Goal: Task Accomplishment & Management: Manage account settings

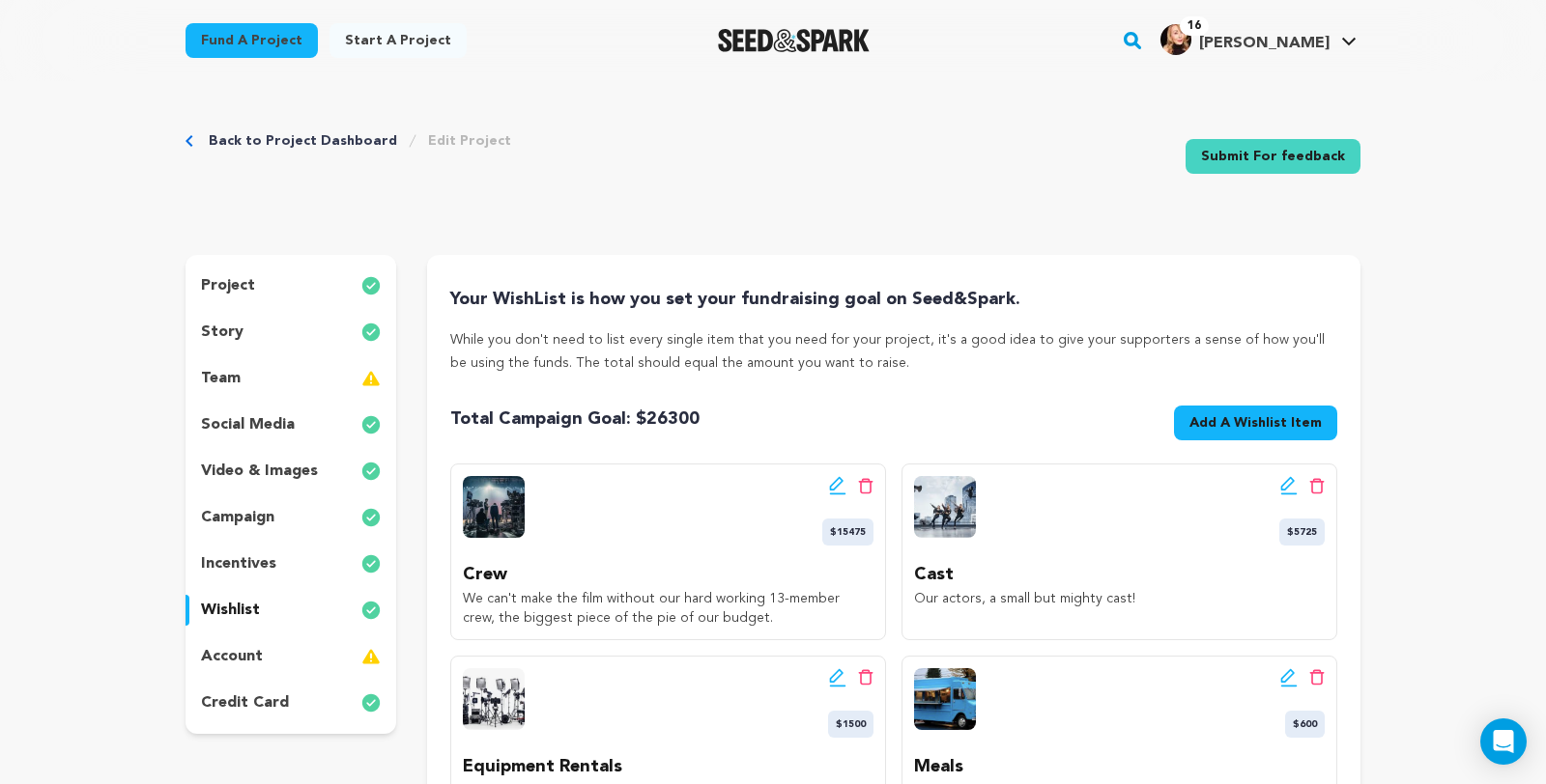
scroll to position [359, 0]
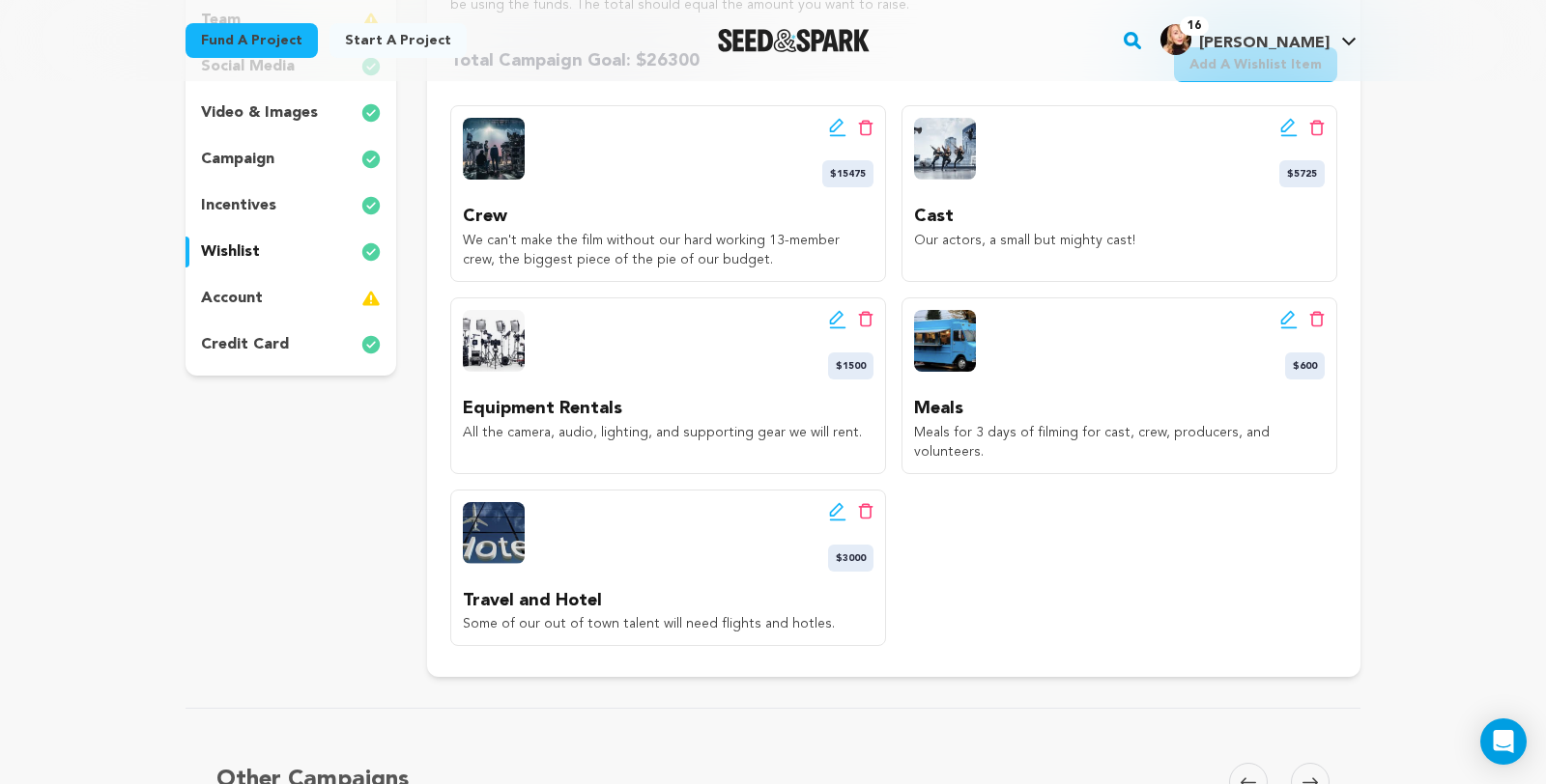
click at [362, 310] on img at bounding box center [371, 299] width 19 height 23
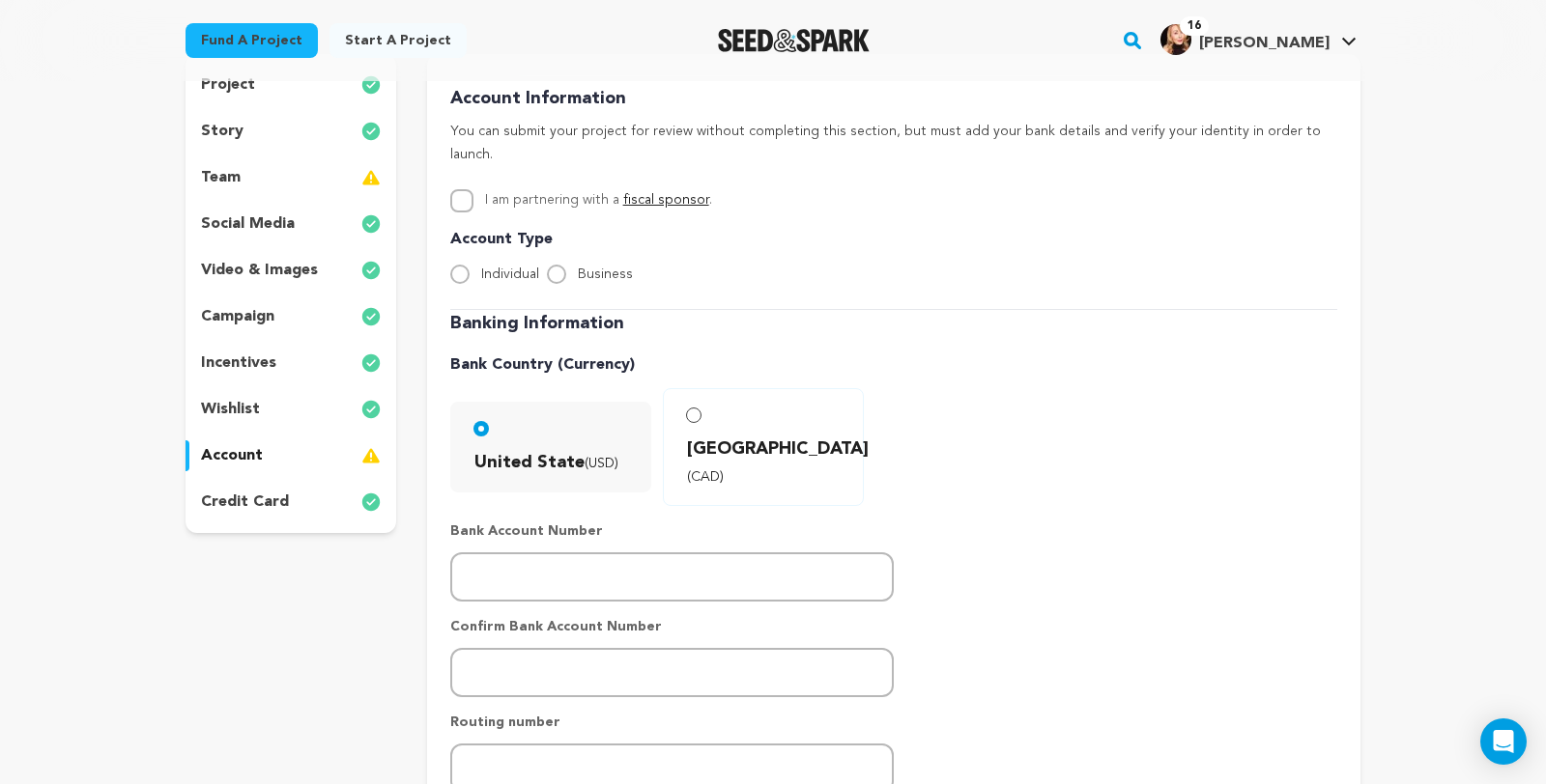
scroll to position [209, 0]
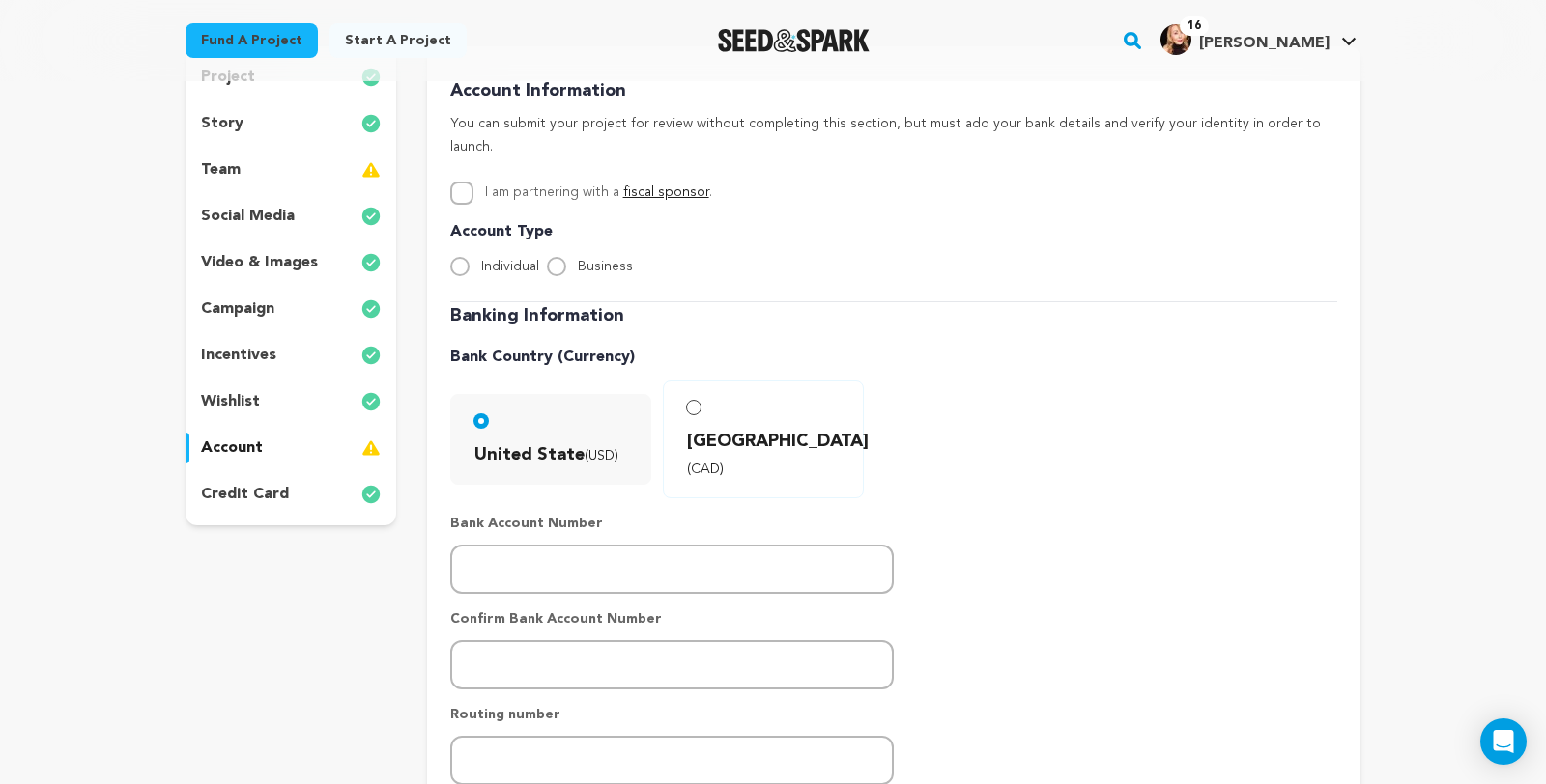
click at [362, 182] on img at bounding box center [371, 170] width 19 height 23
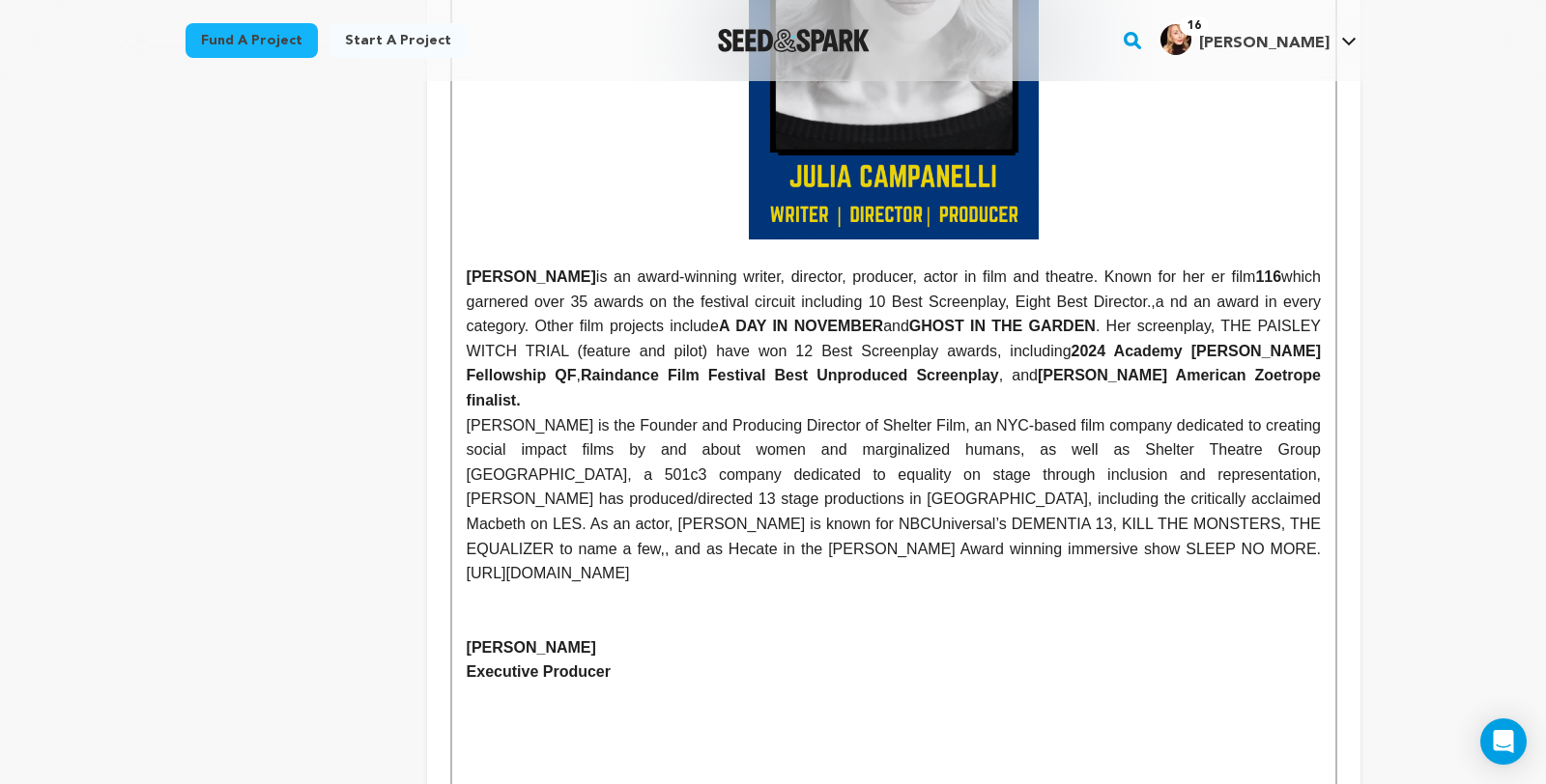
scroll to position [1031, 0]
click at [467, 479] on p "Julia is the Founder and Producing Director of Shelter Film, an NYC-based film …" at bounding box center [893, 499] width 854 height 173
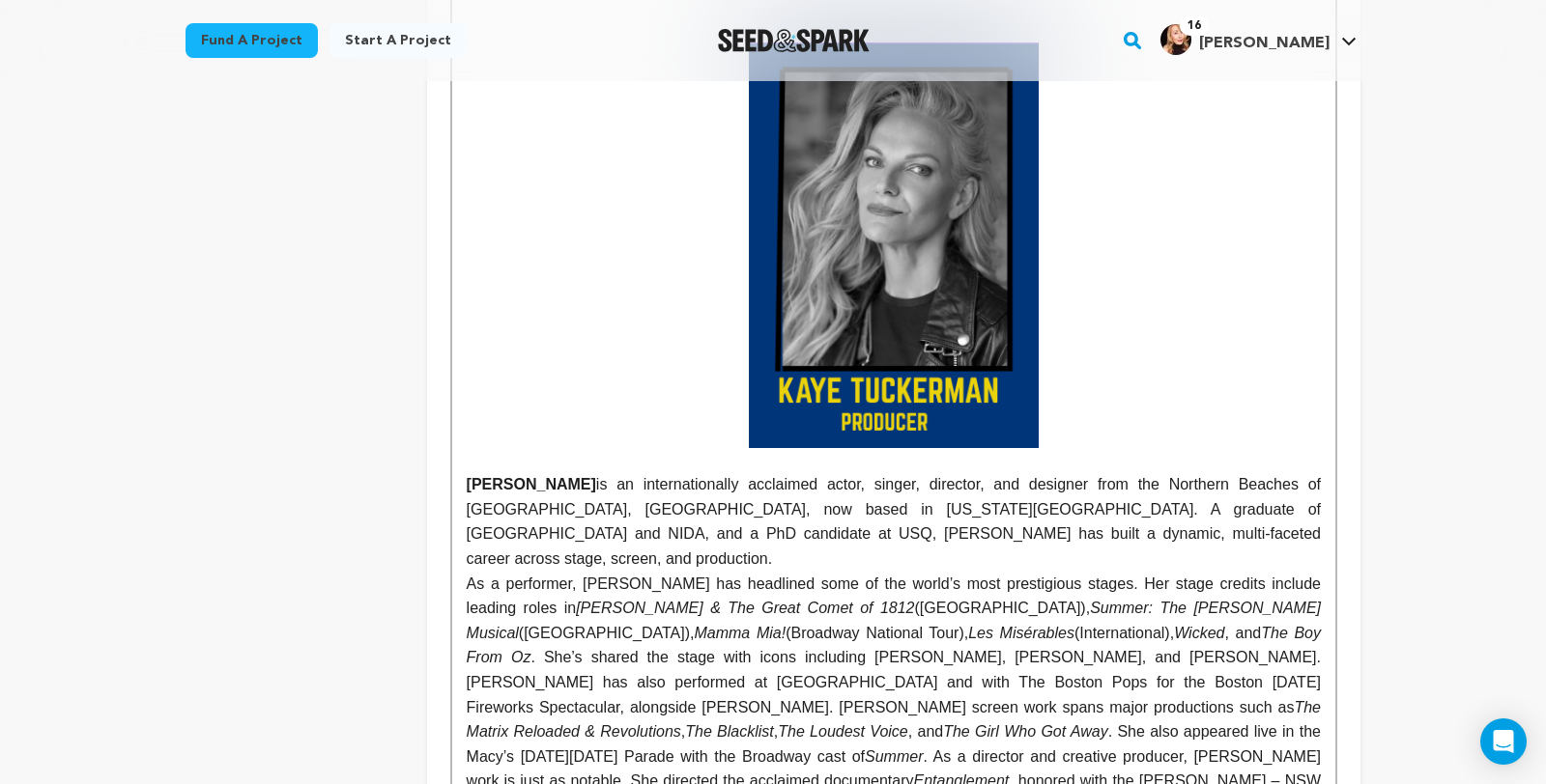
scroll to position [2605, 0]
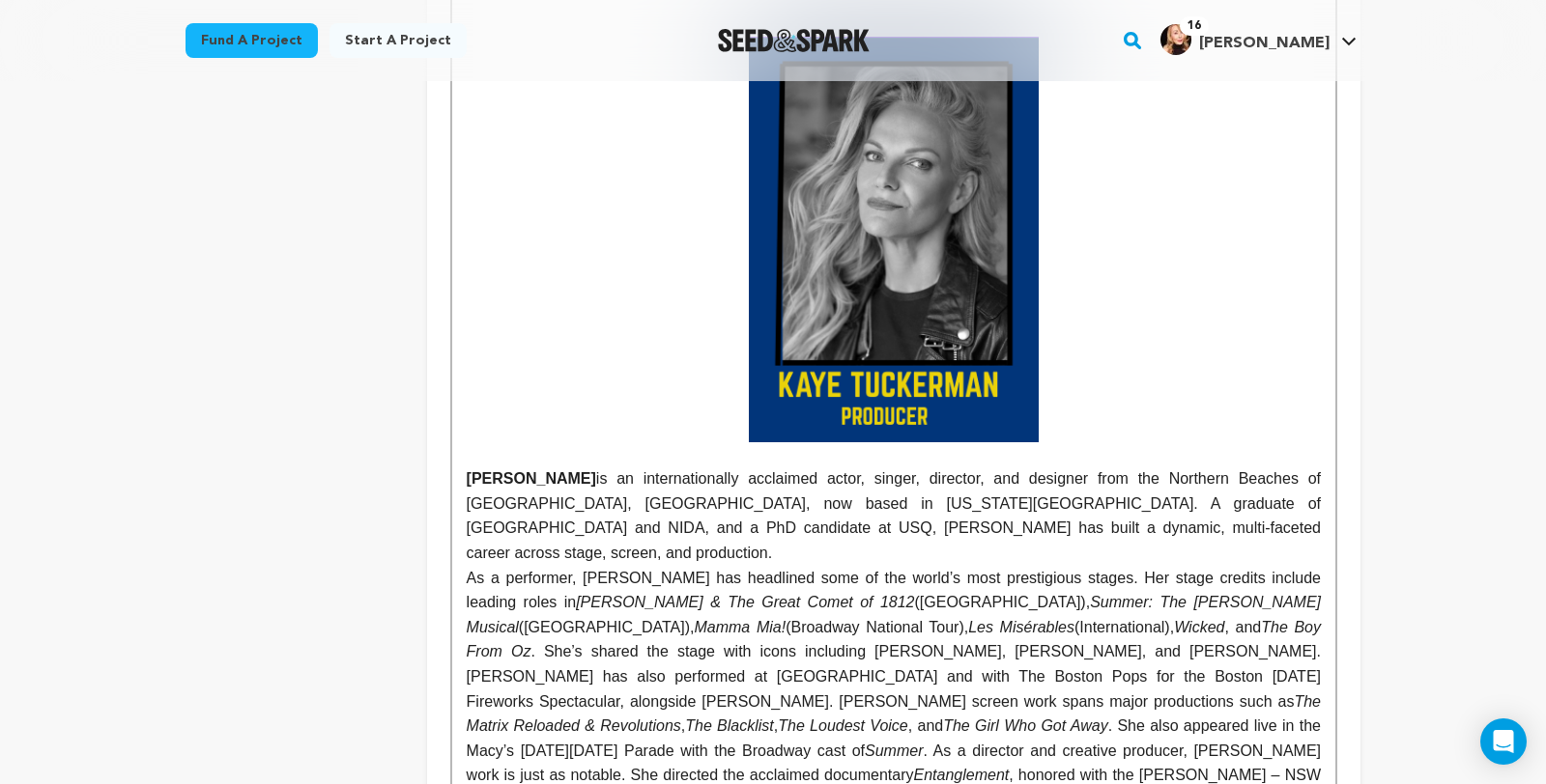
click at [452, 511] on div "JULIA CAMPANELLI is an award-winning writer, director, producer, actor in film …" at bounding box center [893, 72] width 883 height 3760
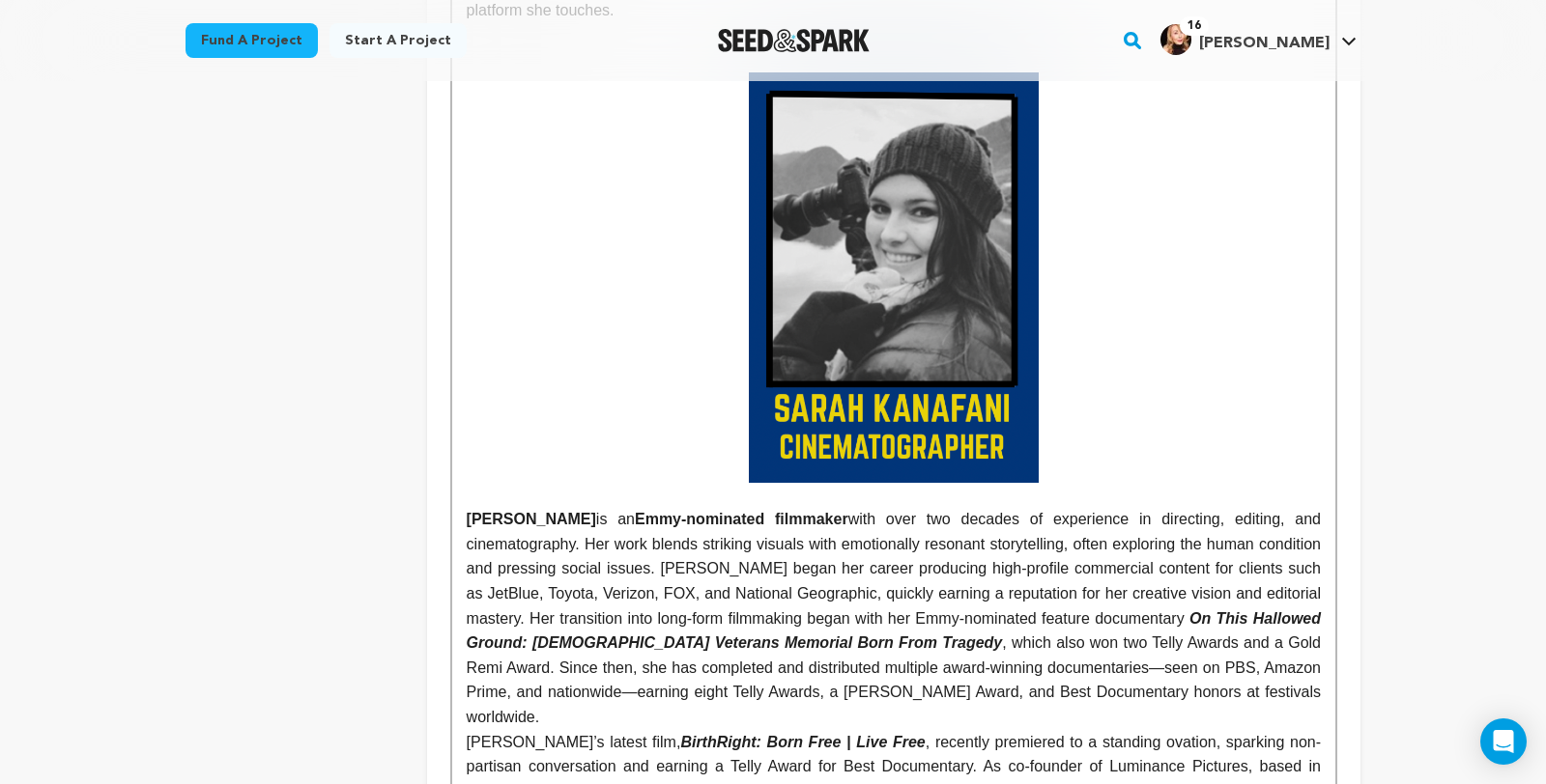
scroll to position [3668, 0]
click at [467, 729] on p "Sarah’s latest film, BirthRight: Born Free | Live Free , recently premiered to …" at bounding box center [893, 778] width 854 height 99
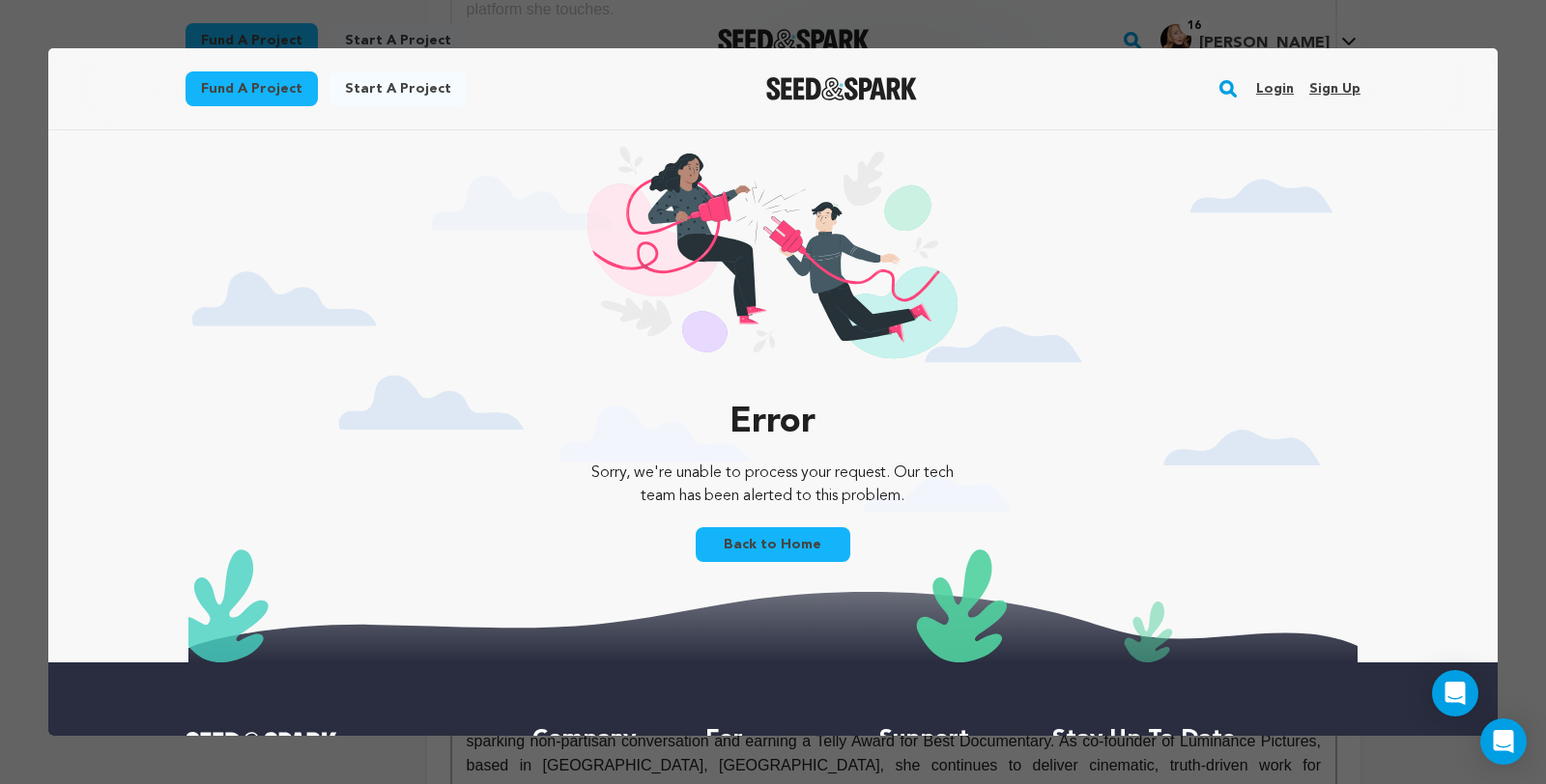
scroll to position [0, 0]
click at [1294, 92] on link "Login" at bounding box center [1274, 89] width 38 height 31
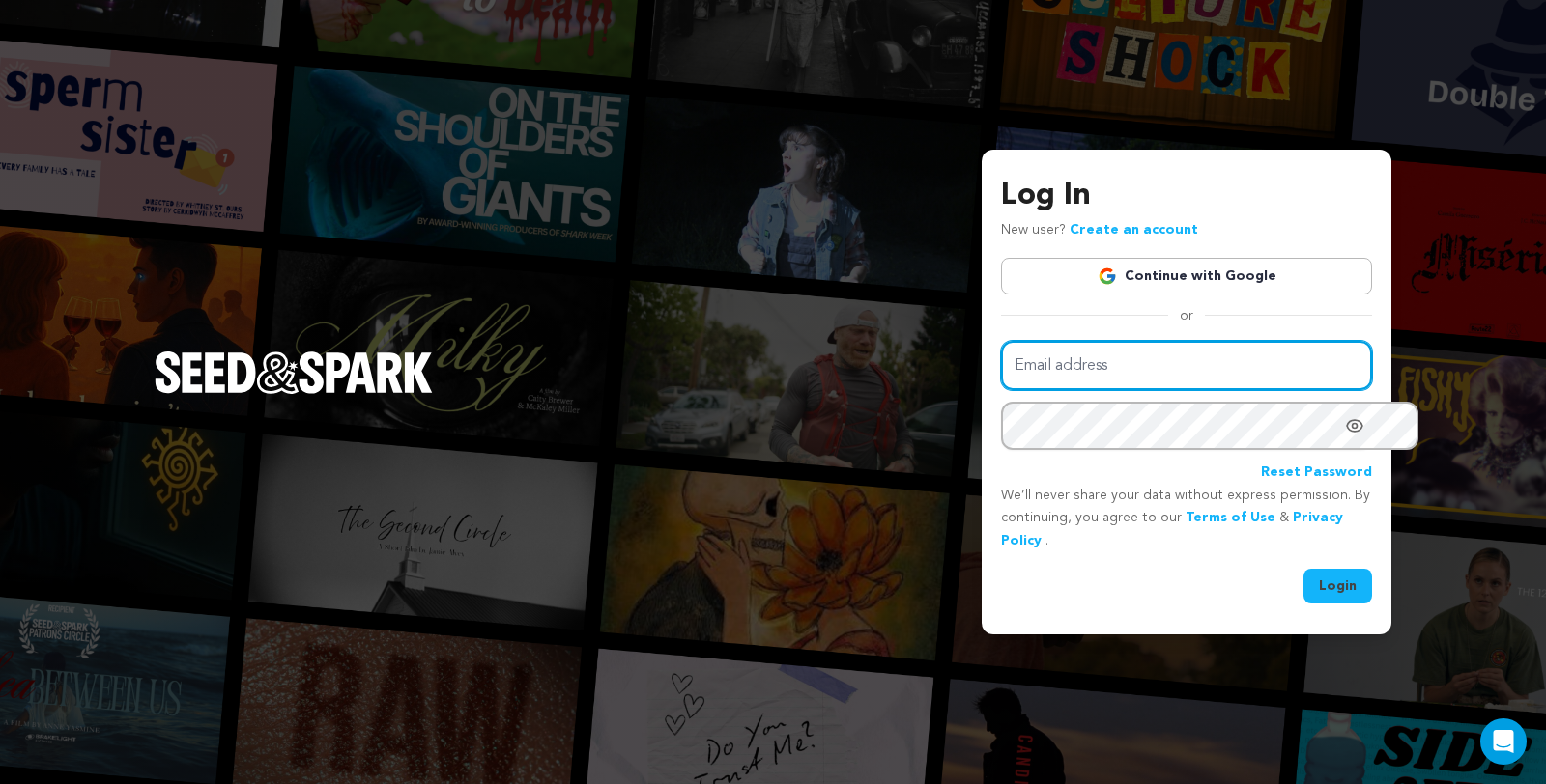
type input "juliacampanelli@gmail.com"
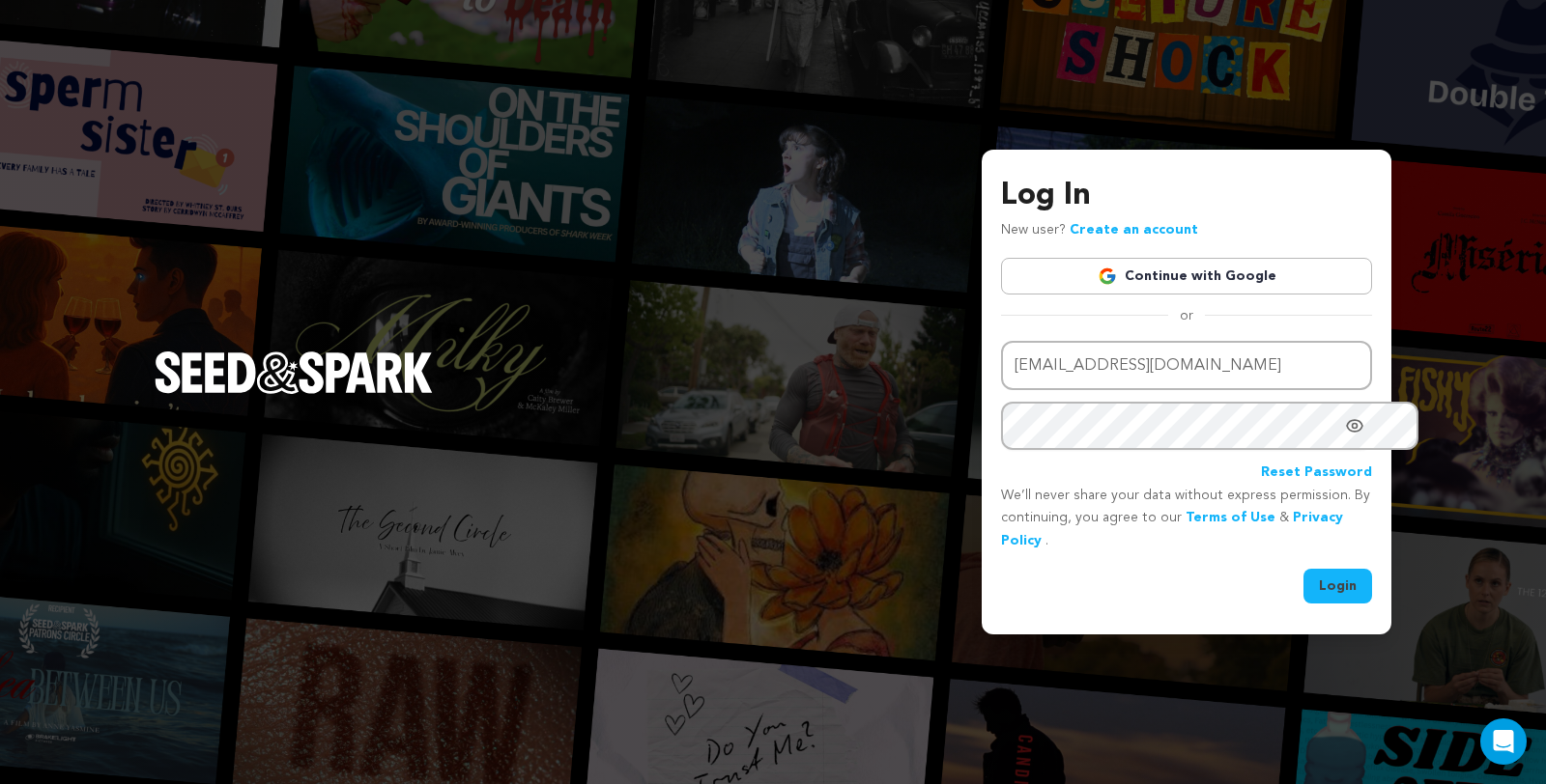
click at [1315, 577] on button "Login" at bounding box center [1337, 587] width 69 height 35
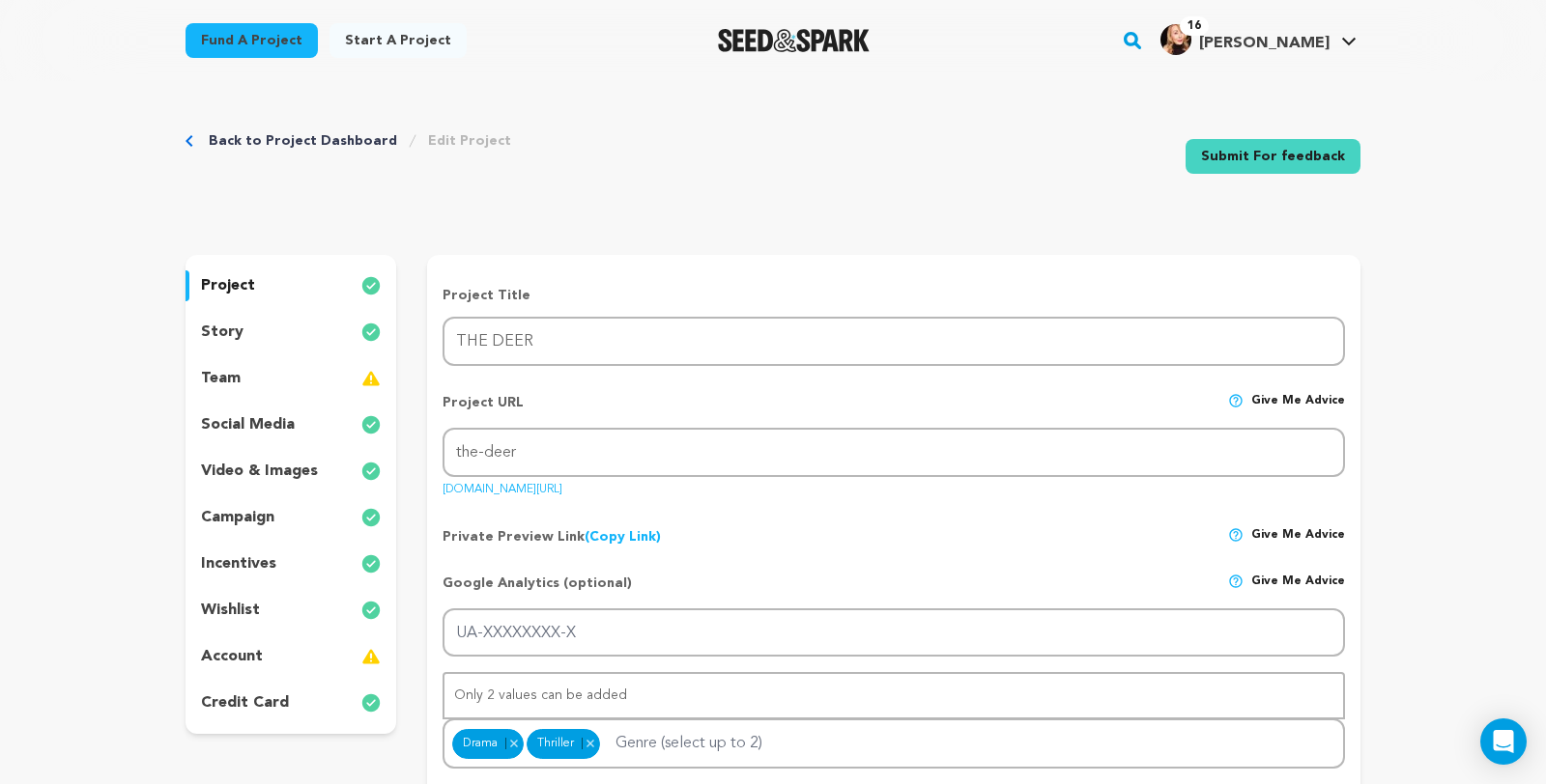
click at [1350, 174] on link "Submit For feedback" at bounding box center [1272, 157] width 175 height 35
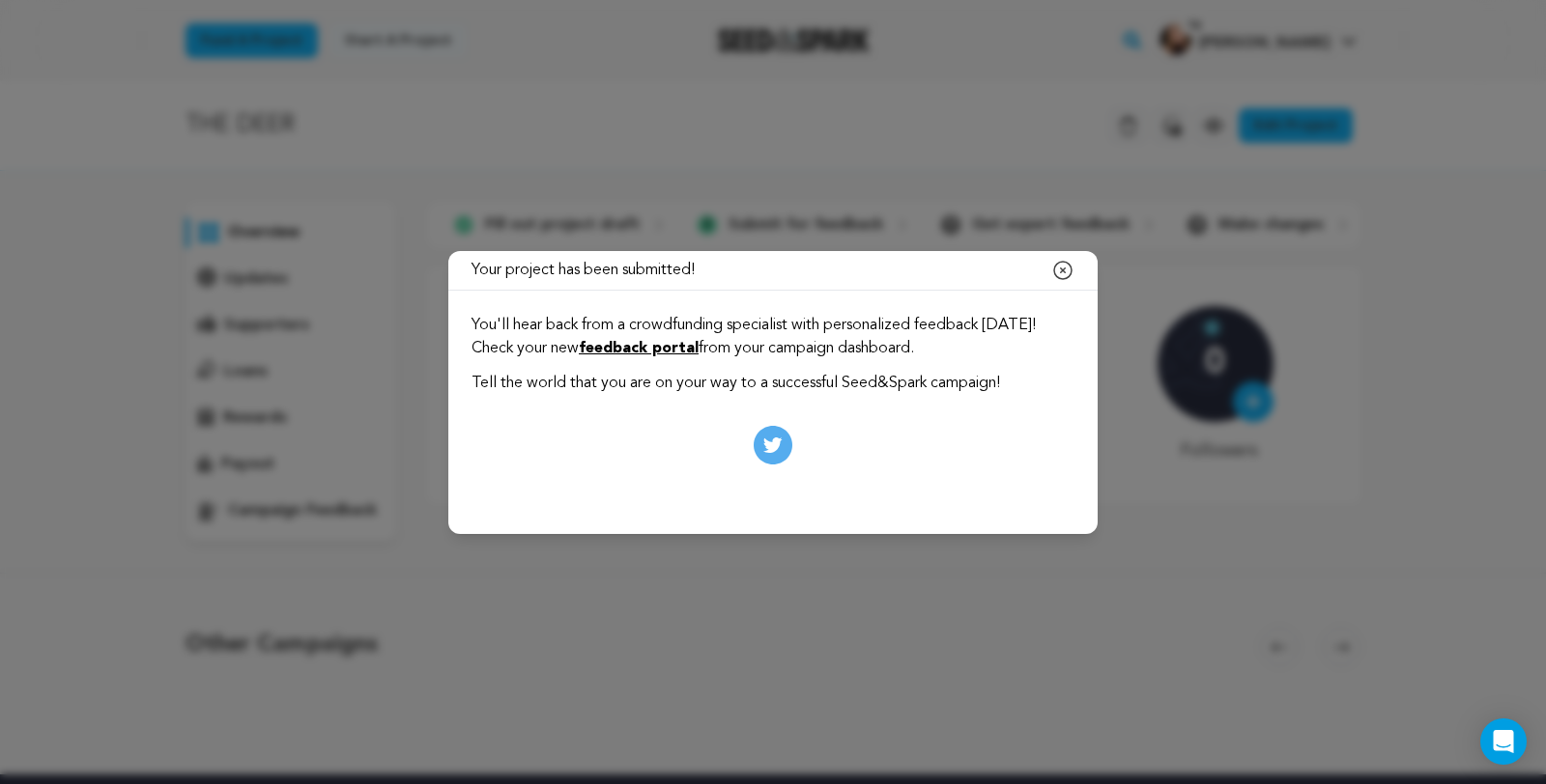
click at [1074, 260] on icon "button" at bounding box center [1063, 271] width 23 height 23
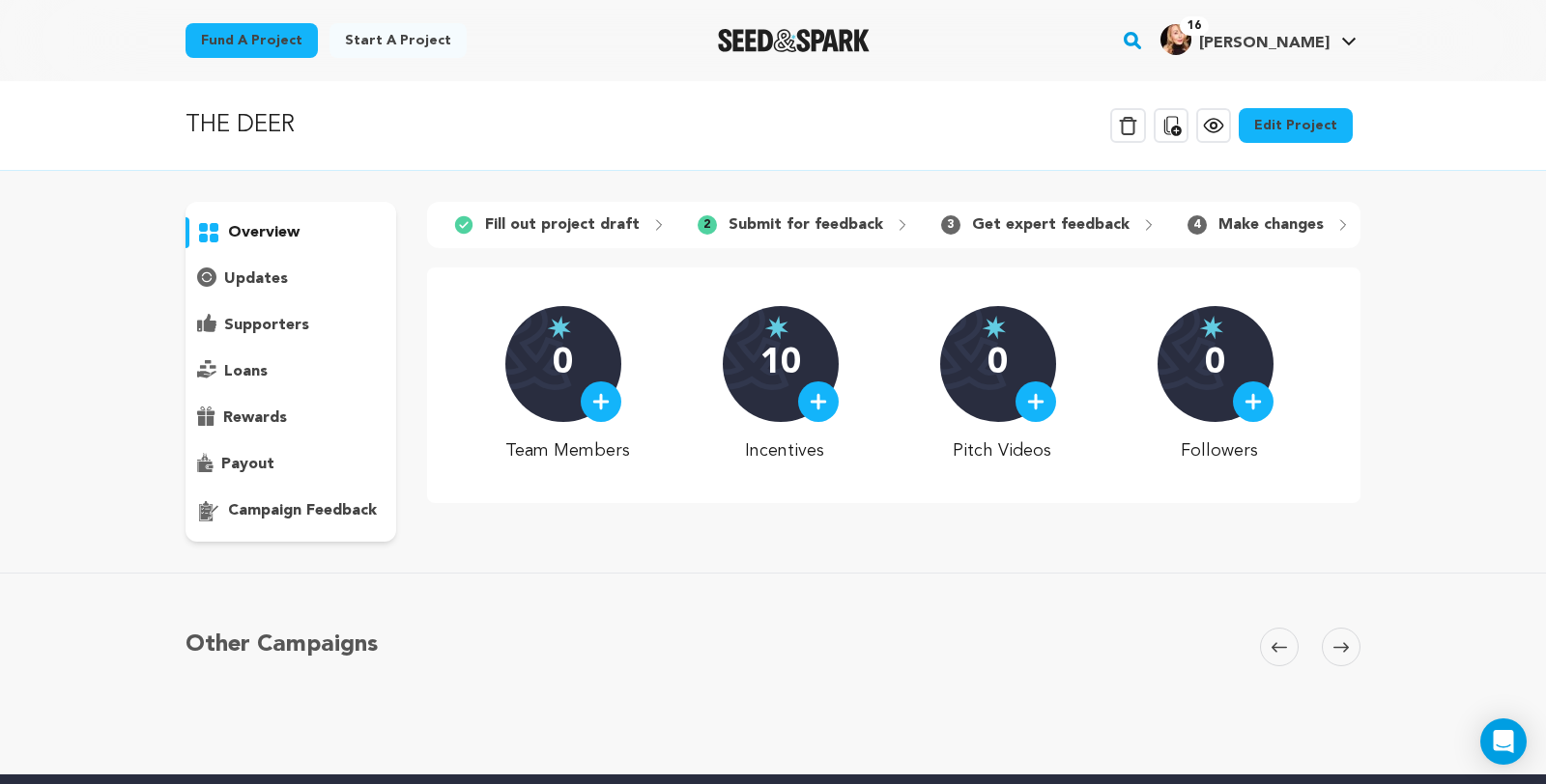
click at [1353, 143] on link "Edit Project" at bounding box center [1296, 126] width 114 height 35
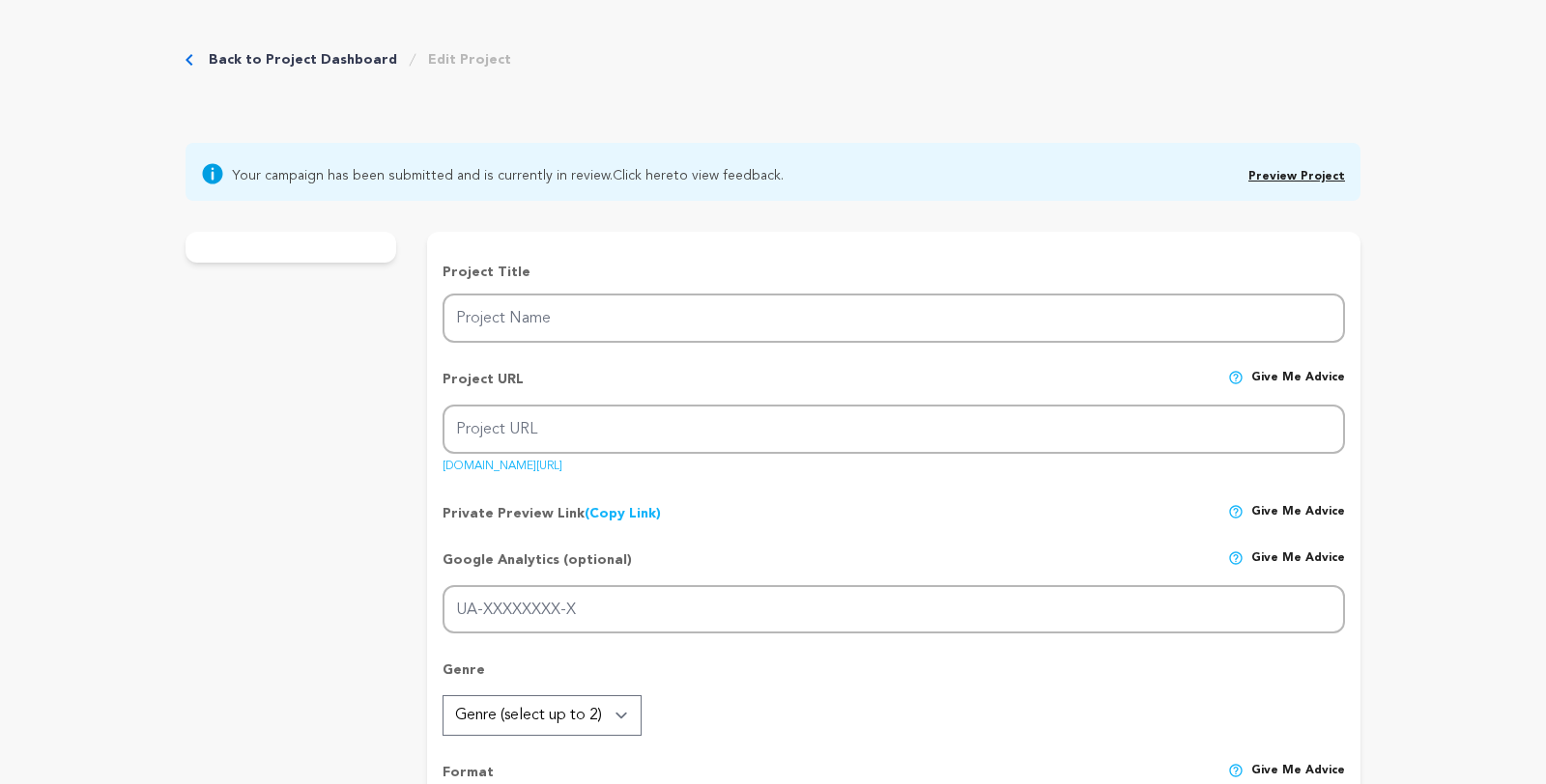
type input "THE DEER"
type input "the-deer"
type input "An obsessive helicopter mom seems overly paranoid until we discover her day job…"
type textarea "Joy, an obsessive helicopter mom, seems overly paranoid - until we discover why…"
type textarea "I believe a world without gun violence is possible, to save lives and to preven…"
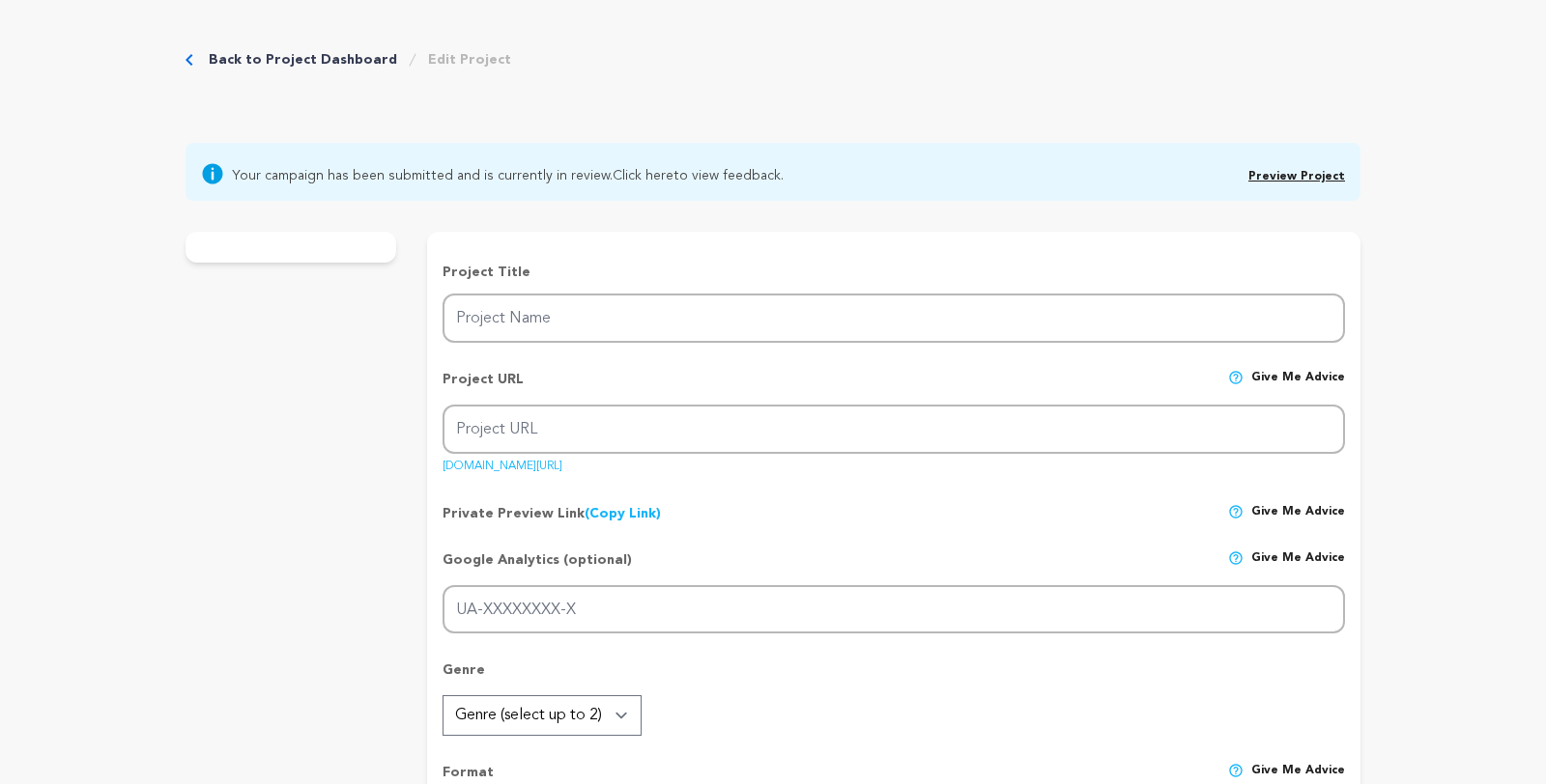
radio input "true"
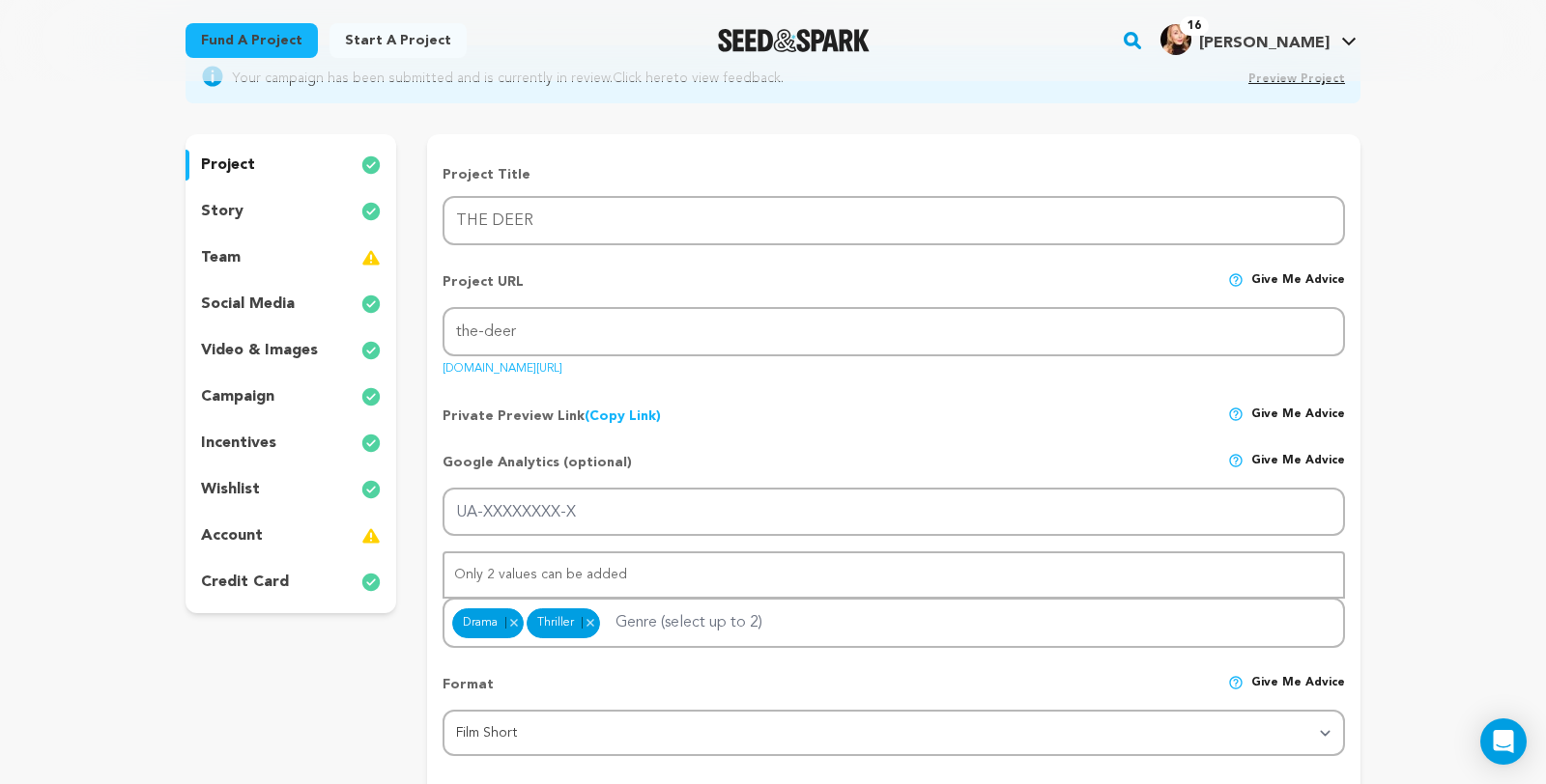
scroll to position [182, 0]
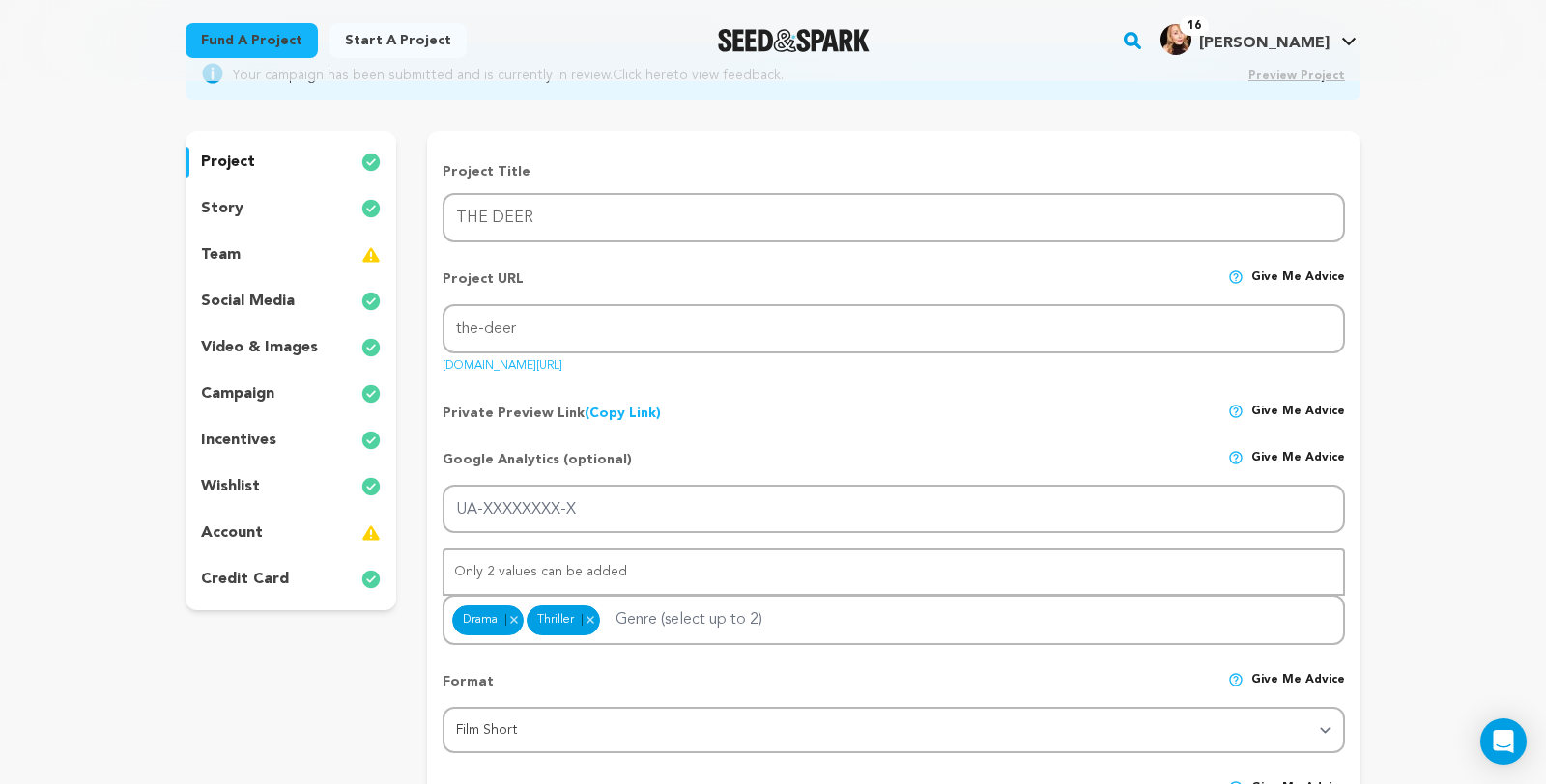
click at [362, 267] on img at bounding box center [371, 255] width 19 height 23
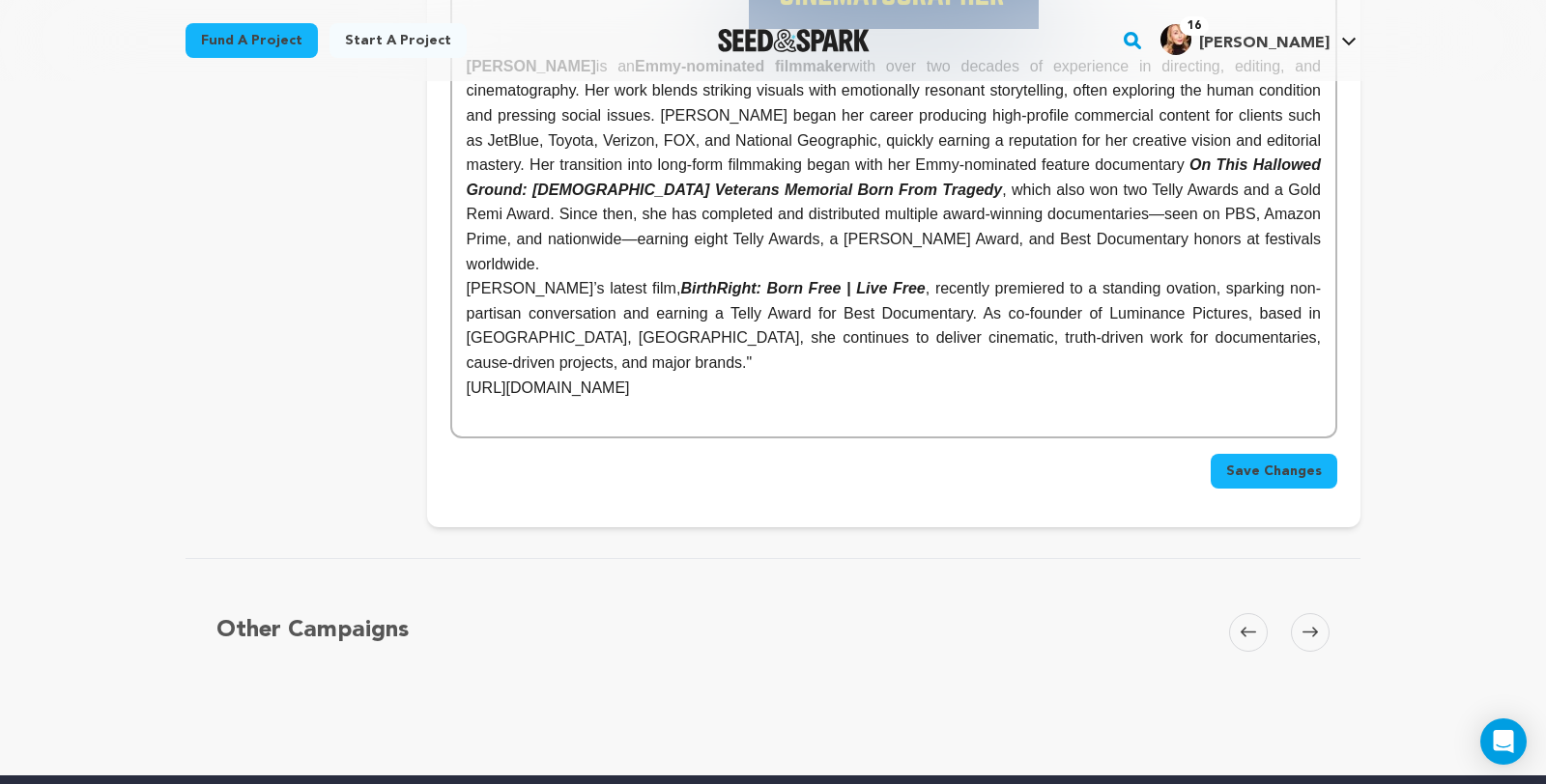
scroll to position [4225, 0]
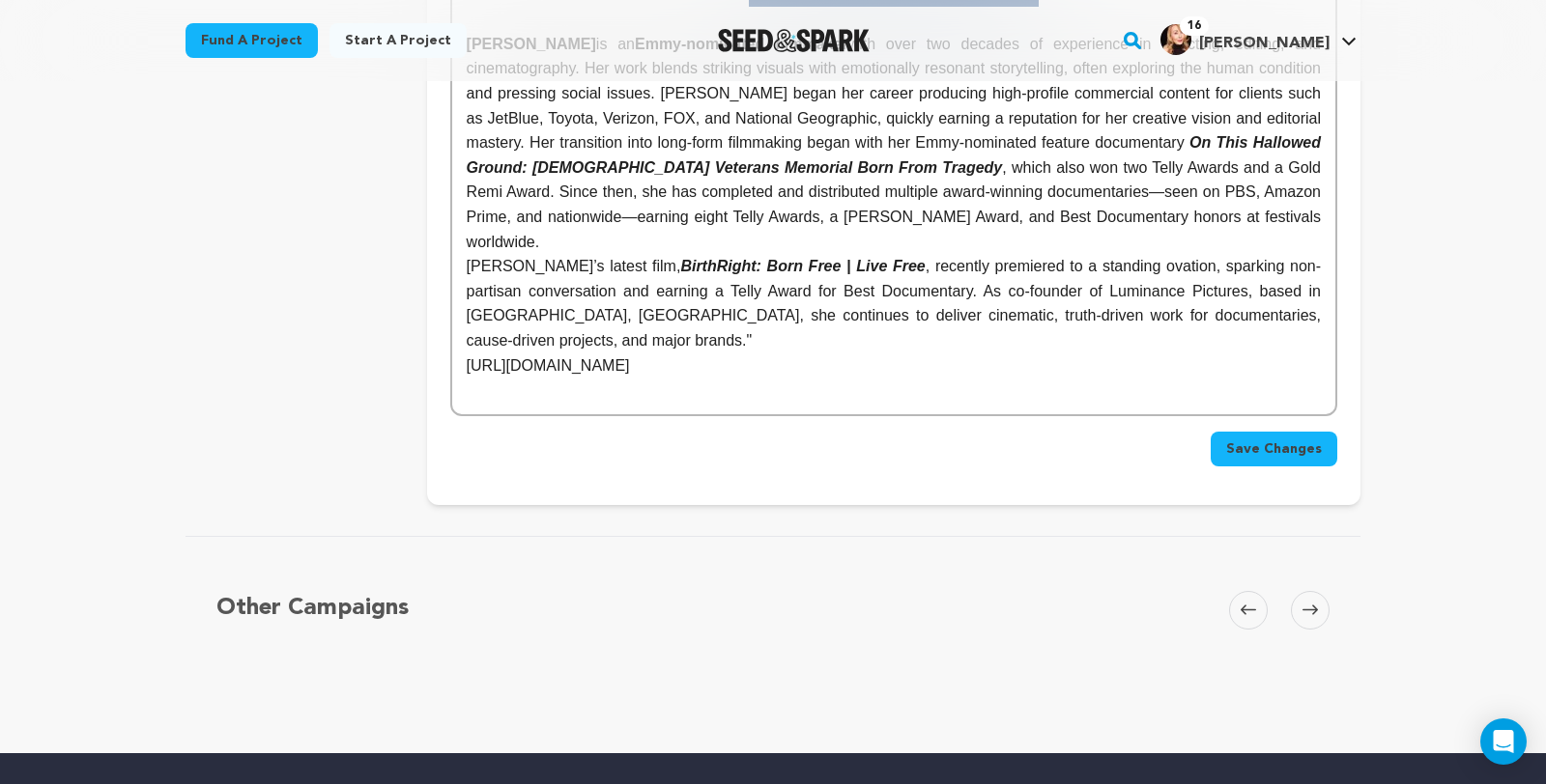
click at [1322, 440] on span "Save Changes" at bounding box center [1273, 450] width 96 height 19
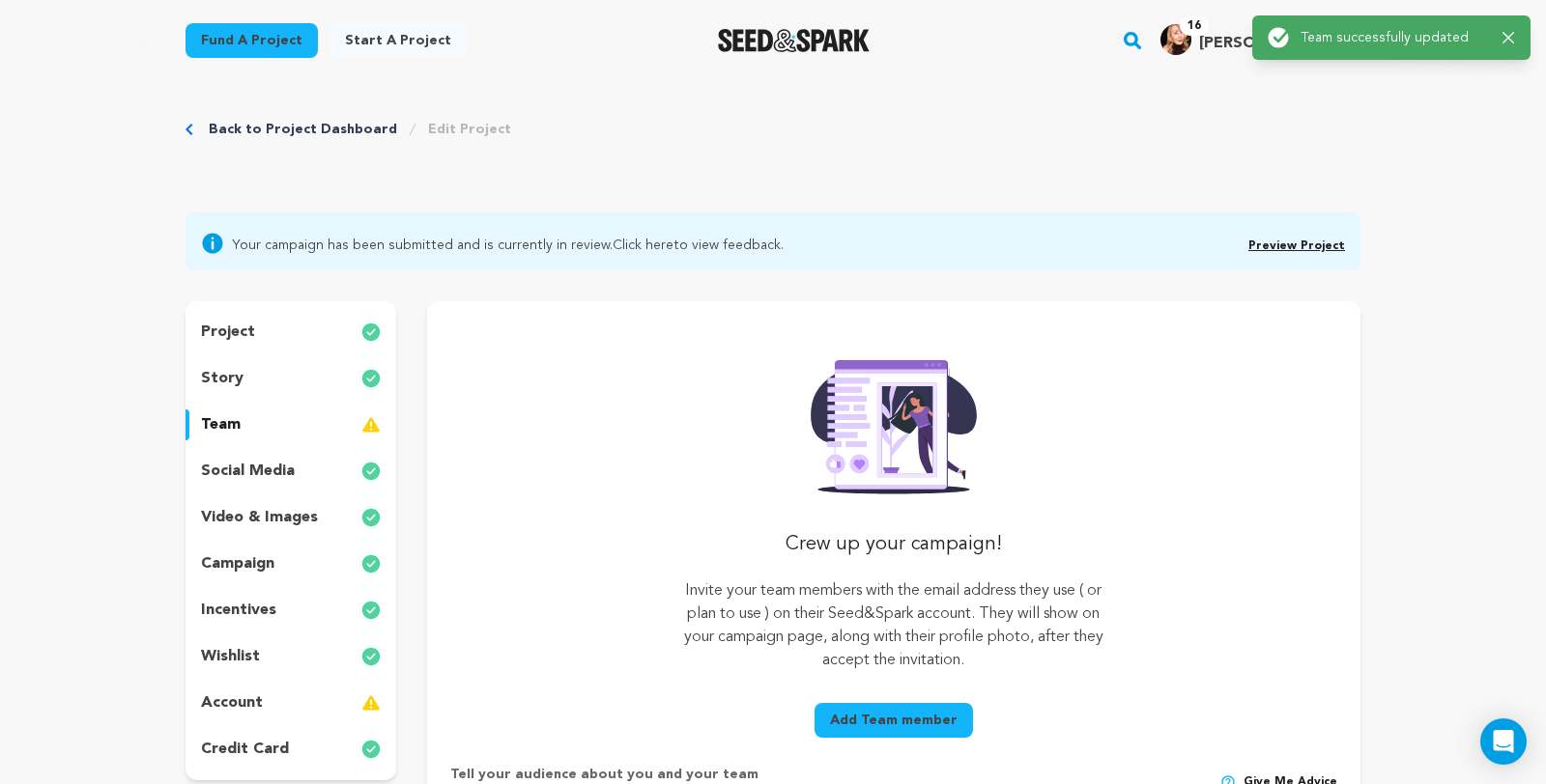
scroll to position [0, 0]
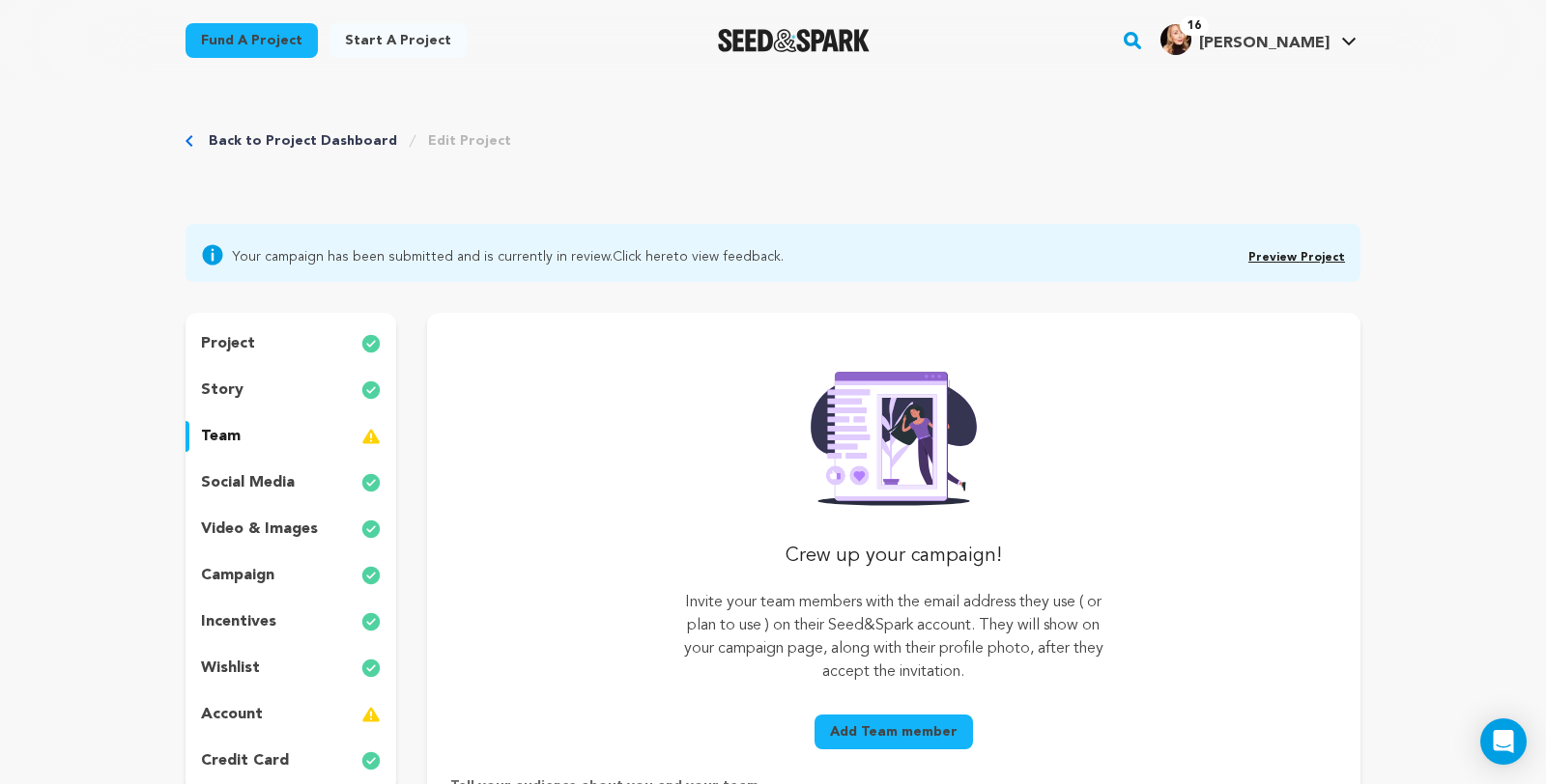
click at [215, 151] on link "Back to Project Dashboard" at bounding box center [303, 141] width 189 height 19
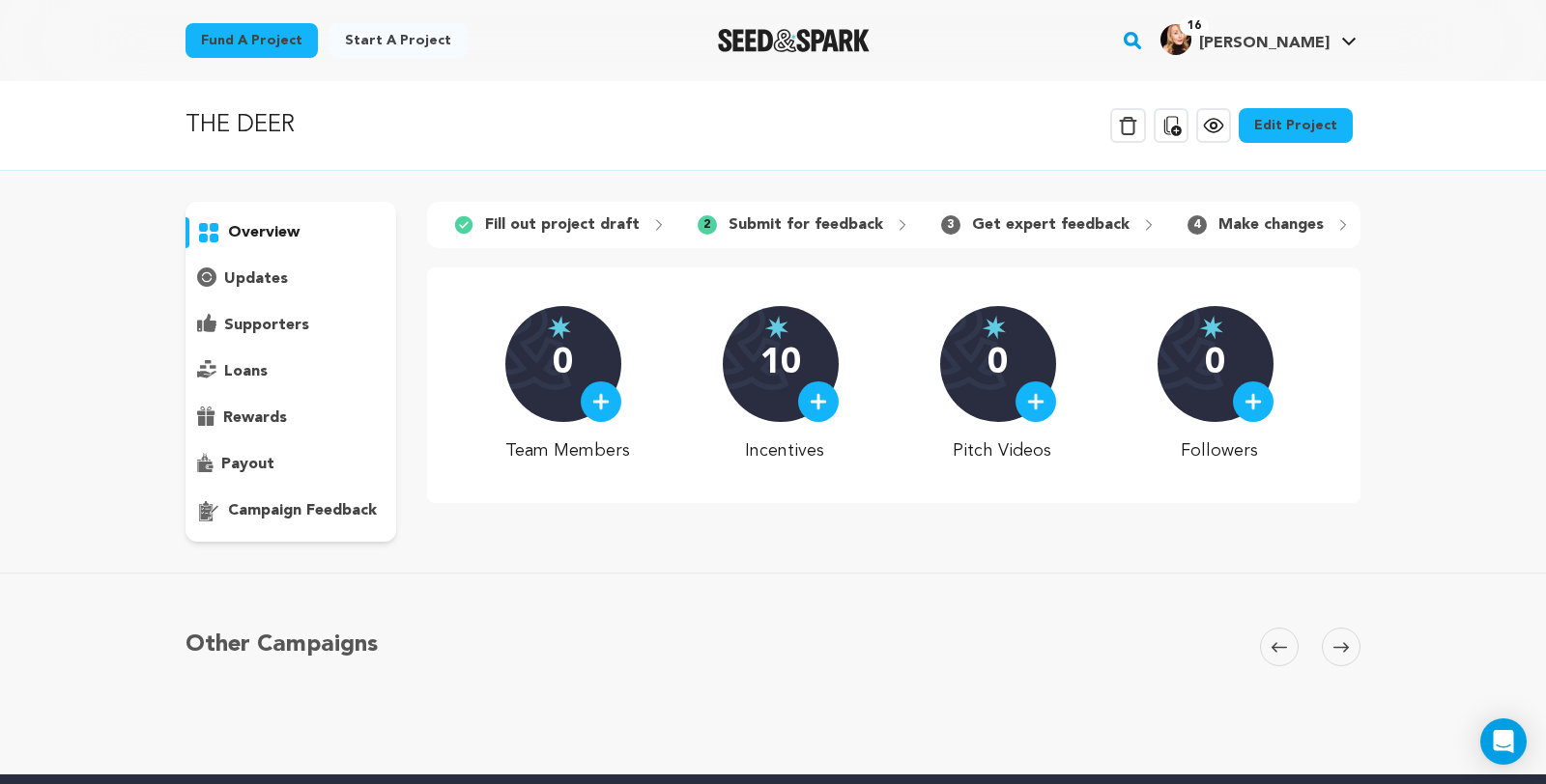
click at [1353, 136] on link "Edit Project" at bounding box center [1296, 126] width 114 height 35
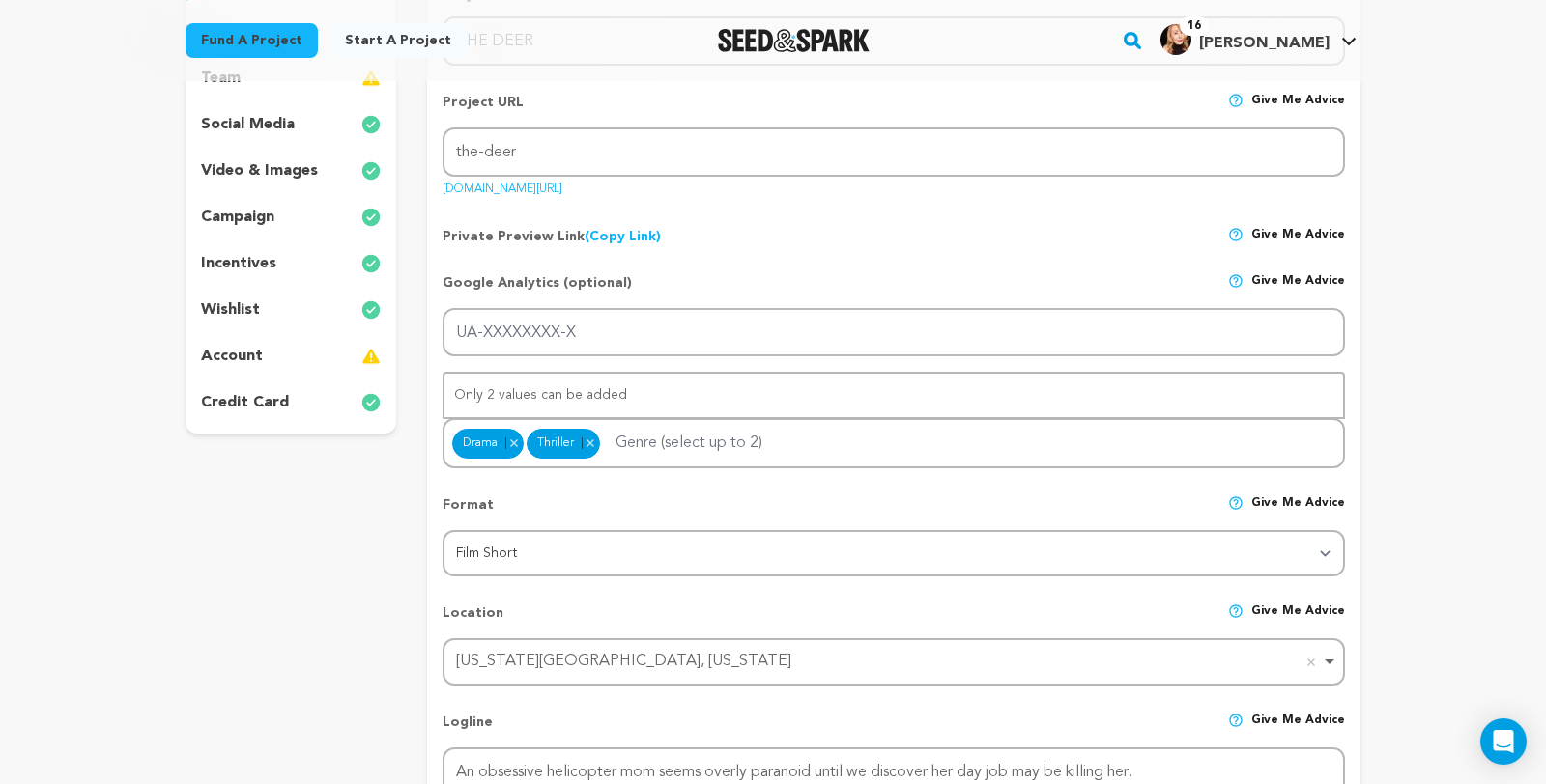
scroll to position [356, 0]
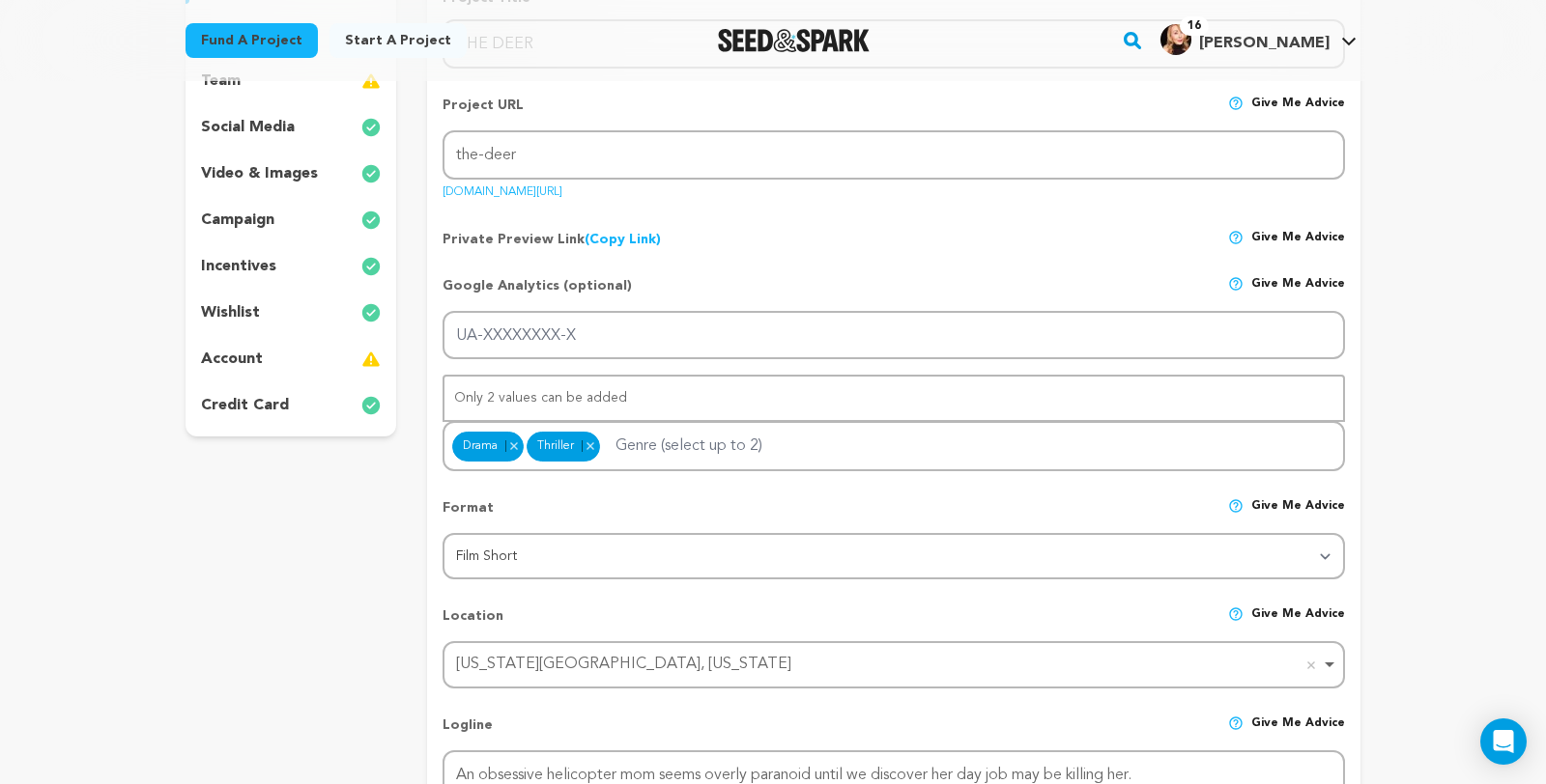
click at [362, 93] on img at bounding box center [371, 81] width 19 height 23
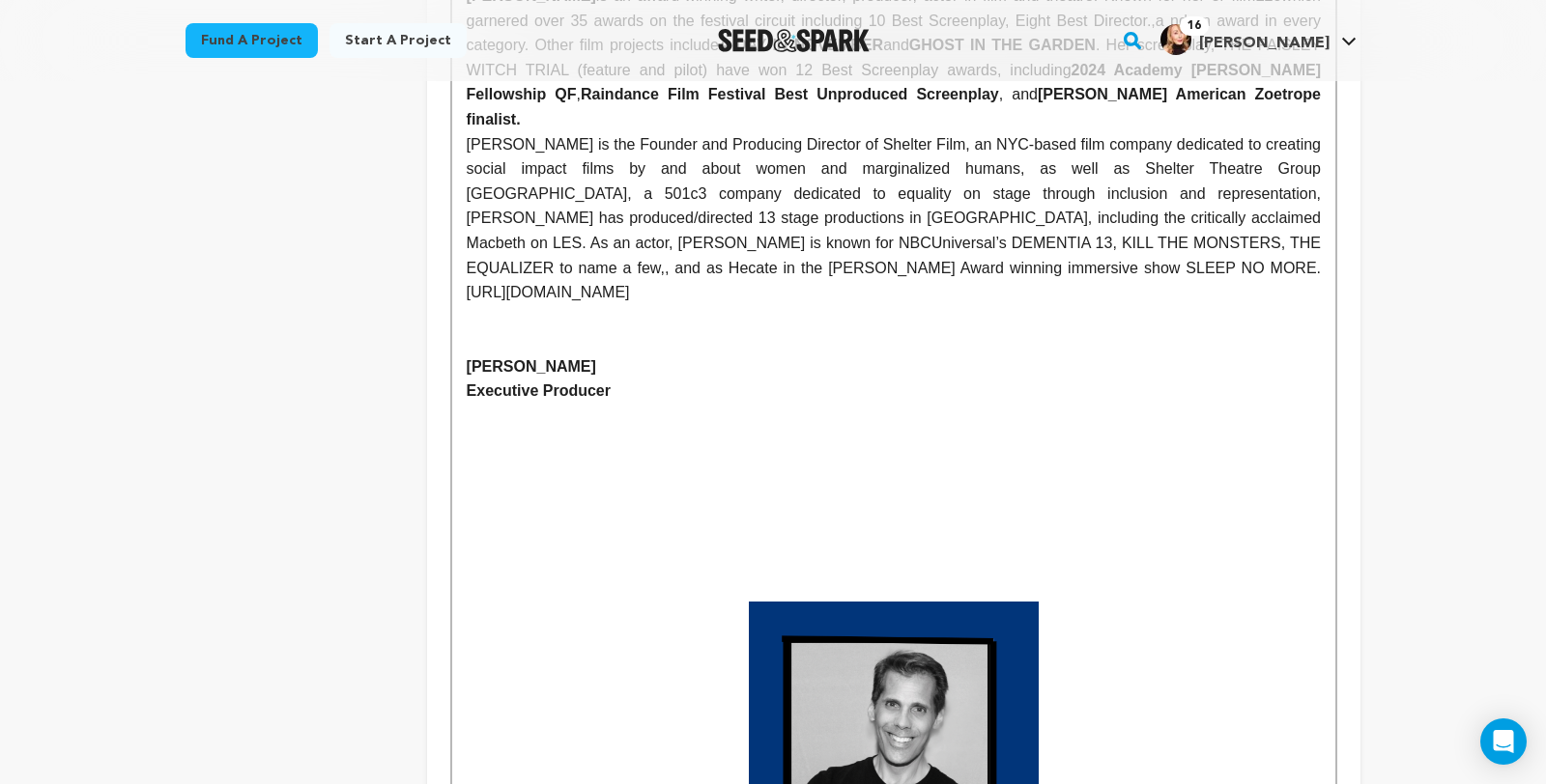
scroll to position [1329, 0]
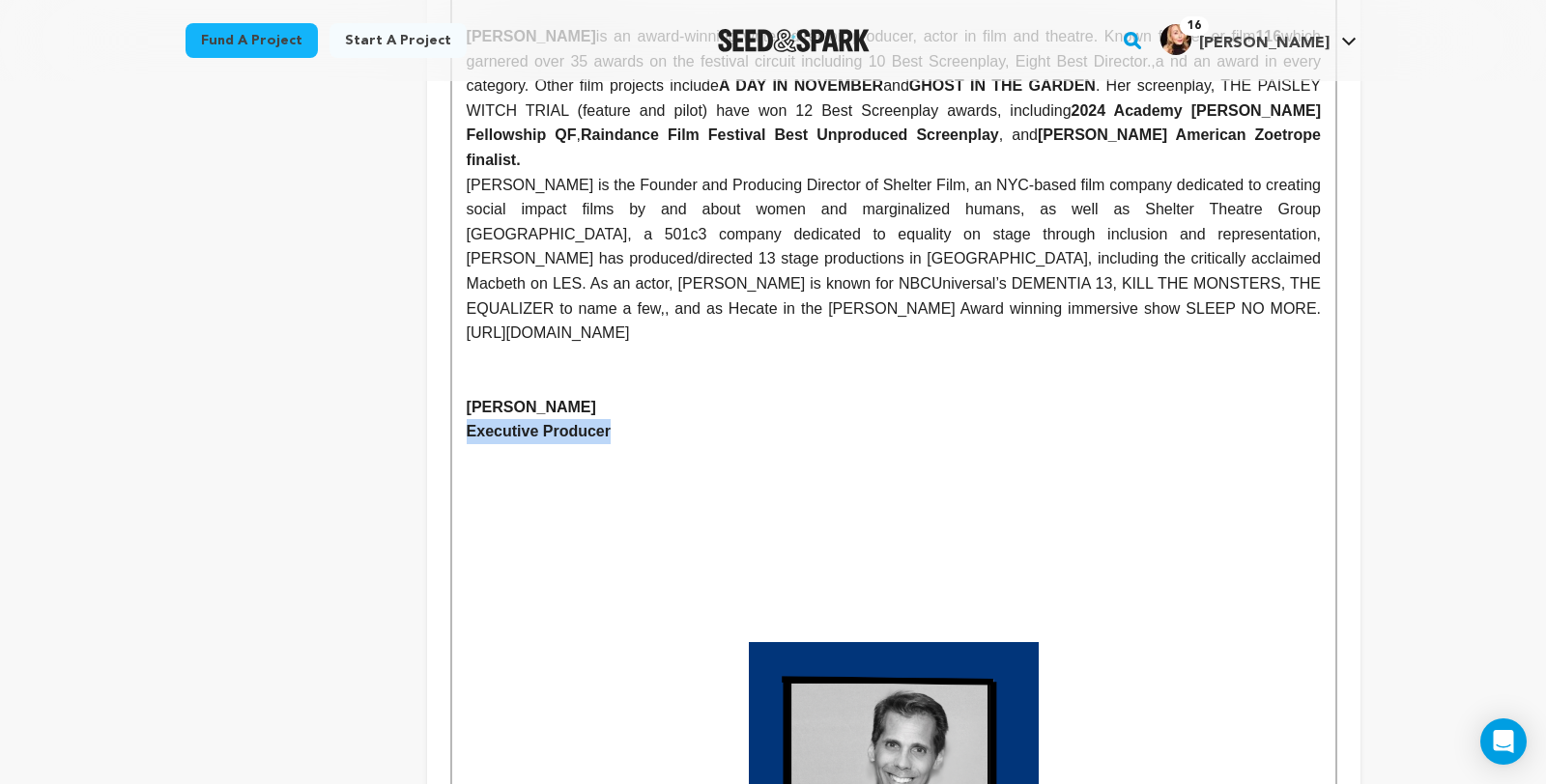
drag, startPoint x: 576, startPoint y: 445, endPoint x: 405, endPoint y: 444, distance: 171.0
click at [569, 413] on p "CLARK BASON" at bounding box center [893, 408] width 854 height 25
drag, startPoint x: 780, startPoint y: 423, endPoint x: 543, endPoint y: 419, distance: 237.0
click at [541, 418] on p "CLARK BASON is a veteran of film and theatre" at bounding box center [893, 408] width 854 height 25
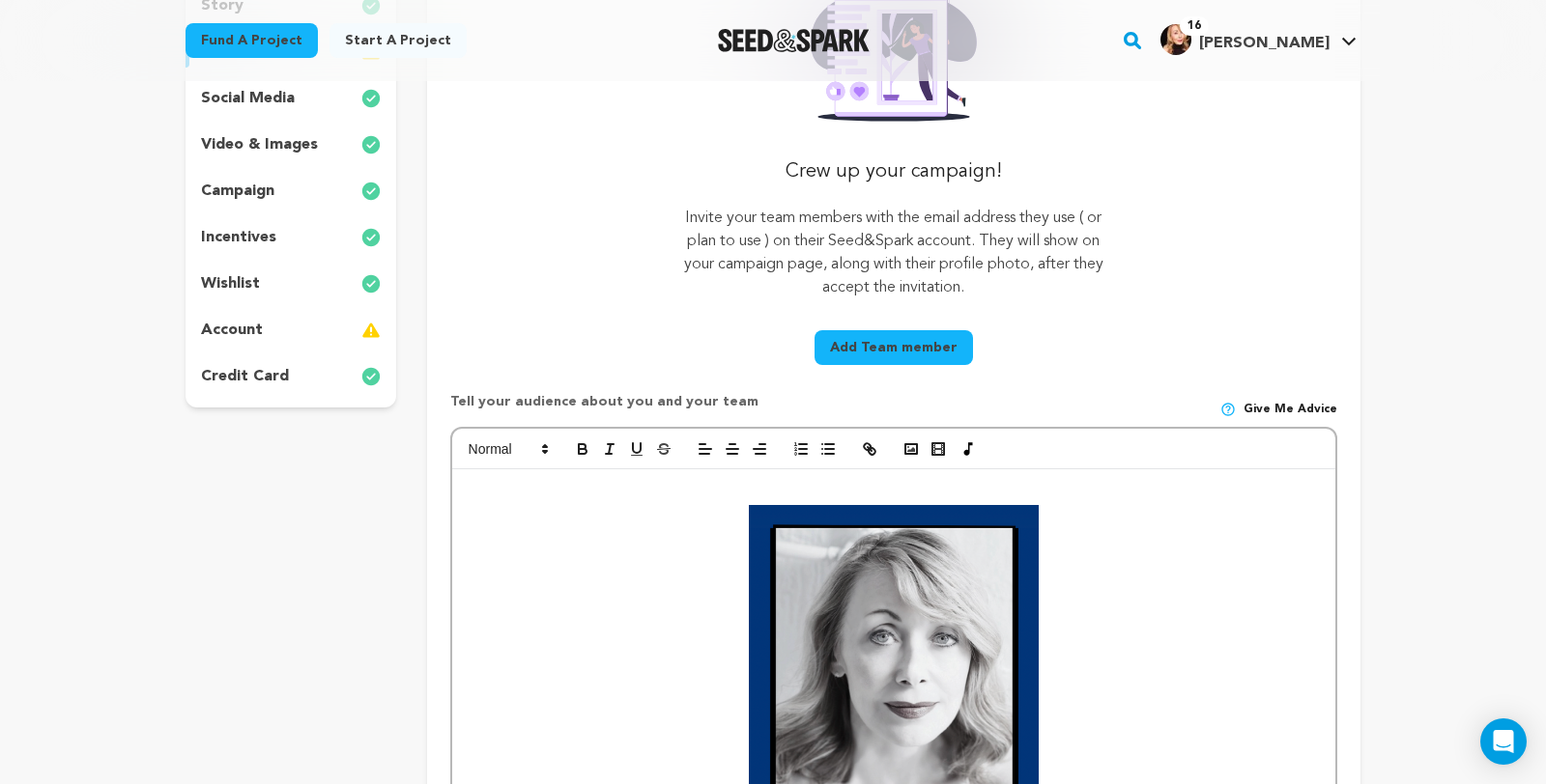
scroll to position [401, 0]
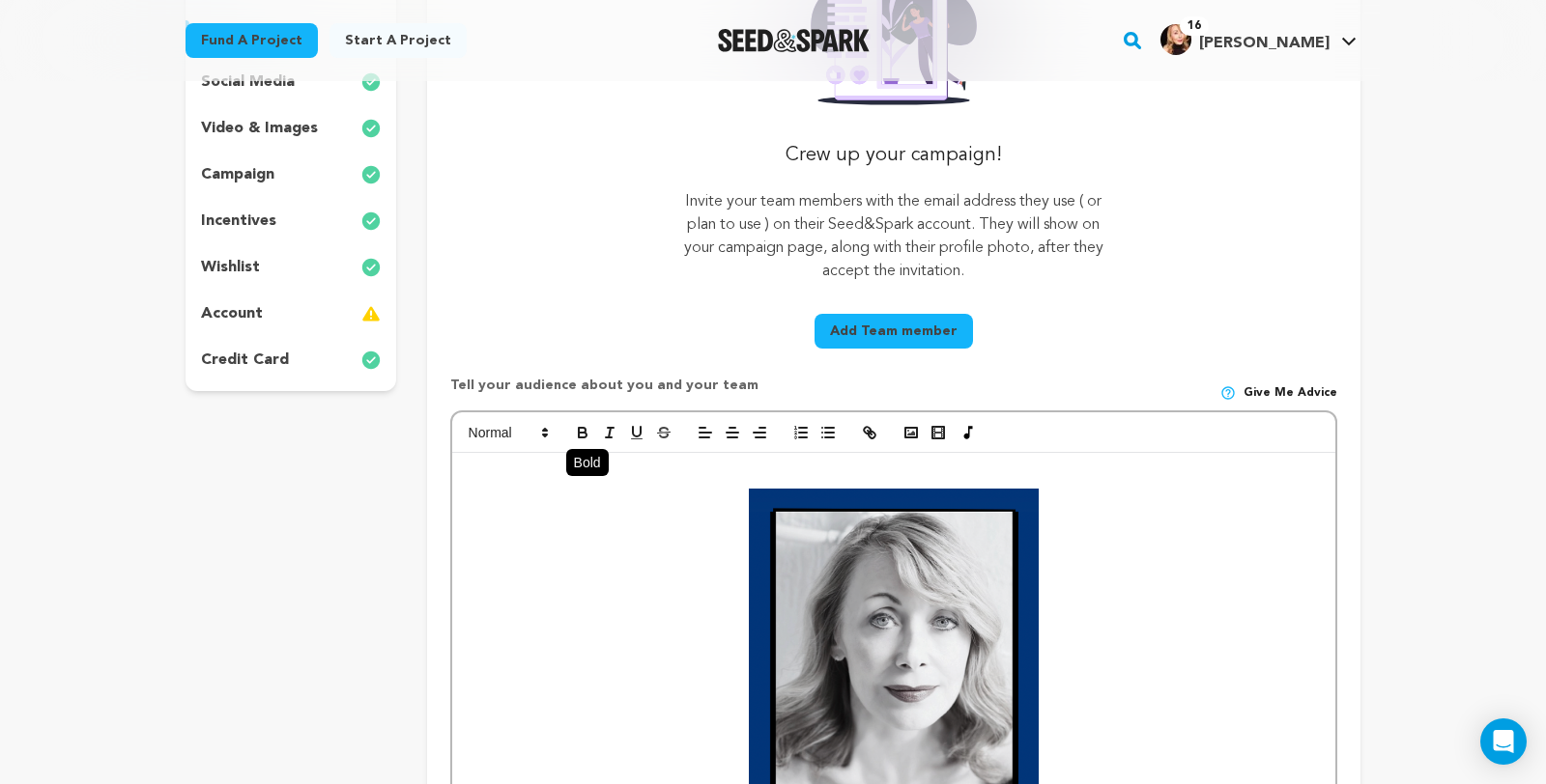
click at [578, 433] on icon "button" at bounding box center [581, 430] width 7 height 5
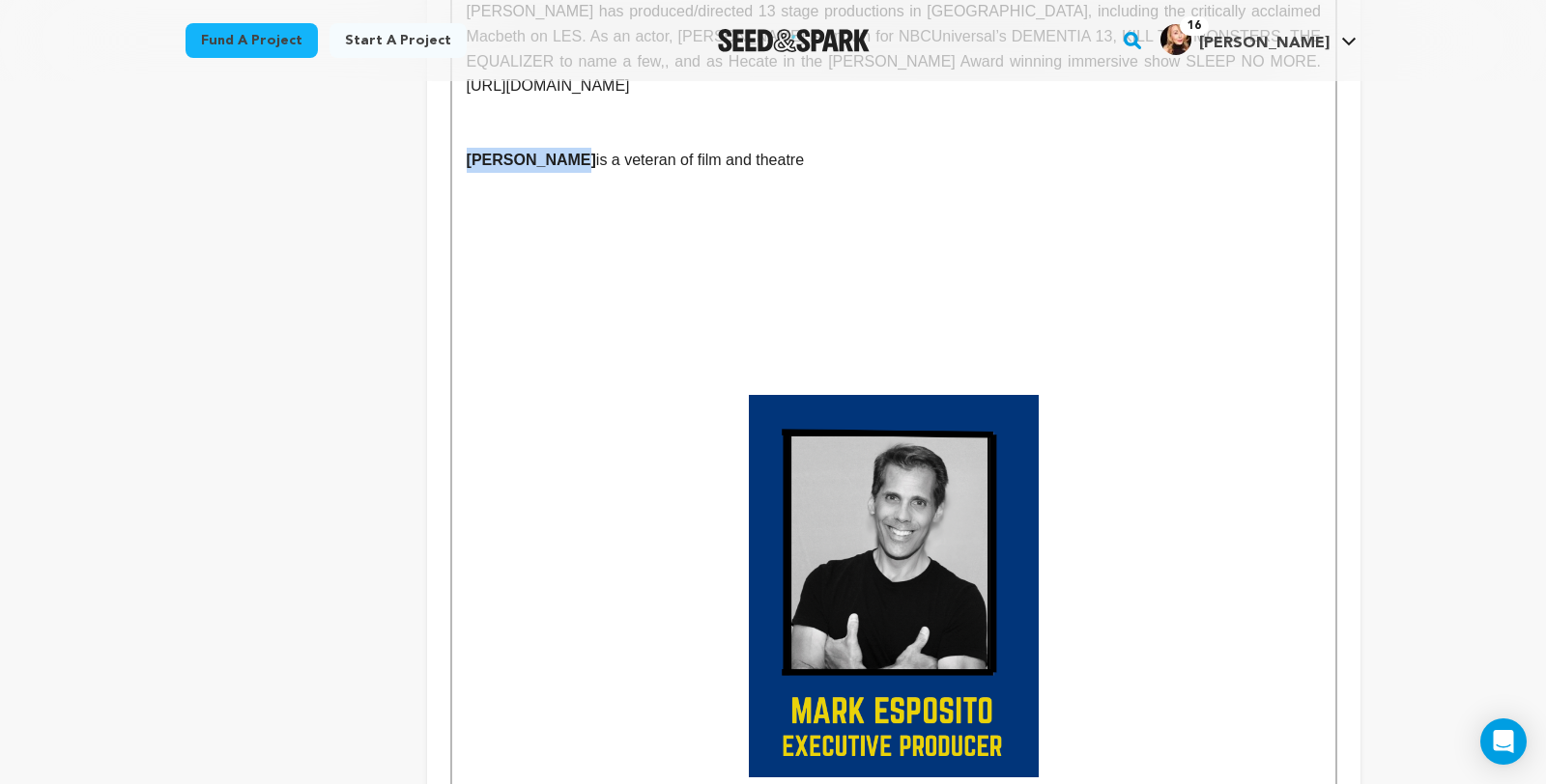
scroll to position [1537, 0]
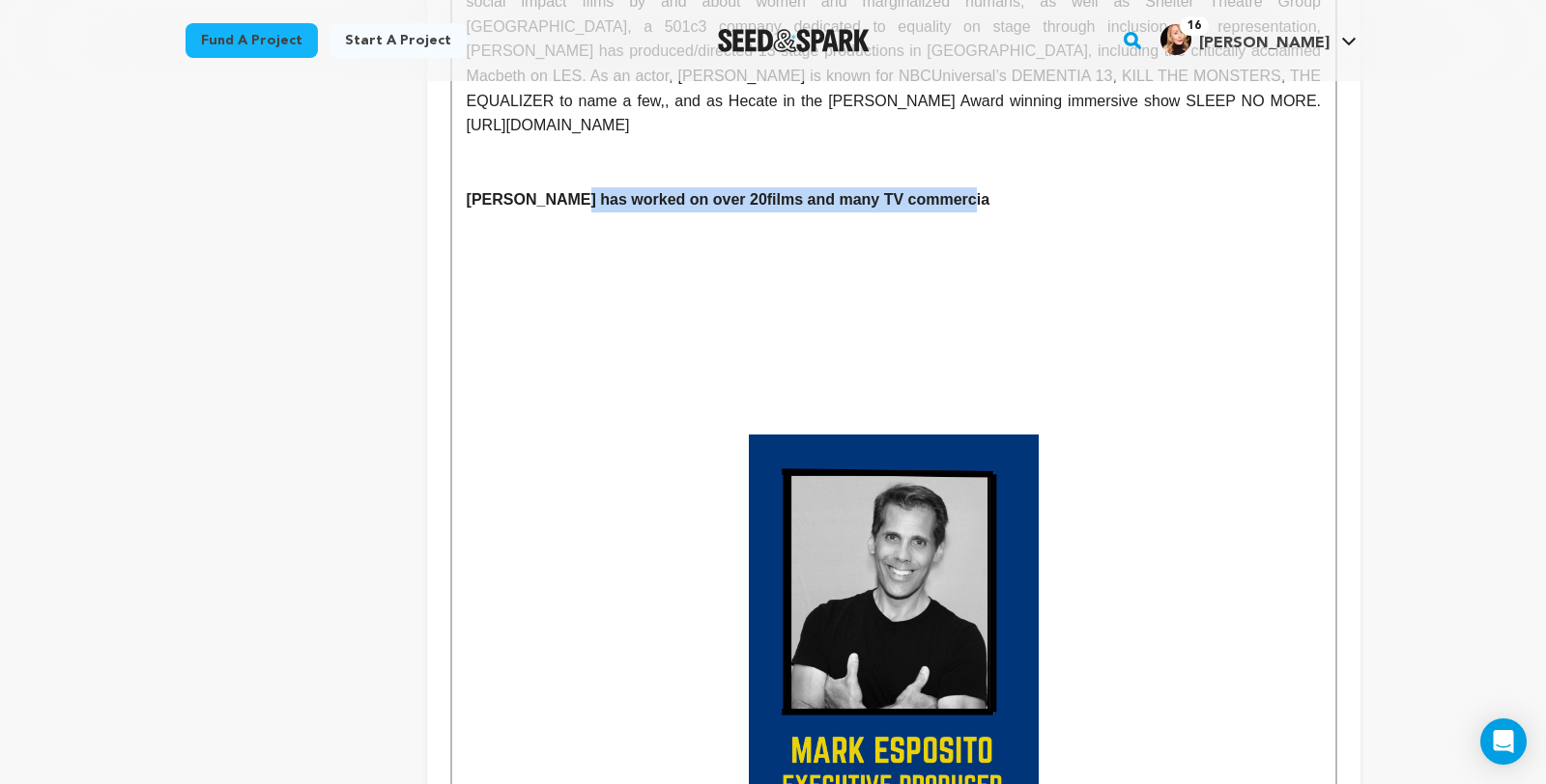
drag, startPoint x: 943, startPoint y: 209, endPoint x: 547, endPoint y: 216, distance: 396.1
click at [544, 213] on p "CLARK BASON has worked on over 20films and many TV commercia" at bounding box center [893, 200] width 854 height 25
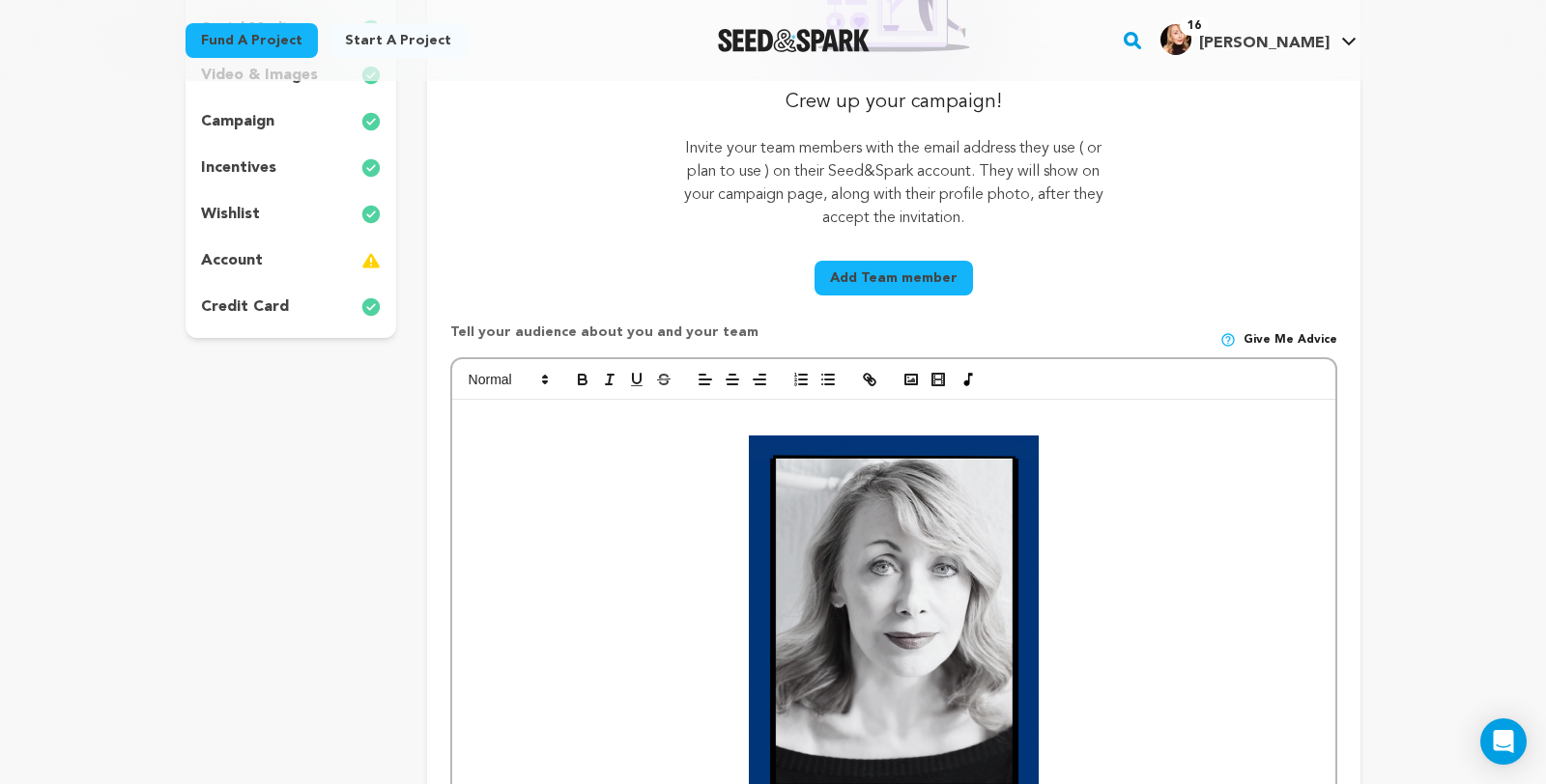
scroll to position [455, 0]
click at [574, 388] on icon "button" at bounding box center [583, 379] width 17 height 17
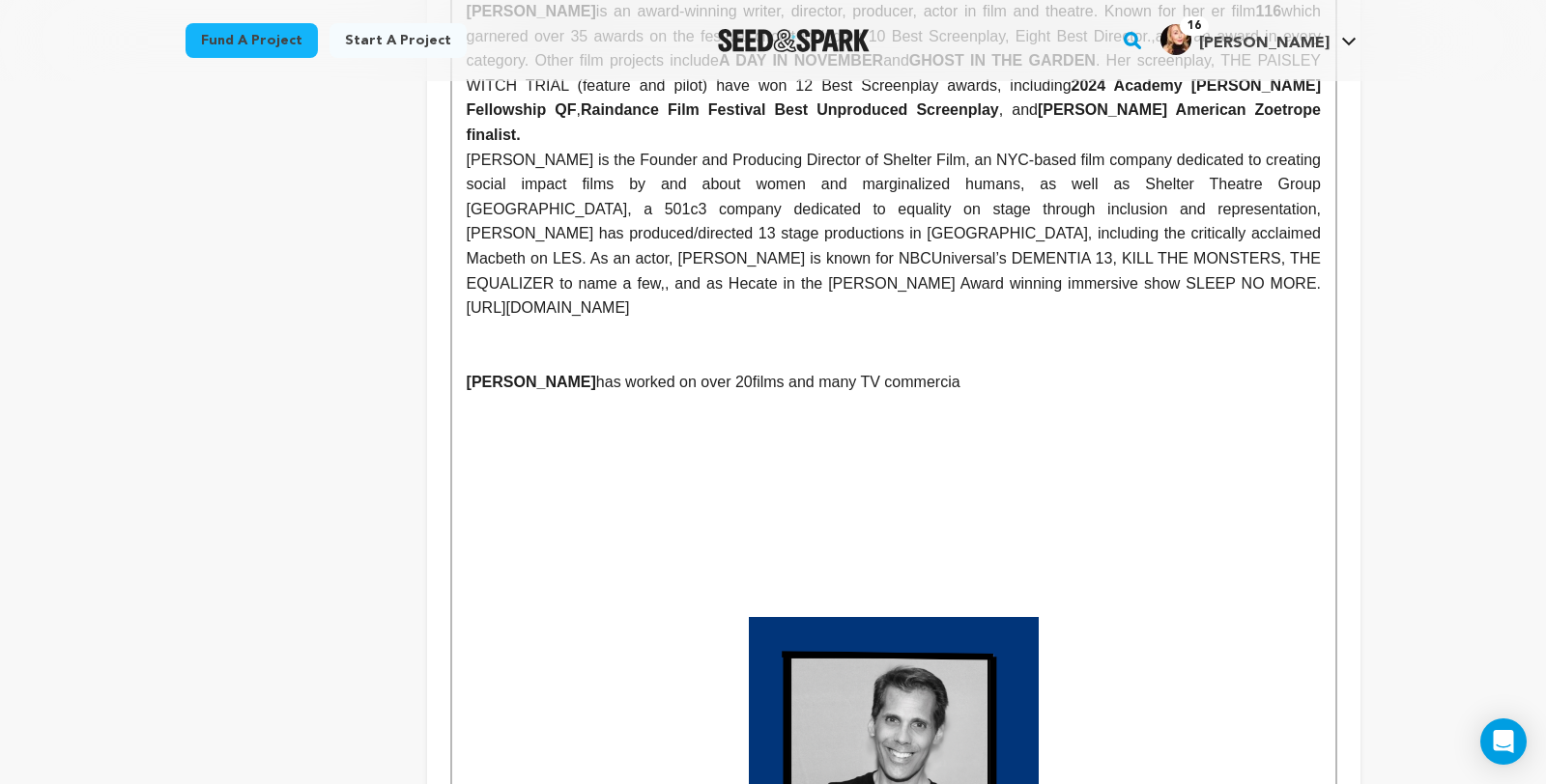
click at [684, 491] on p at bounding box center [893, 481] width 854 height 25
click at [698, 395] on p "CLARK BASON has worked on over 20films and many TV commercia" at bounding box center [893, 383] width 854 height 25
click at [917, 395] on p "CLARK BASON has worked on over 20 films and many TV commercia" at bounding box center [893, 383] width 854 height 25
drag, startPoint x: 811, startPoint y: 393, endPoint x: 737, endPoint y: 394, distance: 74.0
click at [735, 394] on p "CLARK BASON has worked on over 20 films and many TV commercials" at bounding box center [893, 383] width 854 height 25
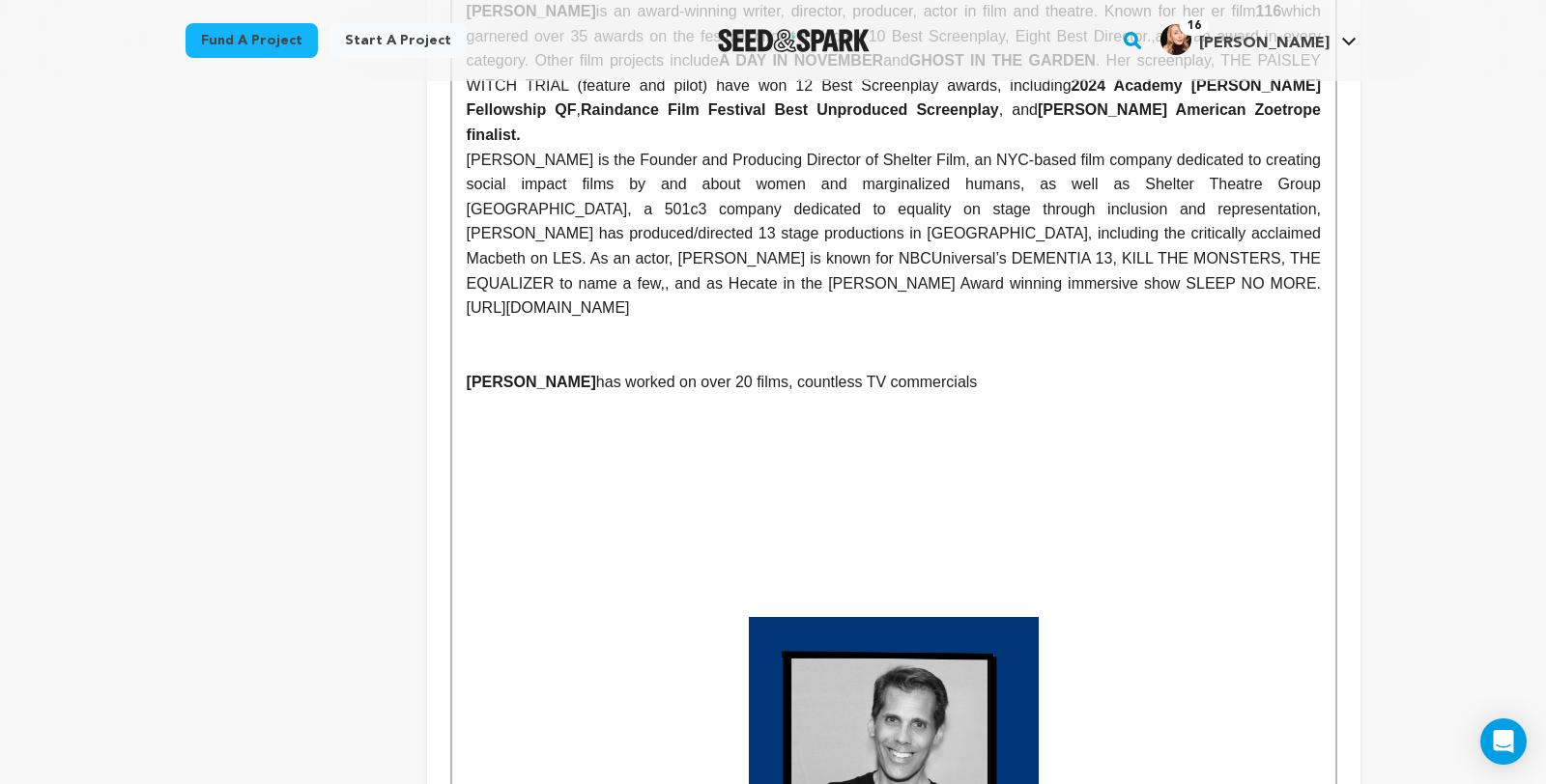
click at [948, 395] on p "CLARK BASON has worked on over 20 films, countless TV commercials" at bounding box center [893, 383] width 854 height 25
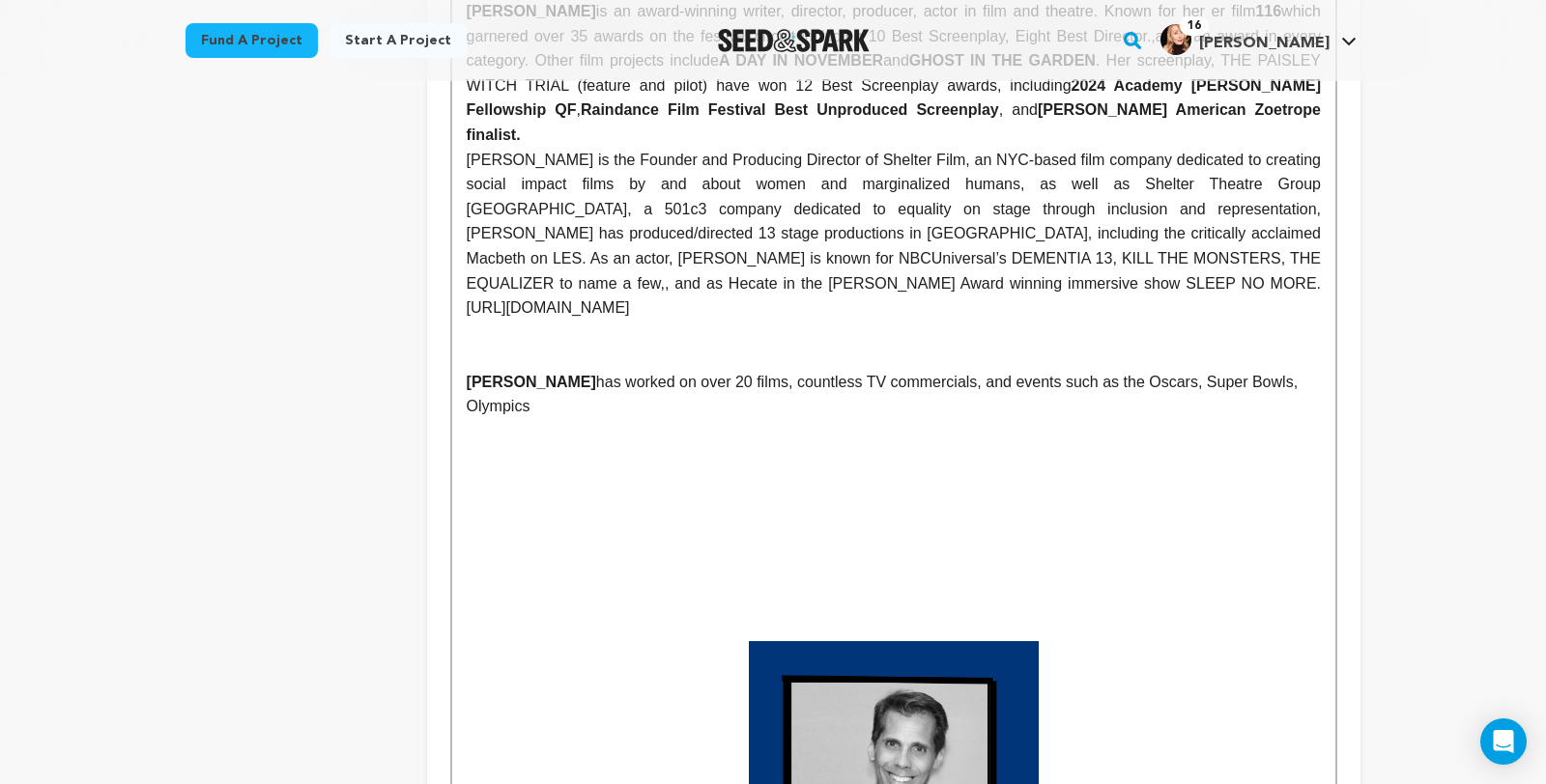
click at [1257, 392] on p "CLARK BASON has worked on over 20 films, countless TV commercials, and events s…" at bounding box center [893, 394] width 854 height 49
drag, startPoint x: 621, startPoint y: 393, endPoint x: 544, endPoint y: 392, distance: 77.0
click at [543, 393] on p "CLARK BASON has worked on over 20 films, countless TV commercials, and events s…" at bounding box center [893, 394] width 854 height 49
click at [685, 394] on p "CLARK BASON spent 10 years as a special effects Specialist on over 20 films, co…" at bounding box center [893, 394] width 854 height 49
click at [738, 394] on p "CLARK BASON spent 10 years as a Special effects Specialist on over 20 films, co…" at bounding box center [893, 394] width 854 height 49
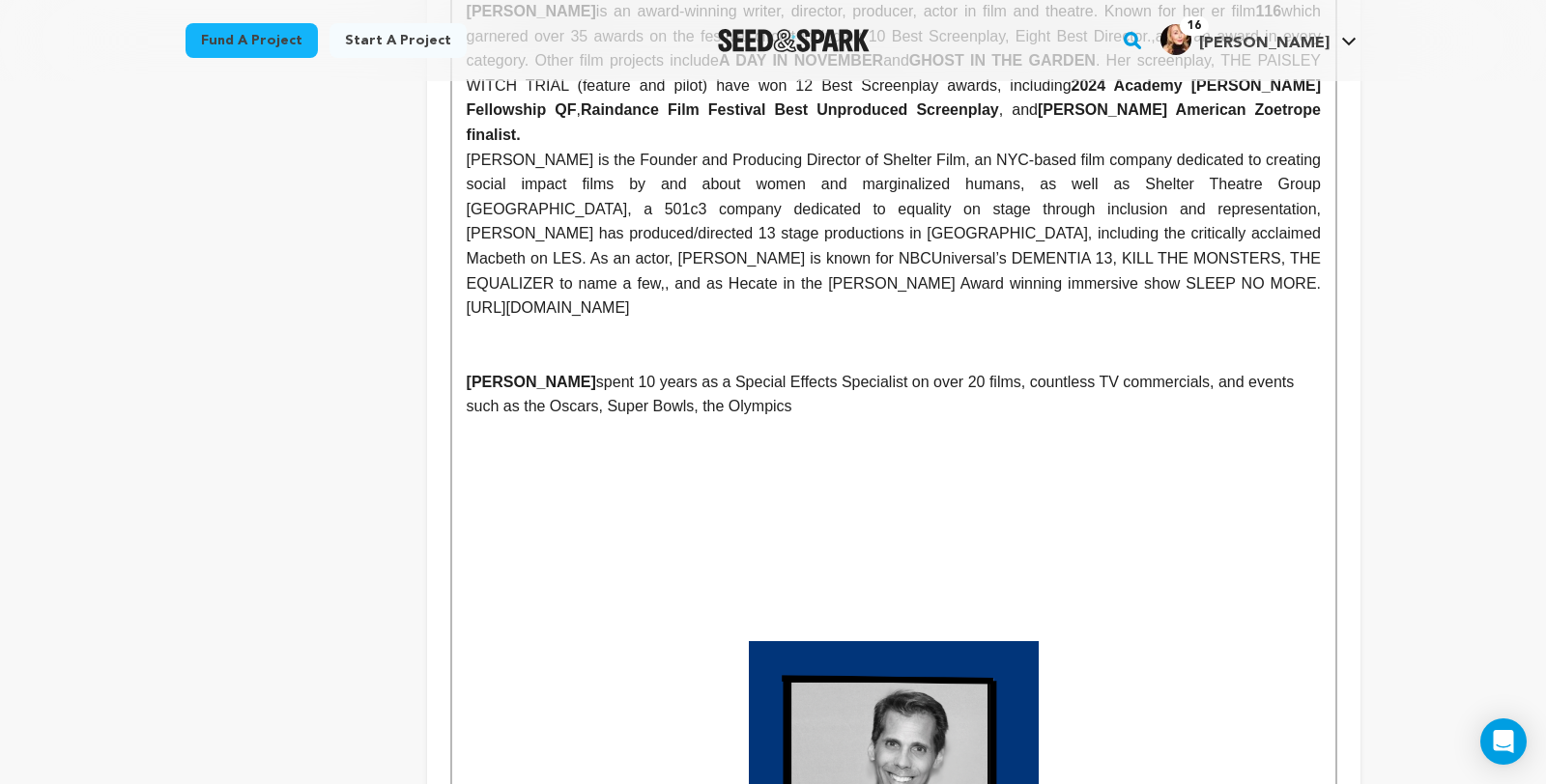
click at [1201, 397] on p "CLARK BASON spent 10 years as a Special Effects Specialist on over 20 films, co…" at bounding box center [893, 394] width 854 height 49
click at [686, 420] on p "CLARK BASON spent 10 years as a Special Effects Specialist on over 20 films, co…" at bounding box center [893, 394] width 854 height 49
click at [575, 420] on p "CLARK BASON spent 10 years as a Special Effects Specialist on over 20 films, co…" at bounding box center [893, 394] width 854 height 49
drag, startPoint x: 1240, startPoint y: 396, endPoint x: 1202, endPoint y: 394, distance: 38.1
click at [1202, 394] on p "CLARK BASON spent 10 years as a Special Effects Specialist on over 20 films, co…" at bounding box center [893, 394] width 854 height 49
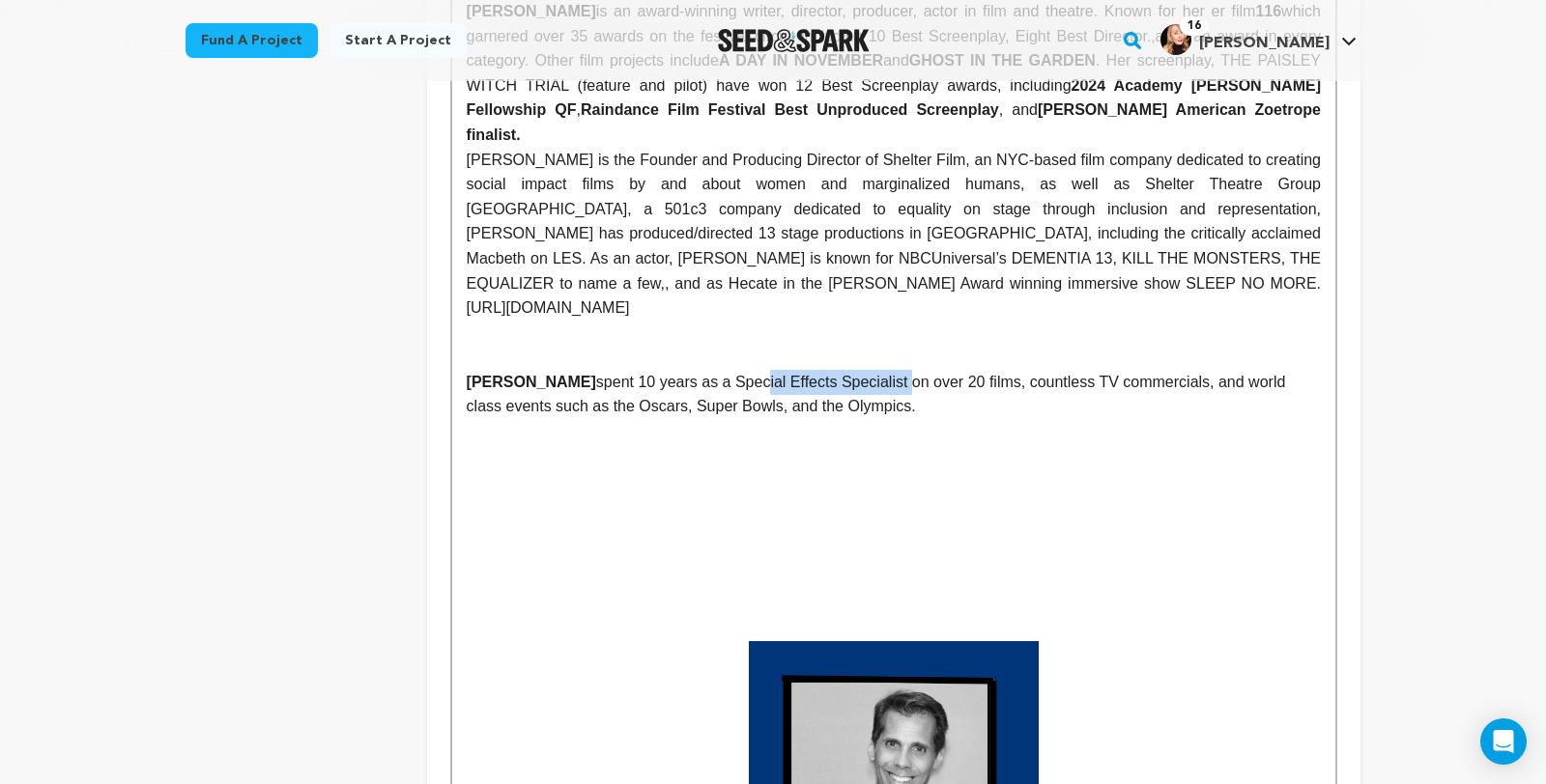
drag, startPoint x: 857, startPoint y: 392, endPoint x: 712, endPoint y: 385, distance: 145.2
click at [712, 385] on p "CLARK BASON spent 10 years as a Special Effects Specialist on over 20 films, co…" at bounding box center [893, 394] width 854 height 49
click at [861, 461] on p at bounding box center [893, 457] width 854 height 25
drag, startPoint x: 848, startPoint y: 395, endPoint x: 546, endPoint y: 392, distance: 302.0
click at [544, 393] on p "CLARK BASON spent 10 years as a Special Effects Specialist on over 20 films, co…" at bounding box center [893, 394] width 854 height 49
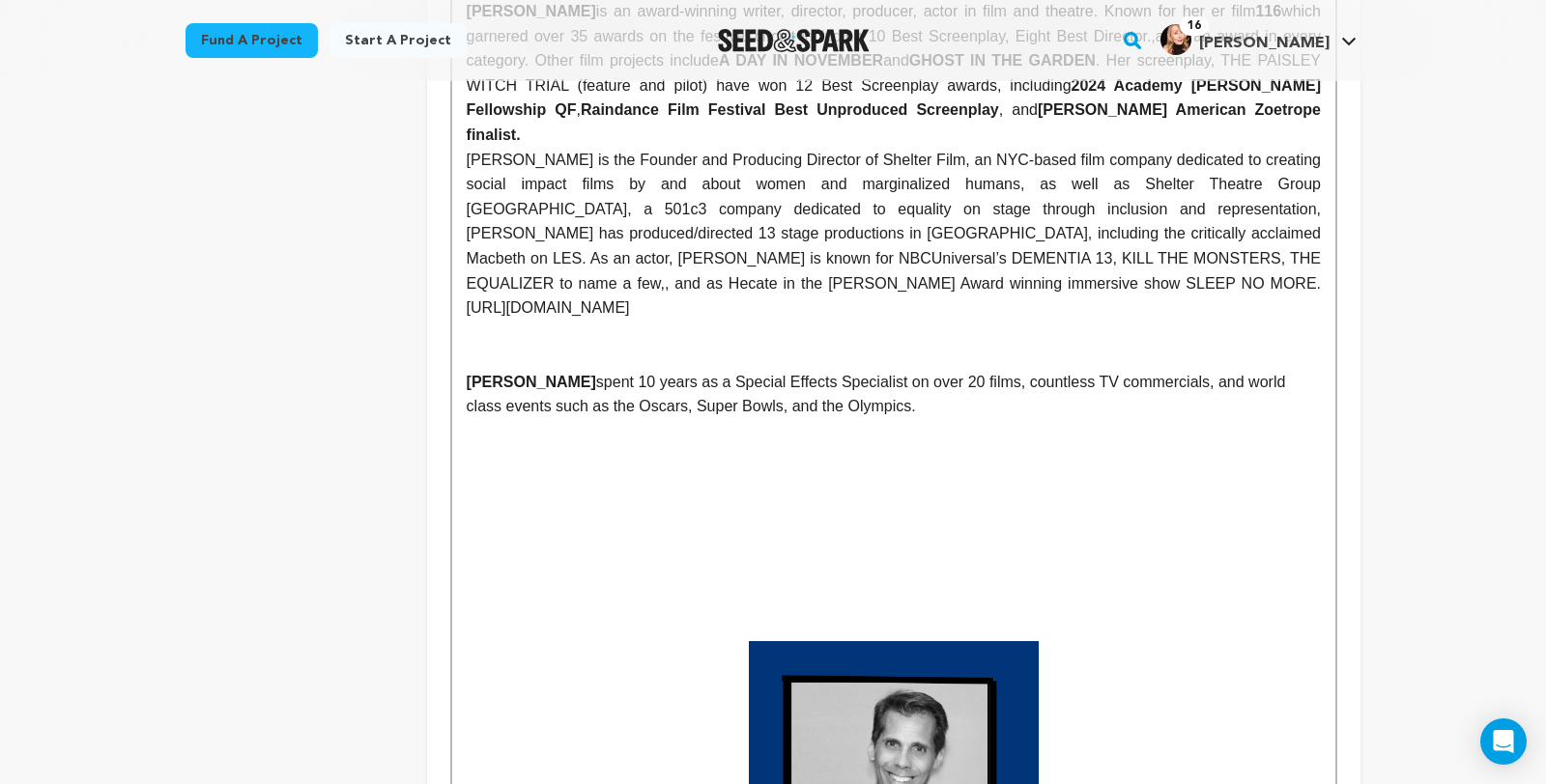
click at [860, 396] on p "CLARK BASON spent 10 years as a Special Effects Specialist on over 20 films, co…" at bounding box center [893, 394] width 854 height 49
drag, startPoint x: 860, startPoint y: 396, endPoint x: 658, endPoint y: 398, distance: 202.0
click at [649, 397] on p "CLARK BASON spent 10 years as a Special Effects Specialist on over 20 films, co…" at bounding box center [893, 394] width 854 height 49
click at [756, 395] on p "CLARK BASON spent 10 years on over 20 films, countless TV commercials, and worl…" at bounding box center [893, 394] width 854 height 49
click at [644, 420] on p "CLARK BASON spent 10 years on over 20 major motion pictures, countless TV comme…" at bounding box center [893, 394] width 854 height 49
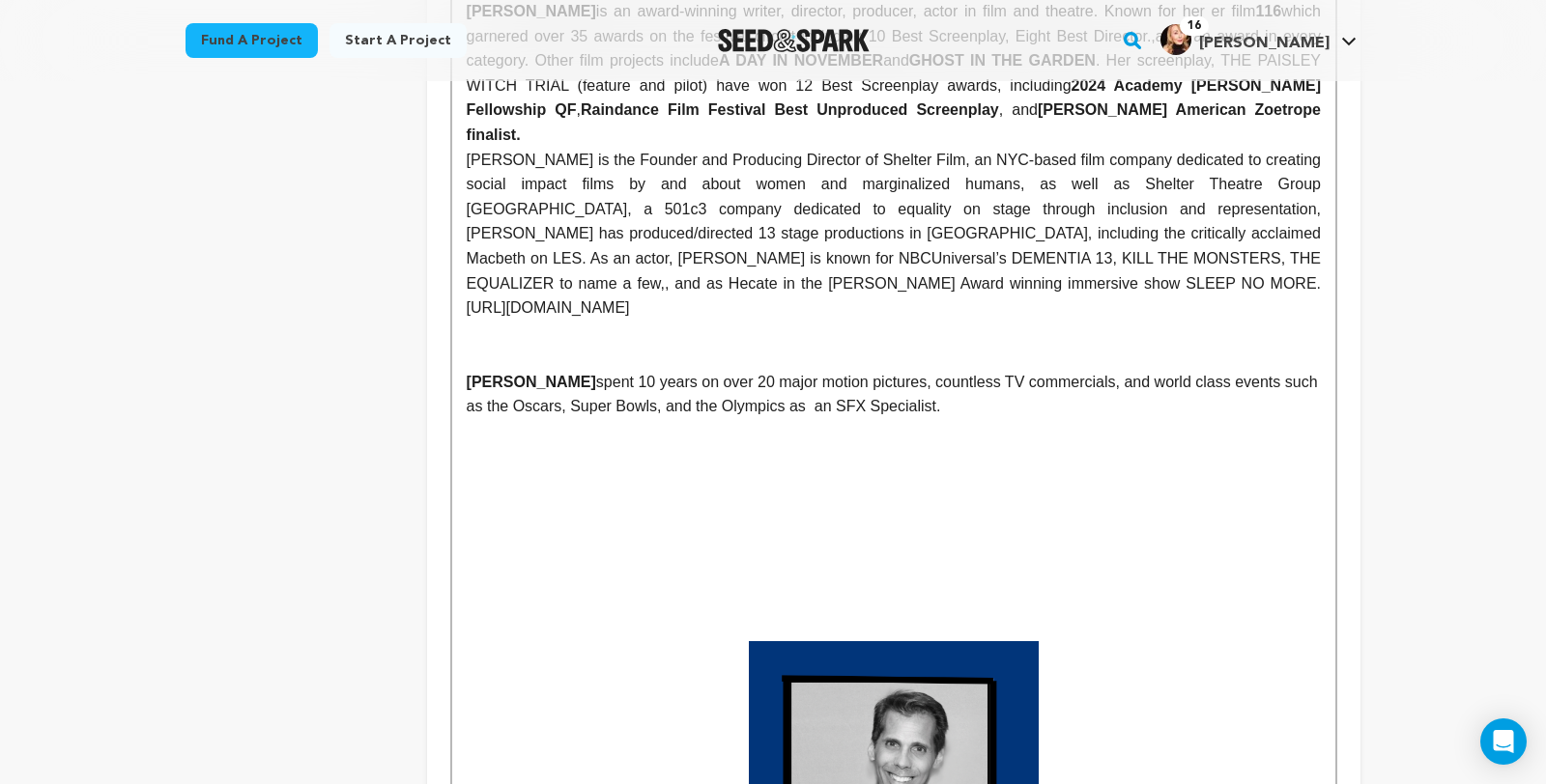
click at [669, 420] on p "CLARK BASON spent 10 years on over 20 major motion pictures, countless TV comme…" at bounding box center [893, 394] width 854 height 49
click at [658, 445] on p at bounding box center [893, 432] width 854 height 25
click at [668, 420] on p "CLARK BASON spent 10 years on over 20 major motion pictures, countless TV comme…" at bounding box center [893, 394] width 854 height 49
click at [814, 416] on p "CLARK BASON spent 10 years on over 20 major motion pictures, countless TV comme…" at bounding box center [893, 394] width 854 height 49
drag, startPoint x: 550, startPoint y: 421, endPoint x: 522, endPoint y: 421, distance: 28.0
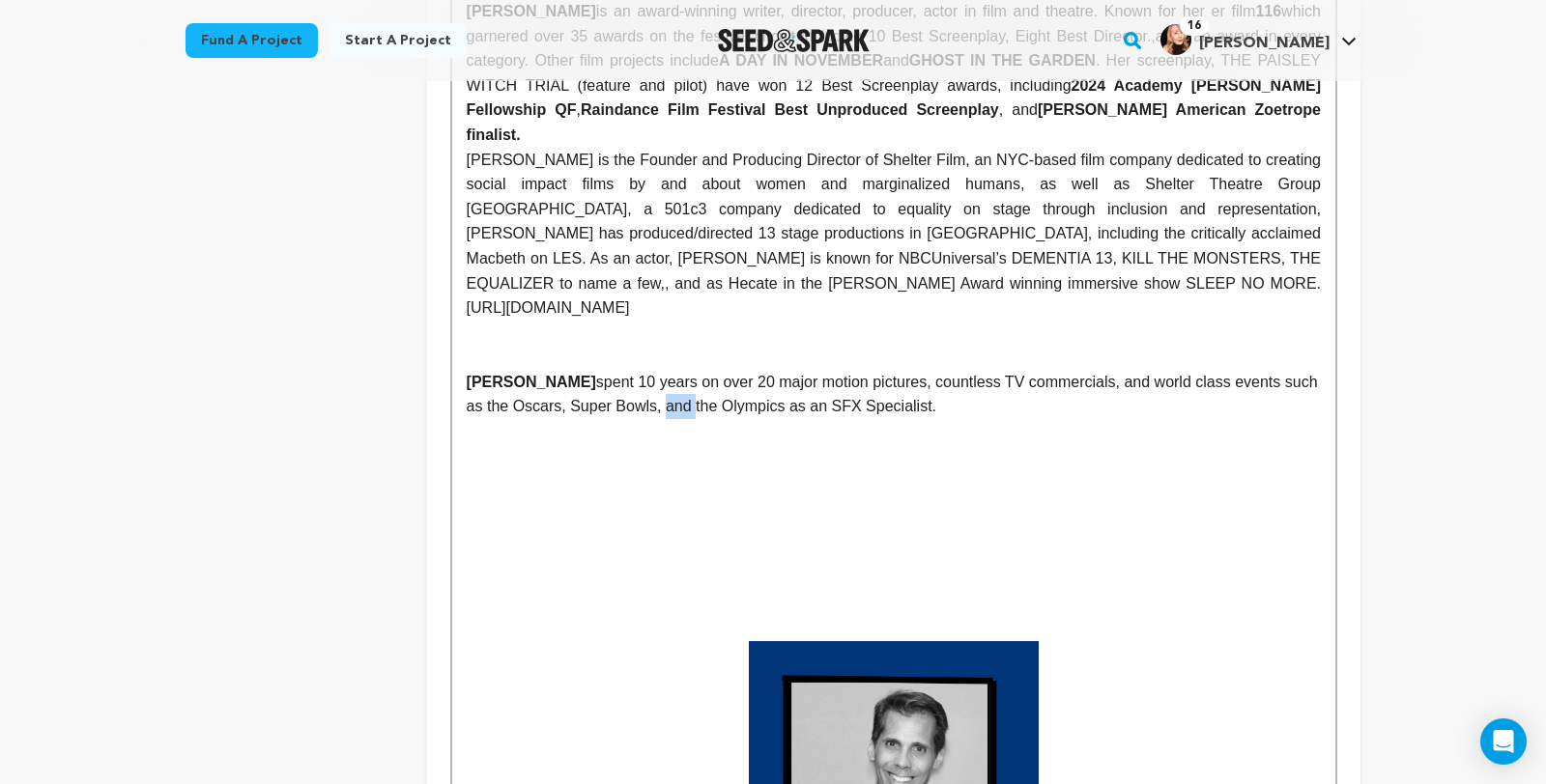
click at [522, 420] on p "CLARK BASON spent 10 years on over 20 major motion pictures, countless TV comme…" at bounding box center [893, 394] width 854 height 49
click at [612, 420] on p "CLARK BASON spent 10 years on over 20 major motion pictures, countless TV comme…" at bounding box center [893, 394] width 854 height 49
click at [965, 420] on p "CLARK BASON spent 10 years on over 20 major motion pictures, countless TV comme…" at bounding box center [893, 394] width 854 height 49
click at [1080, 394] on p "CLARK BASON spent 10 years on over 20 major motion pictures, countless TV comme…" at bounding box center [893, 394] width 854 height 49
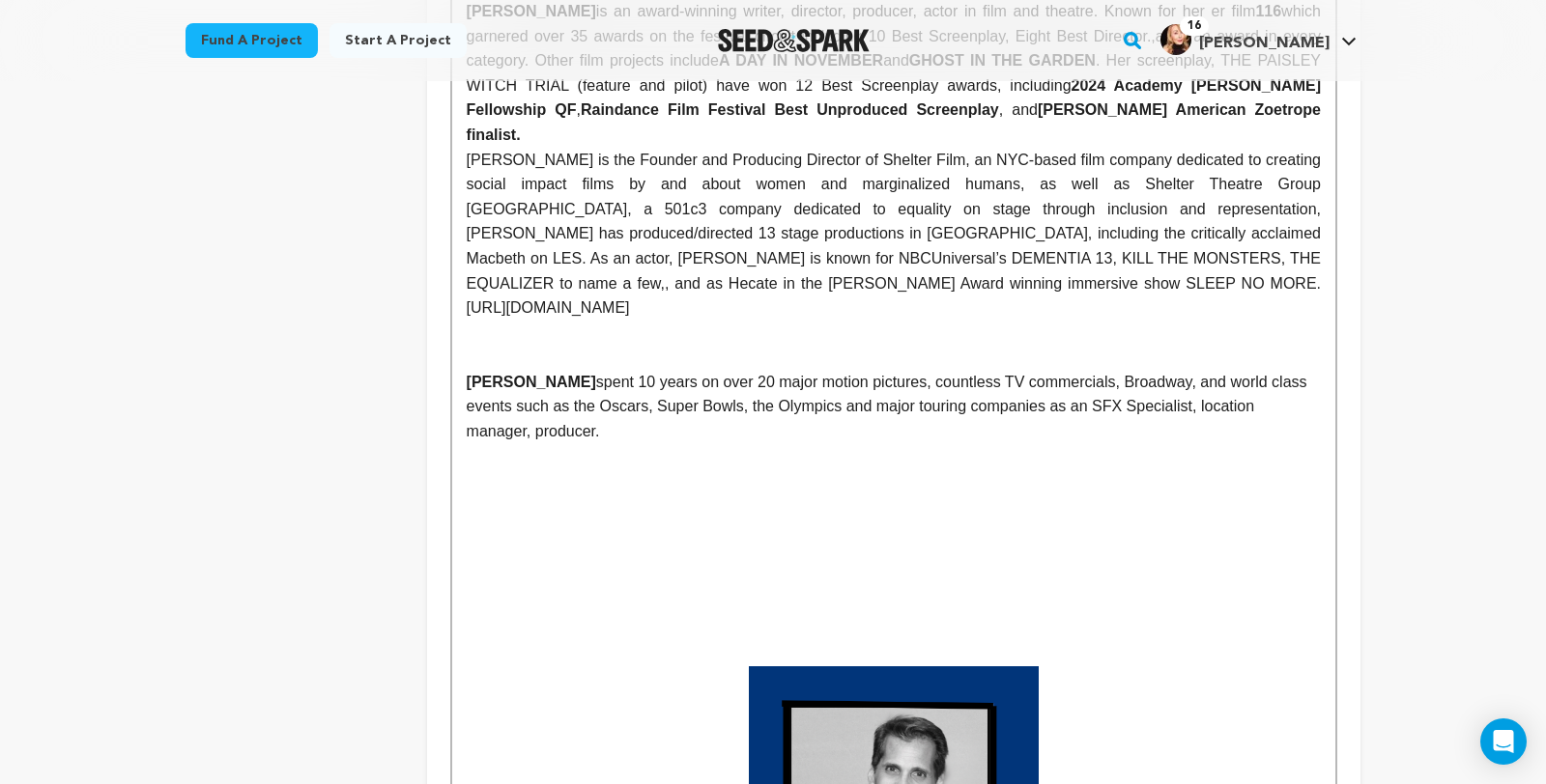
click at [990, 420] on p "CLARK BASON spent 10 years on over 20 major motion pictures, countless TV comme…" at bounding box center [893, 407] width 854 height 74
click at [1266, 421] on p "CLARK BASON spent 10 years on over 20 major motion pictures, countless TV comme…" at bounding box center [893, 407] width 854 height 74
drag, startPoint x: 580, startPoint y: 397, endPoint x: 544, endPoint y: 394, distance: 36.1
click at [544, 394] on p "CLARK BASON spent 10 years on over 20 major motion pictures, countless TV comme…" at bounding box center [893, 407] width 854 height 74
drag, startPoint x: 789, startPoint y: 395, endPoint x: 740, endPoint y: 398, distance: 49.1
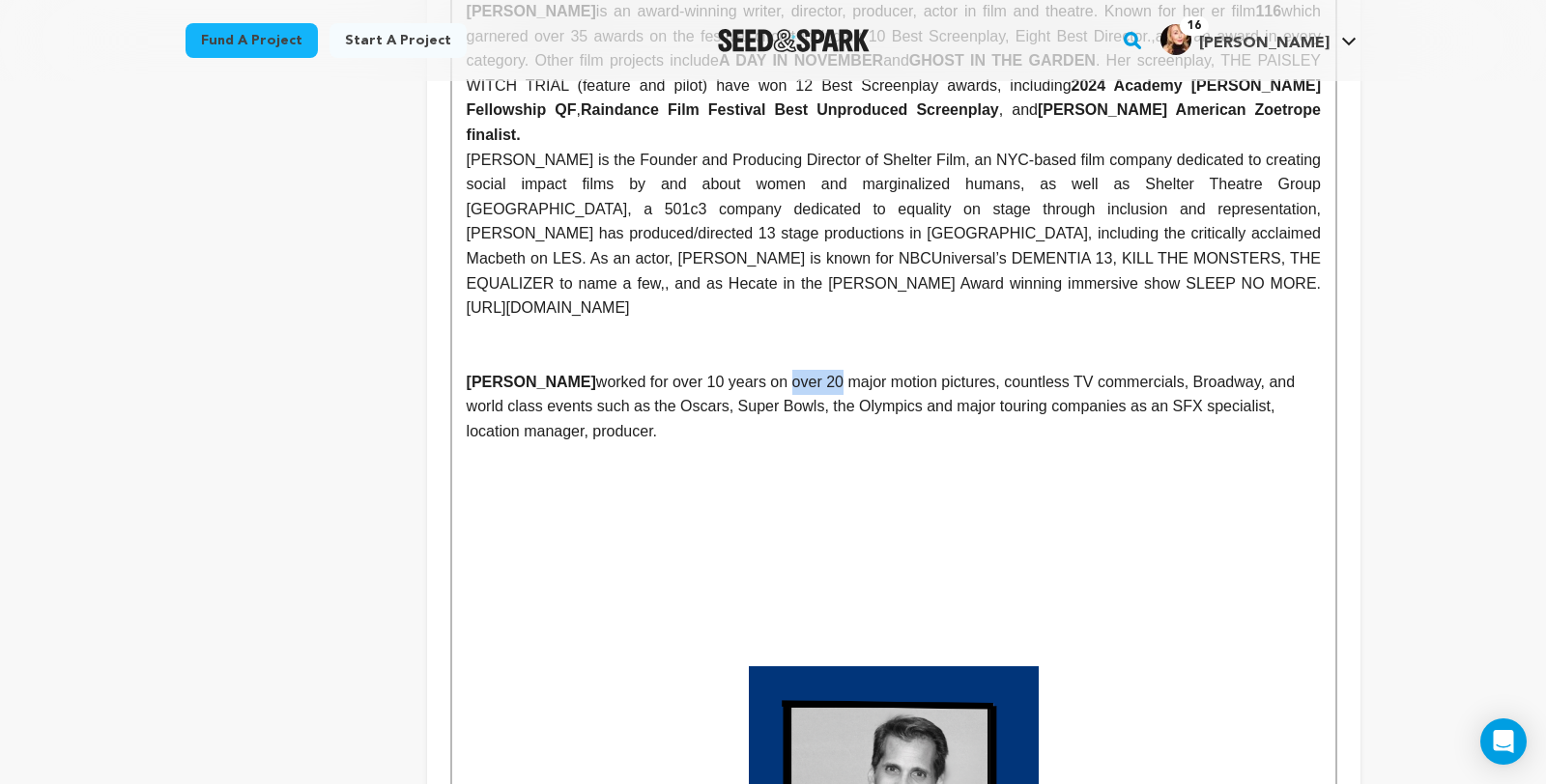
click at [740, 398] on p "CLARK BASON worked for over 10 years on over 20 major motion pictures, countles…" at bounding box center [893, 407] width 854 height 74
click at [1249, 421] on p "CLARK BASON worked for over 10 years on major motion pictures, countless TV com…" at bounding box center [893, 407] width 854 height 74
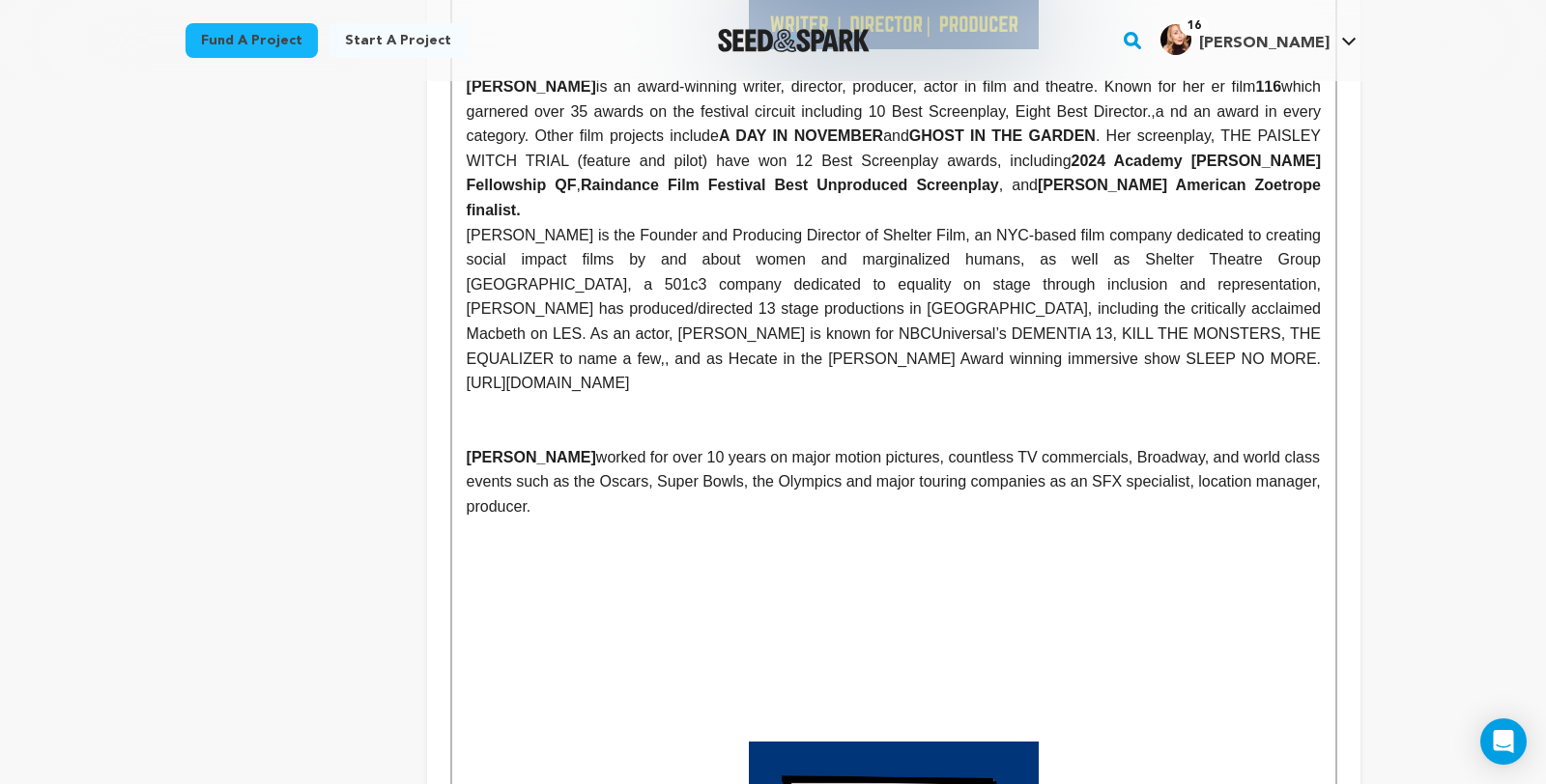
scroll to position [1286, 0]
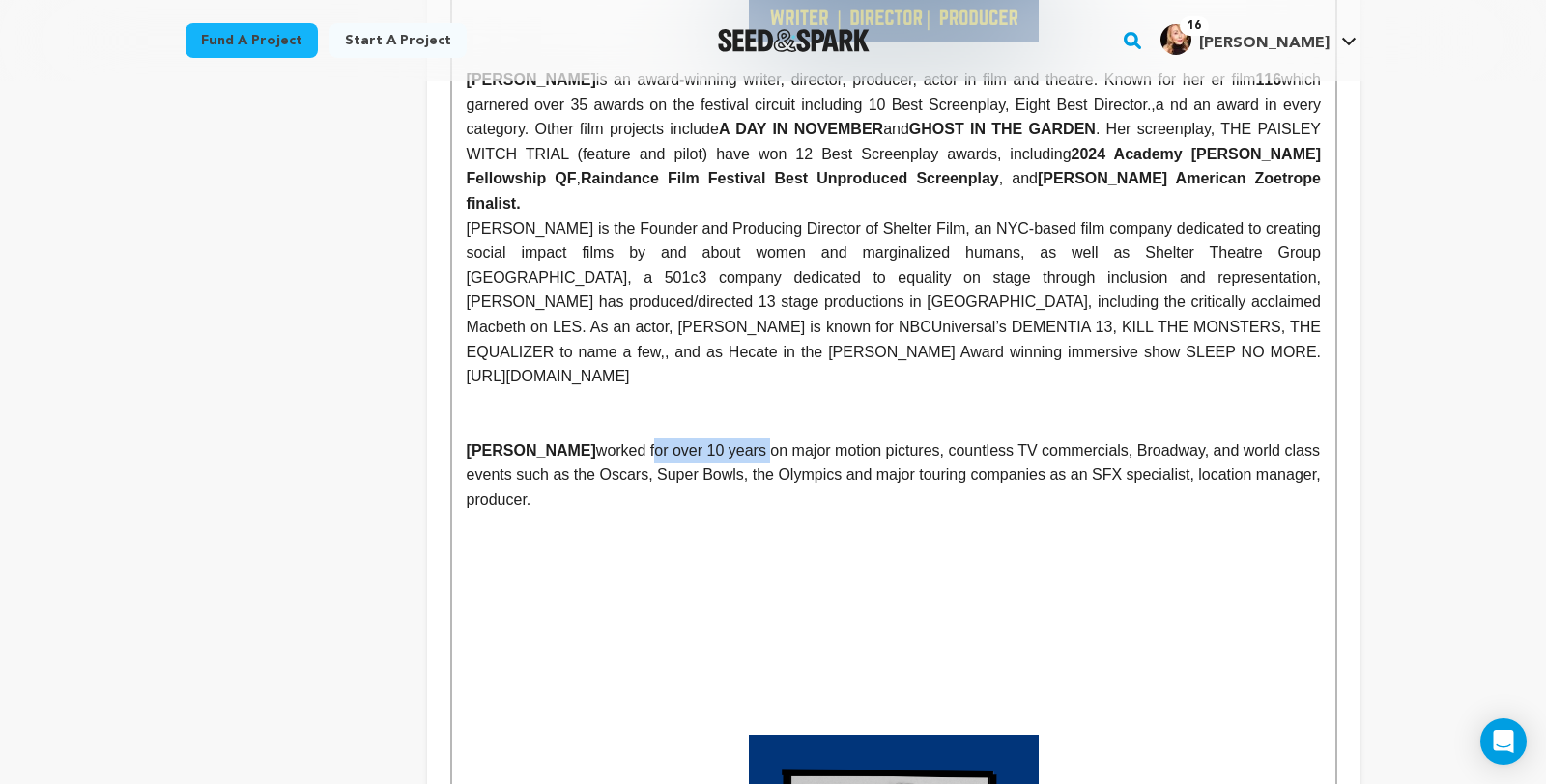
drag, startPoint x: 715, startPoint y: 465, endPoint x: 598, endPoint y: 462, distance: 117.0
click at [598, 462] on p "CLARK BASON worked for over 10 years on major motion pictures, countless TV com…" at bounding box center [893, 476] width 854 height 74
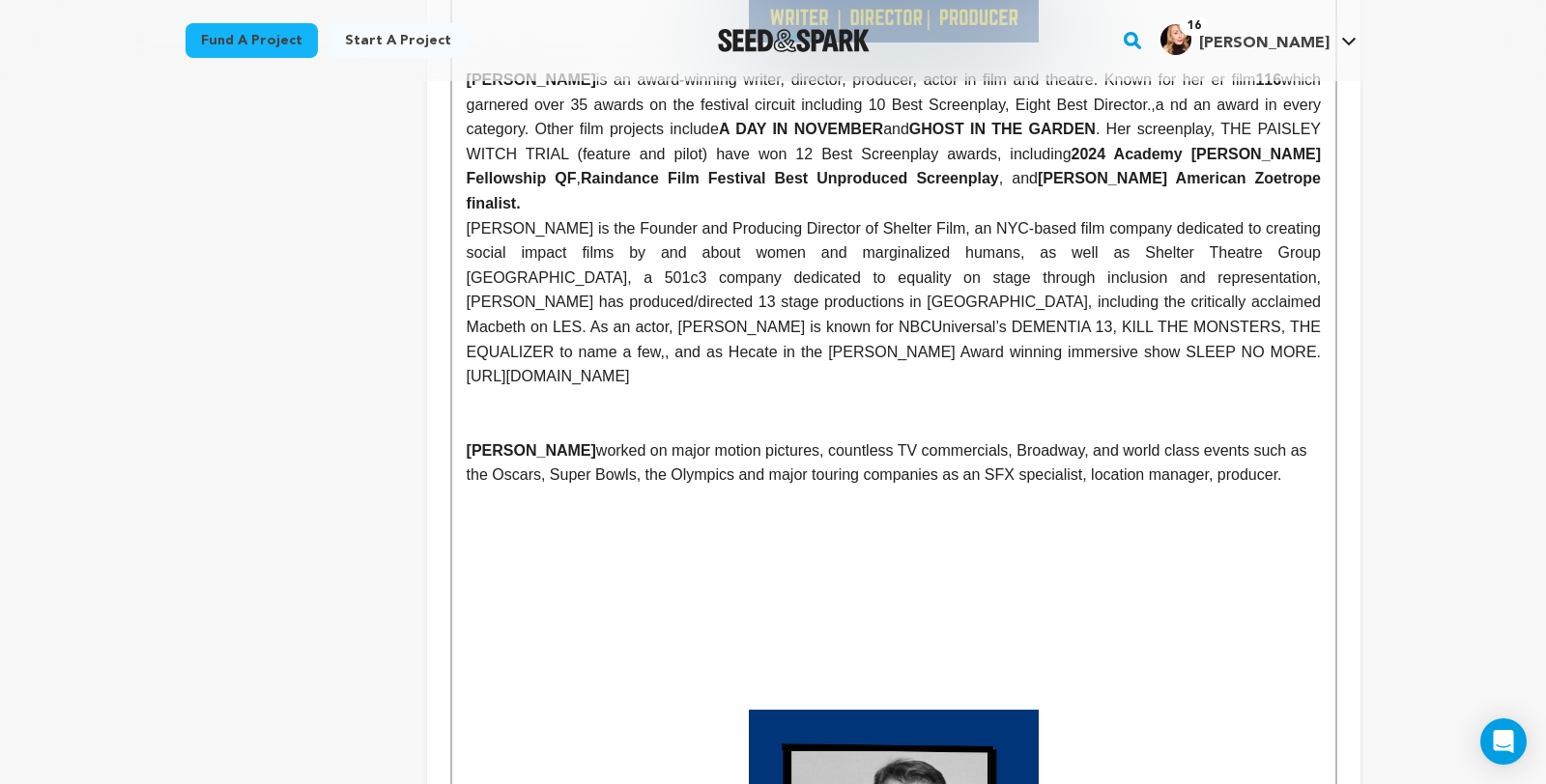
click at [1100, 488] on p "CLARK BASON worked on major motion pictures, countless TV commercials, Broadway…" at bounding box center [893, 463] width 854 height 49
click at [1216, 488] on p "CLARK BASON worked on major motion pictures, countless TV commercials, Broadway…" at bounding box center [893, 463] width 854 height 49
click at [587, 464] on p "CLARK BASON worked on major motion pictures, countless TV commercials, Broadway…" at bounding box center [893, 463] width 854 height 49
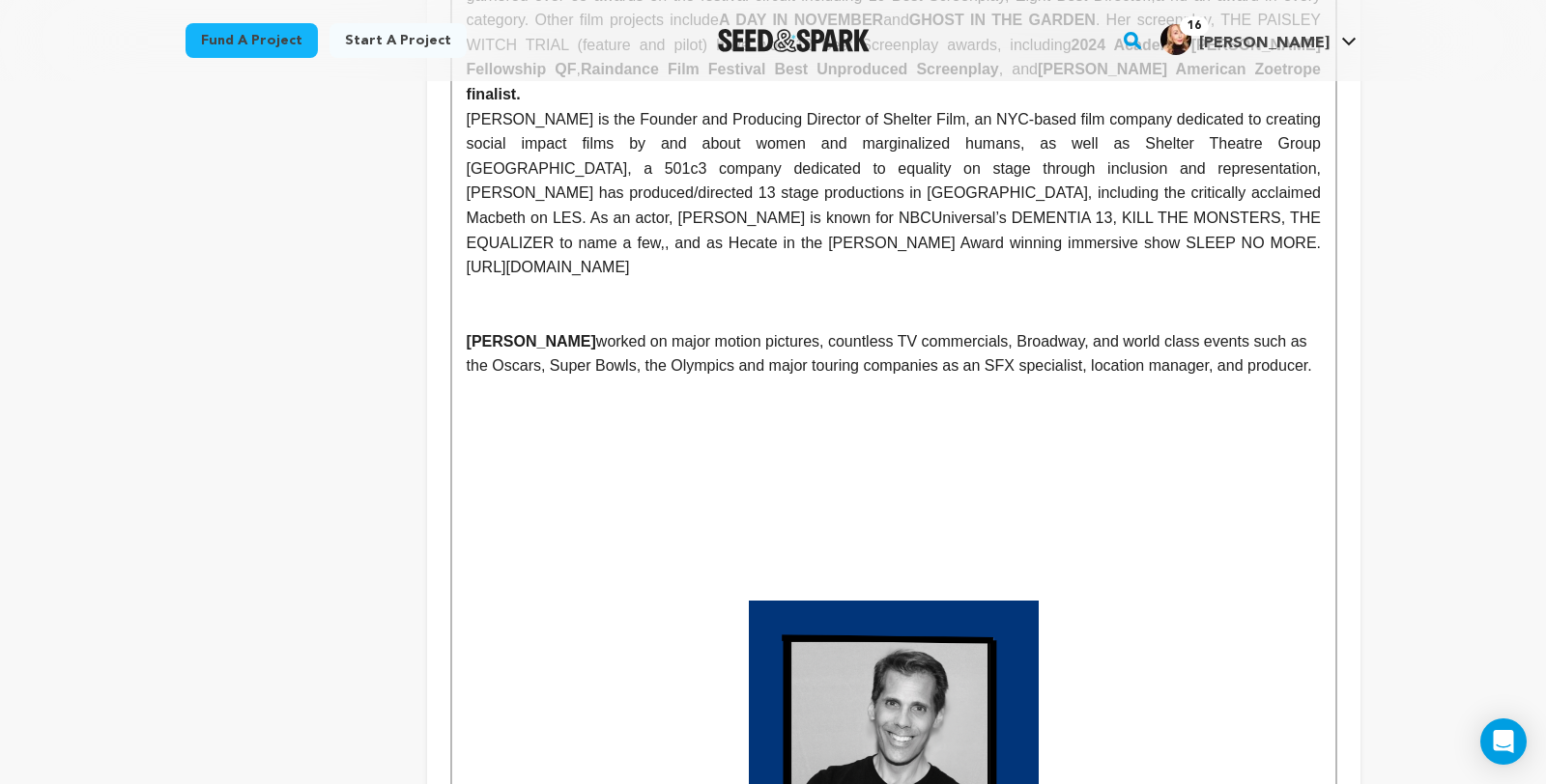
scroll to position [1391, 0]
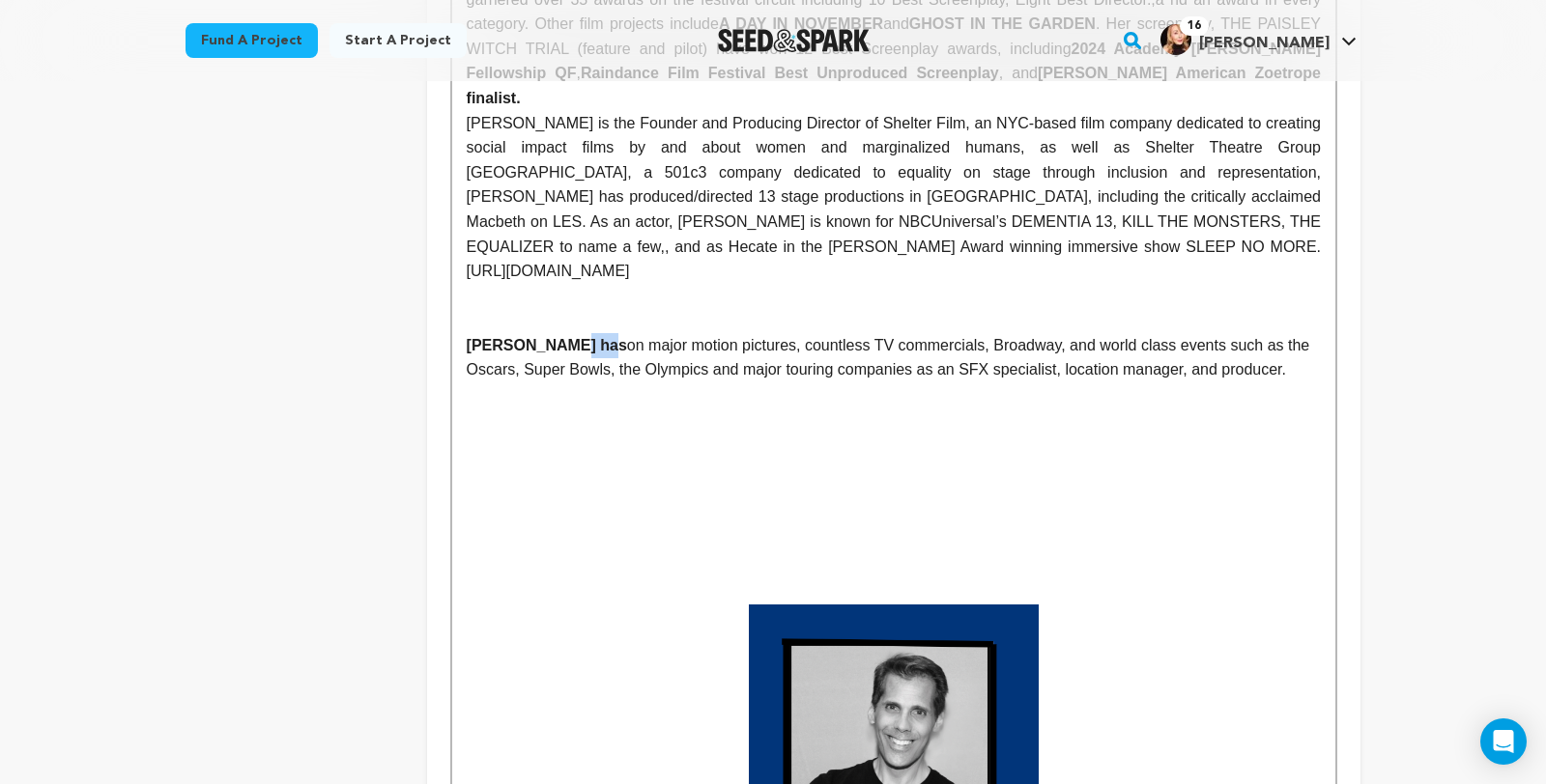
drag, startPoint x: 569, startPoint y: 354, endPoint x: 542, endPoint y: 354, distance: 27.0
click at [542, 354] on strong "CLARK BASON has" at bounding box center [547, 345] width 160 height 16
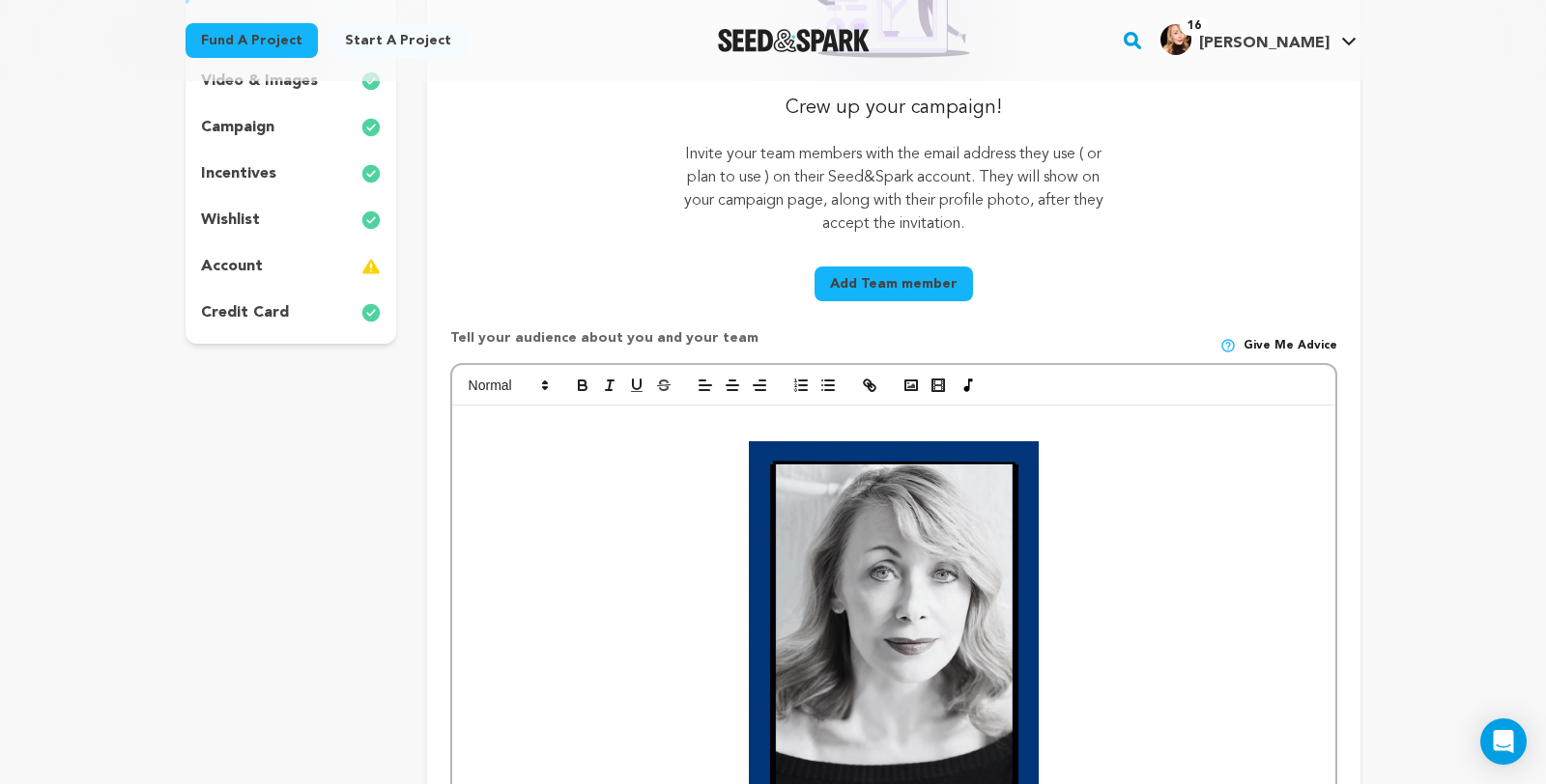
scroll to position [456, 0]
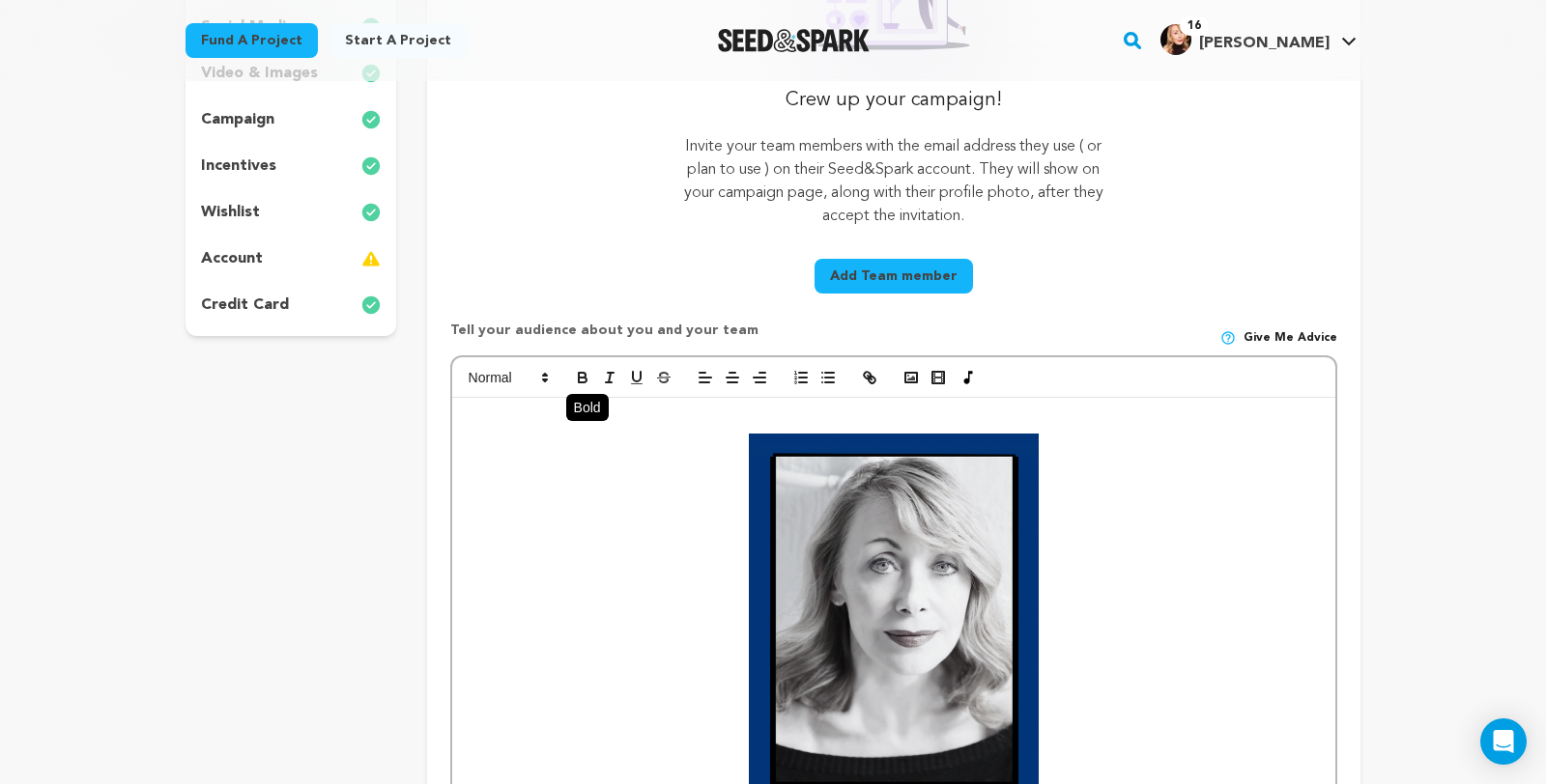
click at [574, 387] on icon "button" at bounding box center [583, 378] width 17 height 17
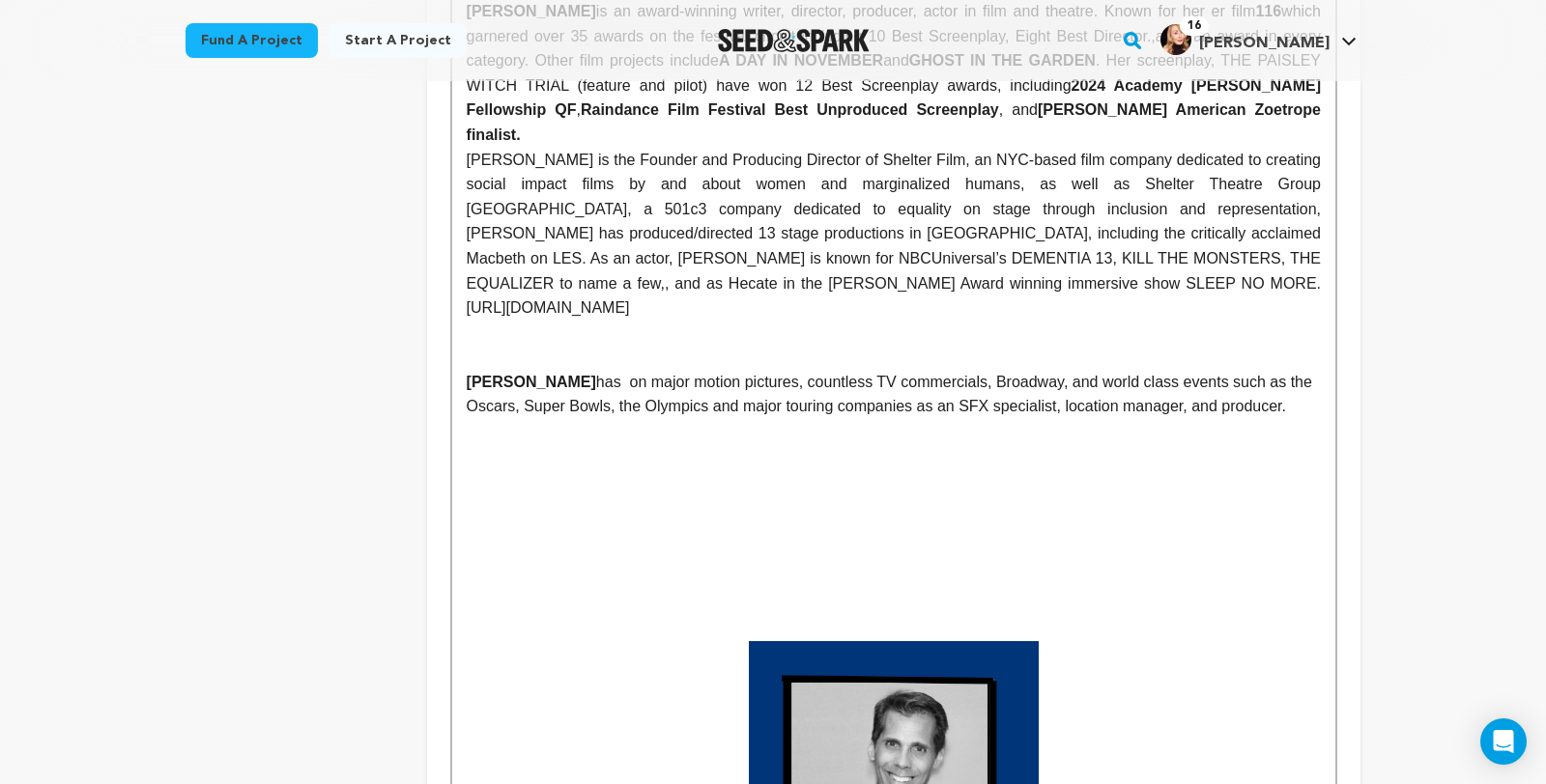
click at [720, 516] on p at bounding box center [893, 507] width 854 height 25
click at [571, 394] on p "CLARK BASON has on major motion pictures, countless TV commercials, Broadway, a…" at bounding box center [893, 394] width 854 height 49
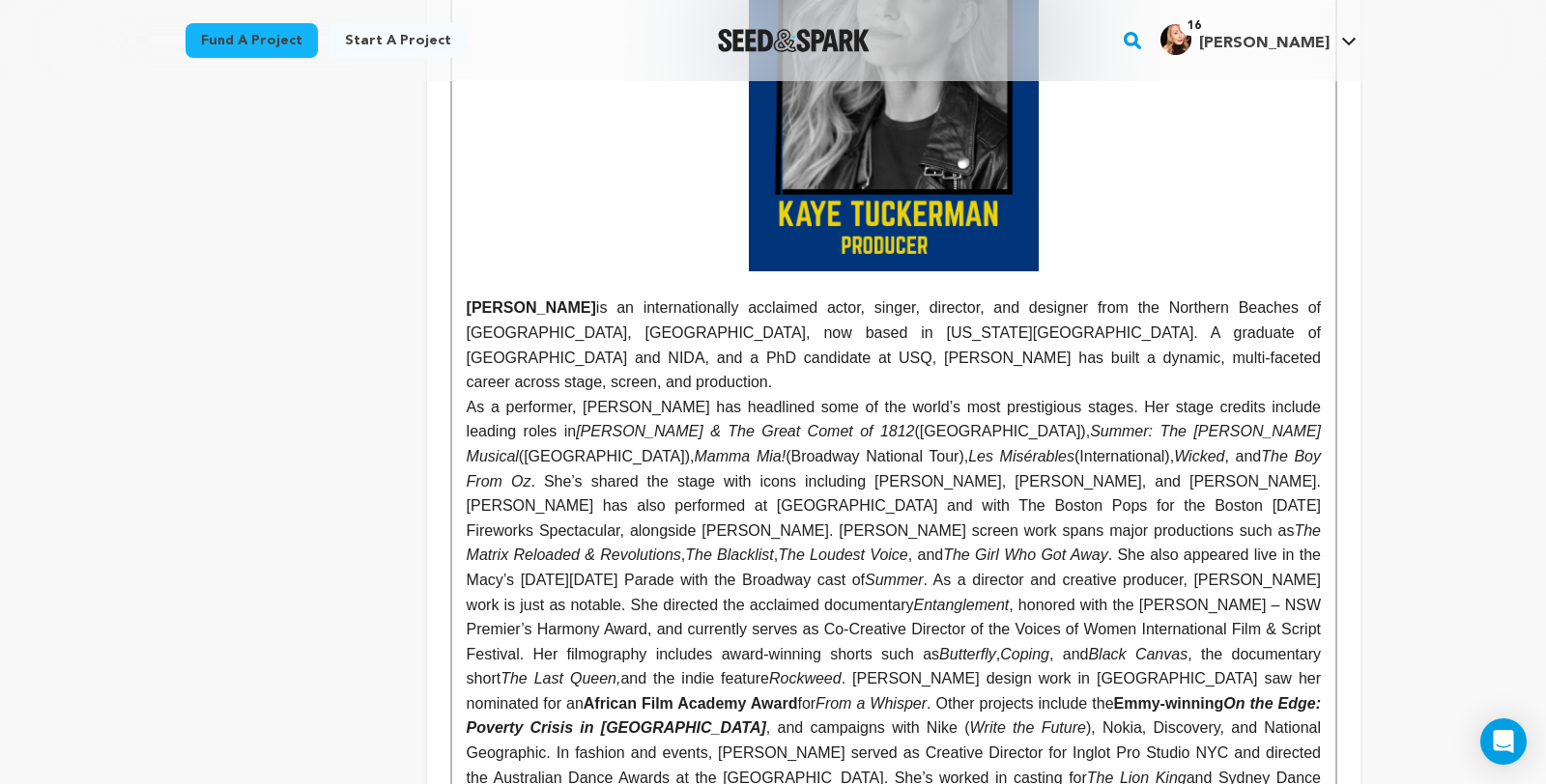
scroll to position [2833, 0]
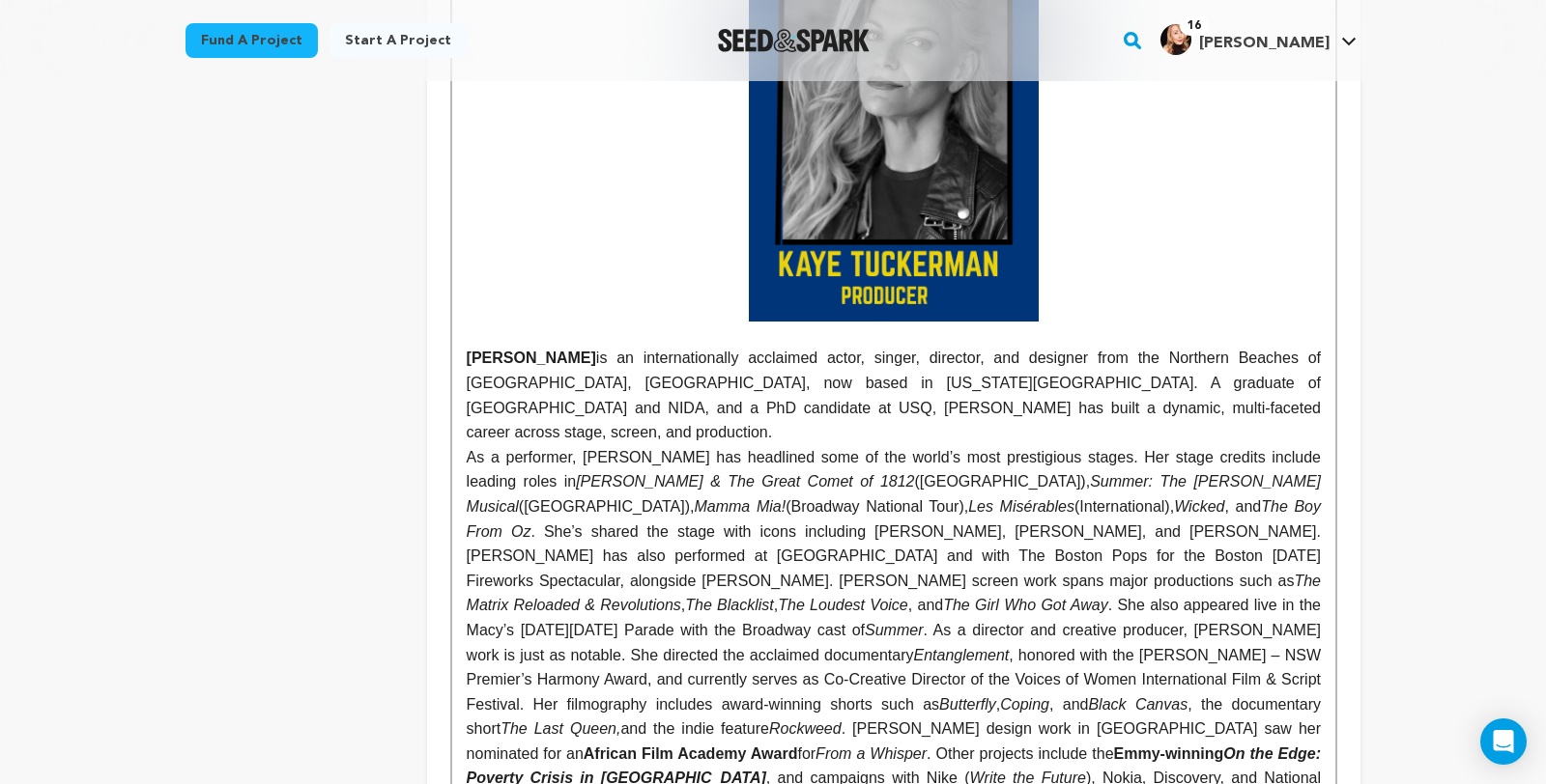
click at [467, 446] on p "As a performer, Kaye has headlined some of the world’s most prestigious stages.…" at bounding box center [893, 705] width 854 height 519
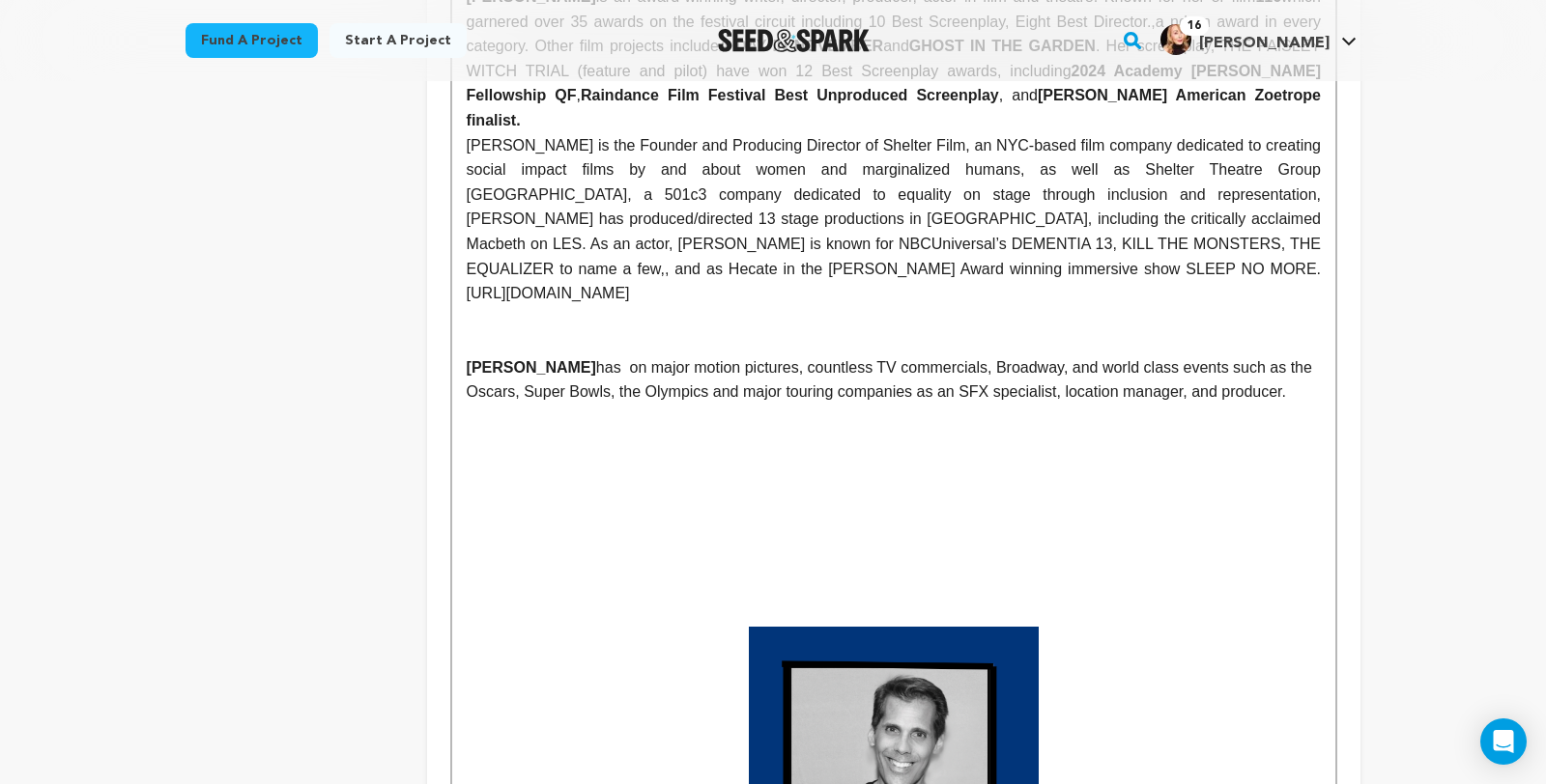
scroll to position [1375, 0]
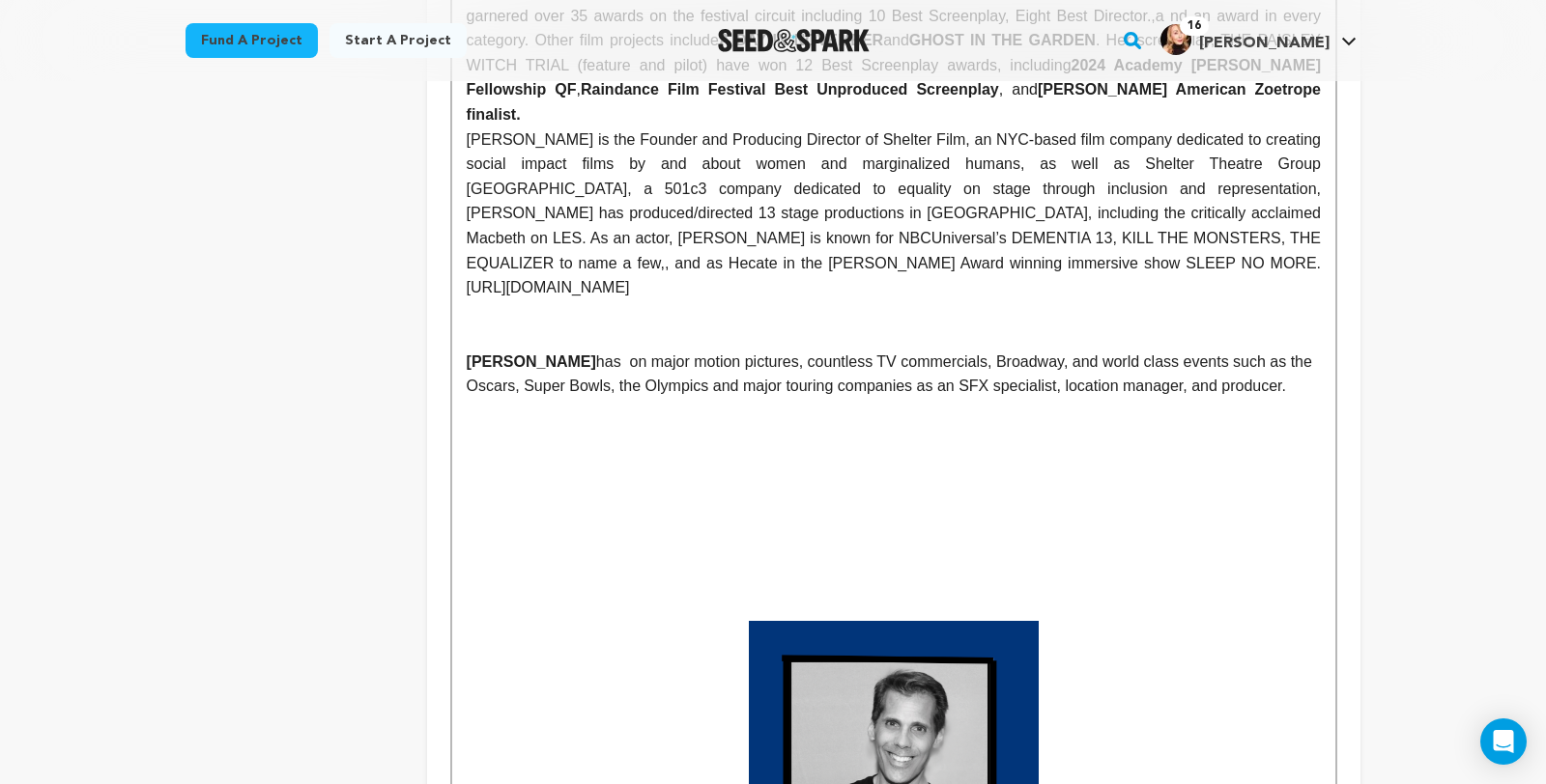
click at [540, 374] on p "CLARK BASON has on major motion pictures, countless TV commercials, Broadway, a…" at bounding box center [893, 374] width 854 height 49
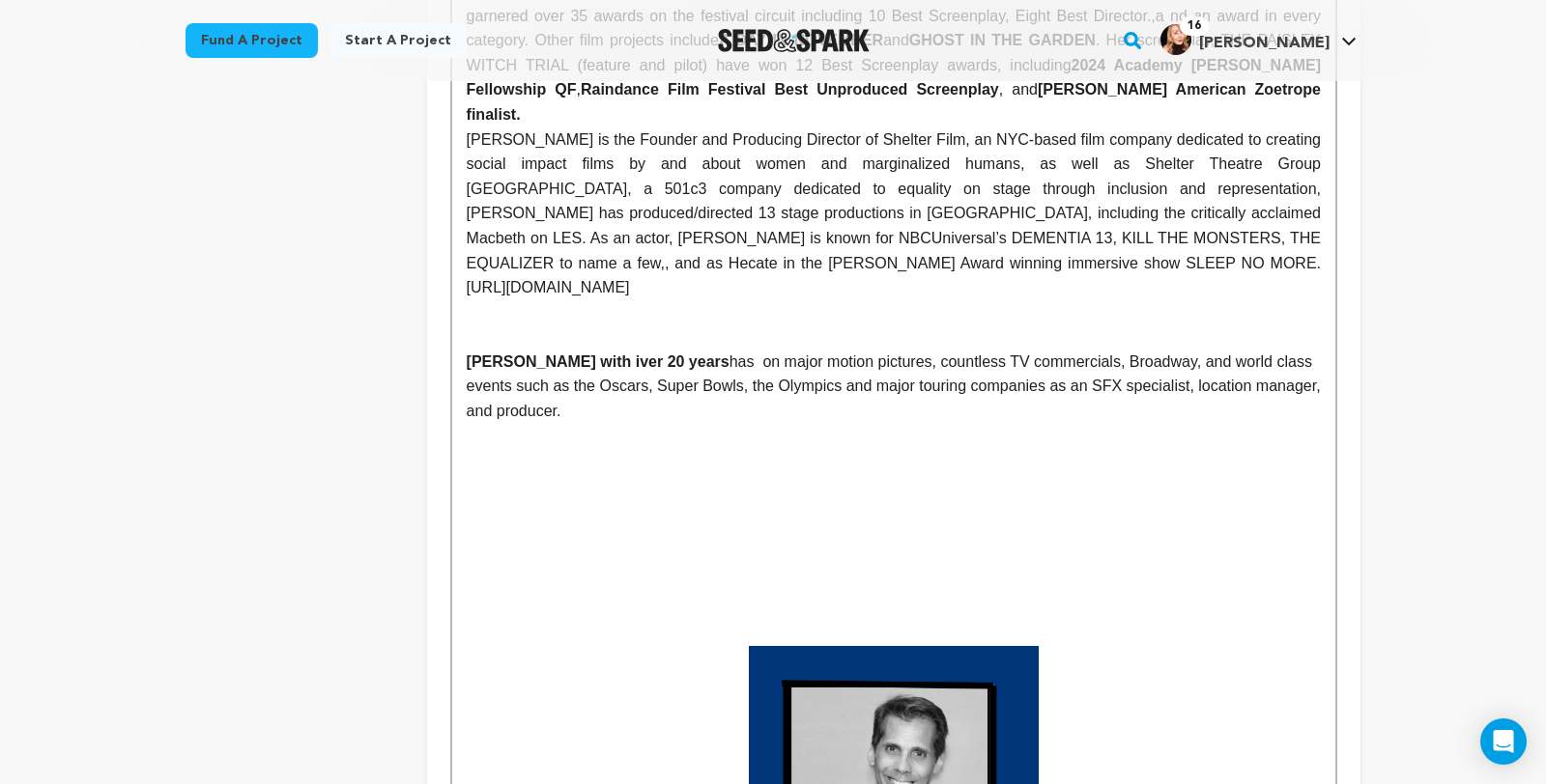
click at [708, 375] on p "CLARK BASON with iver 20 years has on major motion pictures, countless TV comme…" at bounding box center [893, 387] width 854 height 74
click at [1265, 399] on p "CLARK BASON with iver 20 years on major motion pictures, countless TV commercia…" at bounding box center [893, 387] width 854 height 74
drag, startPoint x: 668, startPoint y: 374, endPoint x: 544, endPoint y: 376, distance: 124.0
click at [542, 370] on strong "CLARK BASON with iver 20 years" at bounding box center [598, 362] width 263 height 16
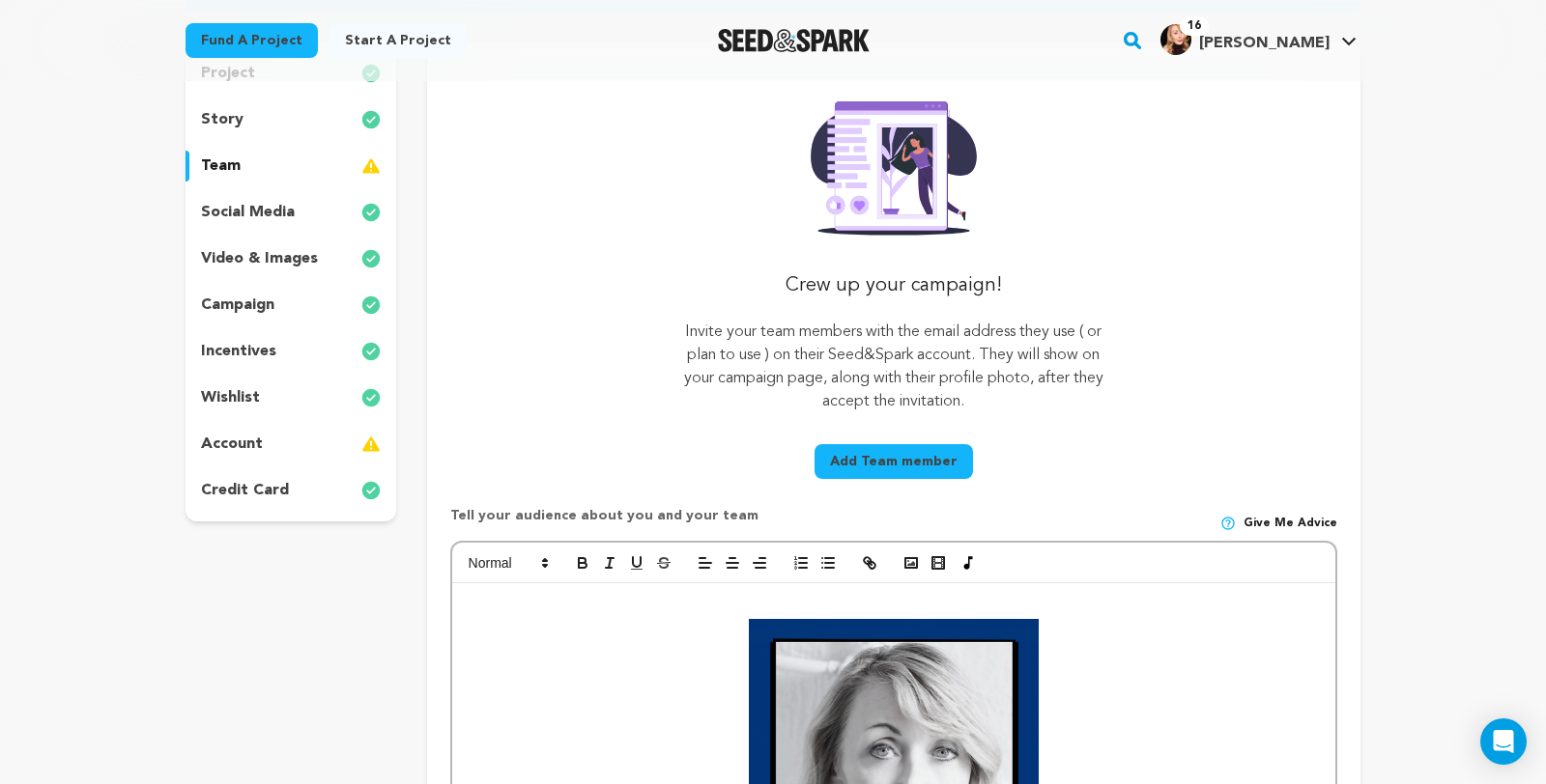
scroll to position [278, 0]
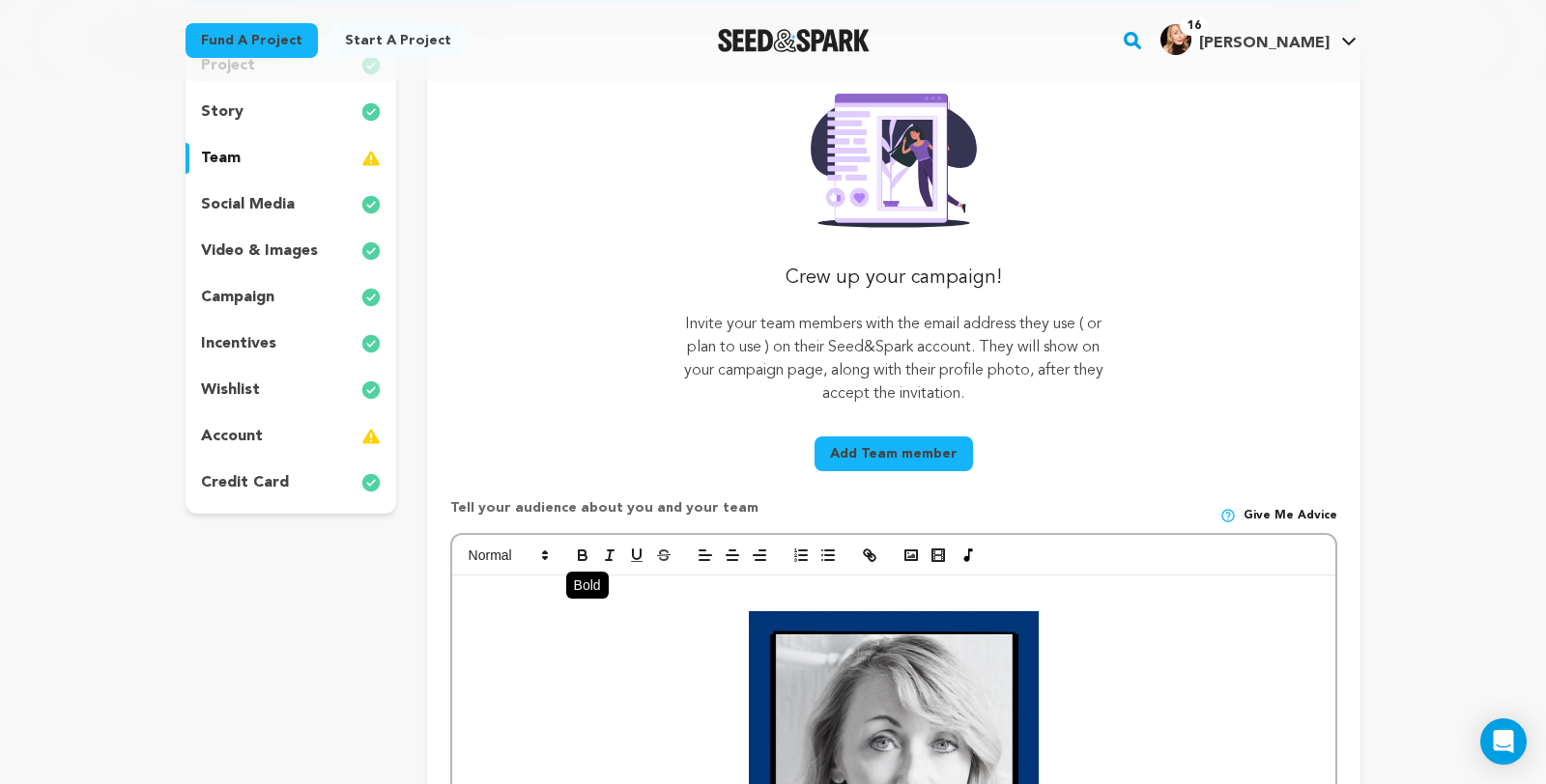
click at [578, 556] on icon "button" at bounding box center [581, 553] width 7 height 5
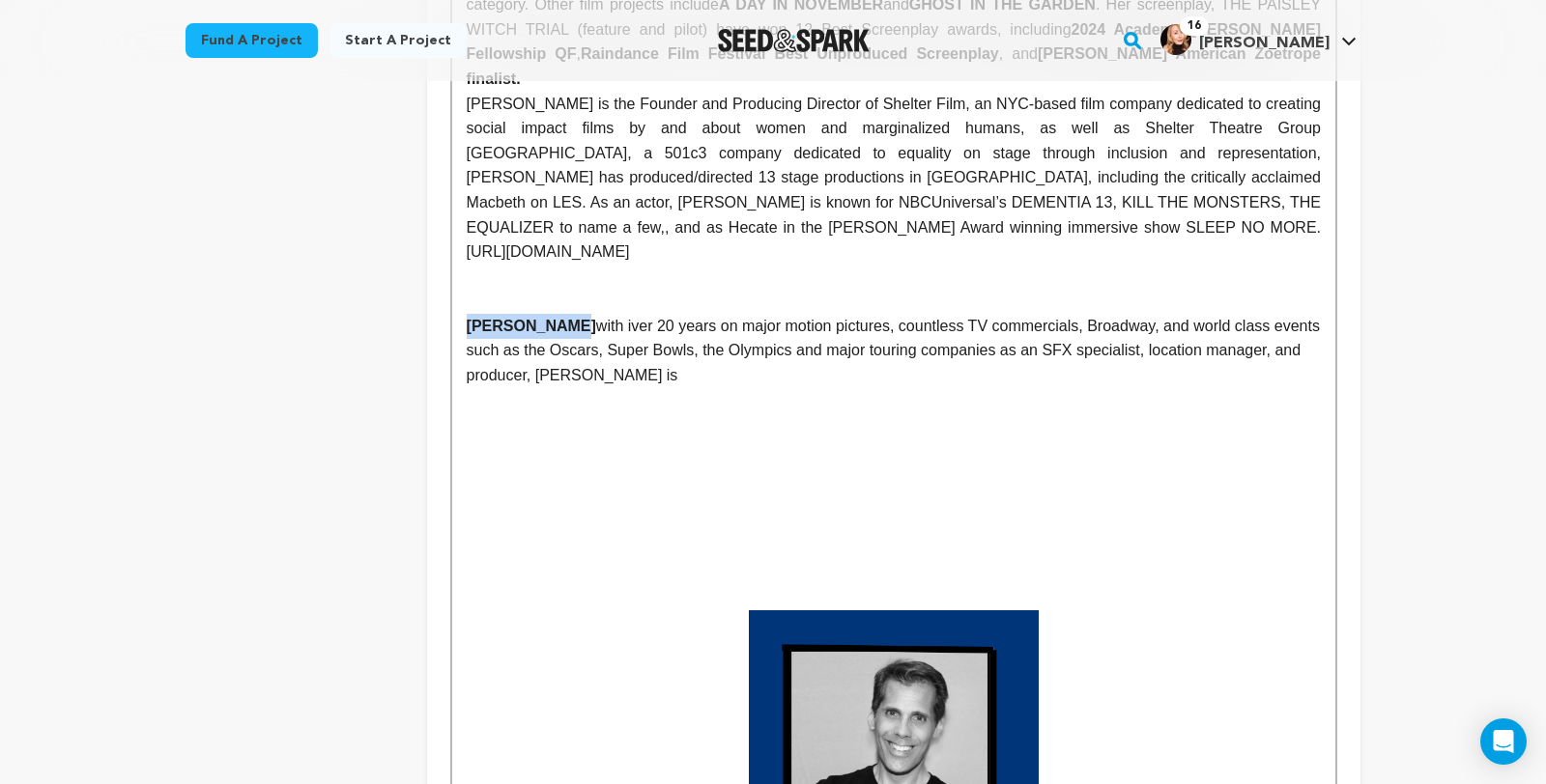
scroll to position [1402, 0]
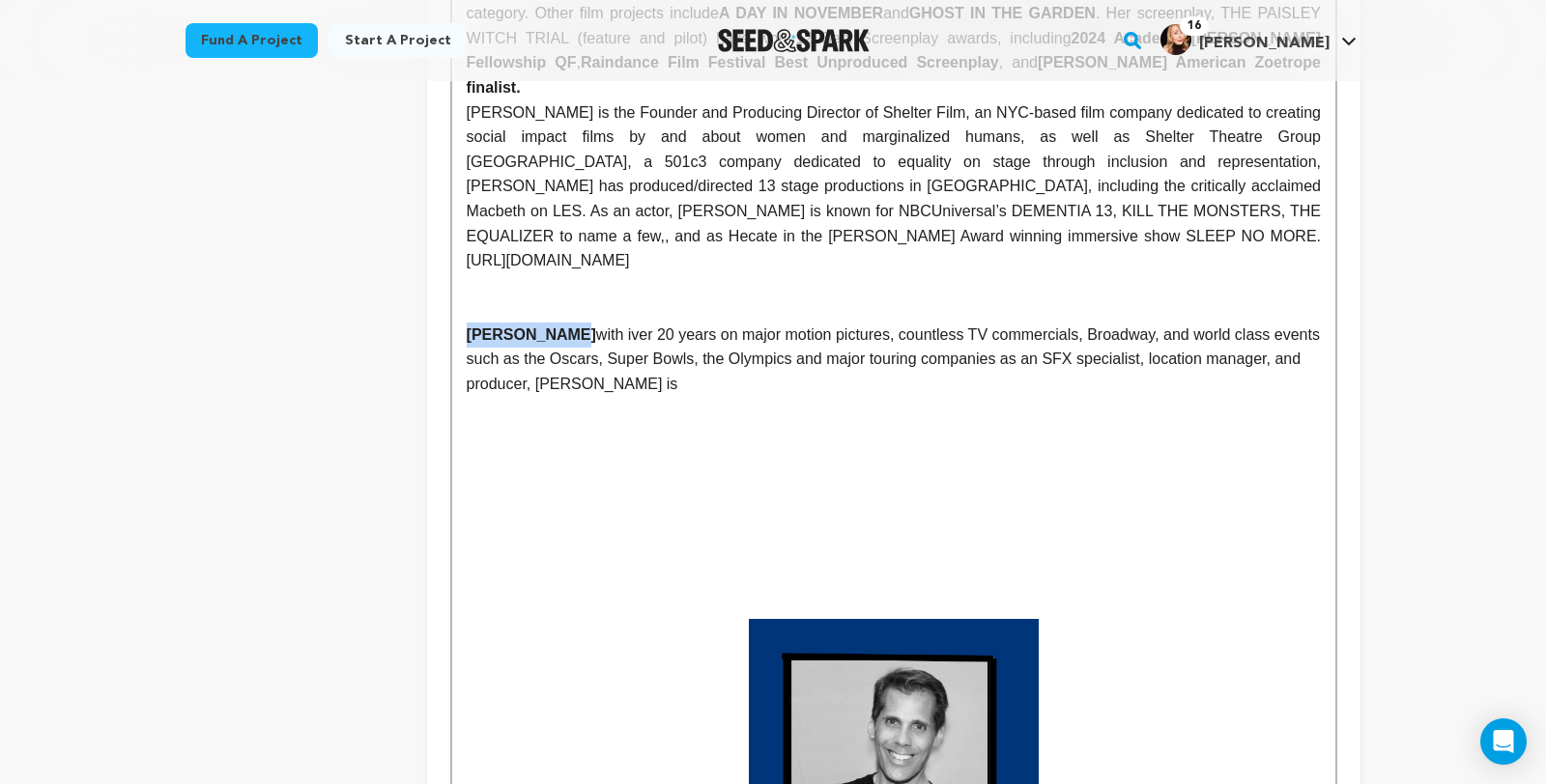
click at [577, 344] on p "CLARK BASON with iver 20 years on major motion pictures, countless TV commercia…" at bounding box center [893, 360] width 854 height 74
drag, startPoint x: 922, startPoint y: 350, endPoint x: 852, endPoint y: 351, distance: 70.0
click at [852, 351] on p "CLARK BASON with over 20 years on major motion pictures, countless TV commercia…" at bounding box center [893, 360] width 854 height 74
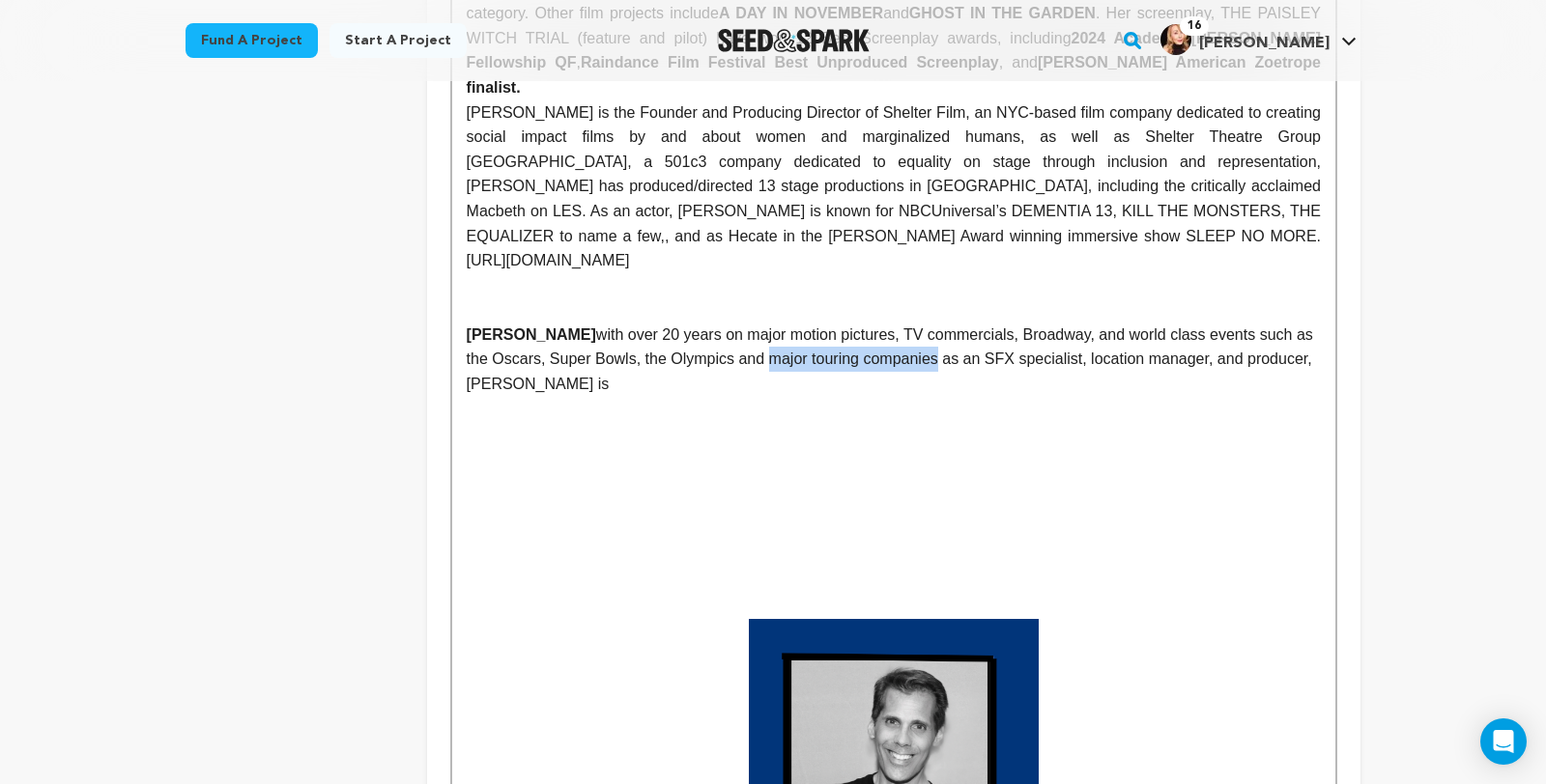
drag, startPoint x: 646, startPoint y: 377, endPoint x: 818, endPoint y: 375, distance: 172.0
click at [818, 375] on p "CLARK BASON with over 20 years on major motion pictures, TV commercials, Broadw…" at bounding box center [893, 360] width 854 height 74
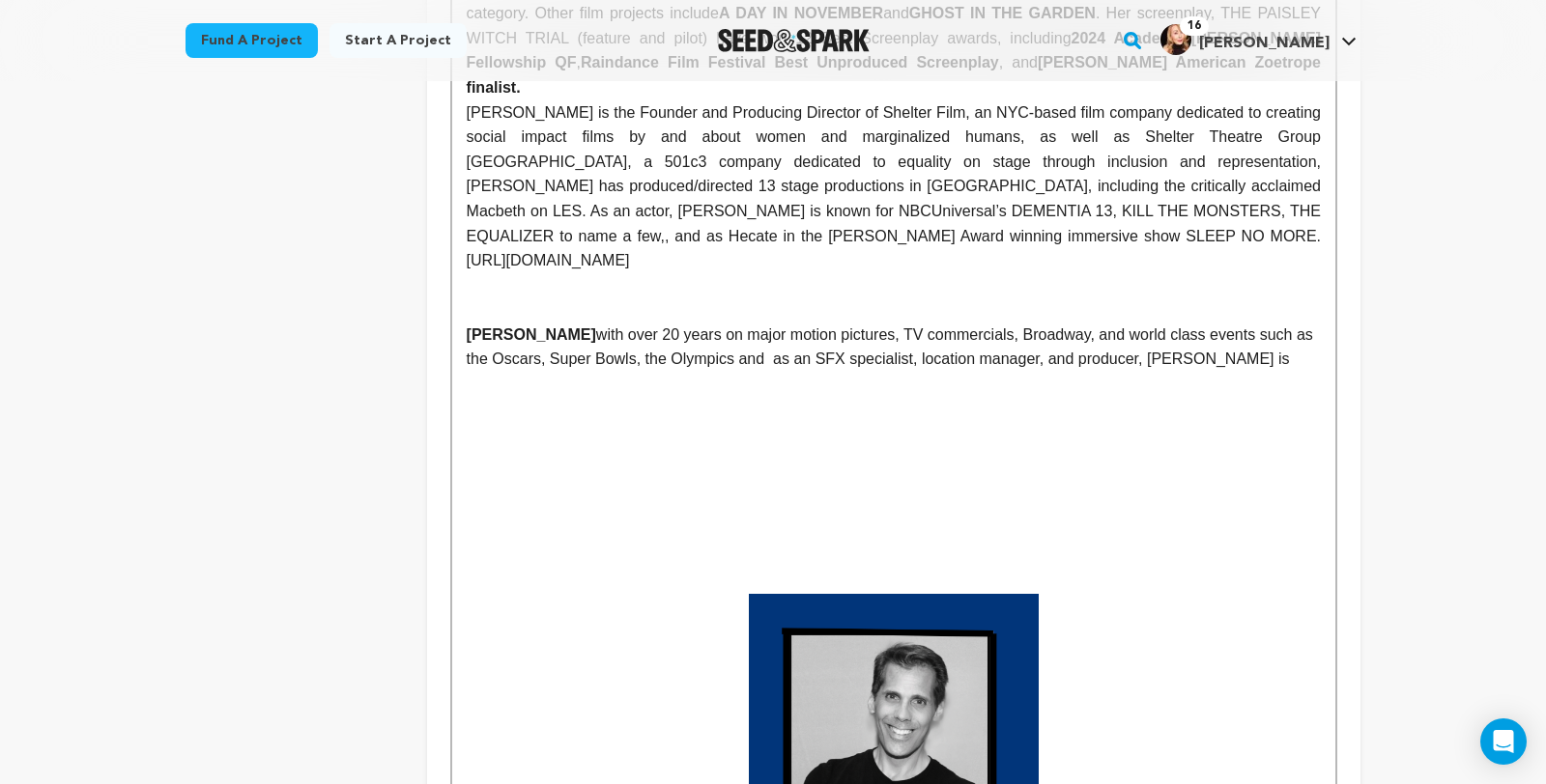
click at [1052, 348] on p "CLARK BASON with over 20 years on major motion pictures, TV commercials, Broadw…" at bounding box center [893, 347] width 854 height 49
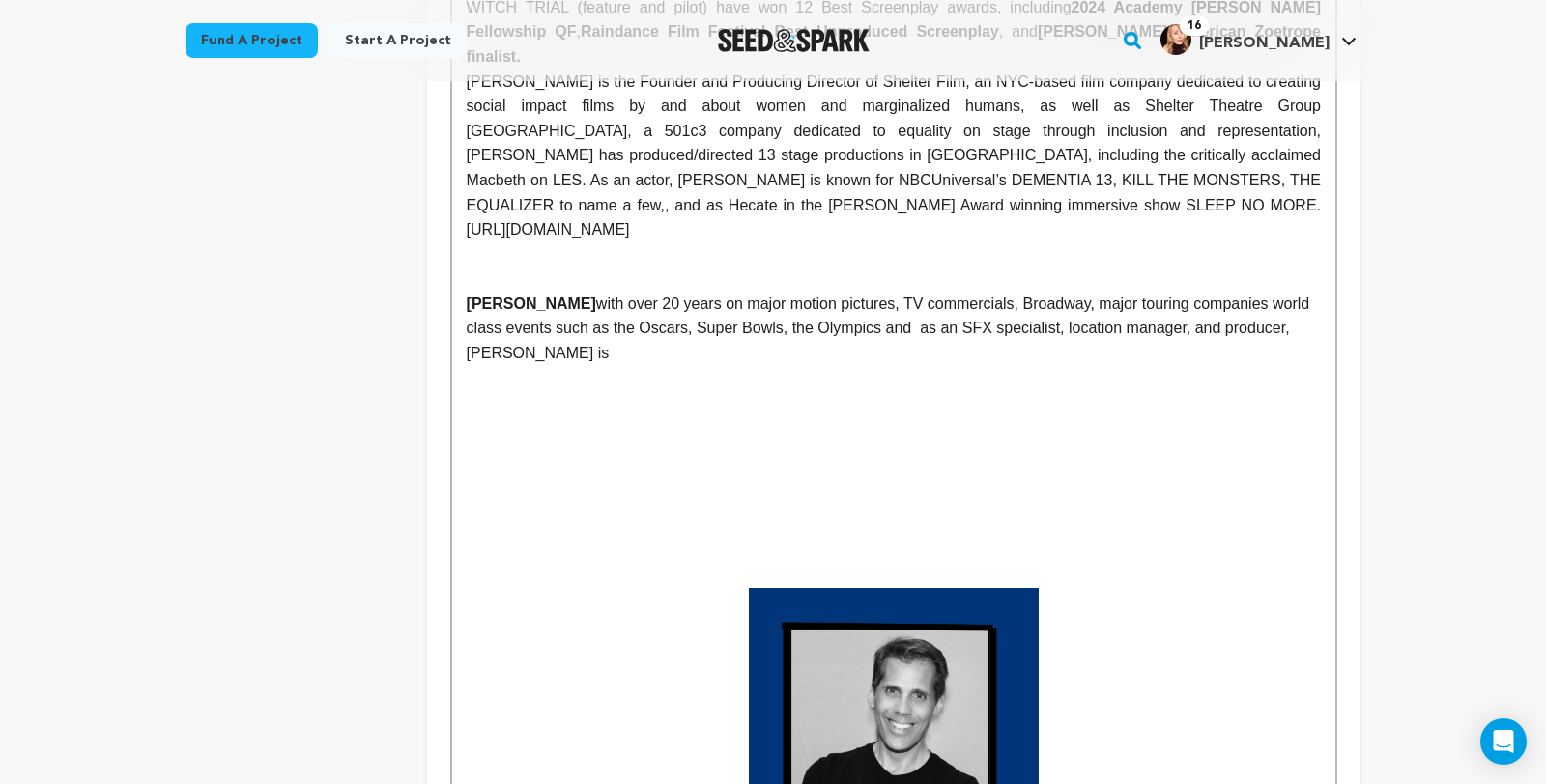
scroll to position [1470, 0]
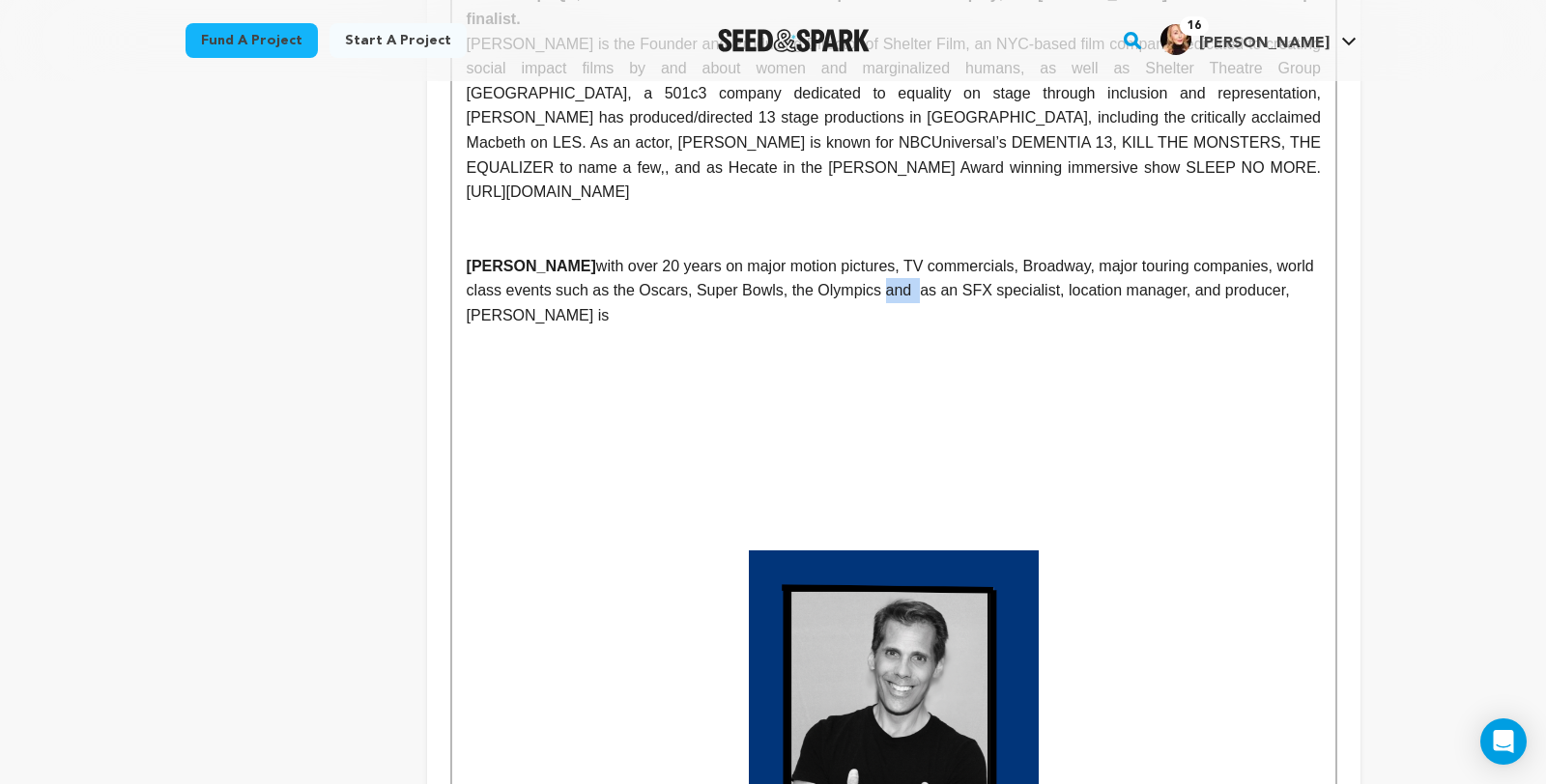
drag, startPoint x: 793, startPoint y: 307, endPoint x: 762, endPoint y: 306, distance: 31.0
click at [762, 306] on p "CLARK BASON with over 20 years on major motion pictures, TV commercials, Broadw…" at bounding box center [893, 291] width 854 height 74
click at [1208, 305] on p "CLARK BASON with over 20 years on major motion pictures, TV commercials, Broadw…" at bounding box center [893, 291] width 854 height 74
click at [671, 277] on p "CLARK BASON with over 20 years on major motion pictures, TV commercials, Broadw…" at bounding box center [893, 291] width 854 height 74
drag, startPoint x: 750, startPoint y: 279, endPoint x: 671, endPoint y: 280, distance: 79.0
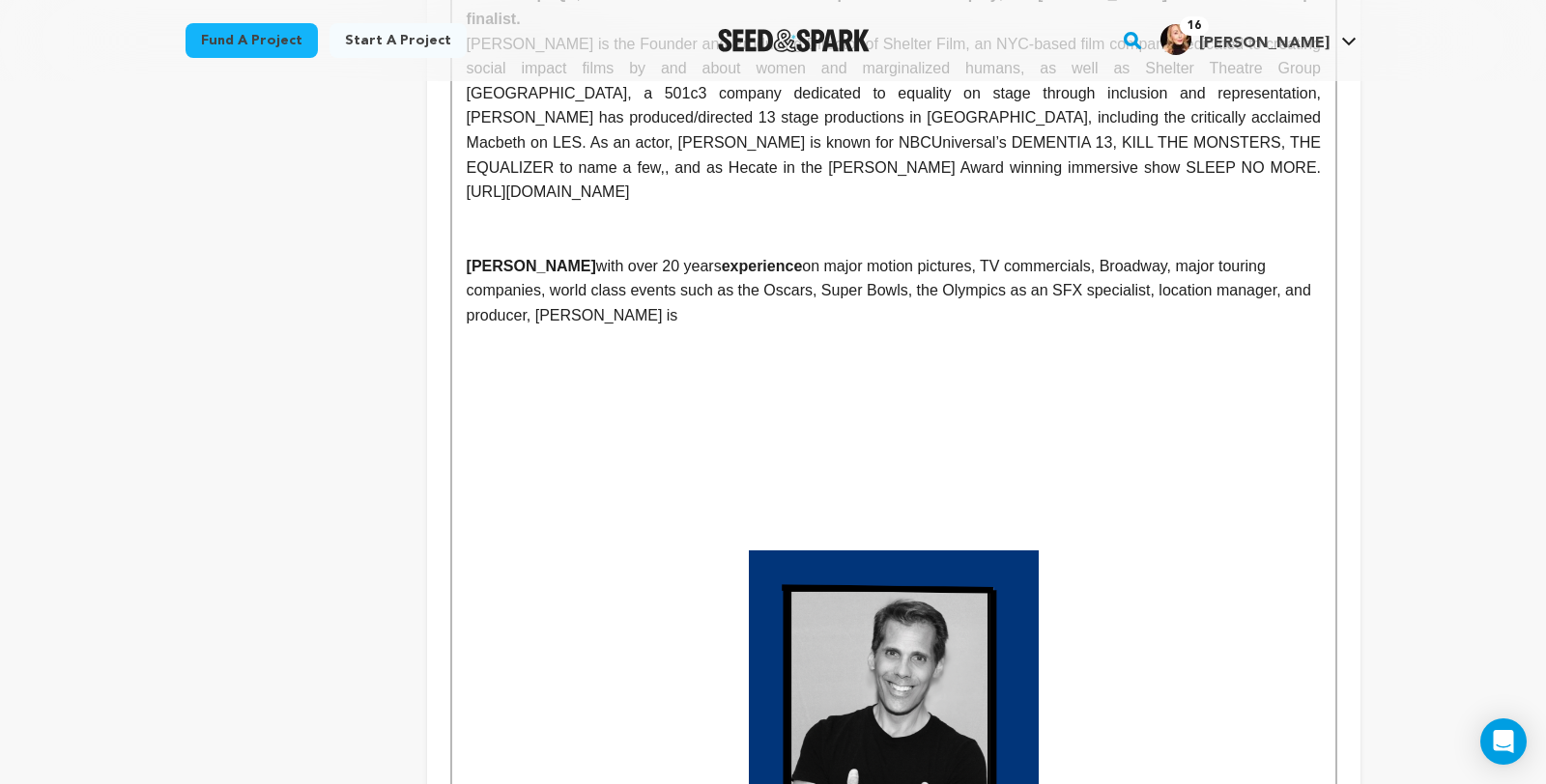
click at [721, 275] on strong "experience" at bounding box center [762, 266] width 81 height 16
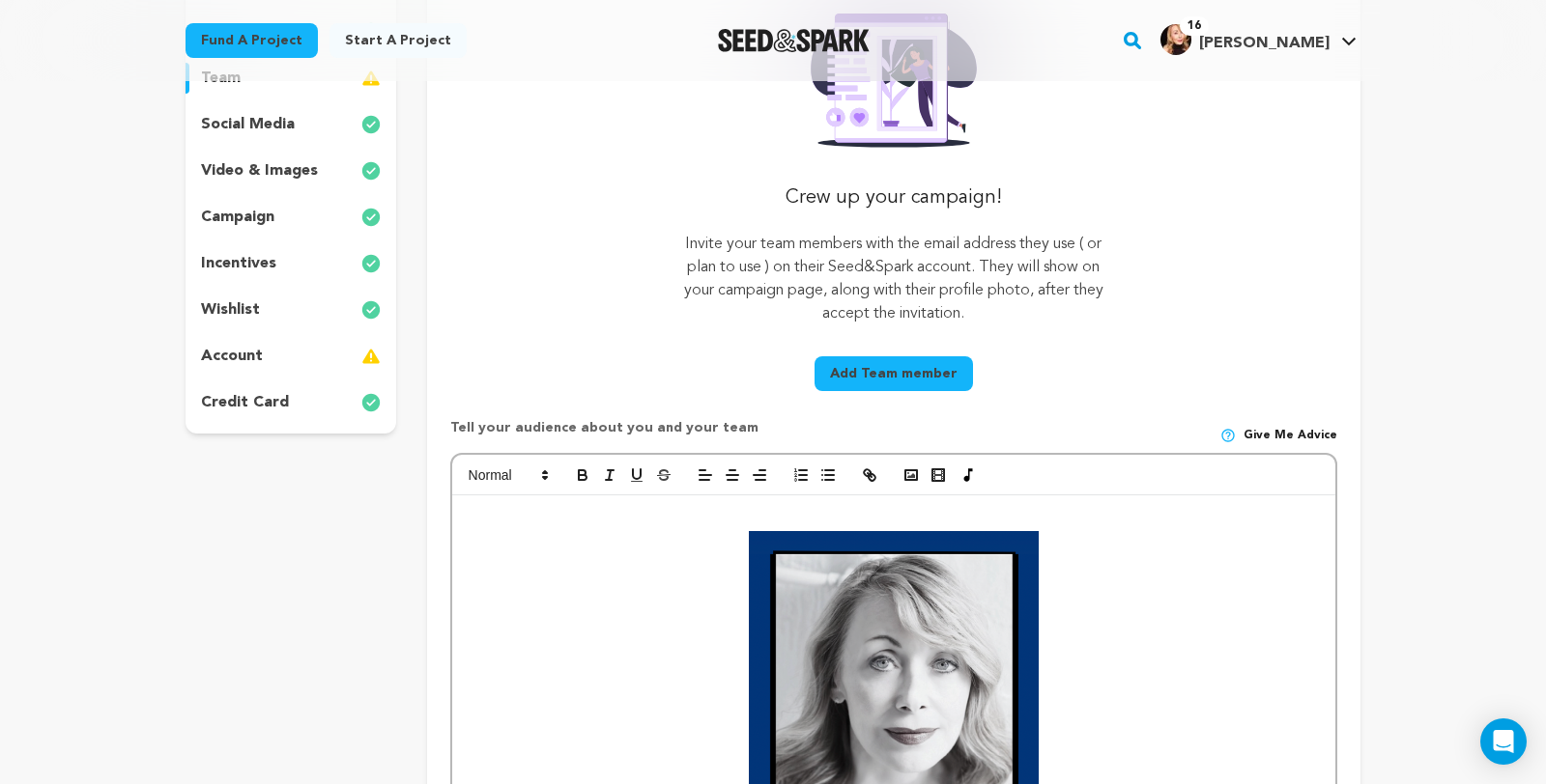
scroll to position [360, 0]
click at [578, 475] on icon "button" at bounding box center [581, 472] width 7 height 5
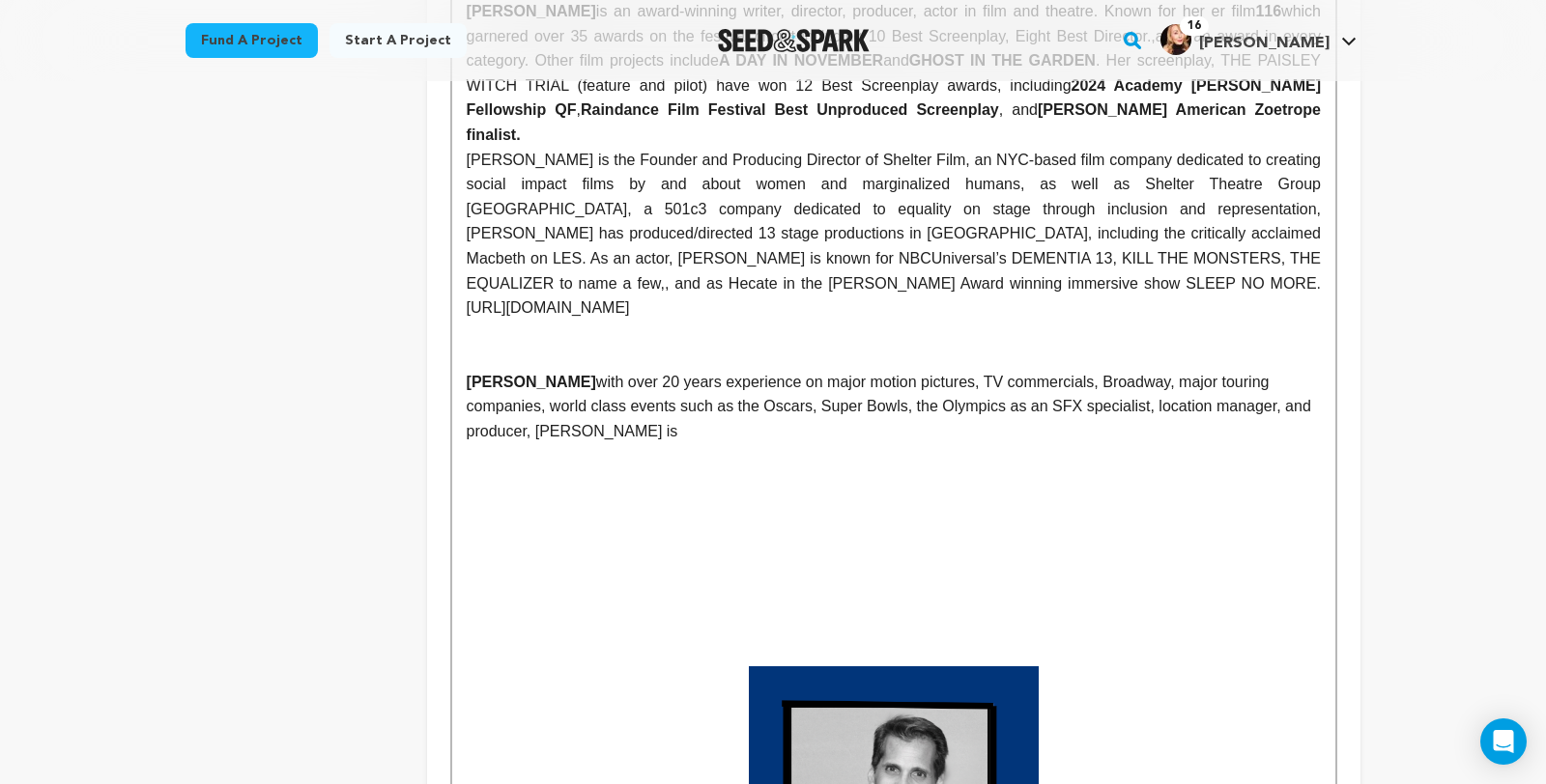
click at [570, 568] on p at bounding box center [893, 581] width 854 height 25
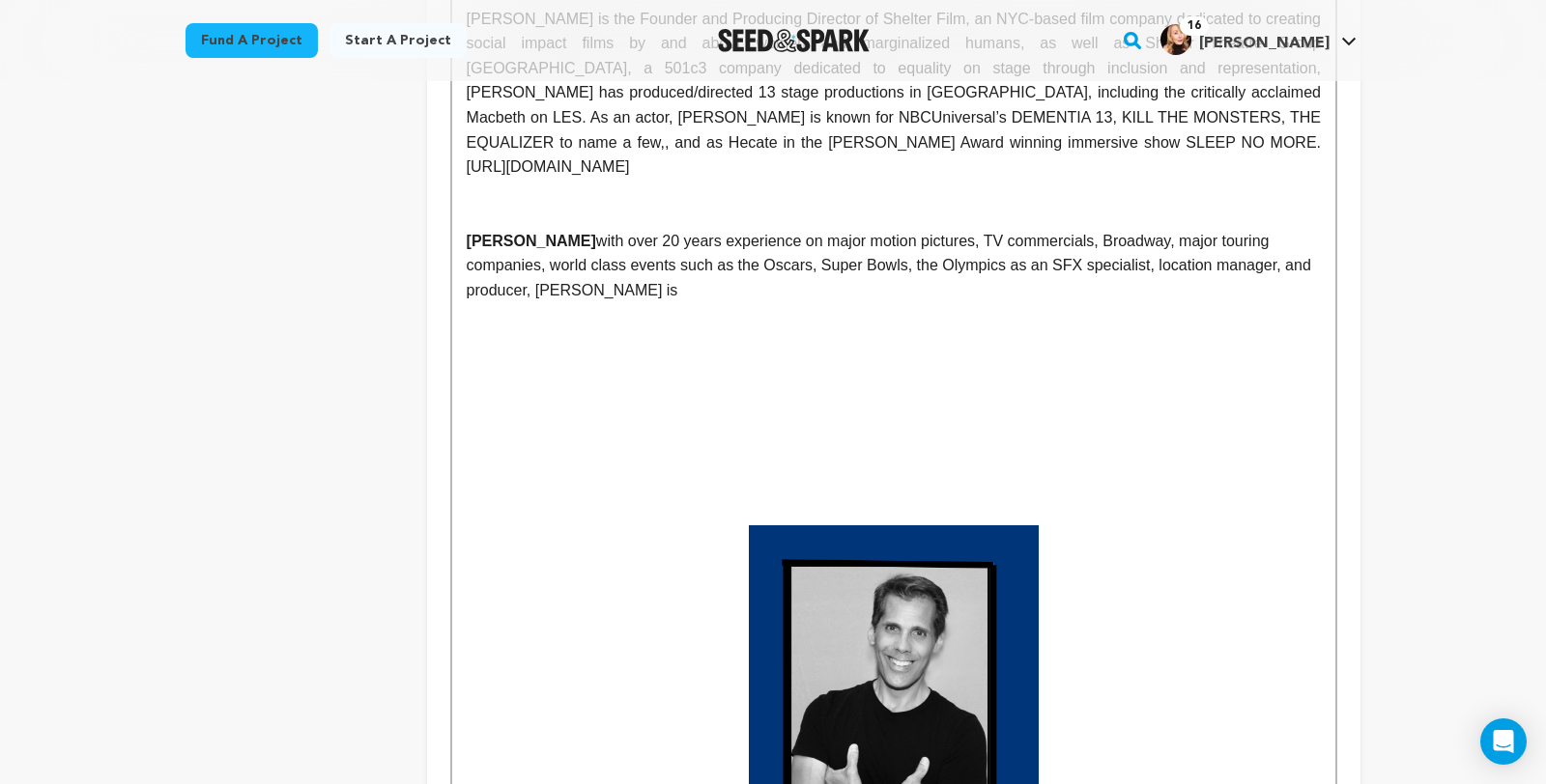
scroll to position [1498, 0]
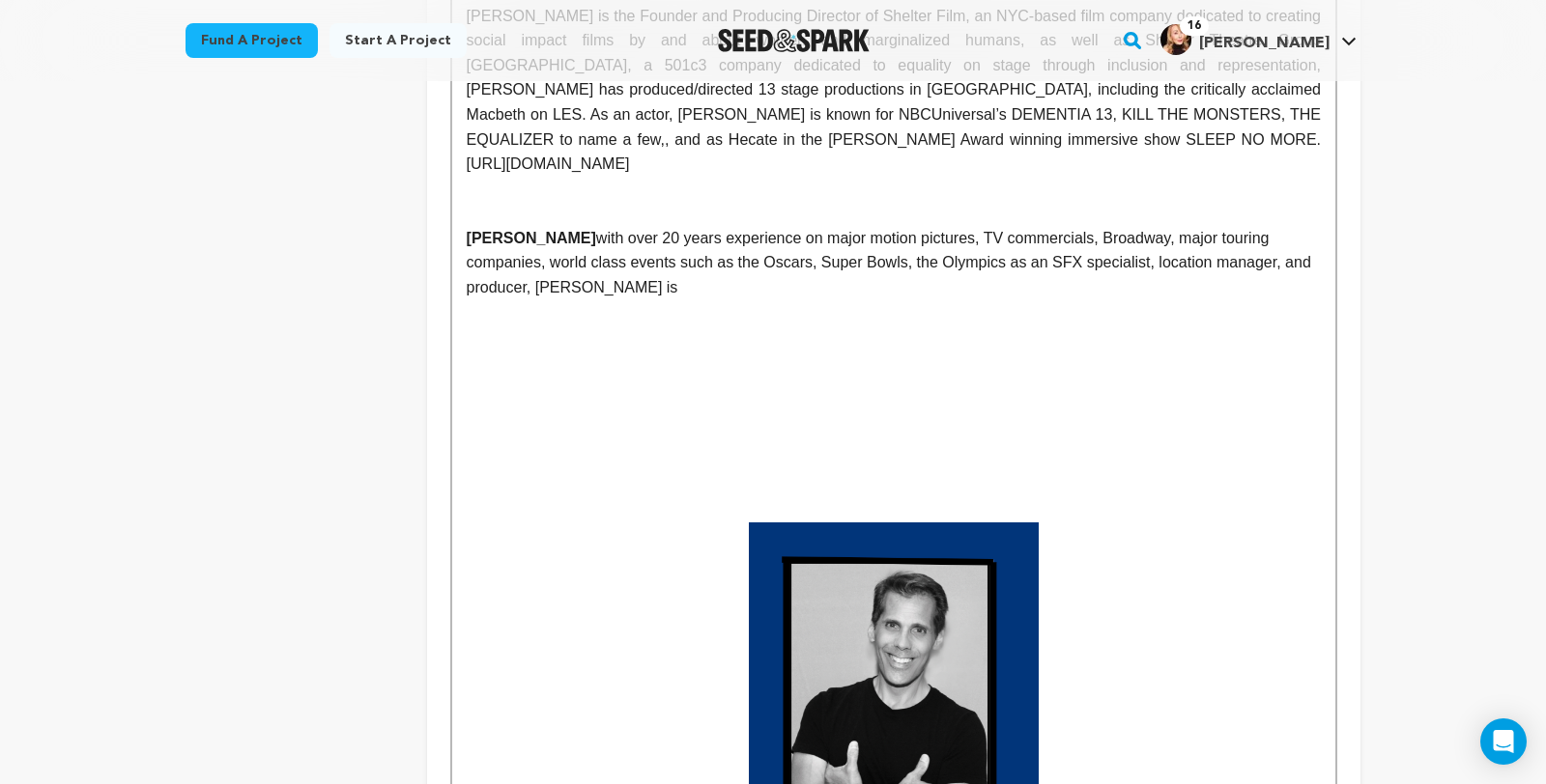
click at [1294, 279] on p "CLARK BASON with over 20 years experience on major motion pictures, TV commerci…" at bounding box center [893, 263] width 854 height 74
click at [1319, 458] on p at bounding box center [893, 461] width 854 height 25
click at [1276, 276] on p "CLARK BASON with over 20 years experience on major motion pictures, TV commerci…" at bounding box center [893, 263] width 854 height 74
click at [756, 274] on p "CLARK BASON with over 20 years experience on major motion pictures, TV commerci…" at bounding box center [893, 263] width 854 height 74
click at [542, 298] on p "CLARK BASON with over 20 years experience on major motion pictures, TV commerci…" at bounding box center [893, 263] width 854 height 74
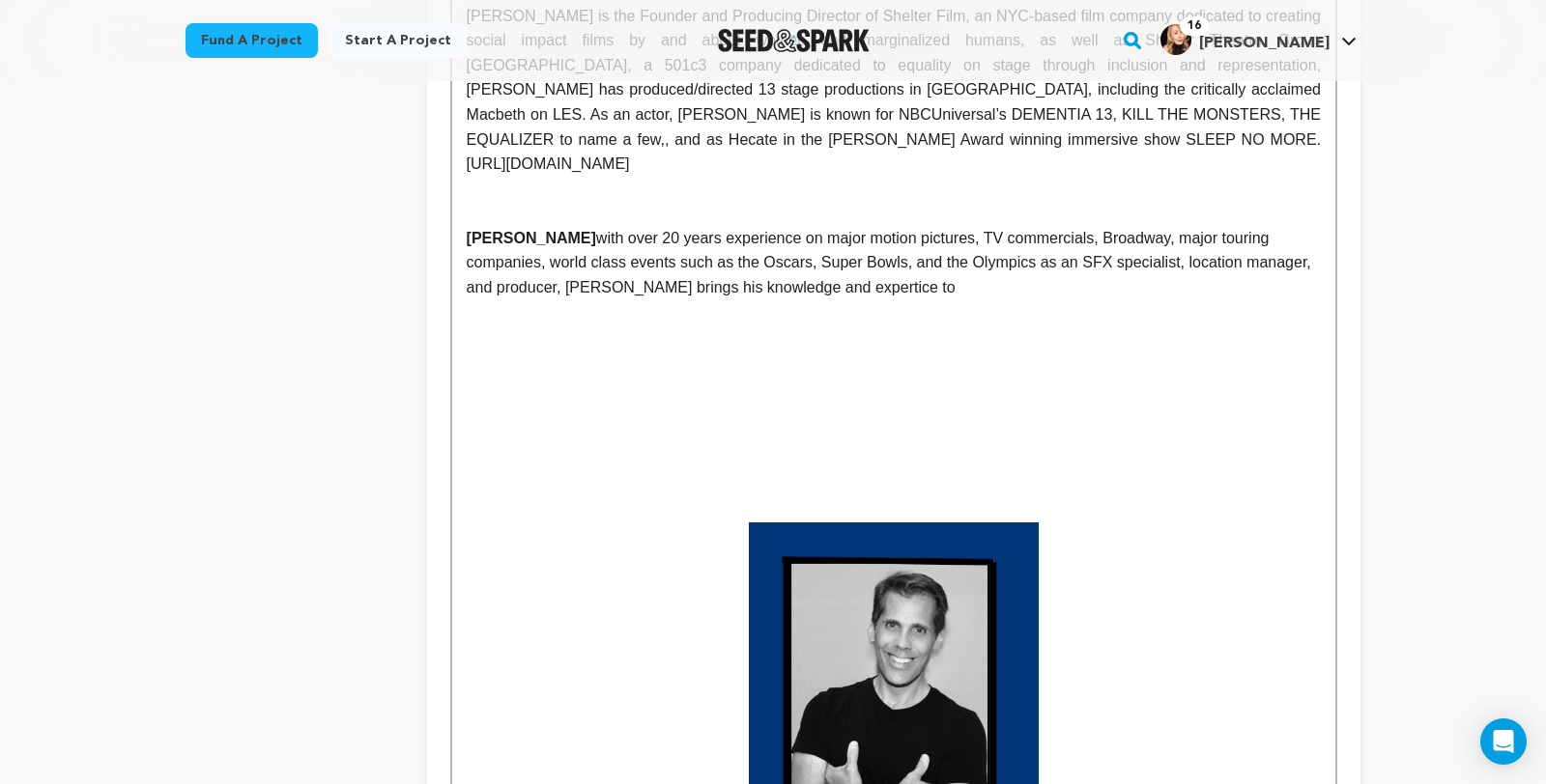
click at [591, 301] on p "CLARK BASON with over 20 years experience on major motion pictures, TV commerci…" at bounding box center [893, 263] width 854 height 74
click at [1295, 276] on p "CLARK BASON with over 20 years experience on major motion pictures, TV commerci…" at bounding box center [893, 263] width 854 height 74
click at [469, 300] on p "CLARK BASON with over 20 years experience on major motion pictures, TV commerci…" at bounding box center [893, 263] width 854 height 74
click at [693, 301] on p "CLARK BASON with over 20 years experience on major motion pictures, TV commerci…" at bounding box center [893, 263] width 854 height 74
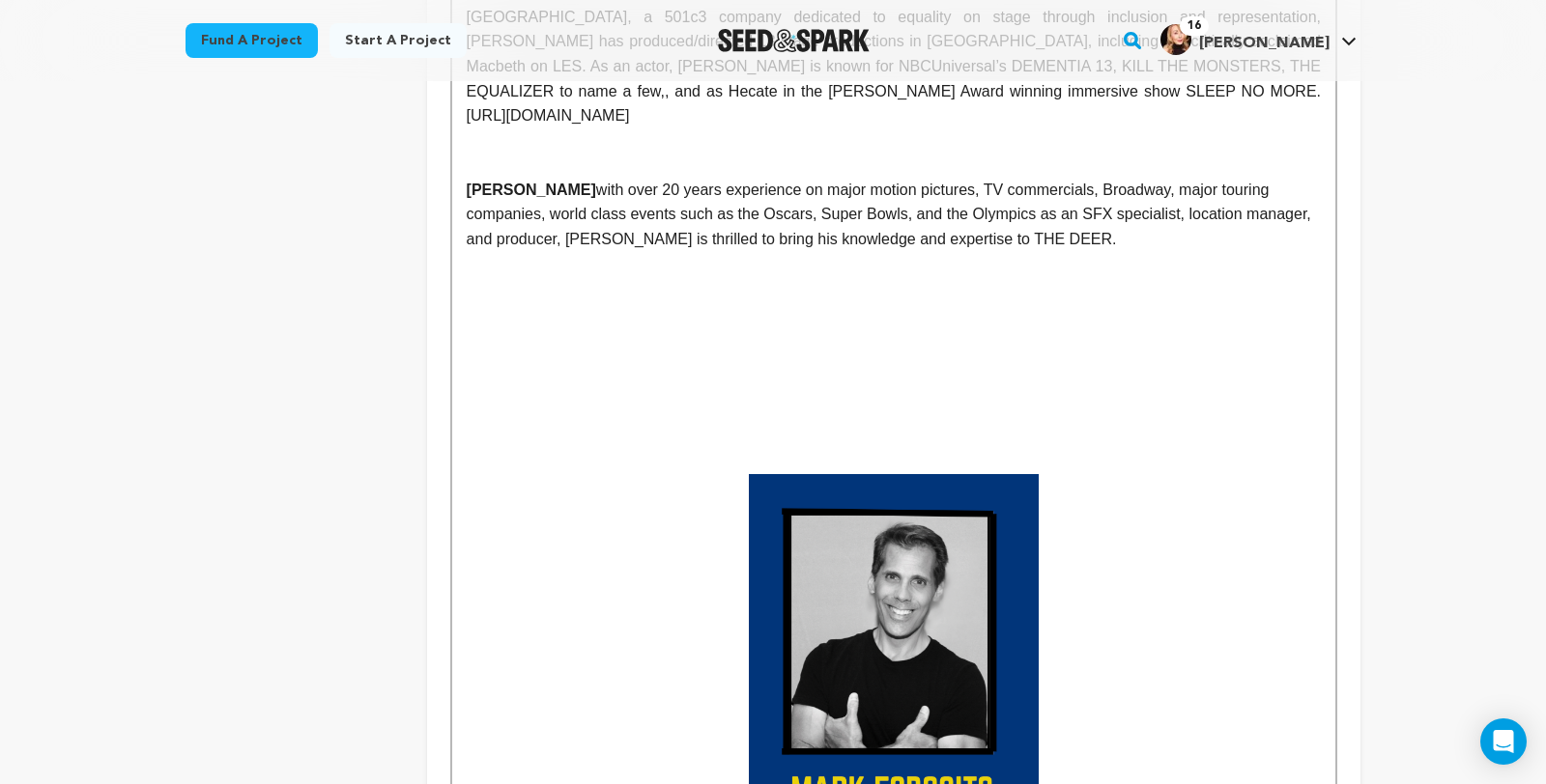
scroll to position [1542, 0]
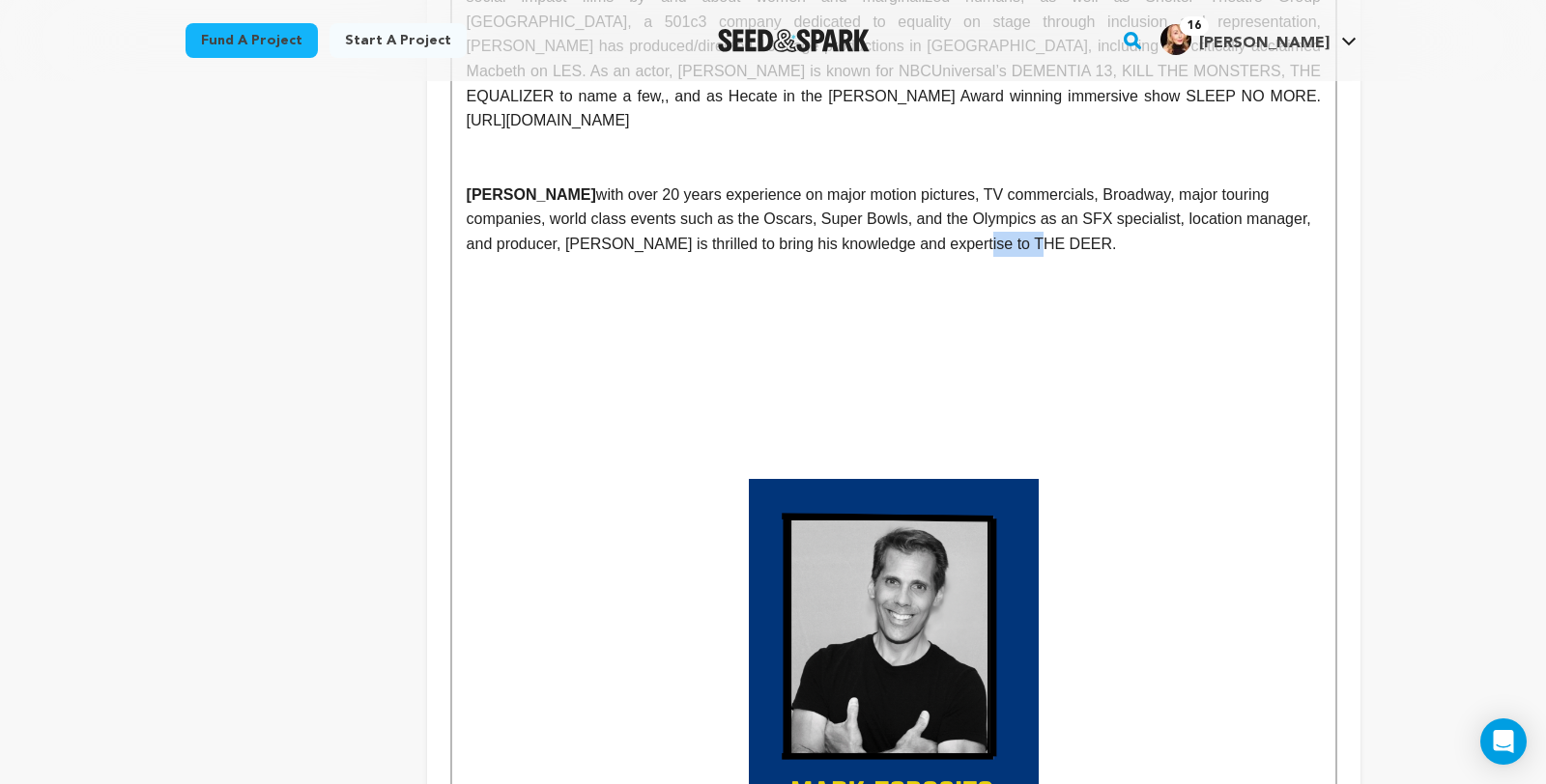
drag, startPoint x: 762, startPoint y: 258, endPoint x: 691, endPoint y: 255, distance: 71.1
click at [691, 255] on p "CLARK BASON with over 20 years experience on major motion pictures, TV commerci…" at bounding box center [893, 219] width 854 height 74
click at [696, 254] on p "CLARK BASON with over 20 years experience on major motion pictures, TV commerci…" at bounding box center [893, 219] width 854 height 74
drag, startPoint x: 461, startPoint y: 258, endPoint x: 426, endPoint y: 257, distance: 35.0
click at [467, 257] on p "CLARK BASON with over 20 years experience on major motion pictures, TV commerci…" at bounding box center [893, 219] width 854 height 74
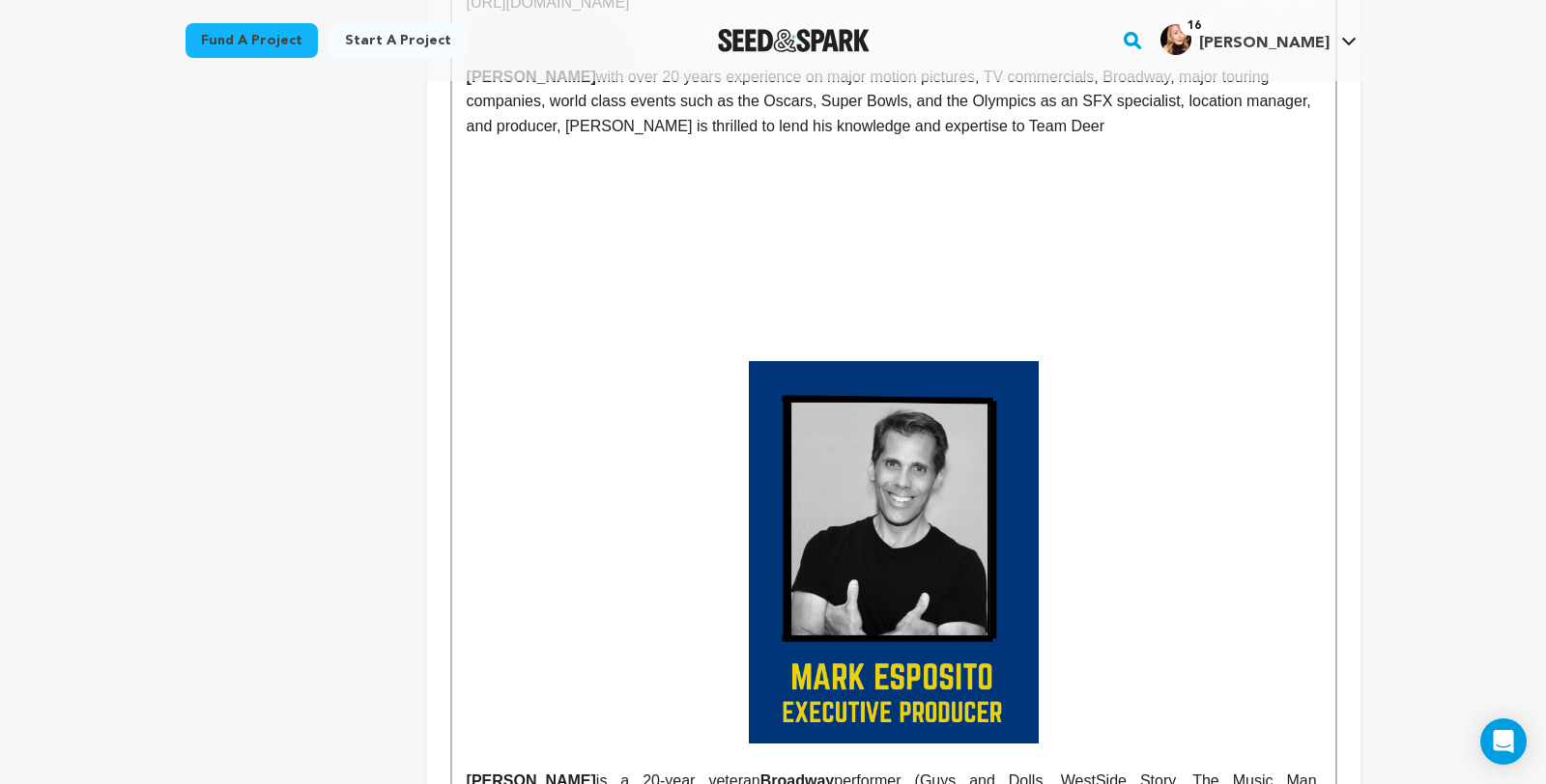
scroll to position [1645, 0]
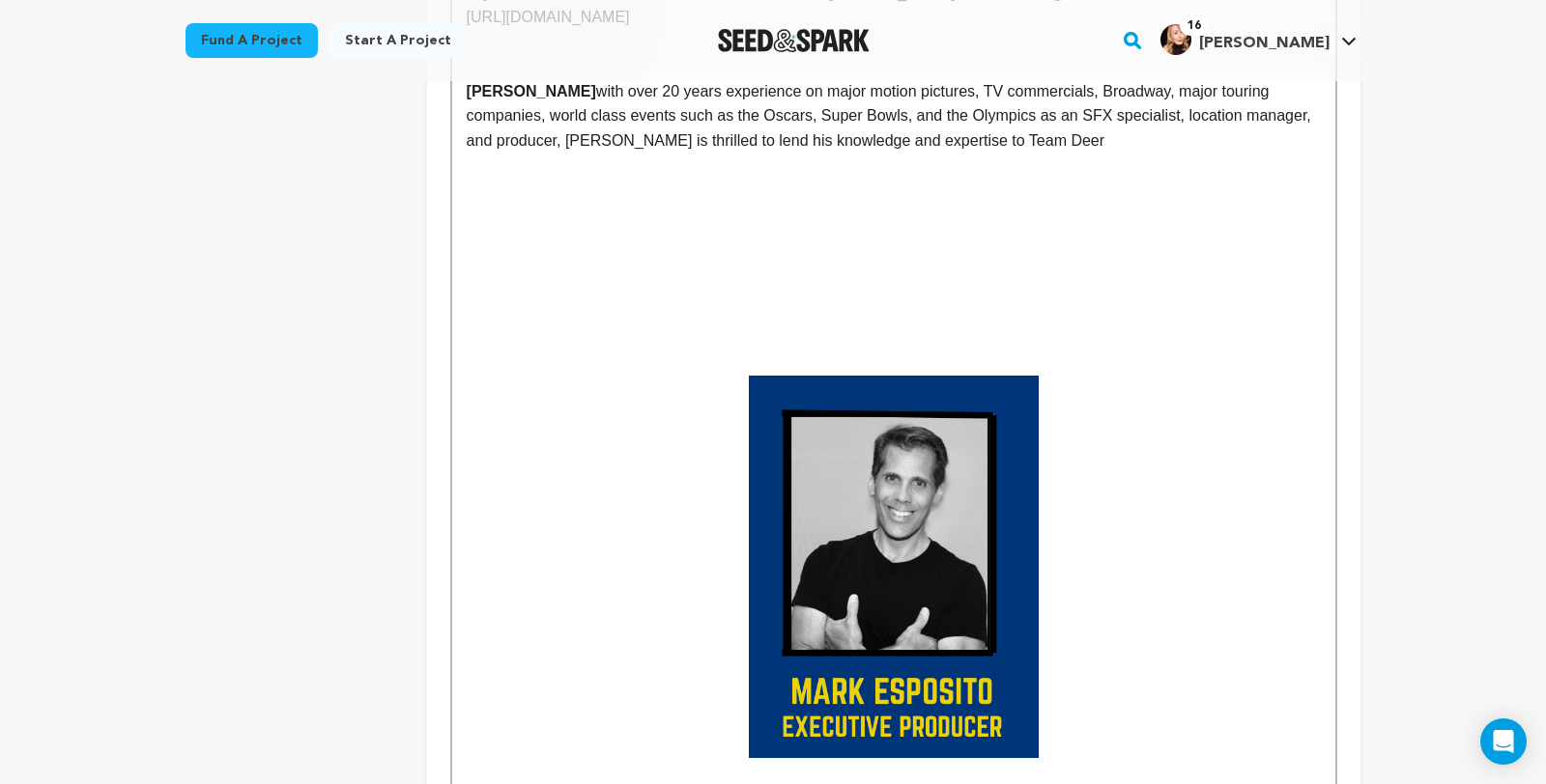
click at [779, 151] on p "CLARK BASON with over 20 years experience on major motion pictures, TV commerci…" at bounding box center [893, 116] width 854 height 74
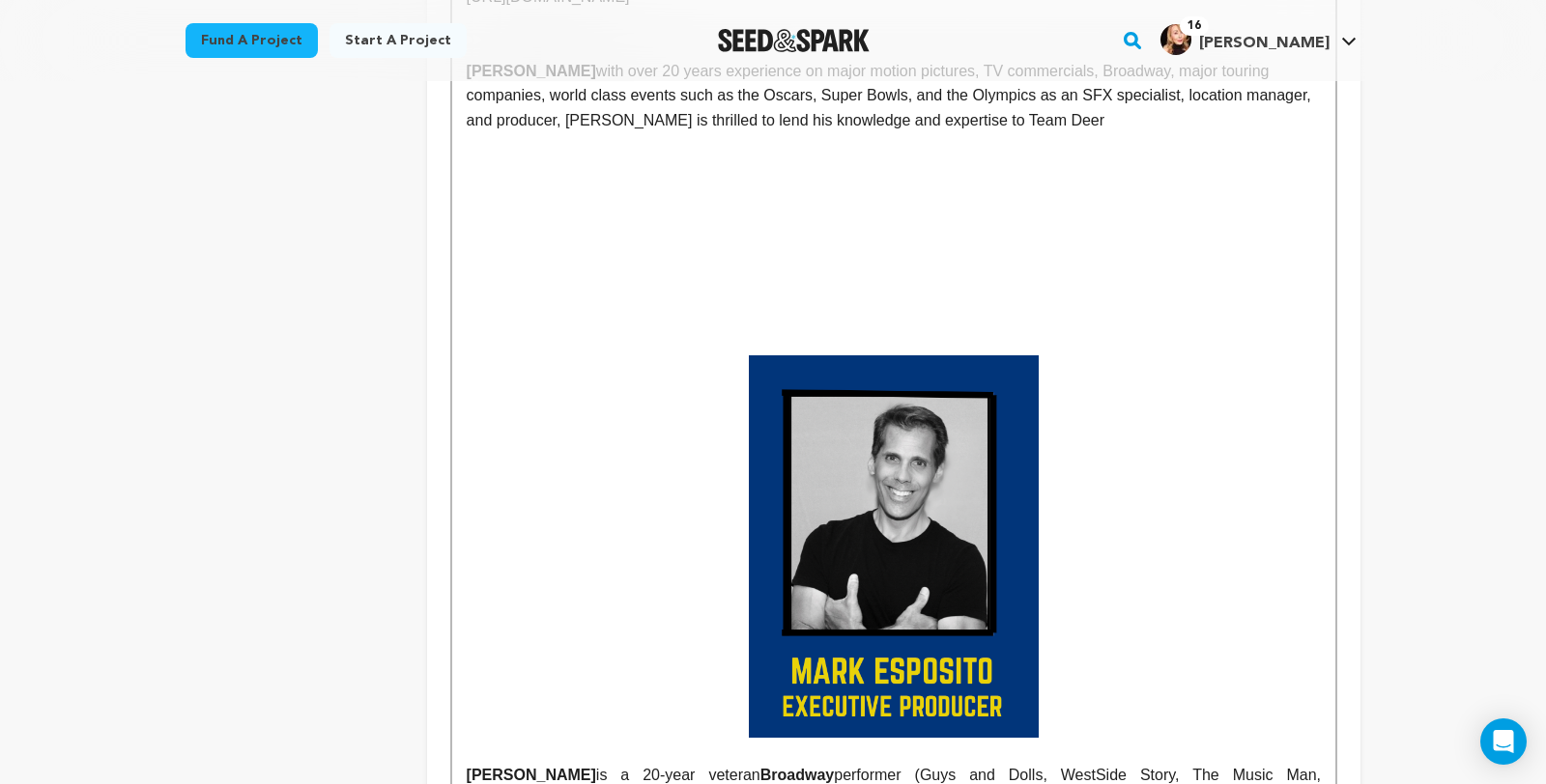
scroll to position [1633, 0]
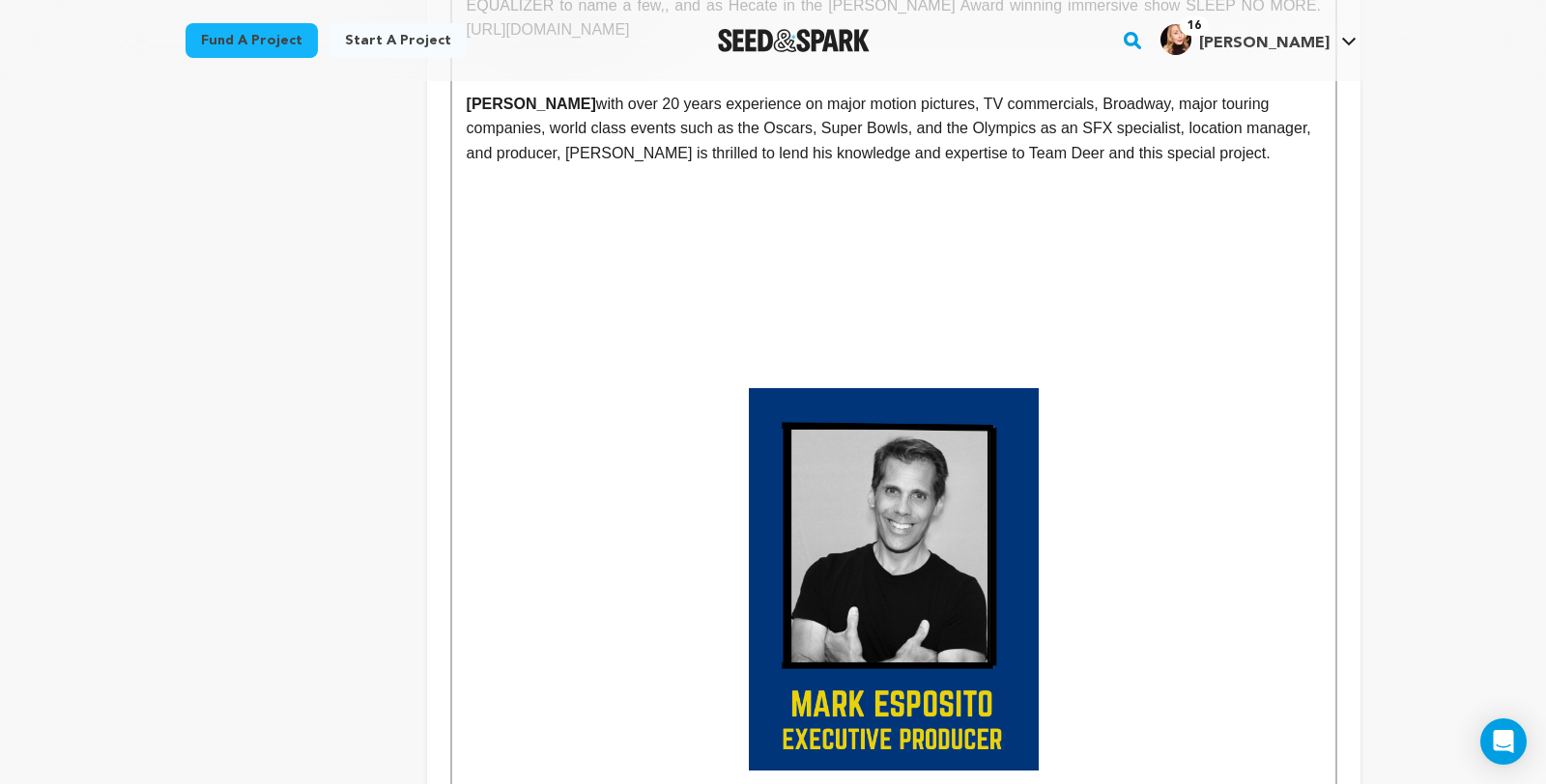
click at [883, 361] on p at bounding box center [893, 352] width 854 height 25
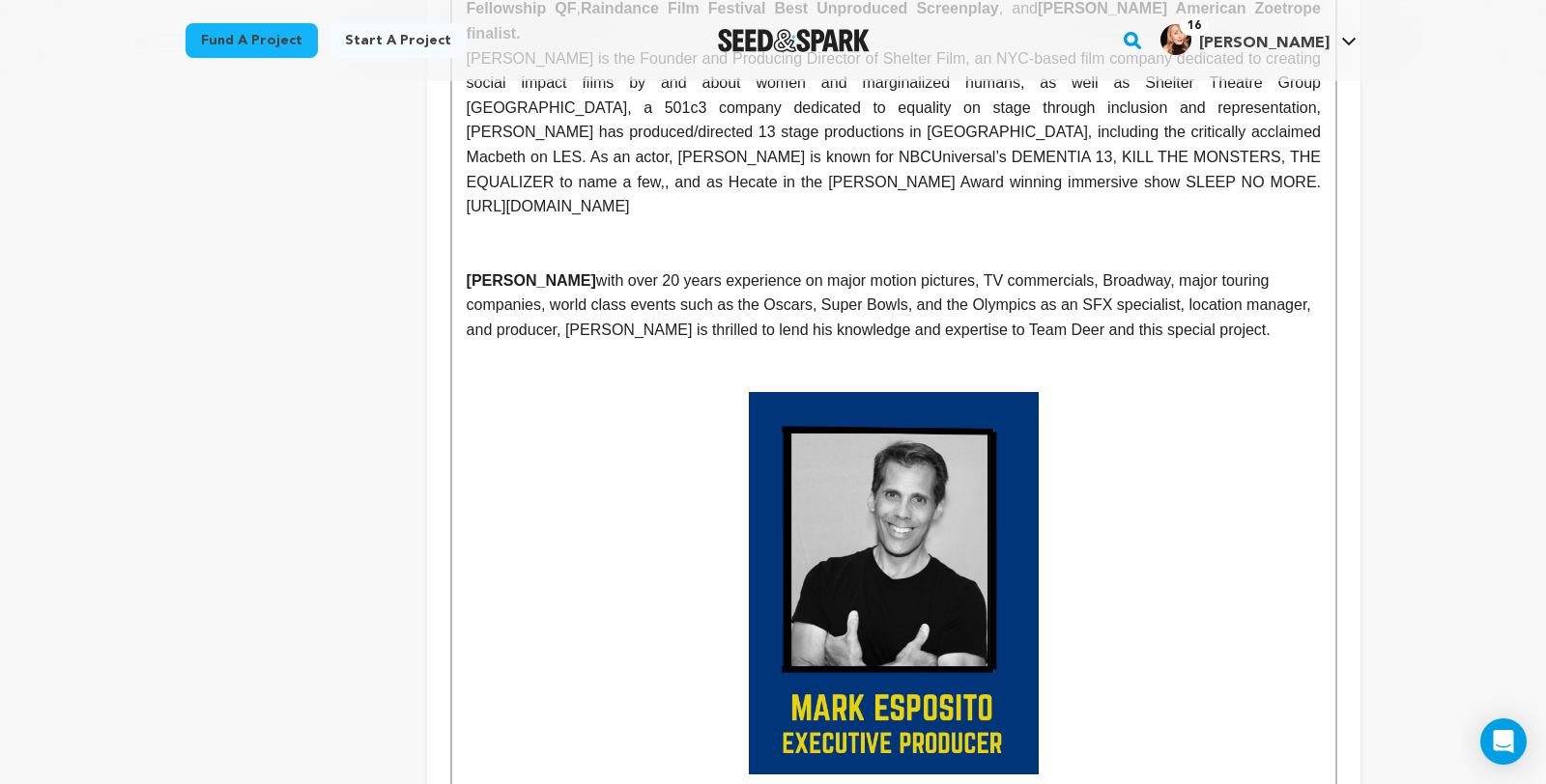
scroll to position [1455, 0]
click at [647, 323] on p "CLARK BASON with over 20 years experience on major motion pictures, TV commerci…" at bounding box center [893, 306] width 854 height 74
drag, startPoint x: 647, startPoint y: 323, endPoint x: 599, endPoint y: 320, distance: 48.1
click at [599, 320] on p "CLARK BASON with over 20 years experience on major motion pictures, TV commerci…" at bounding box center [893, 306] width 854 height 74
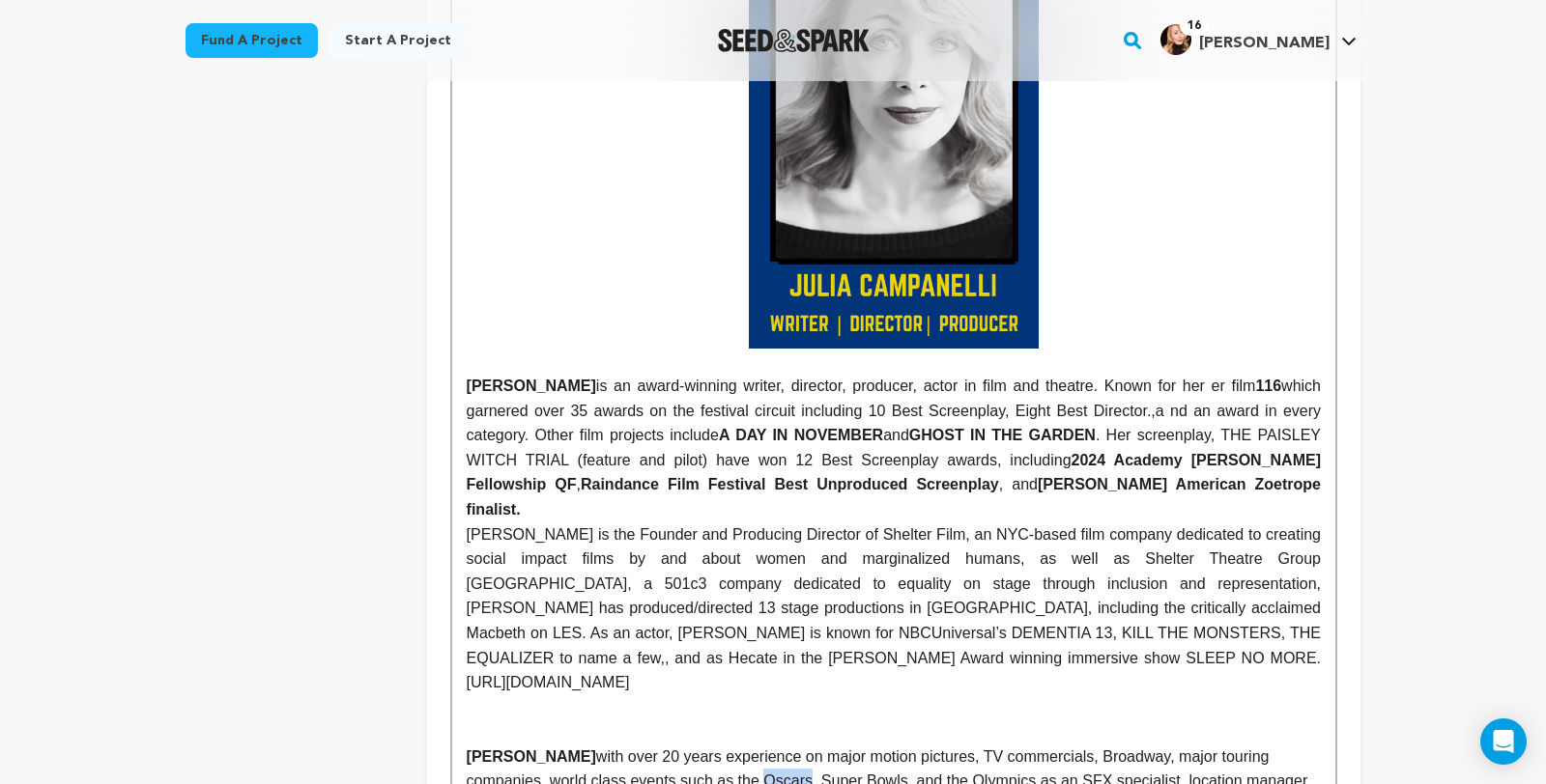
scroll to position [612, 0]
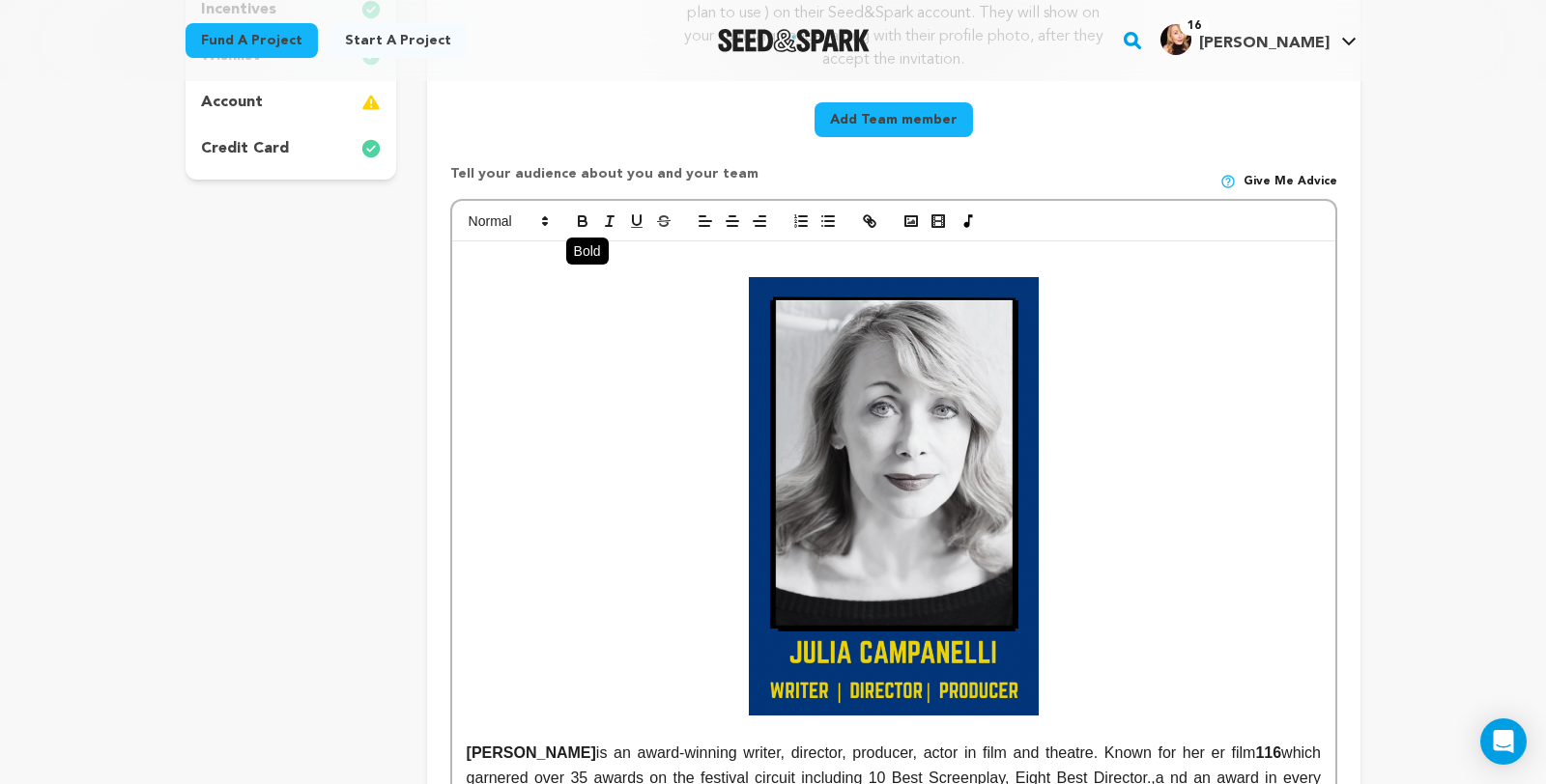
click at [574, 230] on icon "button" at bounding box center [583, 221] width 17 height 17
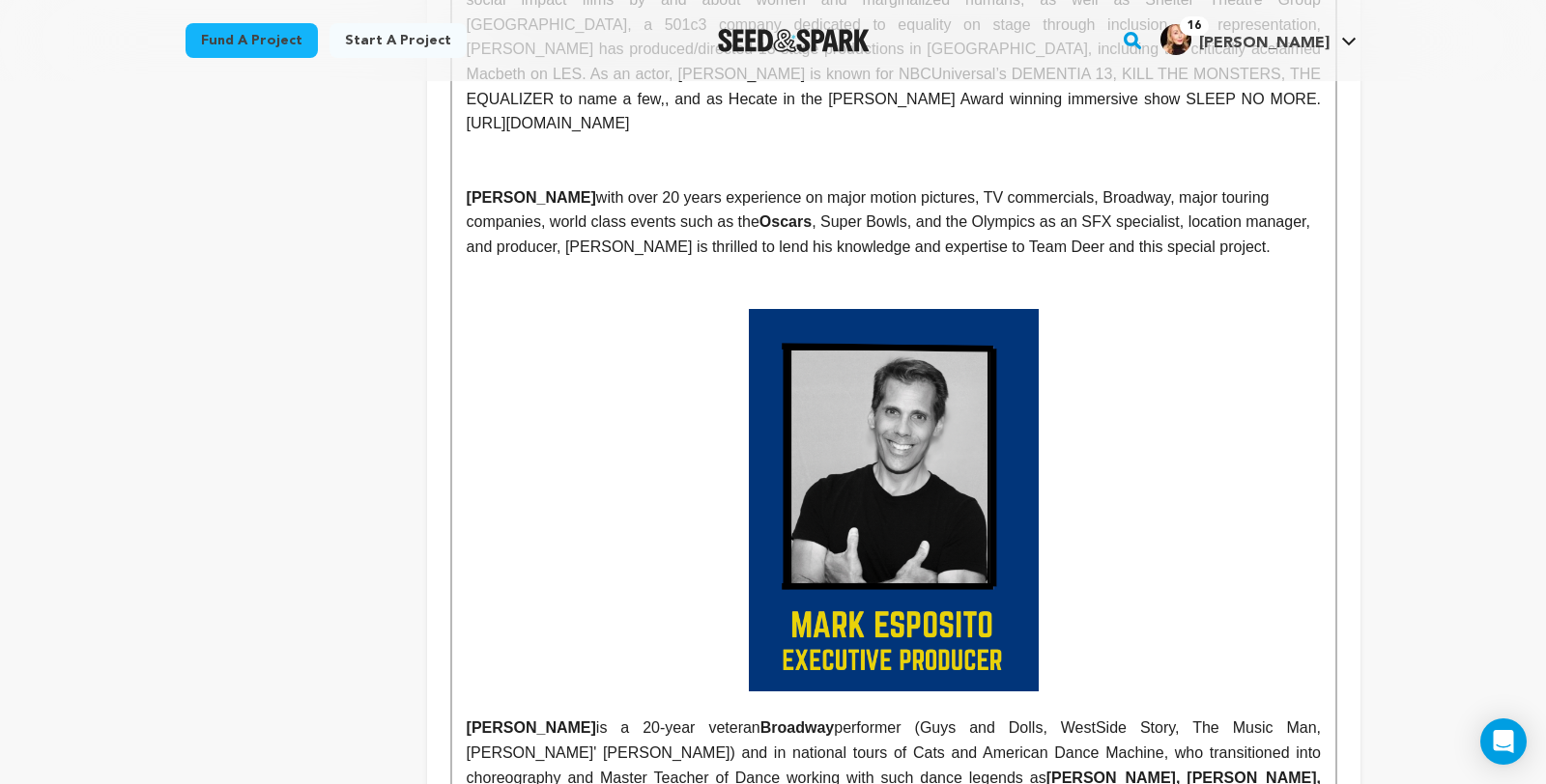
scroll to position [1542, 0]
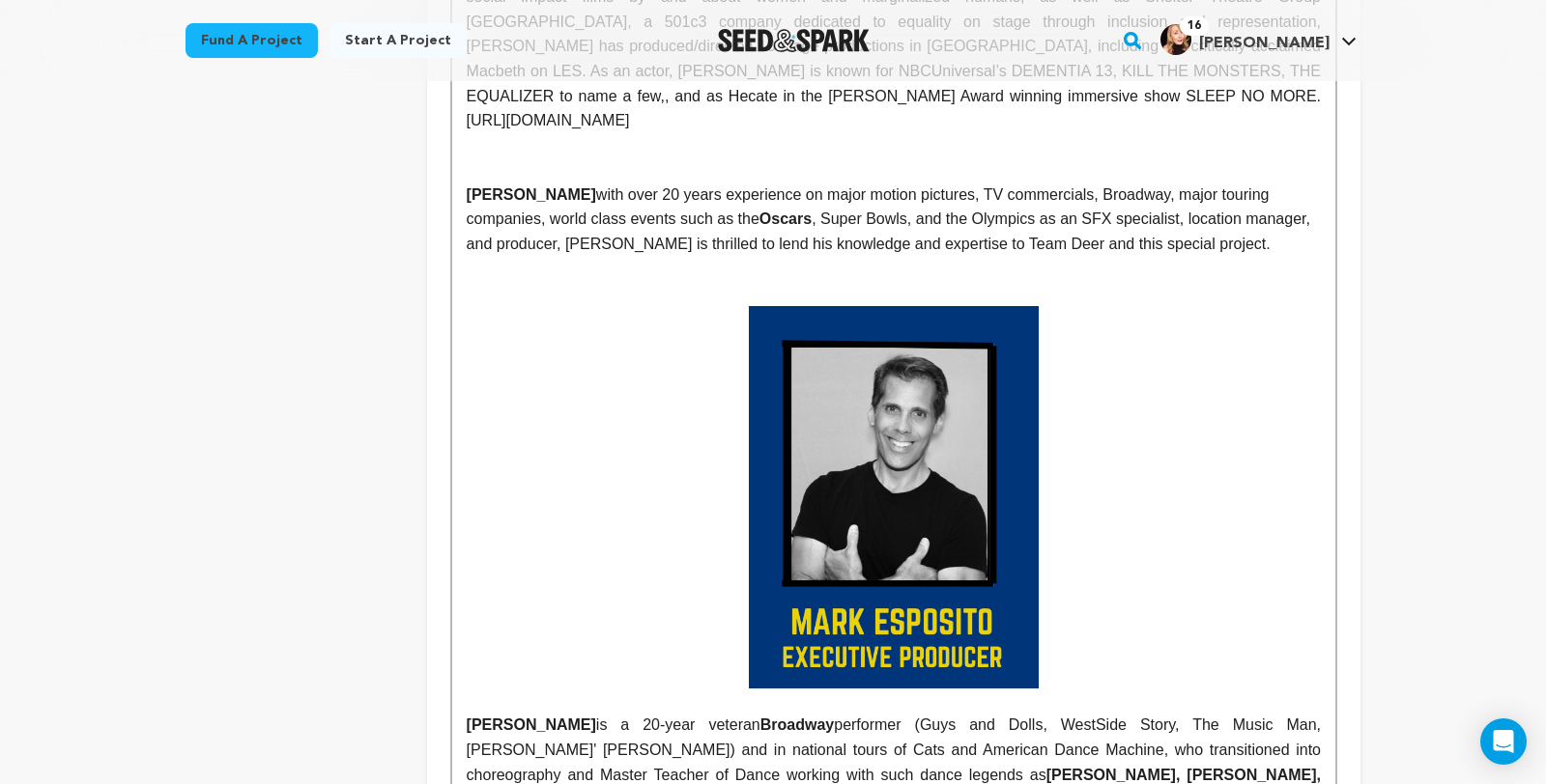
click at [662, 431] on p at bounding box center [893, 498] width 854 height 383
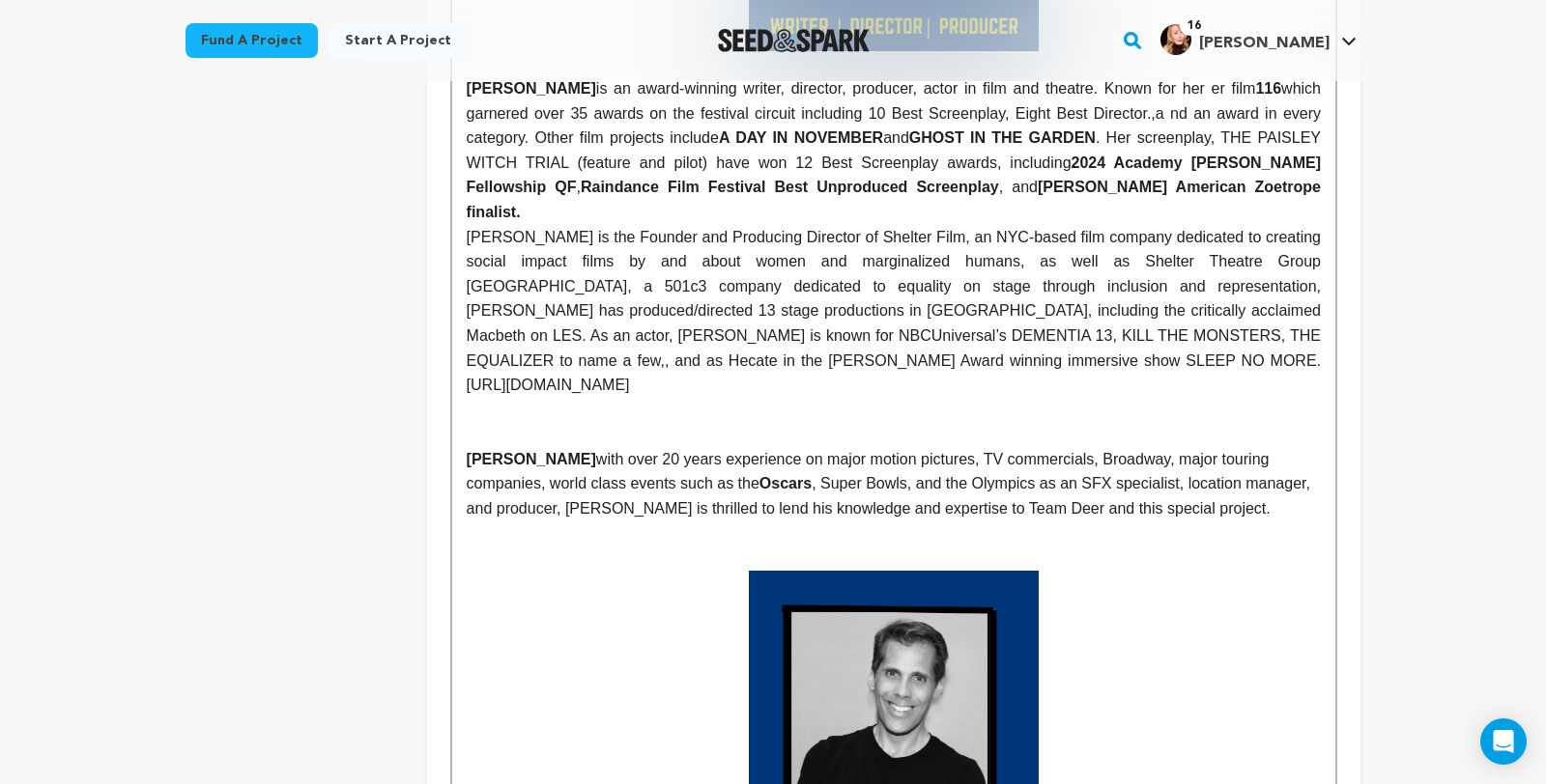
scroll to position [1280, 0]
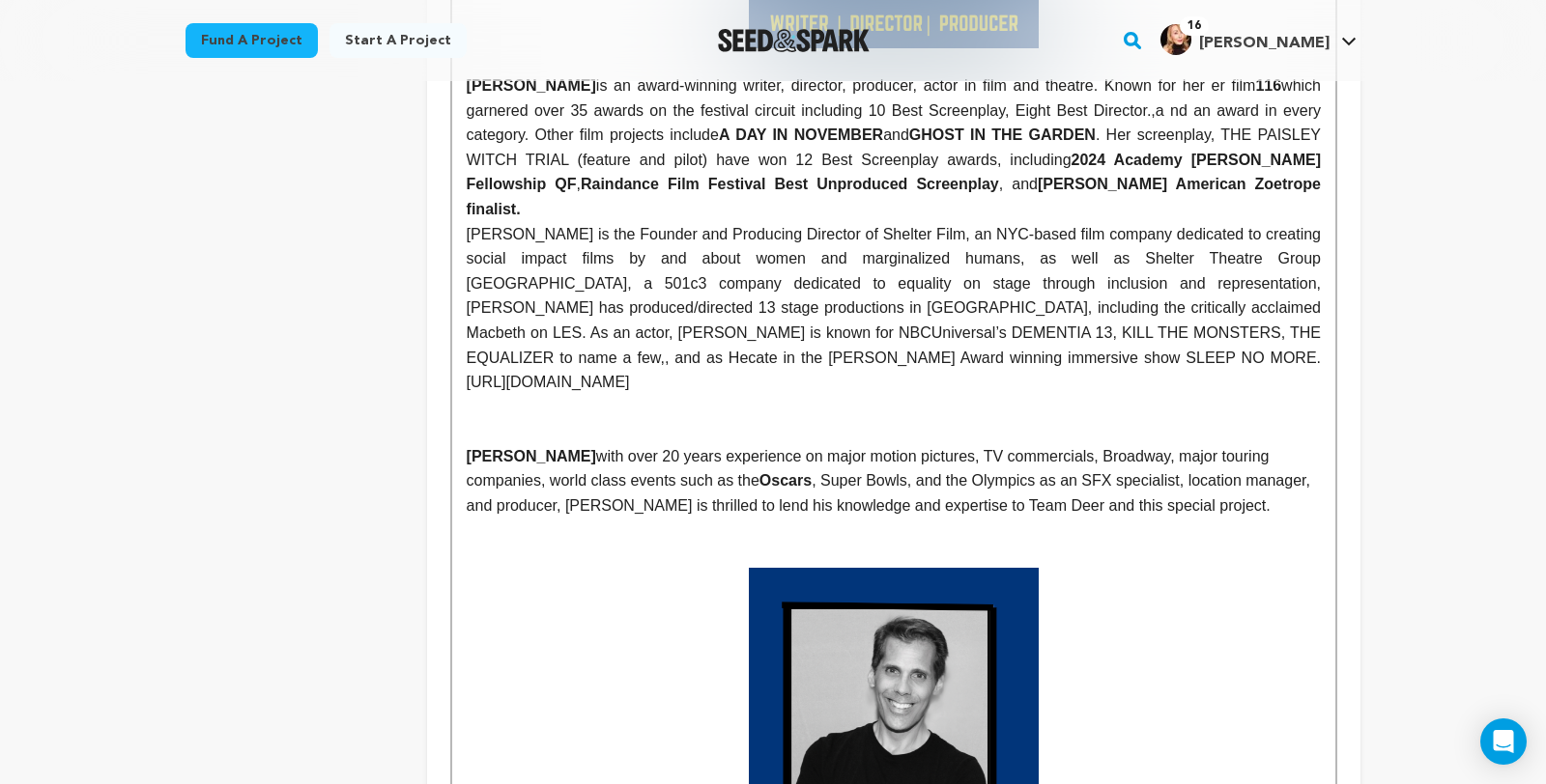
click at [1045, 433] on p at bounding box center [893, 432] width 854 height 25
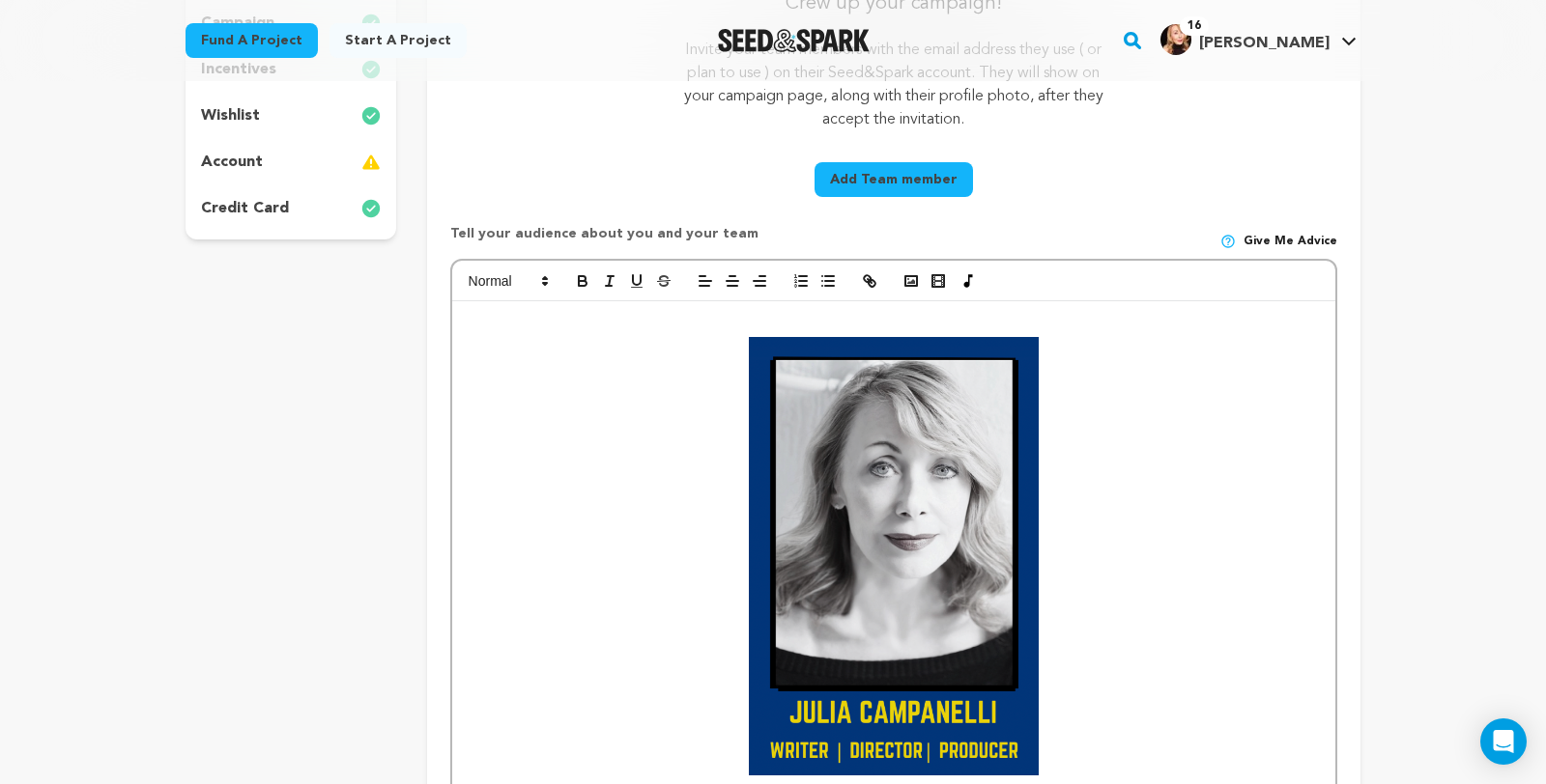
scroll to position [554, 0]
click at [902, 289] on icon "button" at bounding box center [911, 280] width 17 height 17
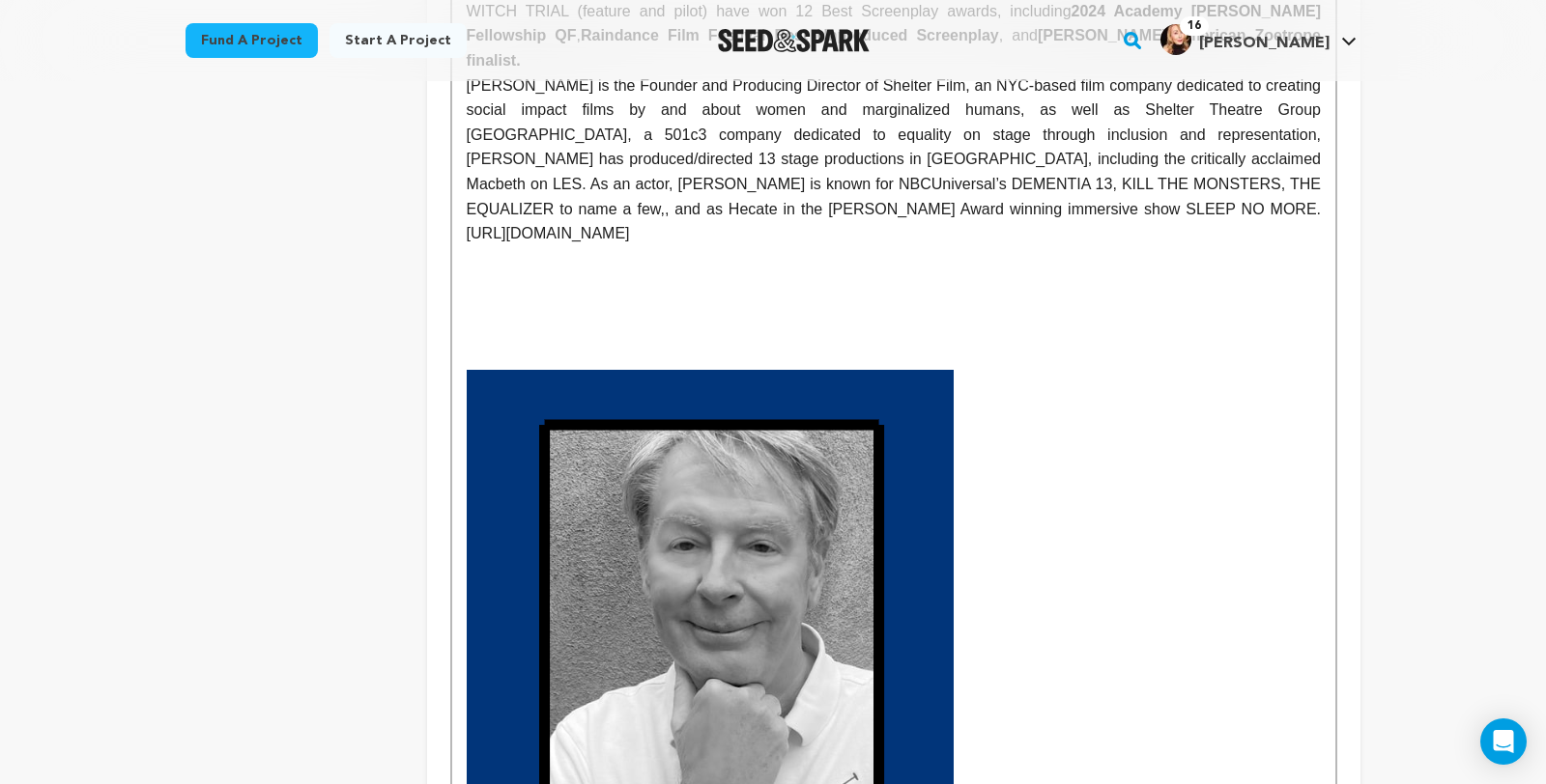
click at [776, 496] on img at bounding box center [711, 683] width 487 height 627
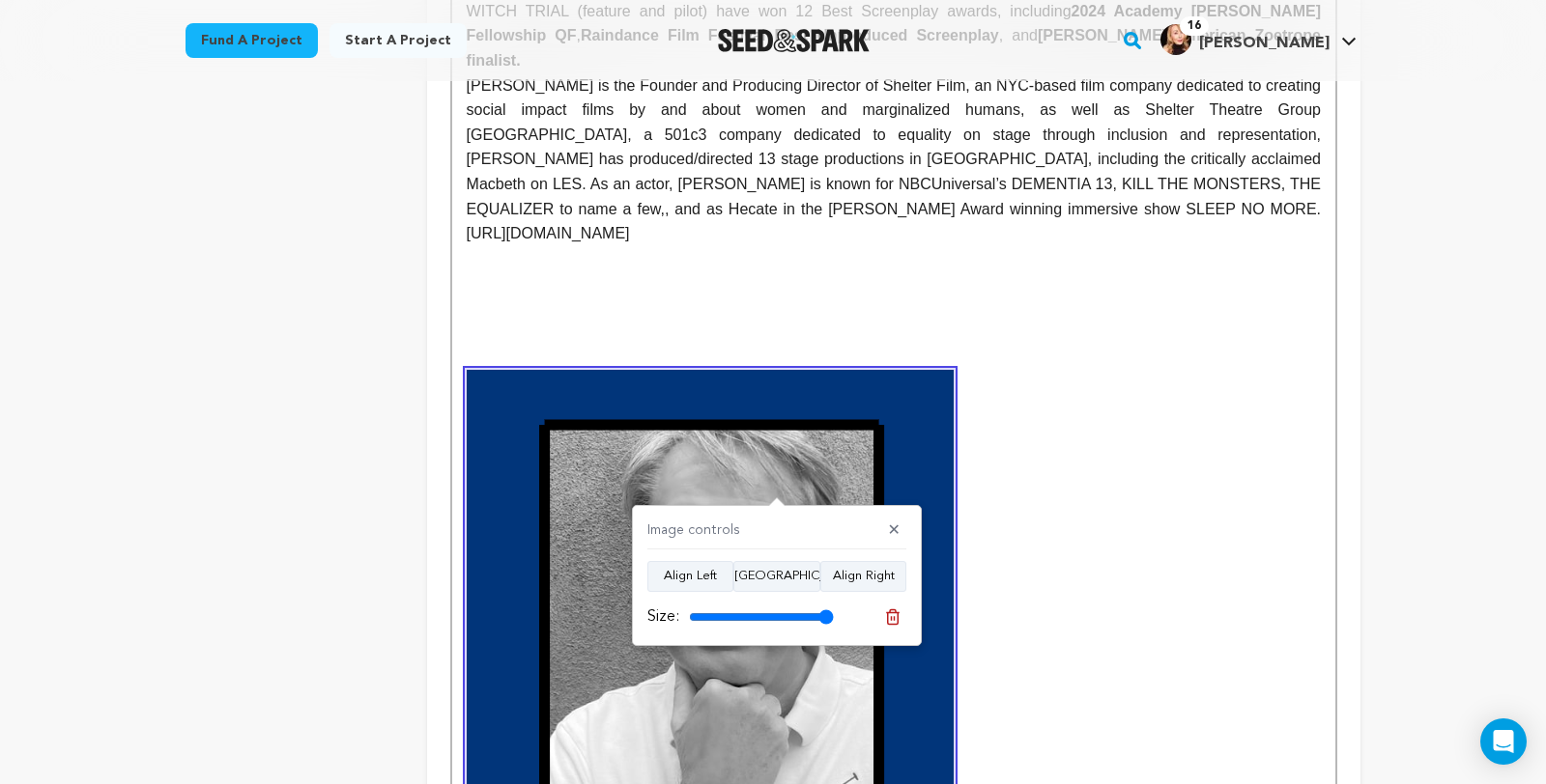
click at [1099, 485] on strong "ARK BASON" at bounding box center [893, 694] width 854 height 648
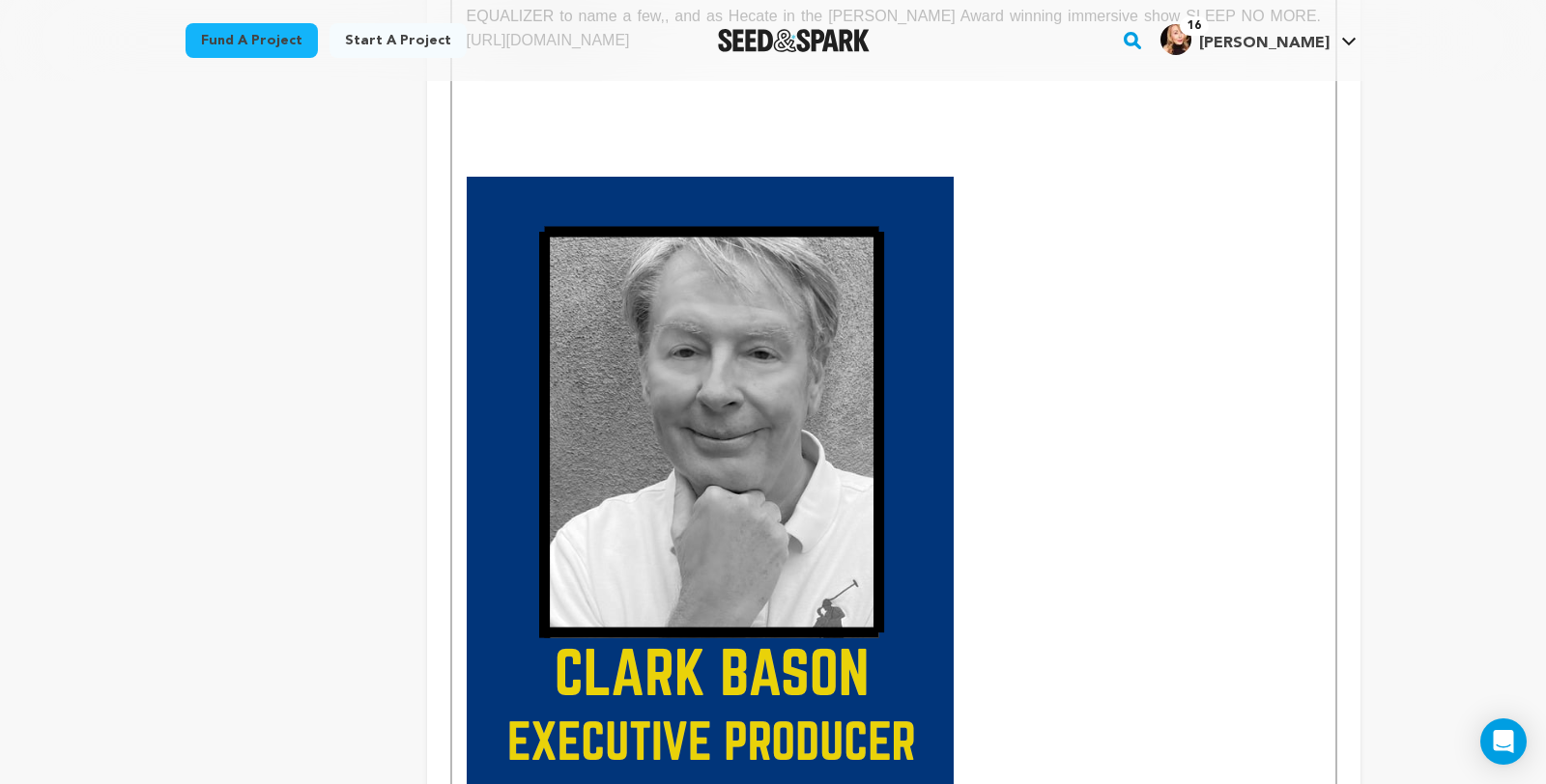
scroll to position [1626, 0]
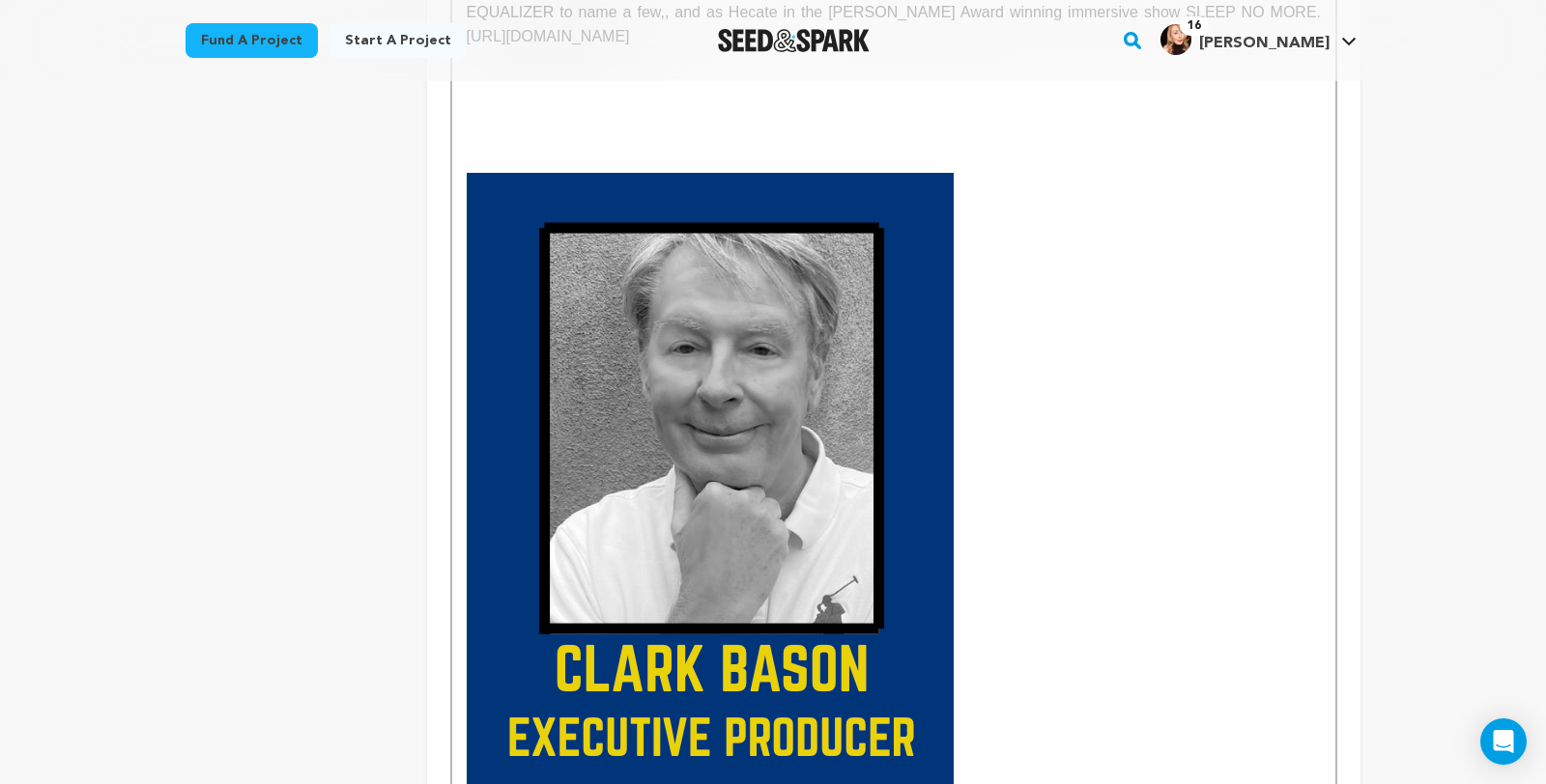
click at [815, 577] on img at bounding box center [711, 486] width 487 height 627
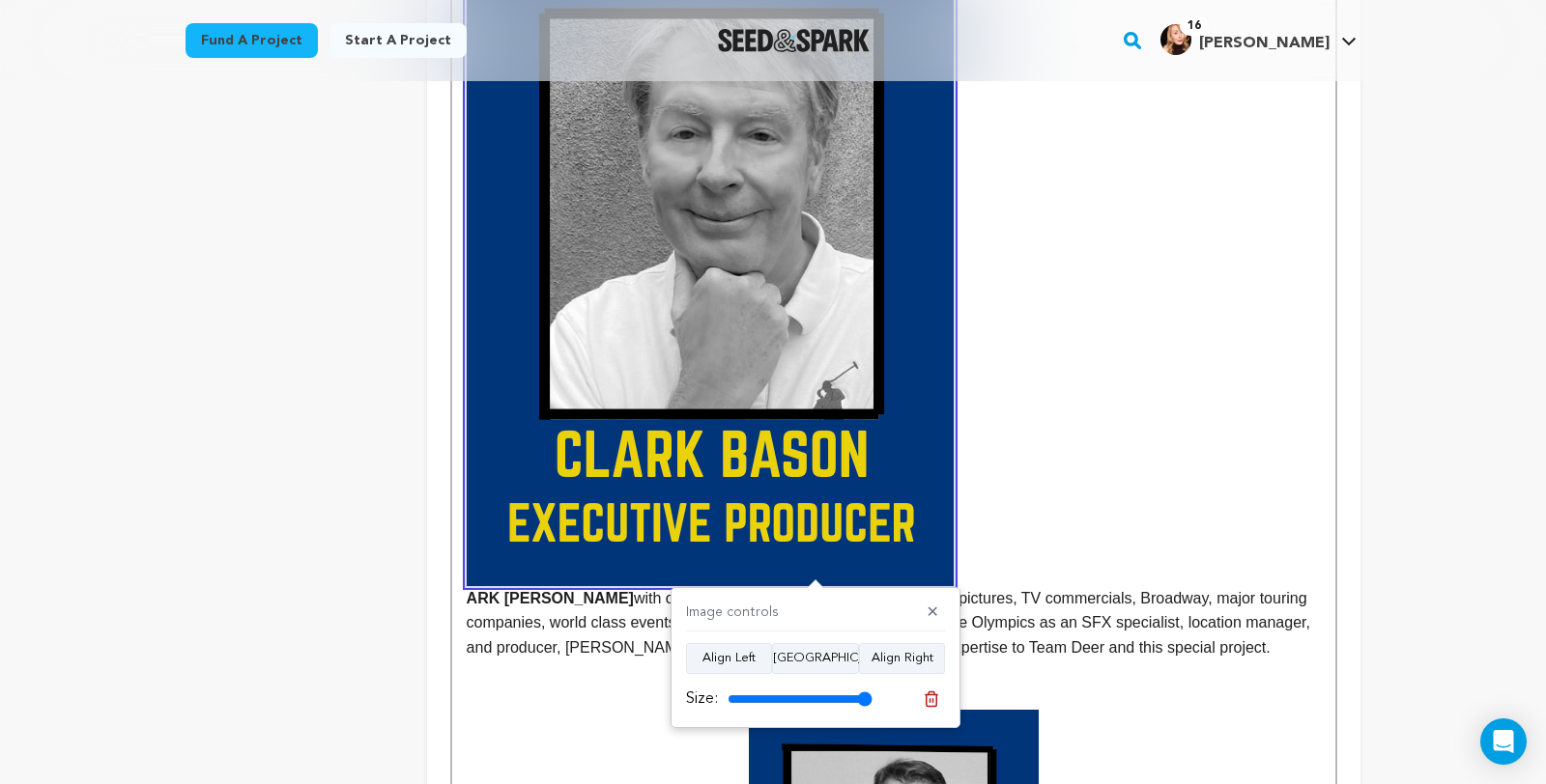
scroll to position [1854, 0]
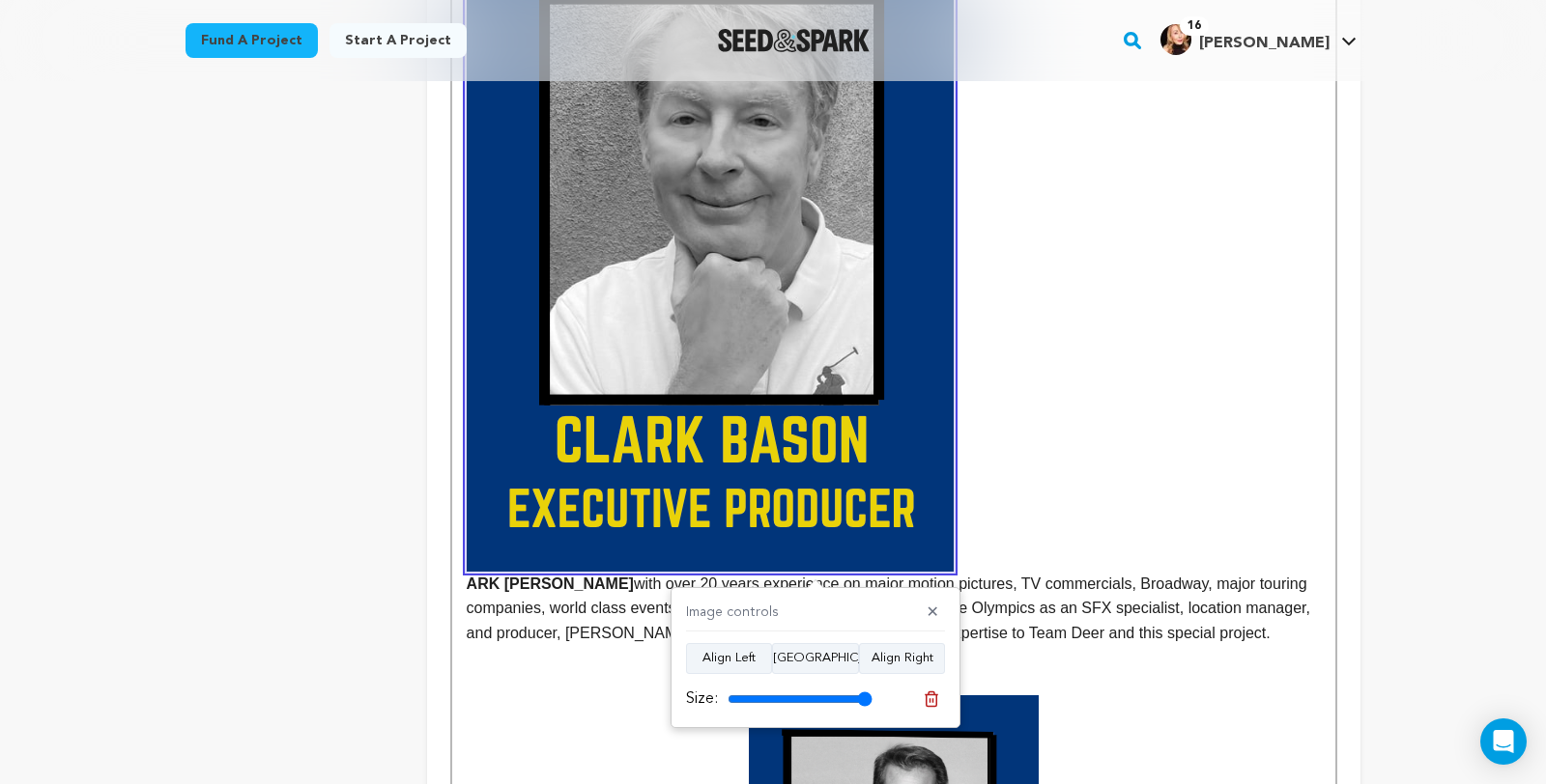
click at [817, 491] on img at bounding box center [711, 257] width 487 height 627
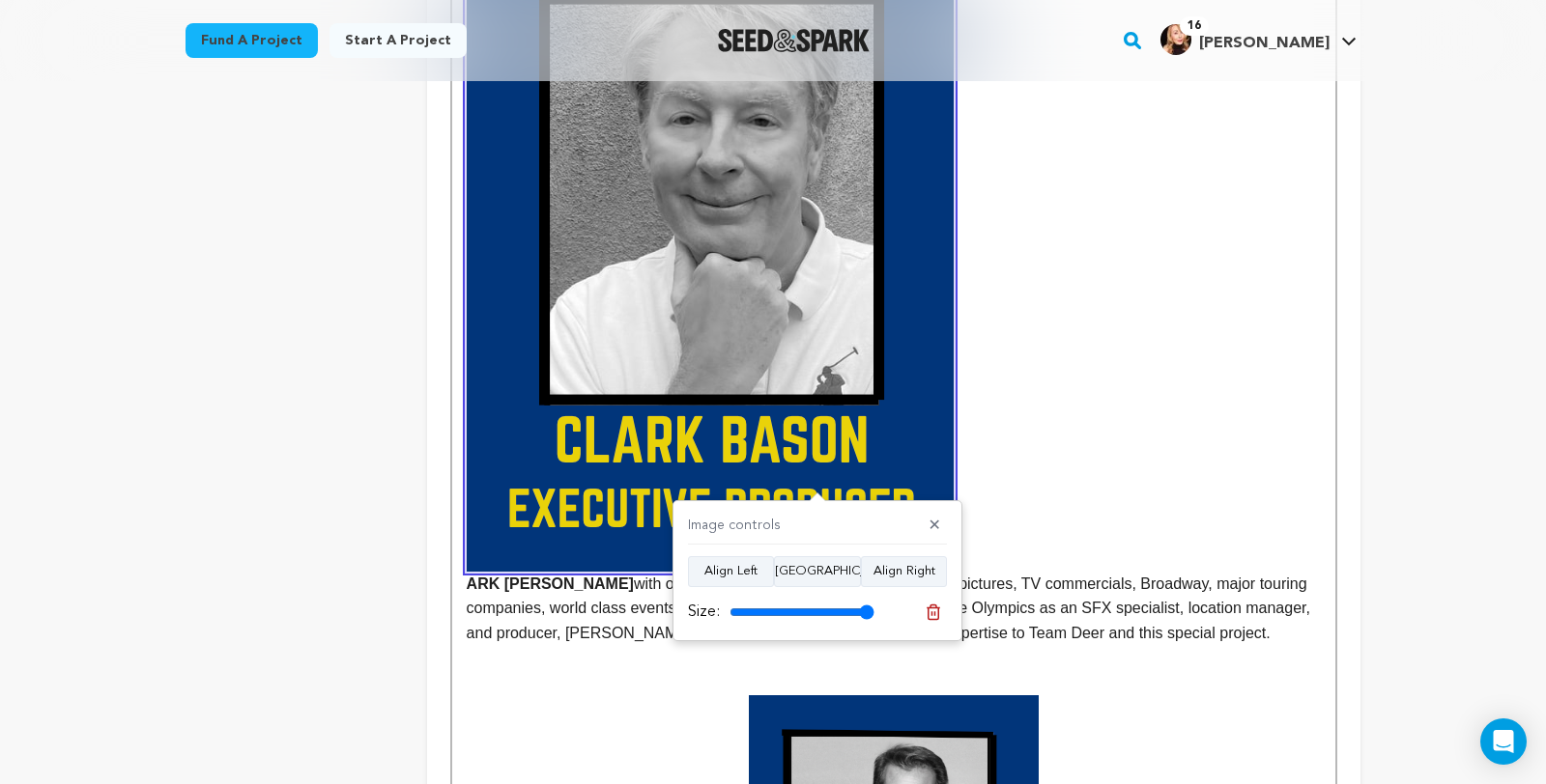
click at [1078, 475] on strong "ARK BASON" at bounding box center [893, 268] width 854 height 648
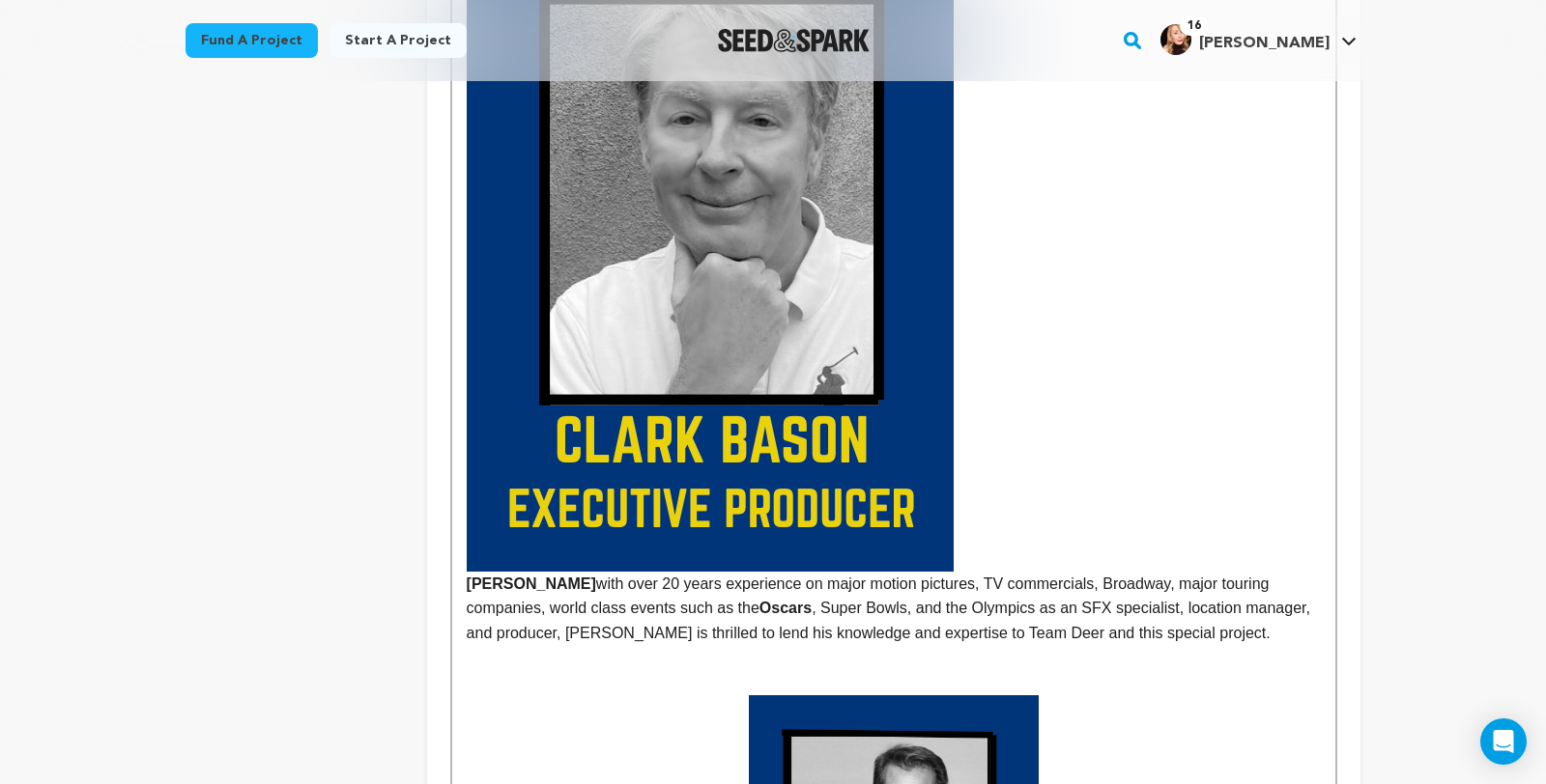
click at [467, 592] on strong "CLARK BASON" at bounding box center [893, 268] width 854 height 648
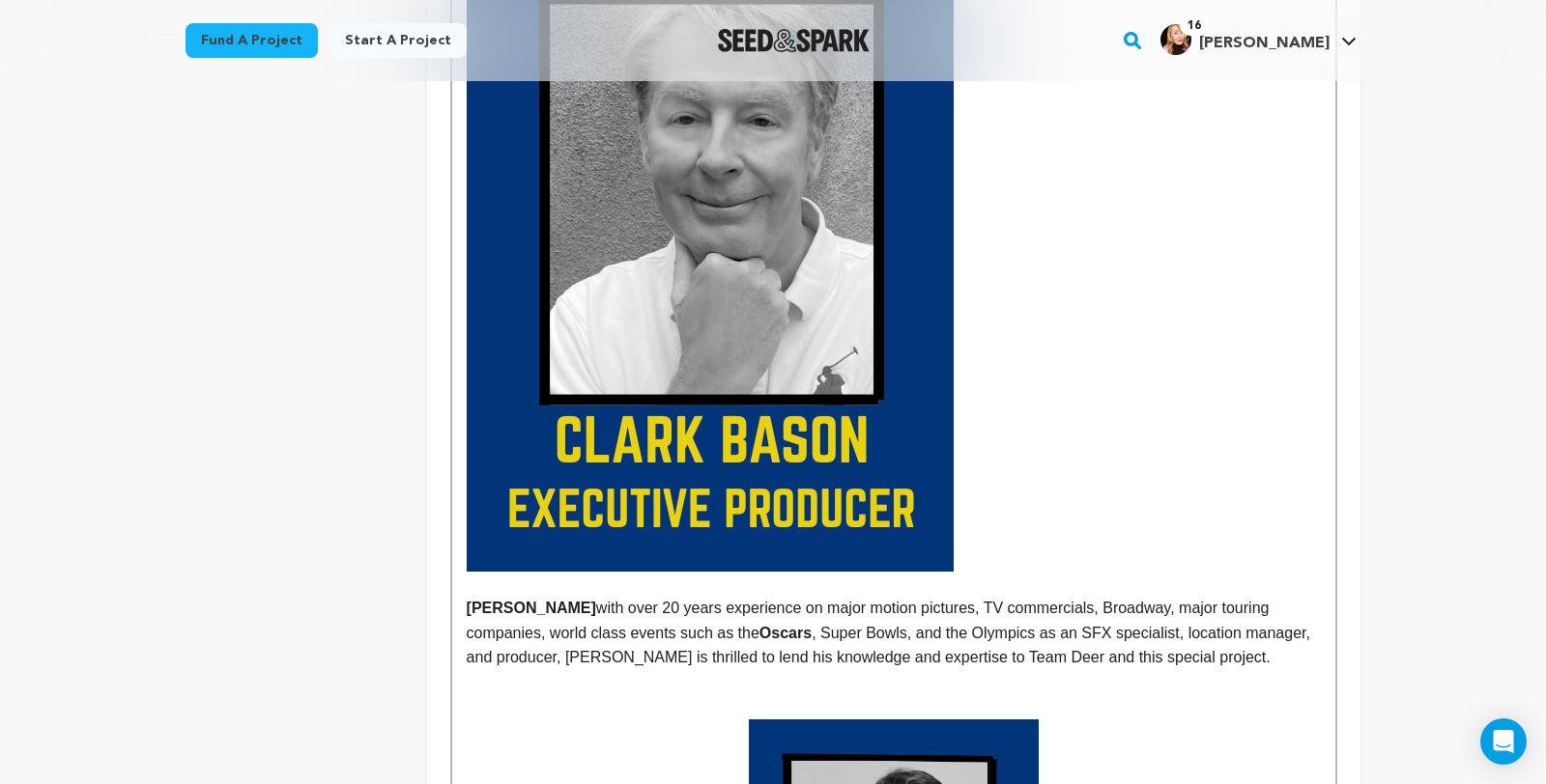
click at [636, 567] on img at bounding box center [711, 257] width 487 height 627
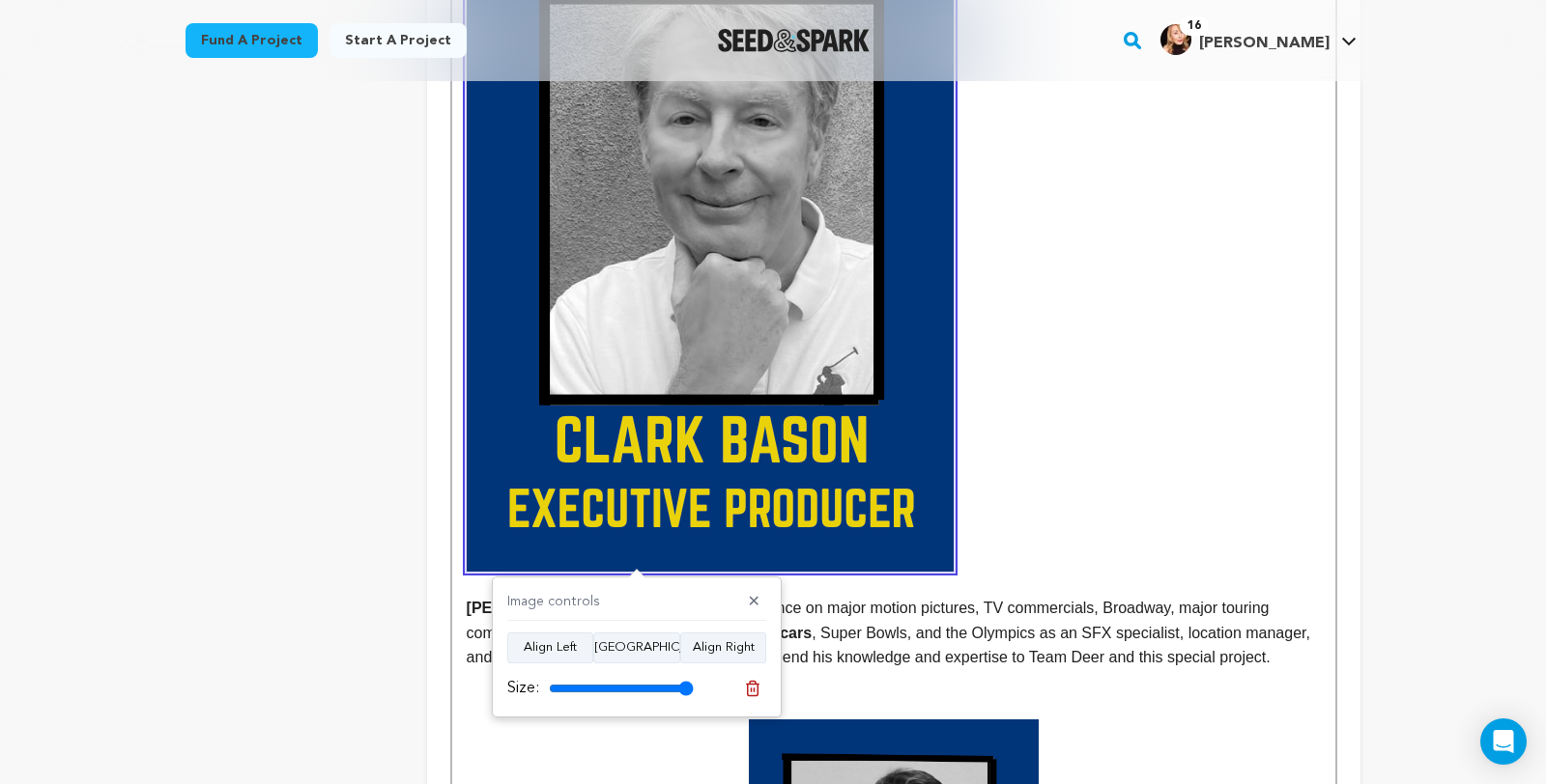
click at [704, 515] on img at bounding box center [711, 257] width 487 height 627
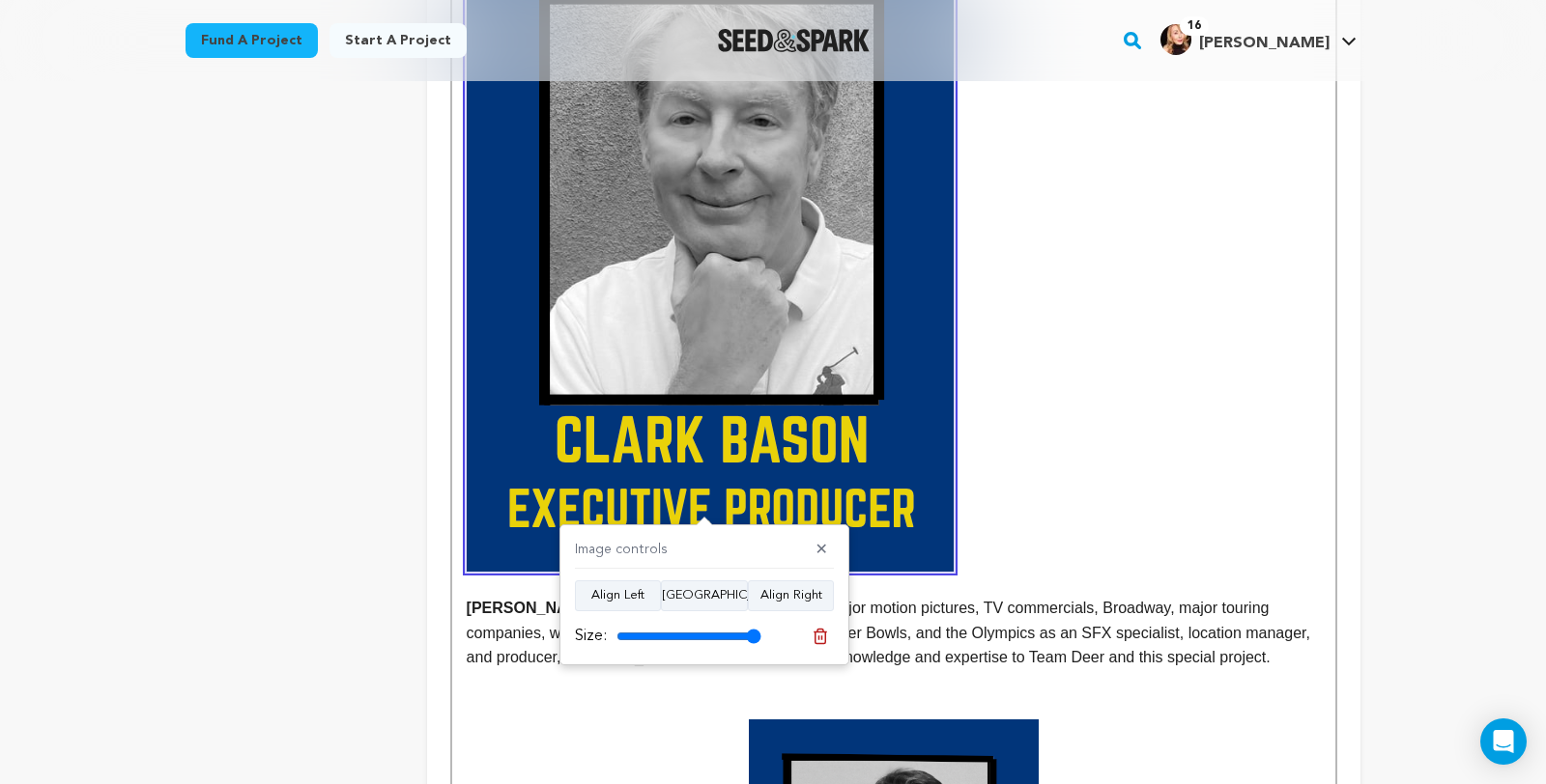
click at [742, 344] on img at bounding box center [711, 257] width 487 height 627
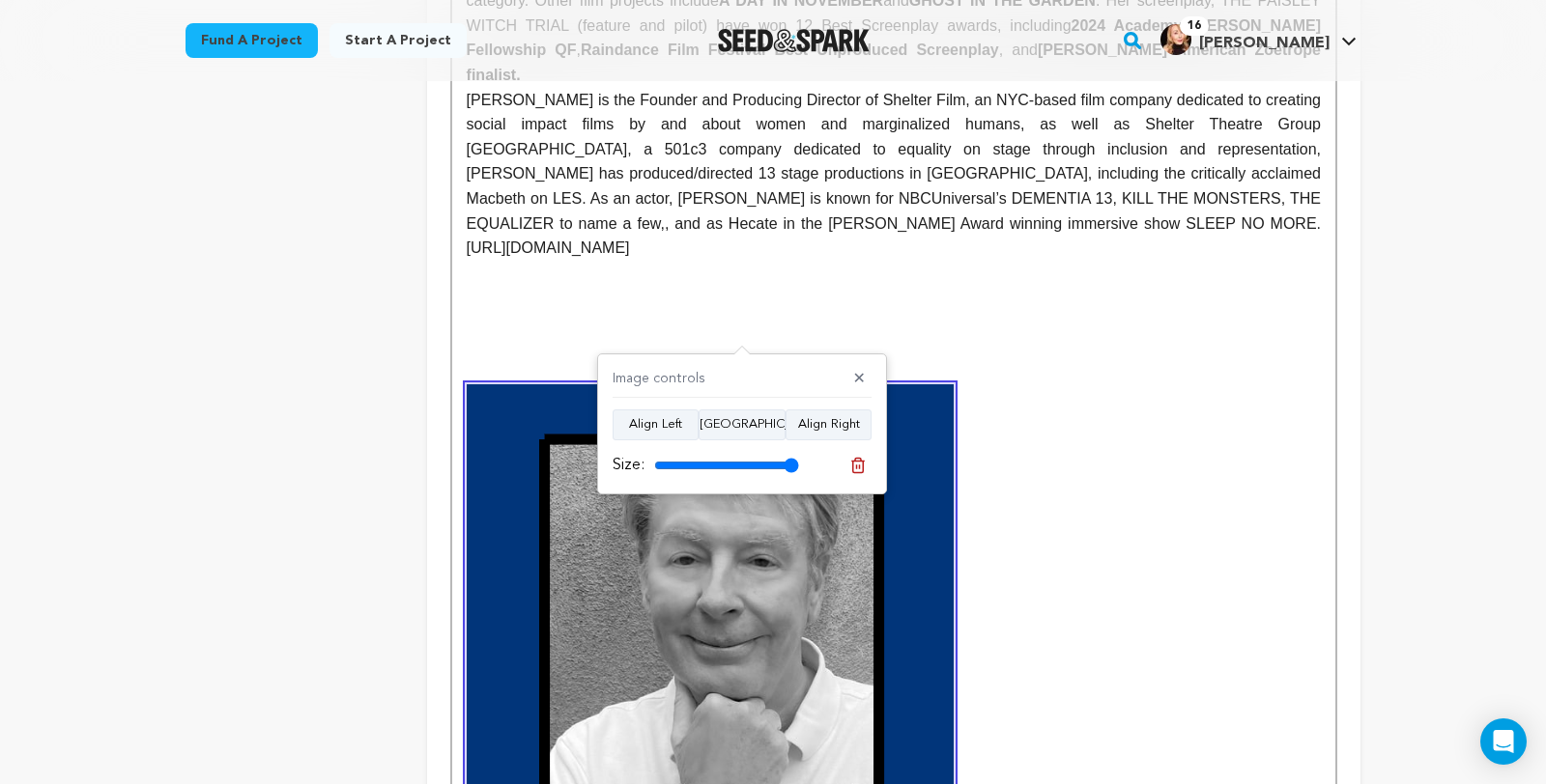
scroll to position [1499, 0]
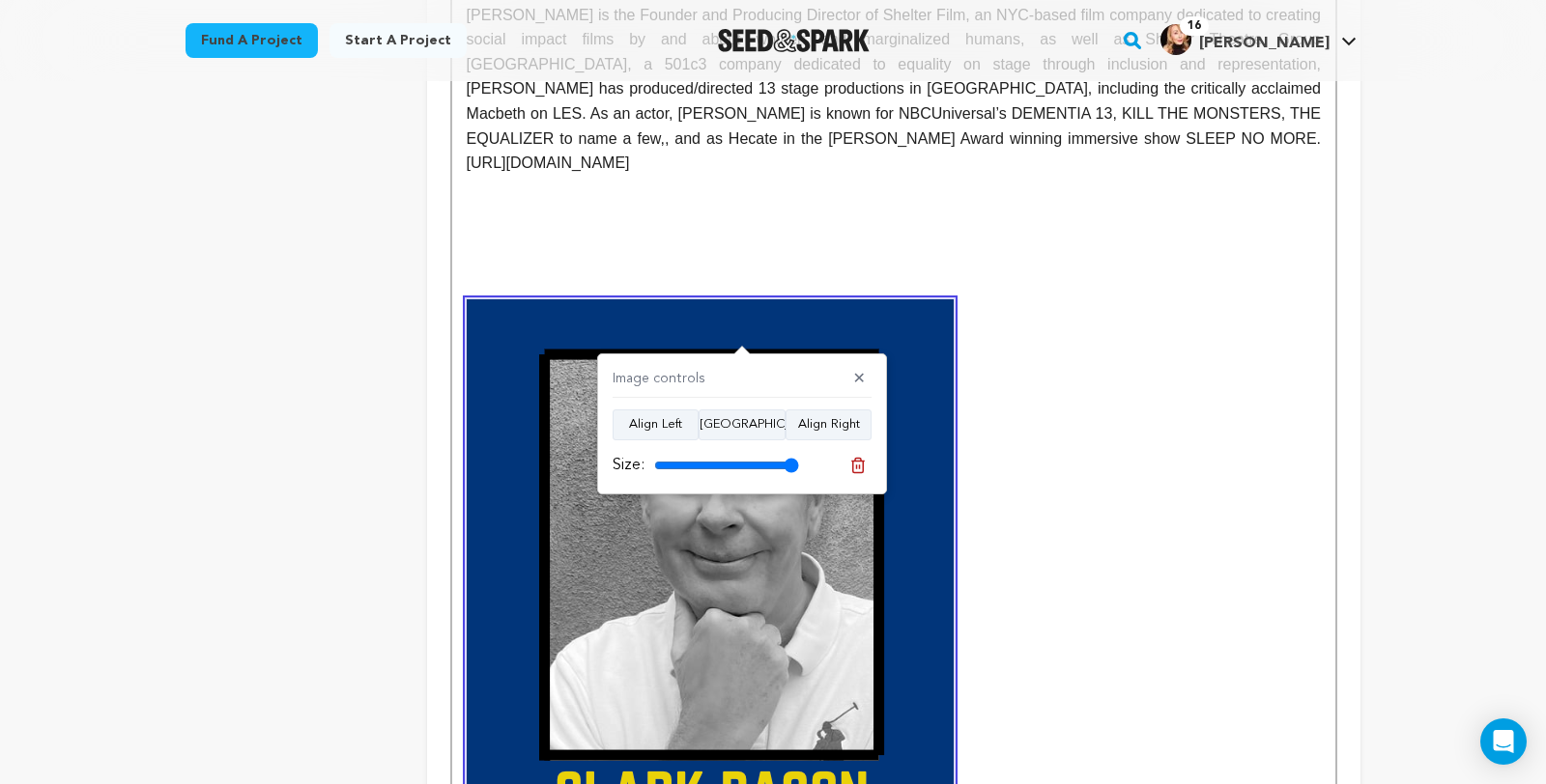
click at [889, 585] on img at bounding box center [711, 613] width 487 height 627
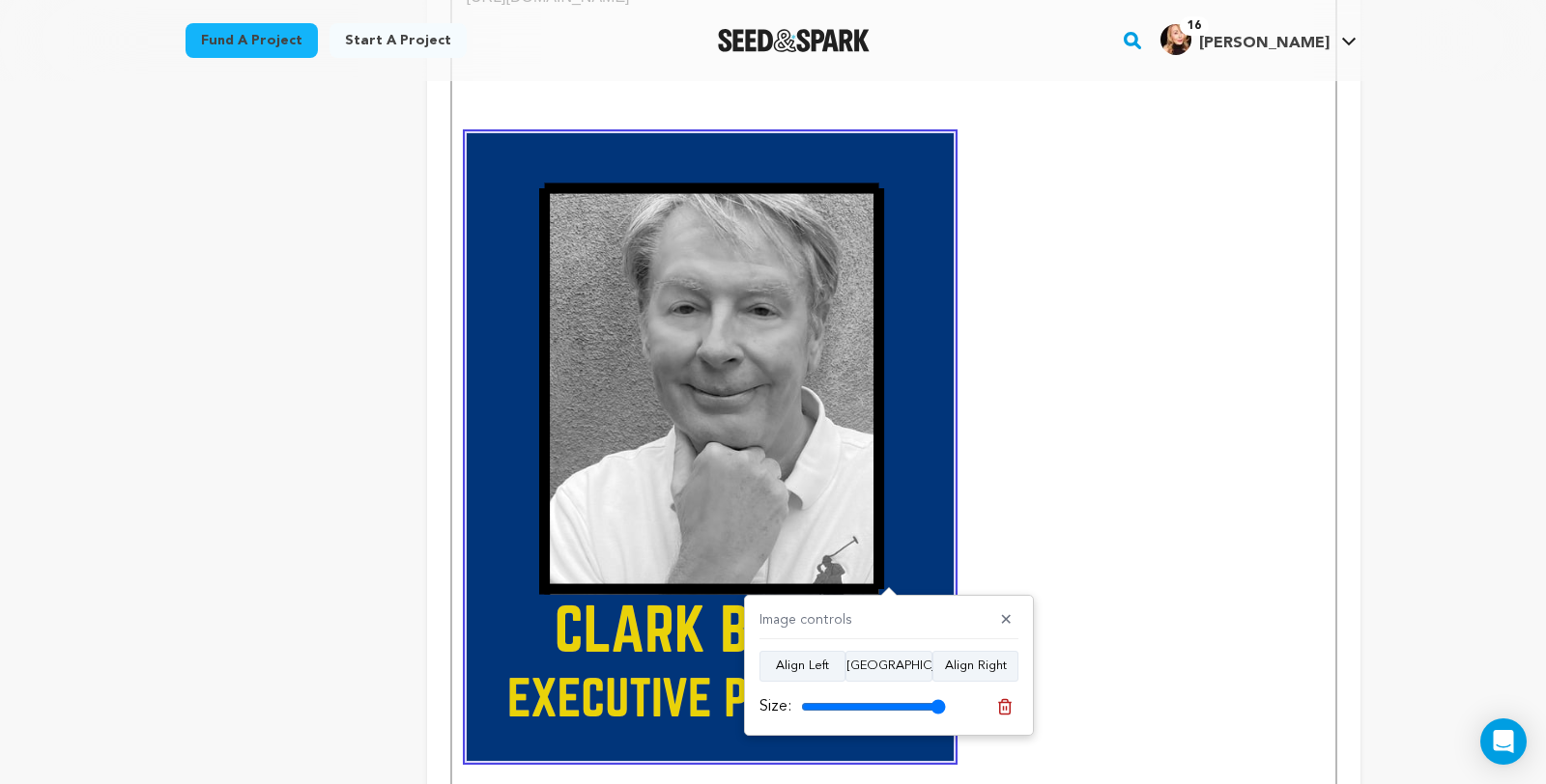
scroll to position [1670, 0]
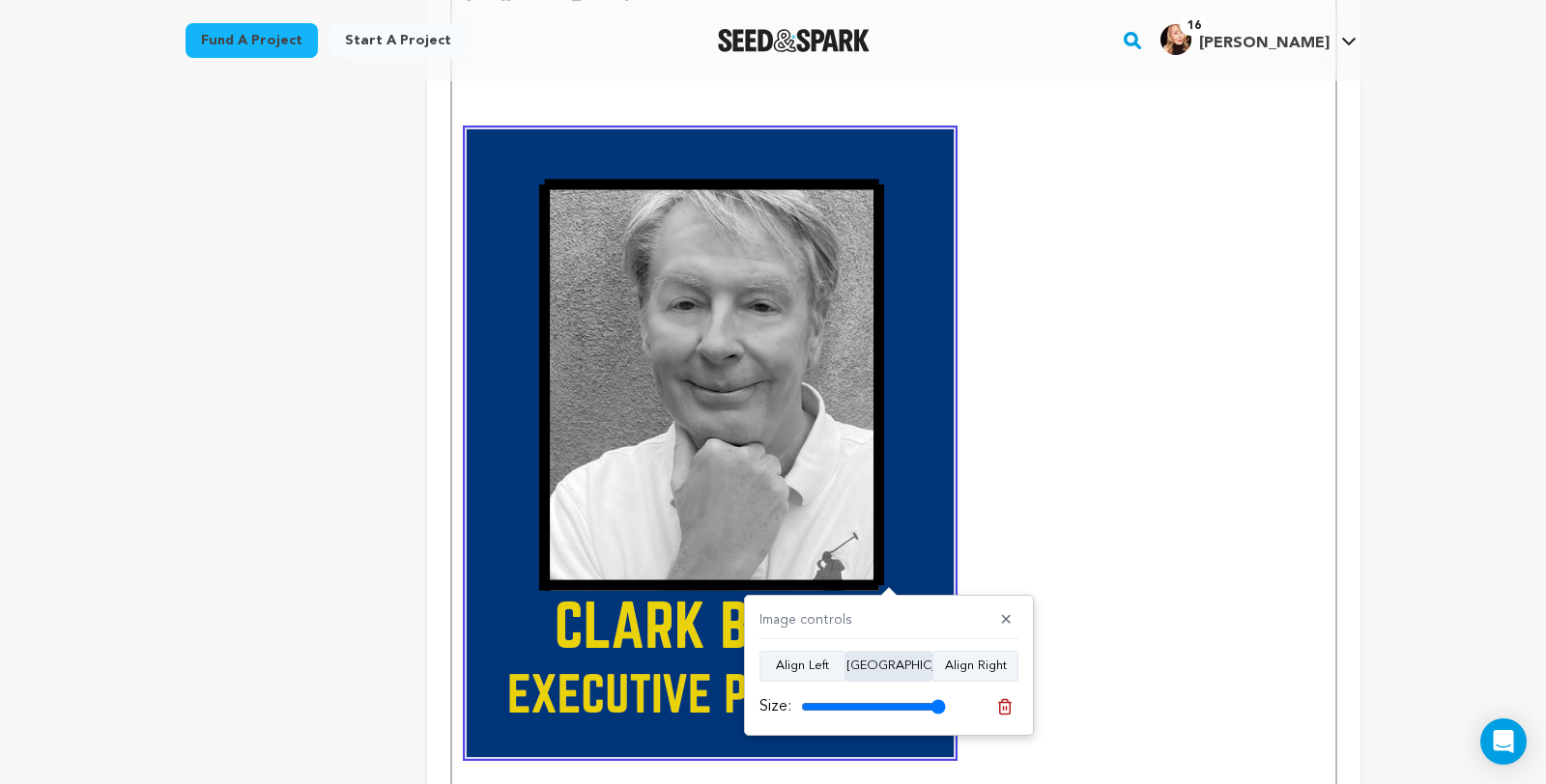
click at [882, 668] on button "Align Center" at bounding box center [889, 666] width 87 height 31
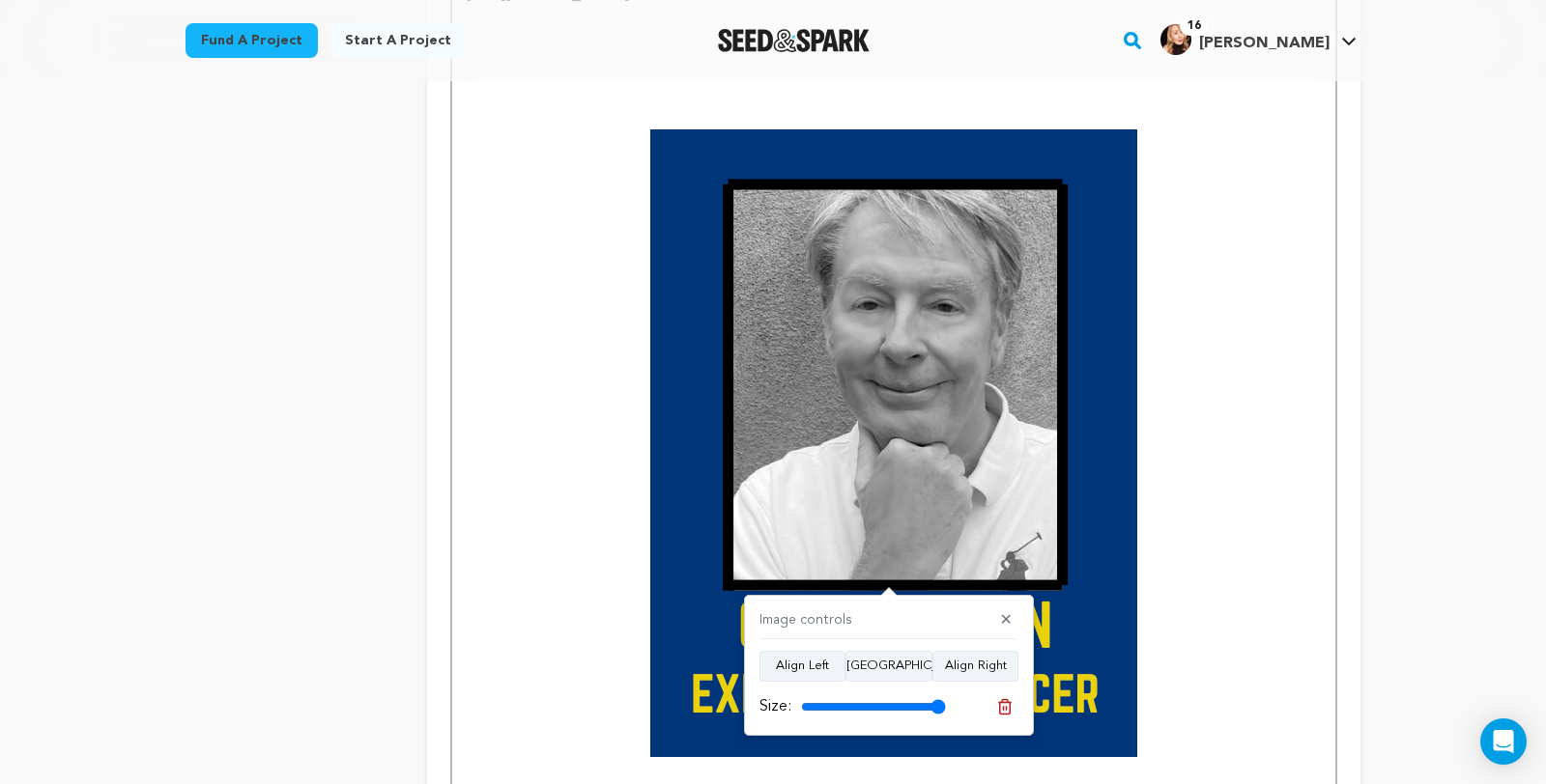
click at [1137, 752] on img at bounding box center [893, 443] width 487 height 627
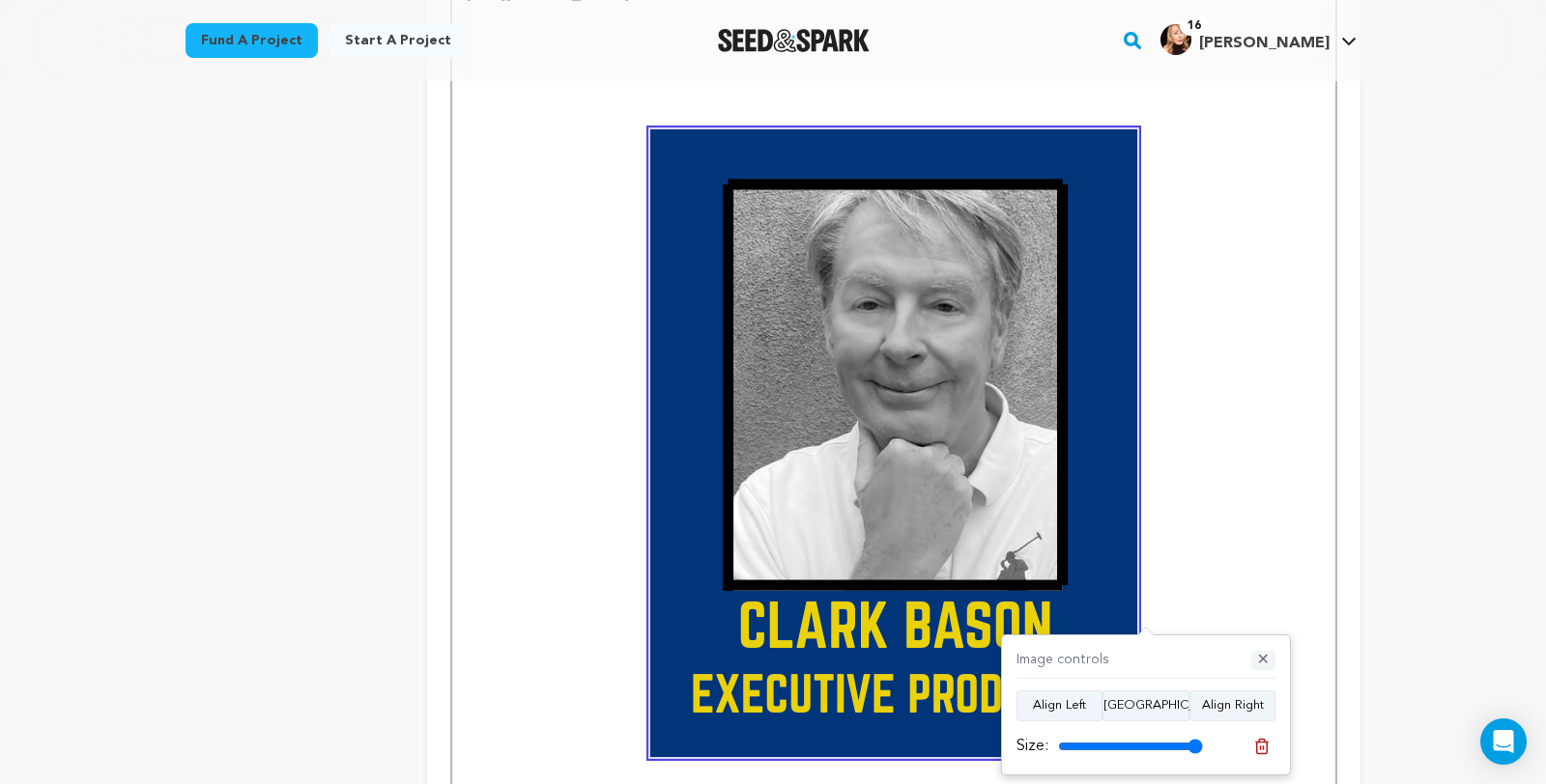
click at [1266, 659] on button "✕" at bounding box center [1263, 660] width 24 height 19
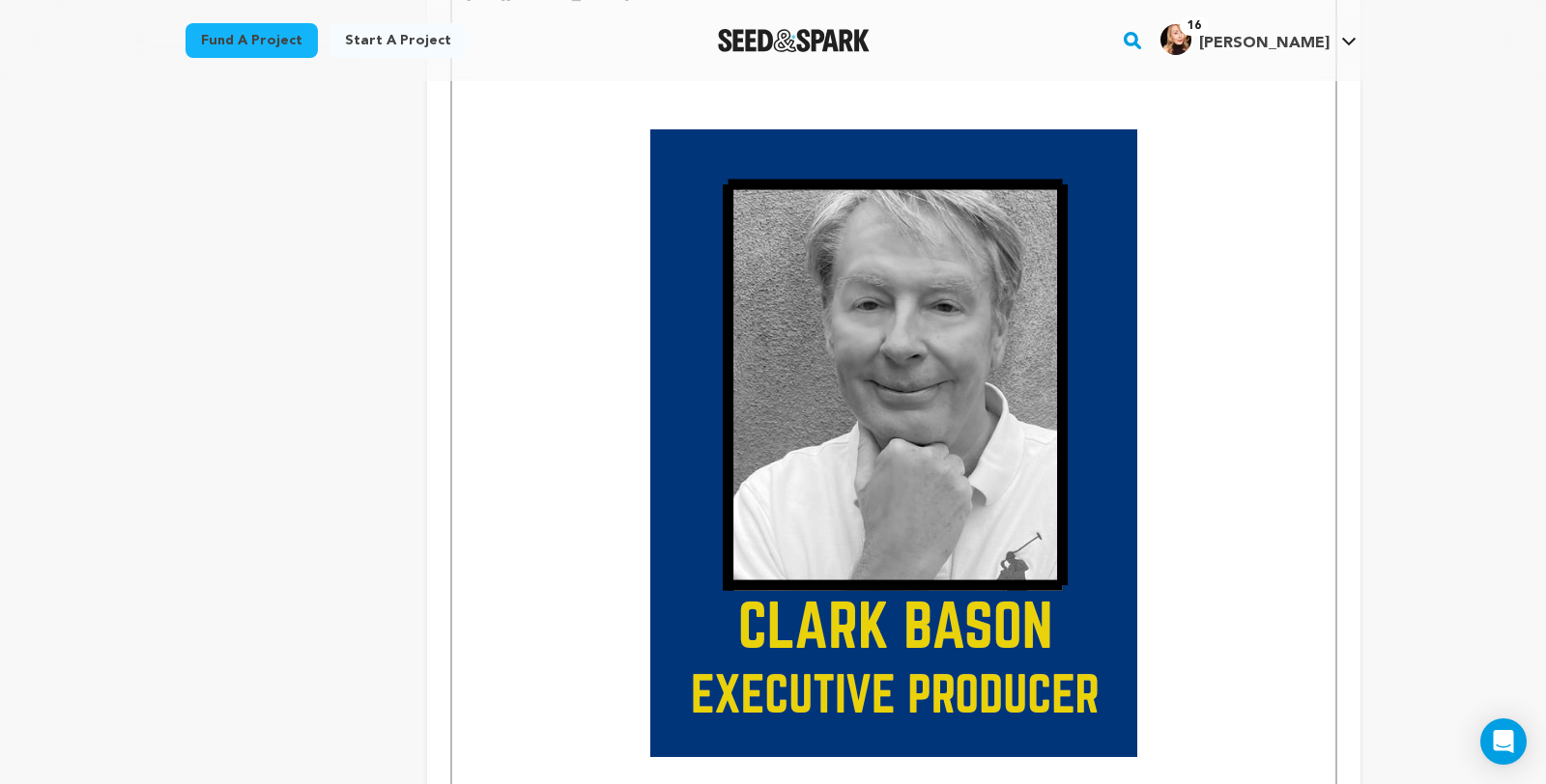
click at [1126, 750] on img at bounding box center [893, 443] width 487 height 627
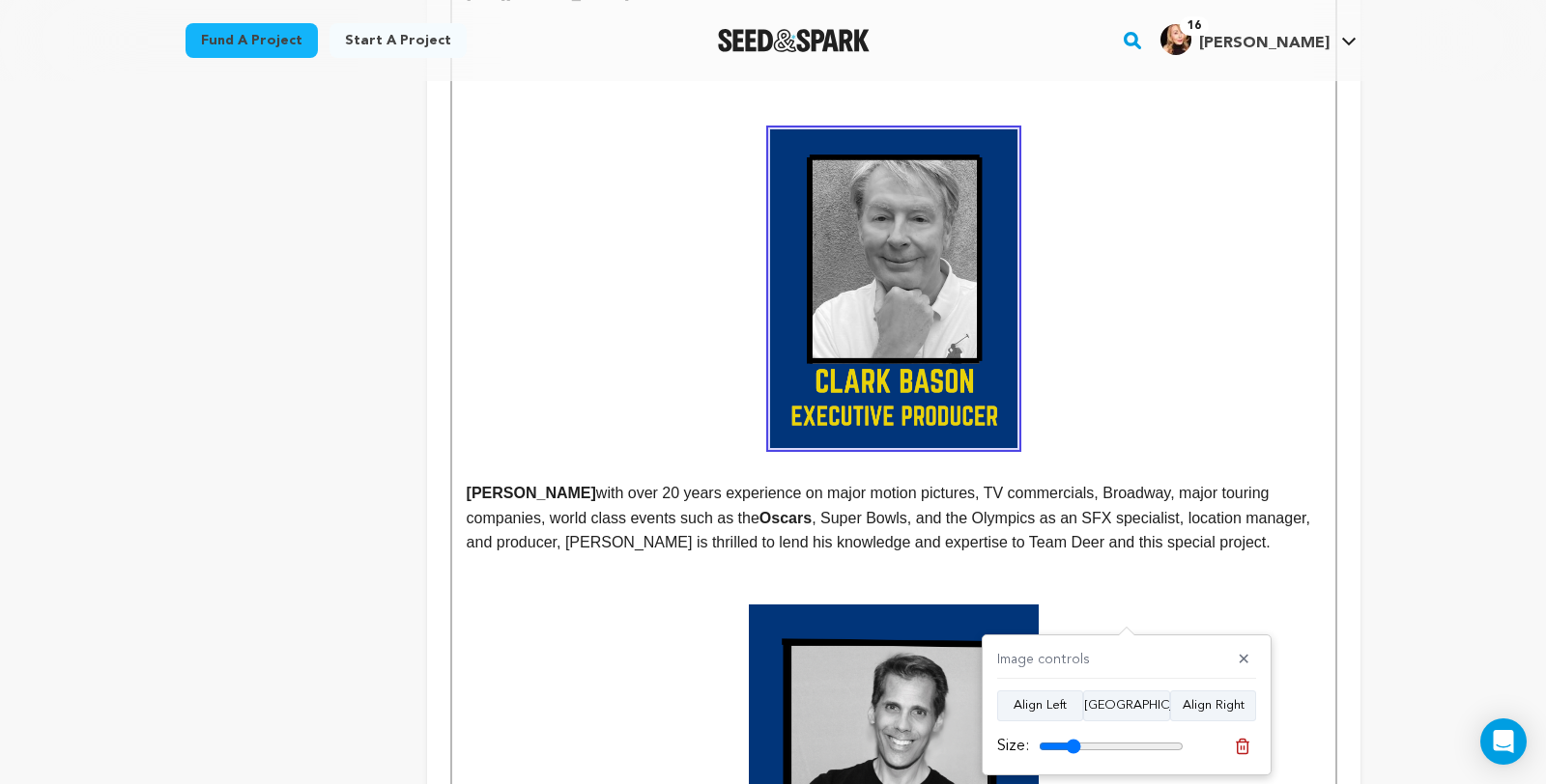
drag, startPoint x: 1178, startPoint y: 743, endPoint x: 1077, endPoint y: 749, distance: 101.2
type input "29"
click at [1077, 749] on input "range" at bounding box center [1111, 746] width 145 height 15
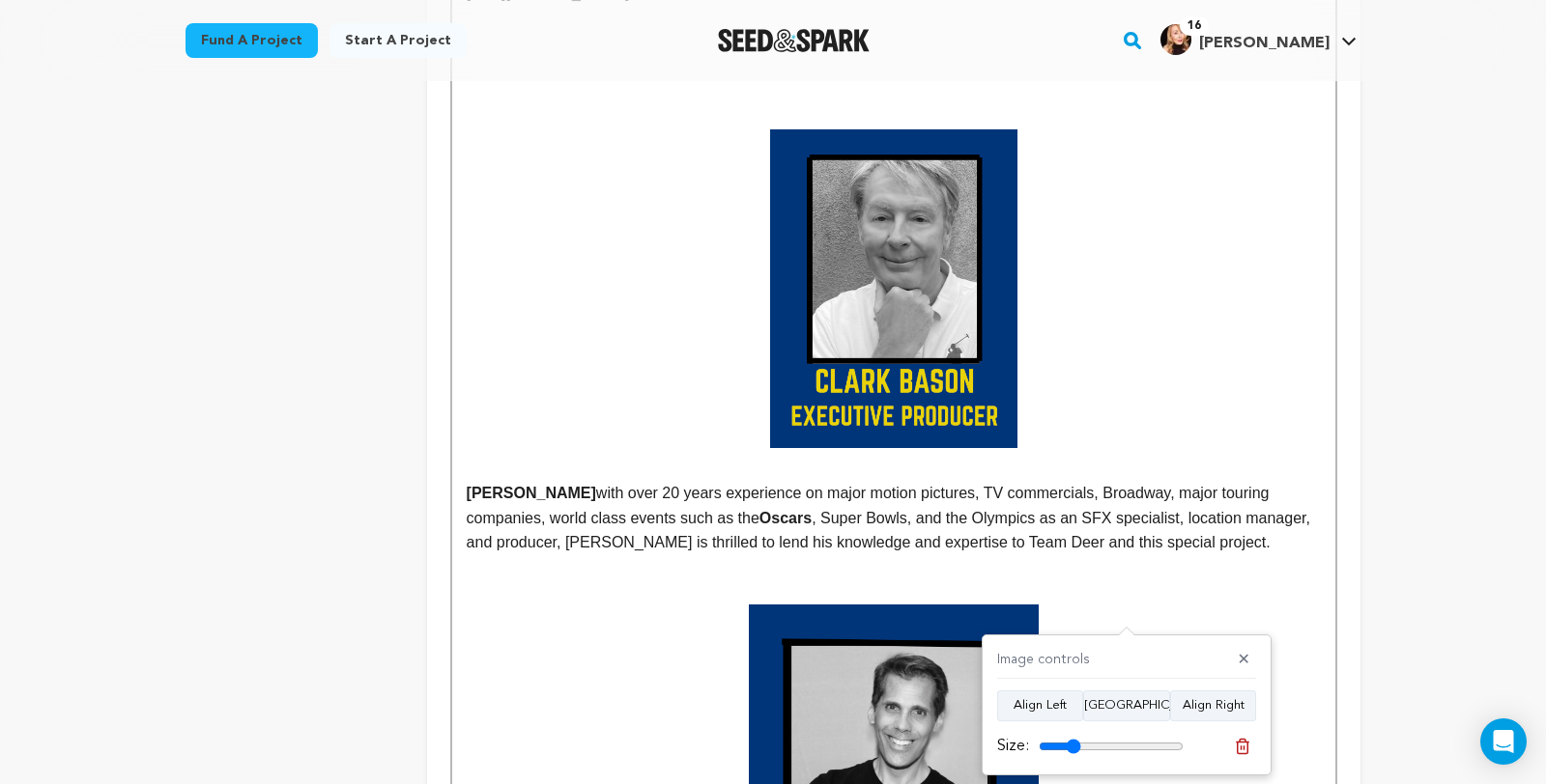
click at [1266, 376] on strong at bounding box center [893, 289] width 854 height 320
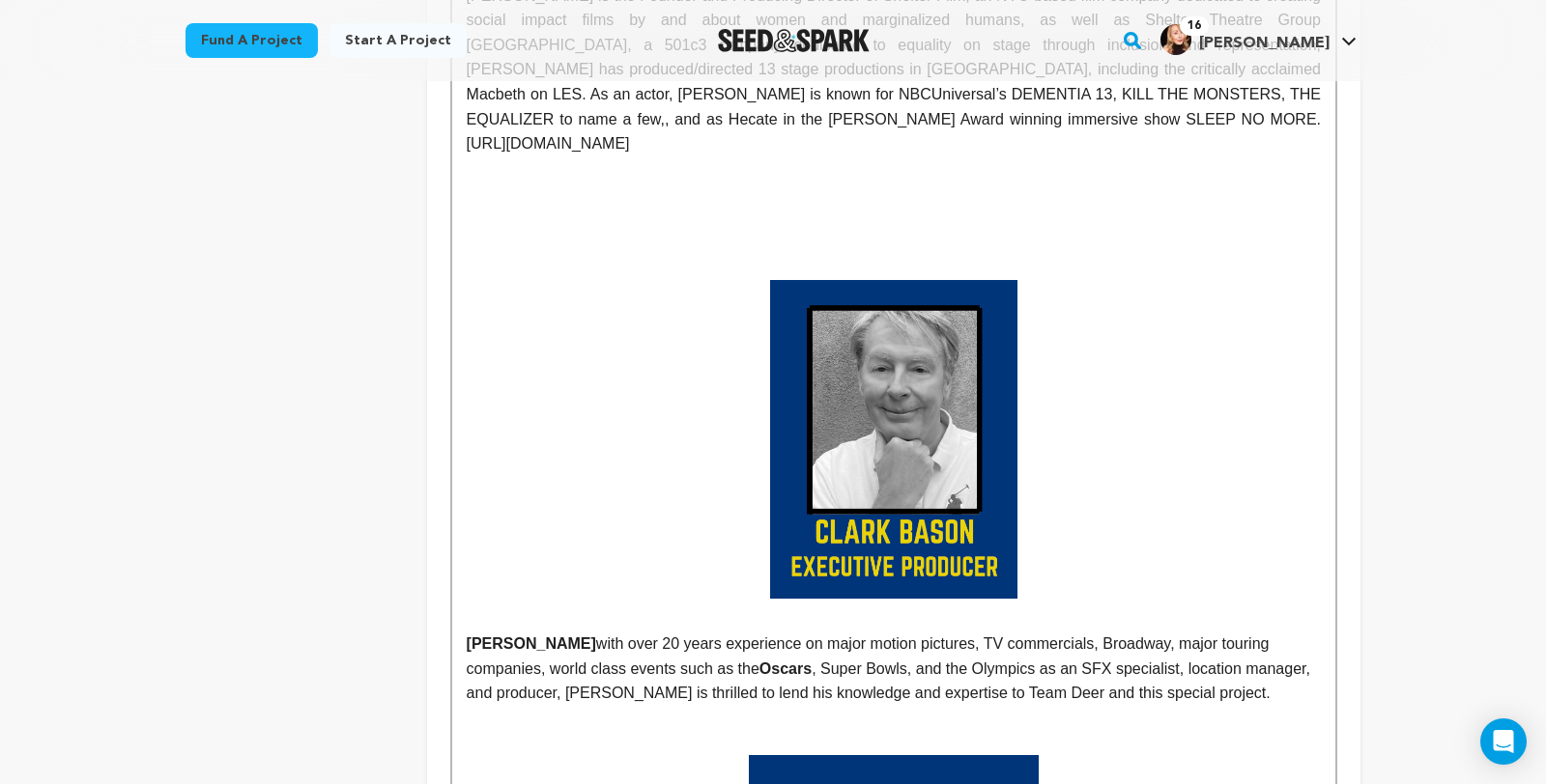
scroll to position [1523, 0]
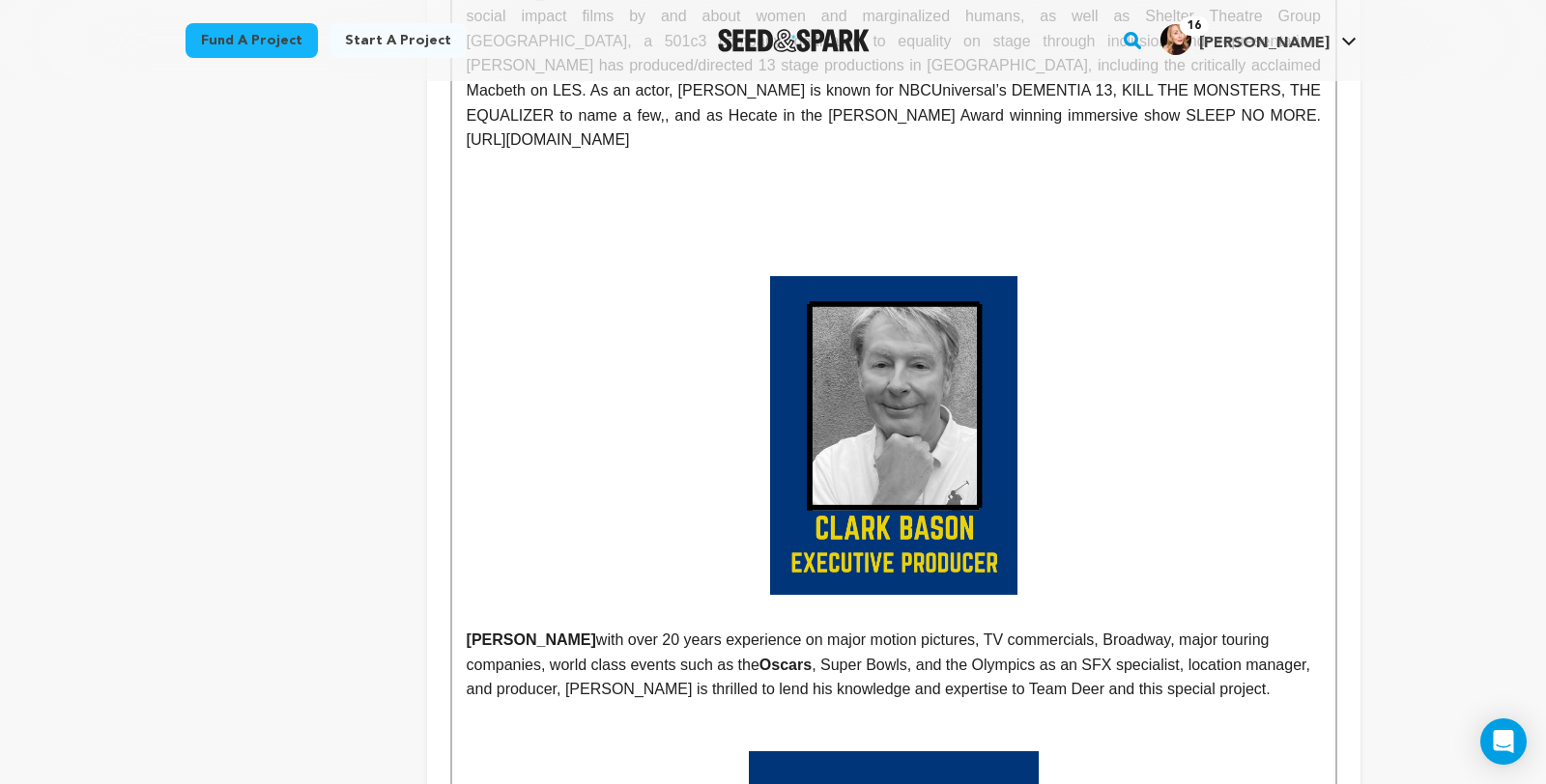
click at [998, 251] on p at bounding box center [893, 239] width 854 height 25
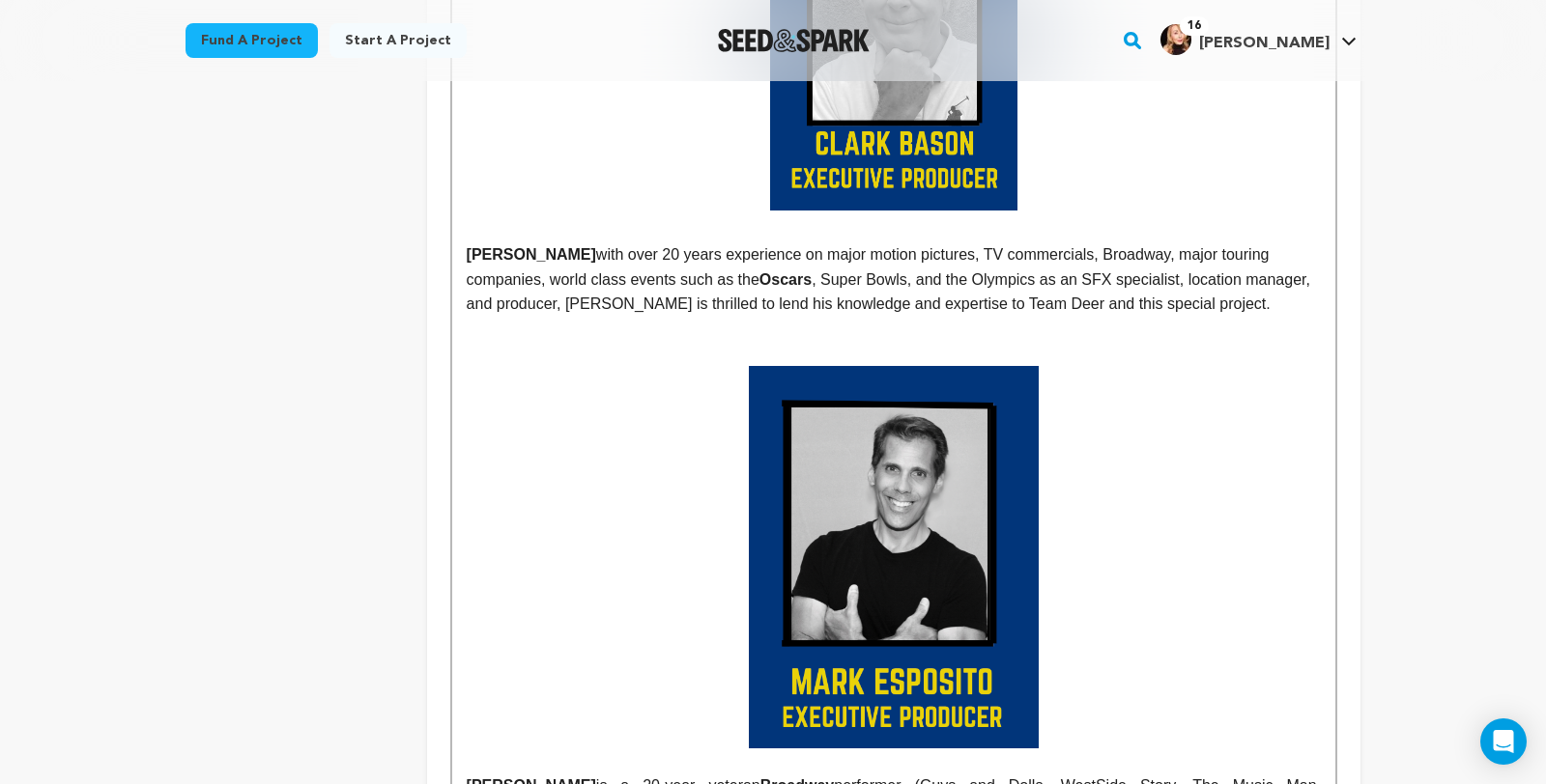
scroll to position [1829, 0]
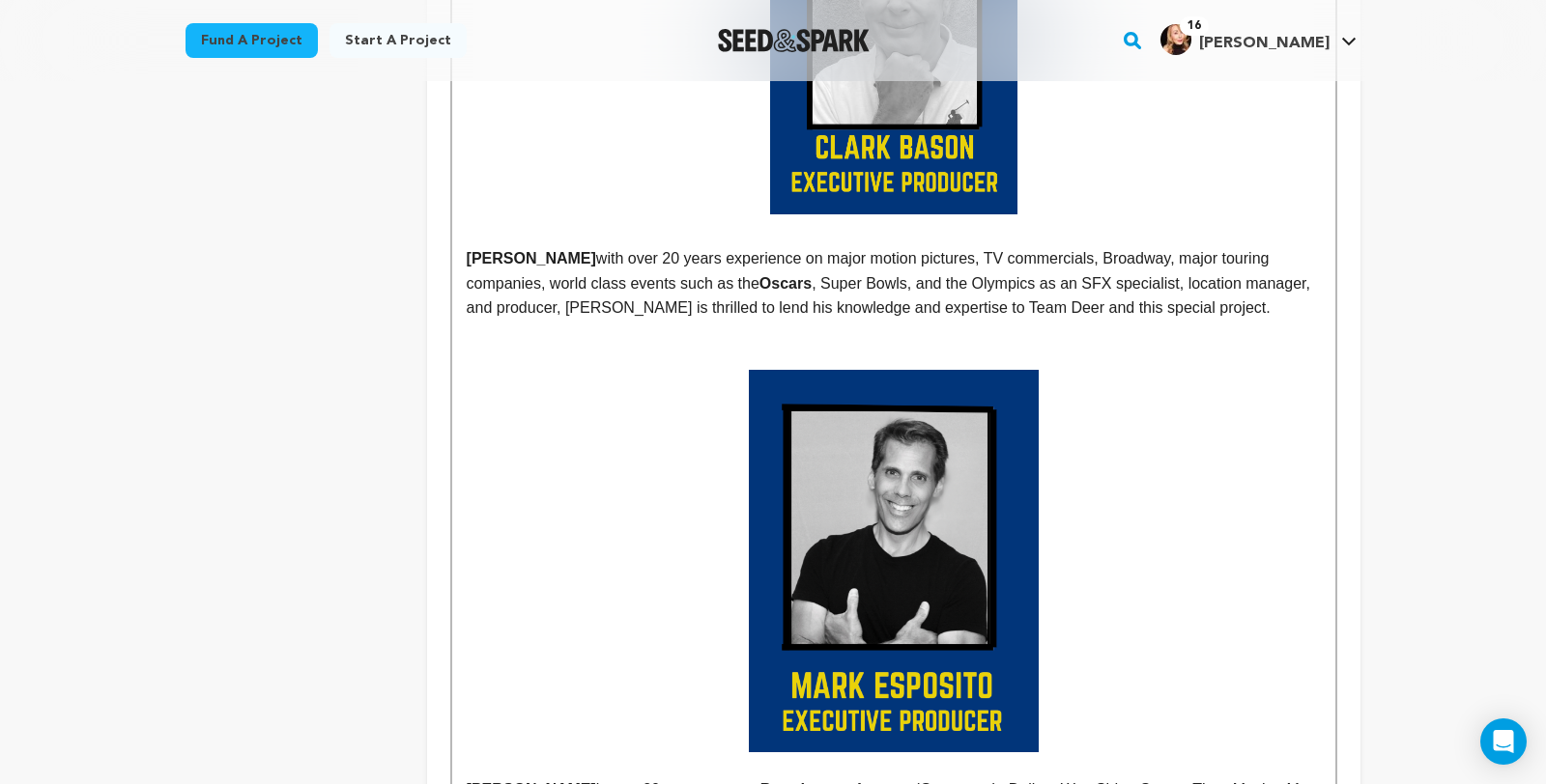
click at [467, 267] on strong "CLARK BASON" at bounding box center [532, 258] width 130 height 16
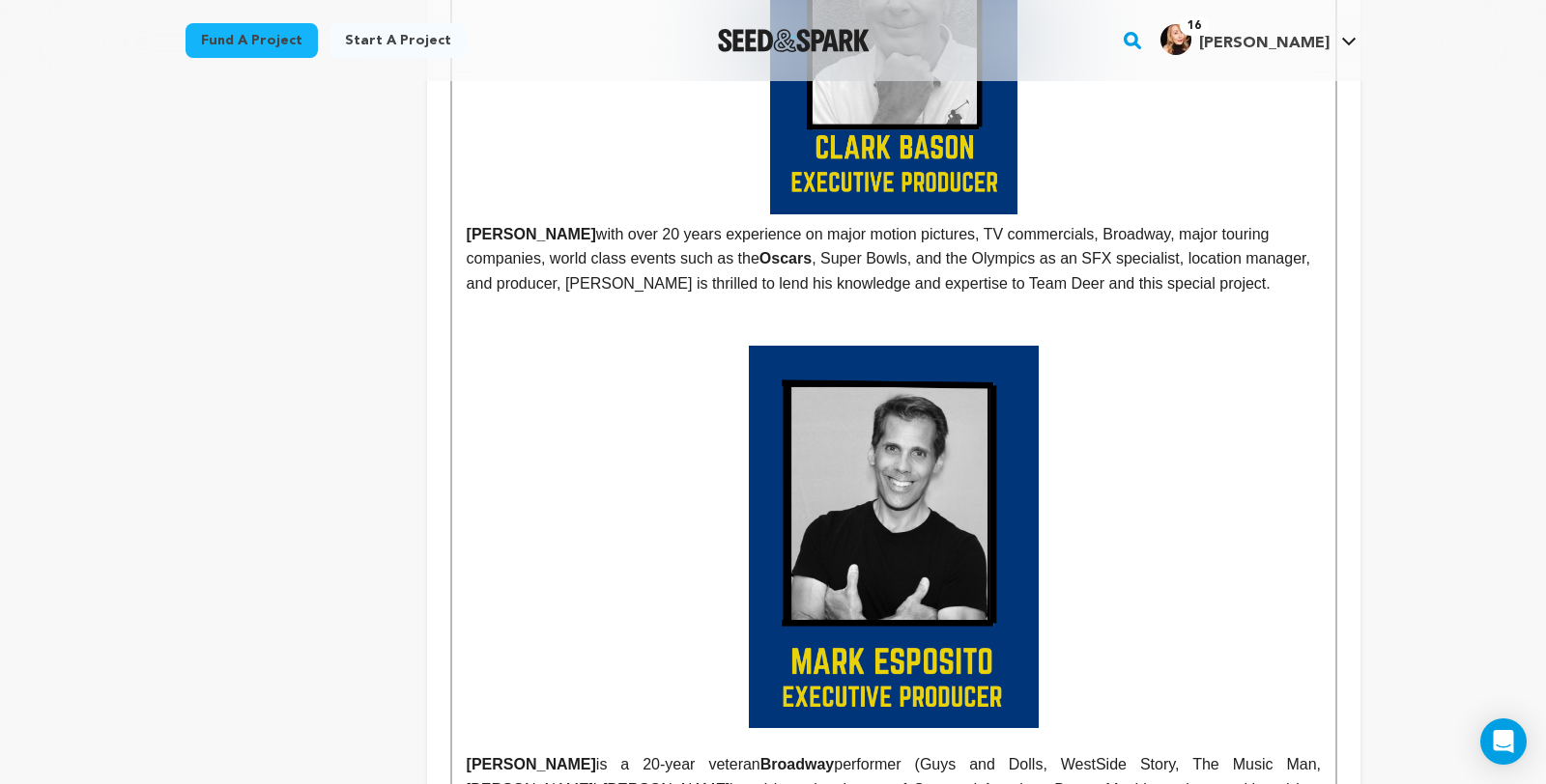
click at [746, 297] on p "CLARK BASON with over 20 years experience on major motion pictures, TV commerci…" at bounding box center [893, 259] width 854 height 74
drag, startPoint x: 873, startPoint y: 314, endPoint x: 660, endPoint y: 314, distance: 213.0
click at [660, 297] on p "CLARK BASON with over 20 years experience on major motion pictures, TV commerci…" at bounding box center [893, 259] width 854 height 74
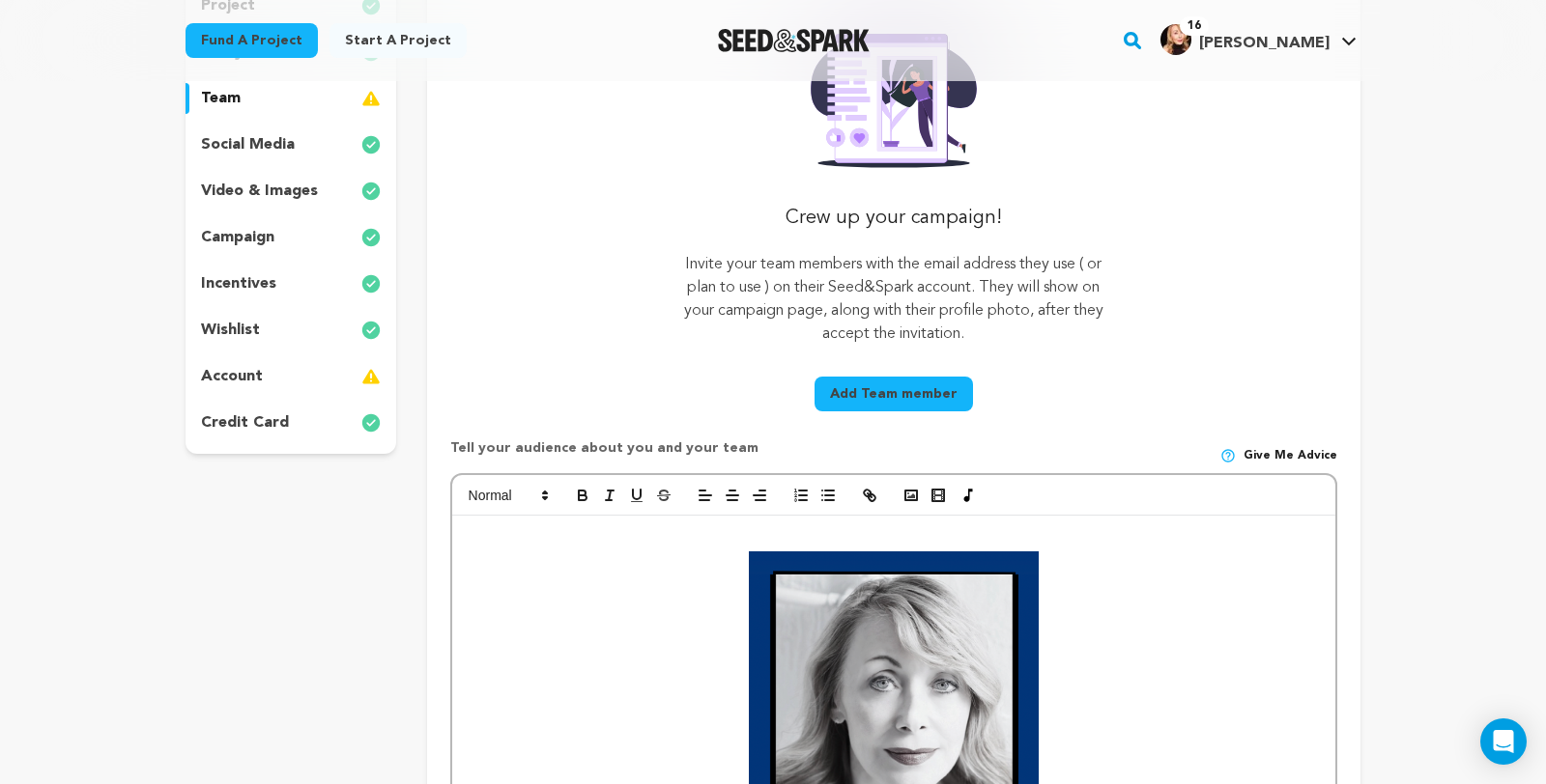
scroll to position [345, 0]
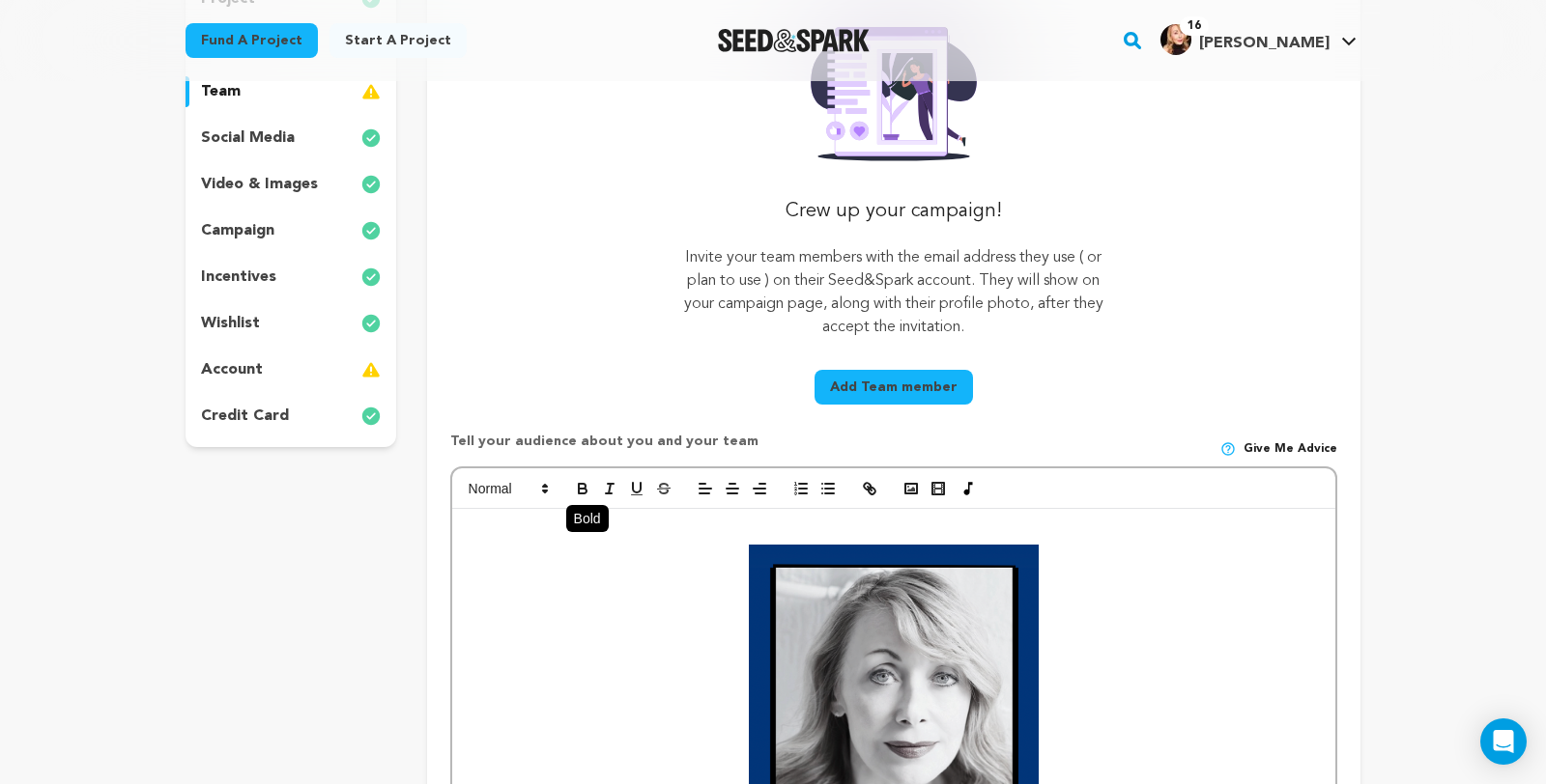
click at [578, 494] on icon "button" at bounding box center [582, 491] width 8 height 5
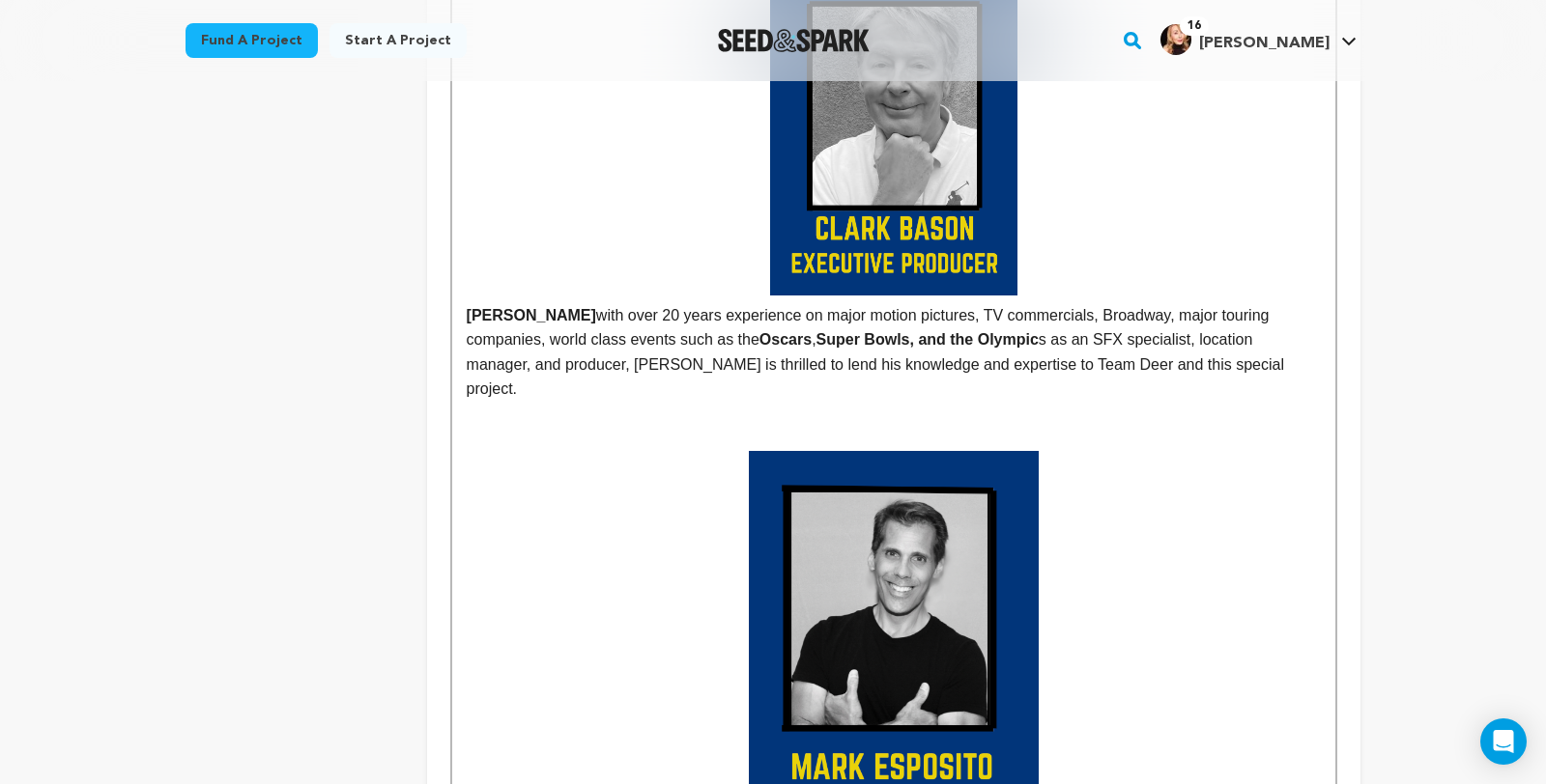
scroll to position [1752, 0]
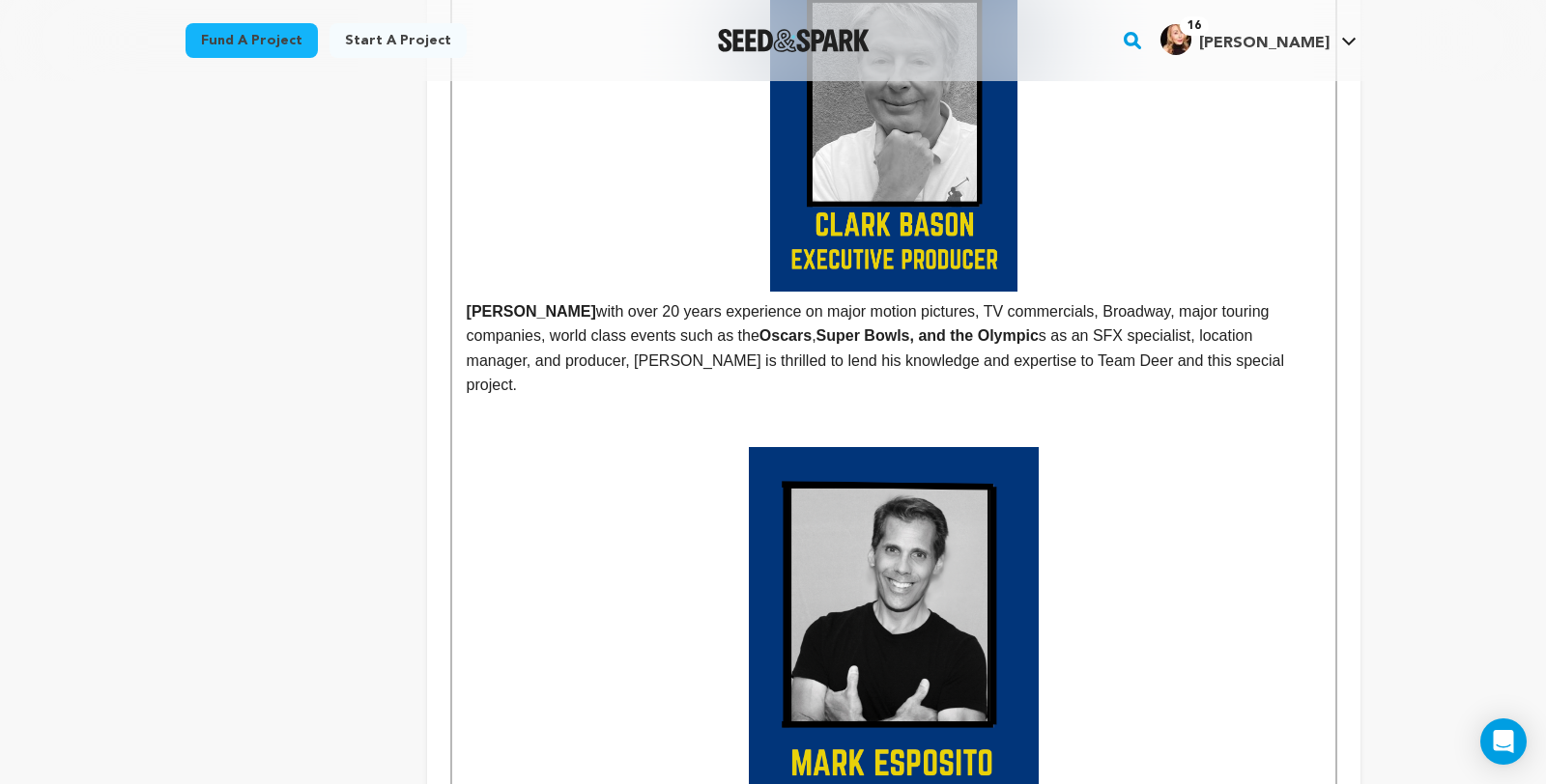
click at [583, 602] on p at bounding box center [893, 639] width 854 height 383
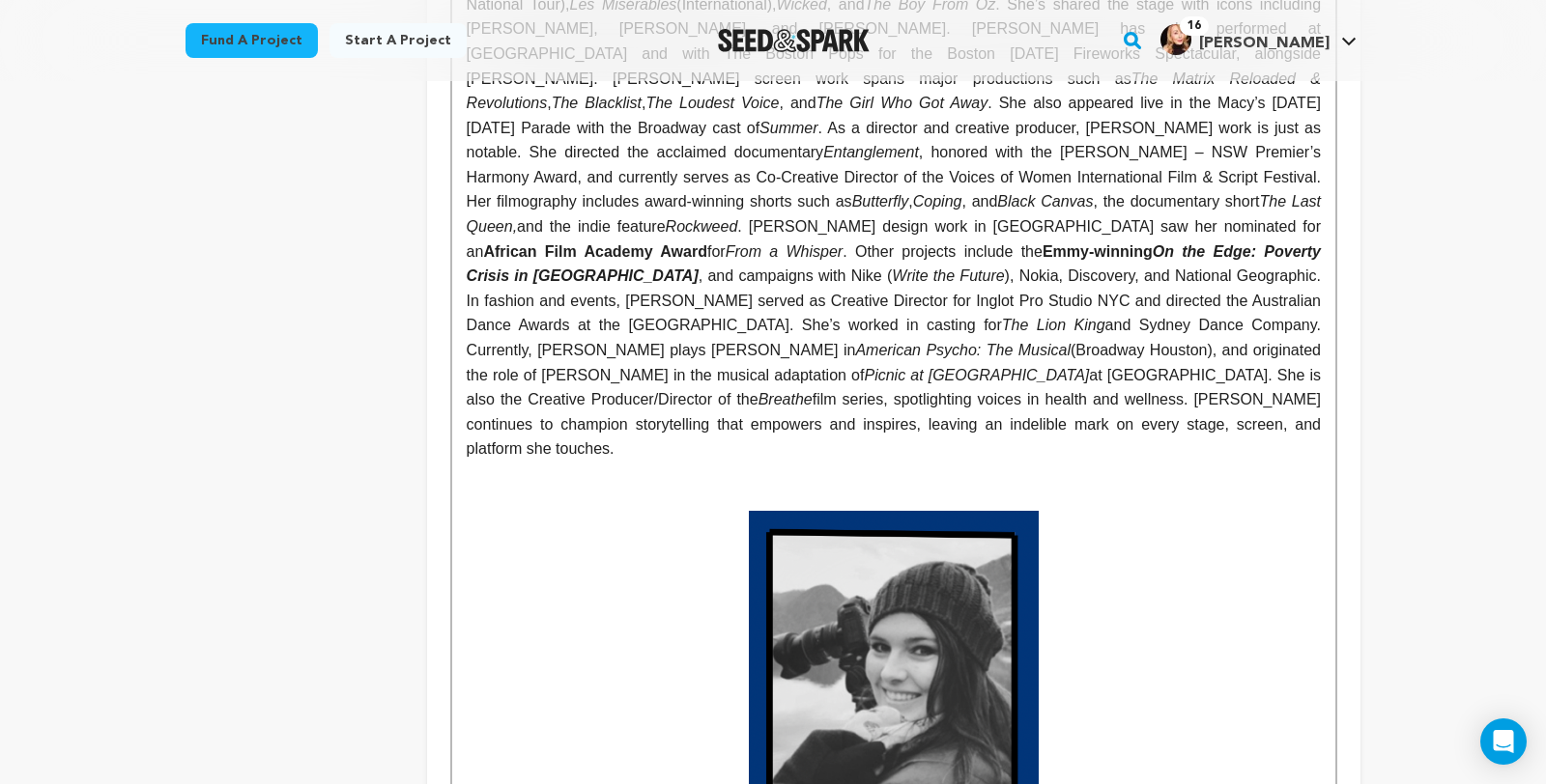
scroll to position [3561, 0]
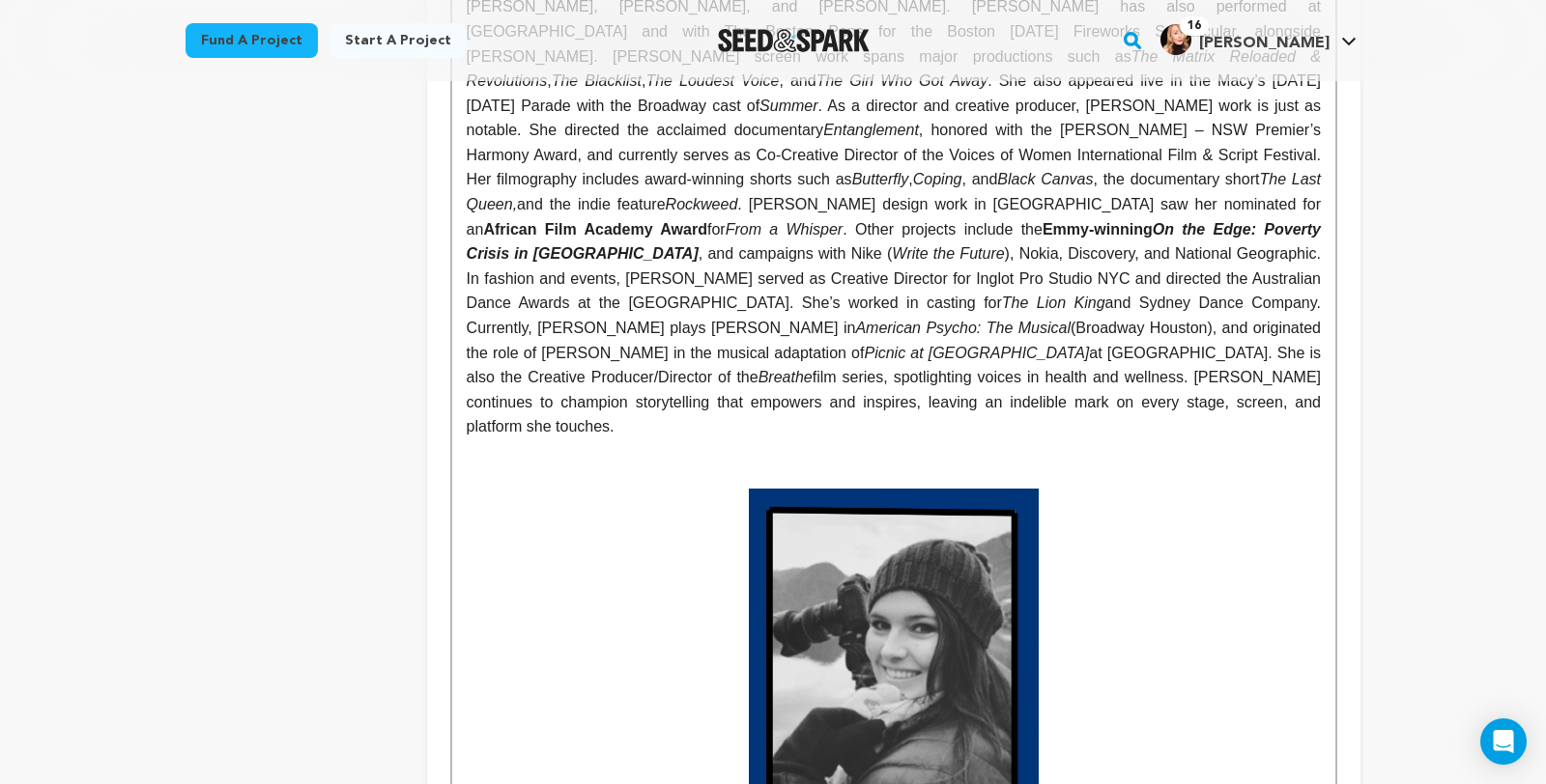
click at [920, 440] on p at bounding box center [893, 452] width 854 height 25
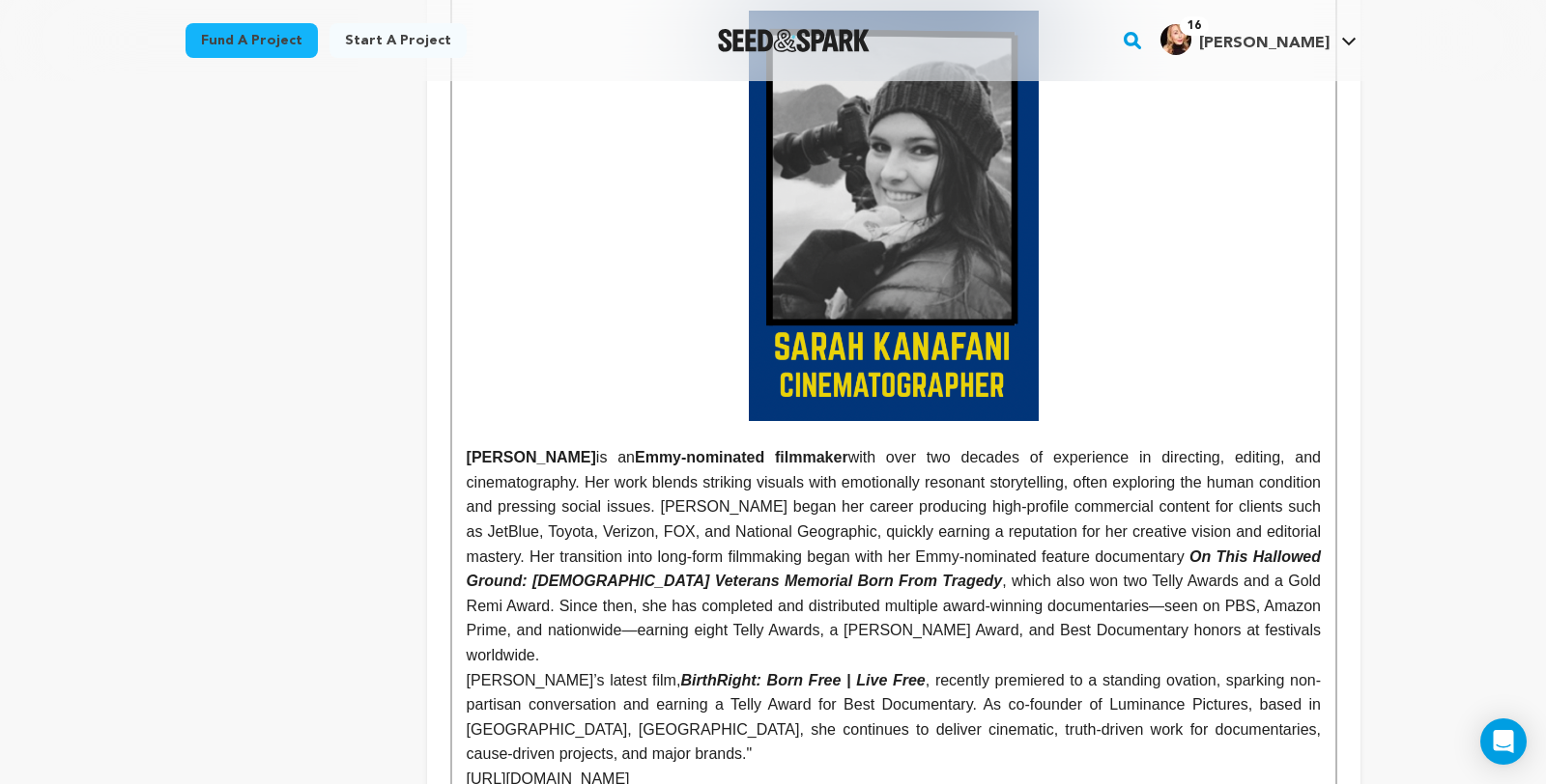
scroll to position [4038, 0]
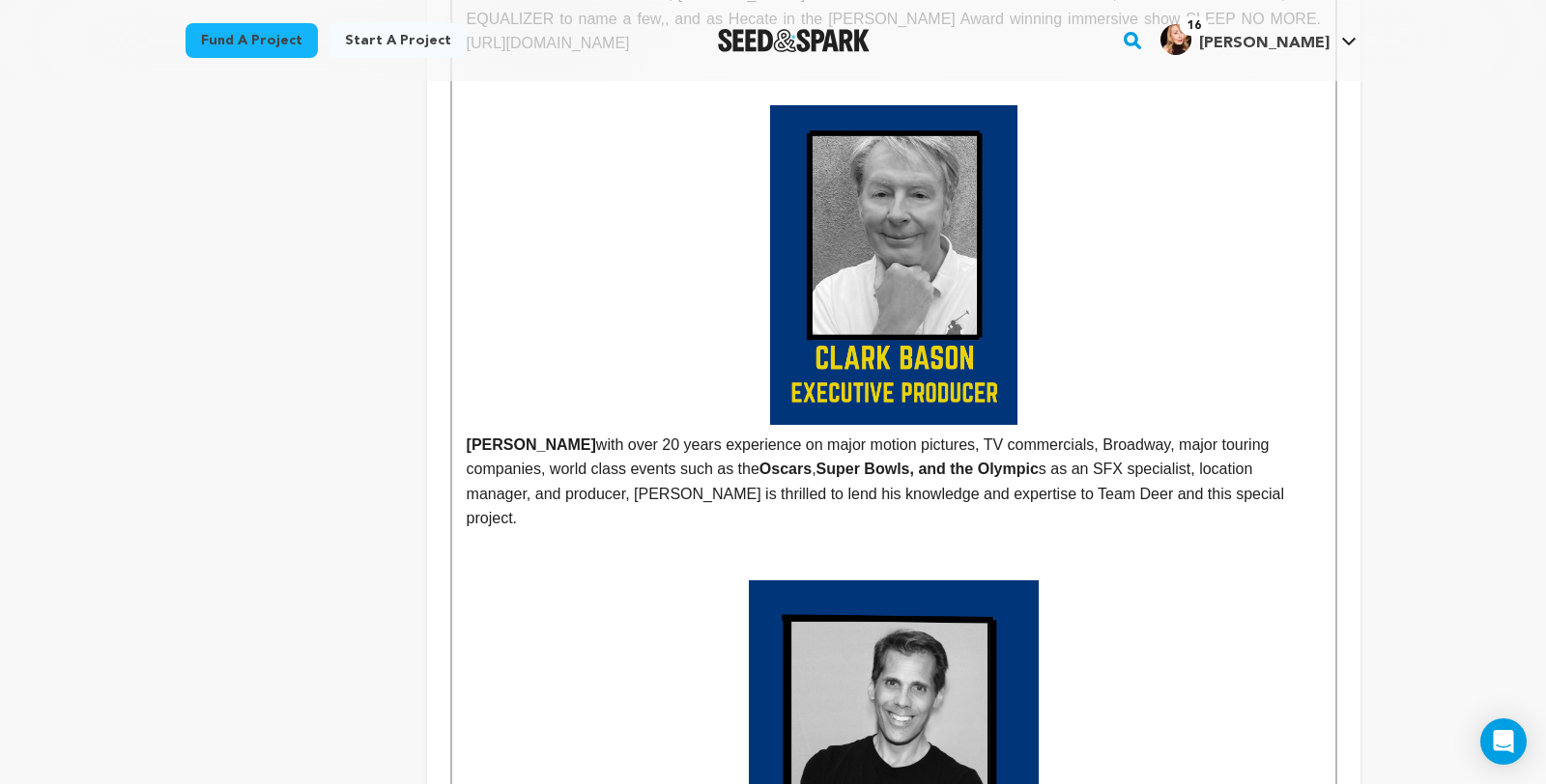
scroll to position [1625, 0]
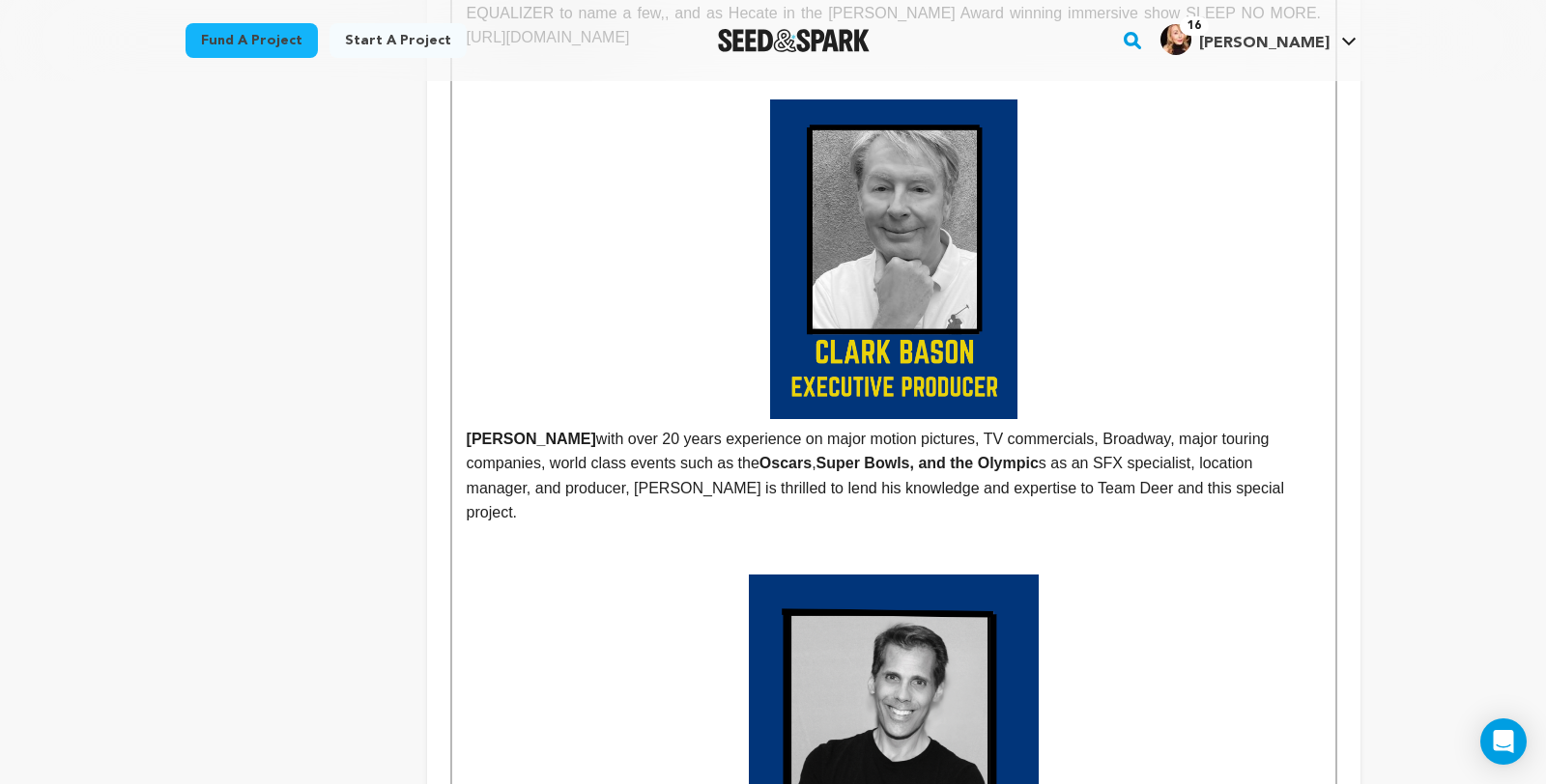
click at [1072, 310] on strong at bounding box center [893, 259] width 854 height 320
click at [1017, 369] on img at bounding box center [893, 259] width 248 height 320
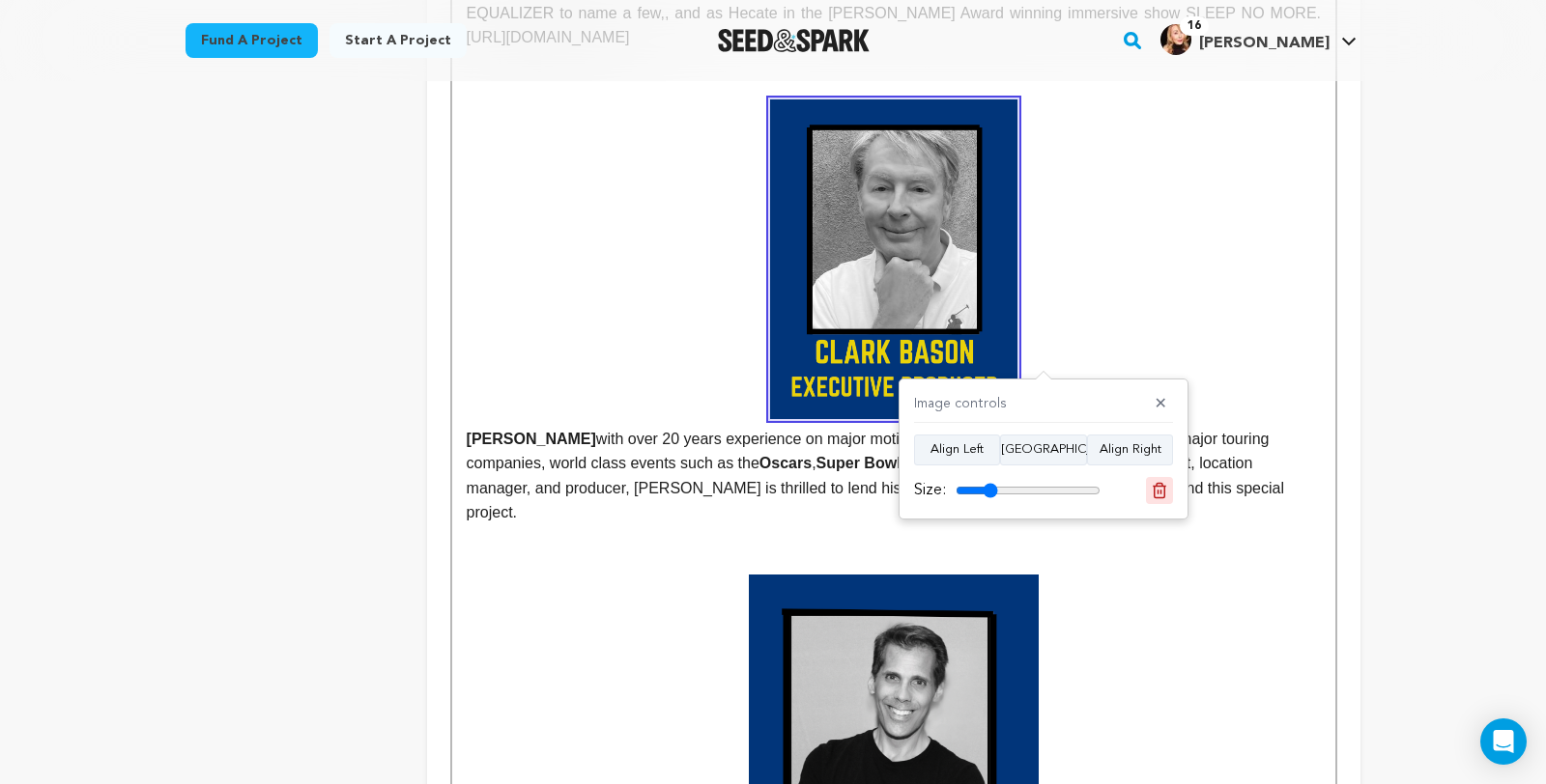
click at [1158, 495] on icon at bounding box center [1159, 491] width 17 height 17
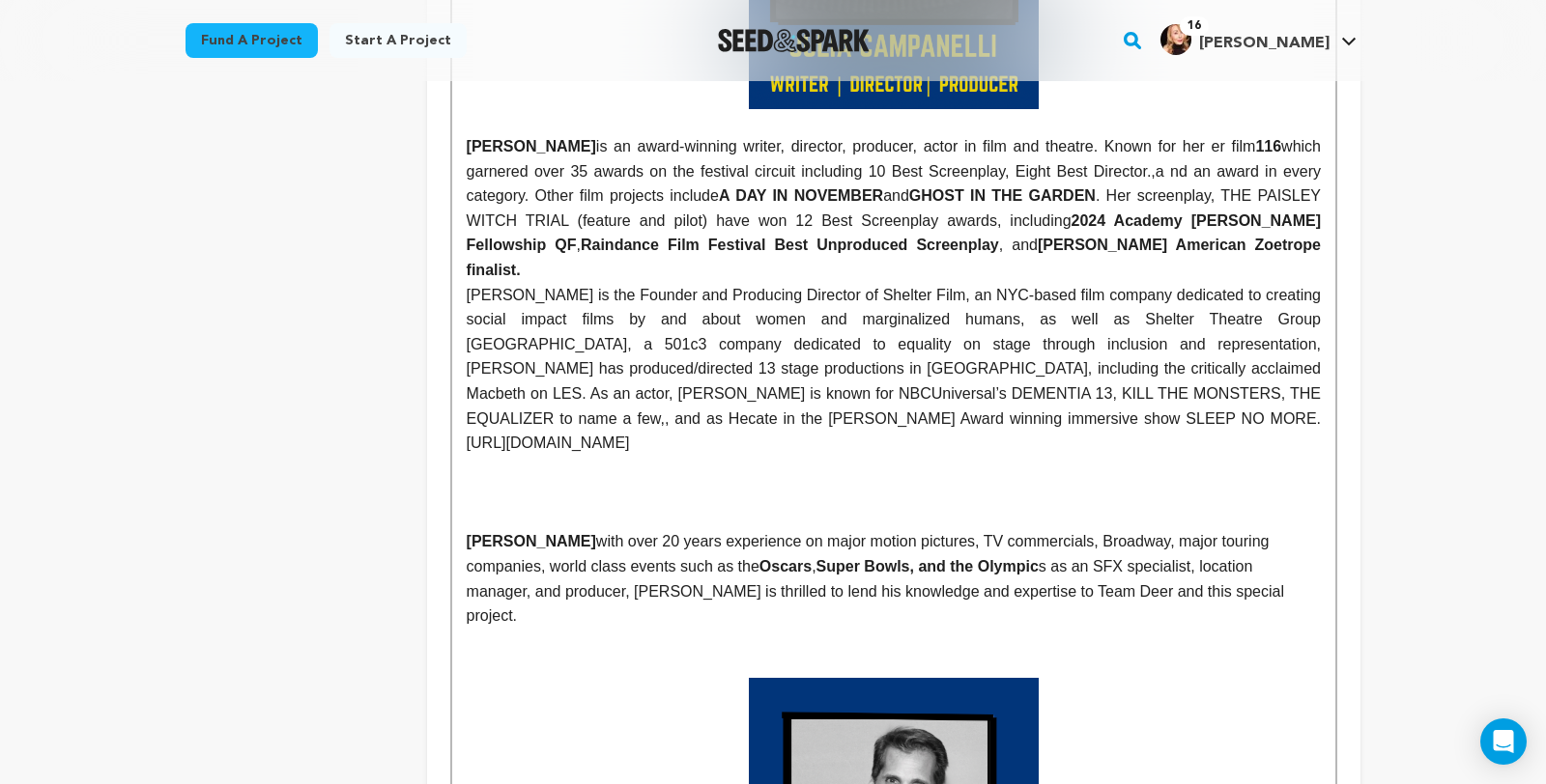
scroll to position [1195, 0]
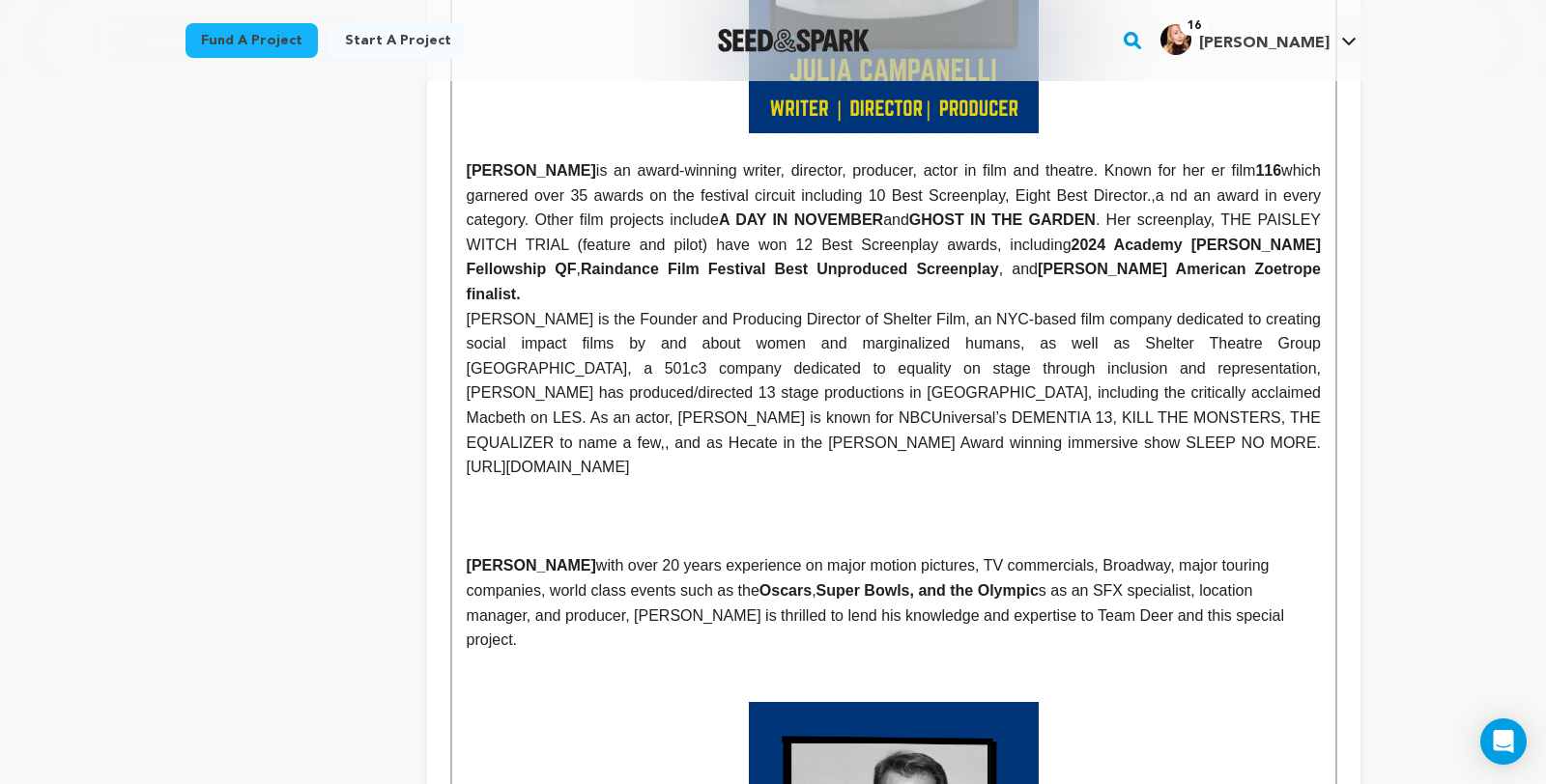
click at [957, 517] on p at bounding box center [893, 517] width 854 height 25
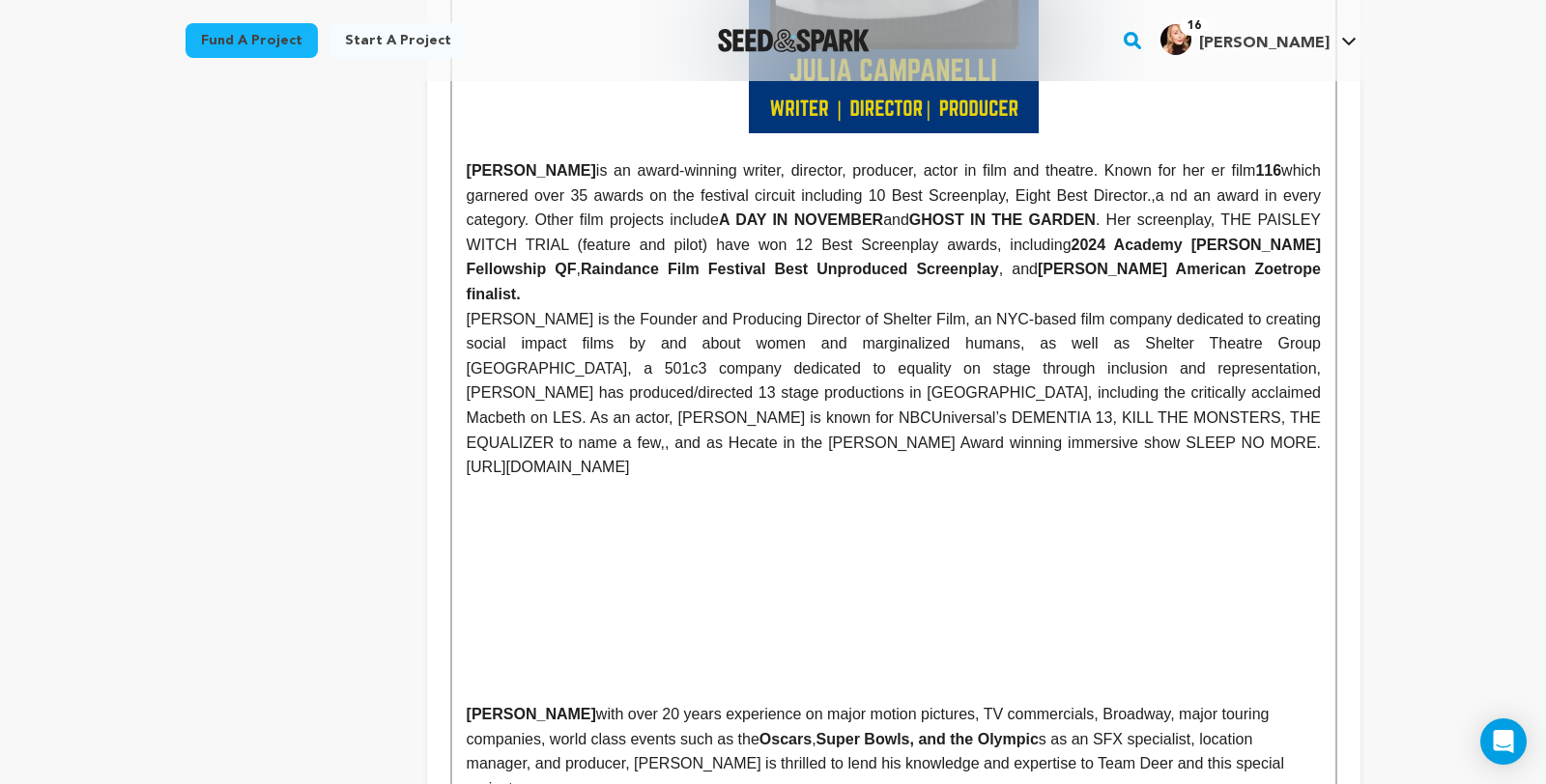
click at [876, 595] on p at bounding box center [893, 591] width 854 height 25
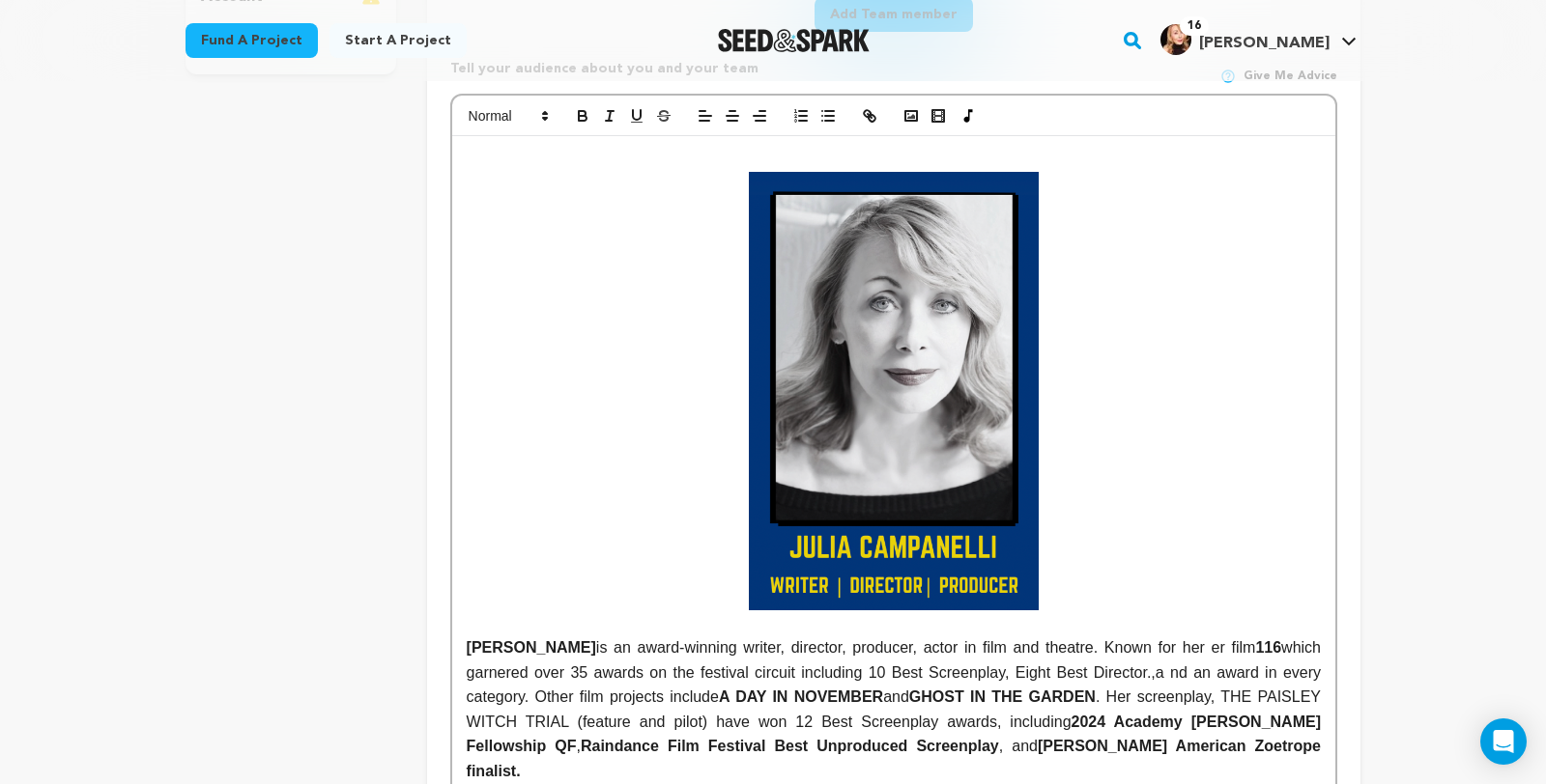
scroll to position [622, 0]
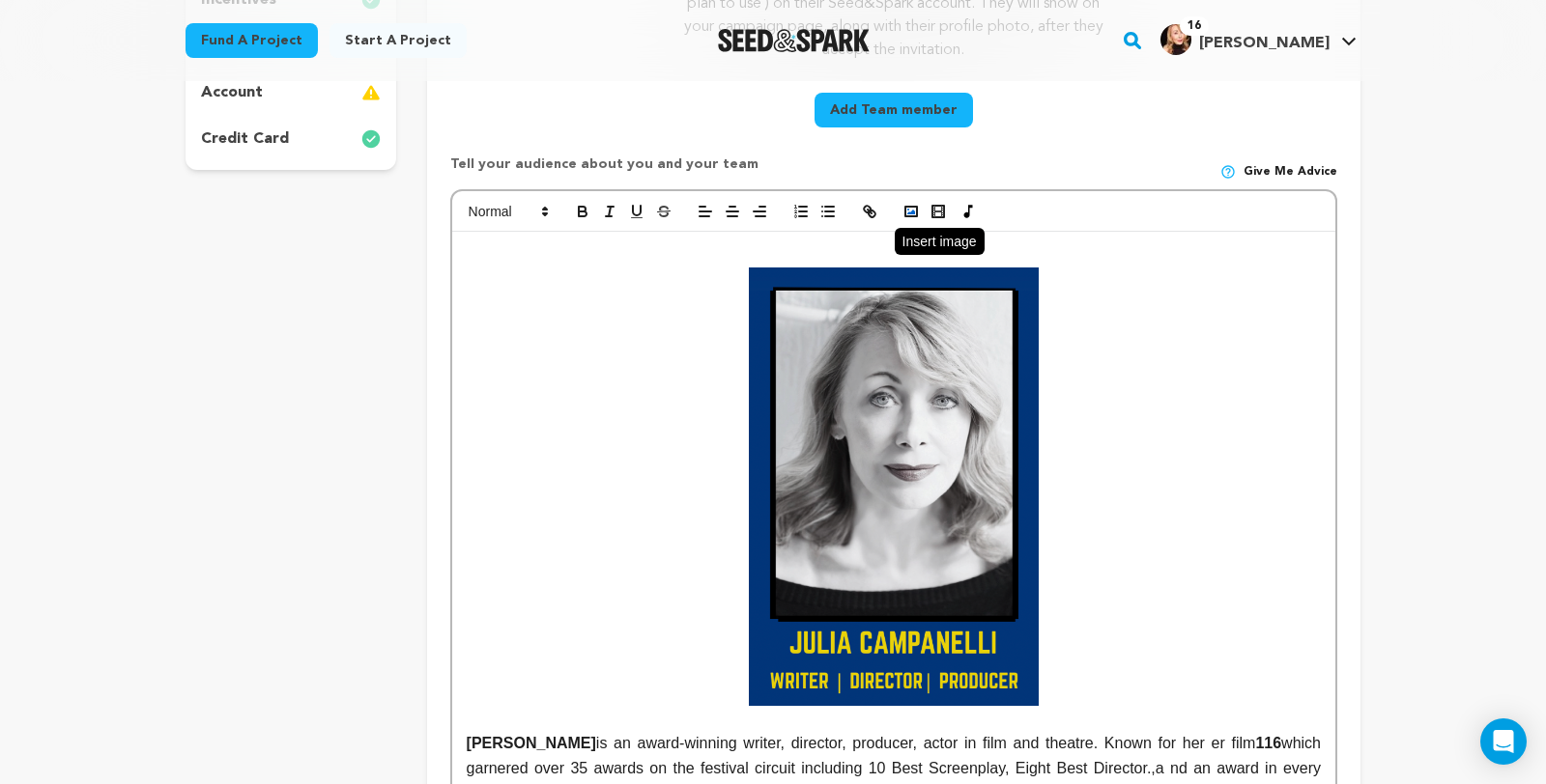
click at [905, 217] on rect "button" at bounding box center [911, 212] width 12 height 10
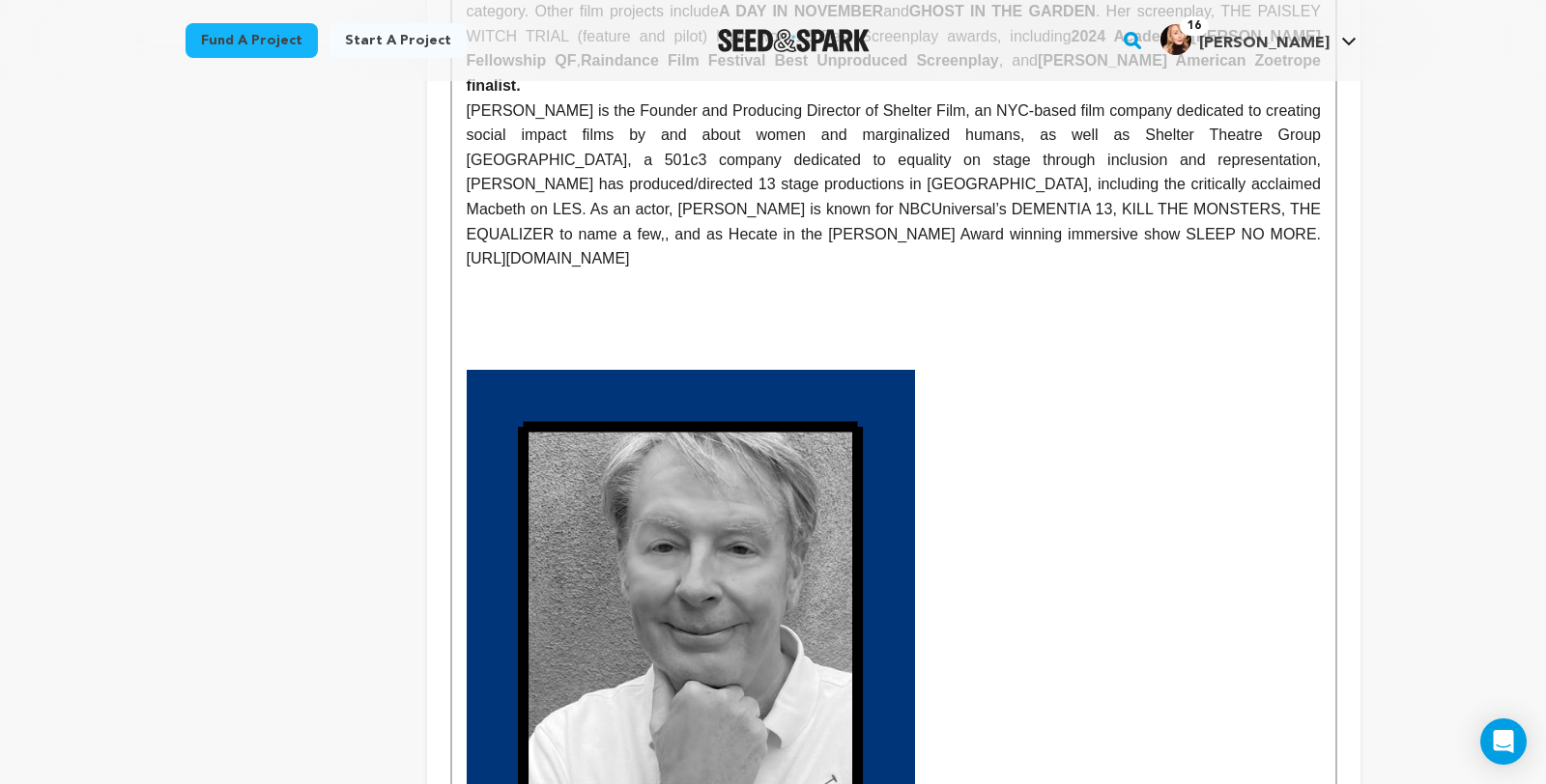
click at [837, 355] on p at bounding box center [893, 358] width 854 height 25
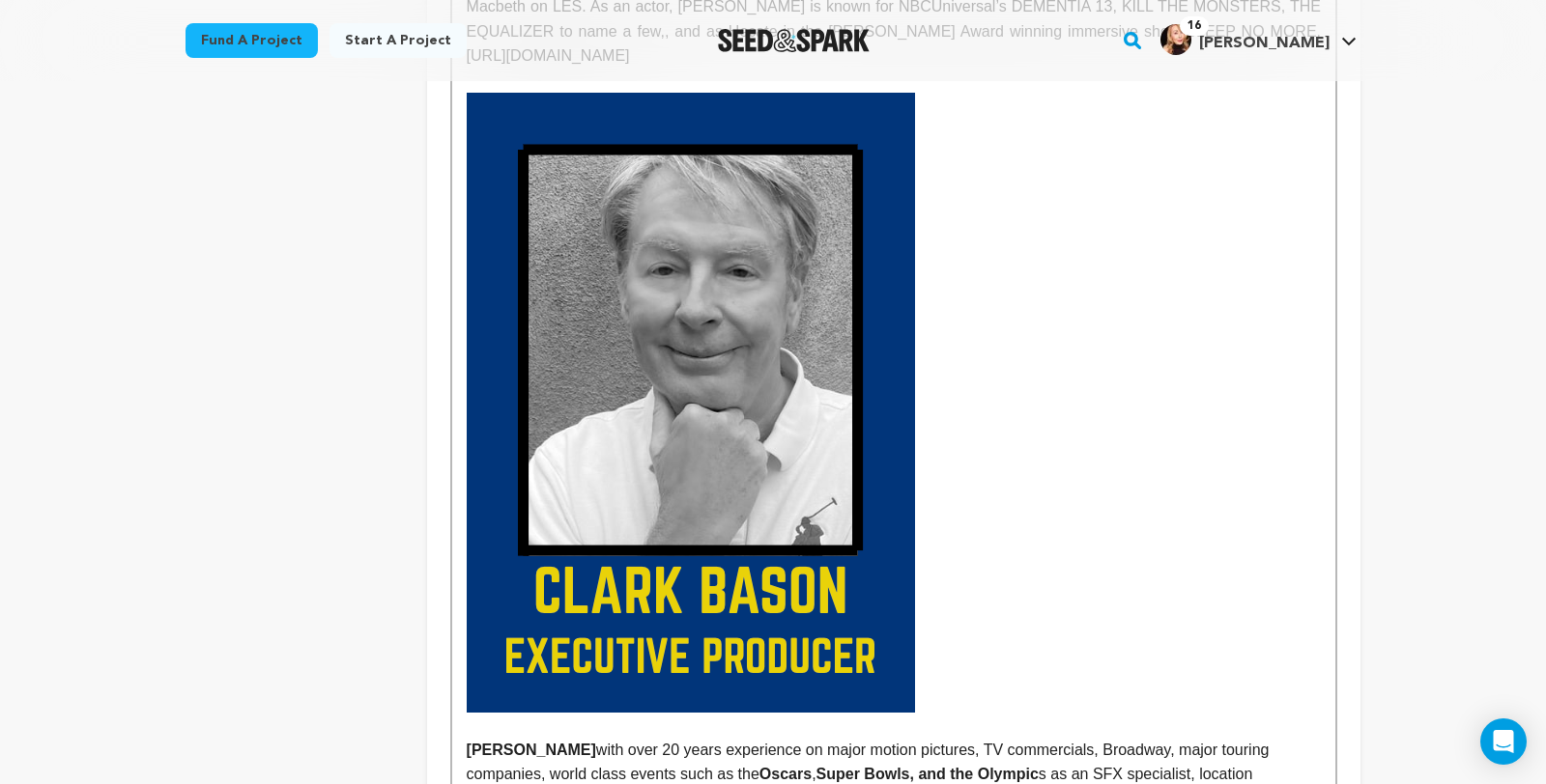
scroll to position [1622, 0]
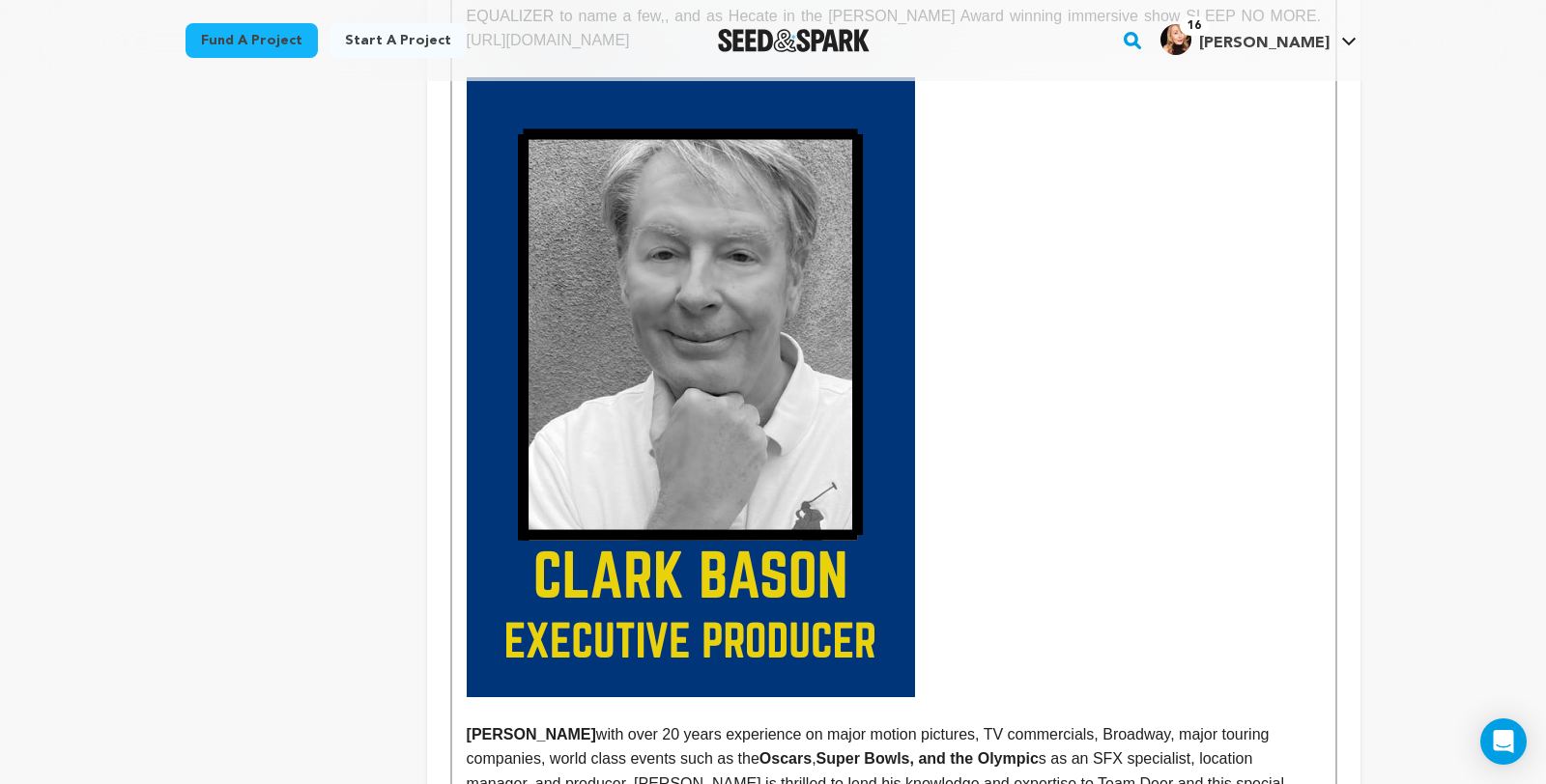
click at [816, 537] on img at bounding box center [691, 387] width 449 height 620
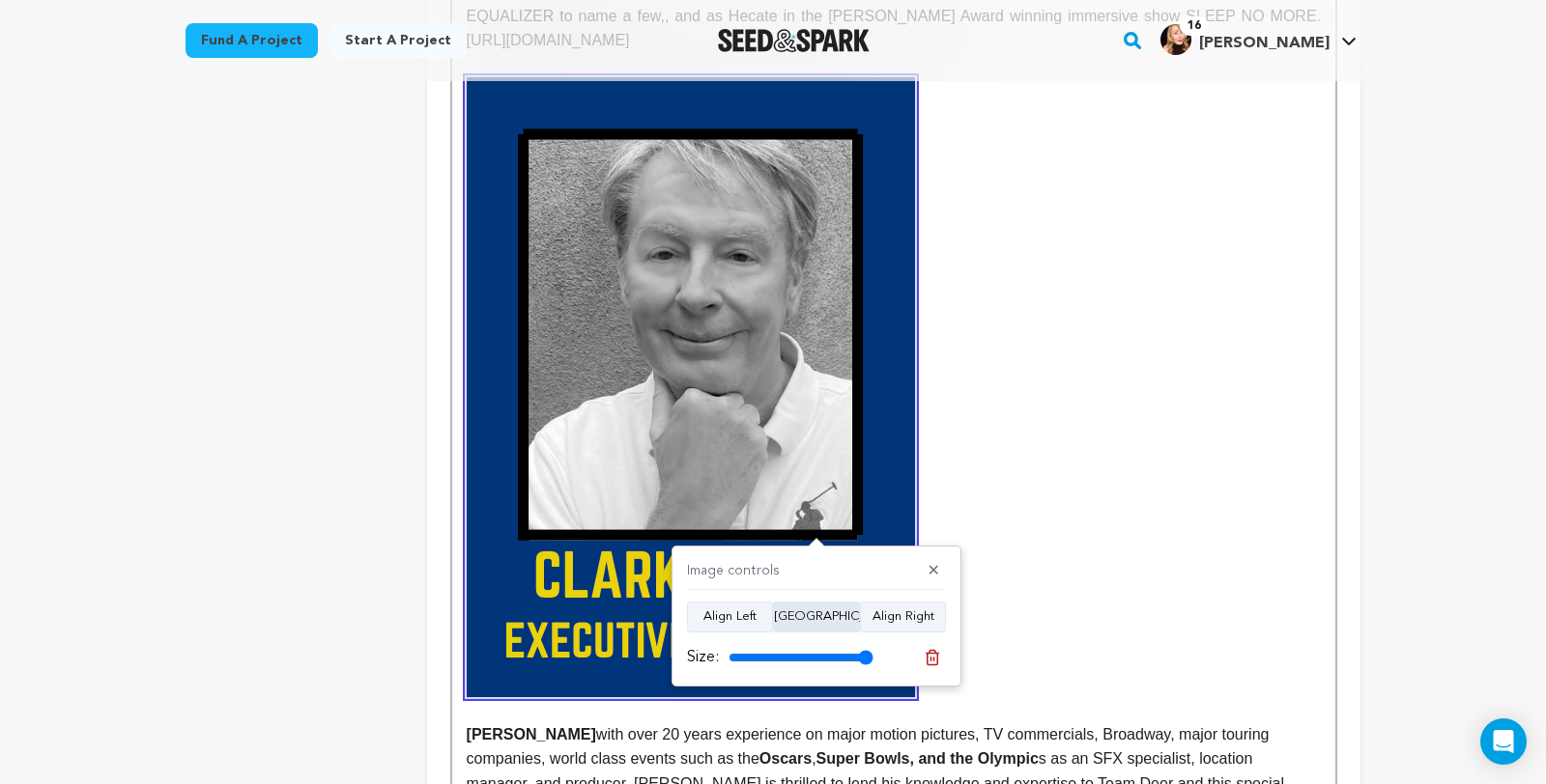
click at [822, 611] on button "Align Center" at bounding box center [816, 617] width 87 height 31
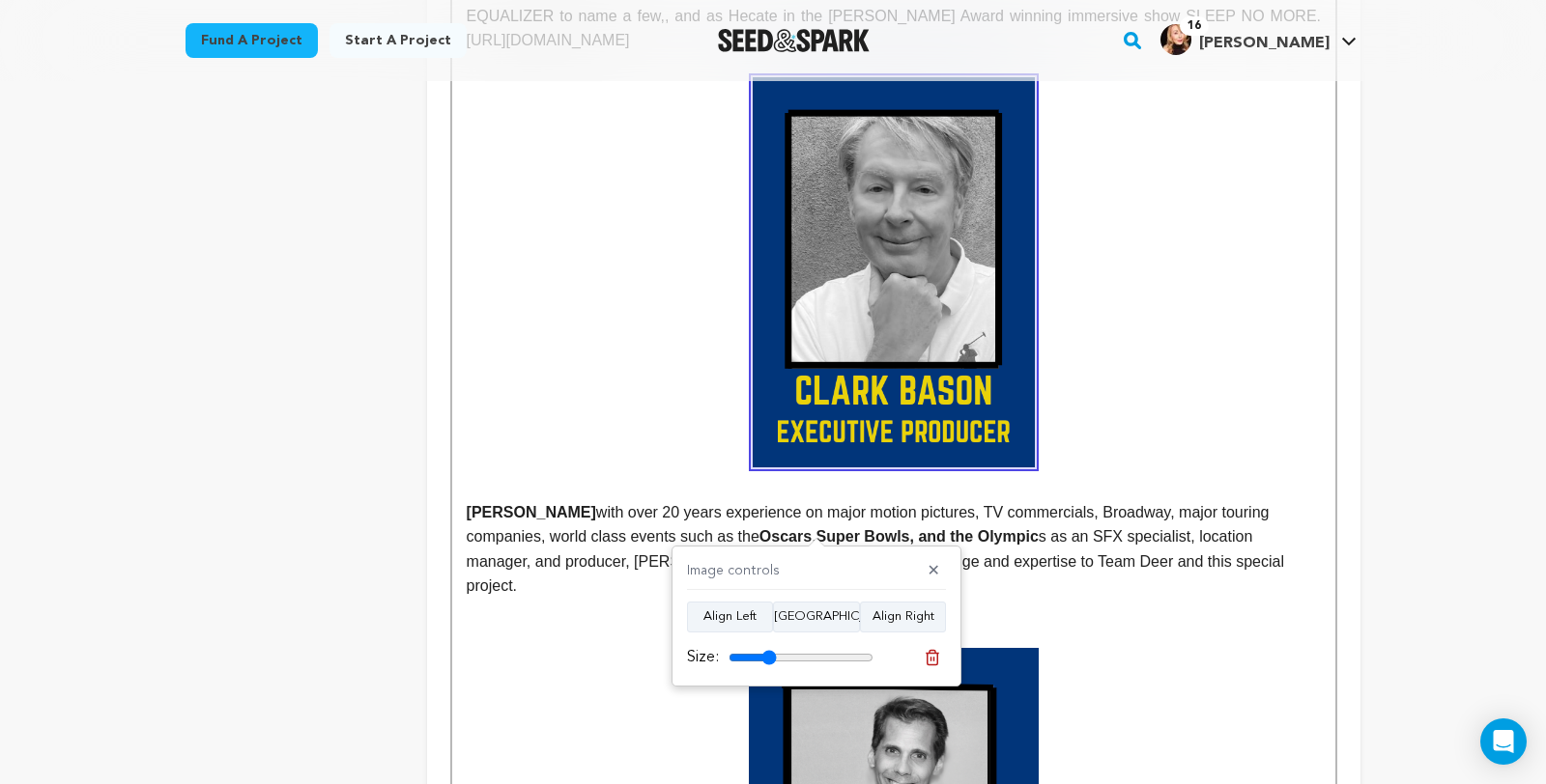
drag, startPoint x: 867, startPoint y: 655, endPoint x: 772, endPoint y: 668, distance: 95.9
type input "33"
click at [772, 665] on input "range" at bounding box center [801, 657] width 145 height 15
click at [1240, 501] on p at bounding box center [893, 488] width 854 height 25
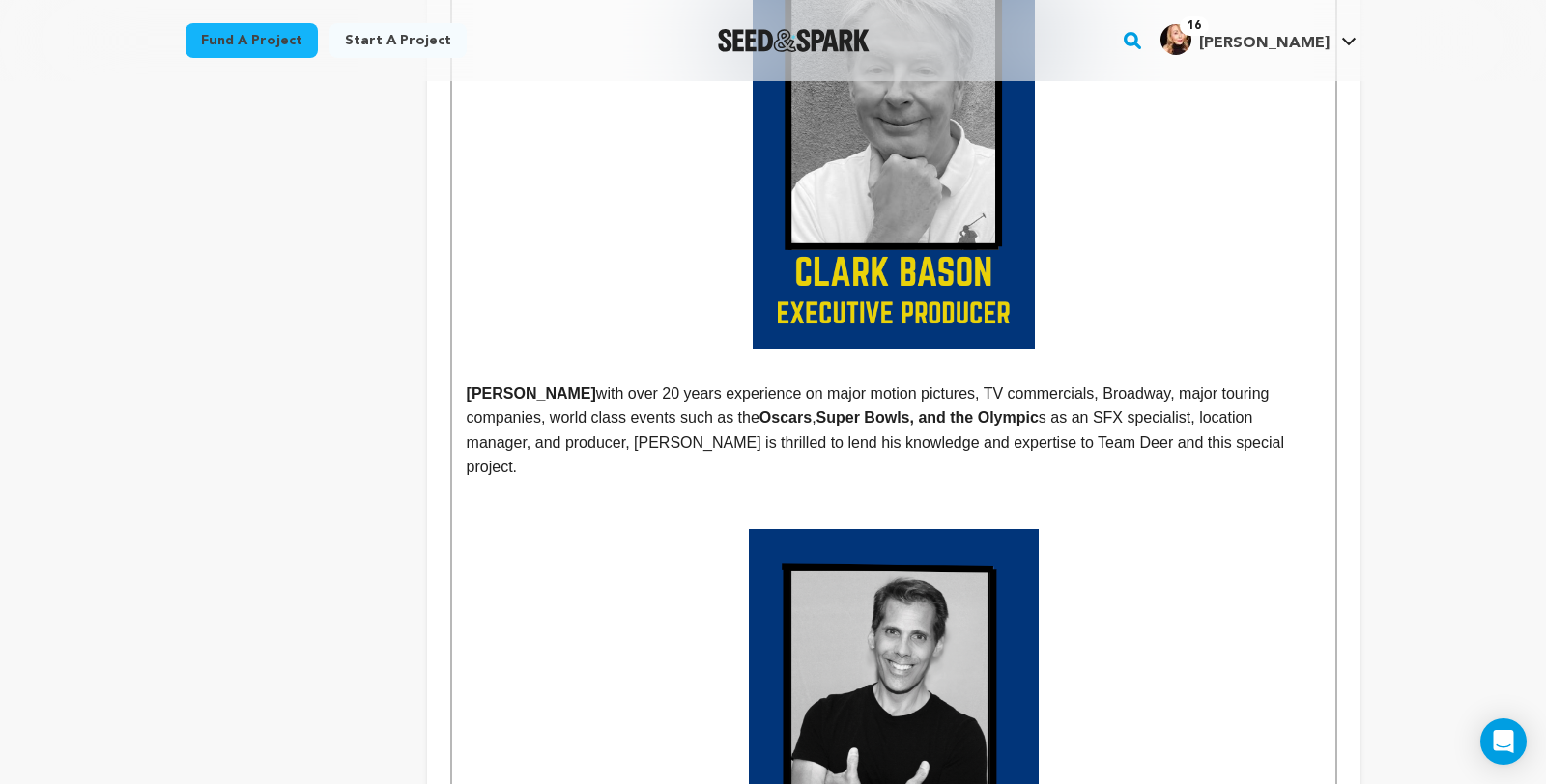
scroll to position [1731, 0]
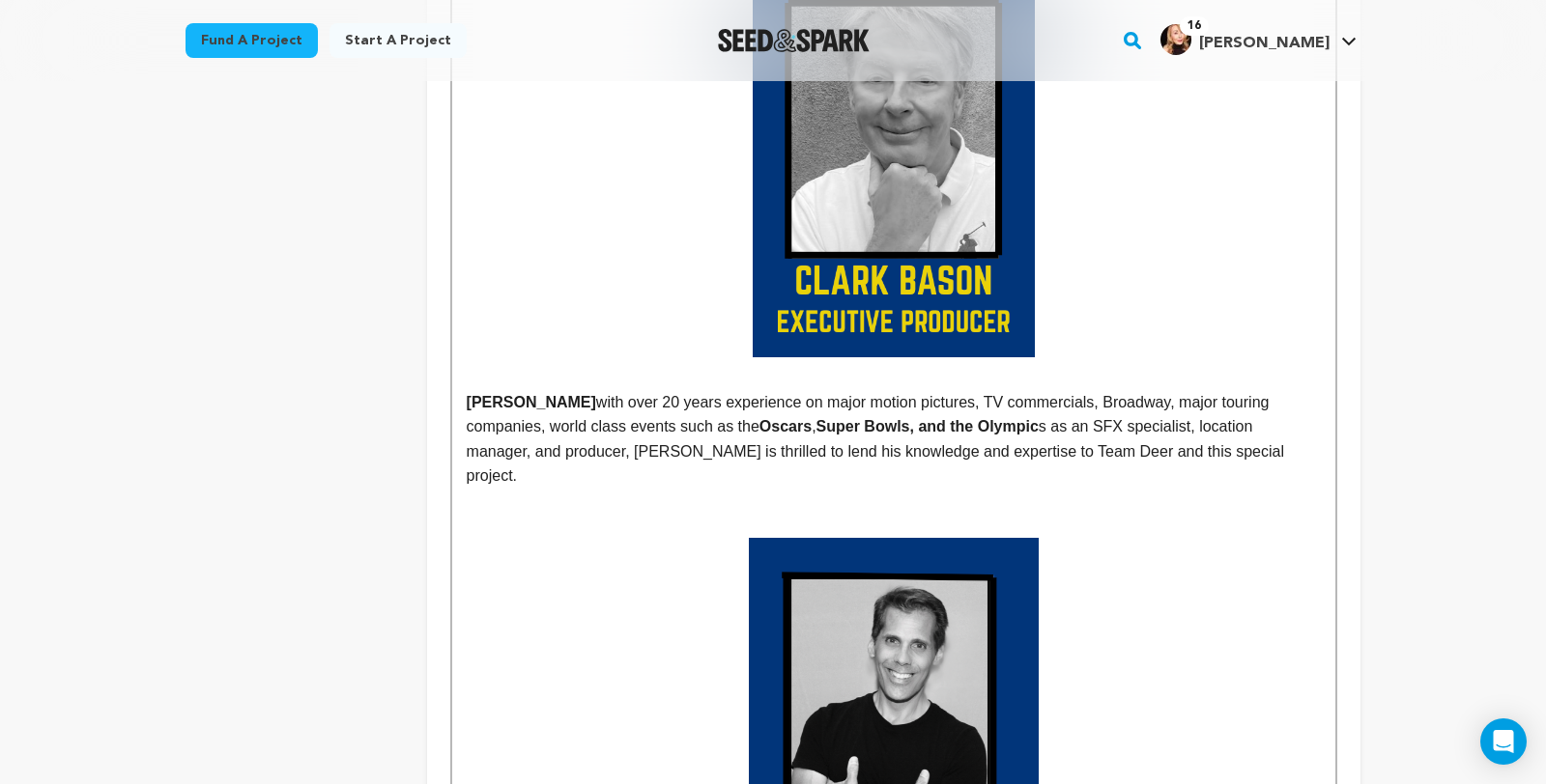
click at [1147, 281] on p at bounding box center [893, 162] width 854 height 391
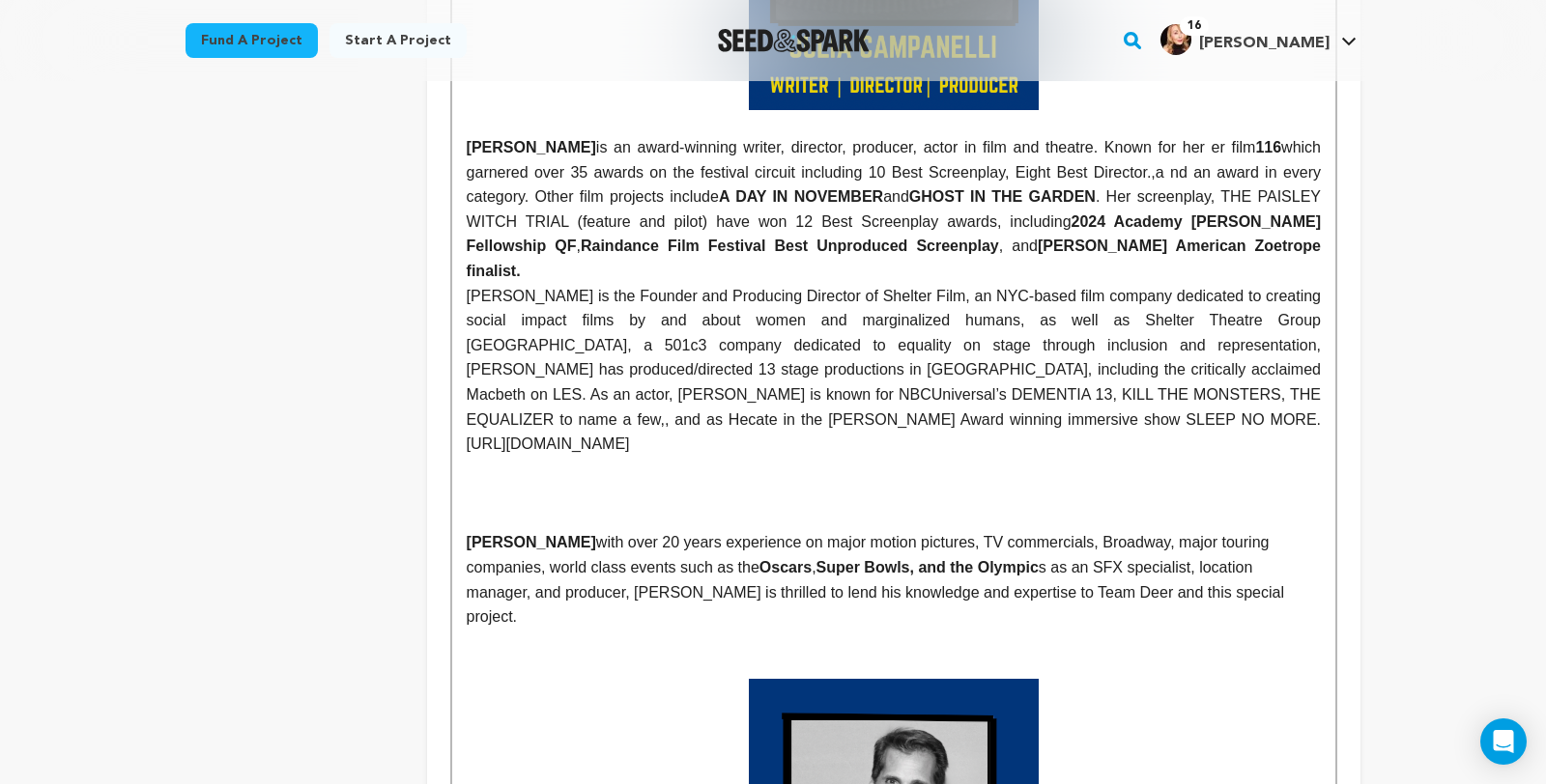
scroll to position [1216, 0]
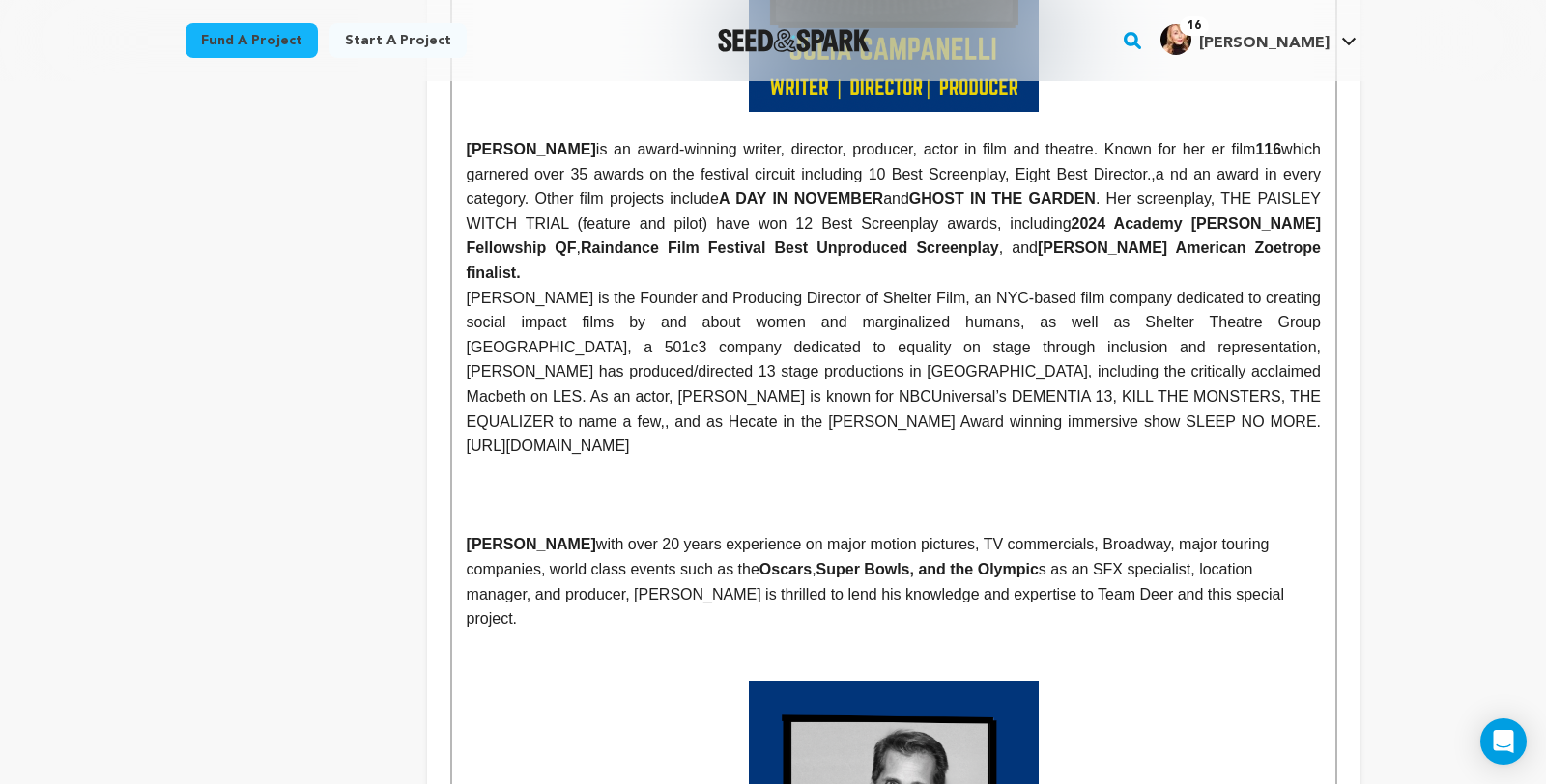
click at [948, 508] on p at bounding box center [893, 496] width 854 height 25
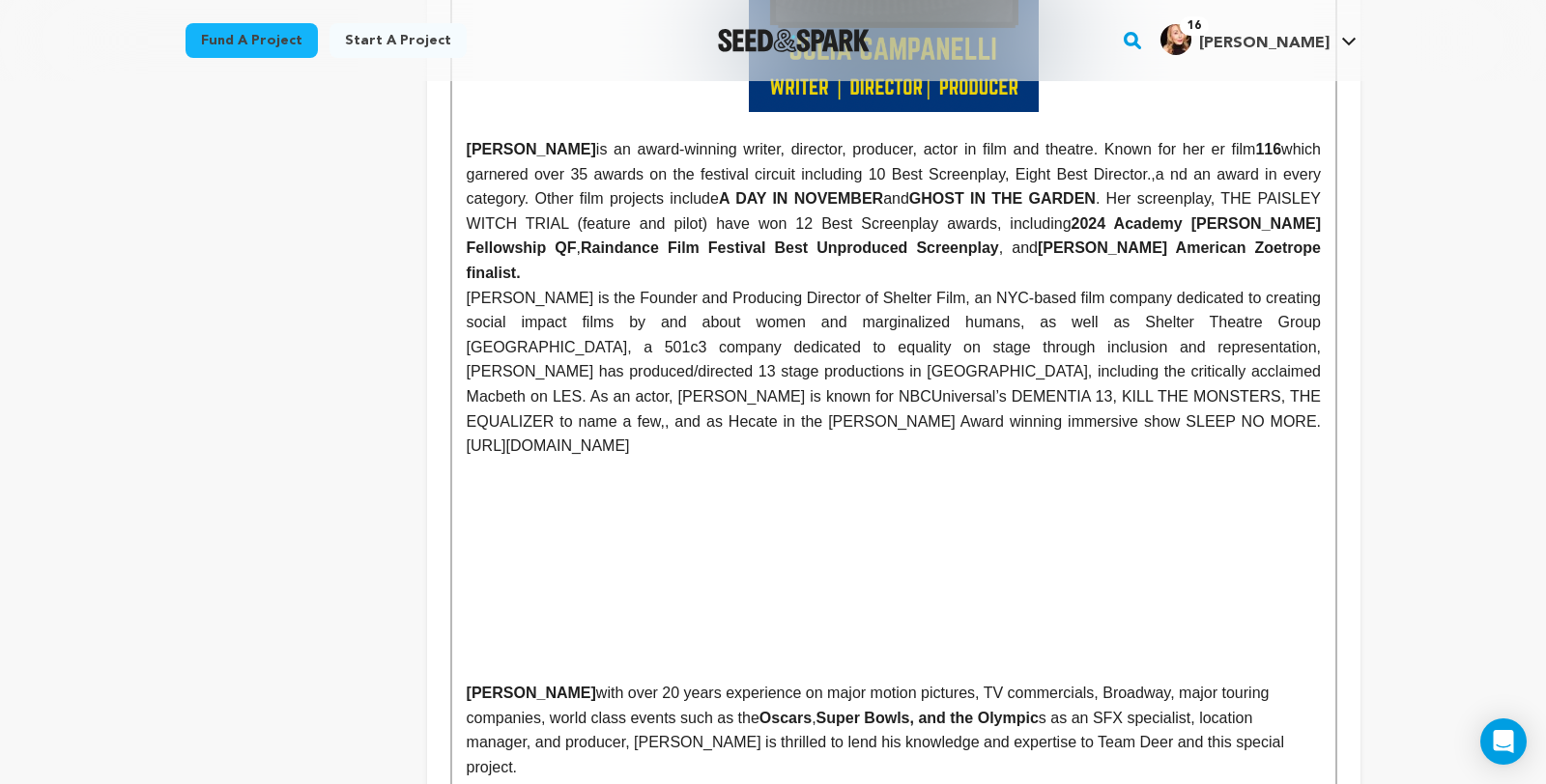
click at [859, 580] on p at bounding box center [893, 570] width 854 height 25
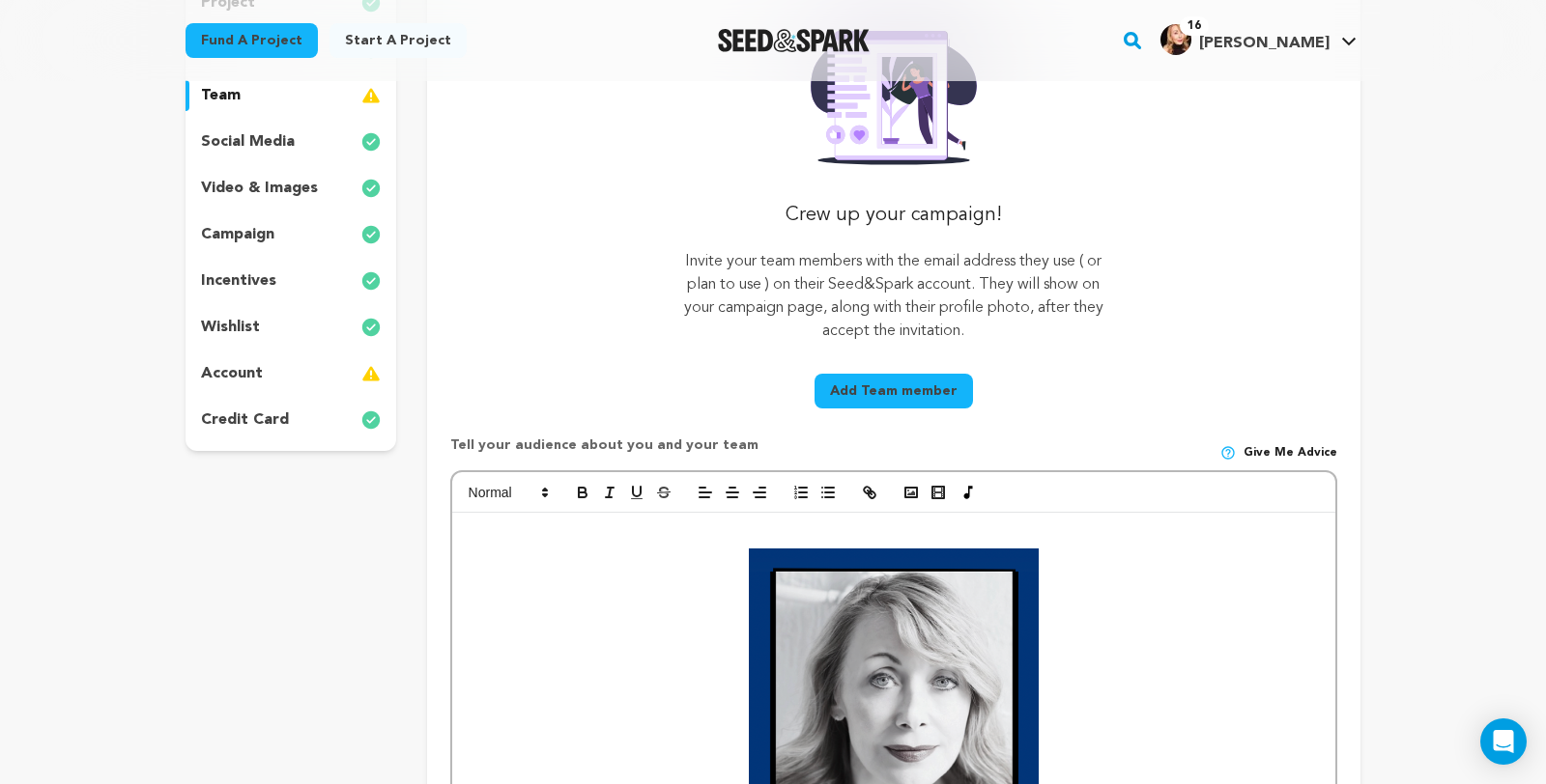
scroll to position [327, 0]
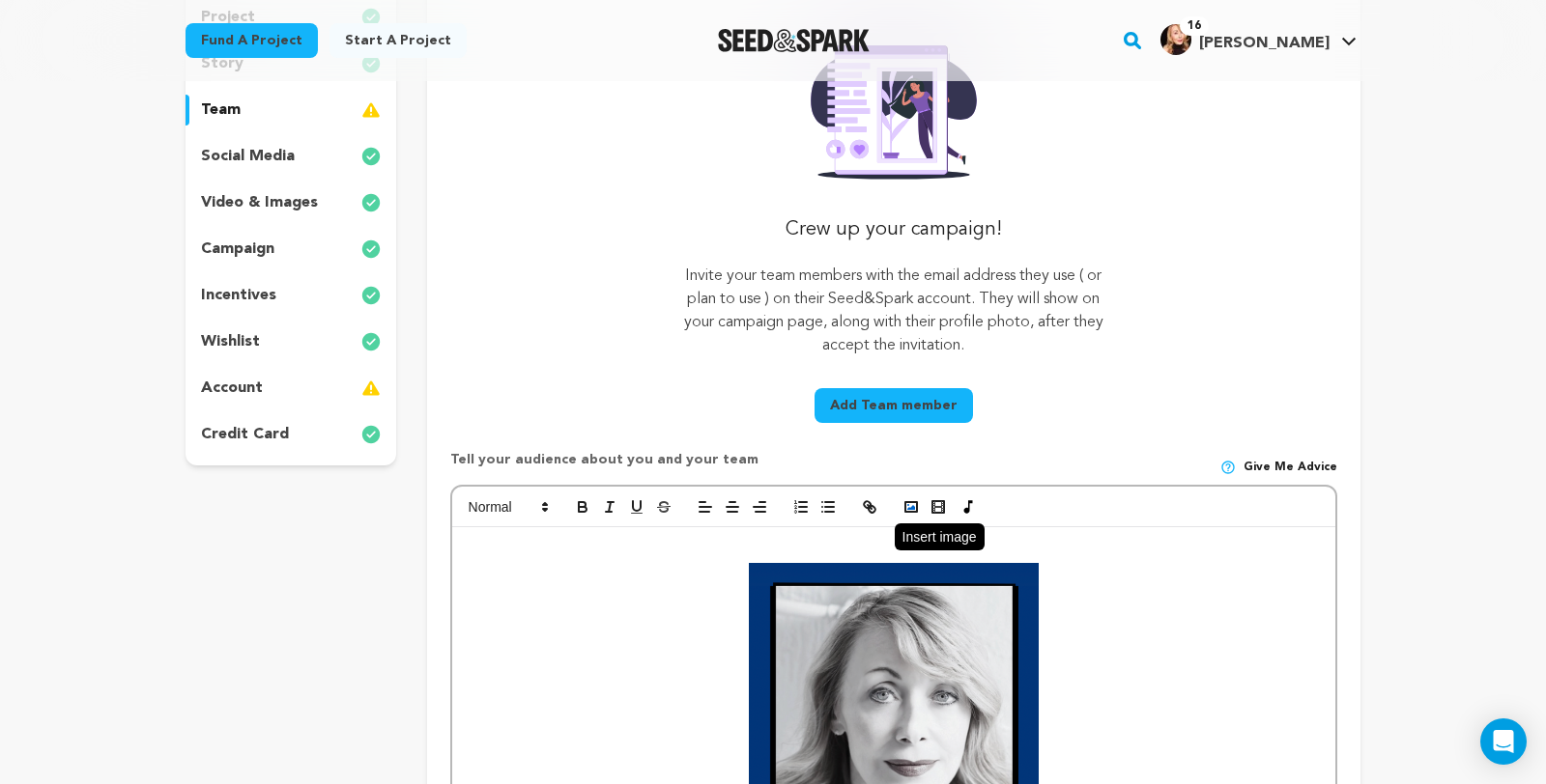
click at [902, 516] on icon "button" at bounding box center [911, 508] width 17 height 17
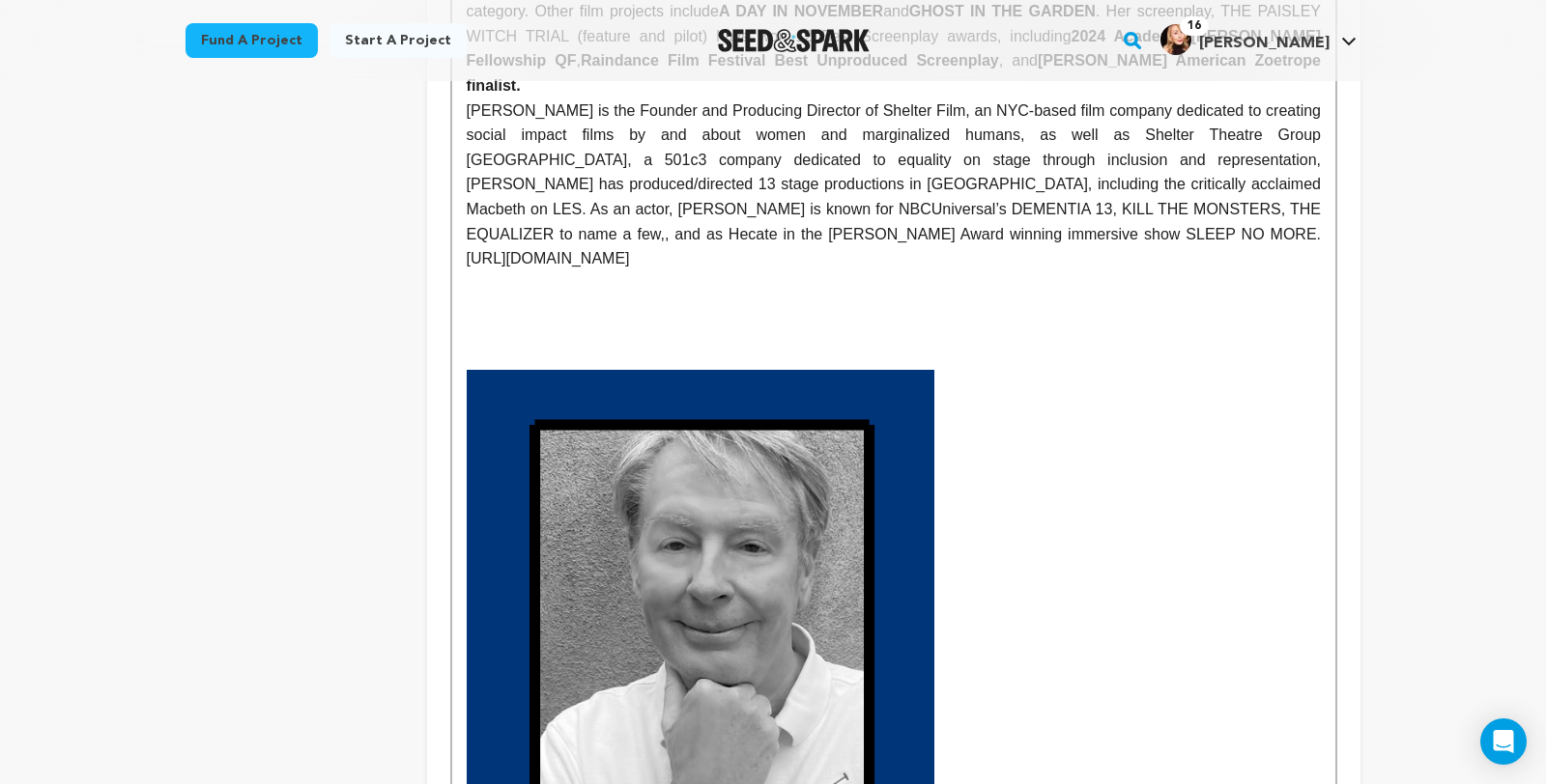
click at [611, 562] on img at bounding box center [701, 676] width 468 height 612
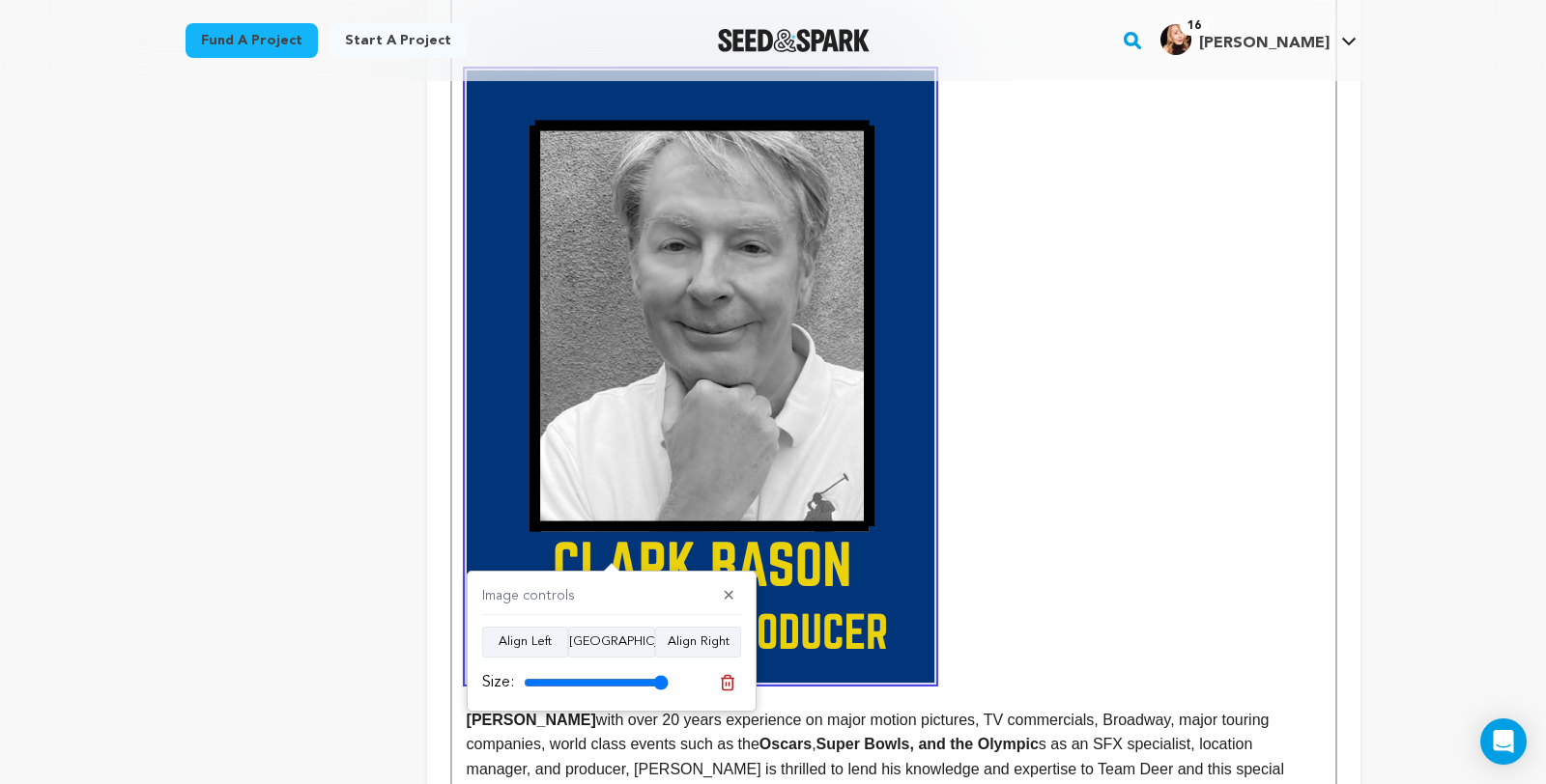
scroll to position [1726, 0]
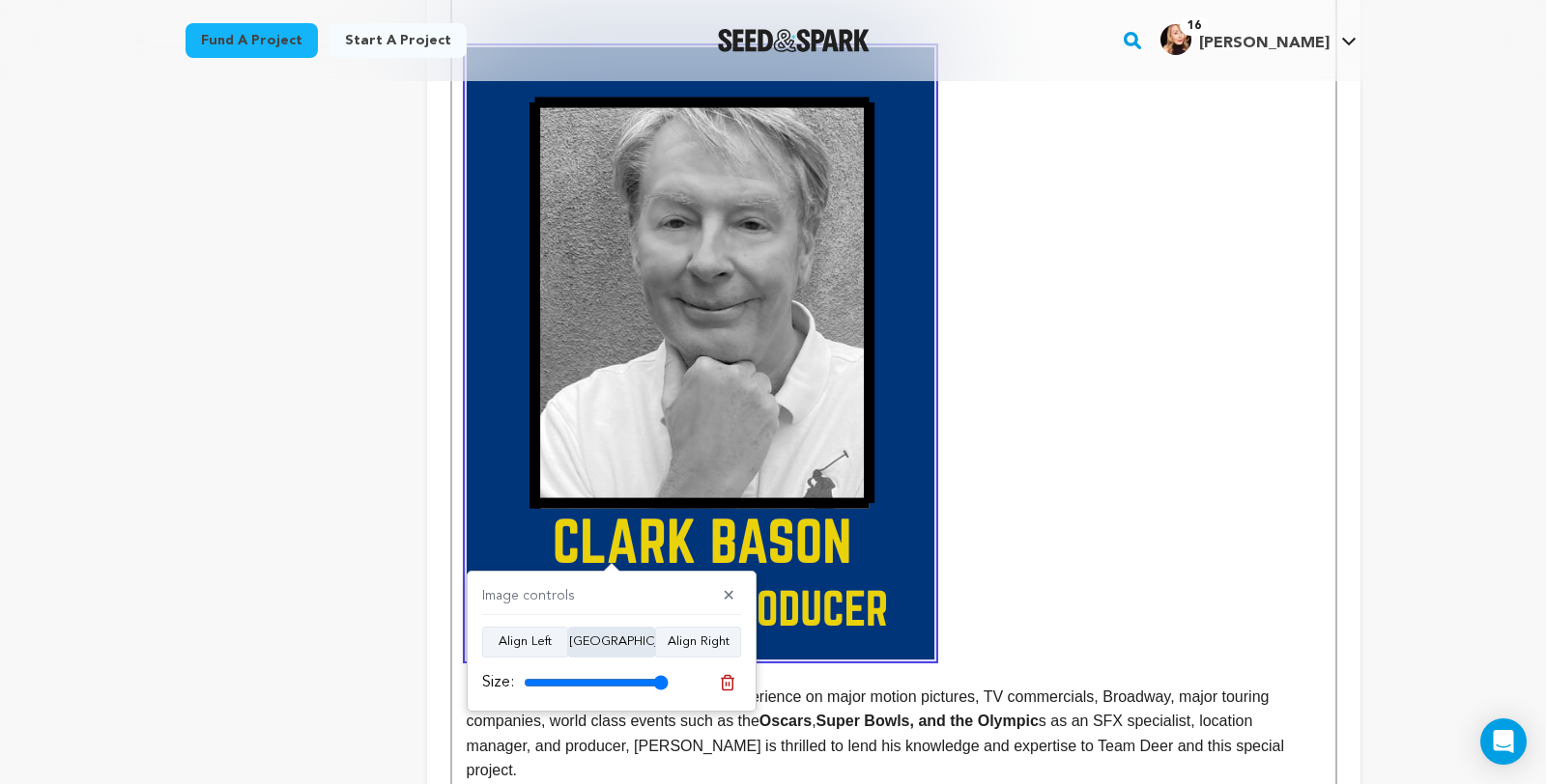
click at [632, 637] on button "Align Center" at bounding box center [612, 642] width 87 height 31
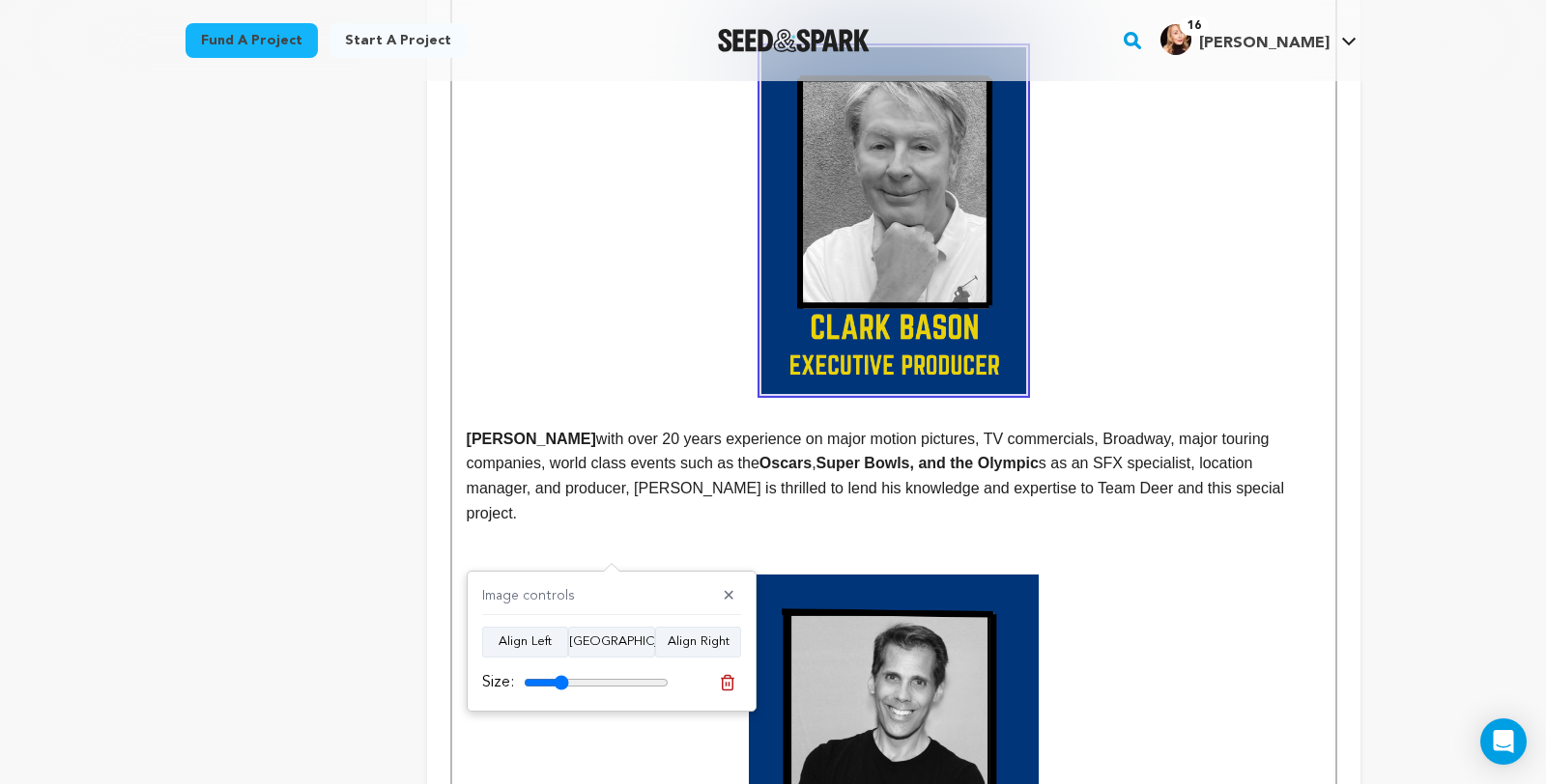
drag, startPoint x: 664, startPoint y: 685, endPoint x: 565, endPoint y: 687, distance: 99.0
type input "31"
click at [565, 687] on input "range" at bounding box center [597, 682] width 145 height 15
click at [1292, 374] on p at bounding box center [893, 220] width 854 height 347
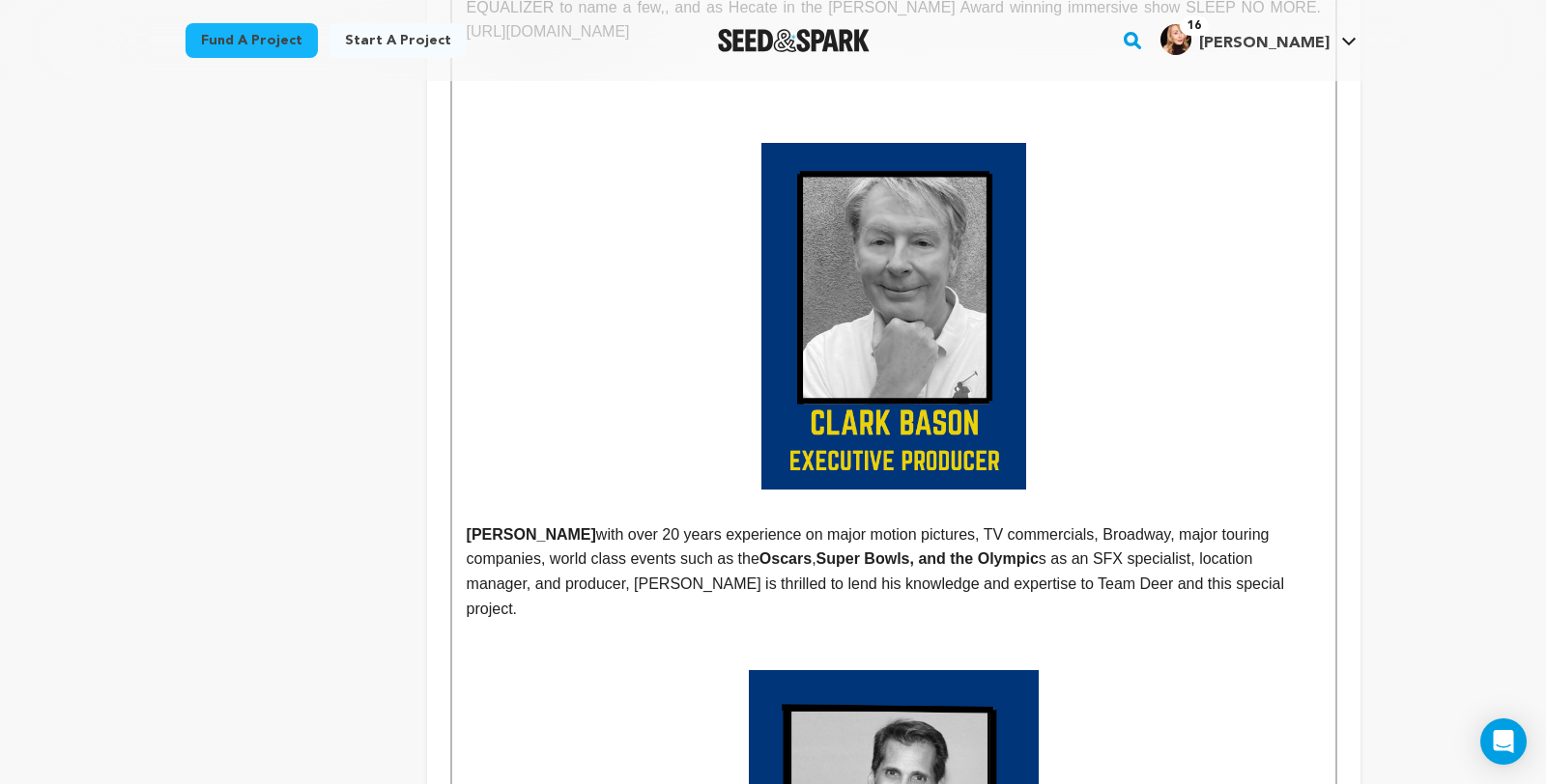
scroll to position [1534, 0]
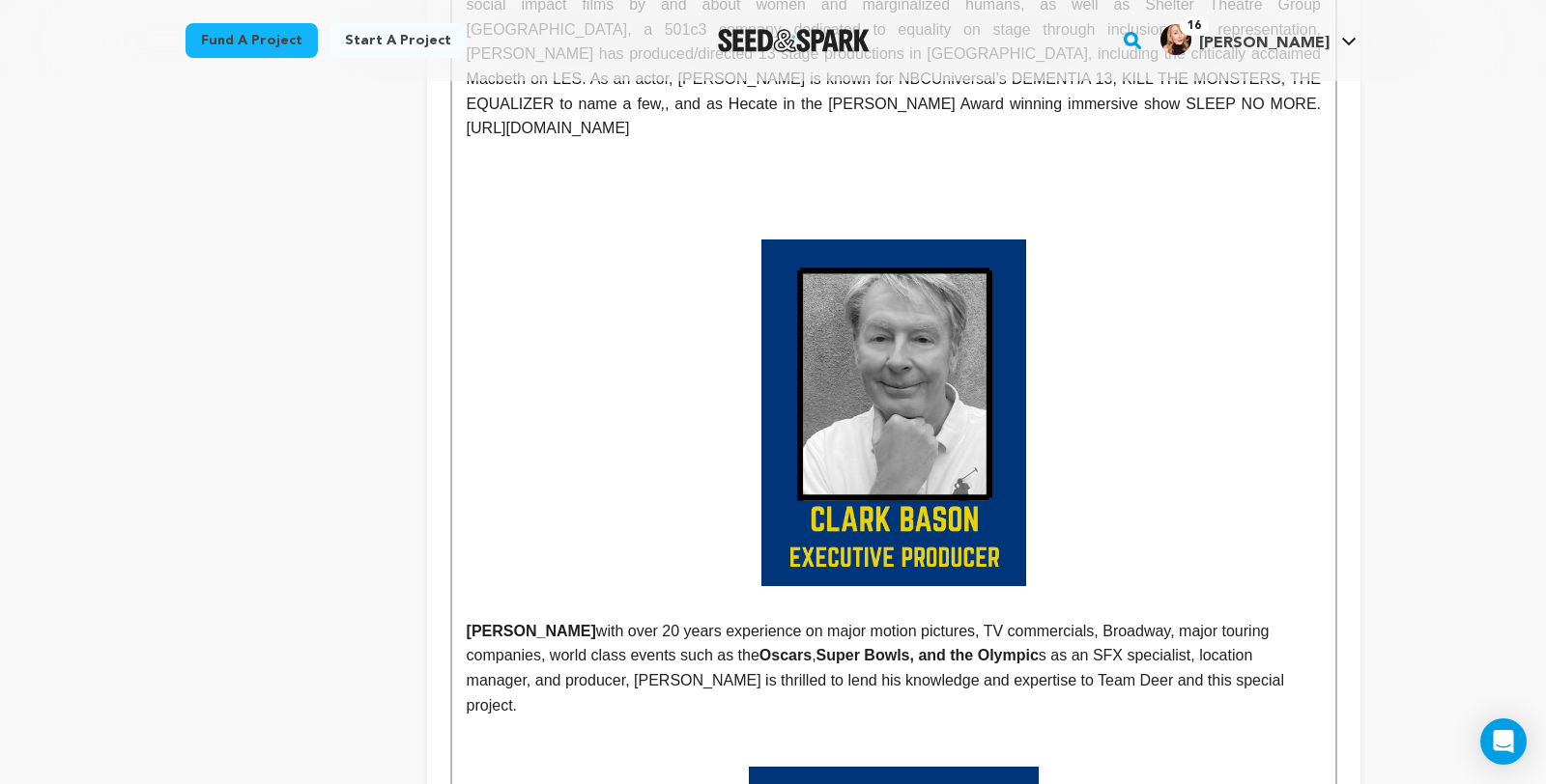
click at [995, 211] on p at bounding box center [893, 203] width 854 height 25
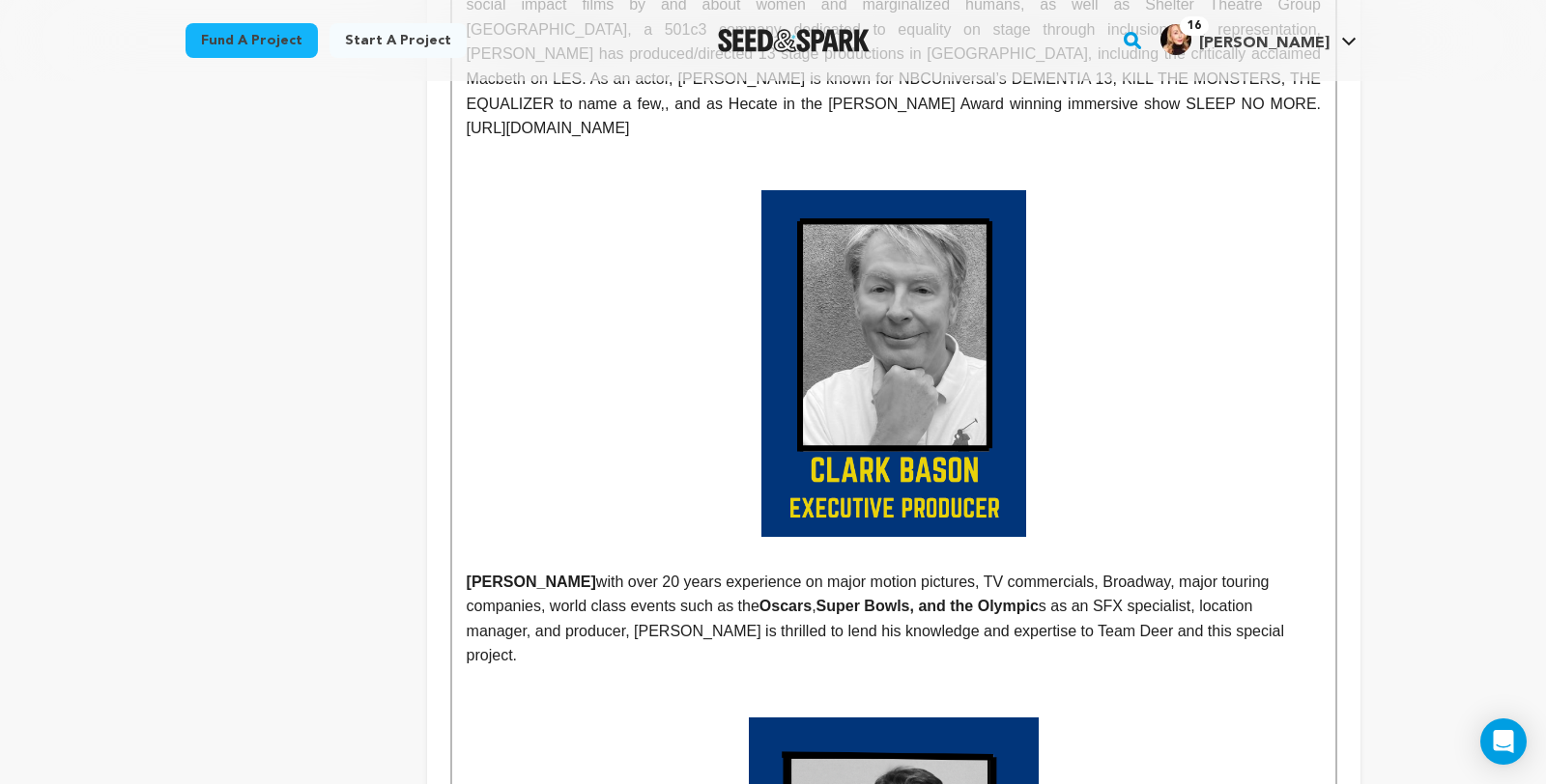
click at [1102, 386] on p at bounding box center [893, 363] width 854 height 347
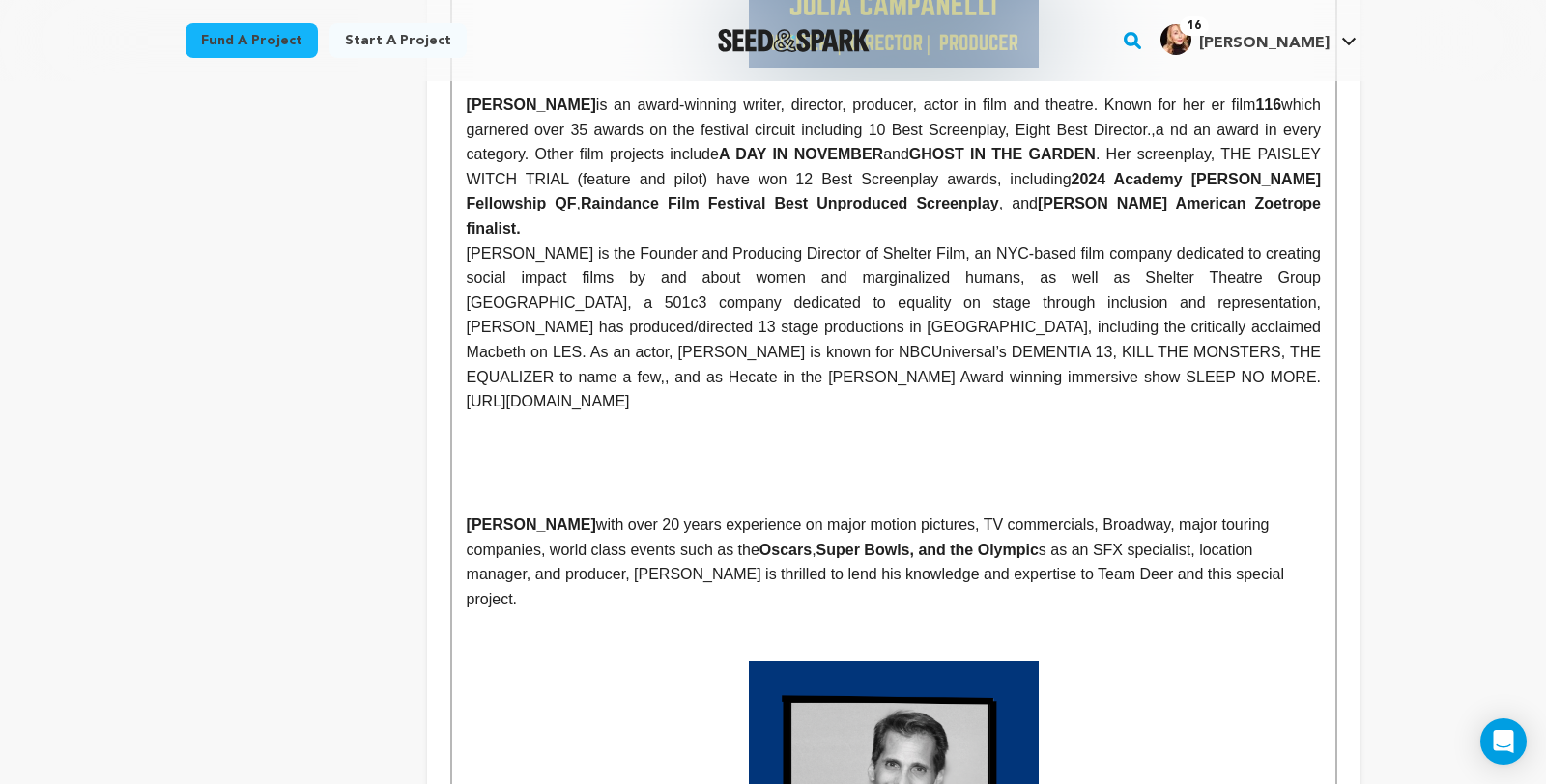
scroll to position [1246, 0]
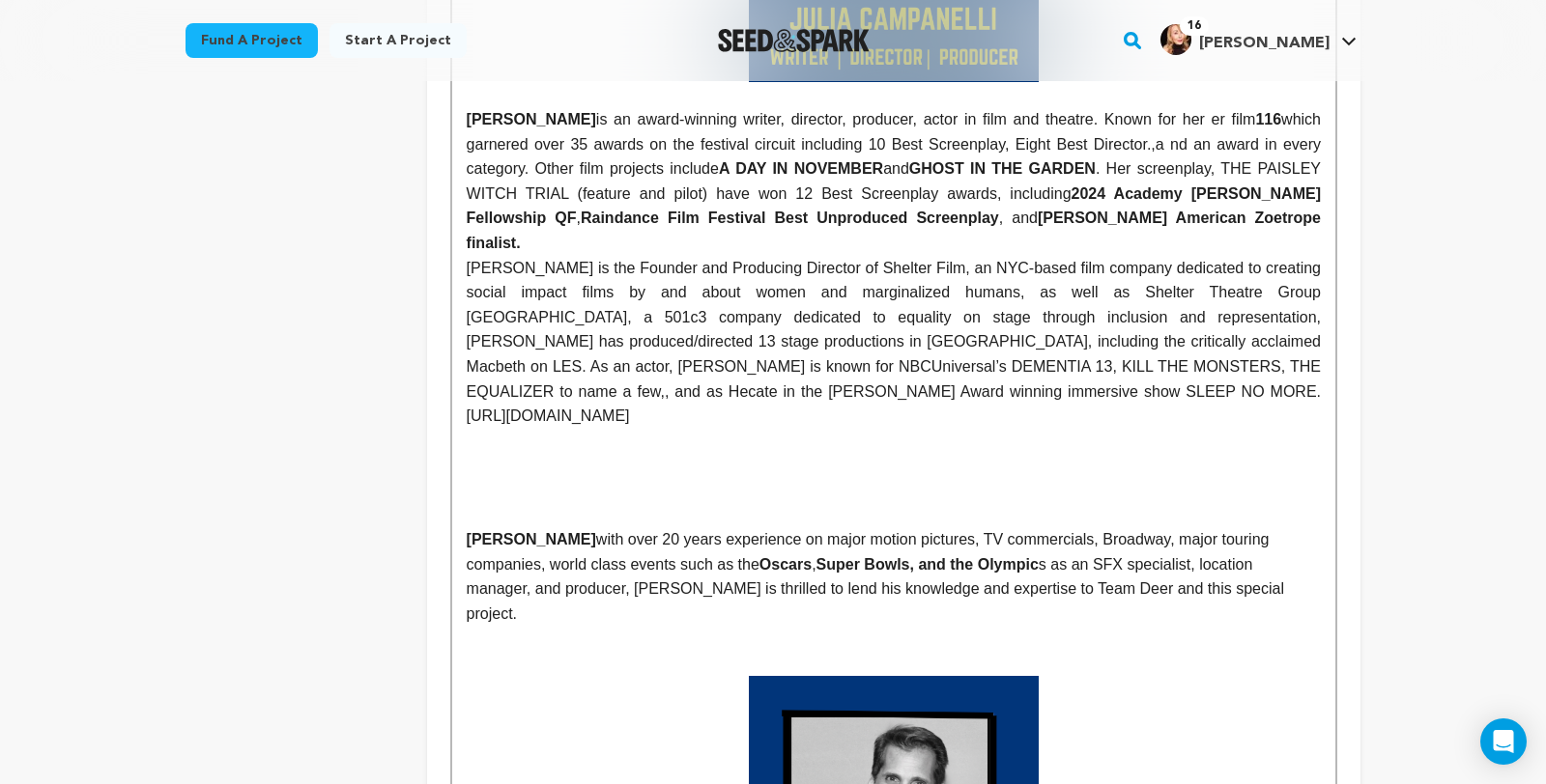
click at [988, 479] on p at bounding box center [893, 466] width 854 height 25
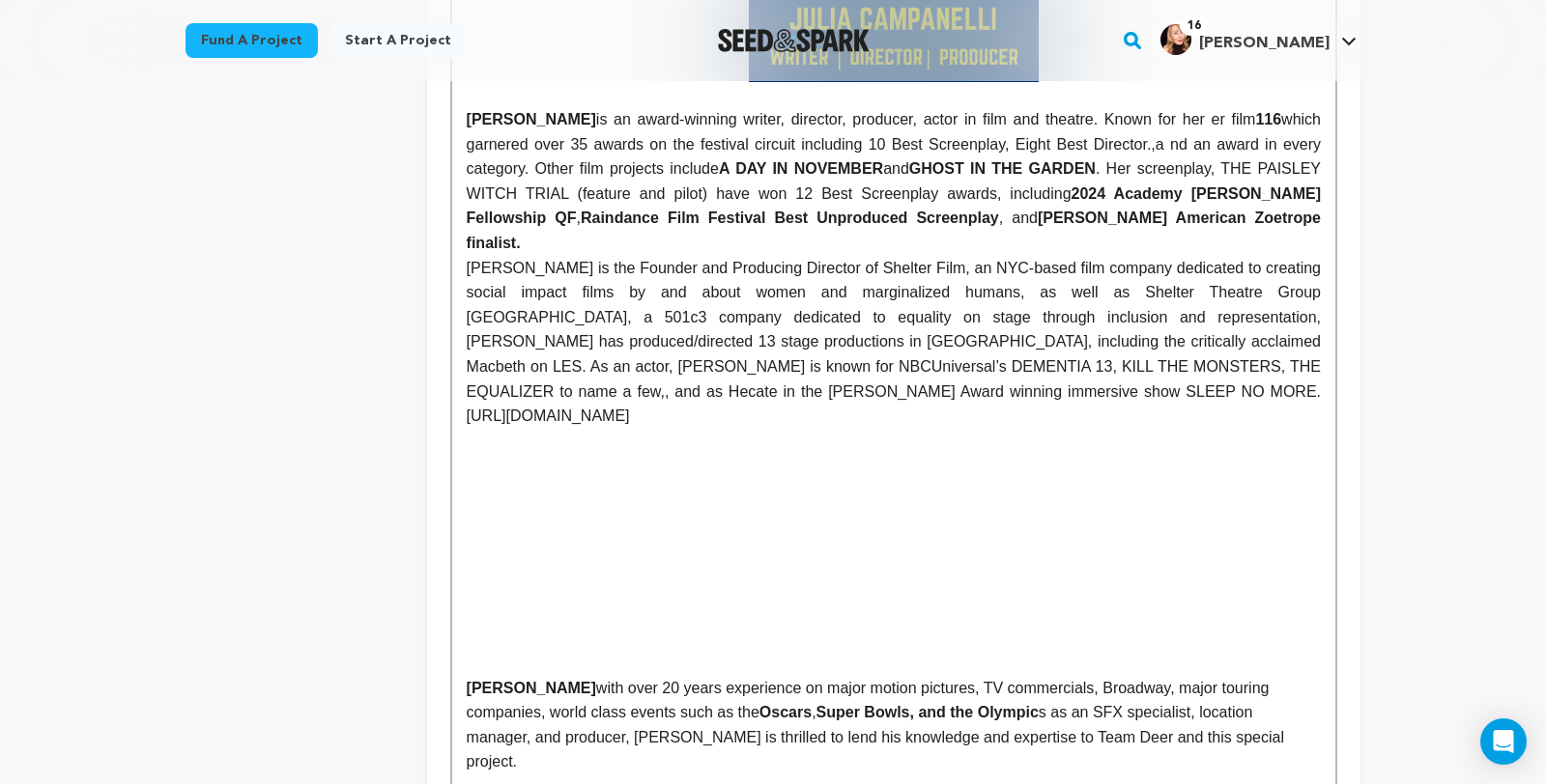
click at [552, 528] on p at bounding box center [893, 515] width 854 height 25
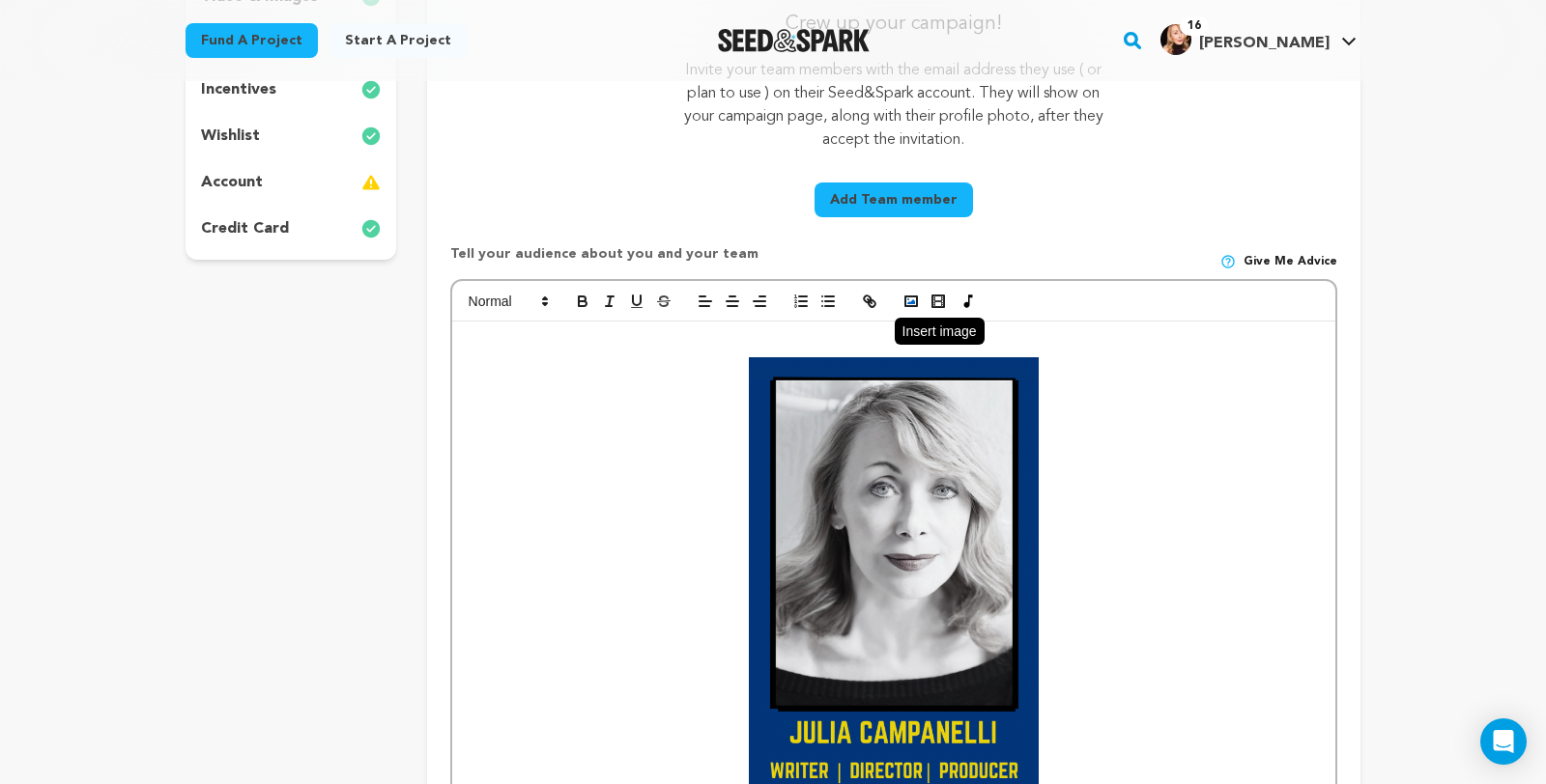
click at [902, 310] on icon "button" at bounding box center [911, 302] width 17 height 17
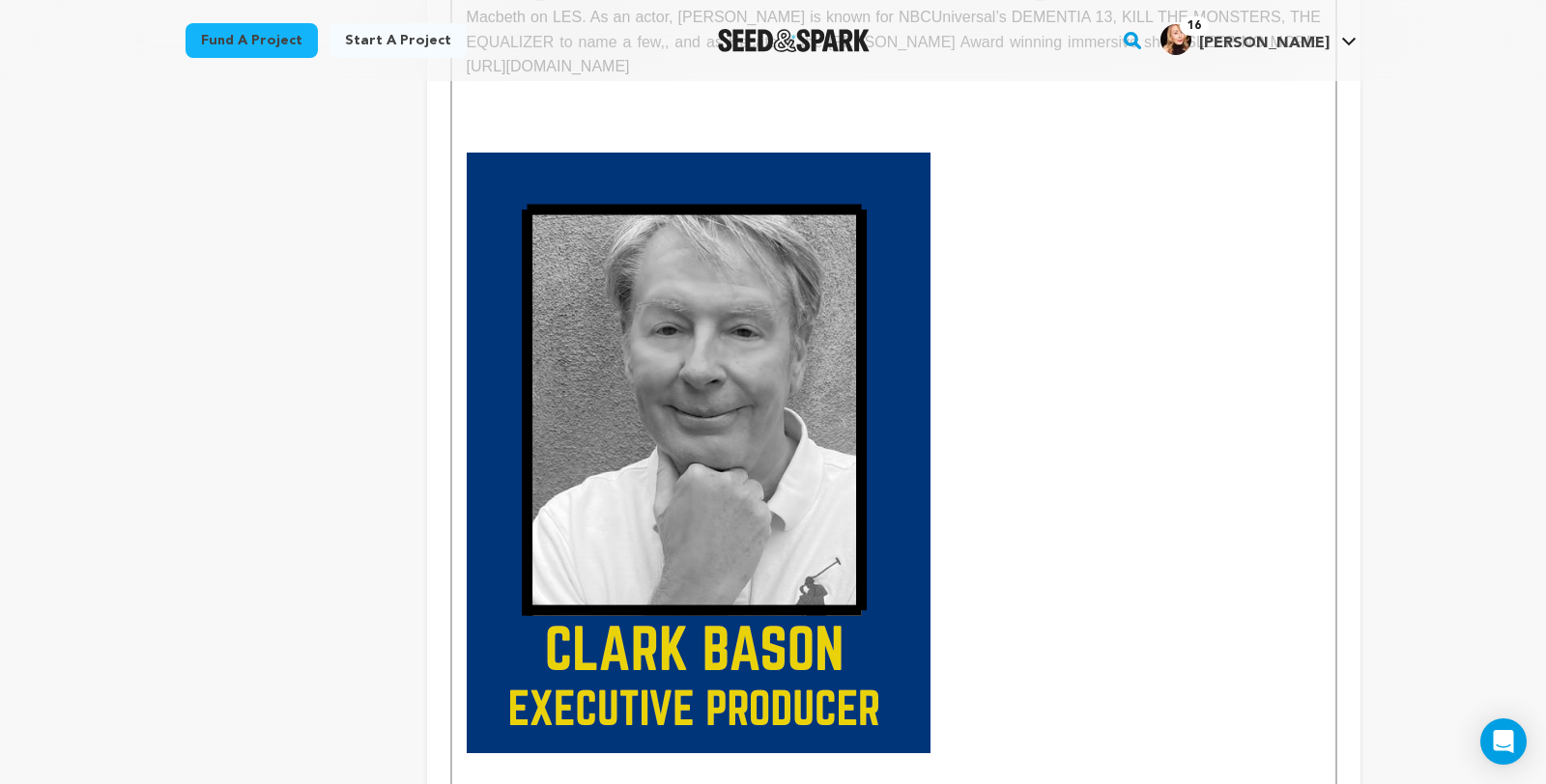
scroll to position [1597, 0]
click at [744, 564] on img at bounding box center [699, 451] width 464 height 600
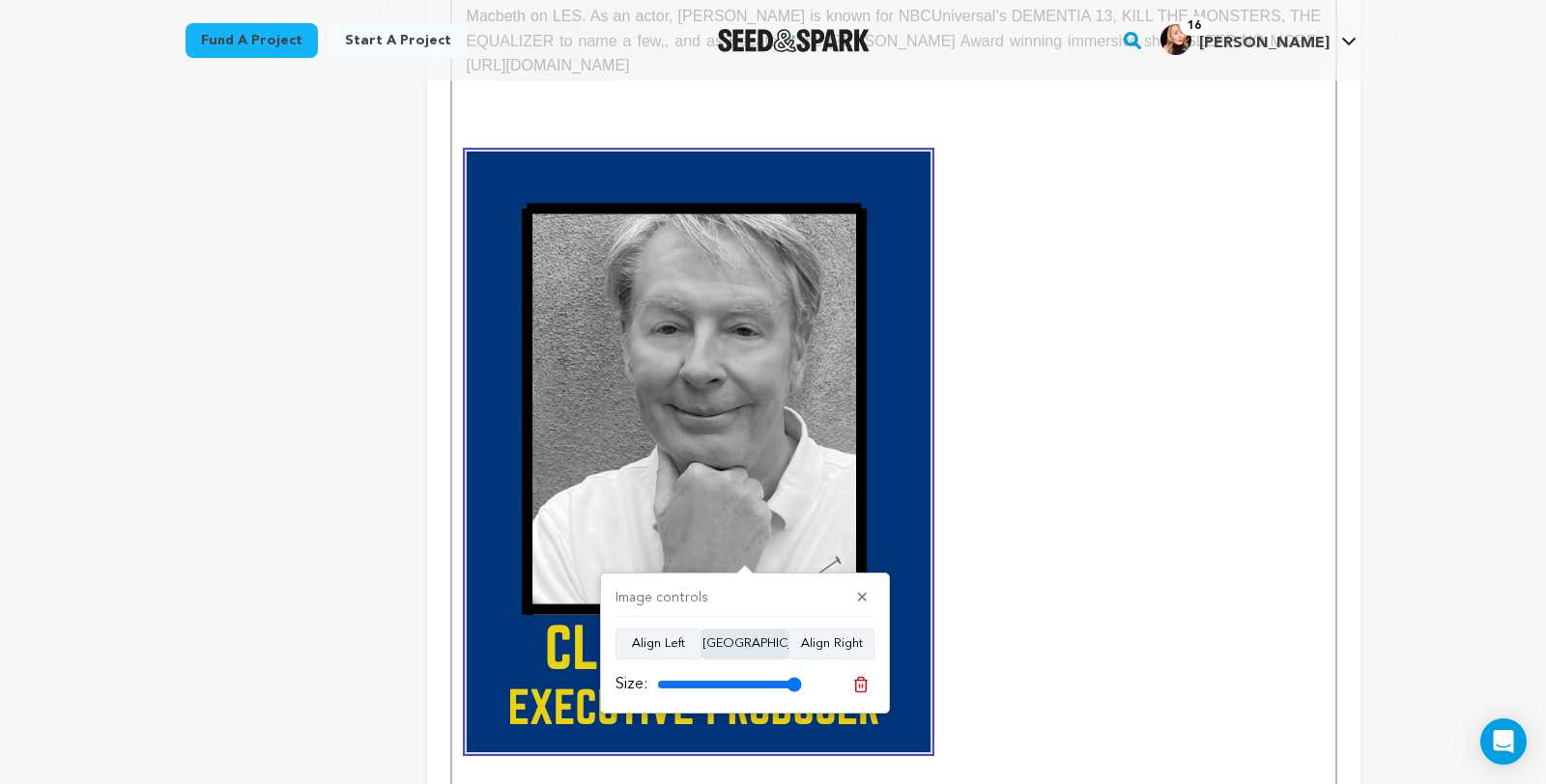
click at [733, 642] on button "Align Center" at bounding box center [744, 644] width 87 height 31
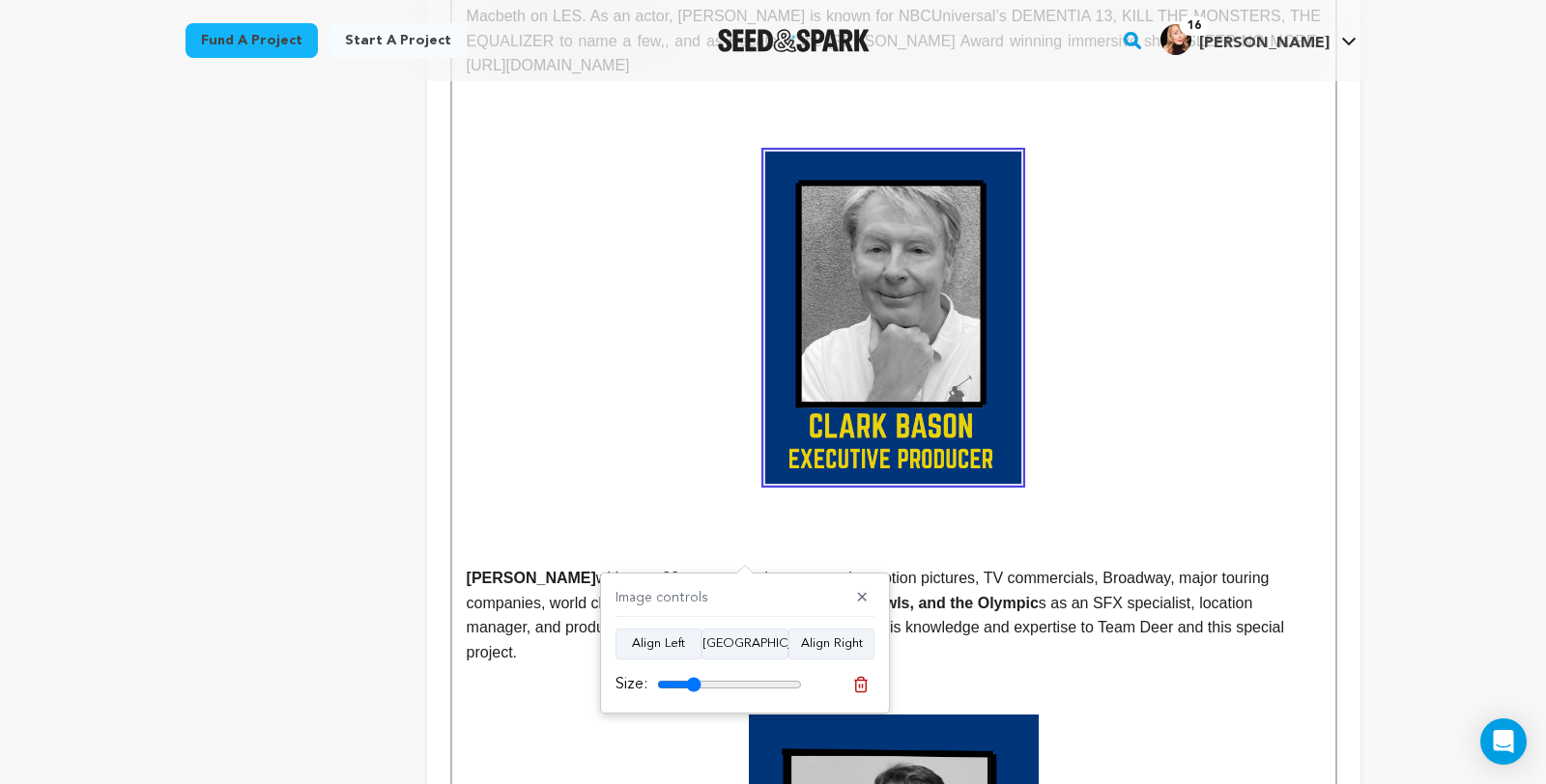
drag, startPoint x: 797, startPoint y: 681, endPoint x: 696, endPoint y: 691, distance: 101.5
type input "30"
click at [696, 689] on input "range" at bounding box center [729, 684] width 145 height 15
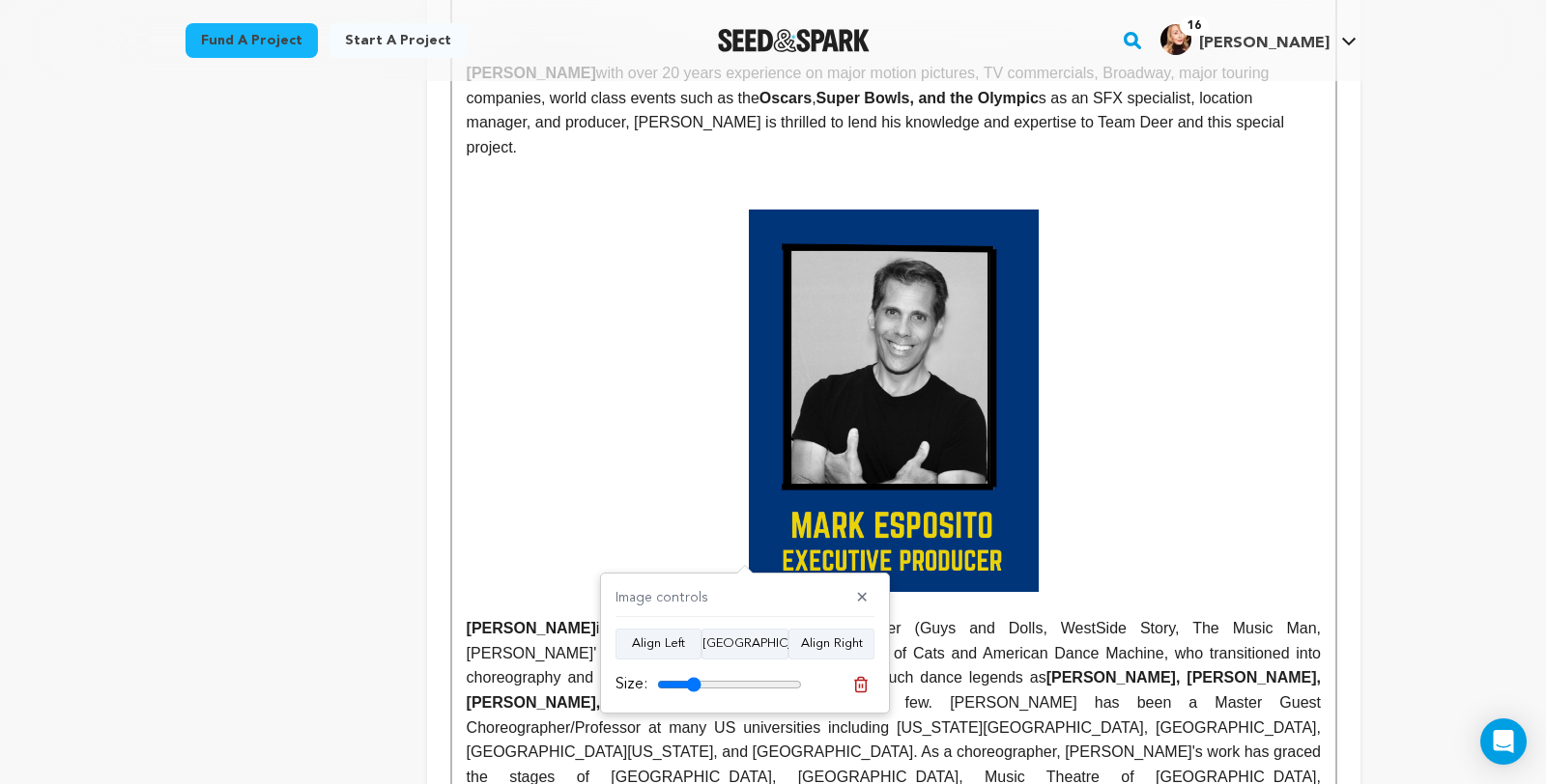
scroll to position [2104, 0]
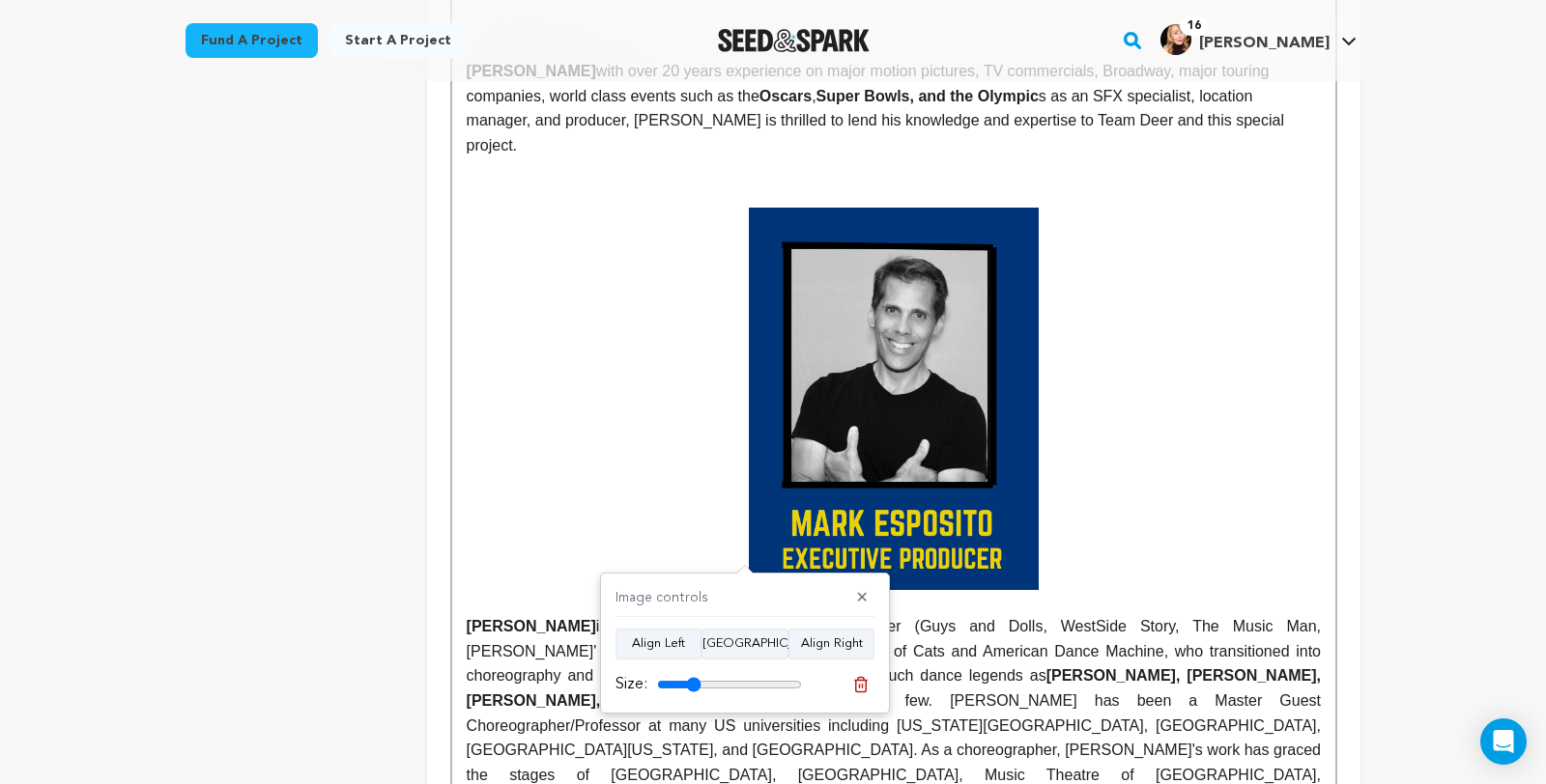
click at [1096, 467] on p at bounding box center [893, 399] width 854 height 383
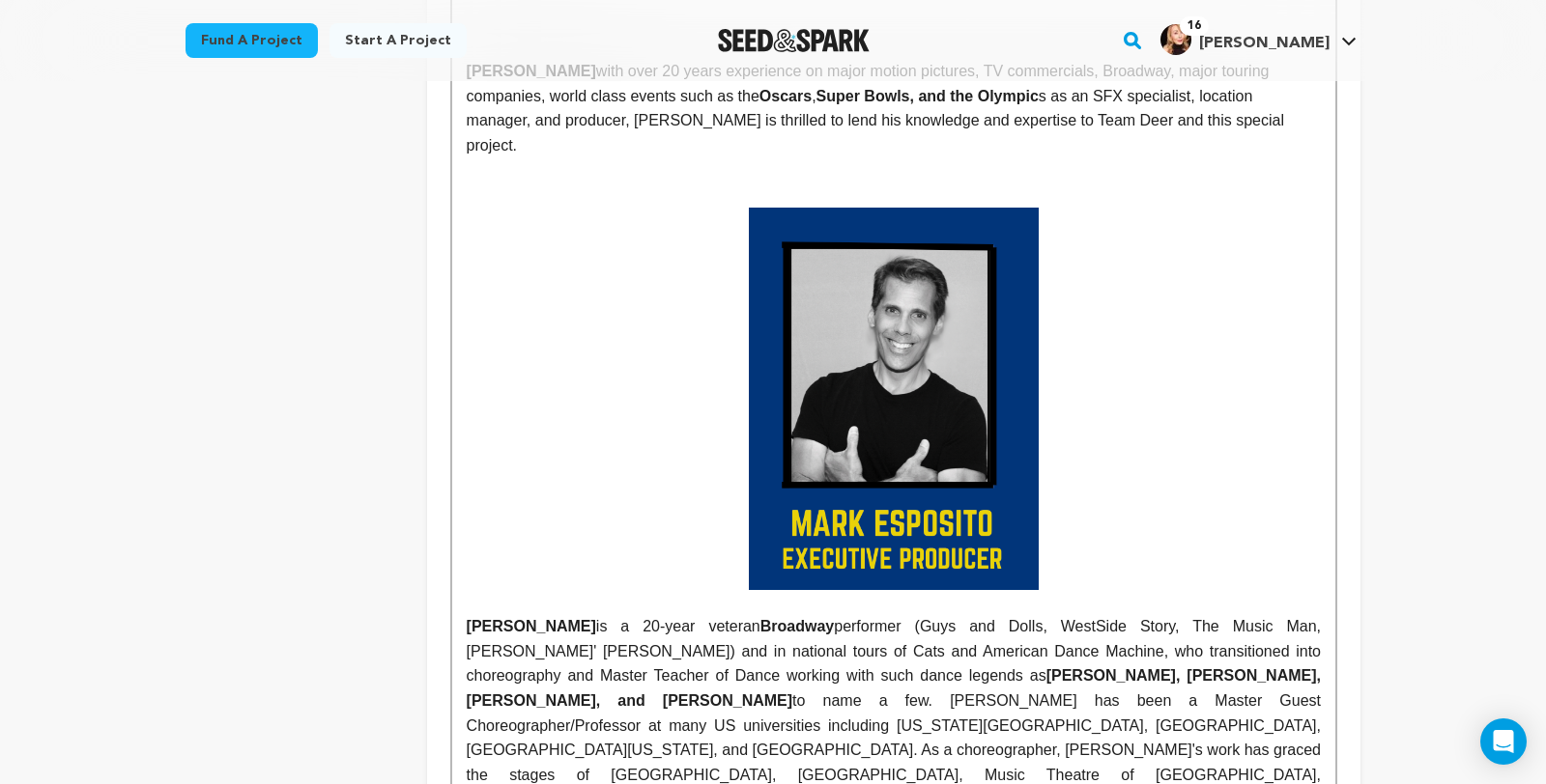
click at [1096, 467] on p at bounding box center [893, 399] width 854 height 383
click at [963, 435] on img at bounding box center [893, 399] width 290 height 383
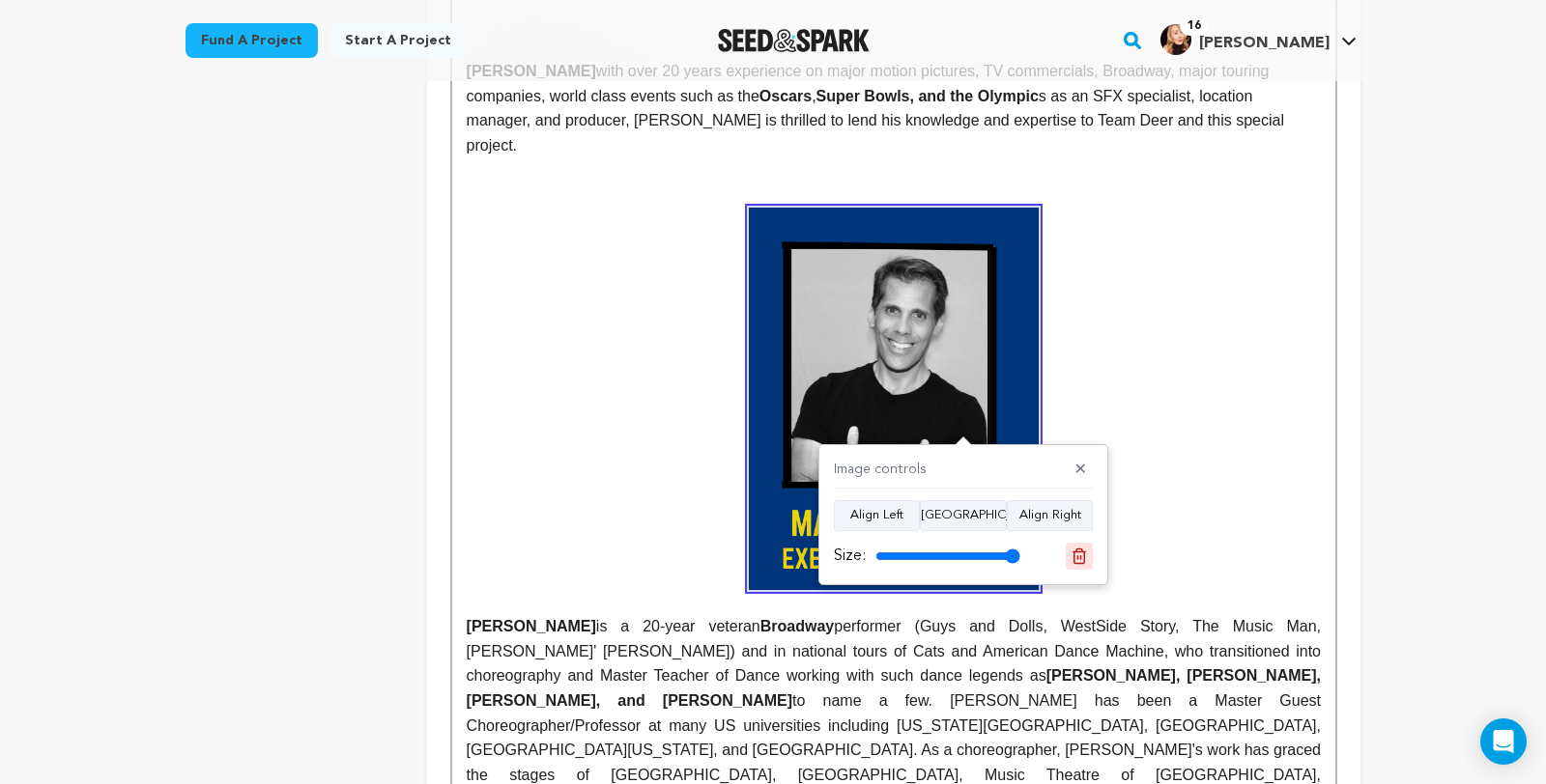
click at [1082, 551] on icon at bounding box center [1079, 556] width 14 height 15
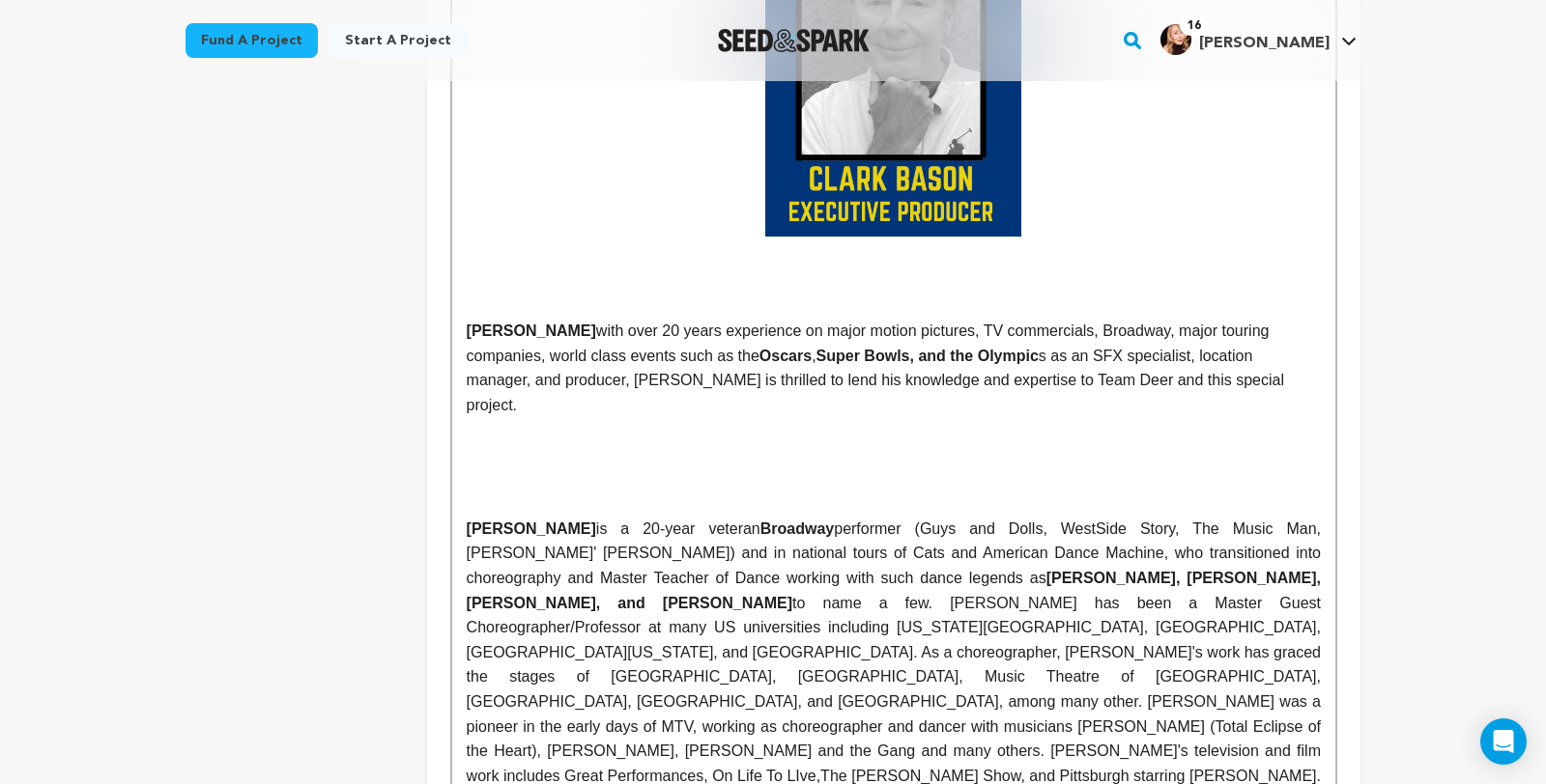
scroll to position [1835, 0]
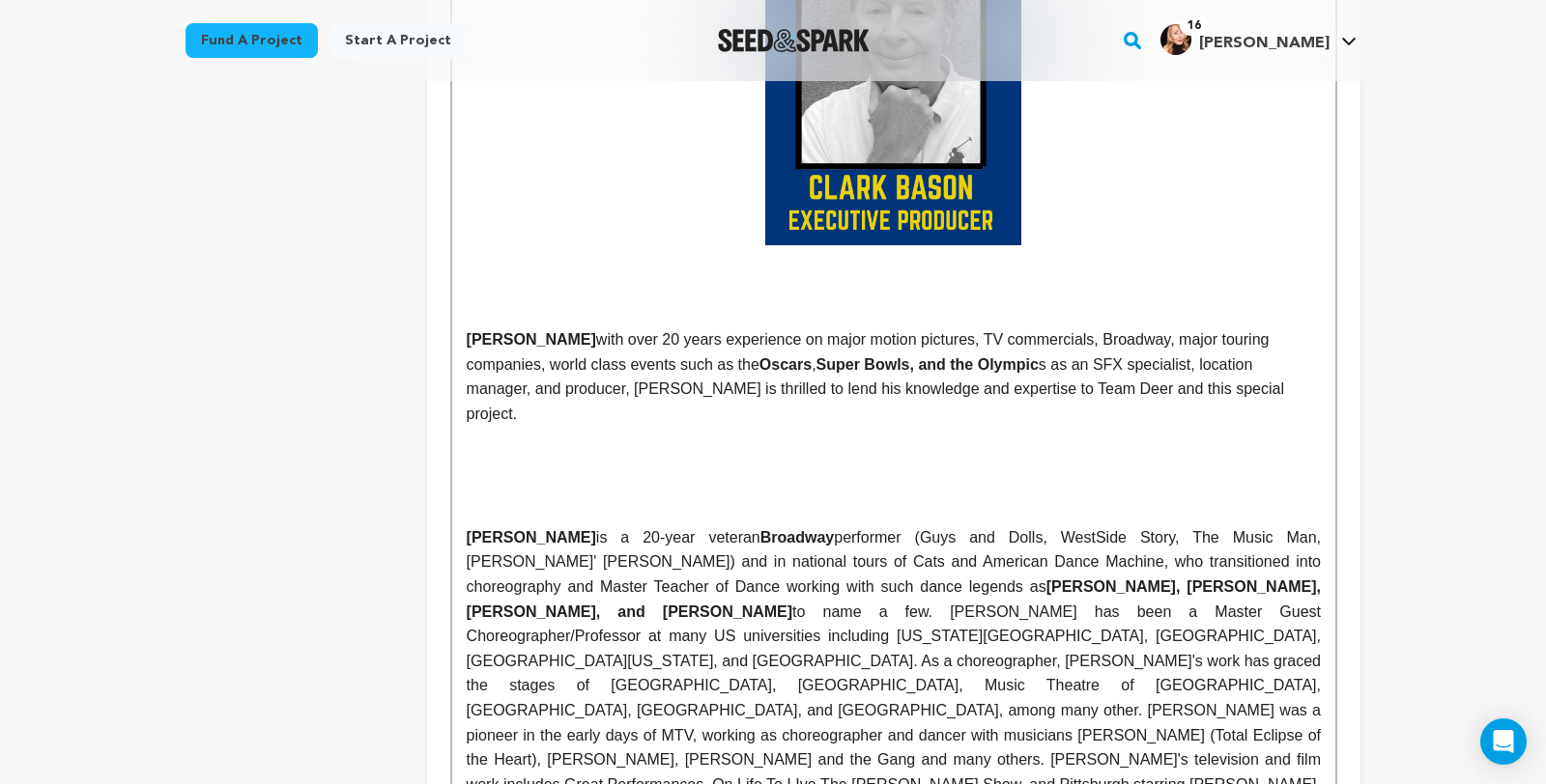
click at [940, 502] on p at bounding box center [893, 489] width 854 height 25
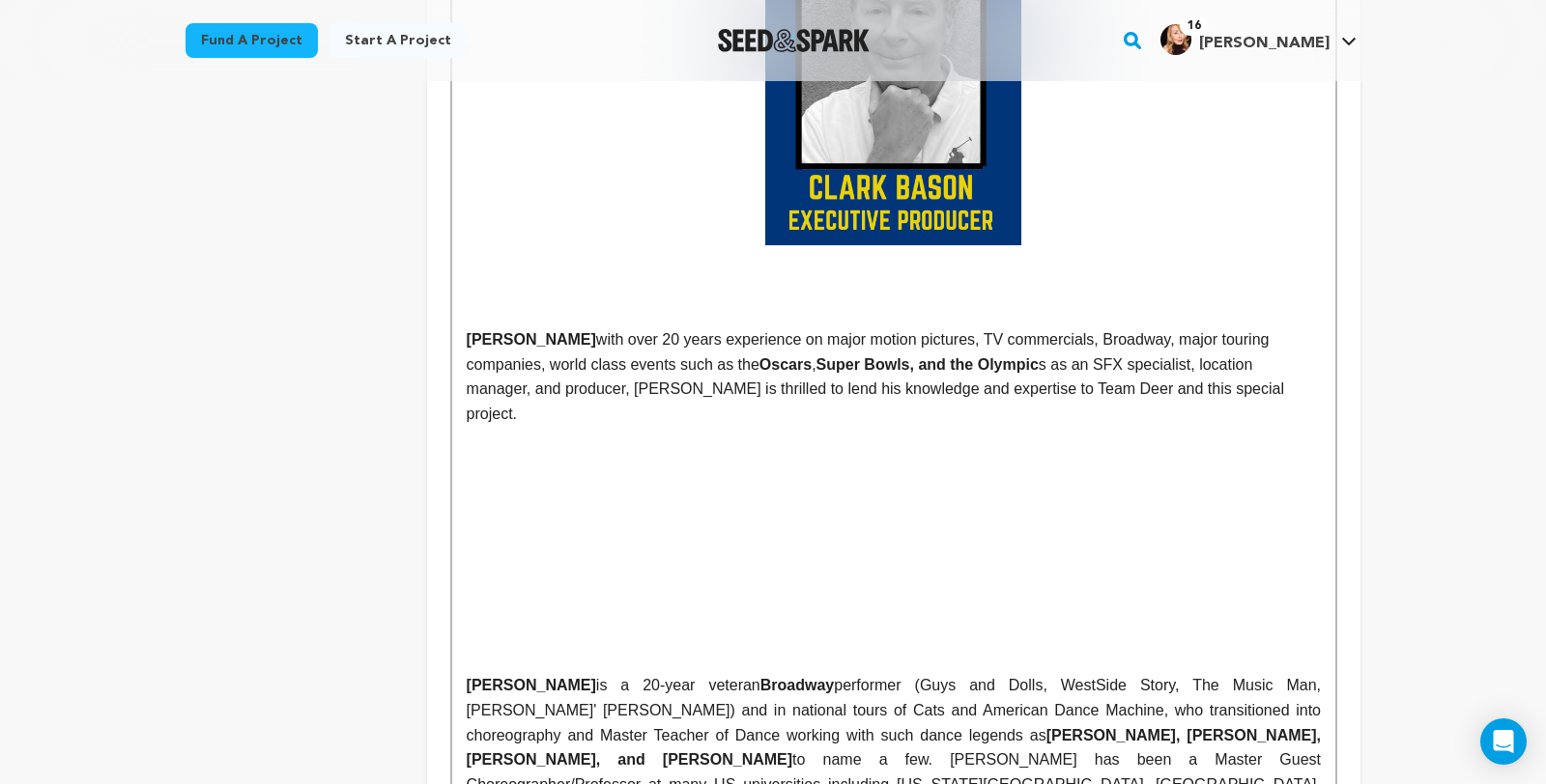
click at [467, 551] on p at bounding box center [893, 538] width 854 height 25
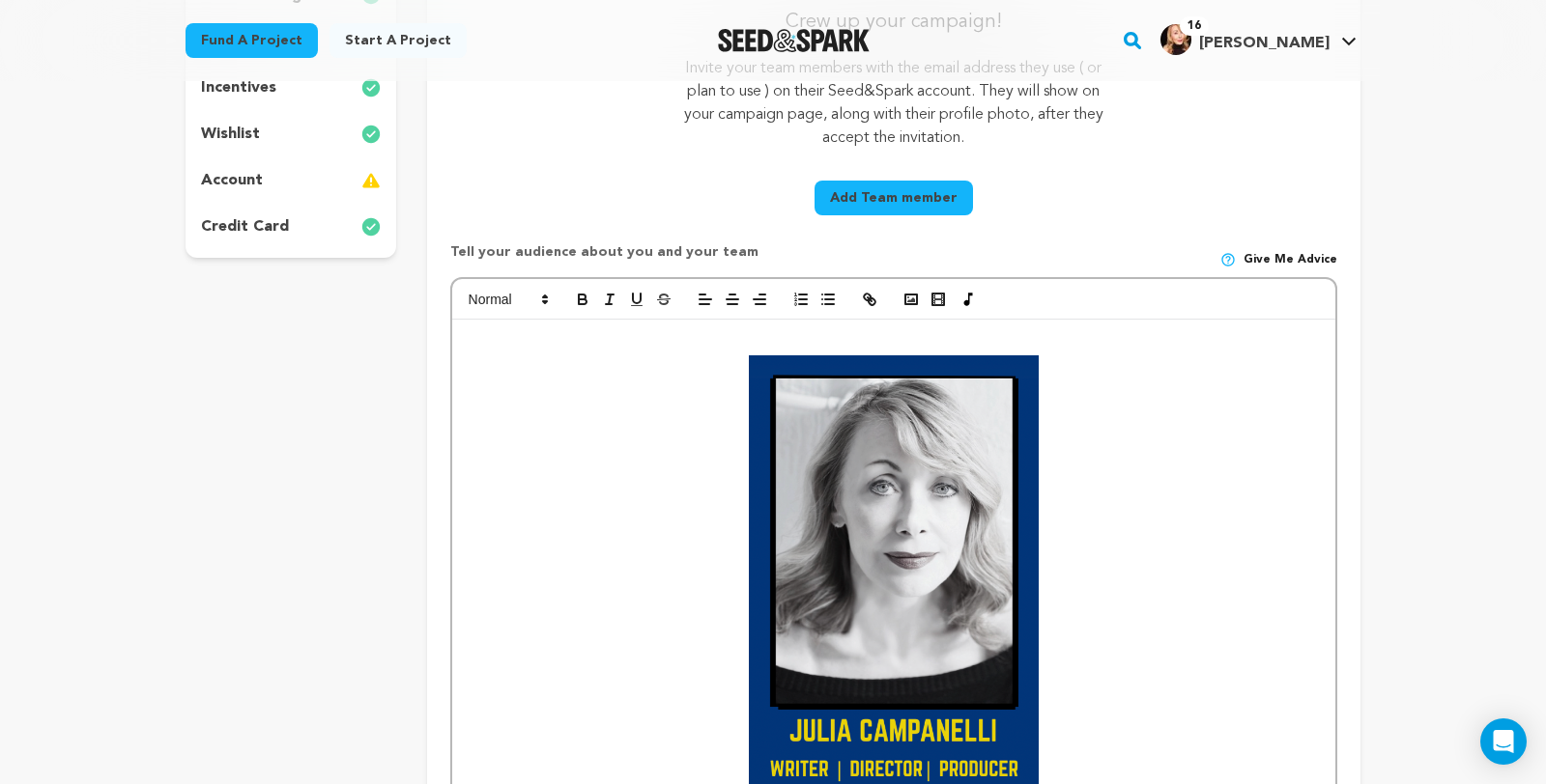
scroll to position [527, 0]
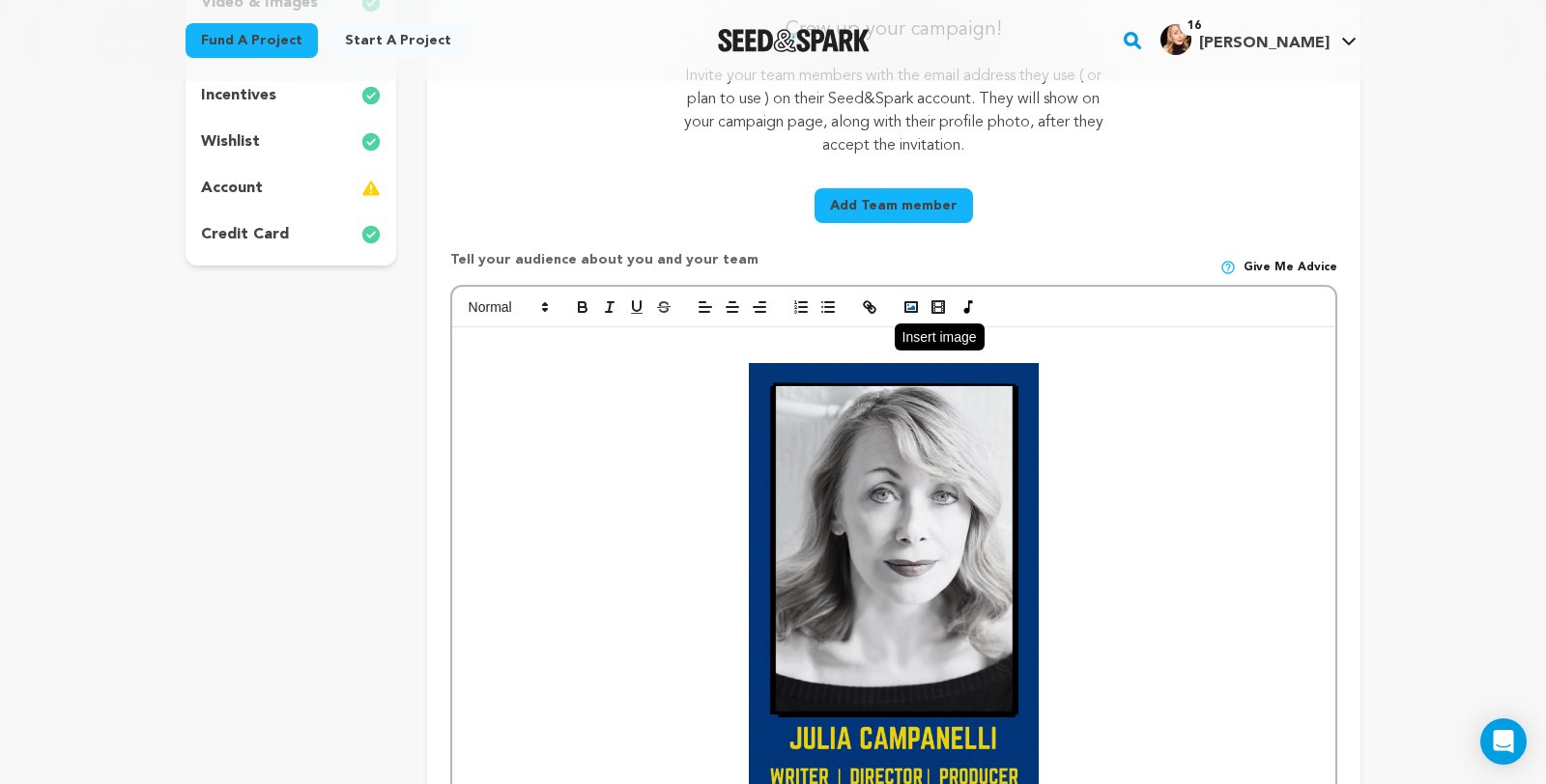
click at [907, 310] on polyline "button" at bounding box center [911, 307] width 8 height 5
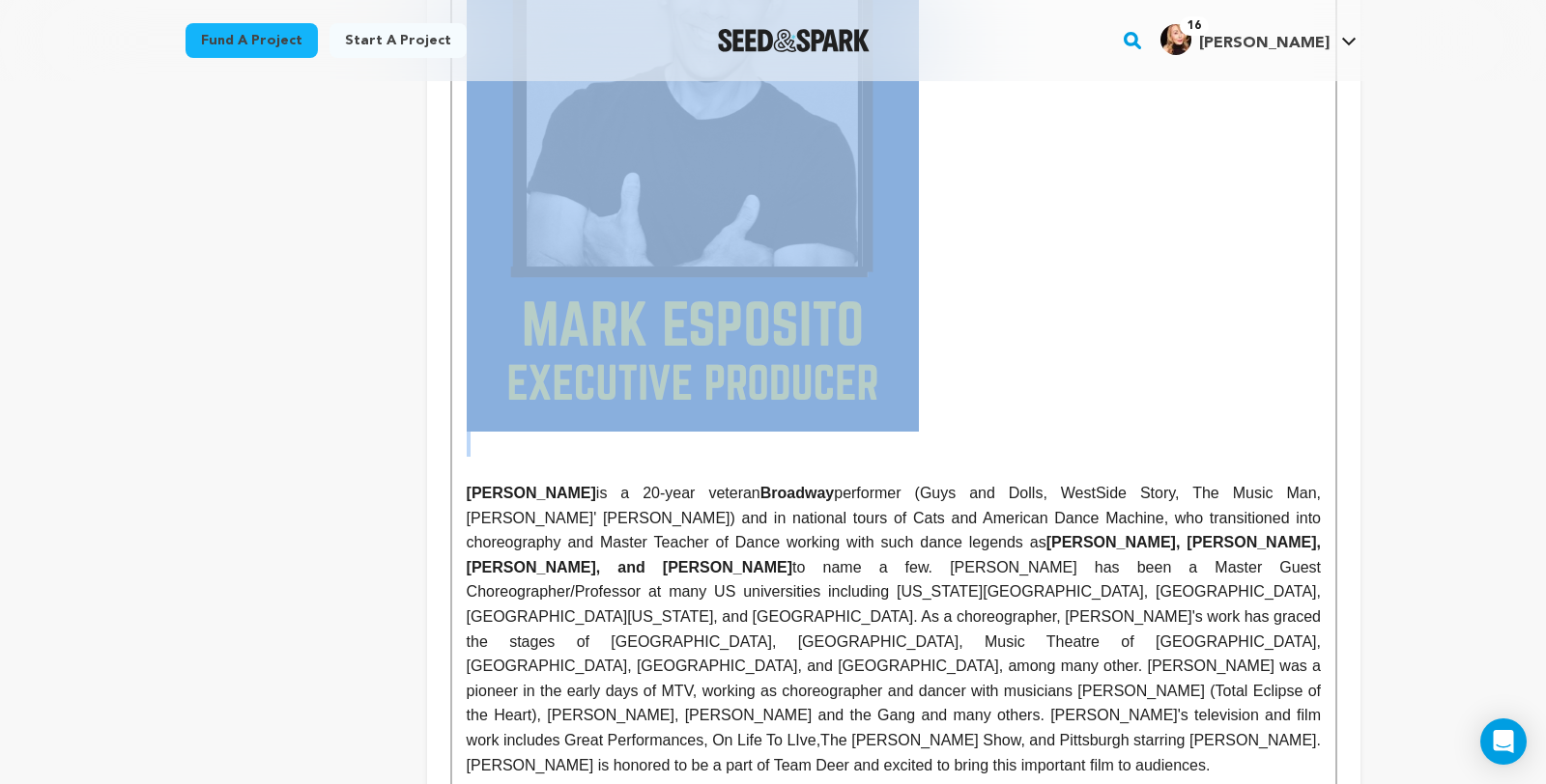
scroll to position [2542, 0]
click at [1028, 392] on p at bounding box center [893, 124] width 854 height 612
click at [723, 407] on img at bounding box center [693, 124] width 452 height 612
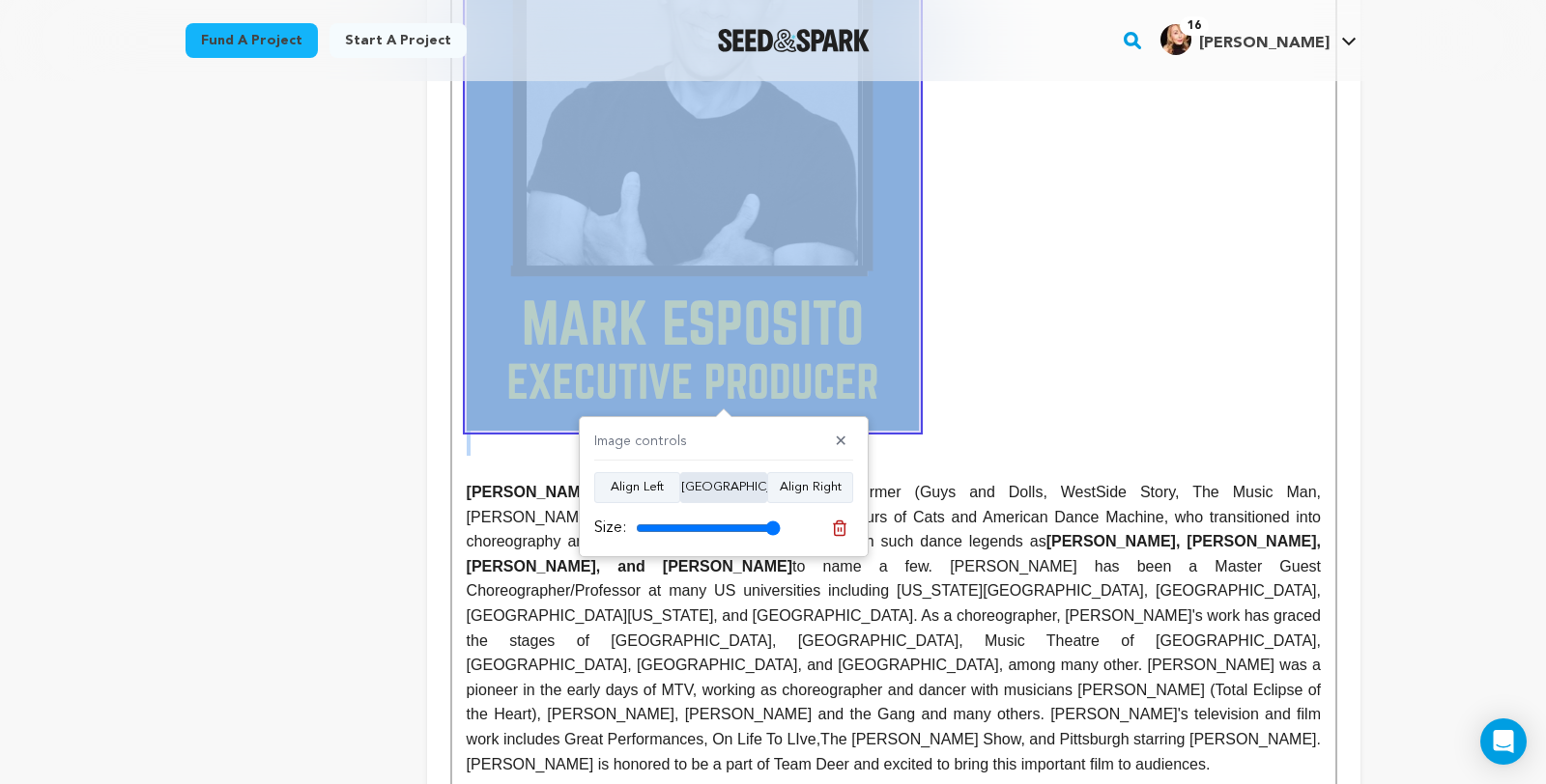
click at [722, 484] on button "Align Center" at bounding box center [723, 488] width 87 height 31
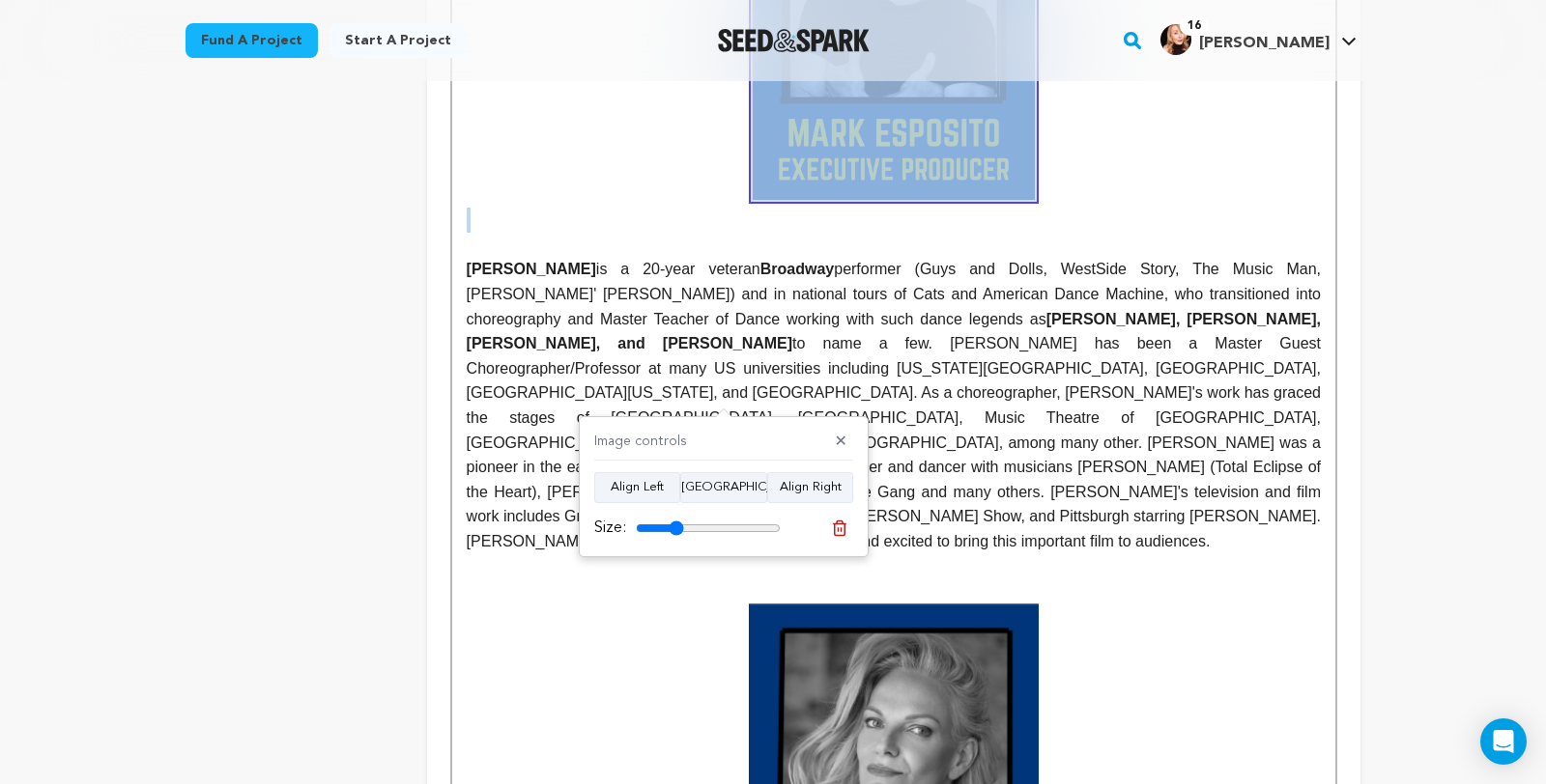
drag, startPoint x: 775, startPoint y: 530, endPoint x: 679, endPoint y: 549, distance: 97.9
type input "33"
click at [679, 537] on input "range" at bounding box center [708, 529] width 145 height 15
click at [1236, 200] on p at bounding box center [893, 9] width 854 height 382
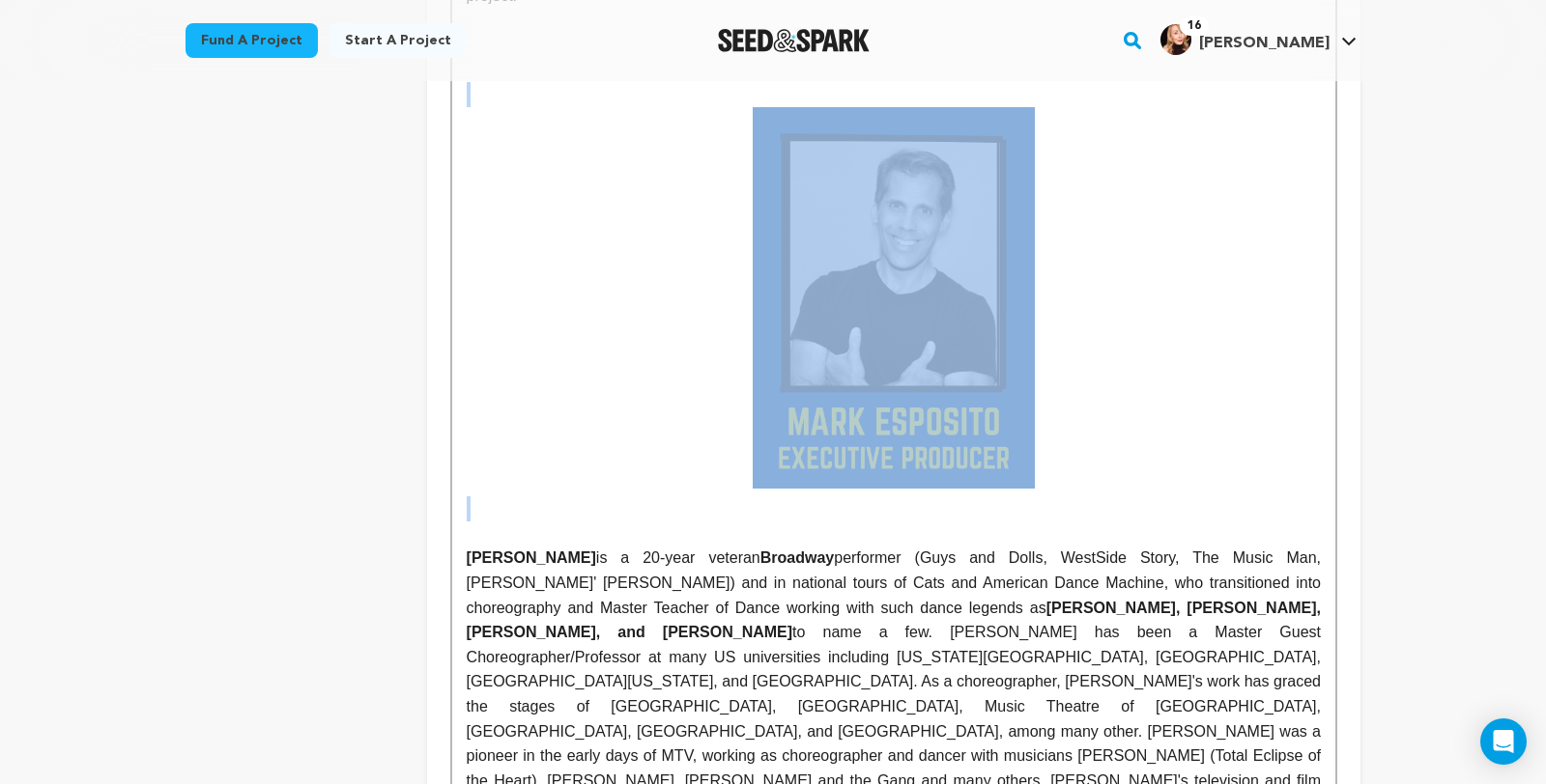
scroll to position [2229, 0]
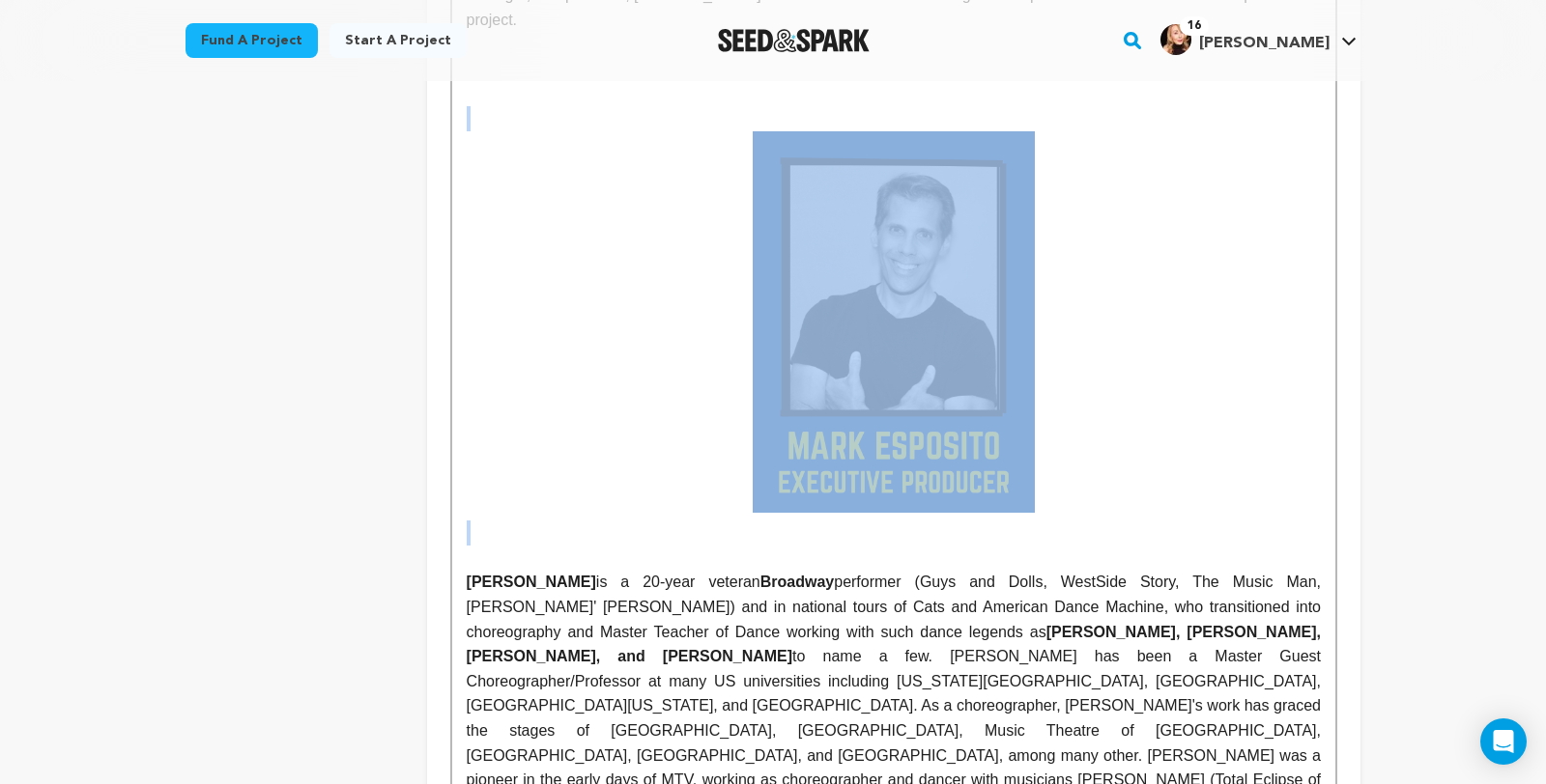
click at [1236, 256] on p at bounding box center [893, 322] width 854 height 382
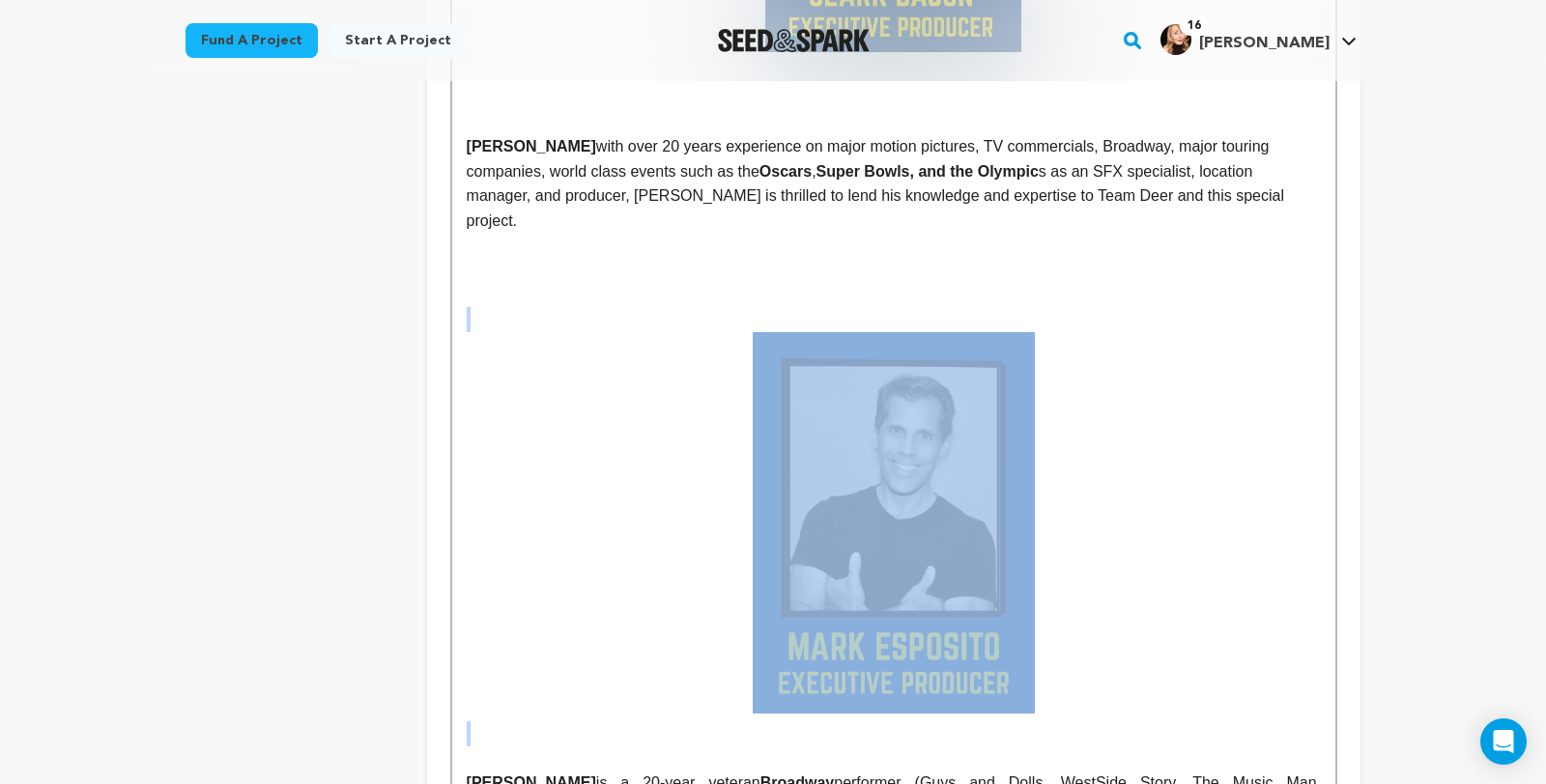
scroll to position [2024, 0]
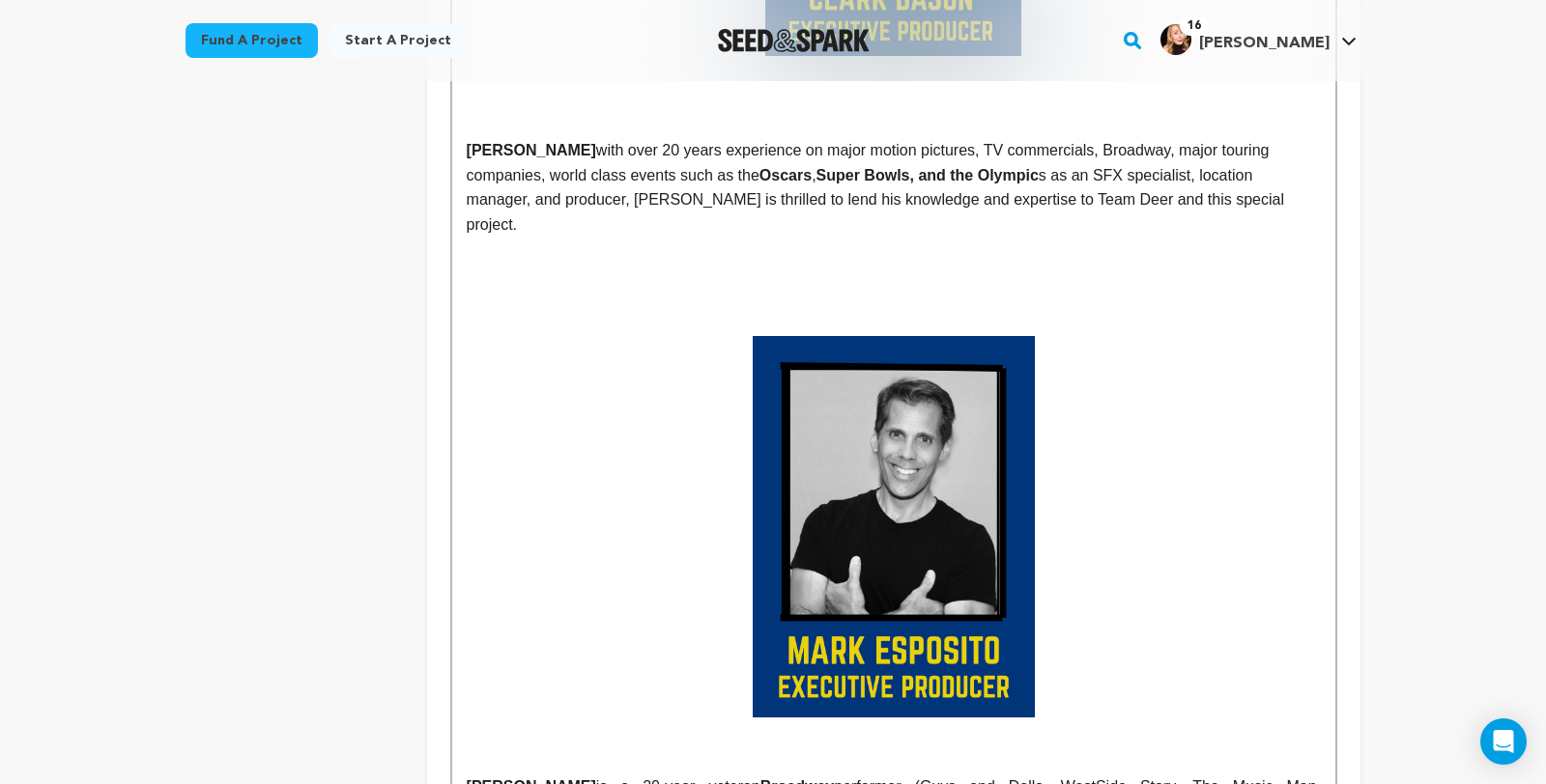
click at [1019, 312] on p at bounding box center [893, 300] width 854 height 25
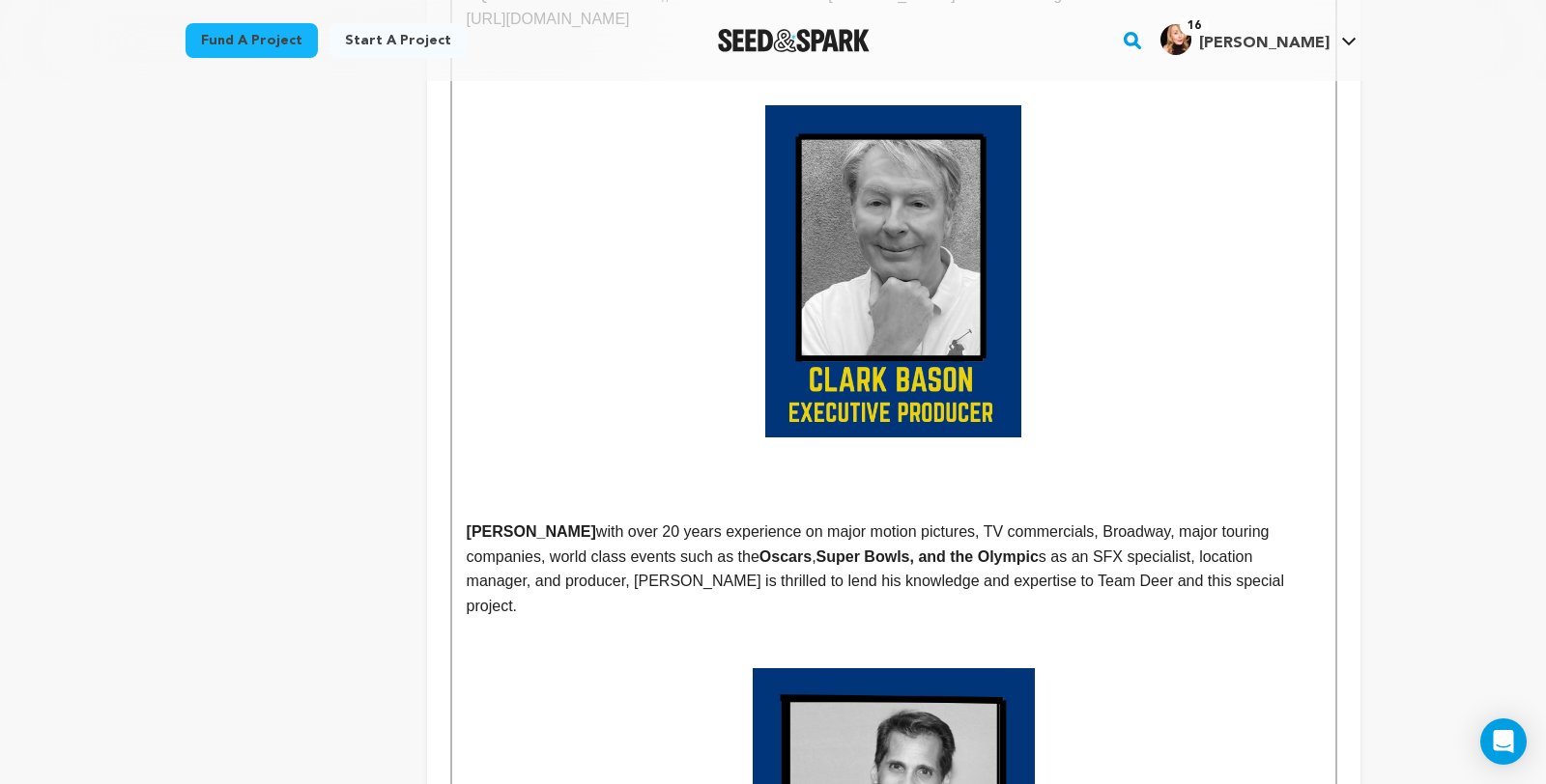
scroll to position [1641, 0]
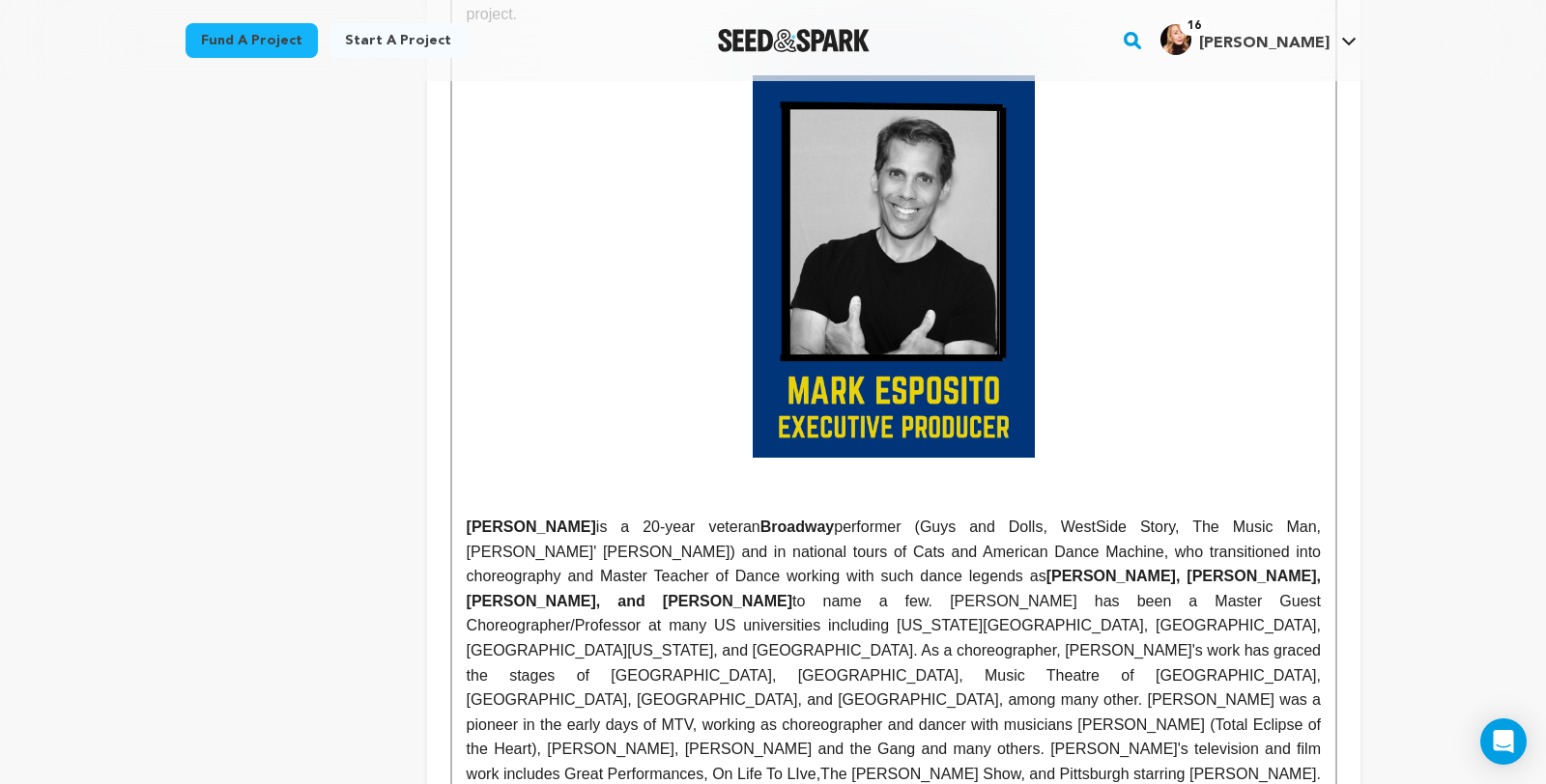
scroll to position [2191, 0]
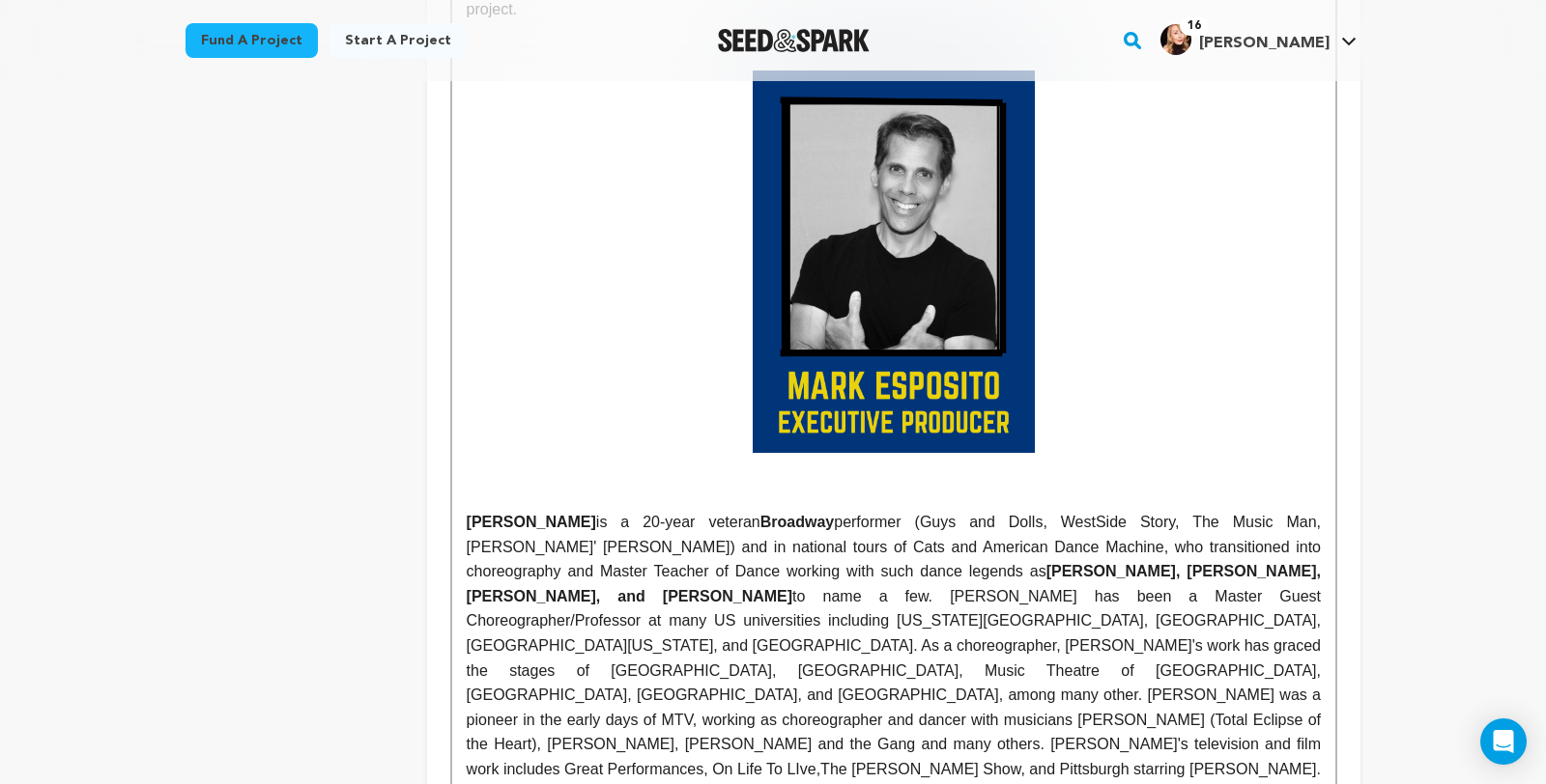
click at [452, 597] on div "JULIA CAMPANELLI is an award-winning writer, director, producer, actor in film …" at bounding box center [893, 716] width 883 height 4108
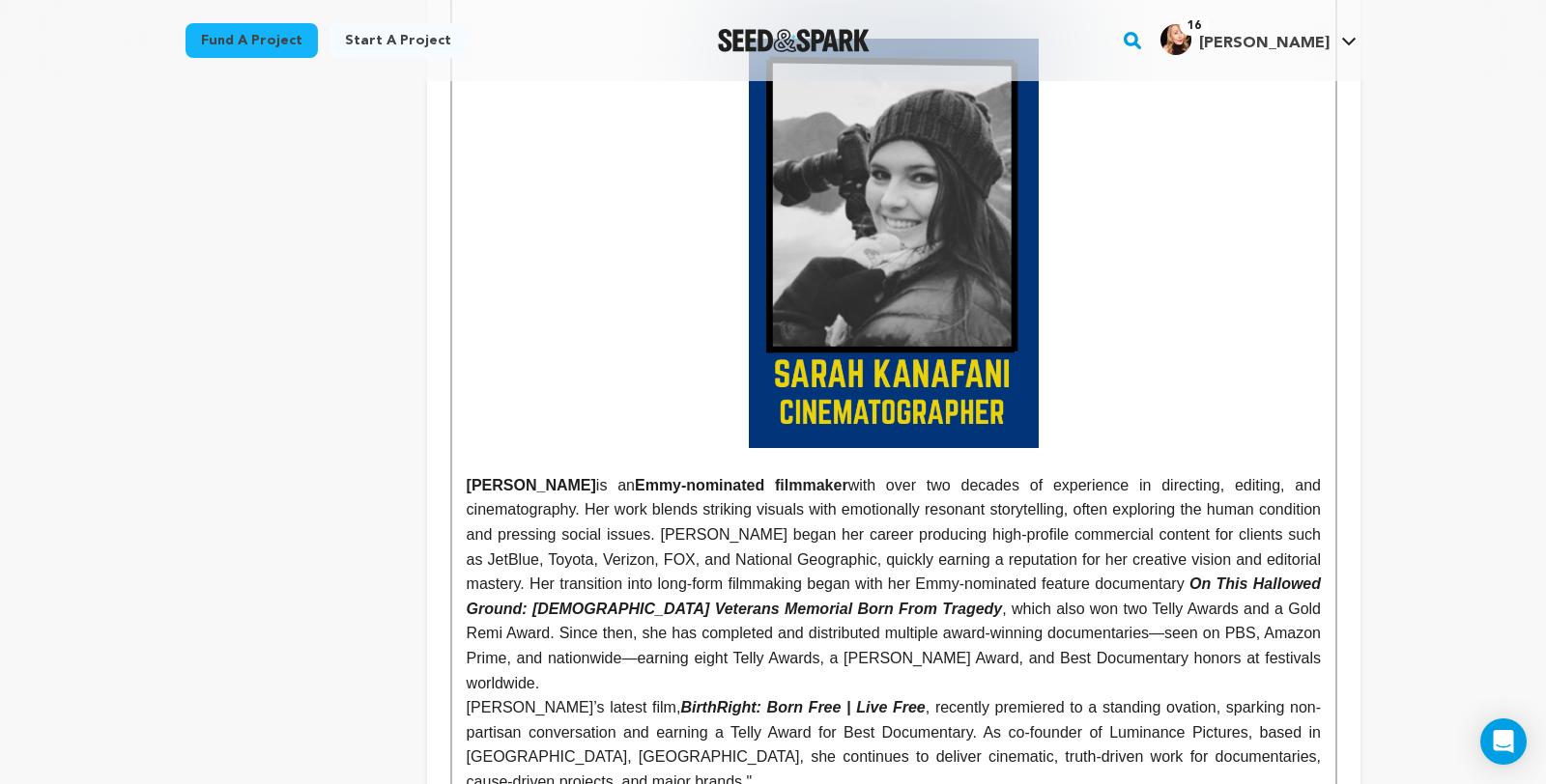
scroll to position [4081, 0]
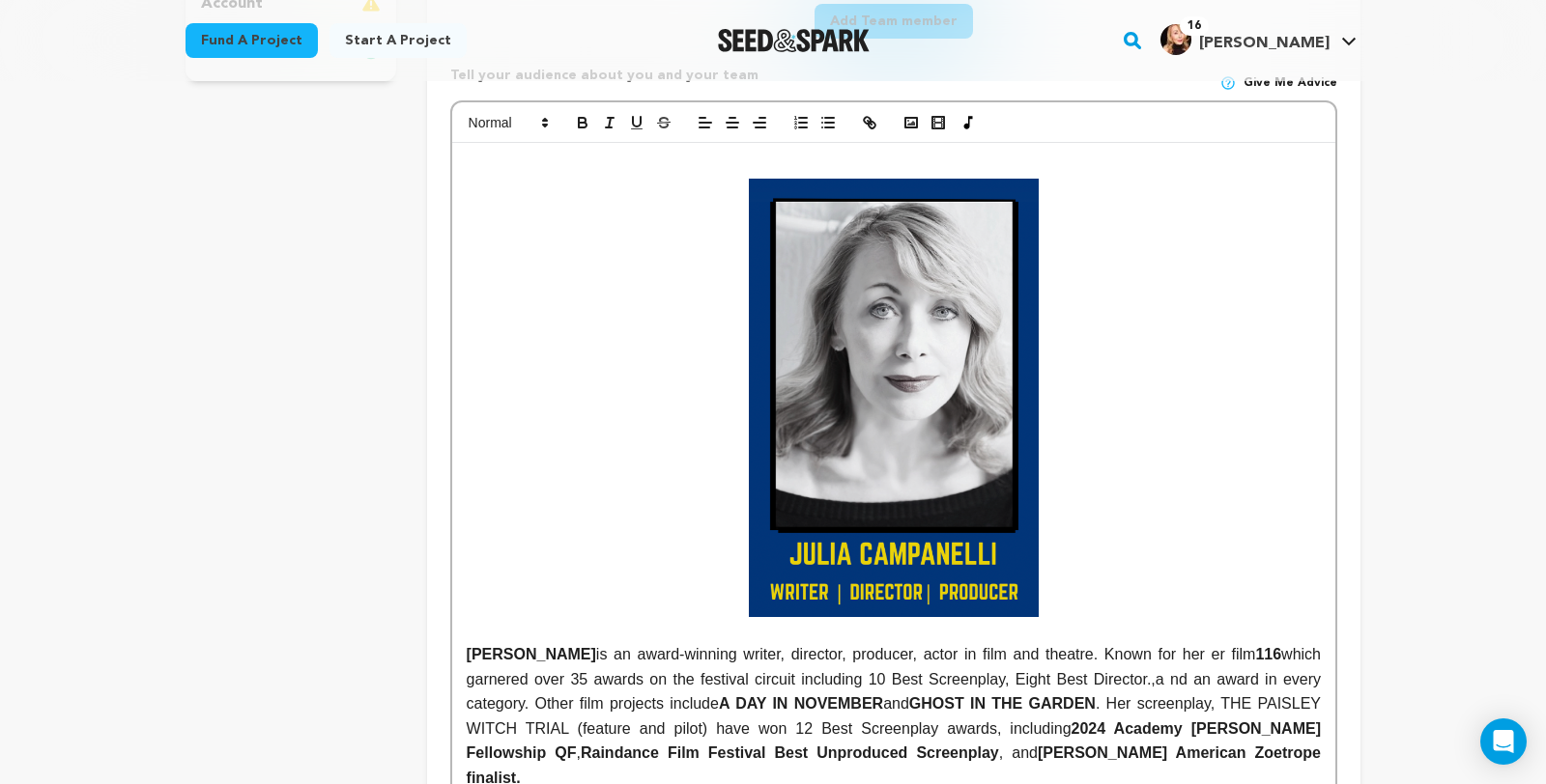
scroll to position [714, 0]
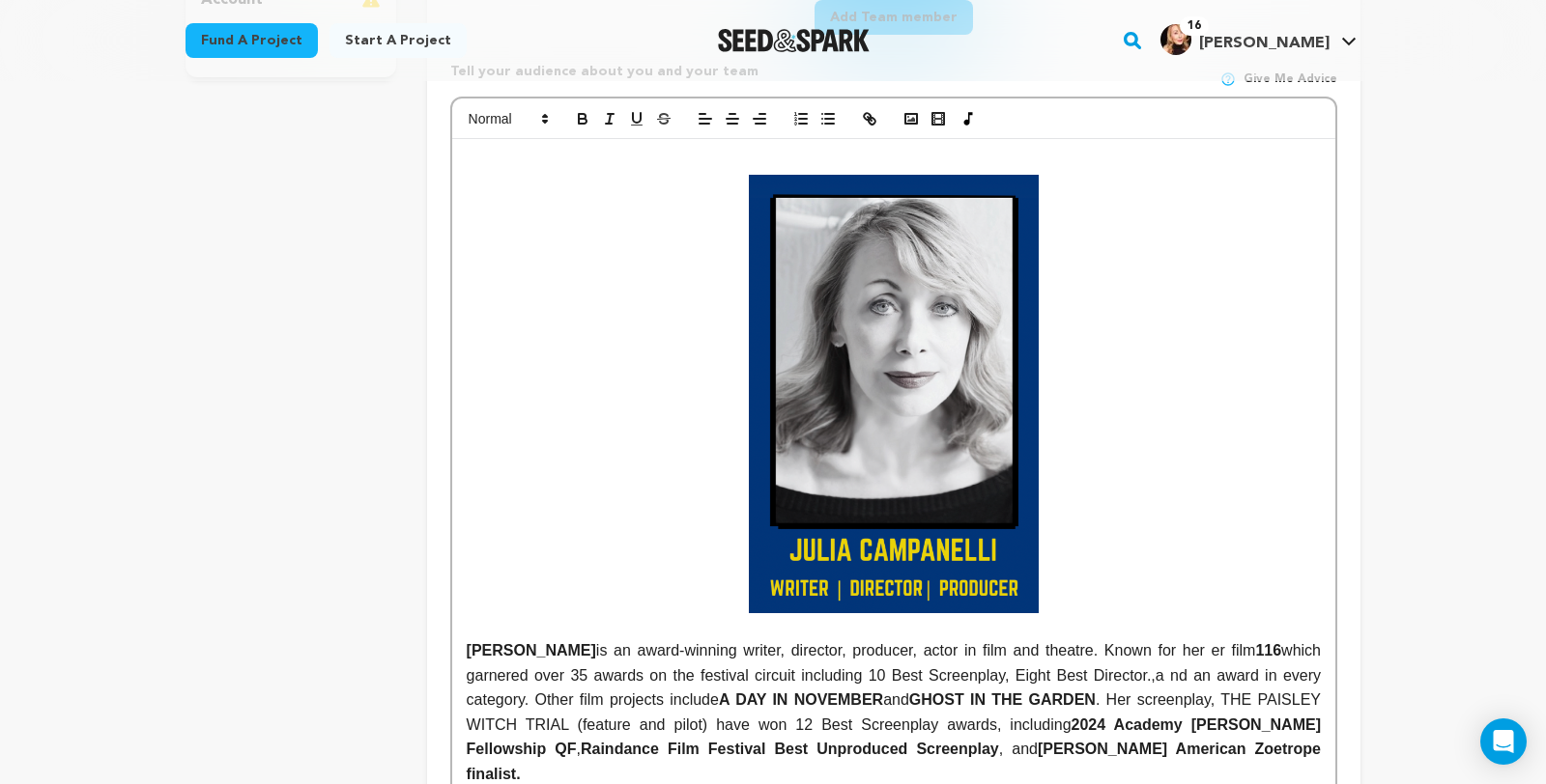
click at [1120, 487] on strong at bounding box center [893, 394] width 854 height 439
click at [1087, 462] on strong at bounding box center [893, 394] width 854 height 439
click at [968, 475] on img at bounding box center [893, 394] width 290 height 439
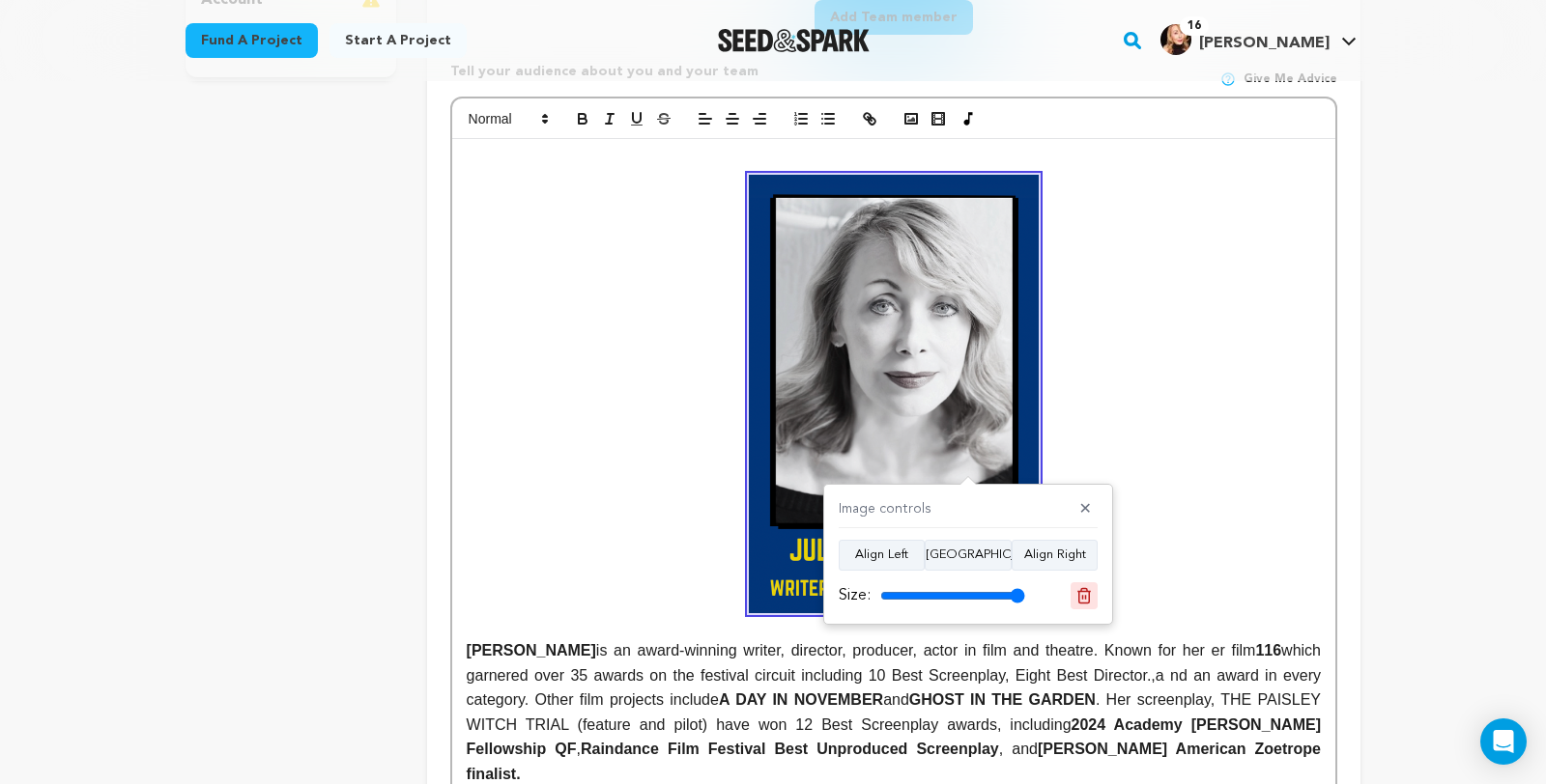
click at [1087, 595] on icon at bounding box center [1084, 595] width 17 height 17
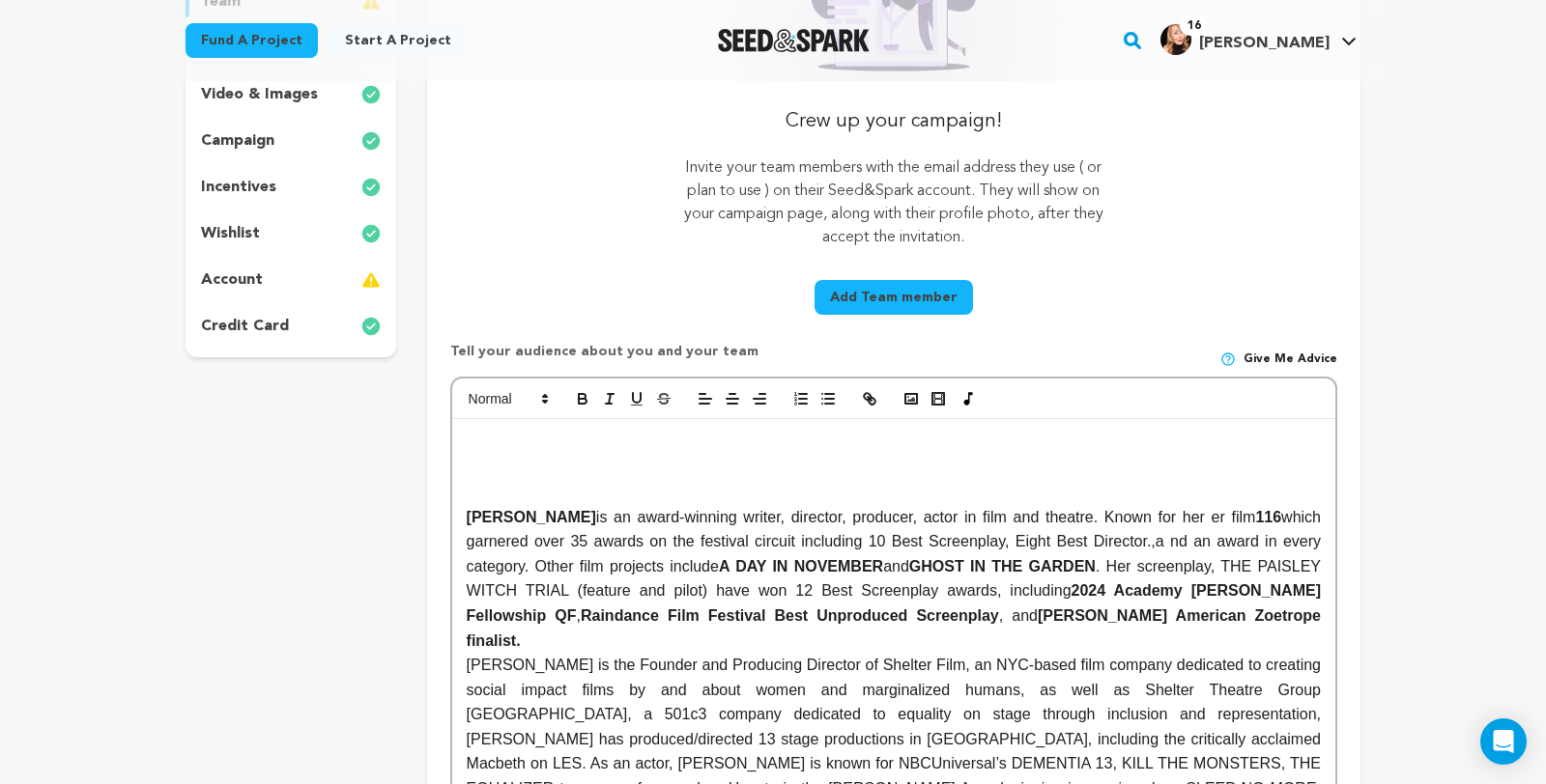
scroll to position [430, 0]
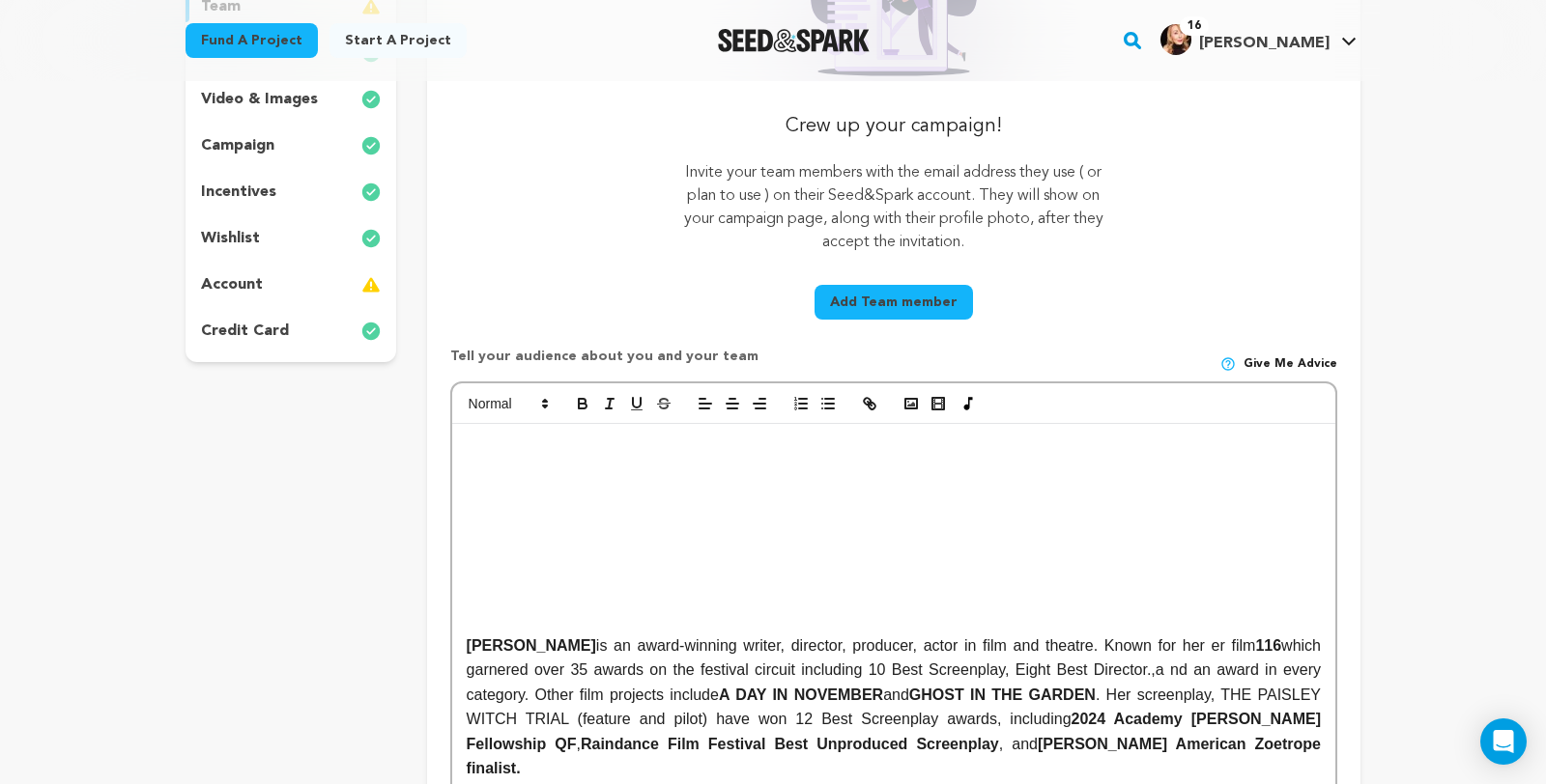
click at [467, 510] on p at bounding box center [893, 498] width 854 height 25
click at [905, 409] on rect "button" at bounding box center [911, 404] width 12 height 10
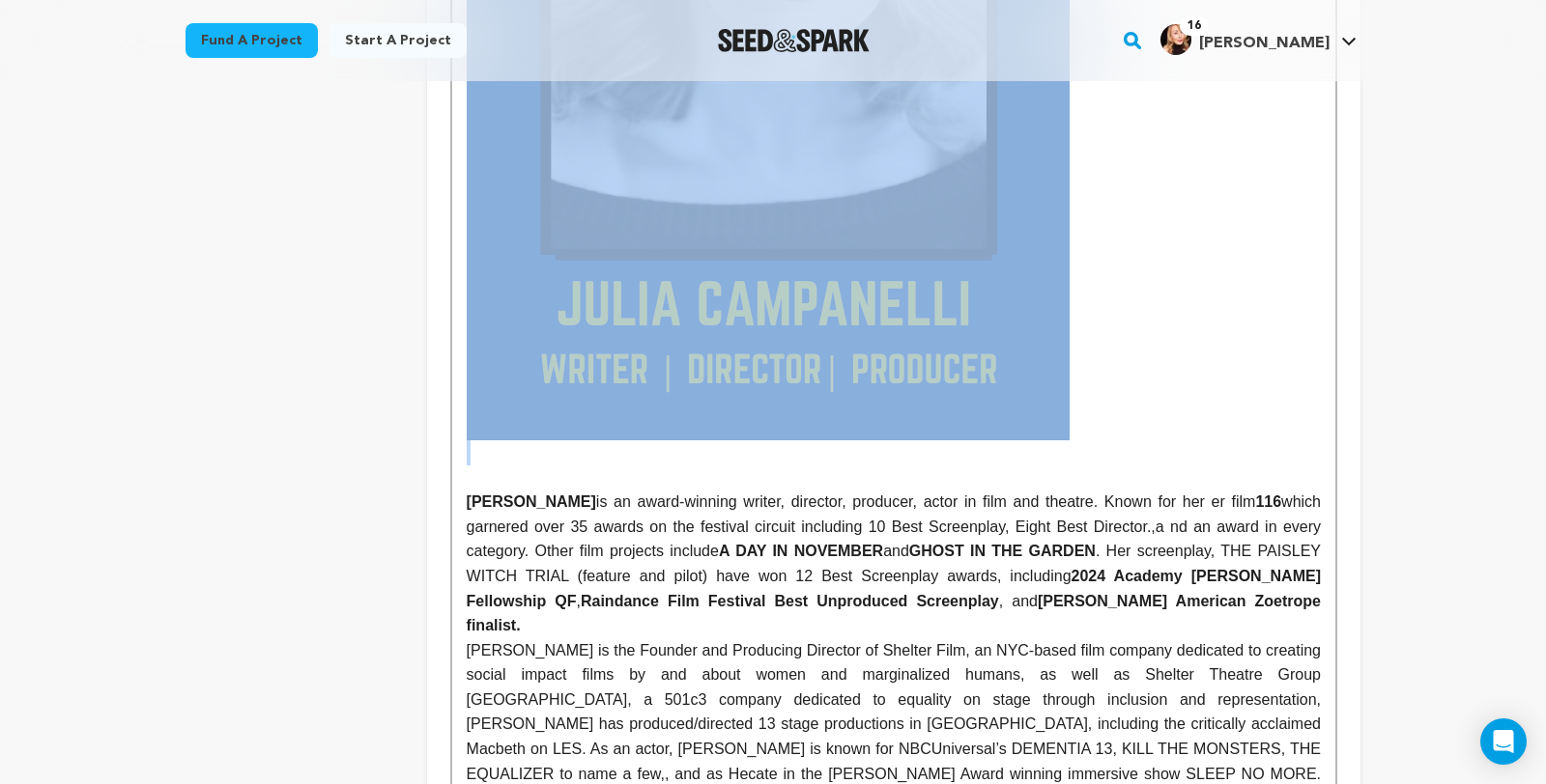
scroll to position [1335, 0]
click at [914, 439] on img at bounding box center [768, 10] width 602 height 861
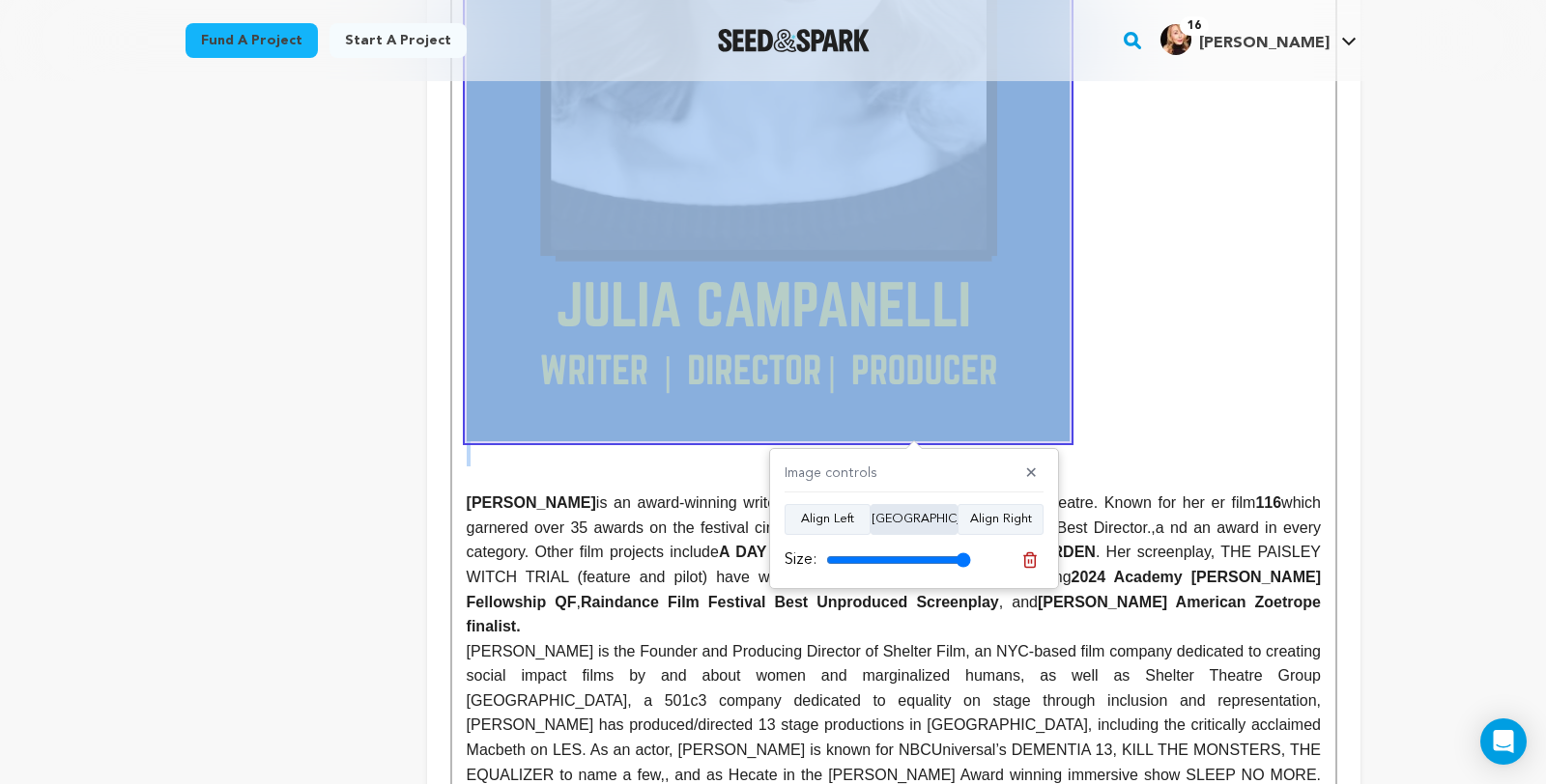
click at [922, 516] on button "Align Center" at bounding box center [914, 520] width 87 height 31
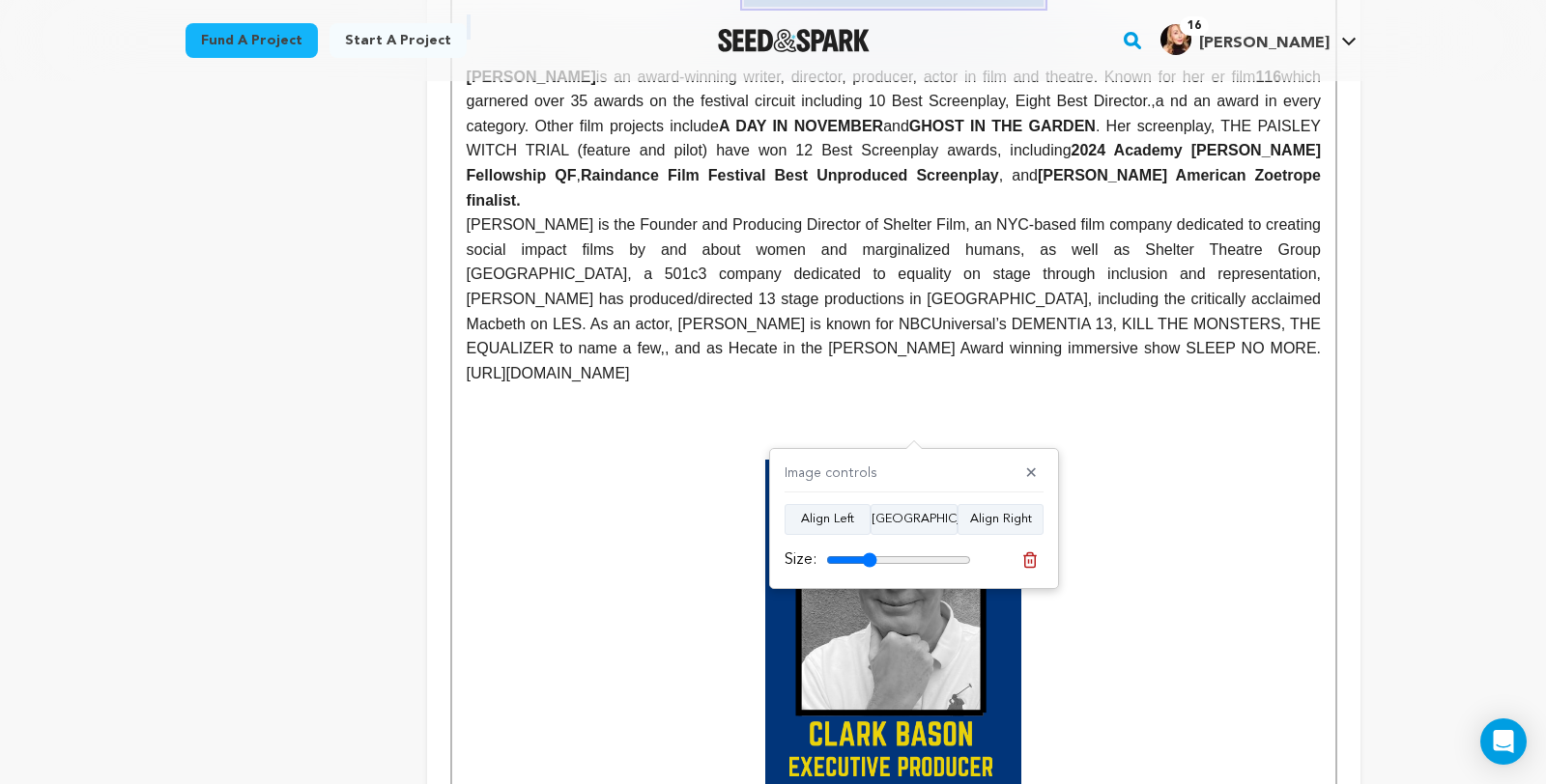
drag, startPoint x: 963, startPoint y: 562, endPoint x: 872, endPoint y: 566, distance: 91.1
type input "35"
click at [872, 566] on input "range" at bounding box center [898, 561] width 145 height 15
click at [1272, 436] on p at bounding box center [893, 423] width 854 height 25
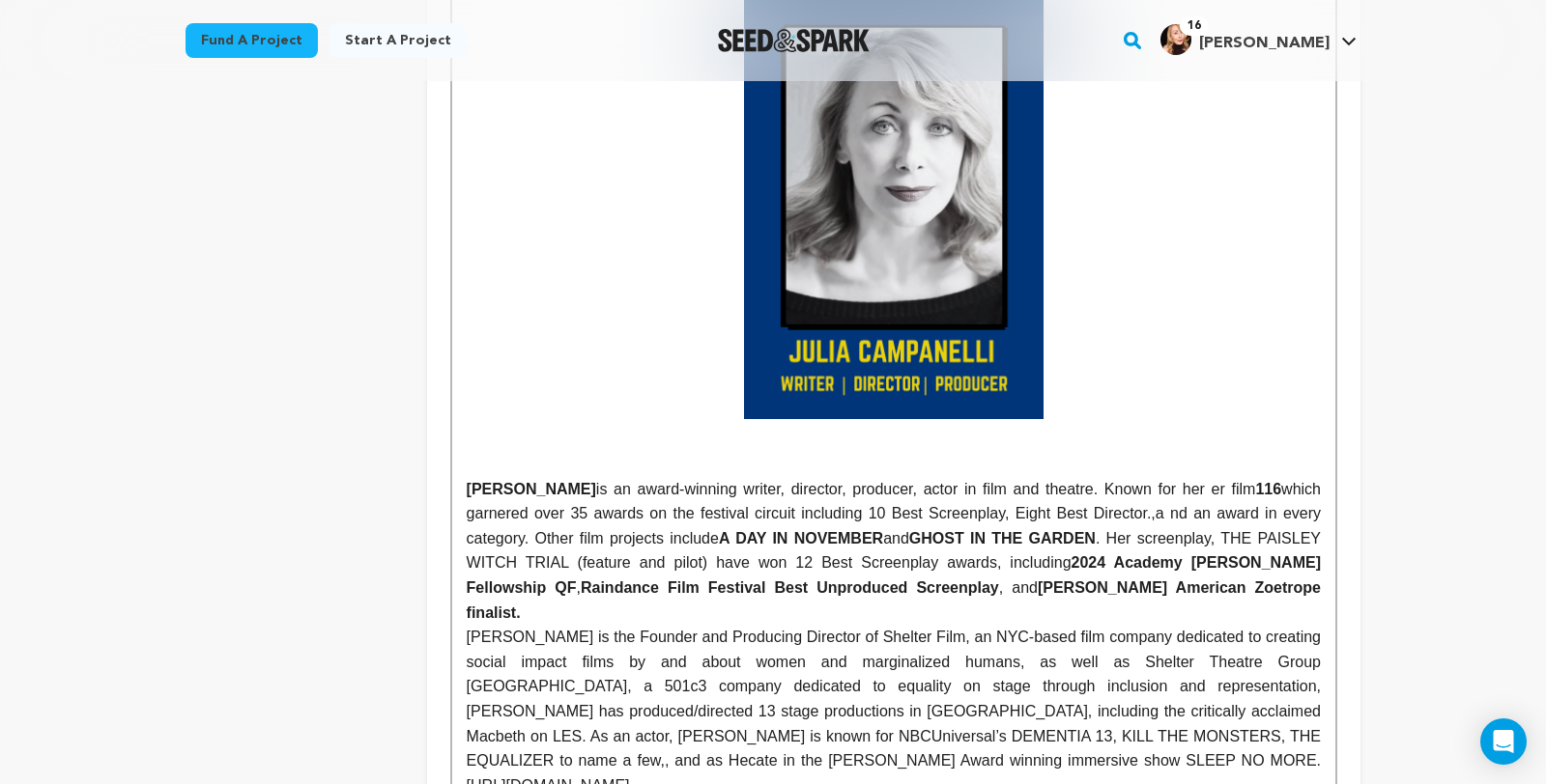
scroll to position [998, 0]
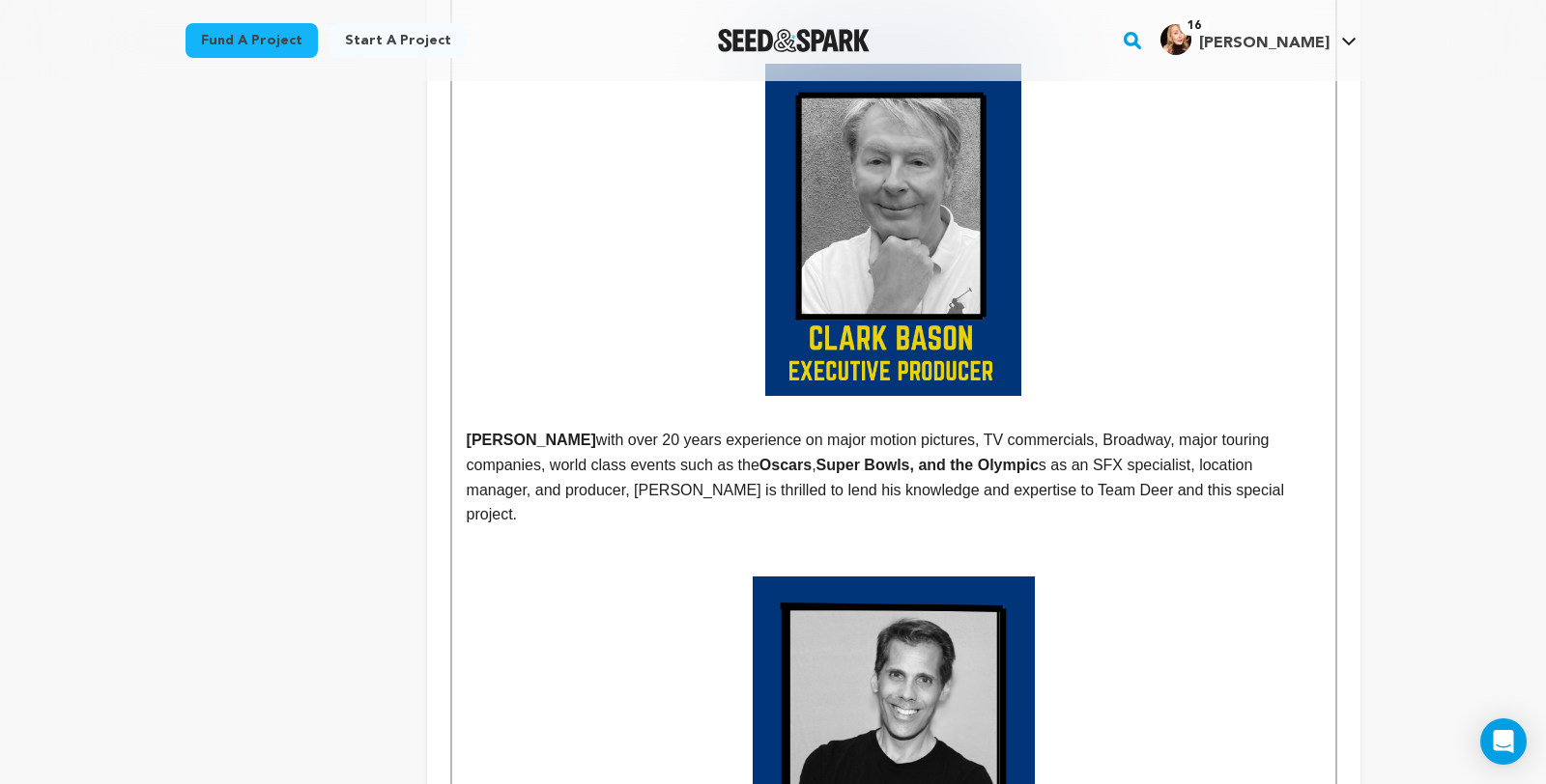
scroll to position [1686, 0]
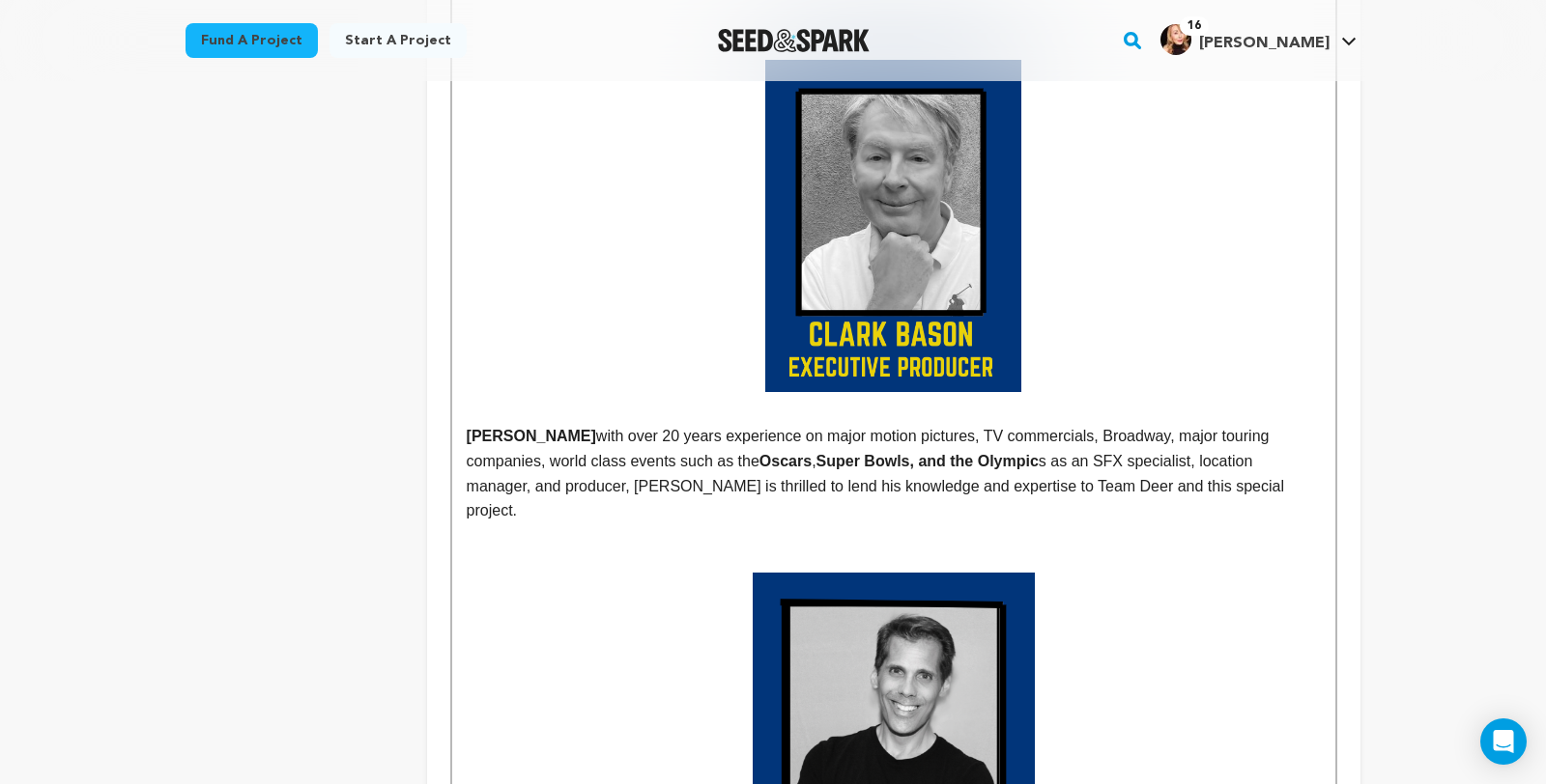
click at [467, 445] on strong "CLARK BASON" at bounding box center [532, 436] width 130 height 16
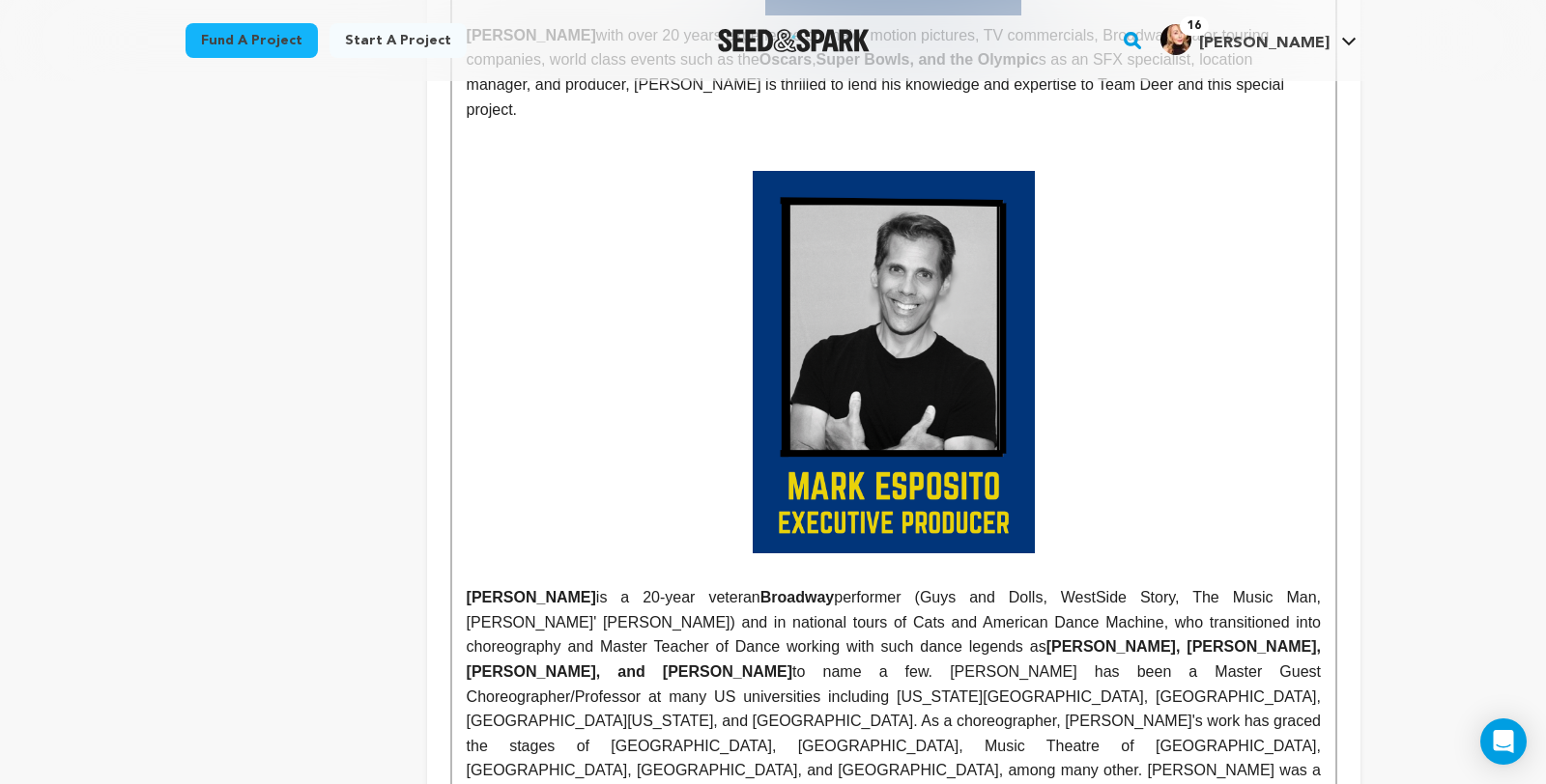
scroll to position [2069, 0]
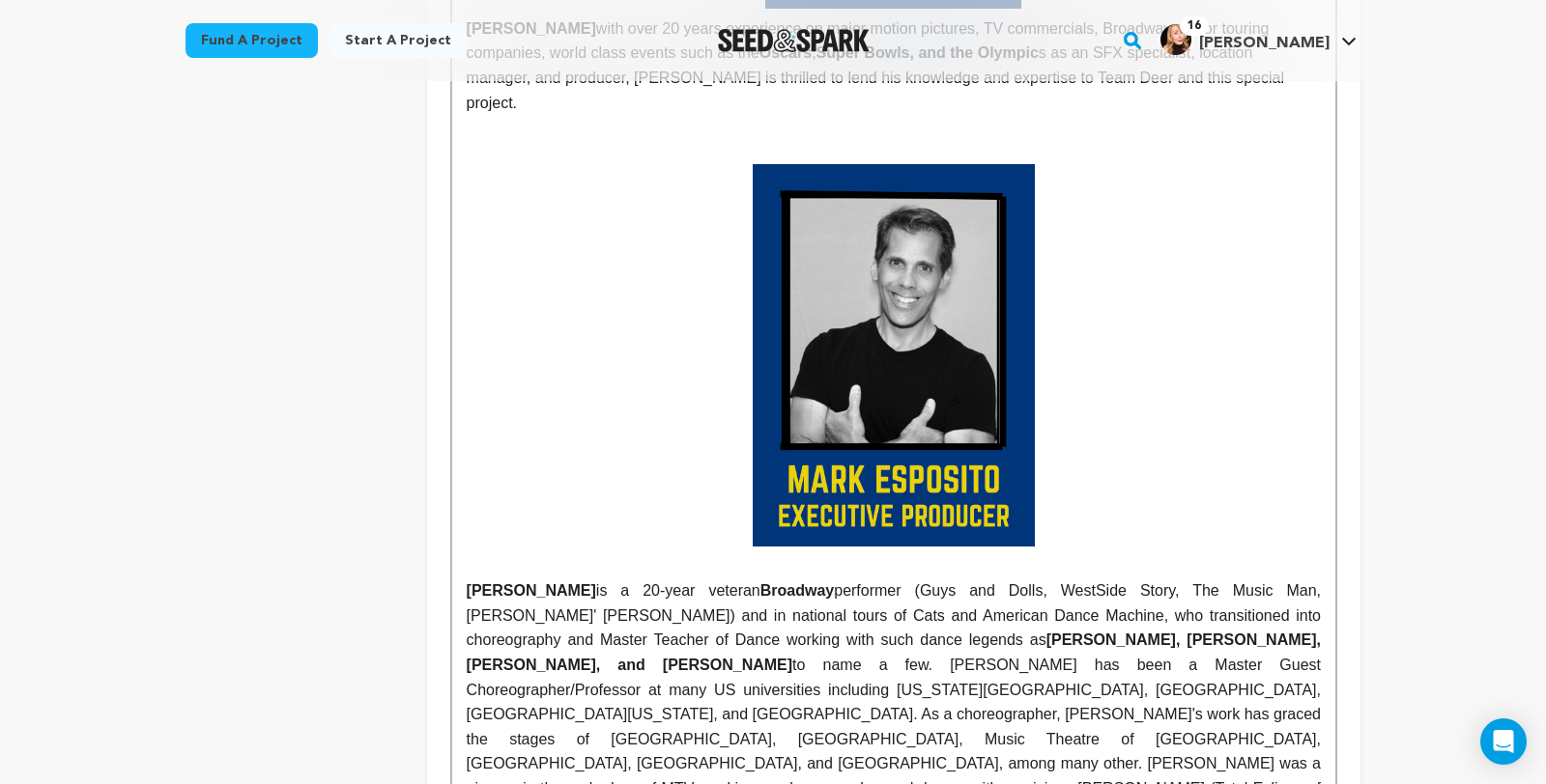
click at [858, 546] on img at bounding box center [893, 355] width 282 height 382
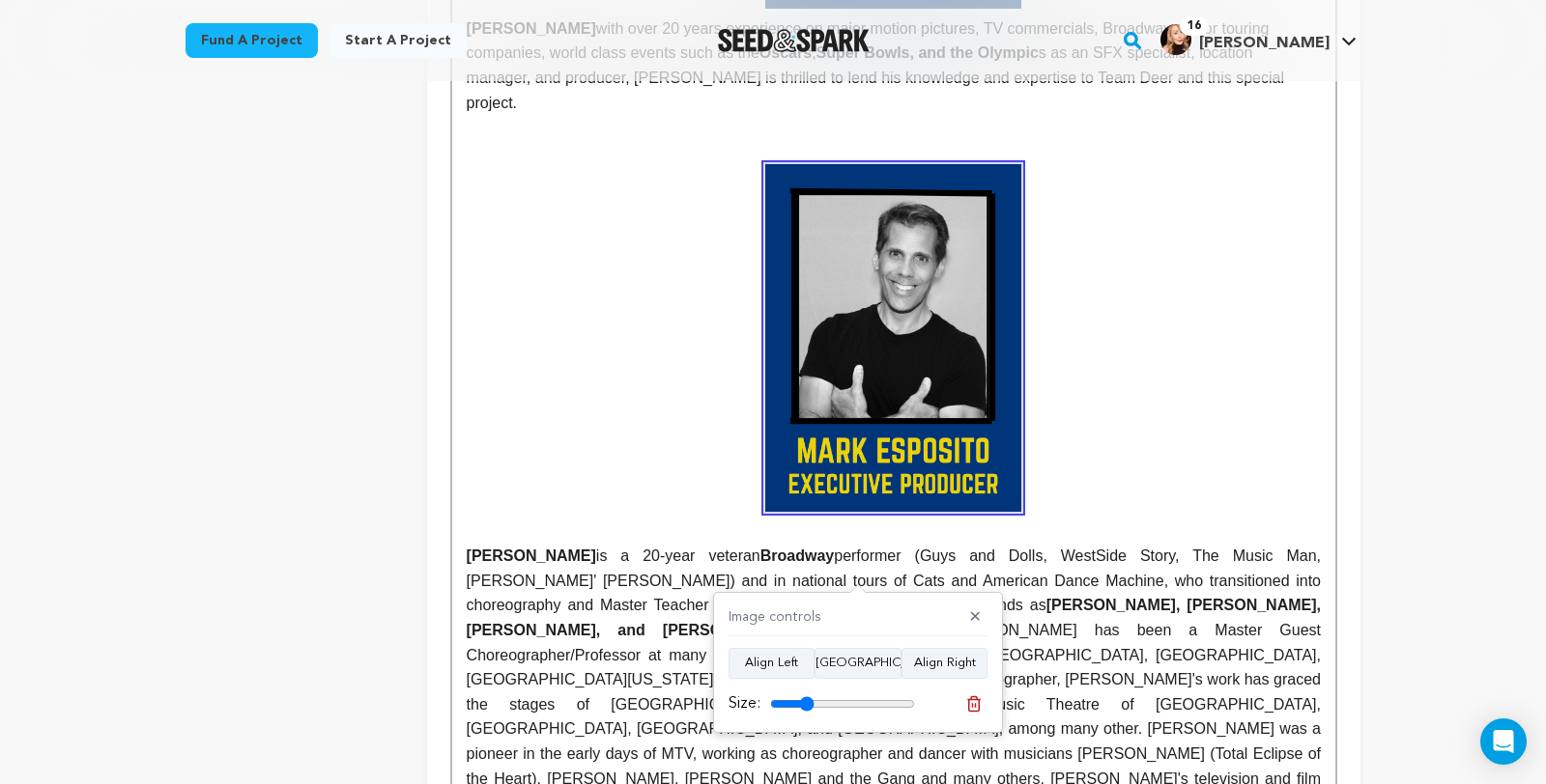
click at [808, 703] on input "range" at bounding box center [842, 704] width 145 height 15
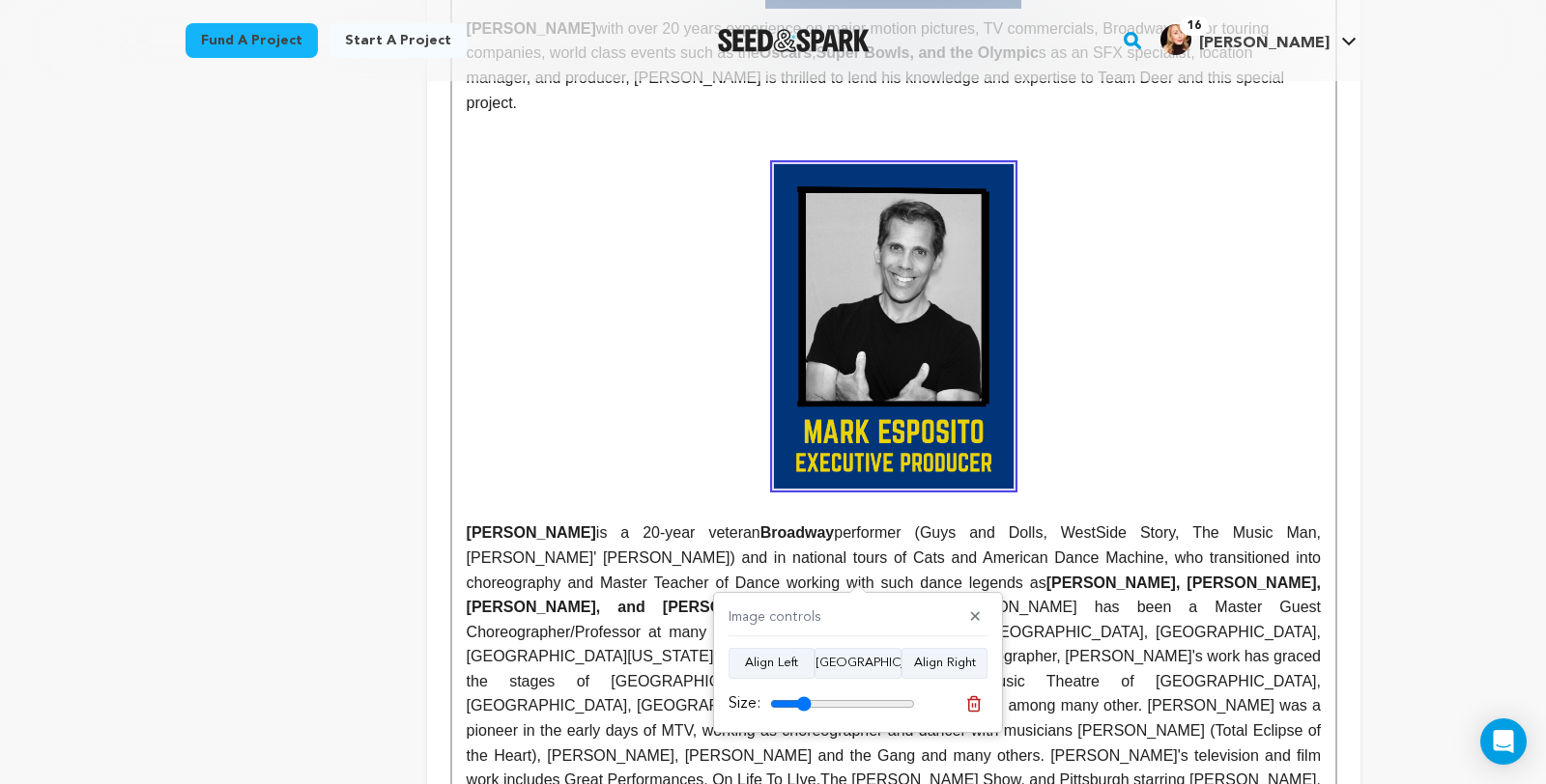
type input "28"
click at [806, 703] on input "range" at bounding box center [842, 704] width 145 height 15
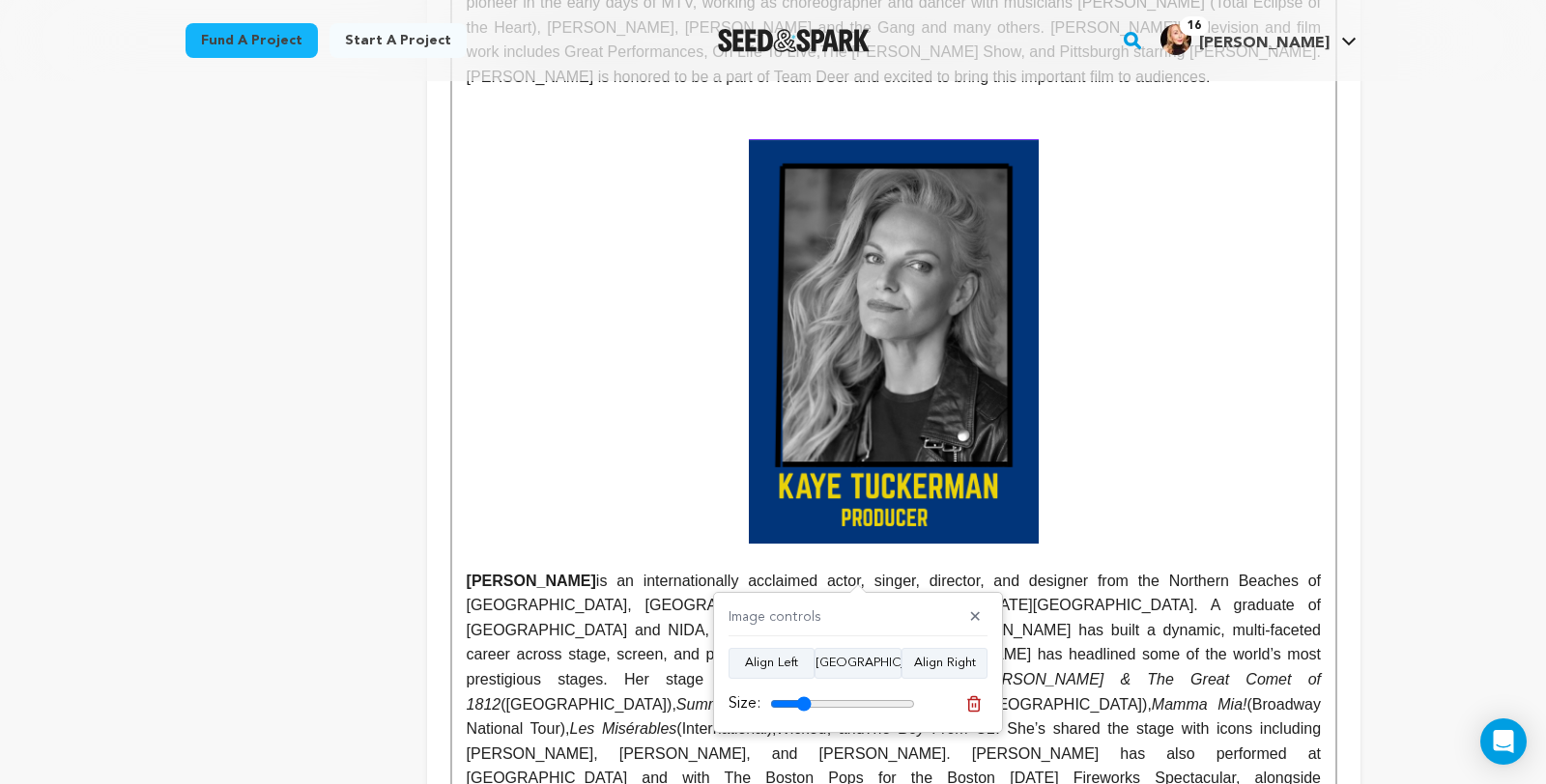
scroll to position [2860, 0]
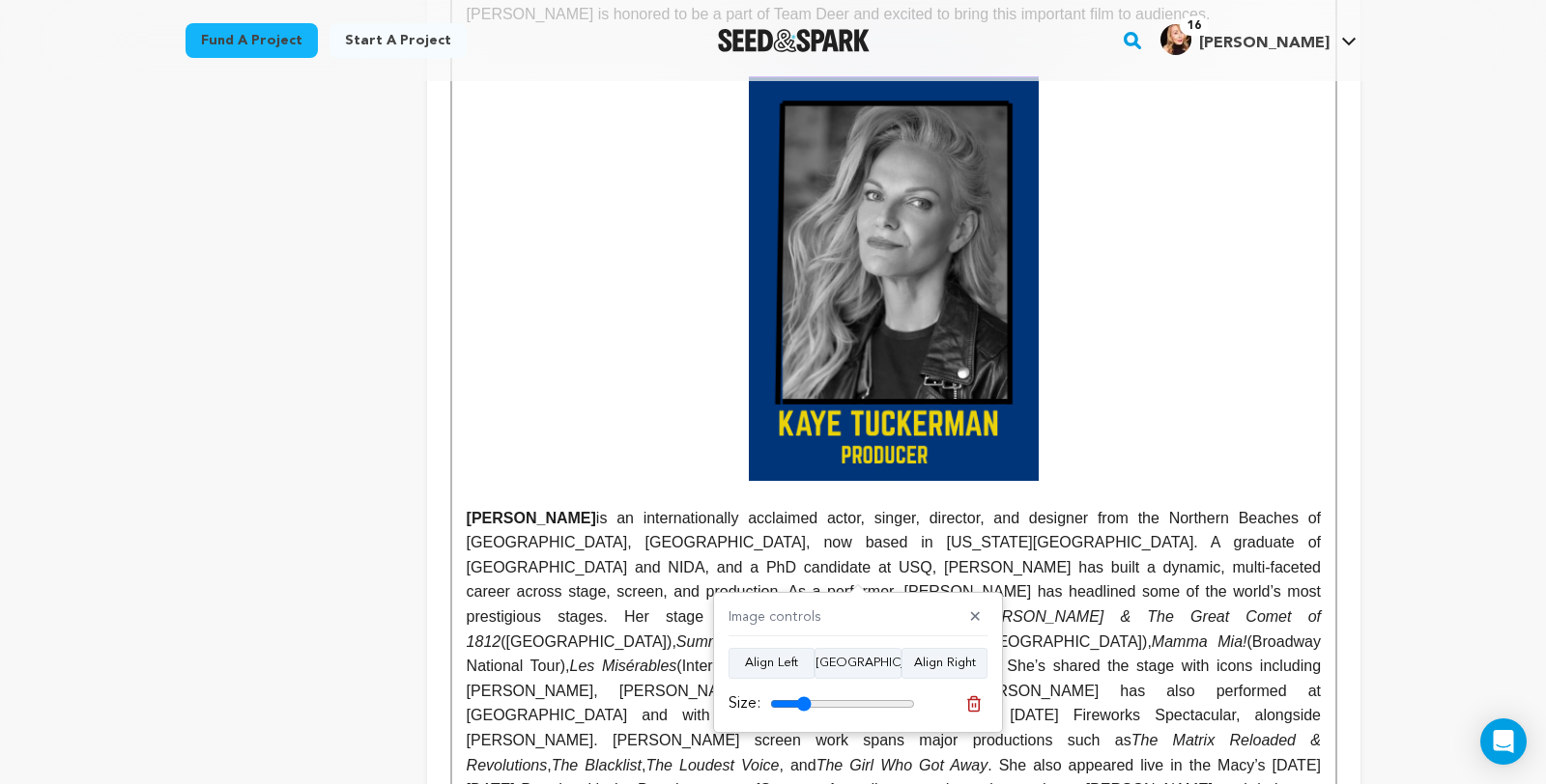
click at [1024, 481] on img at bounding box center [893, 278] width 290 height 405
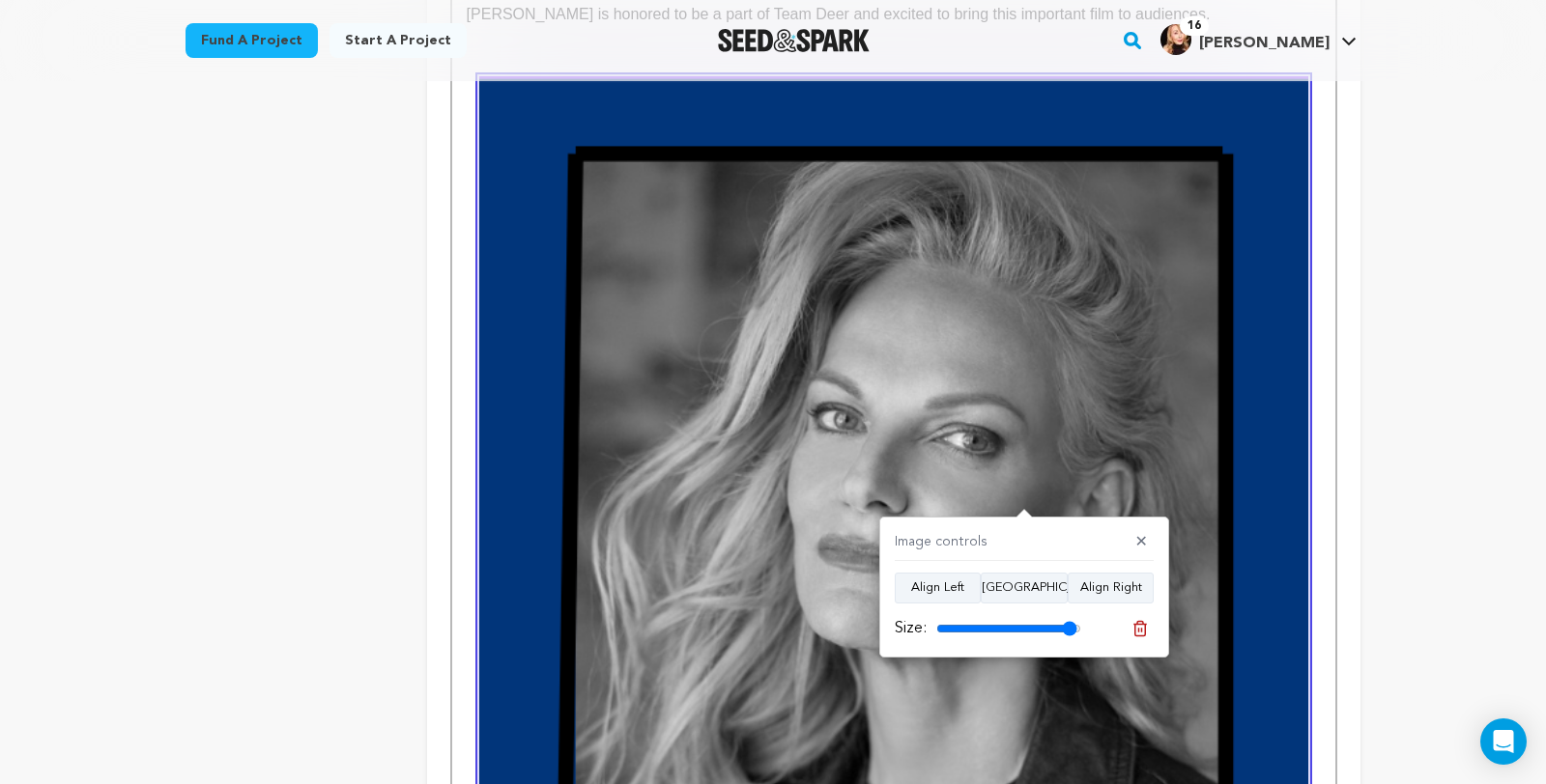
click at [1071, 626] on input "range" at bounding box center [1008, 628] width 145 height 15
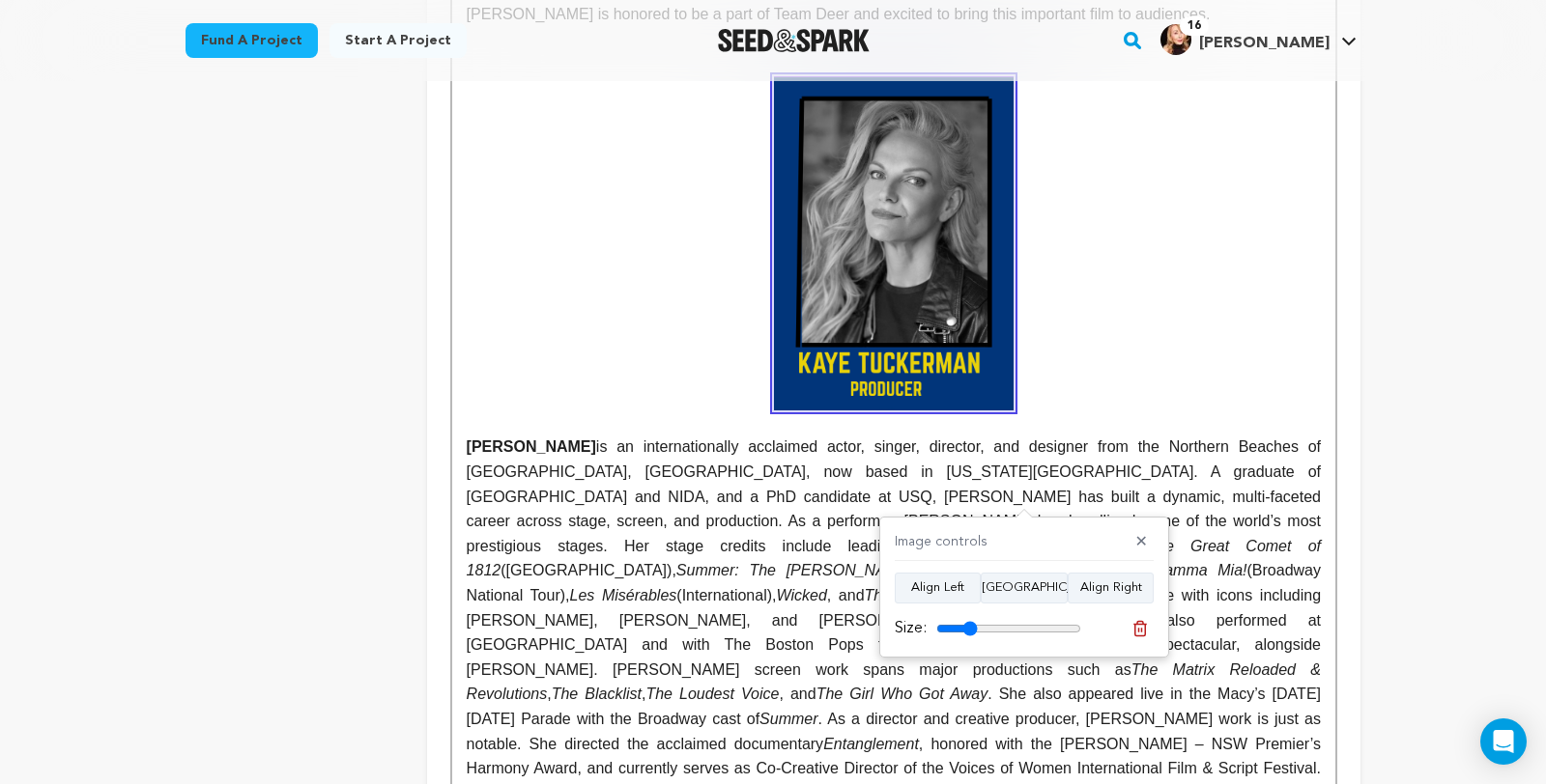
drag, startPoint x: 1071, startPoint y: 626, endPoint x: 973, endPoint y: 633, distance: 98.2
click at [973, 633] on input "range" at bounding box center [1008, 628] width 145 height 15
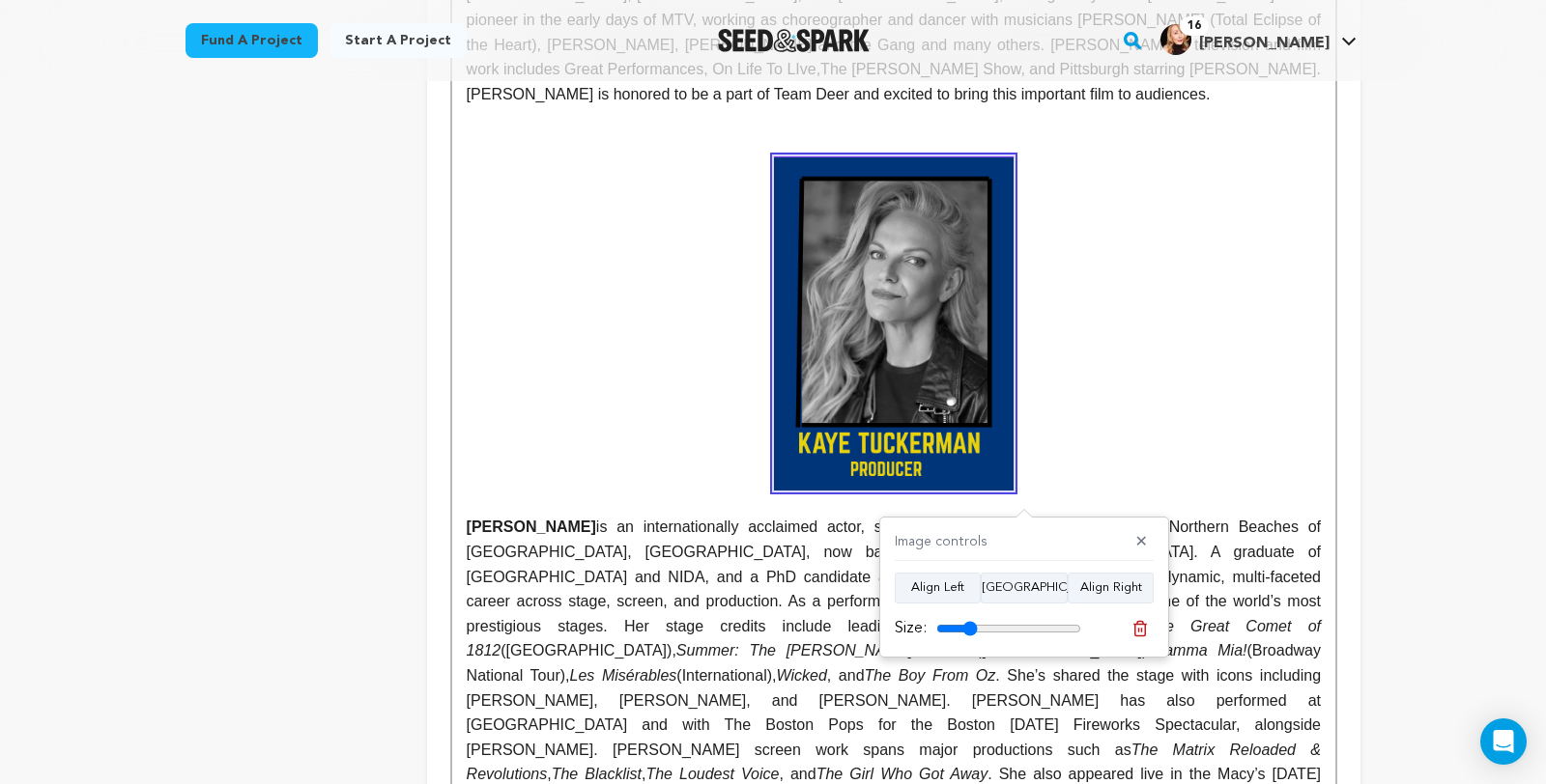
scroll to position [2782, 0]
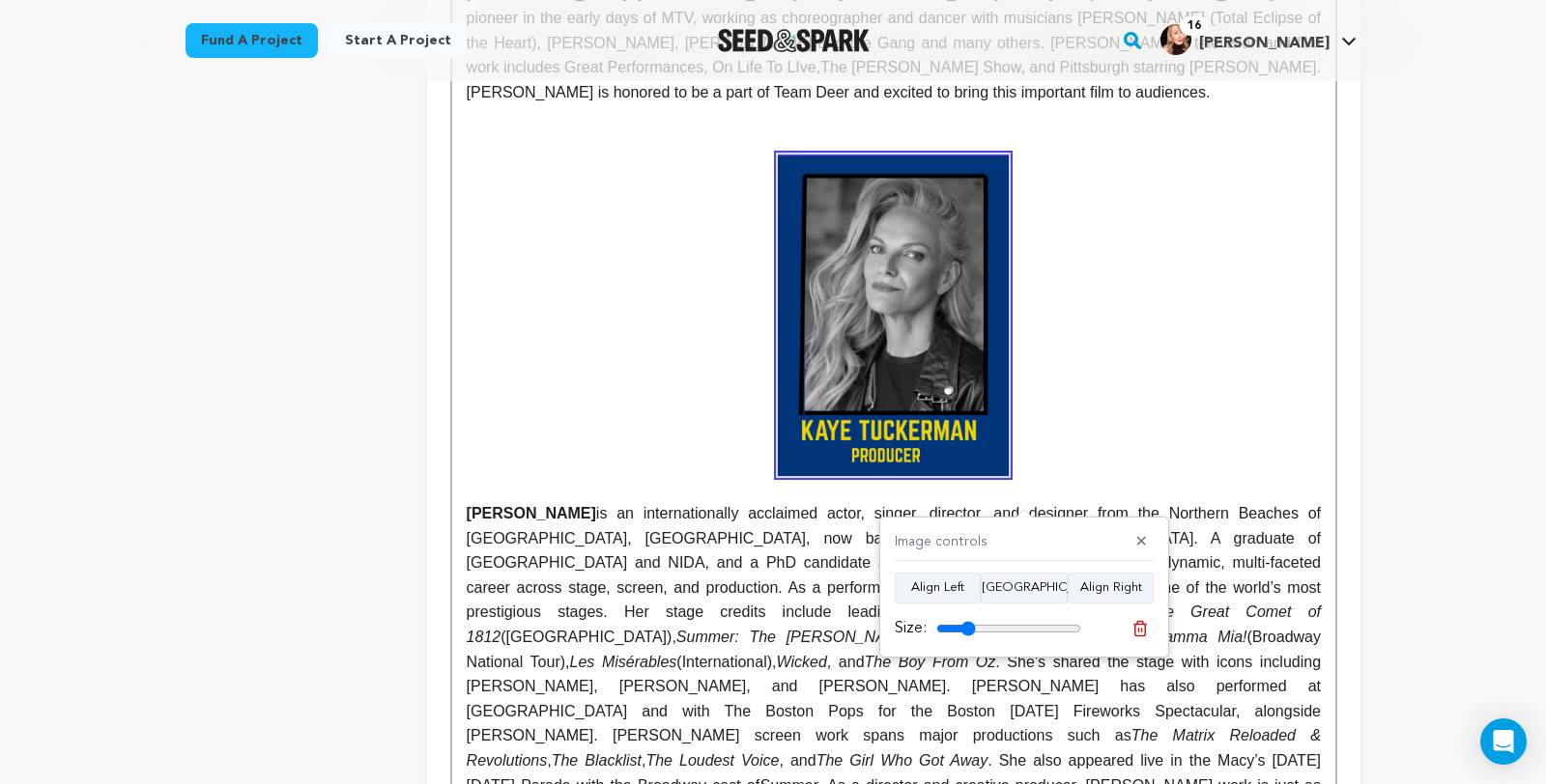
type input "27"
click at [971, 634] on input "range" at bounding box center [1008, 628] width 145 height 15
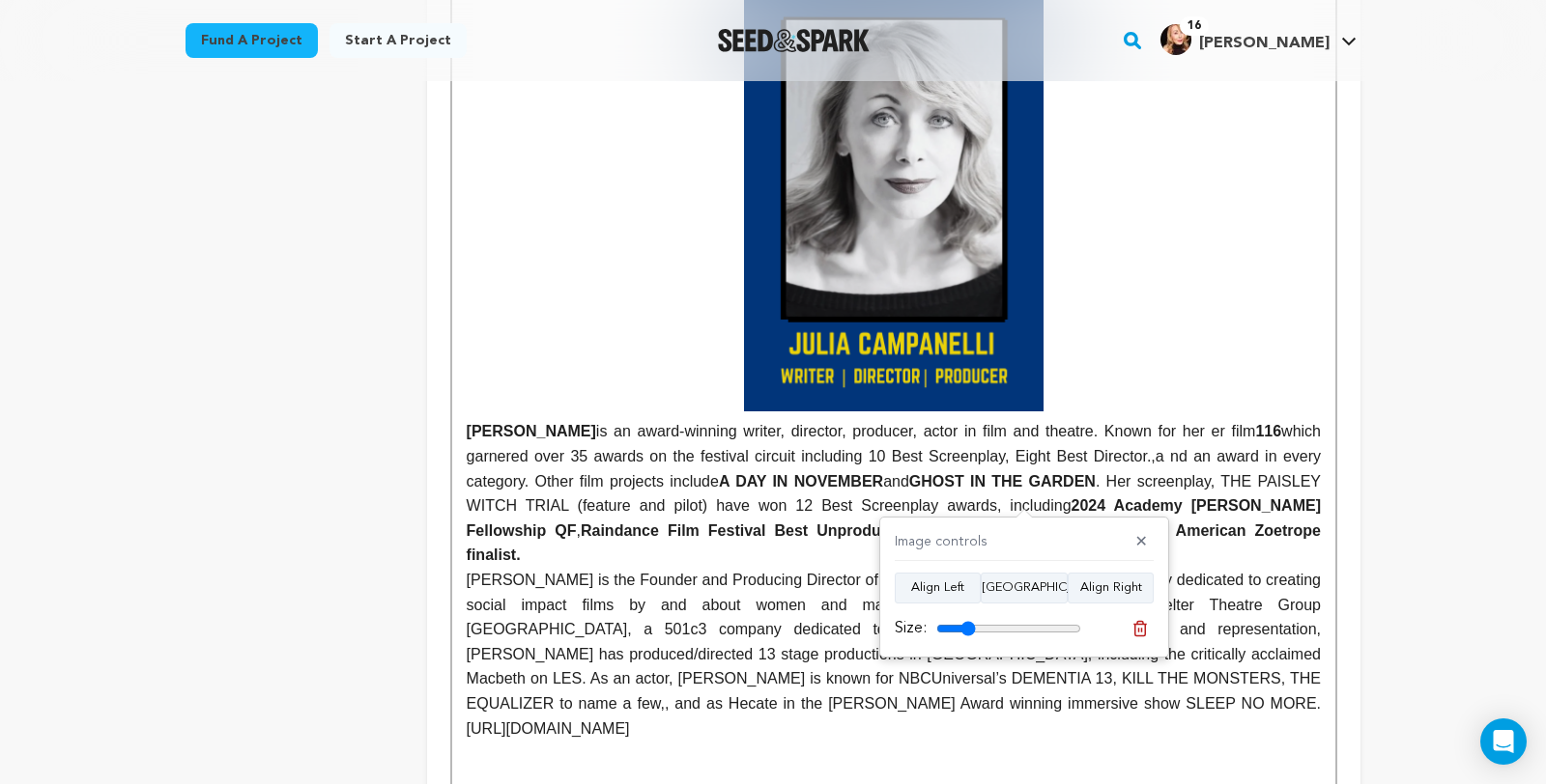
scroll to position [847, 0]
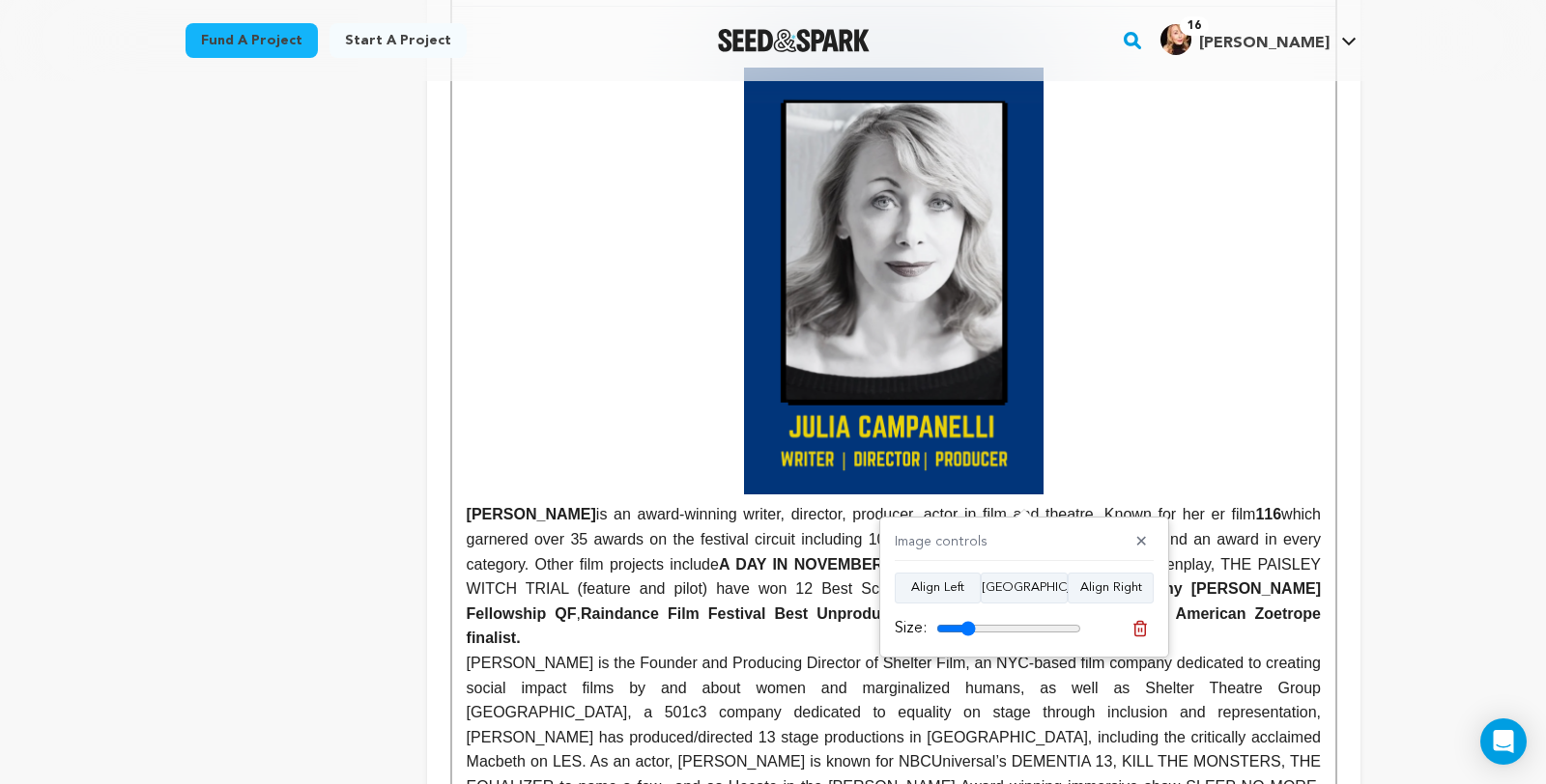
click at [1313, 283] on p at bounding box center [893, 281] width 854 height 427
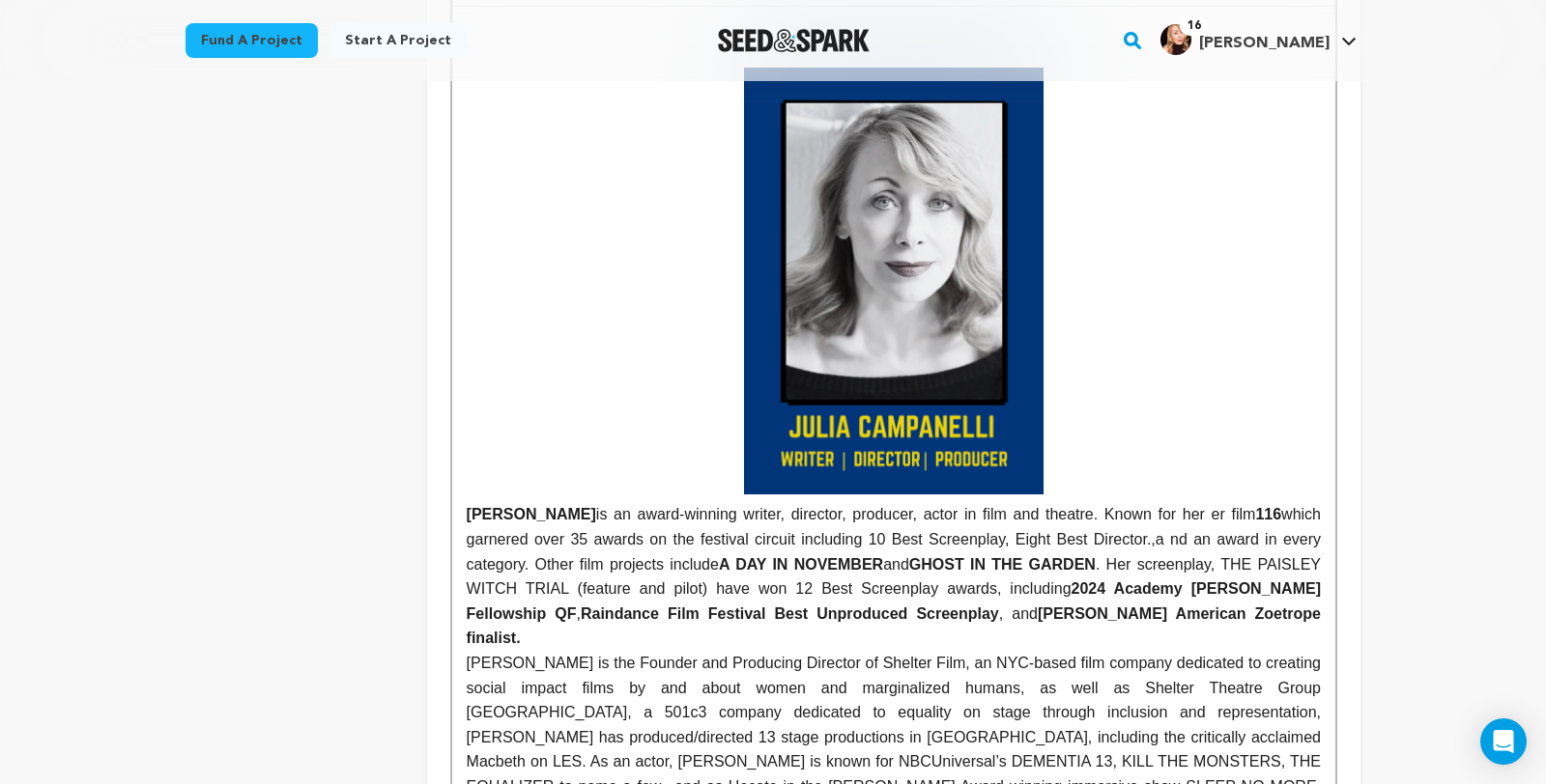
click at [1007, 495] on img at bounding box center [893, 281] width 300 height 427
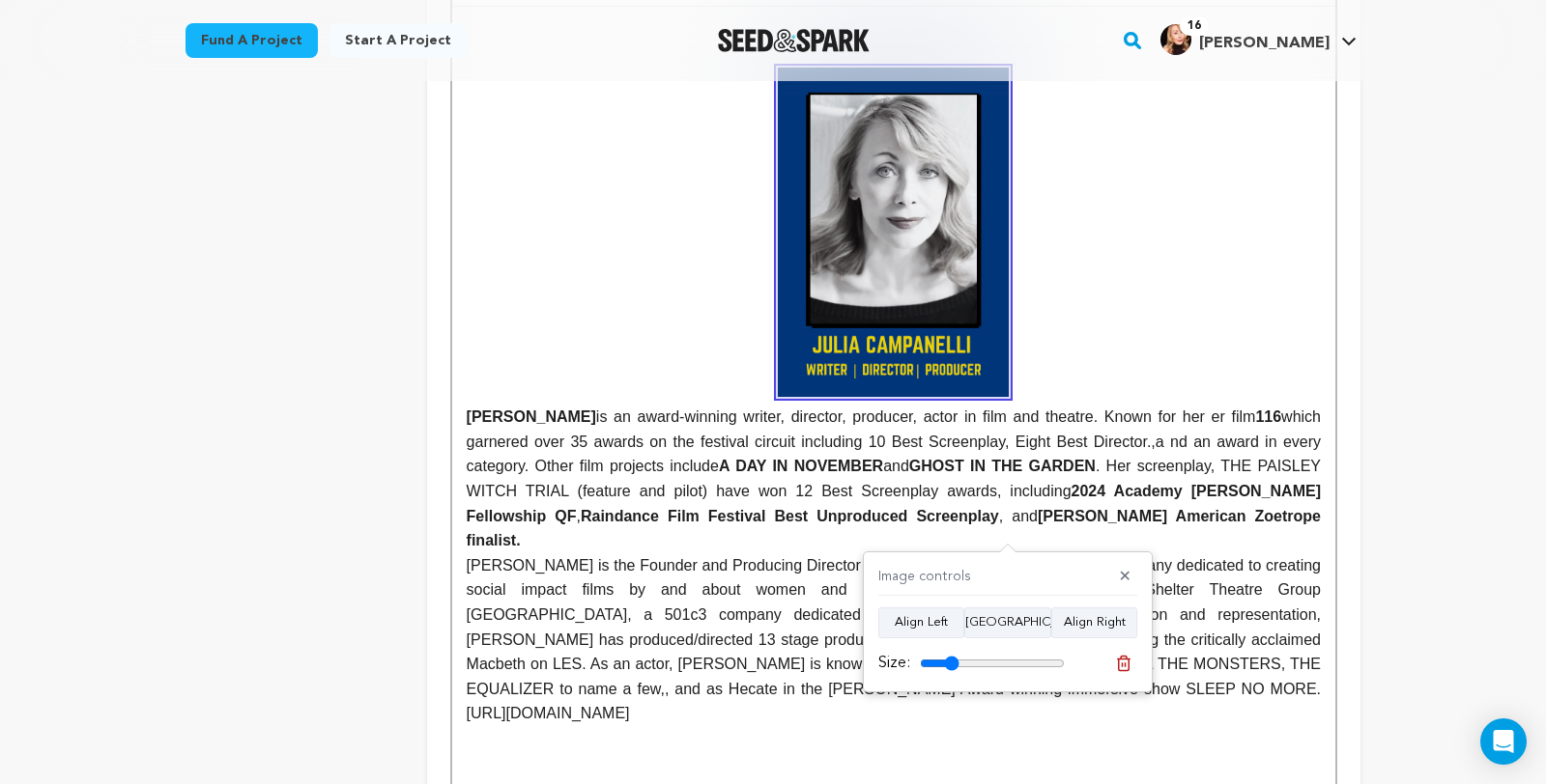
drag, startPoint x: 966, startPoint y: 666, endPoint x: 955, endPoint y: 666, distance: 11.0
type input "27"
click at [955, 666] on input "range" at bounding box center [992, 663] width 145 height 15
click at [1156, 554] on p "JULIA CAMPANELLI is an award-winning writer, director, producer, actor in film …" at bounding box center [893, 479] width 854 height 149
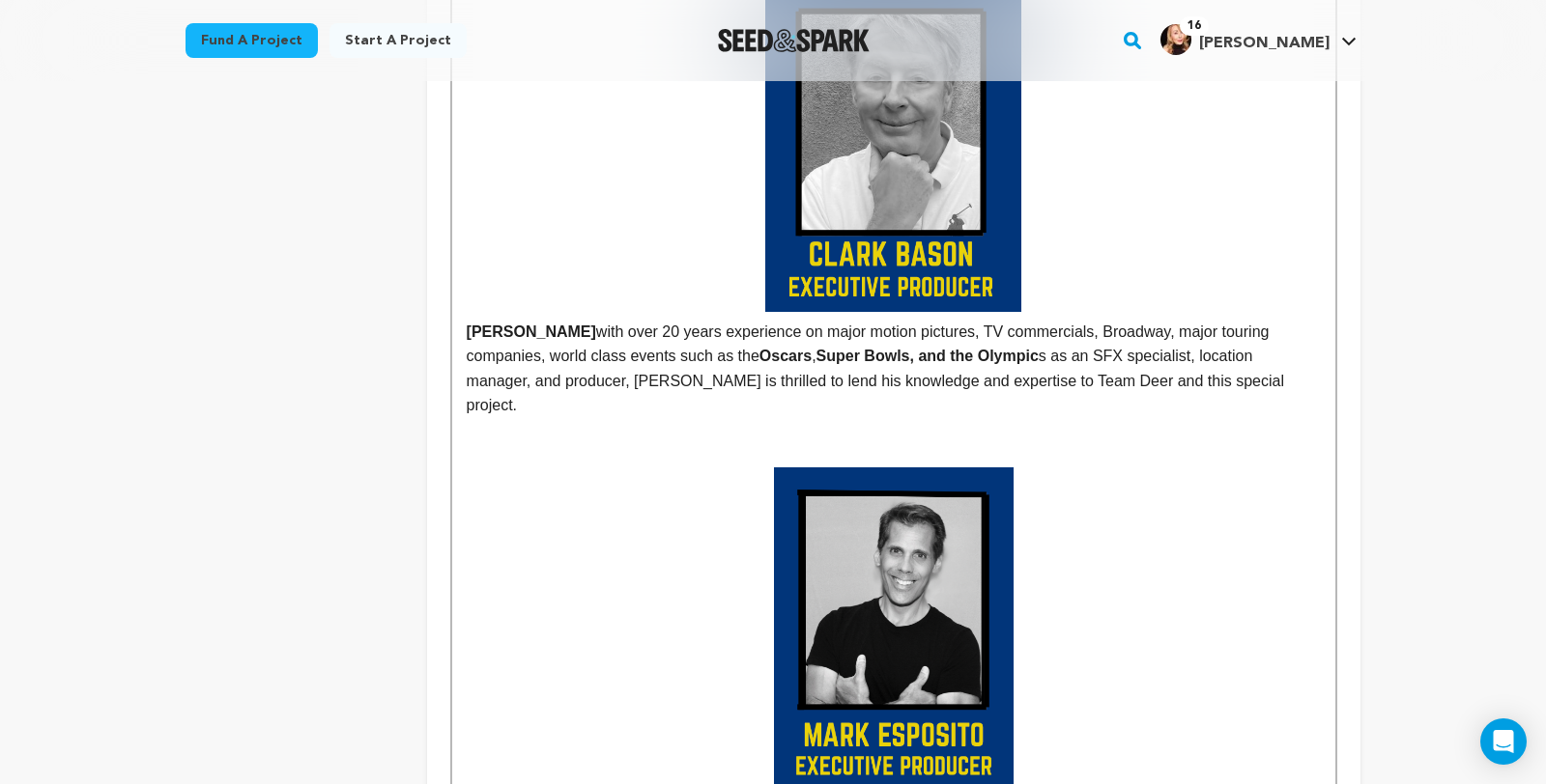
scroll to position [1671, 0]
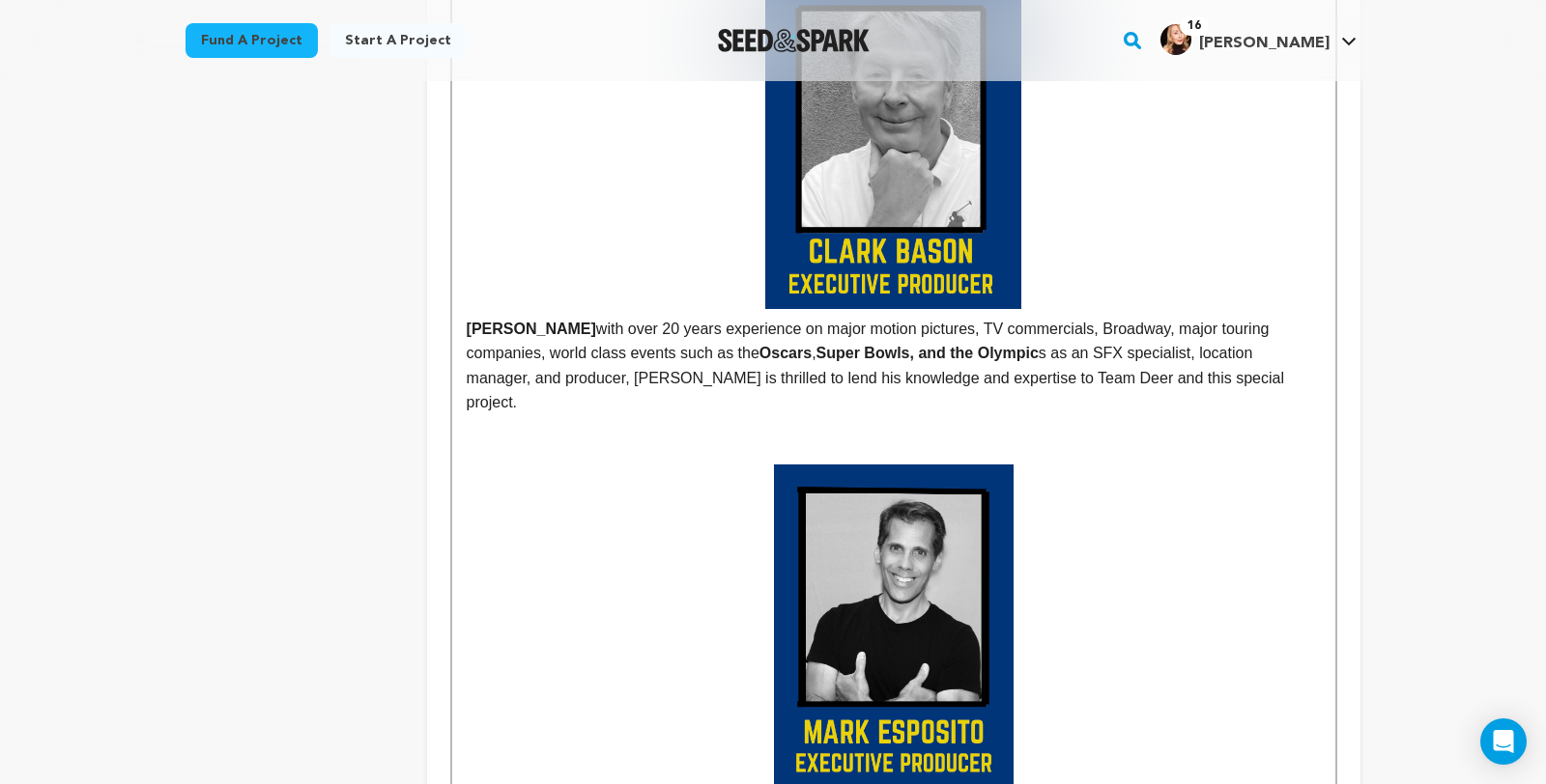
click at [951, 441] on p at bounding box center [893, 428] width 854 height 25
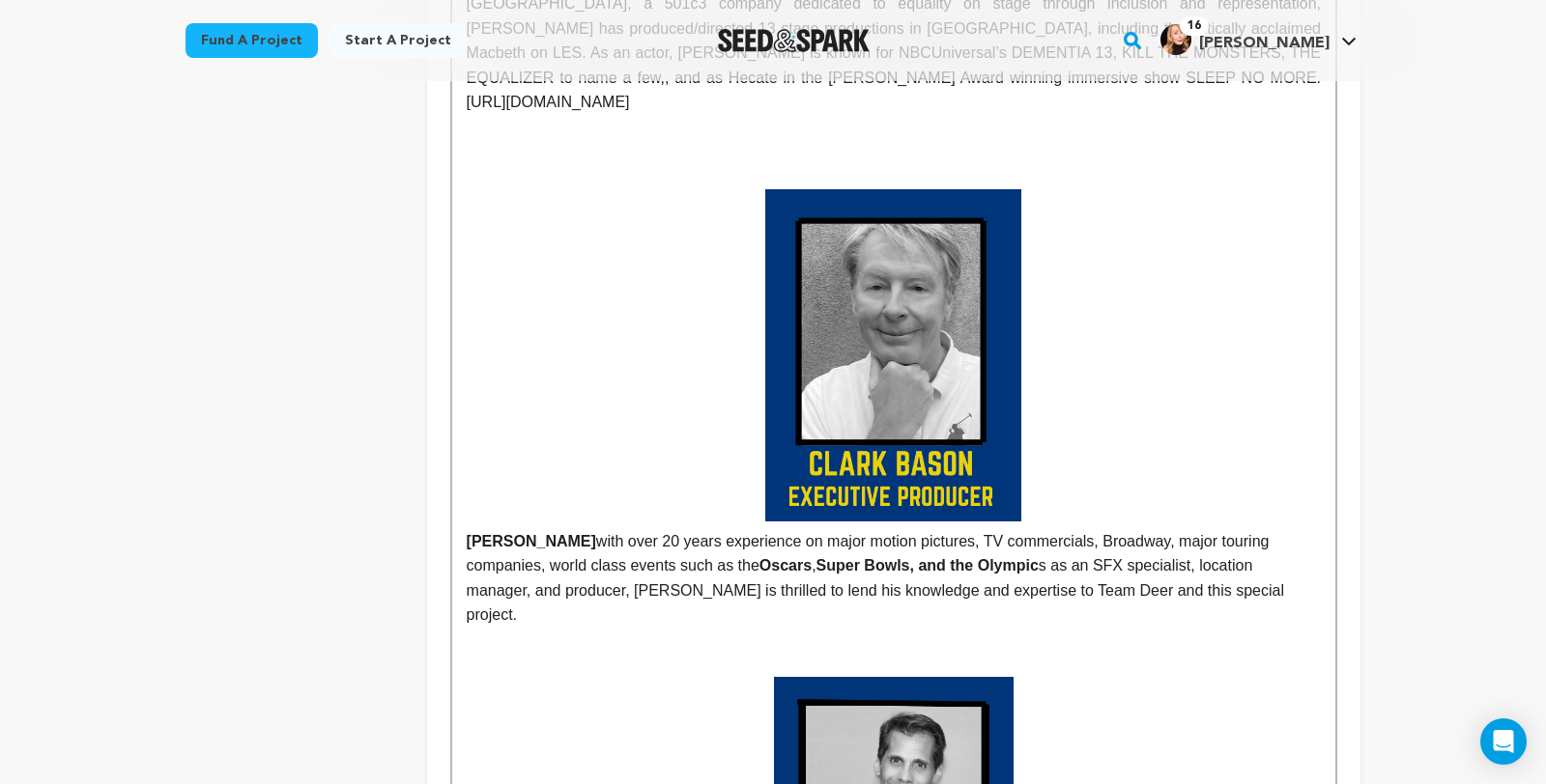
scroll to position [1454, 0]
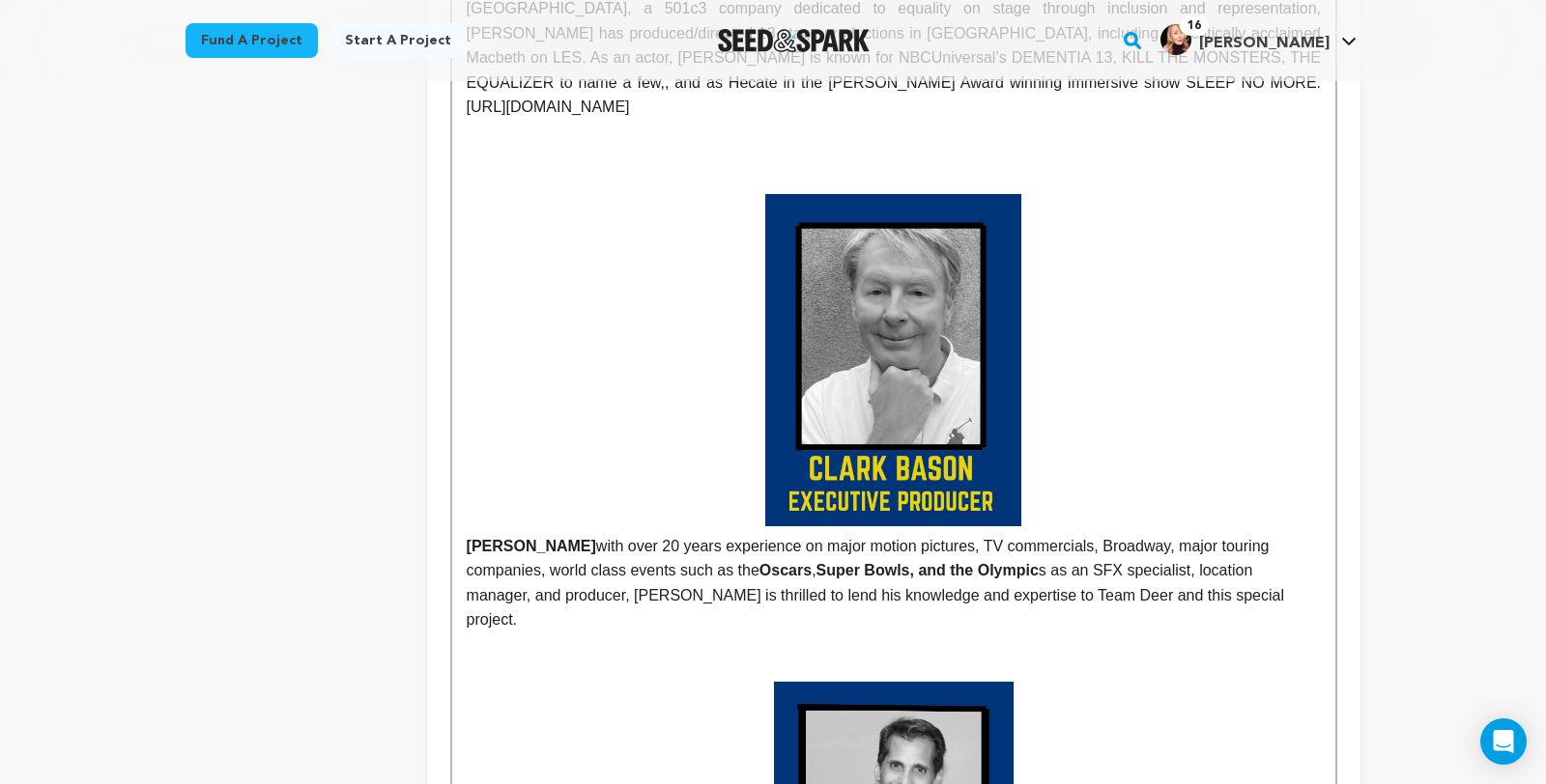
click at [928, 194] on p at bounding box center [893, 182] width 854 height 25
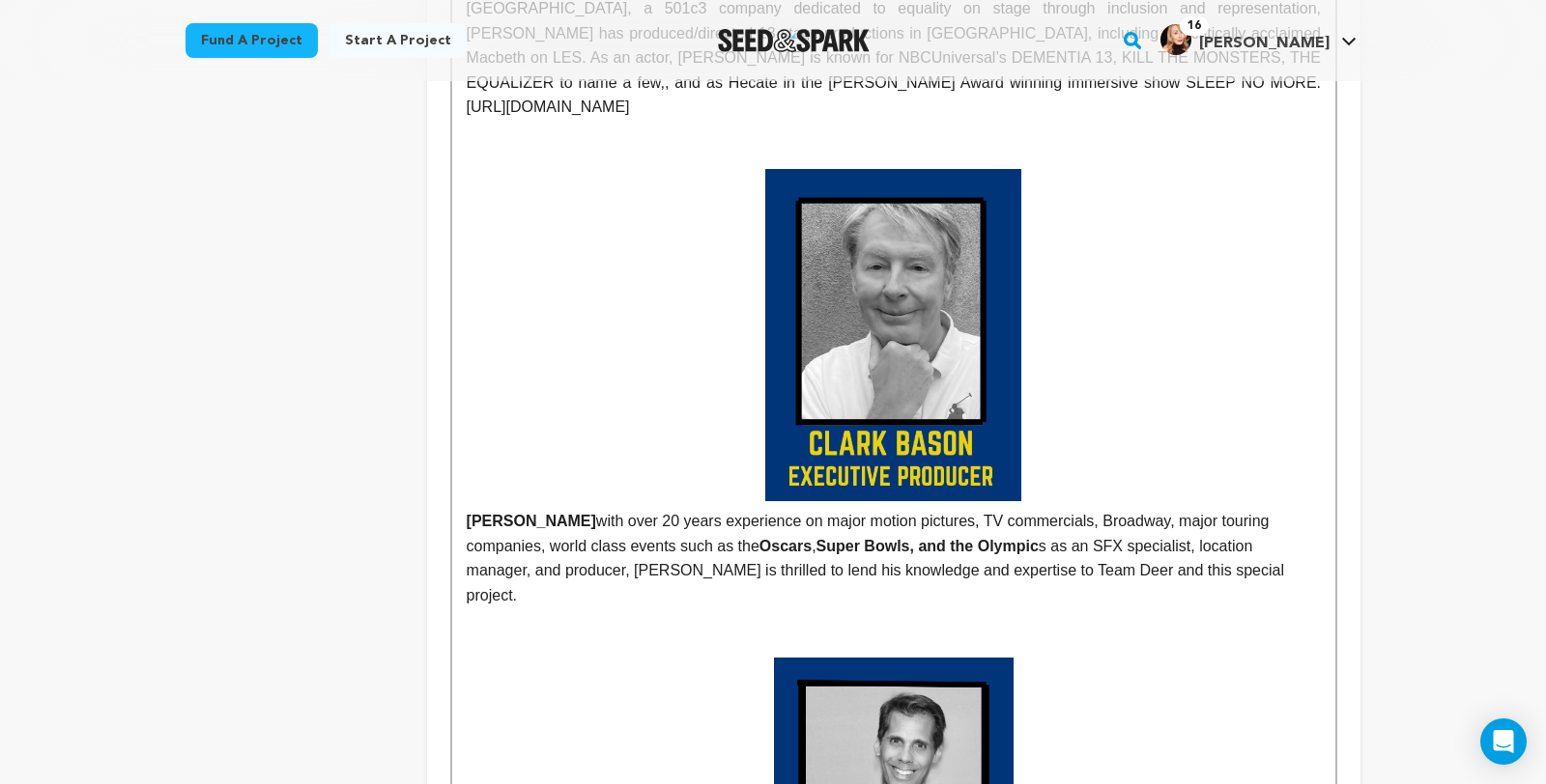
click at [990, 360] on img at bounding box center [892, 335] width 256 height 333
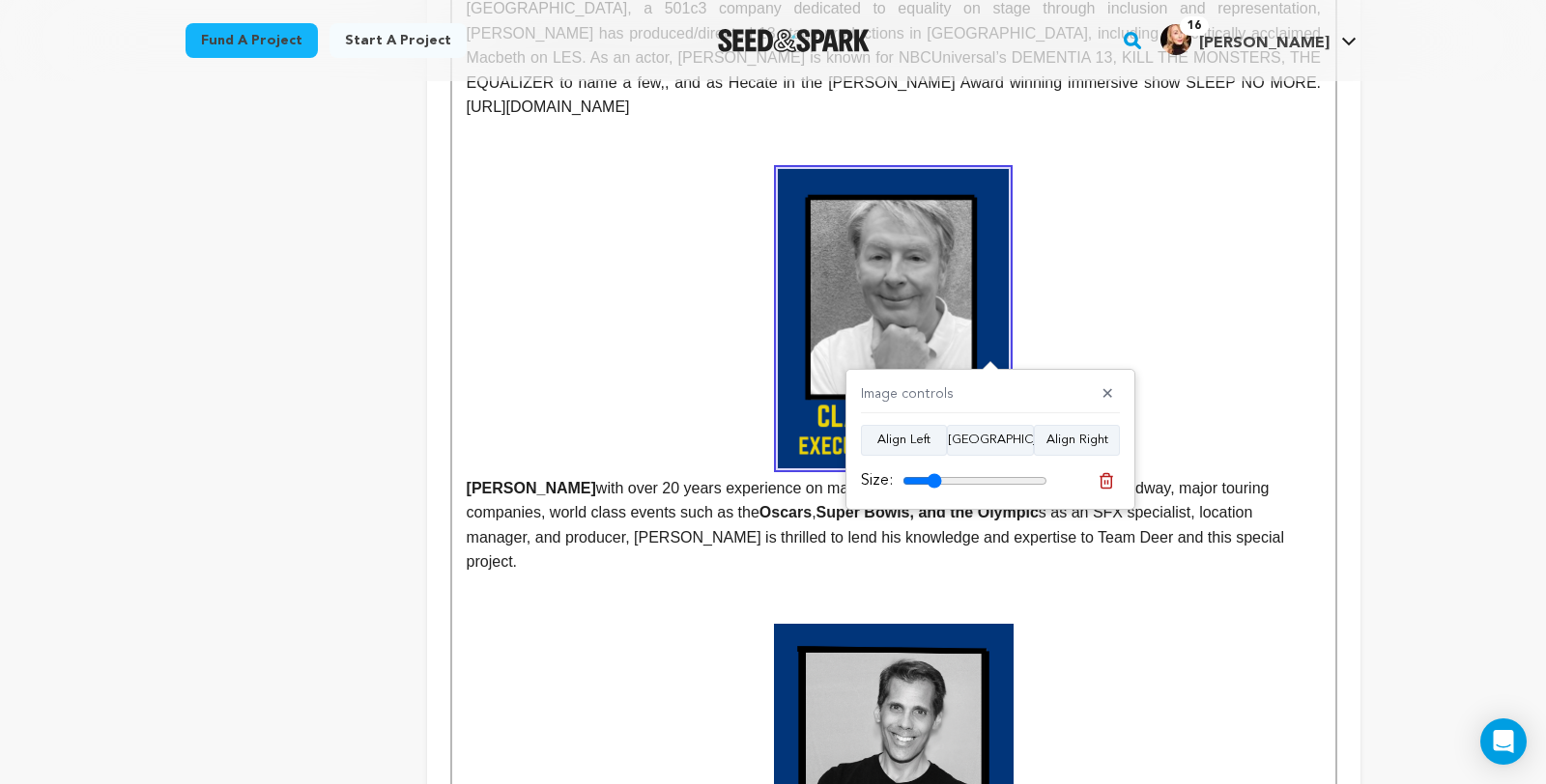
type input "27"
click at [938, 479] on input "range" at bounding box center [975, 481] width 145 height 15
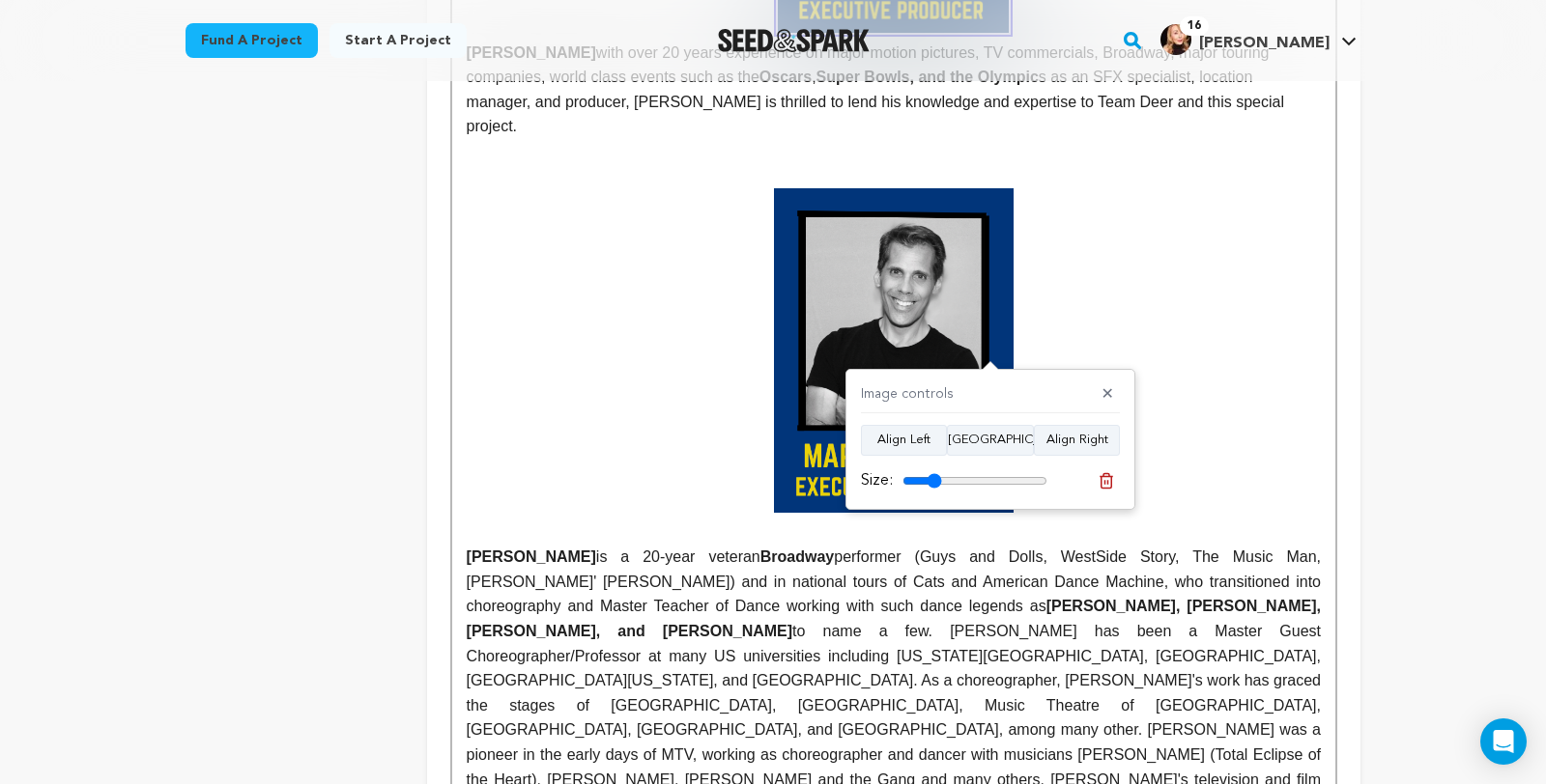
scroll to position [1953, 0]
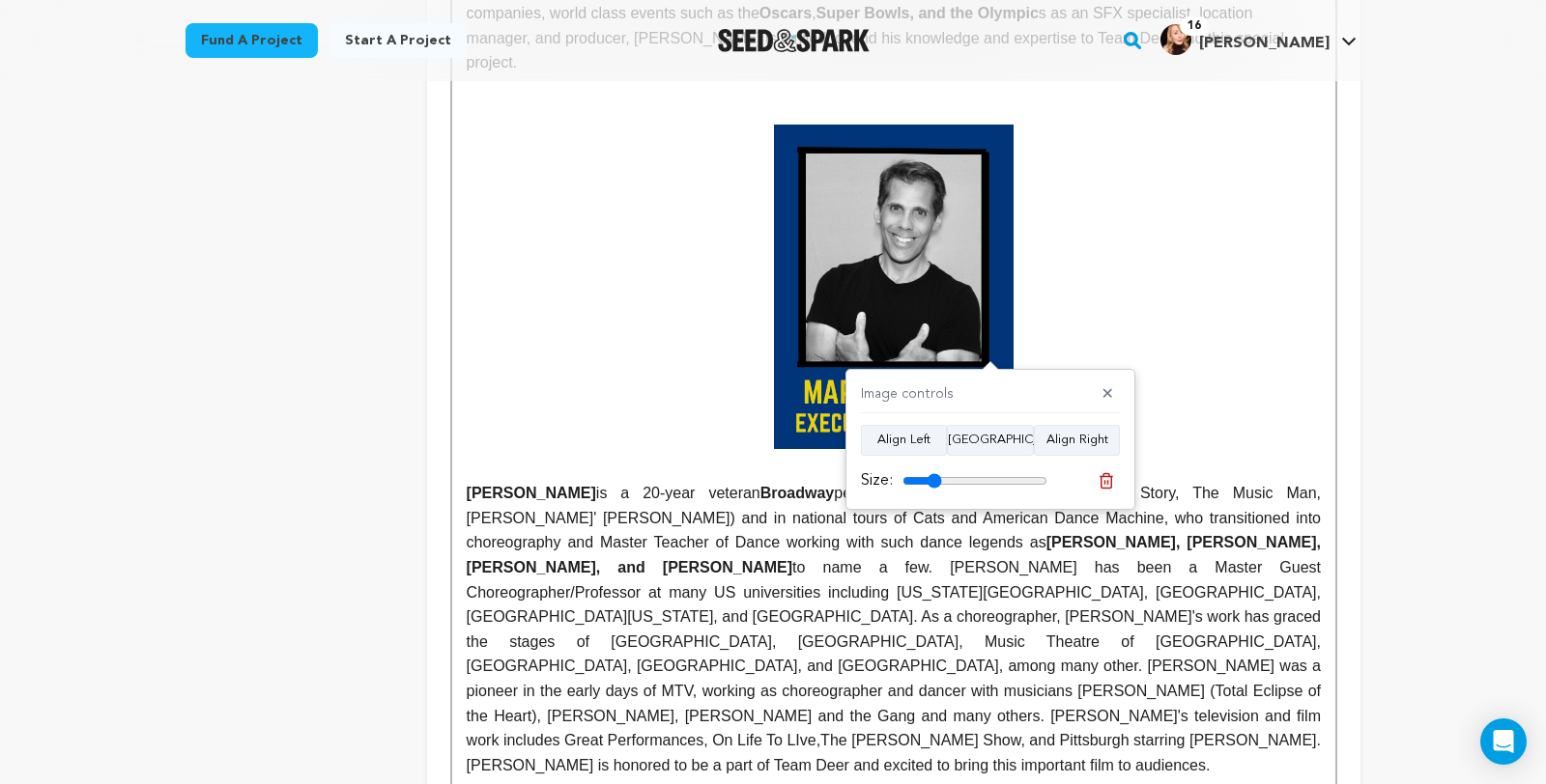
click at [805, 482] on p at bounding box center [893, 470] width 854 height 25
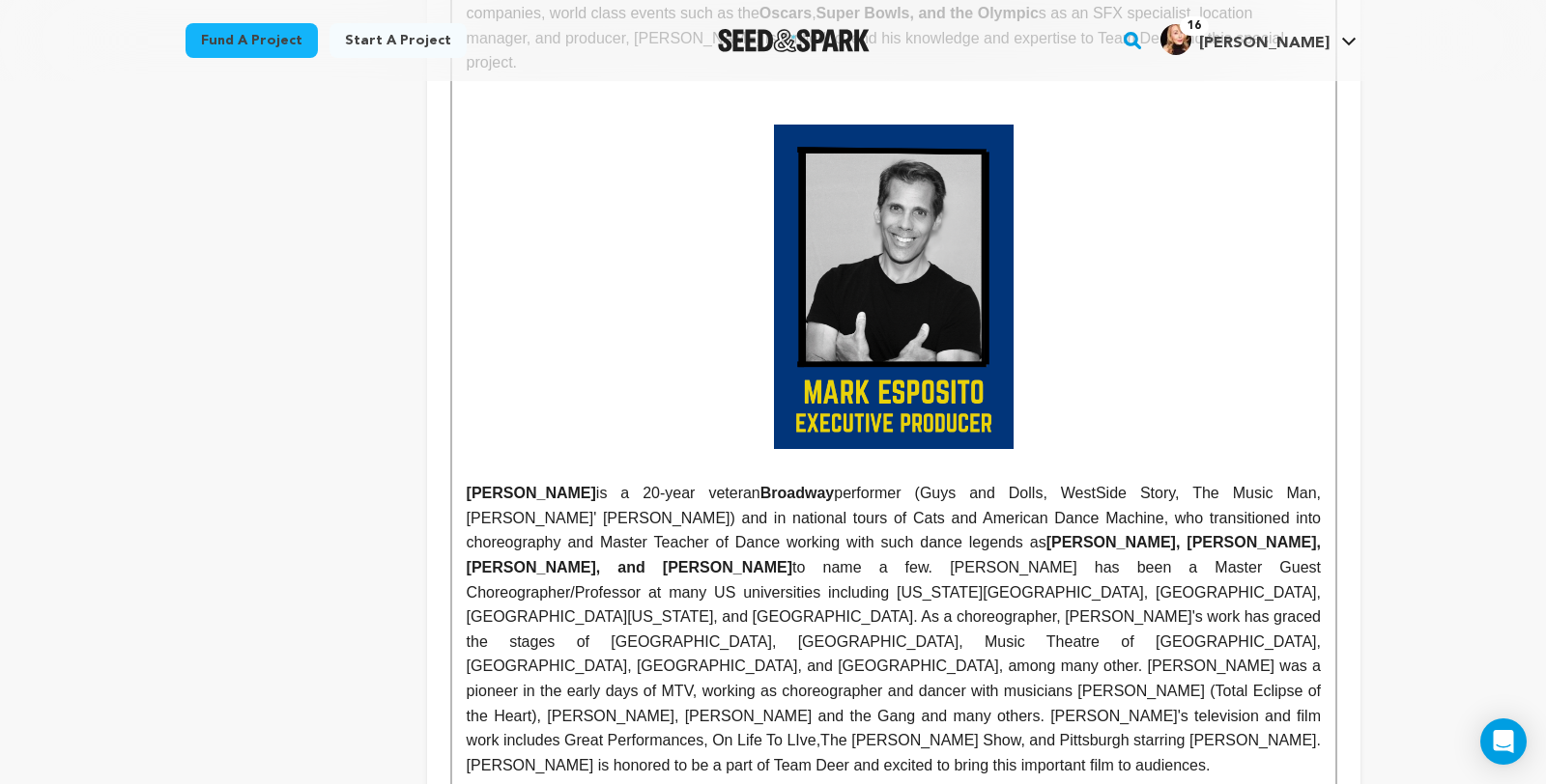
click at [914, 449] on img at bounding box center [893, 286] width 240 height 324
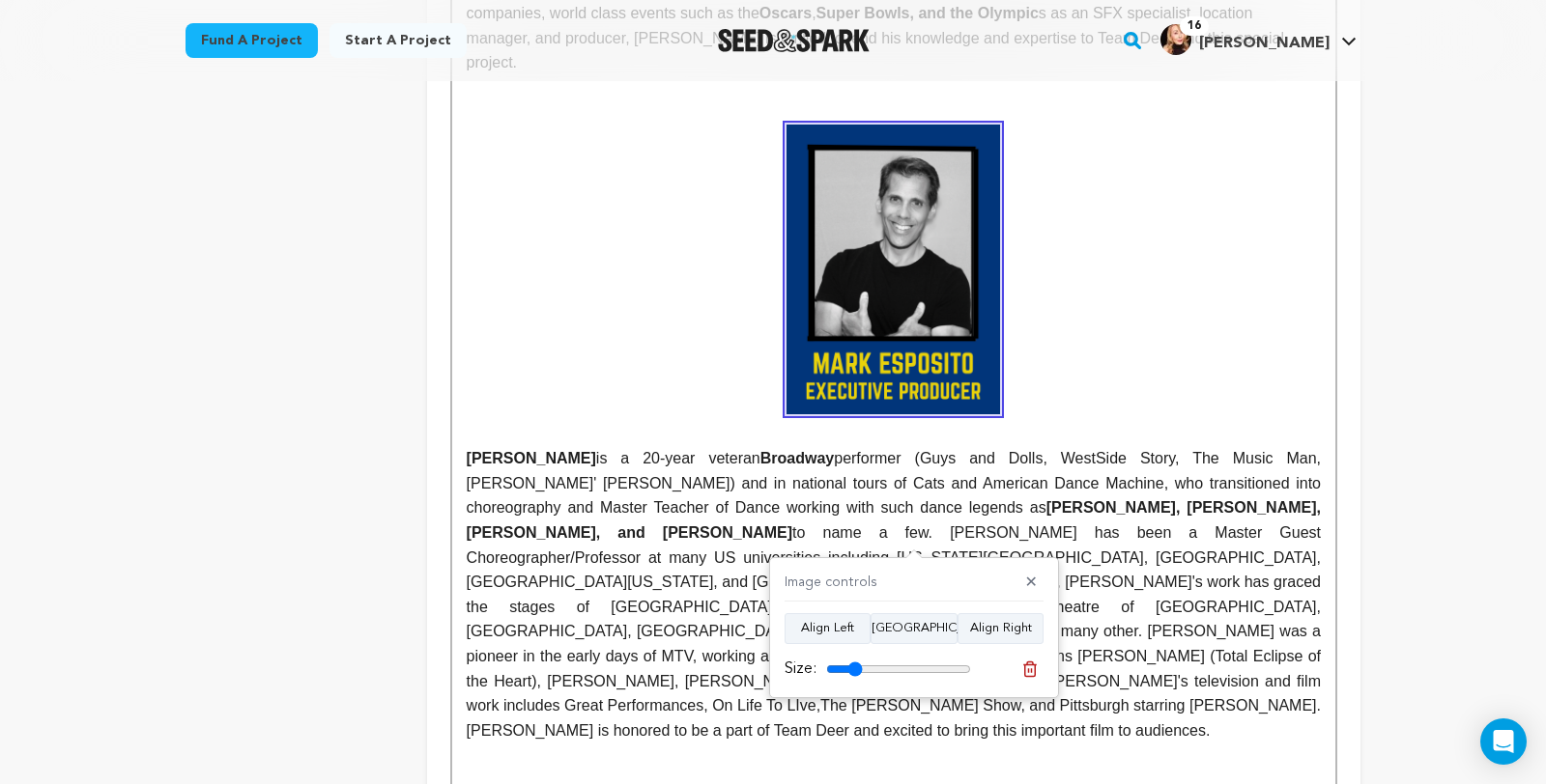
type input "25"
click at [859, 667] on input "range" at bounding box center [898, 669] width 145 height 15
click at [1298, 291] on p at bounding box center [893, 270] width 854 height 290
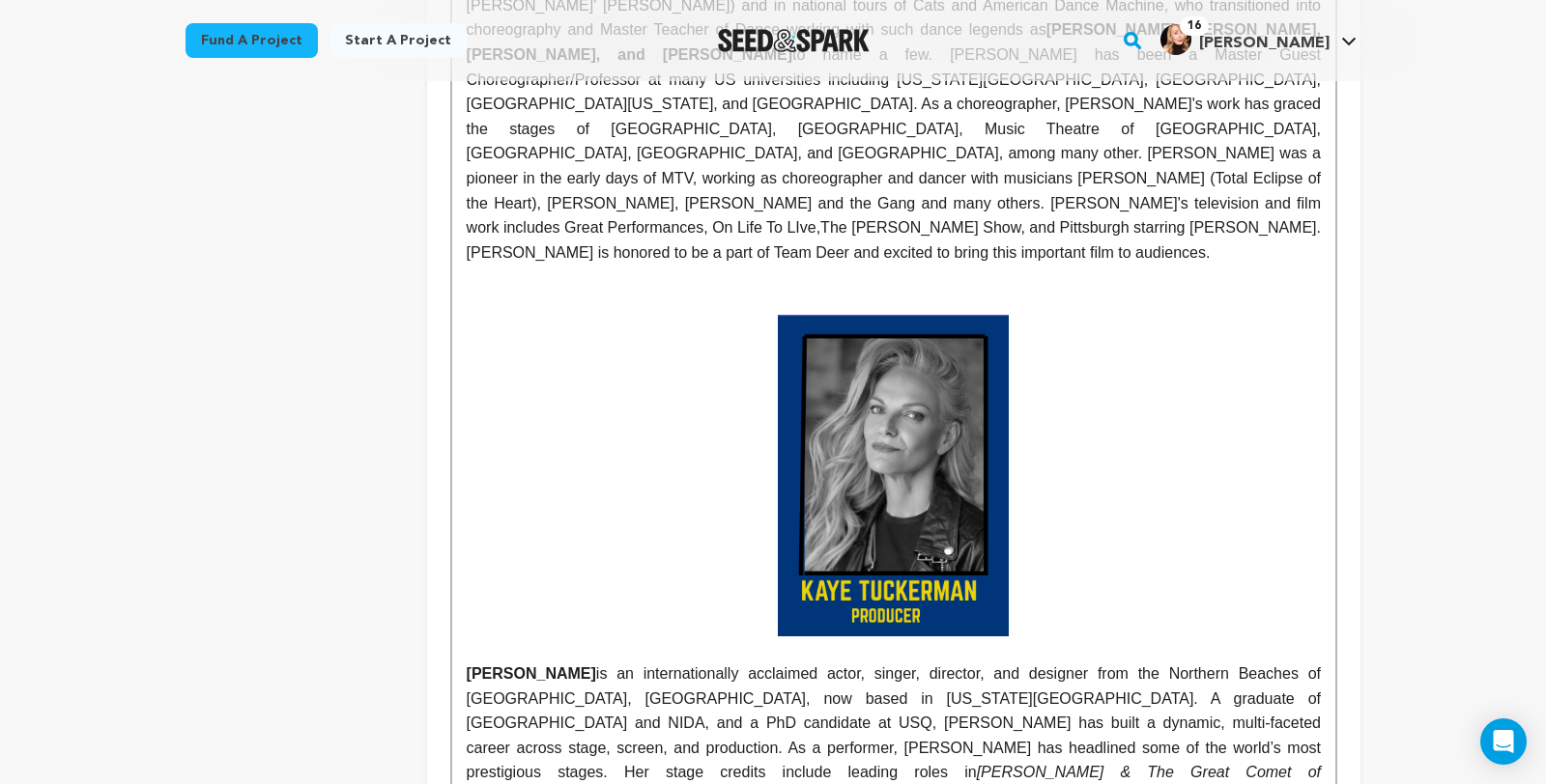
scroll to position [2441, 0]
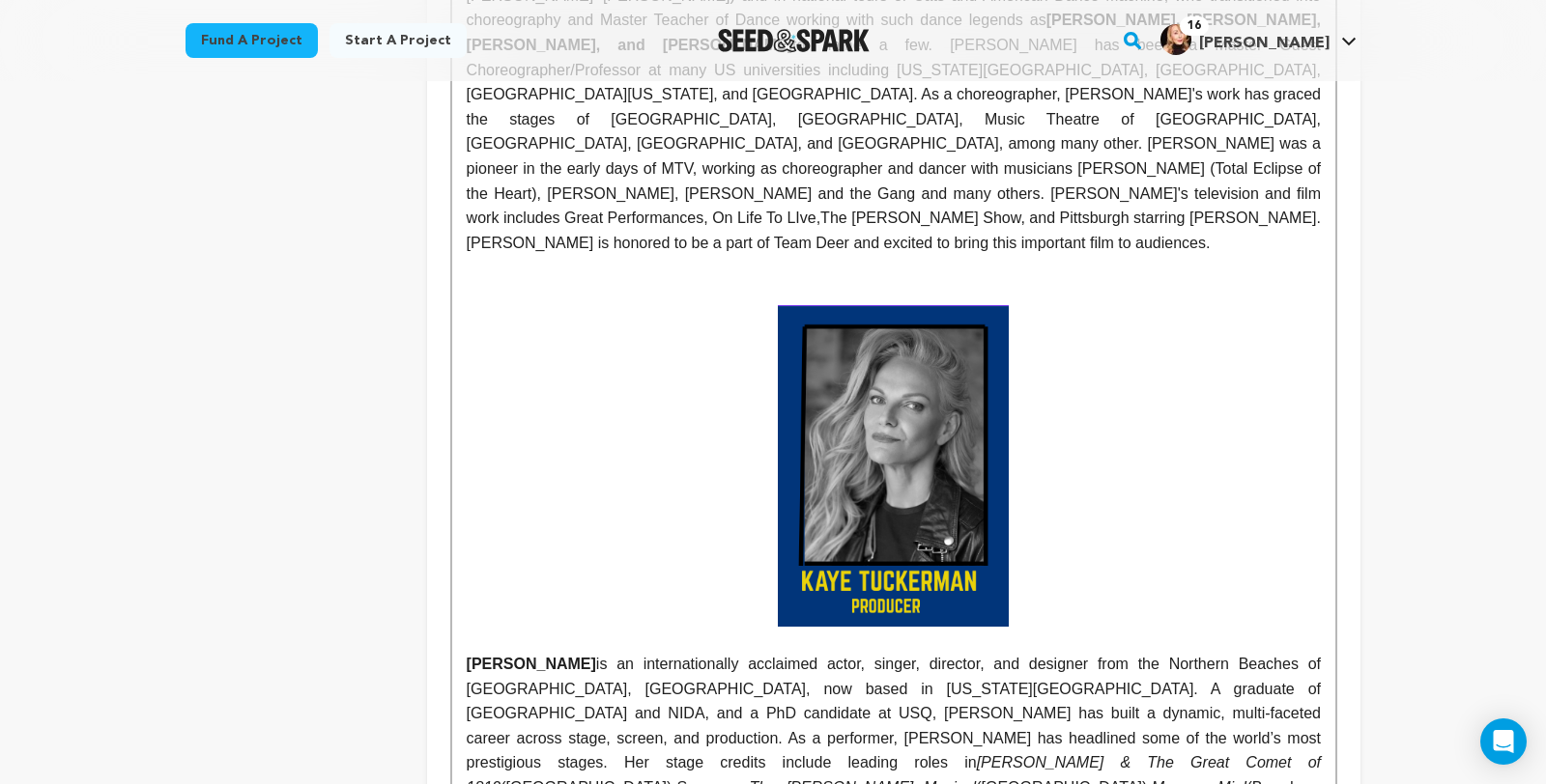
click at [1005, 614] on img at bounding box center [892, 467] width 231 height 323
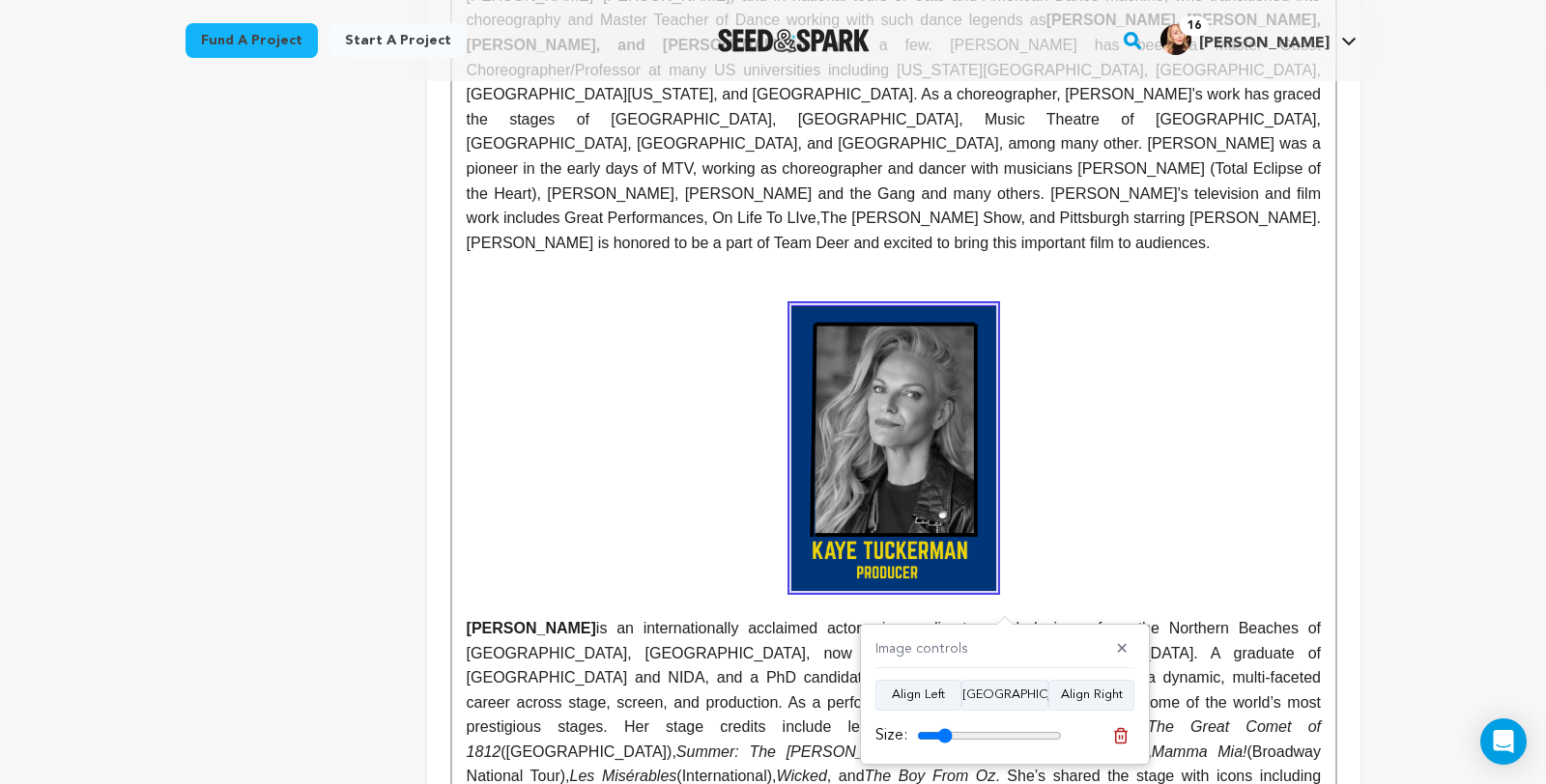
type input "24"
click at [948, 738] on input "range" at bounding box center [989, 736] width 145 height 15
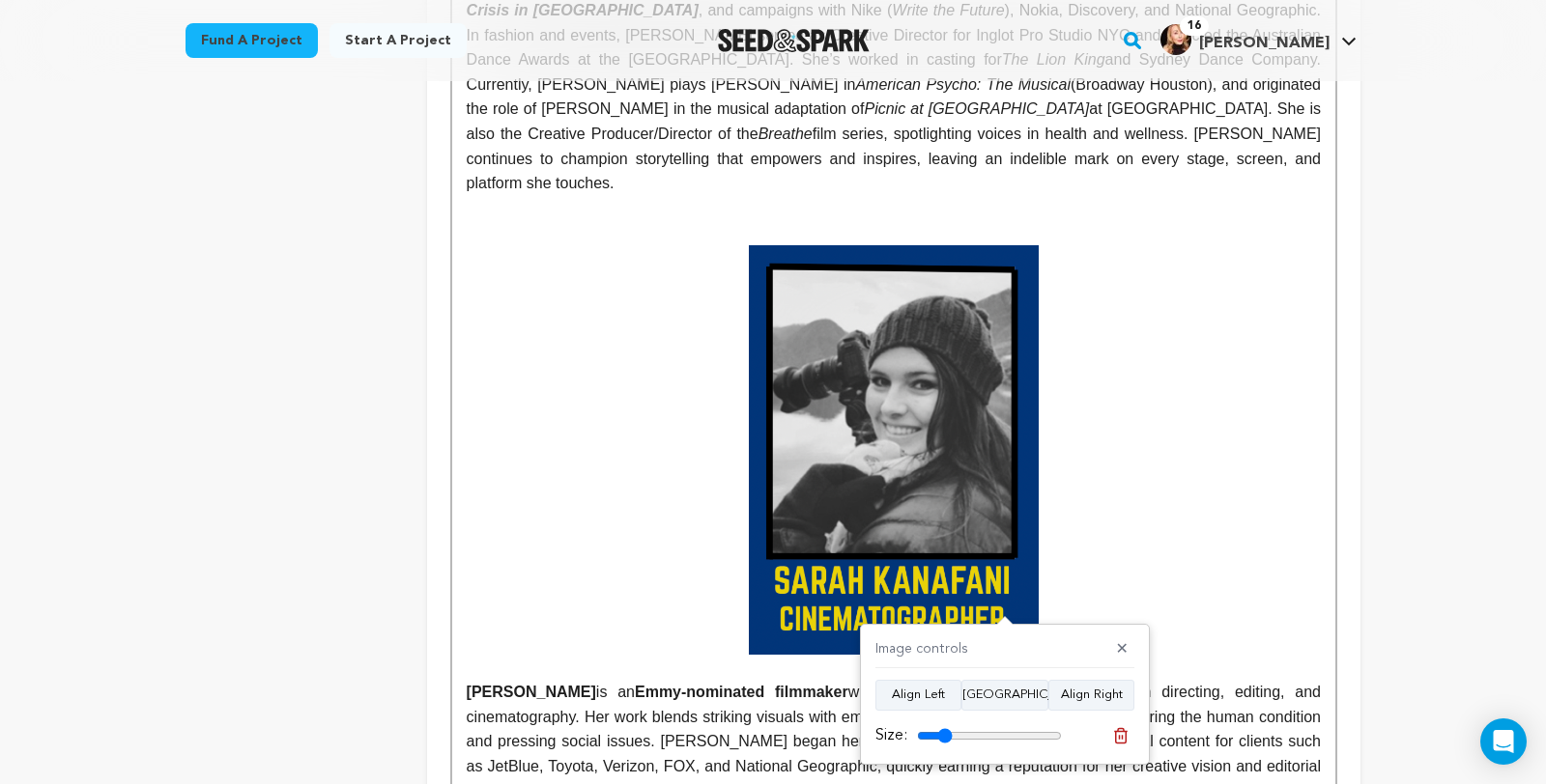
scroll to position [3480, 0]
click at [1004, 527] on img at bounding box center [893, 450] width 290 height 410
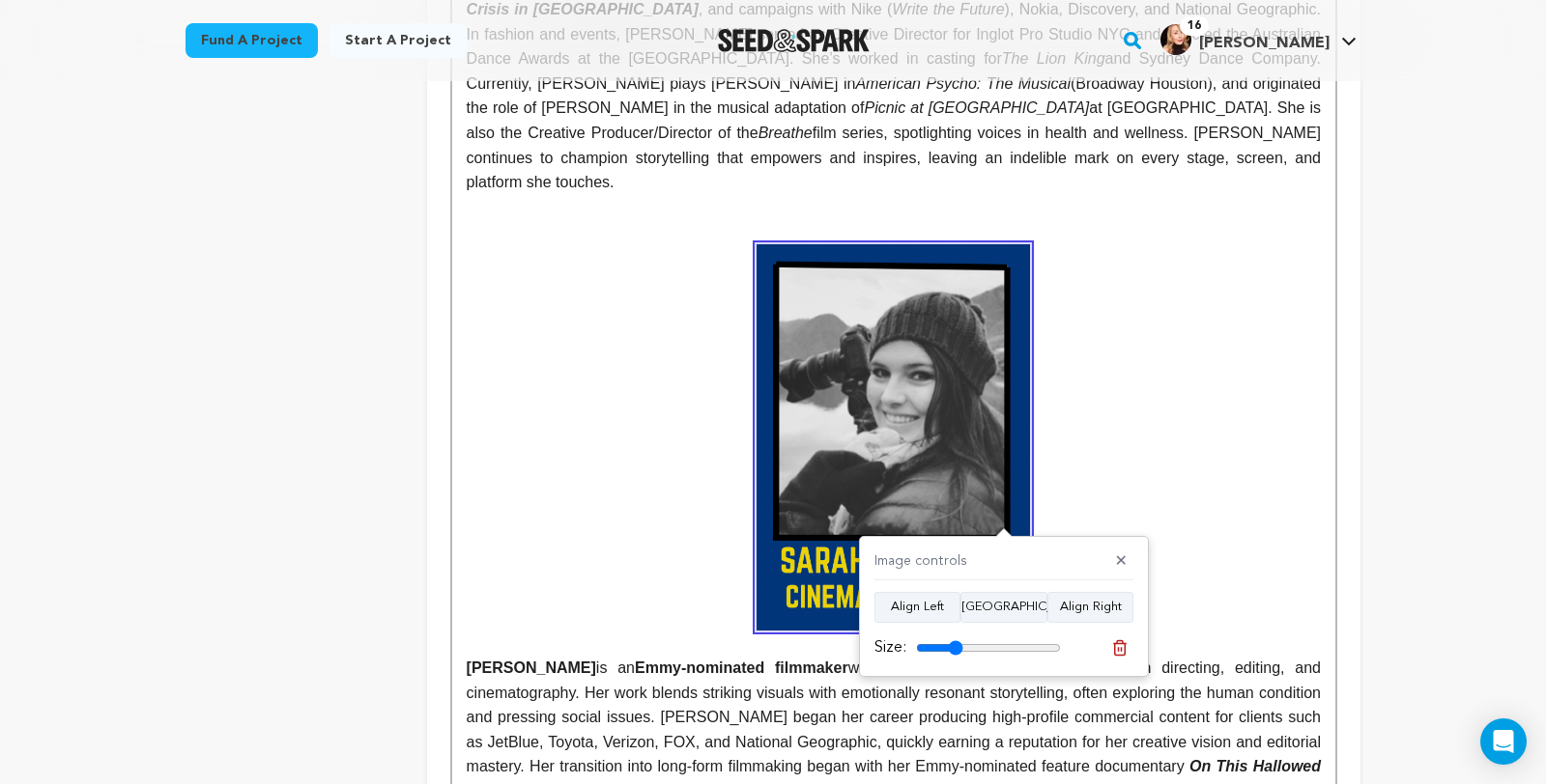
drag, startPoint x: 1055, startPoint y: 648, endPoint x: 957, endPoint y: 651, distance: 98.0
type input "32"
click at [957, 651] on input "range" at bounding box center [988, 648] width 145 height 15
click at [1230, 477] on p at bounding box center [893, 438] width 854 height 387
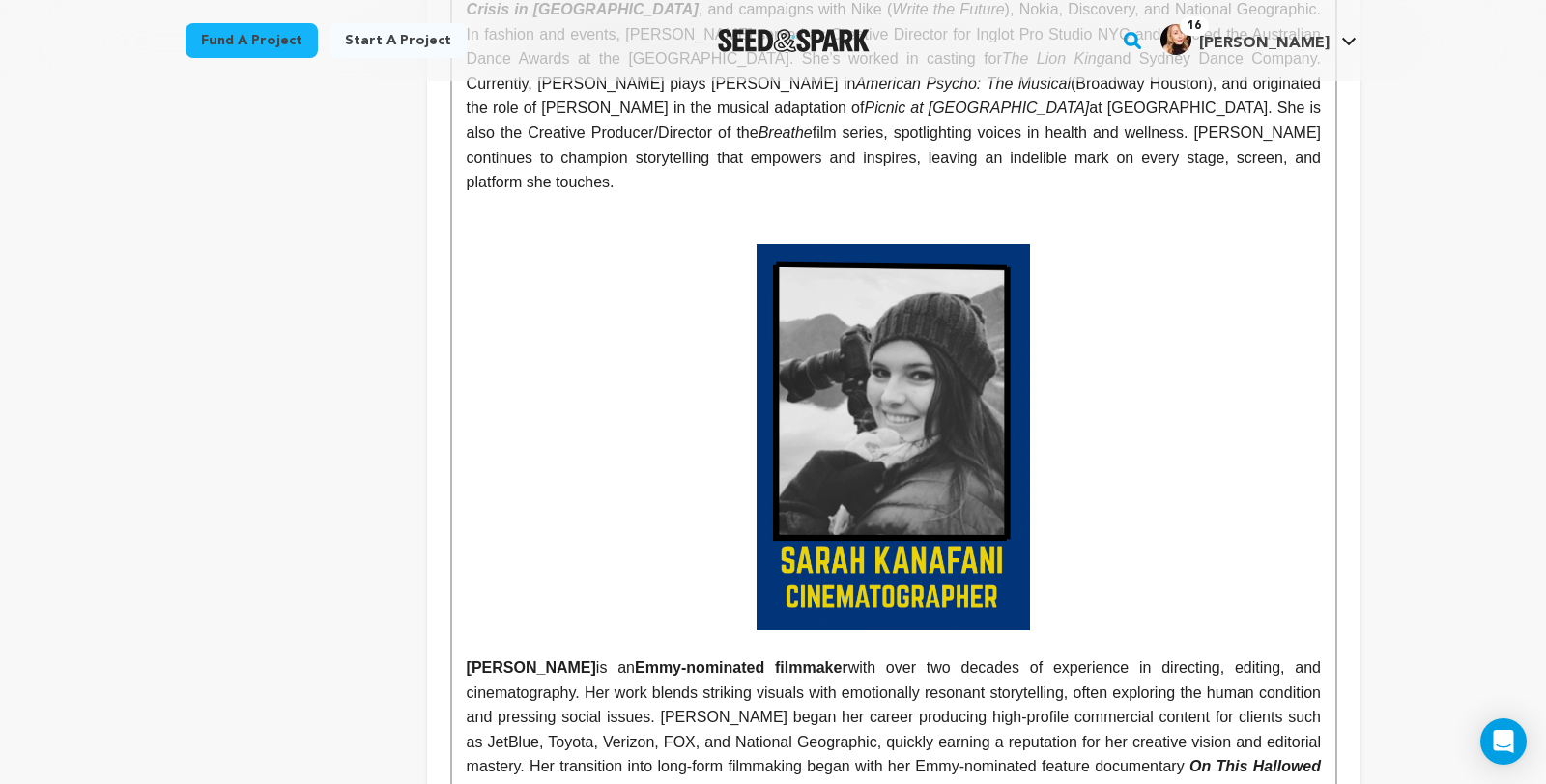
click at [985, 541] on img at bounding box center [892, 438] width 274 height 387
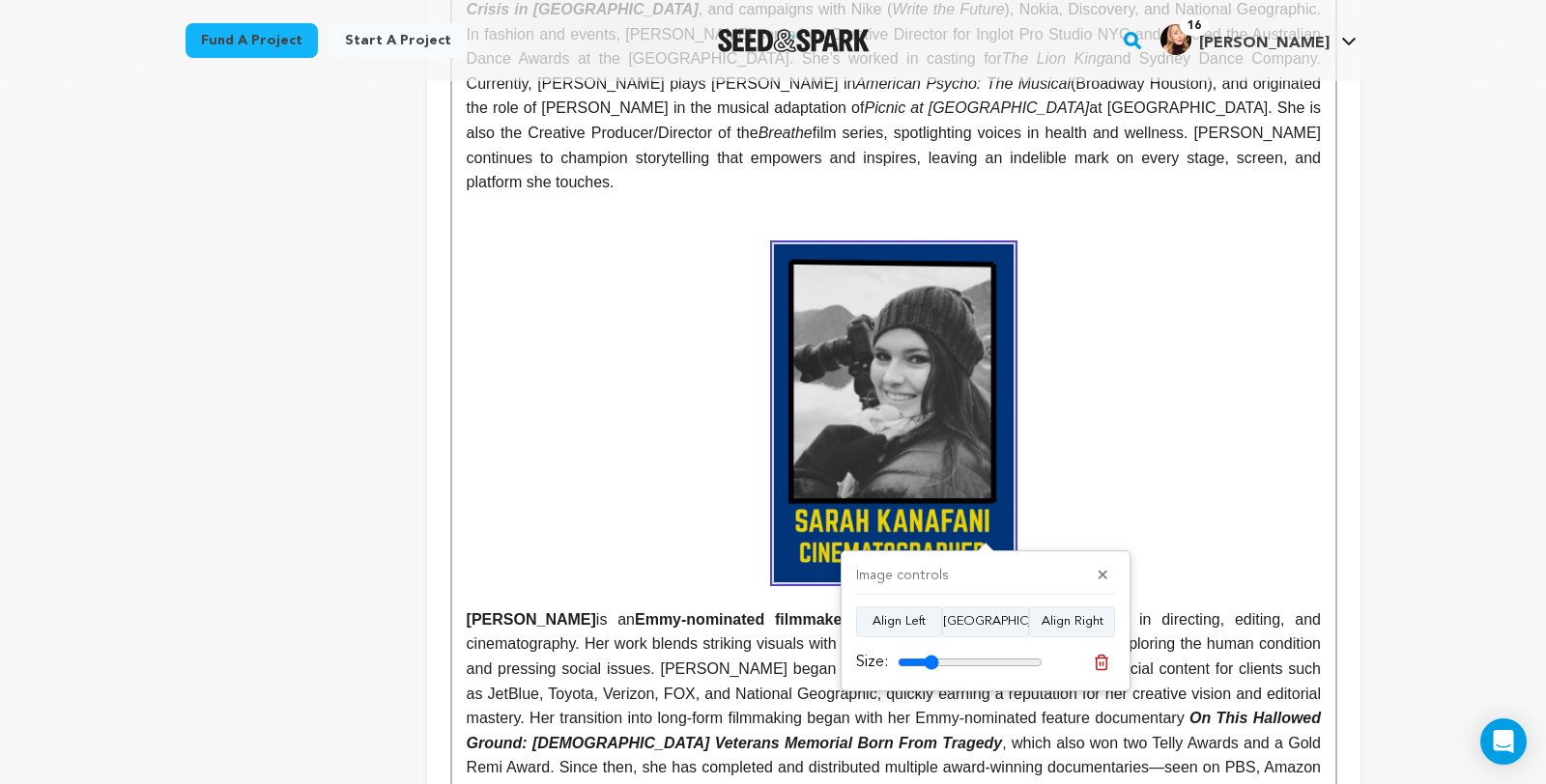
type input "28"
click at [934, 664] on input "range" at bounding box center [970, 662] width 145 height 15
click at [1164, 444] on p at bounding box center [893, 414] width 854 height 338
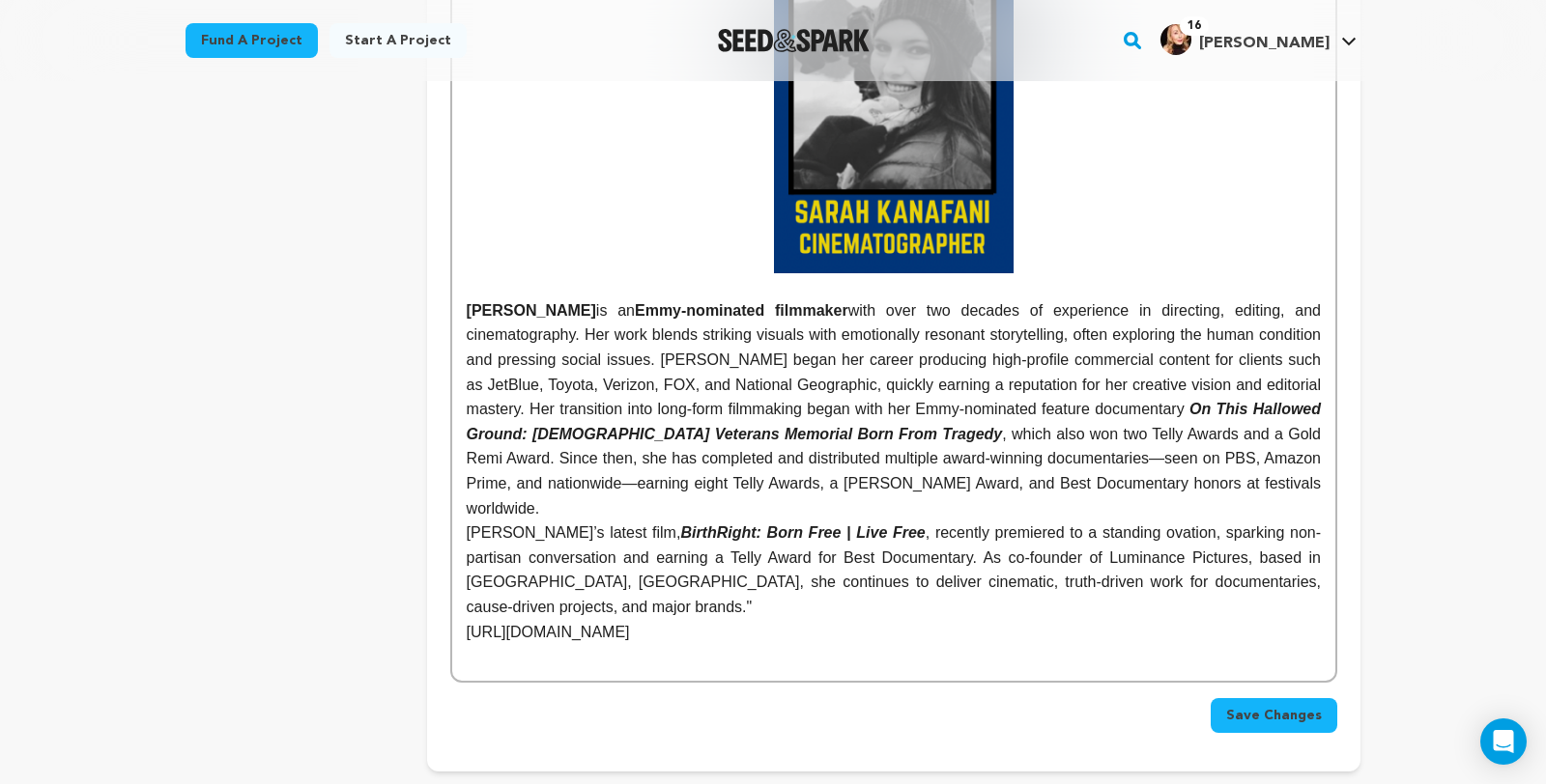
scroll to position [3792, 0]
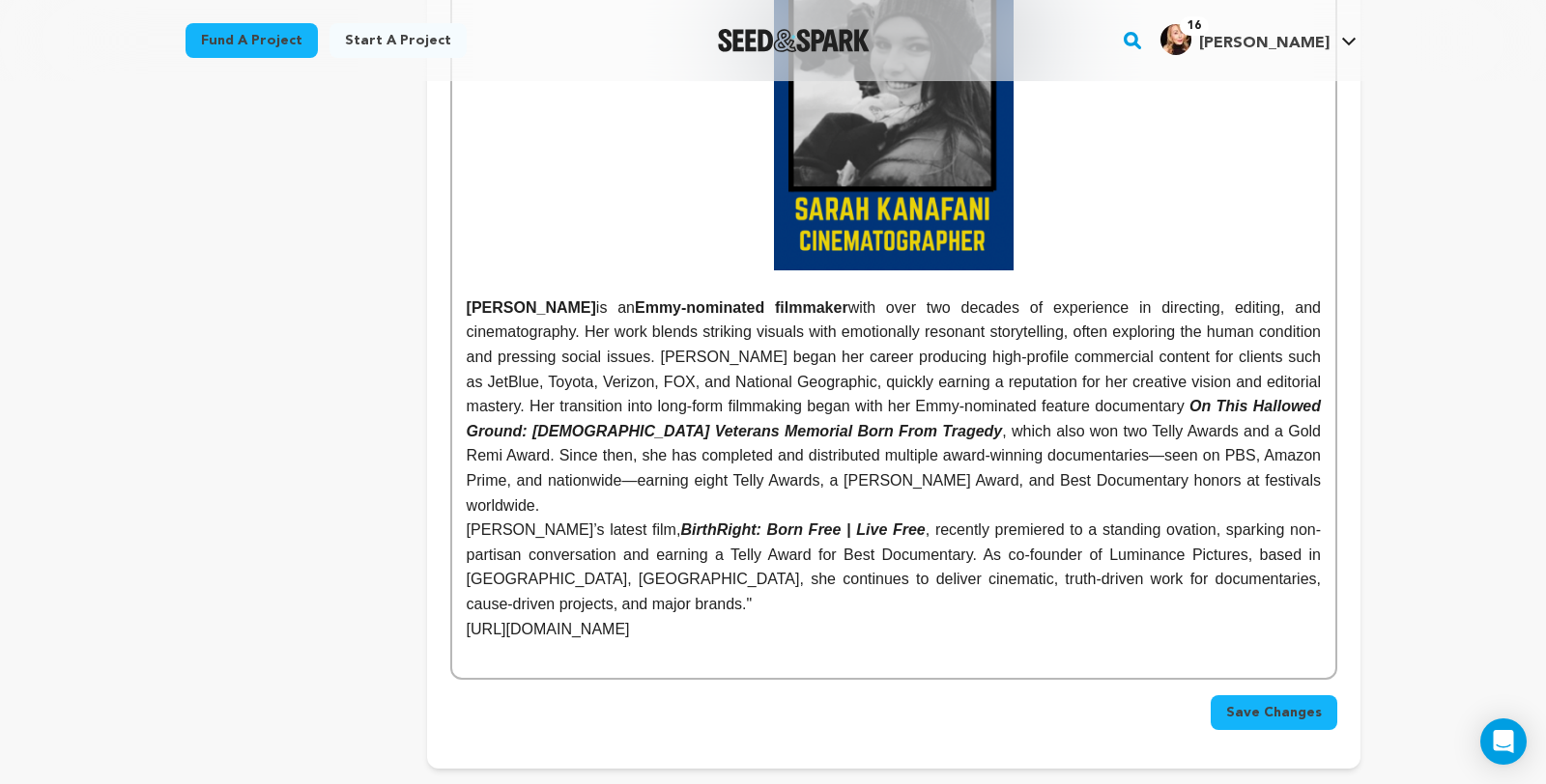
click at [1322, 703] on span "Save Changes" at bounding box center [1273, 712] width 96 height 19
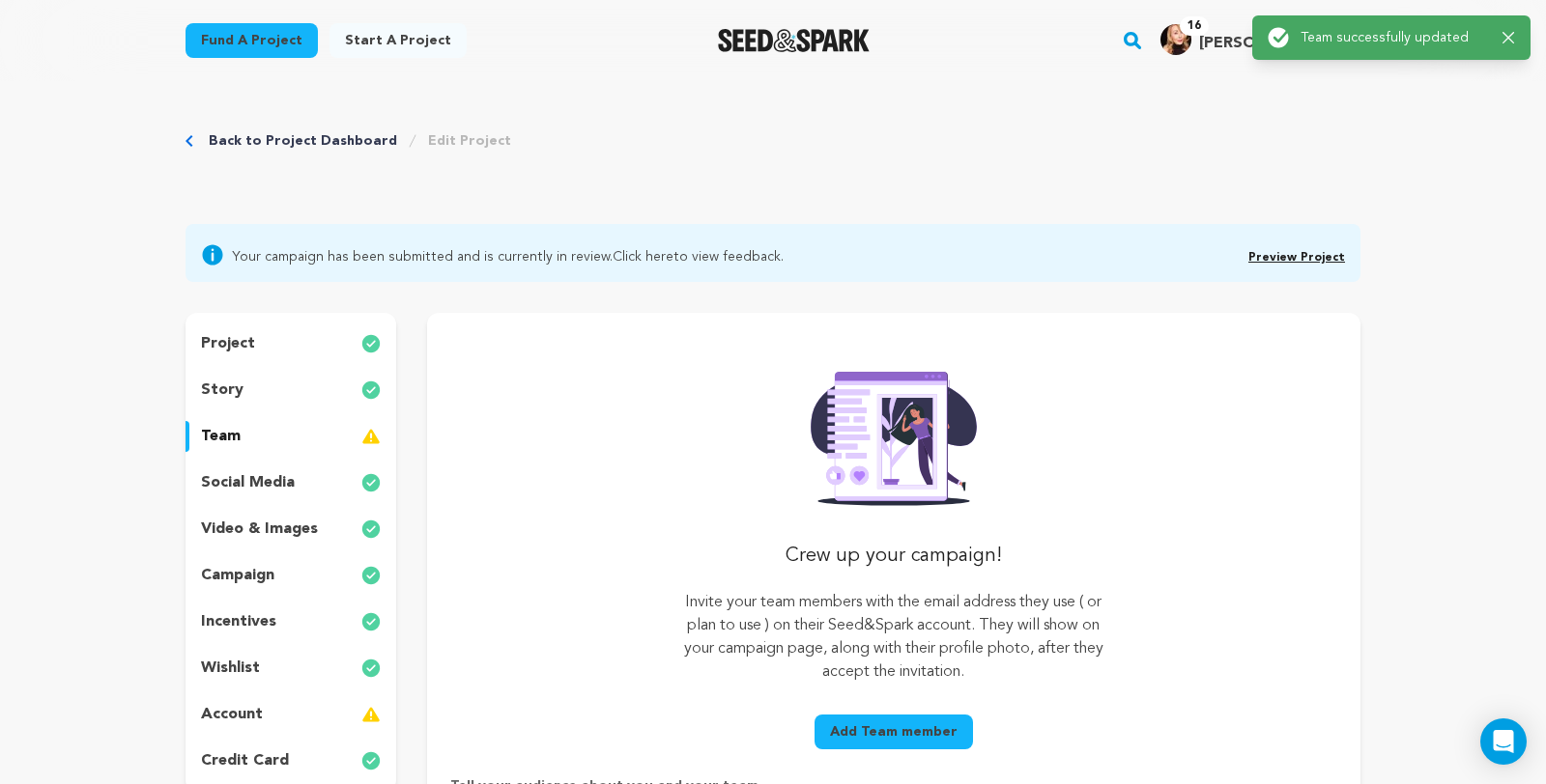
scroll to position [0, 0]
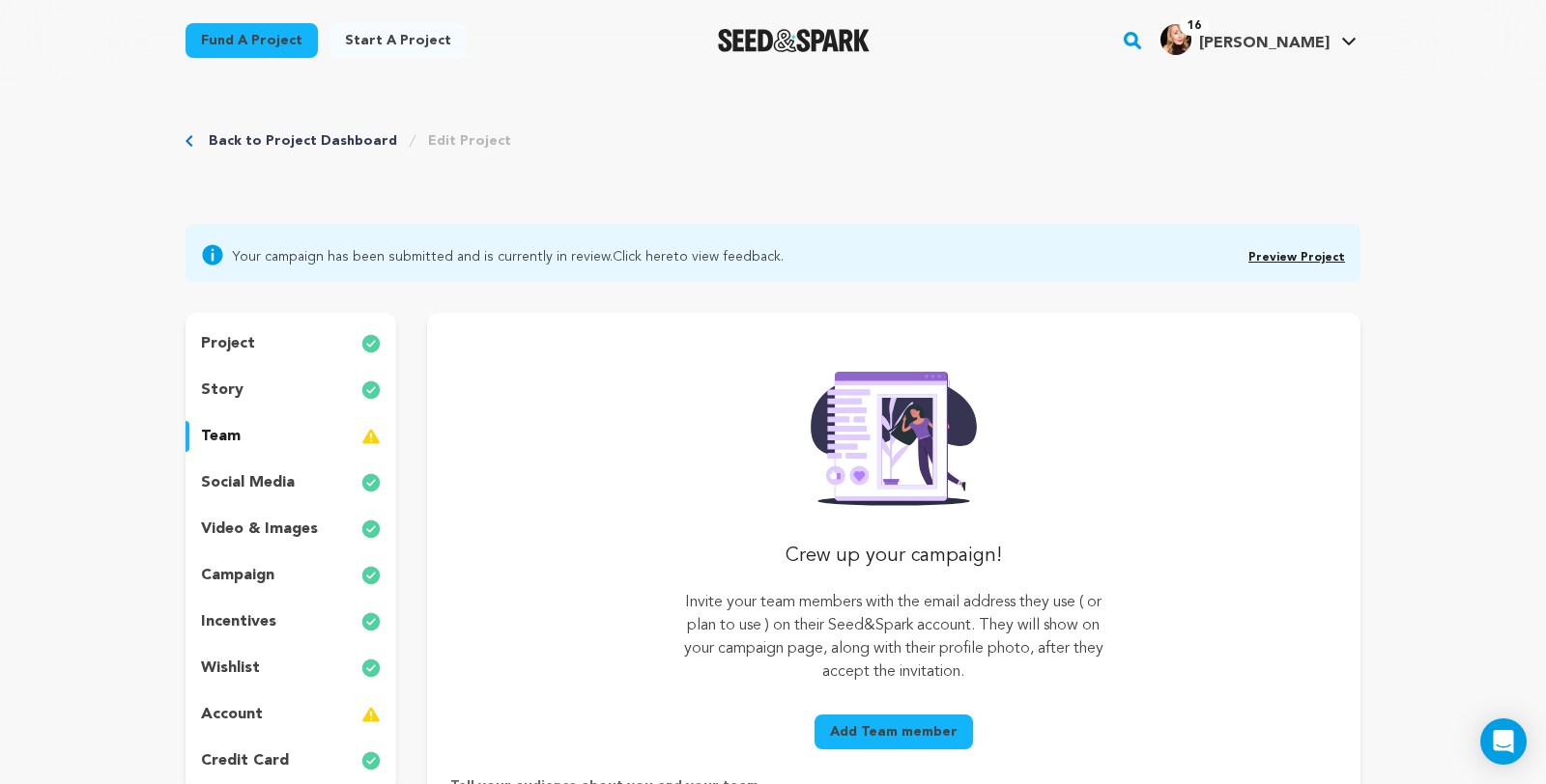
click at [362, 449] on img at bounding box center [371, 437] width 19 height 23
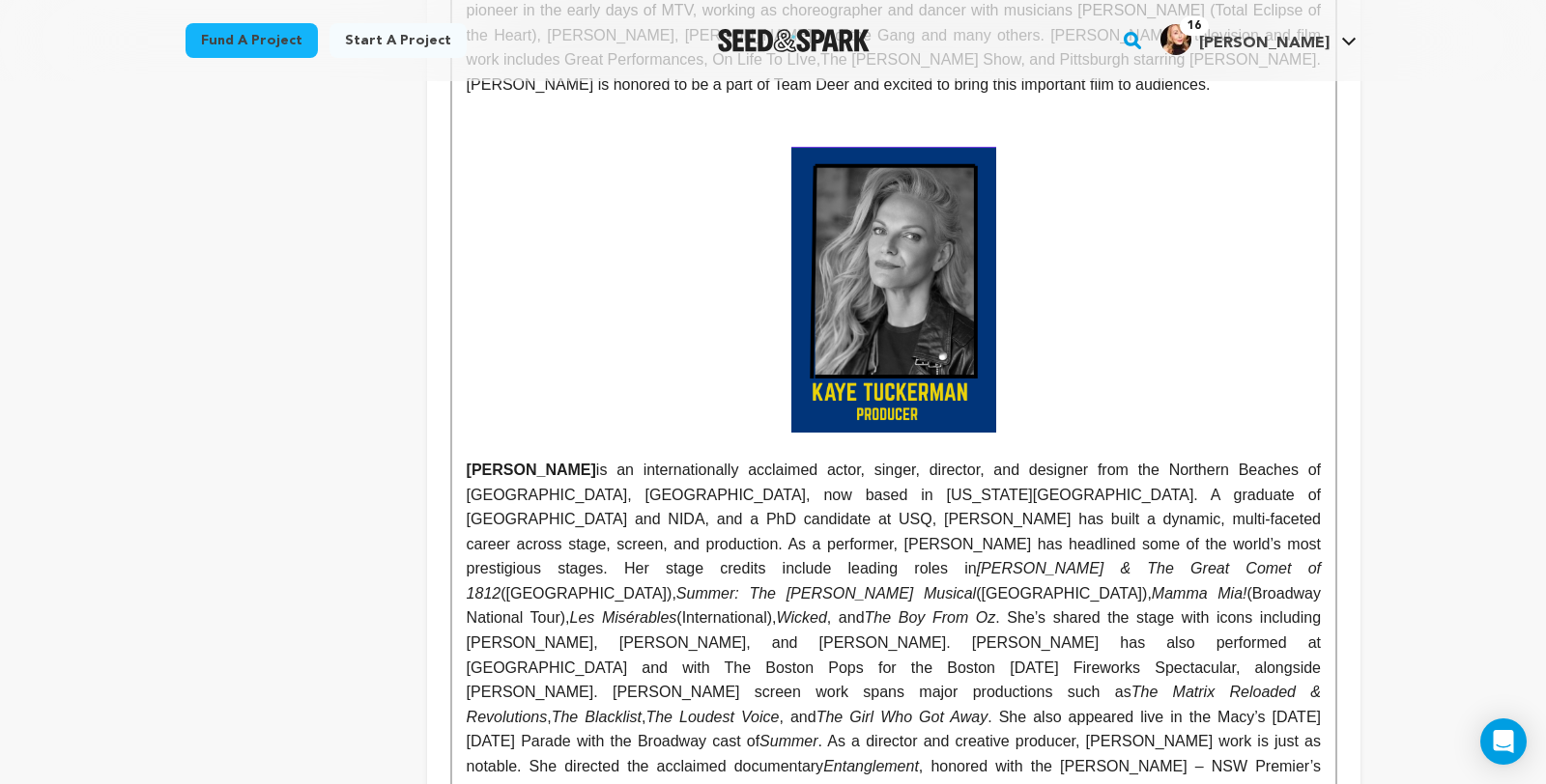
scroll to position [2603, 0]
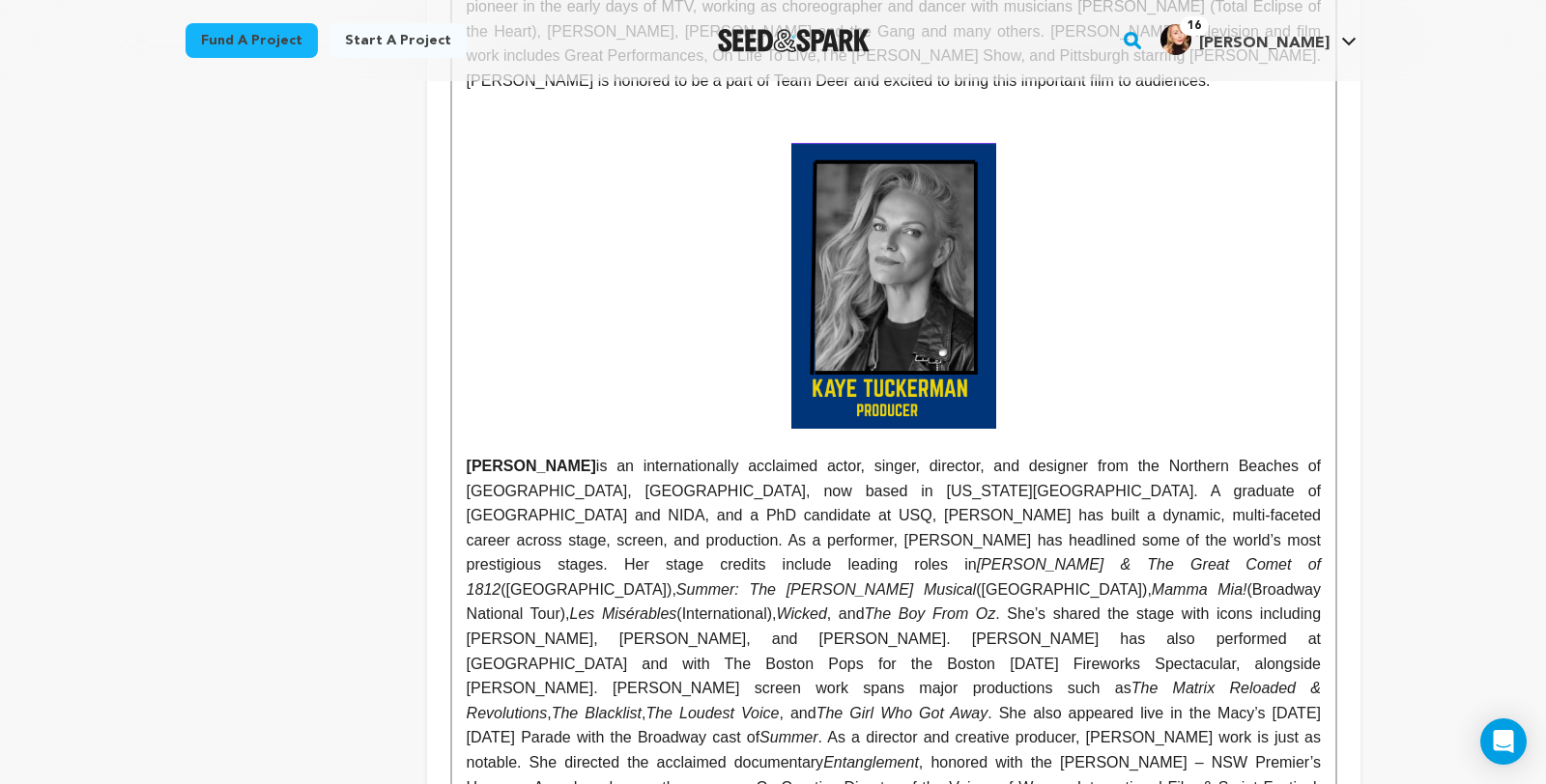
click at [996, 430] on img at bounding box center [893, 286] width 205 height 287
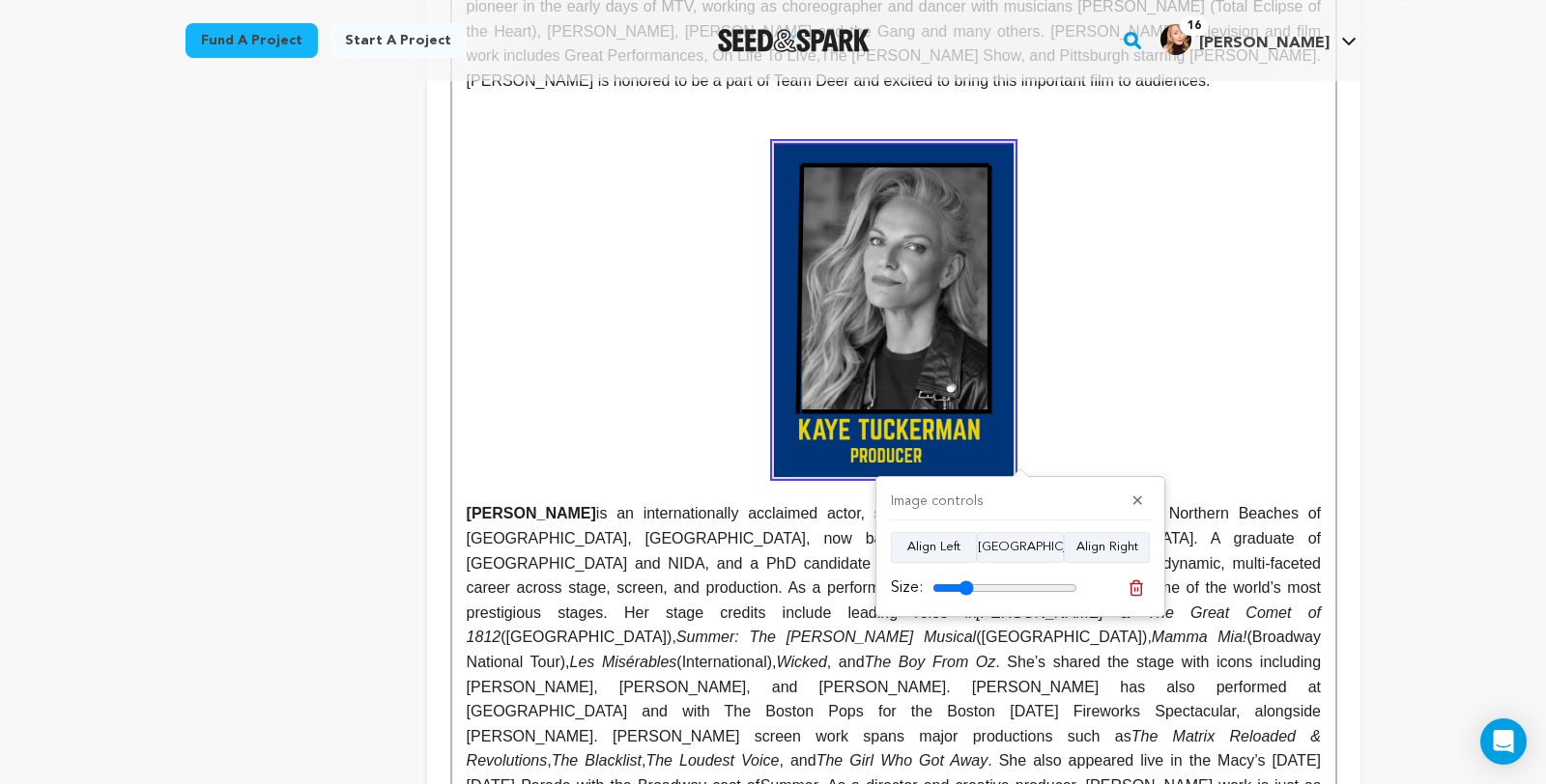
type input "28"
click at [969, 586] on input "range" at bounding box center [1005, 588] width 145 height 15
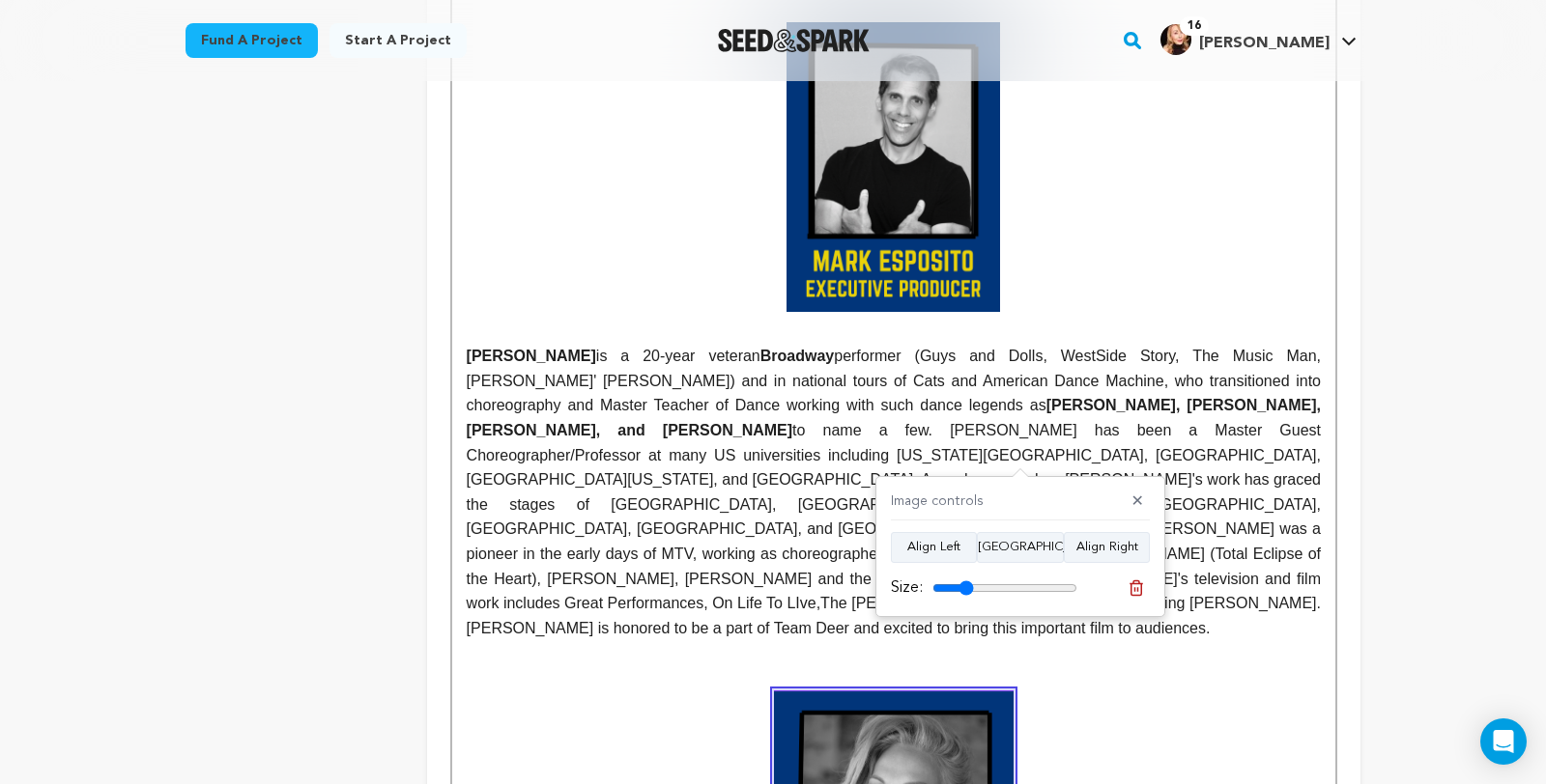
scroll to position [2050, 0]
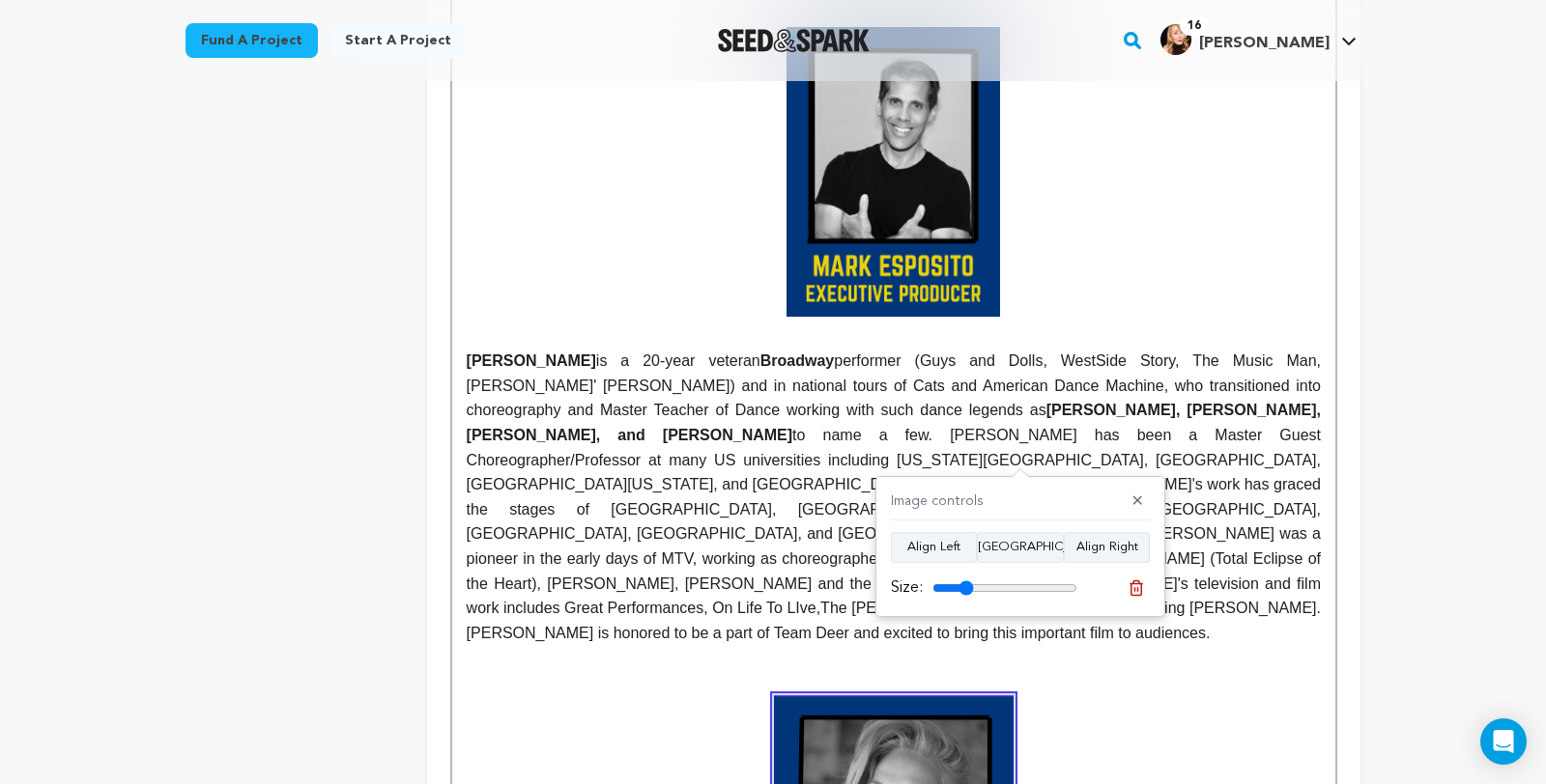
click at [986, 317] on img at bounding box center [892, 172] width 214 height 290
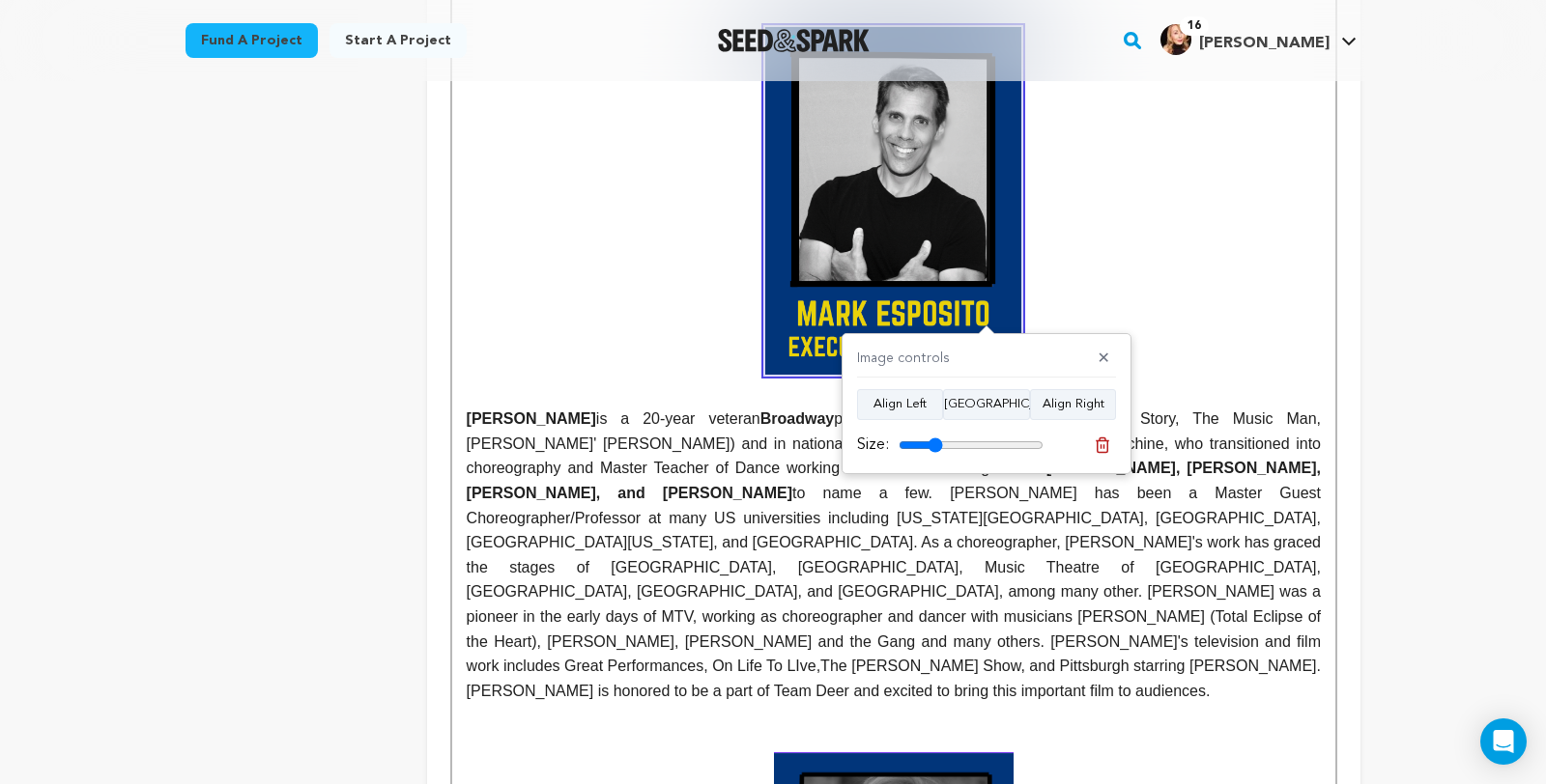
type input "30"
click at [937, 444] on input "range" at bounding box center [971, 446] width 145 height 15
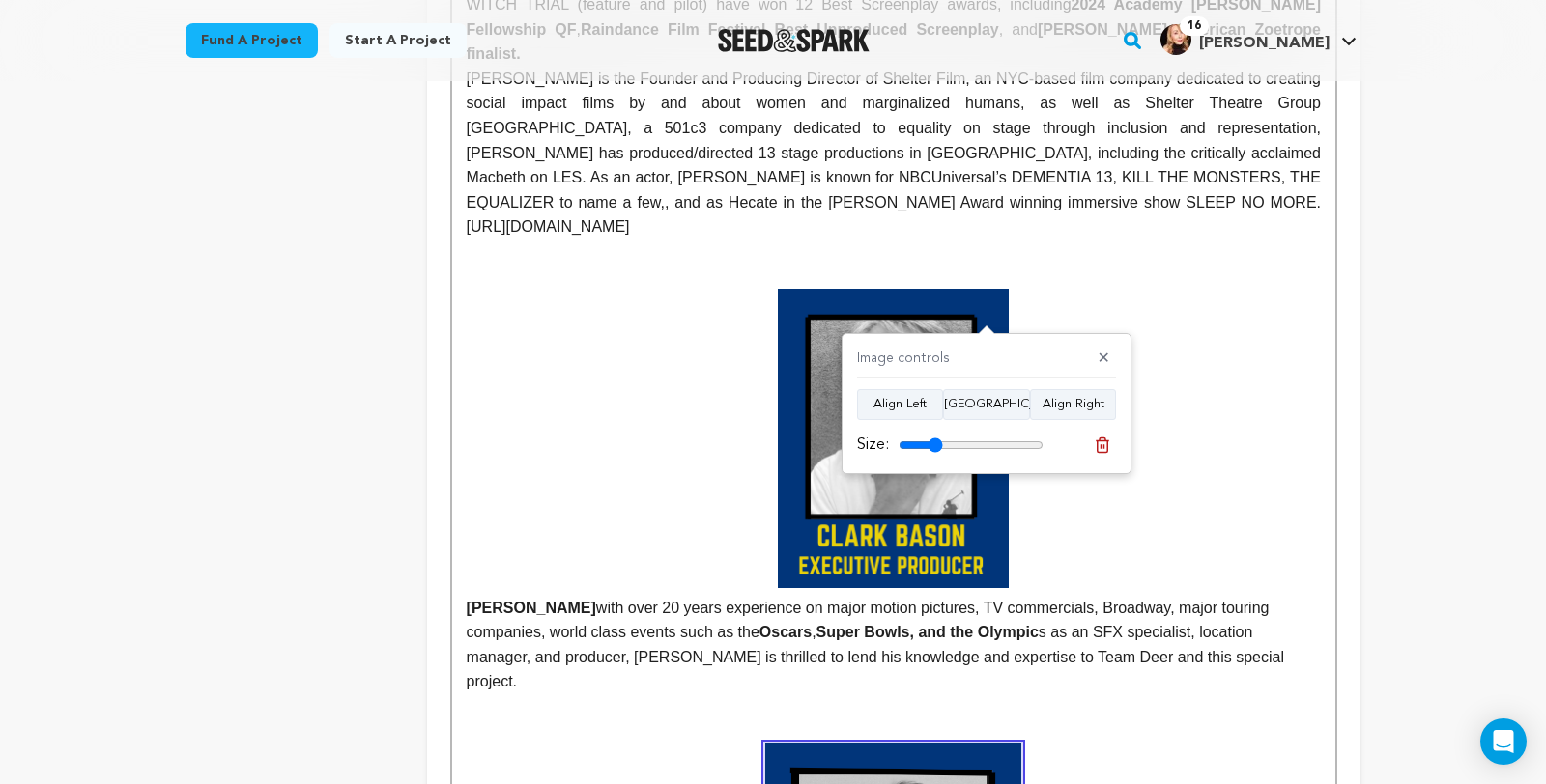
scroll to position [1338, 0]
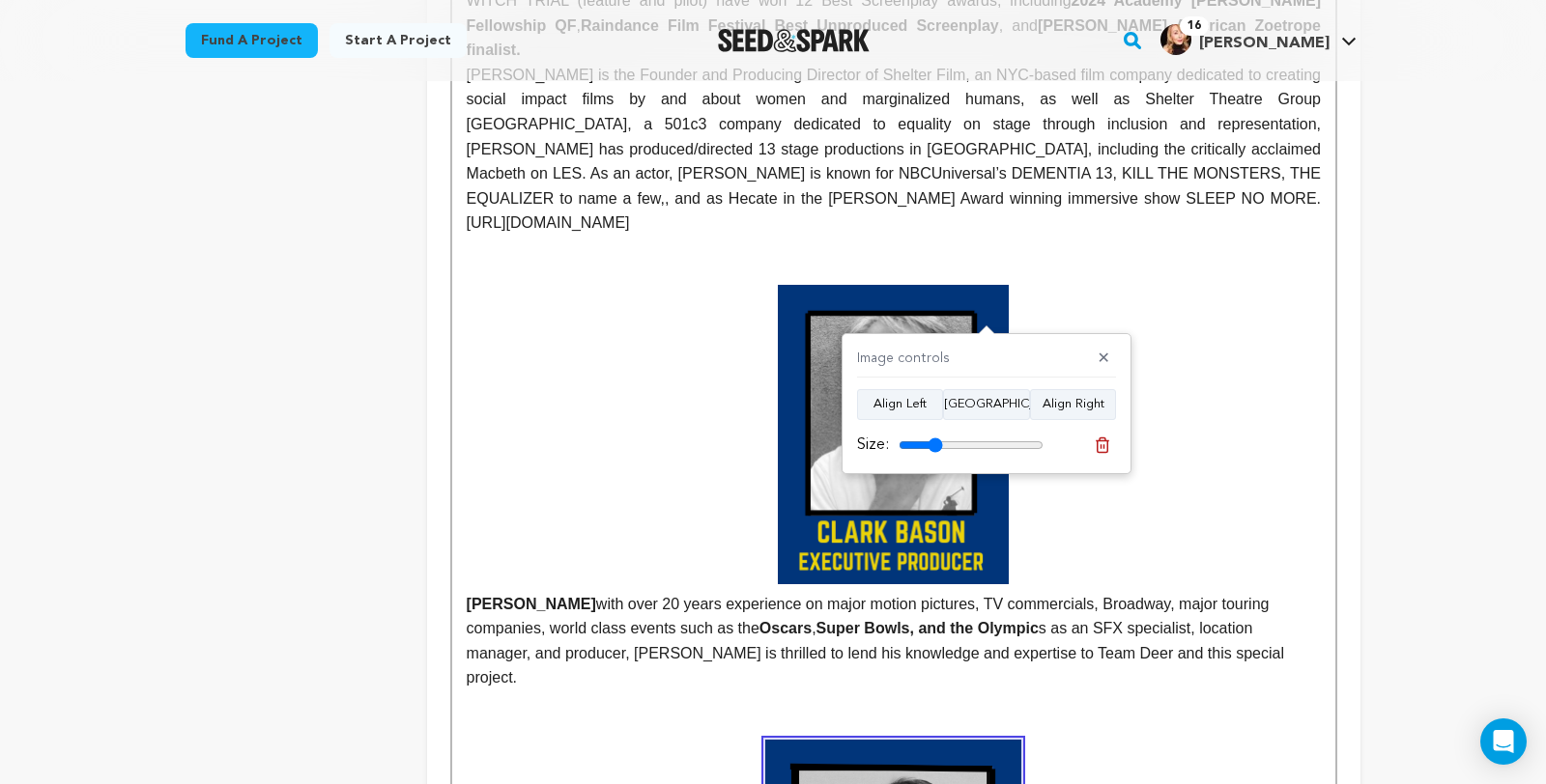
click at [877, 583] on img at bounding box center [892, 434] width 231 height 299
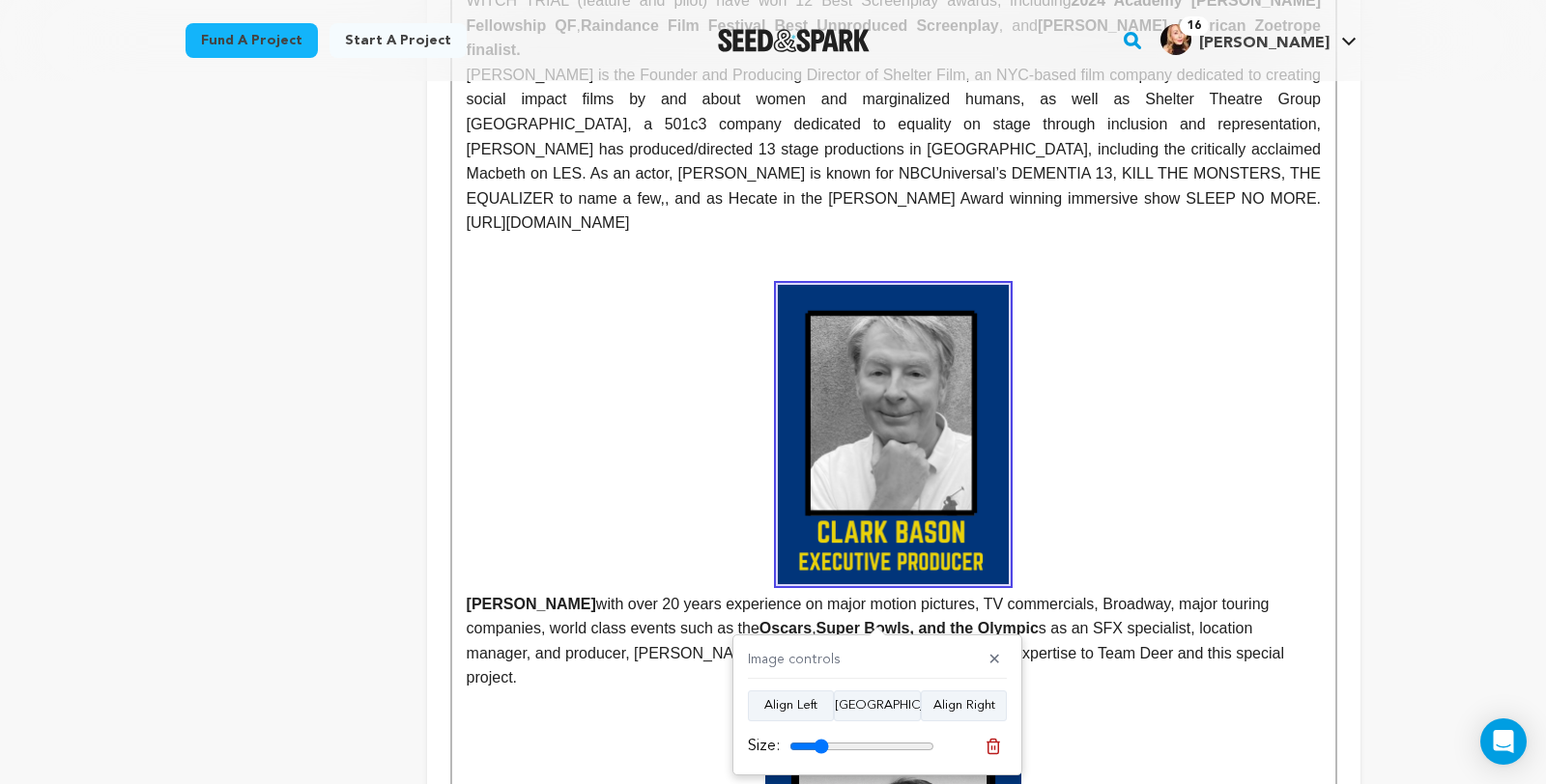
click at [826, 740] on input "range" at bounding box center [861, 746] width 145 height 15
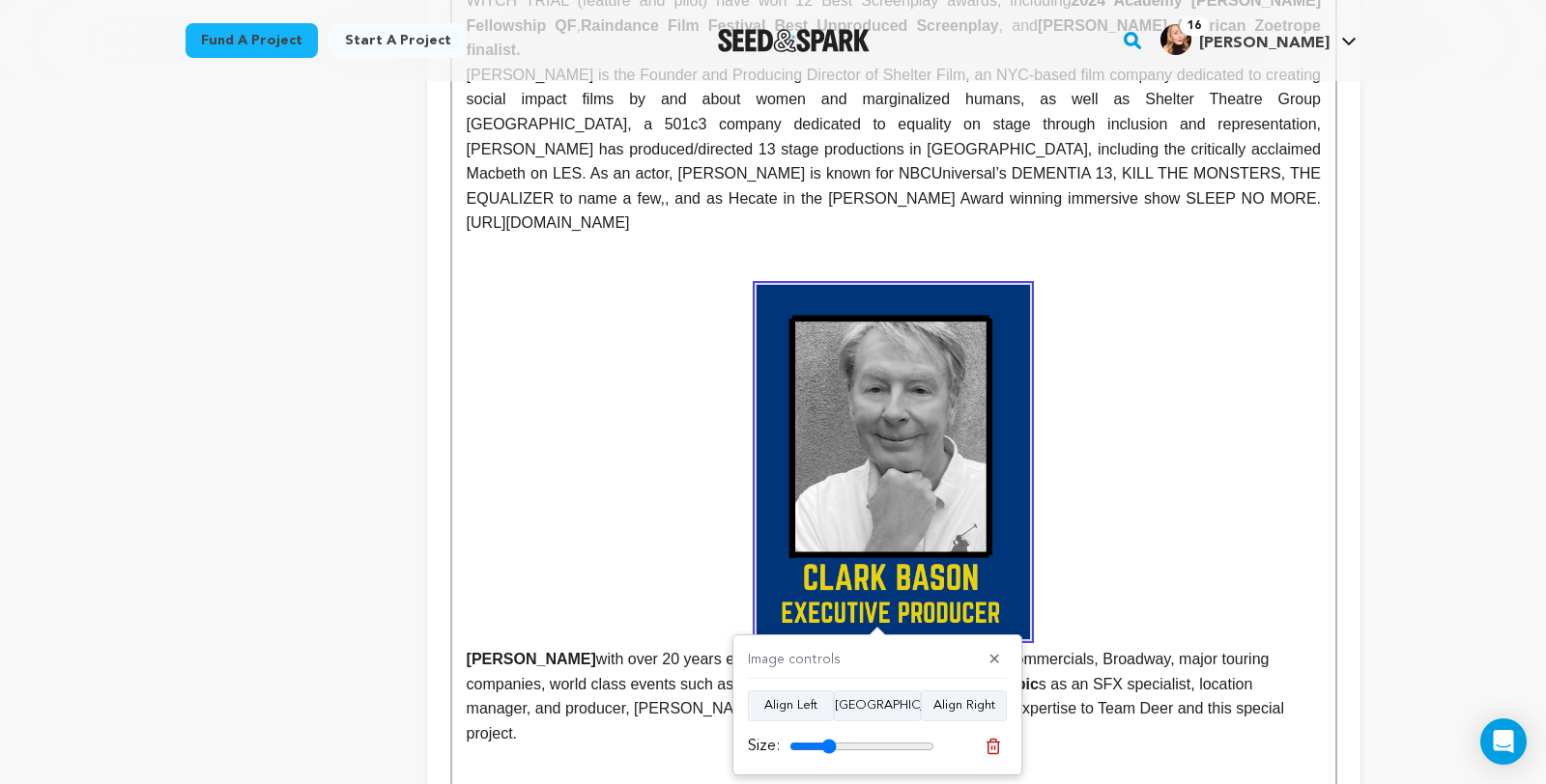
type input "32"
click at [831, 742] on input "range" at bounding box center [861, 746] width 145 height 15
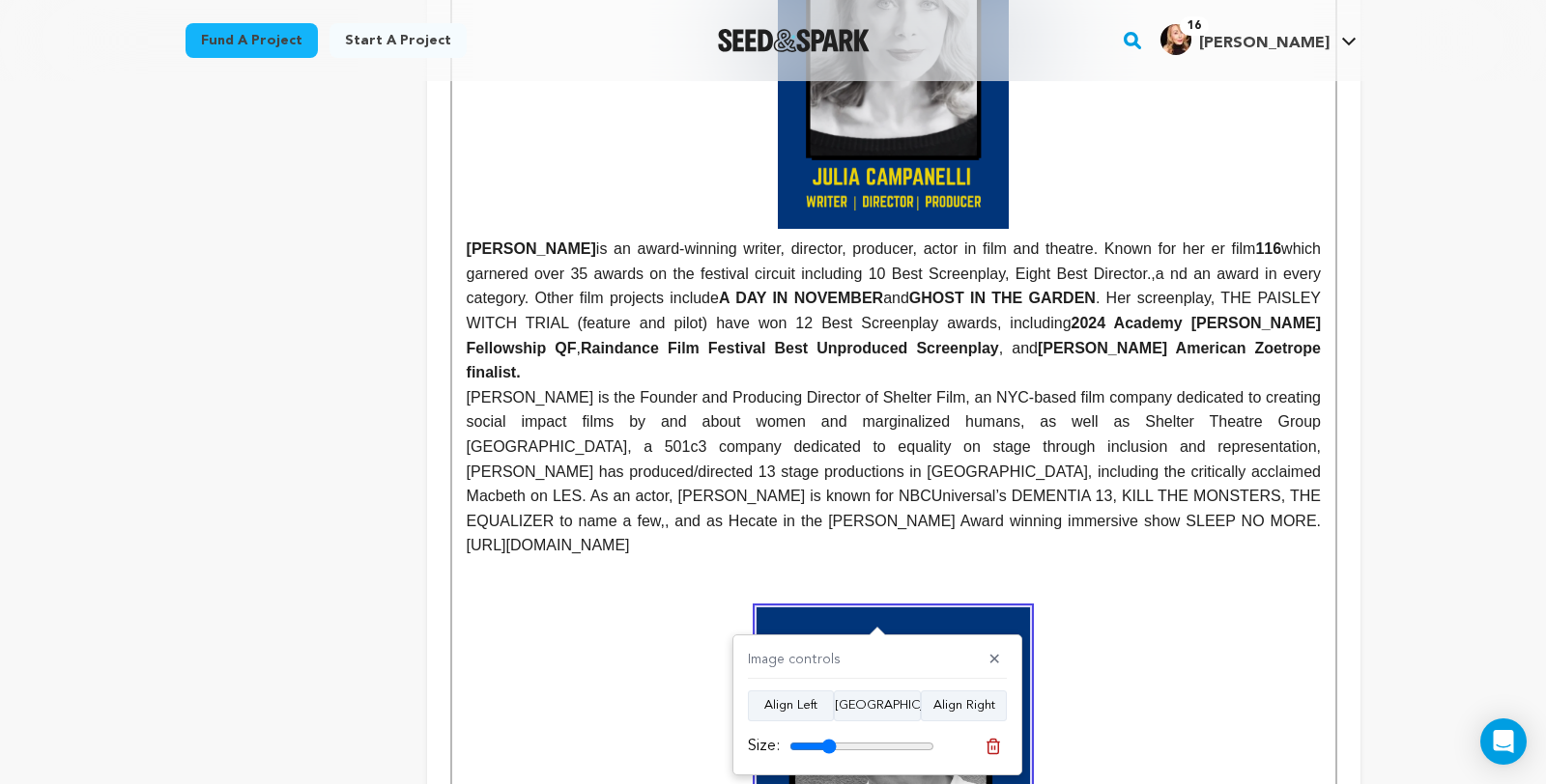
scroll to position [973, 0]
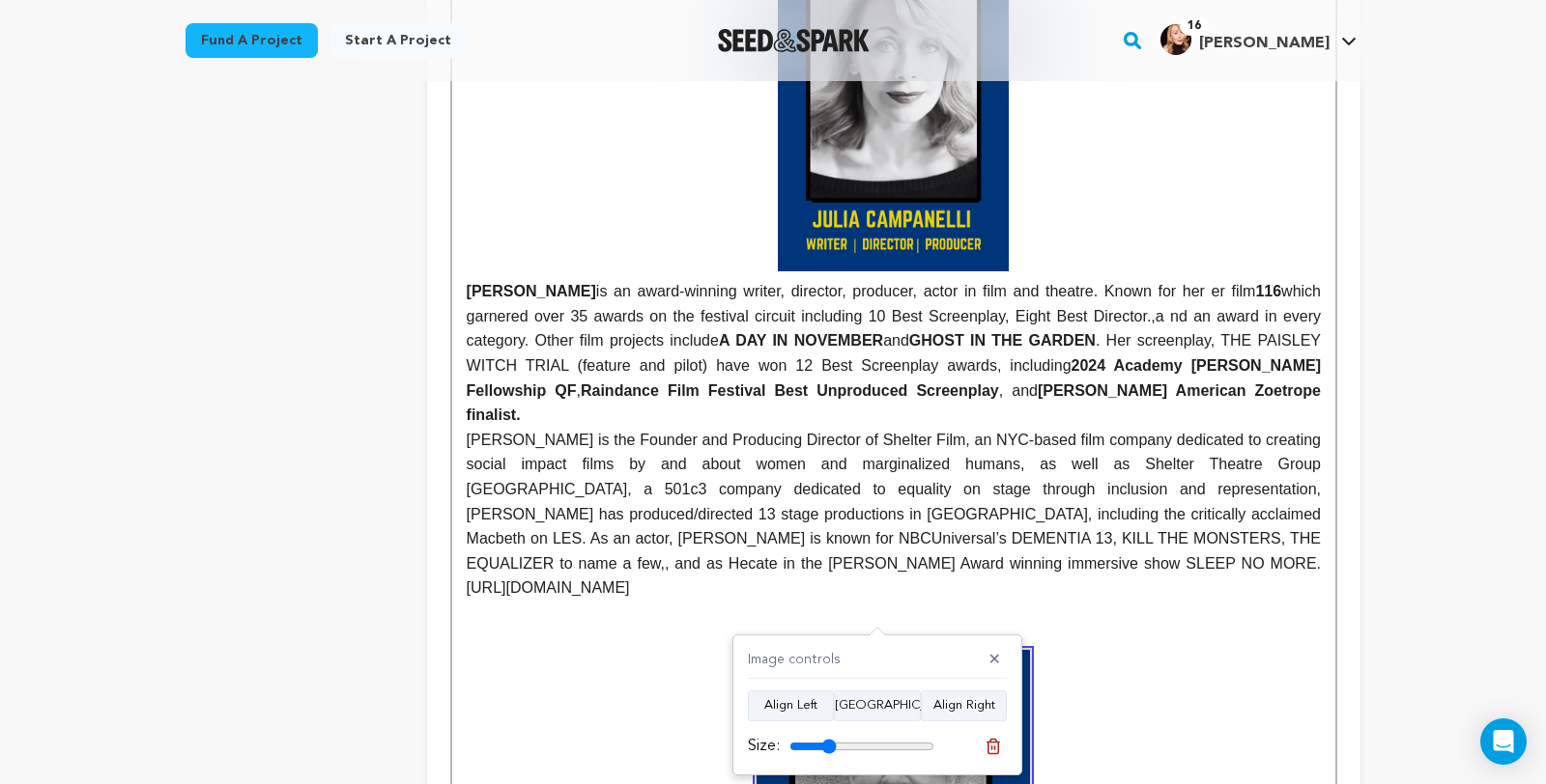
click at [885, 272] on img at bounding box center [892, 106] width 231 height 330
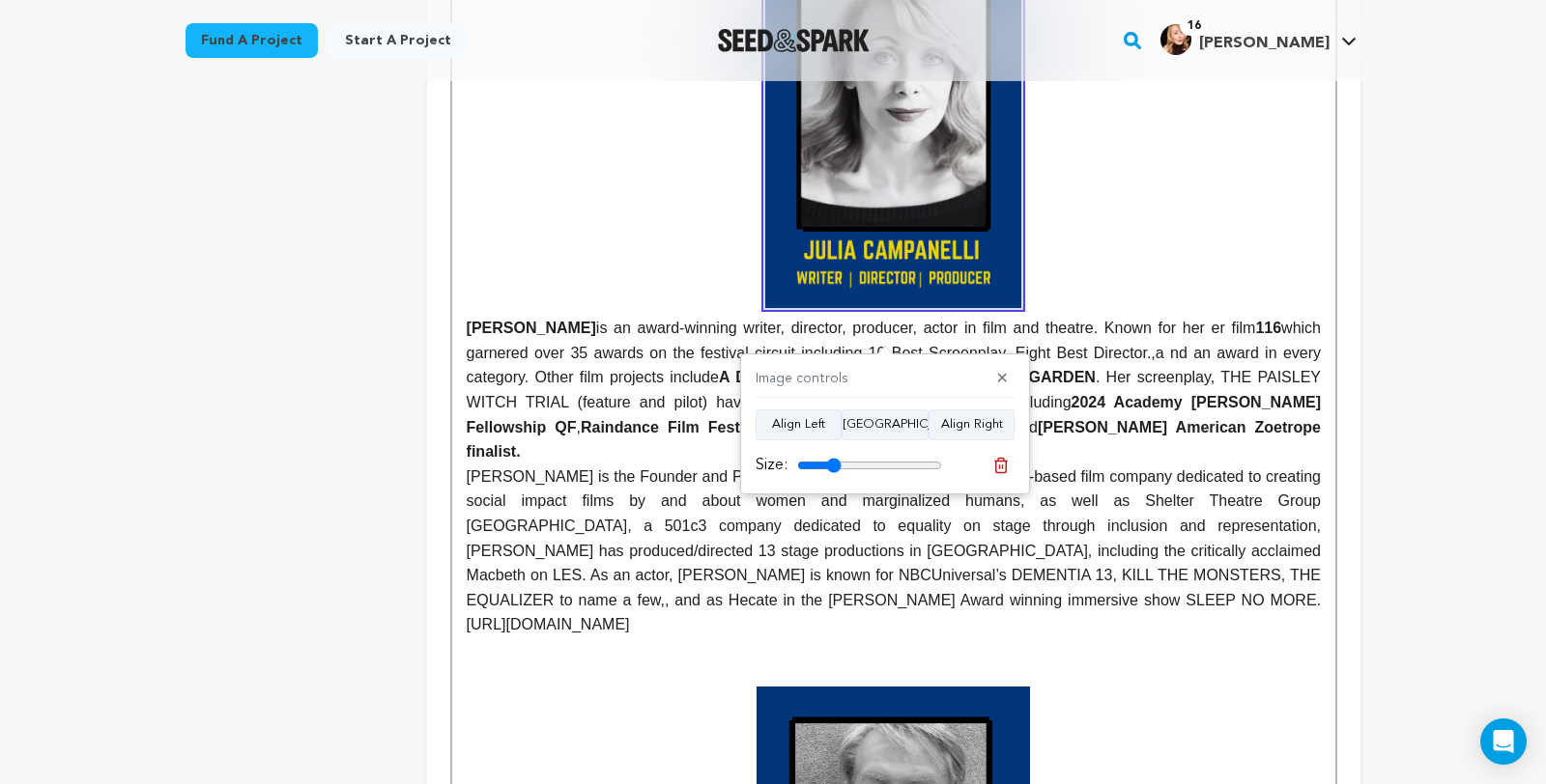
type input "30"
click at [835, 458] on input "range" at bounding box center [869, 466] width 145 height 15
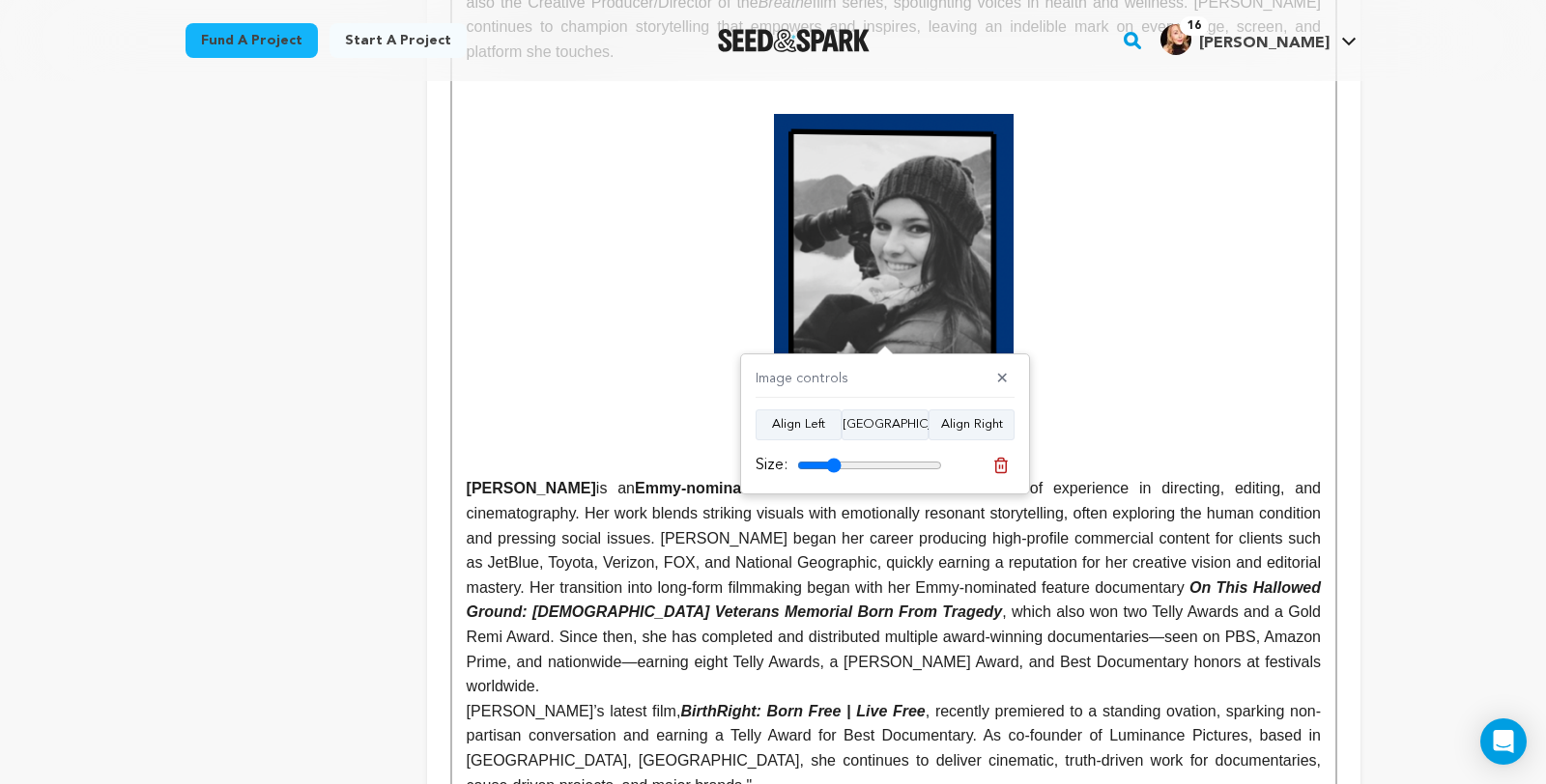
scroll to position [3820, 0]
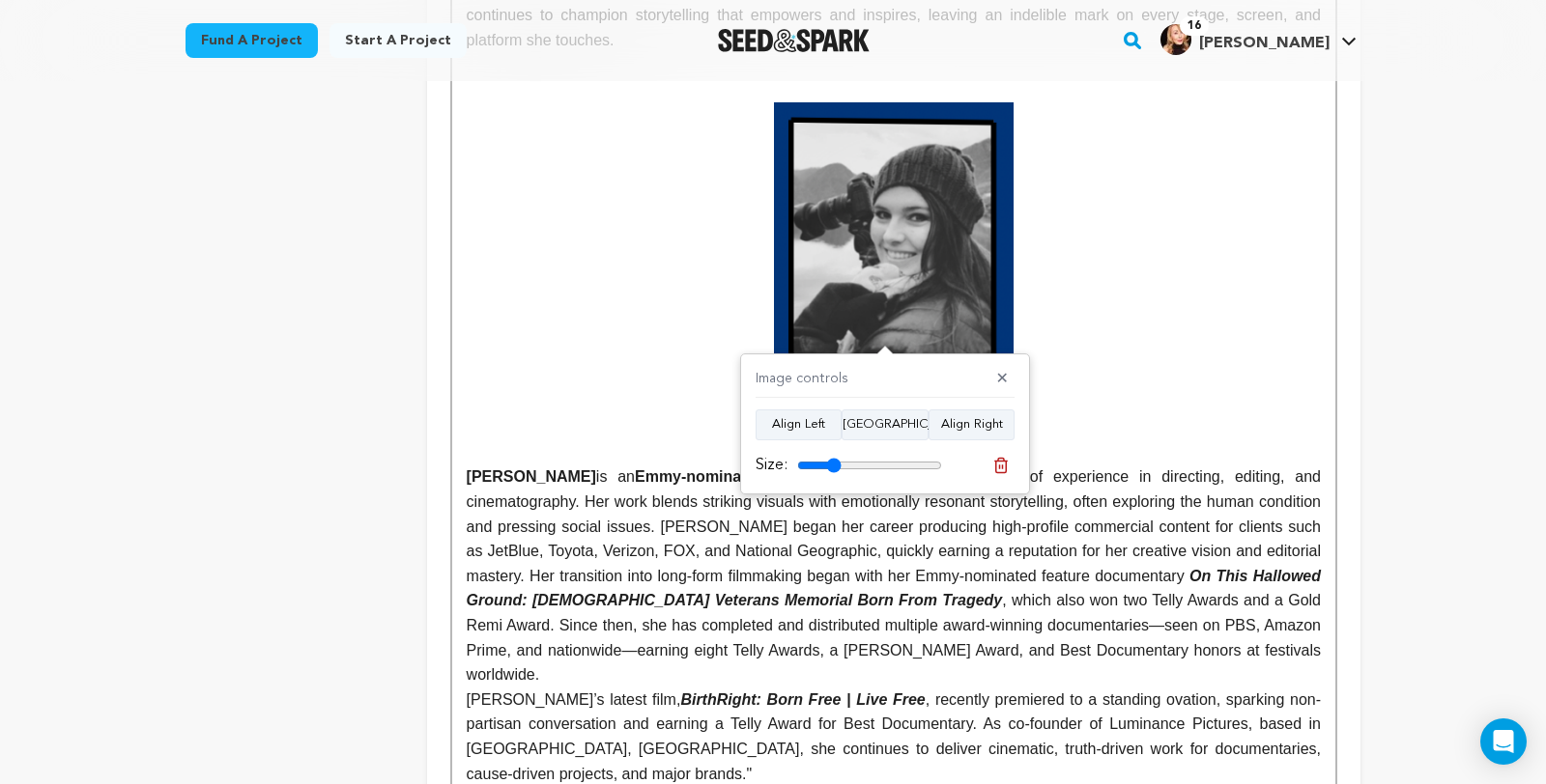
click at [1255, 350] on p at bounding box center [893, 272] width 854 height 338
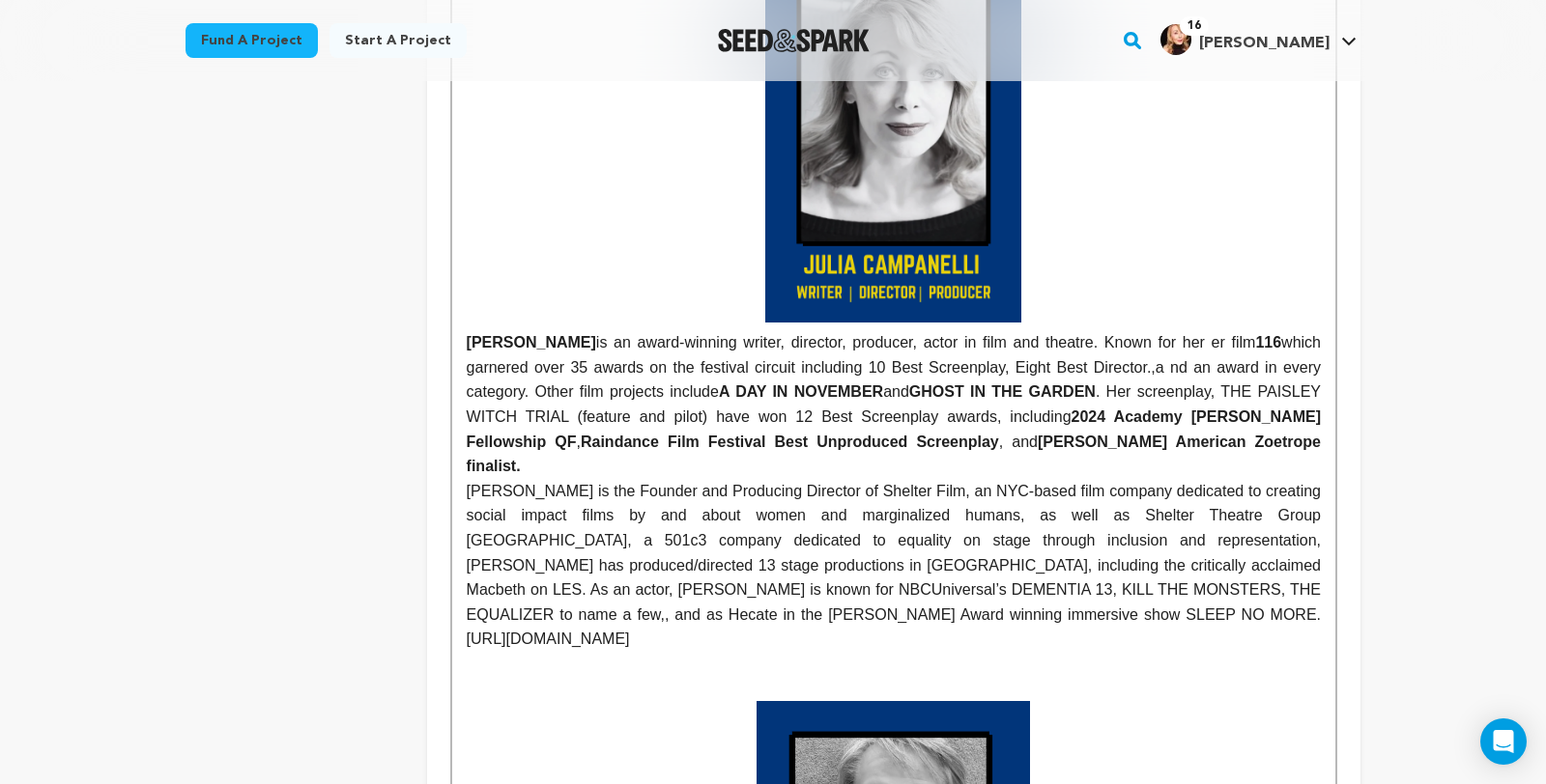
scroll to position [952, 0]
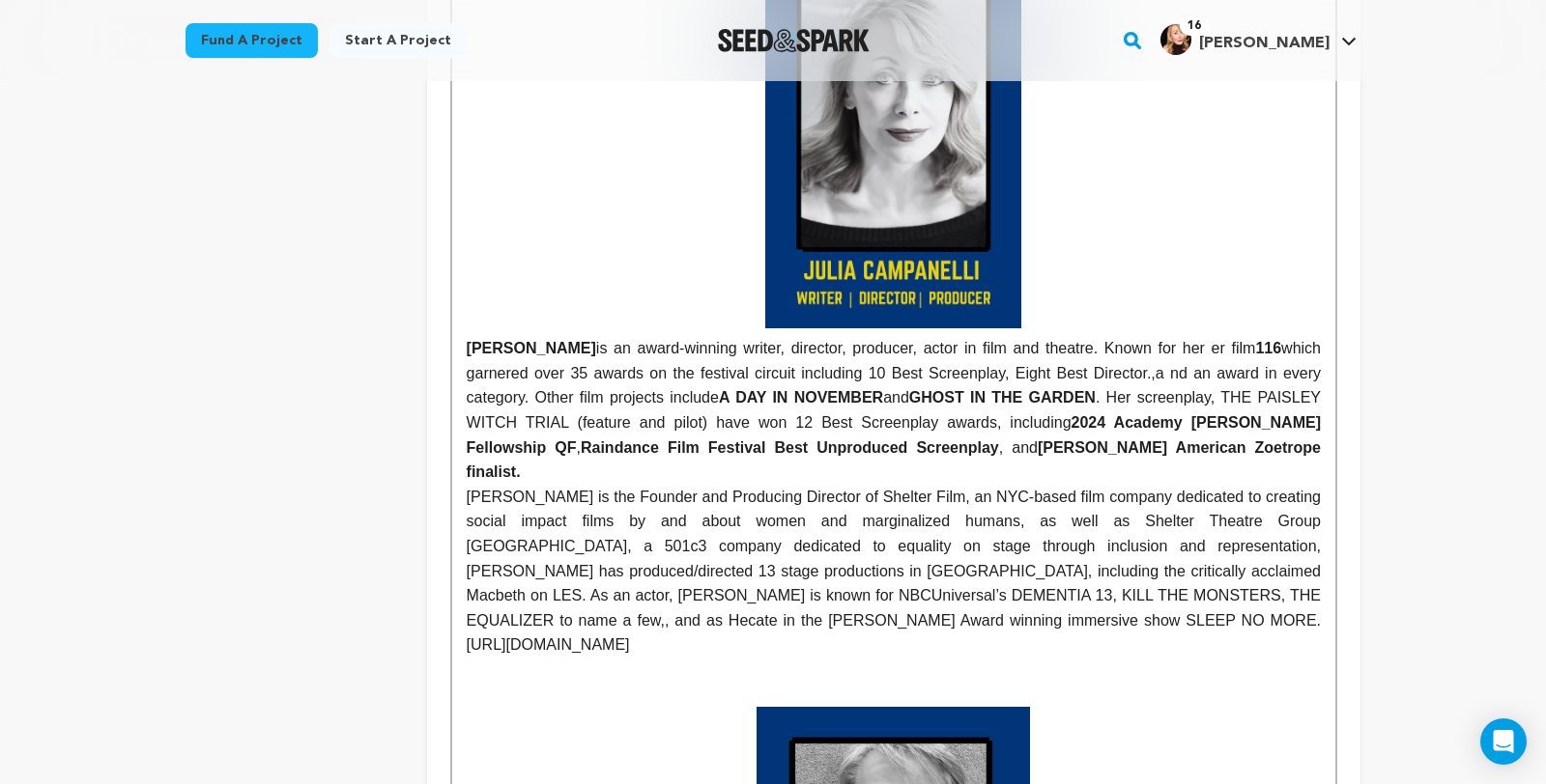
click at [1021, 329] on img at bounding box center [892, 145] width 256 height 366
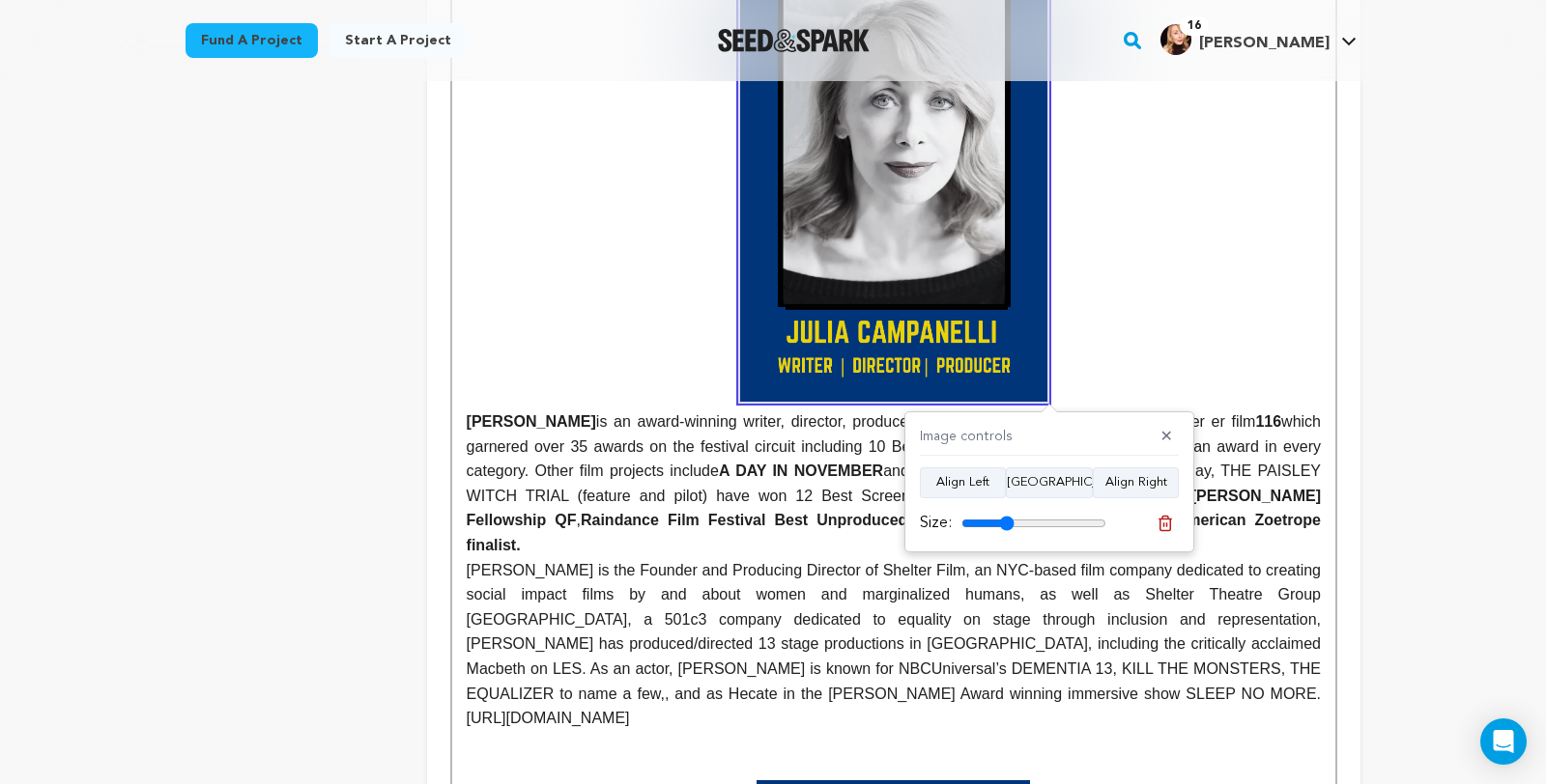
drag, startPoint x: 999, startPoint y: 517, endPoint x: 1008, endPoint y: 519, distance: 9.2
type input "36"
click at [1008, 519] on input "range" at bounding box center [1034, 524] width 145 height 15
click at [1240, 233] on p at bounding box center [893, 182] width 854 height 440
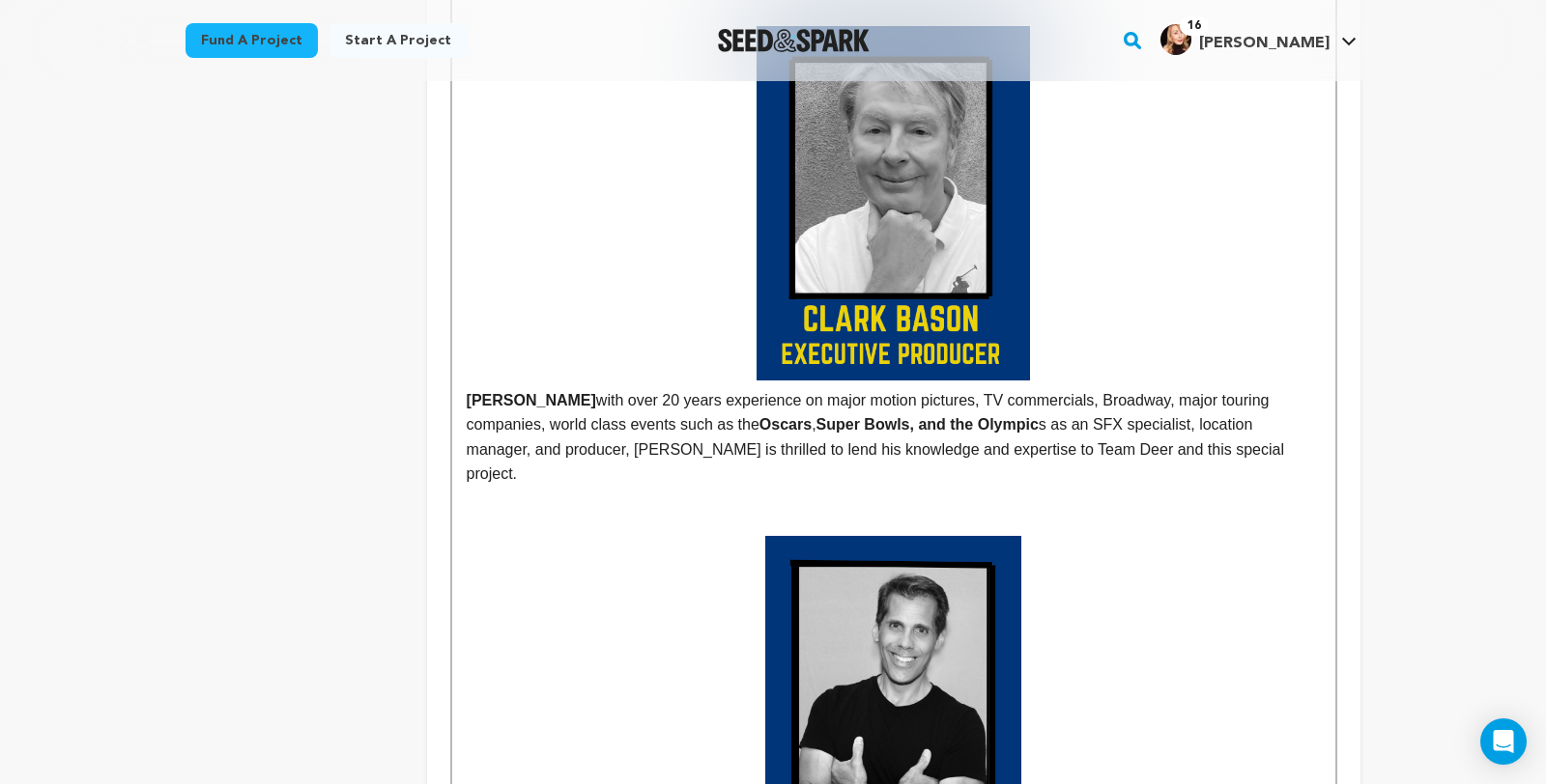
scroll to position [1711, 0]
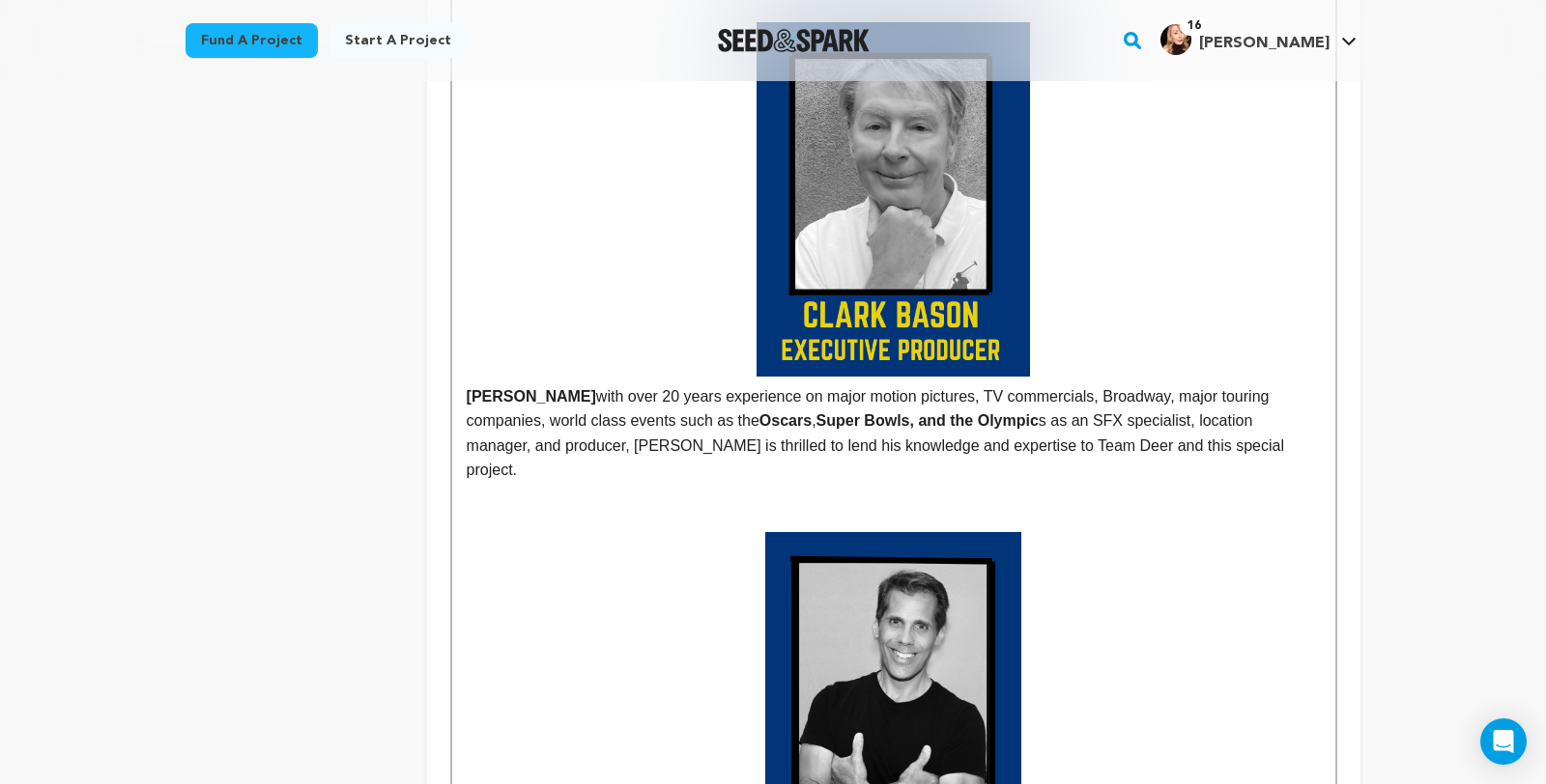
click at [1030, 377] on img at bounding box center [892, 199] width 274 height 355
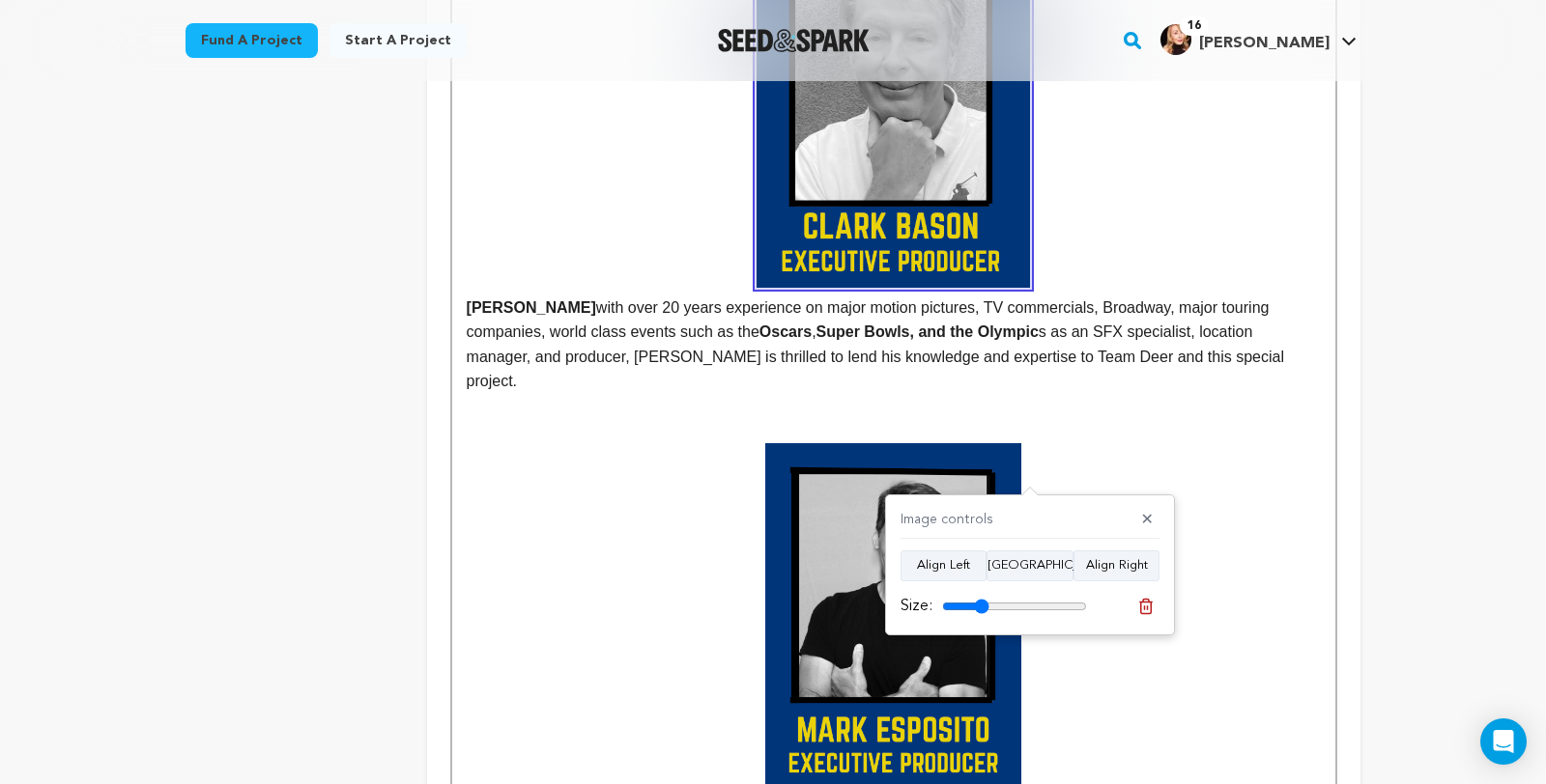
scroll to position [1801, 0]
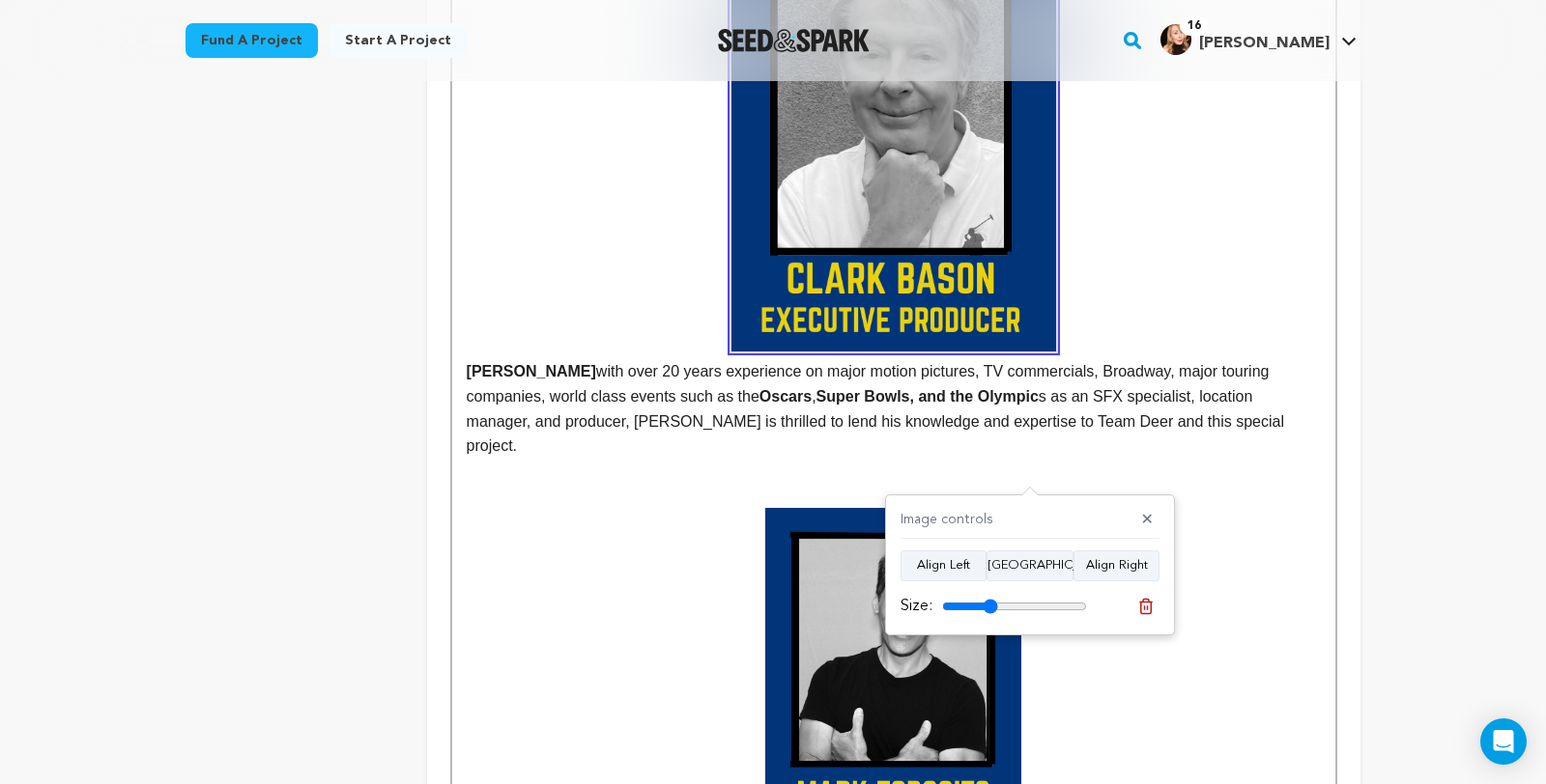
drag, startPoint x: 983, startPoint y: 605, endPoint x: 993, endPoint y: 606, distance: 10.0
type input "38"
click at [993, 606] on input "range" at bounding box center [1014, 606] width 145 height 15
click at [1151, 352] on p at bounding box center [893, 141] width 854 height 421
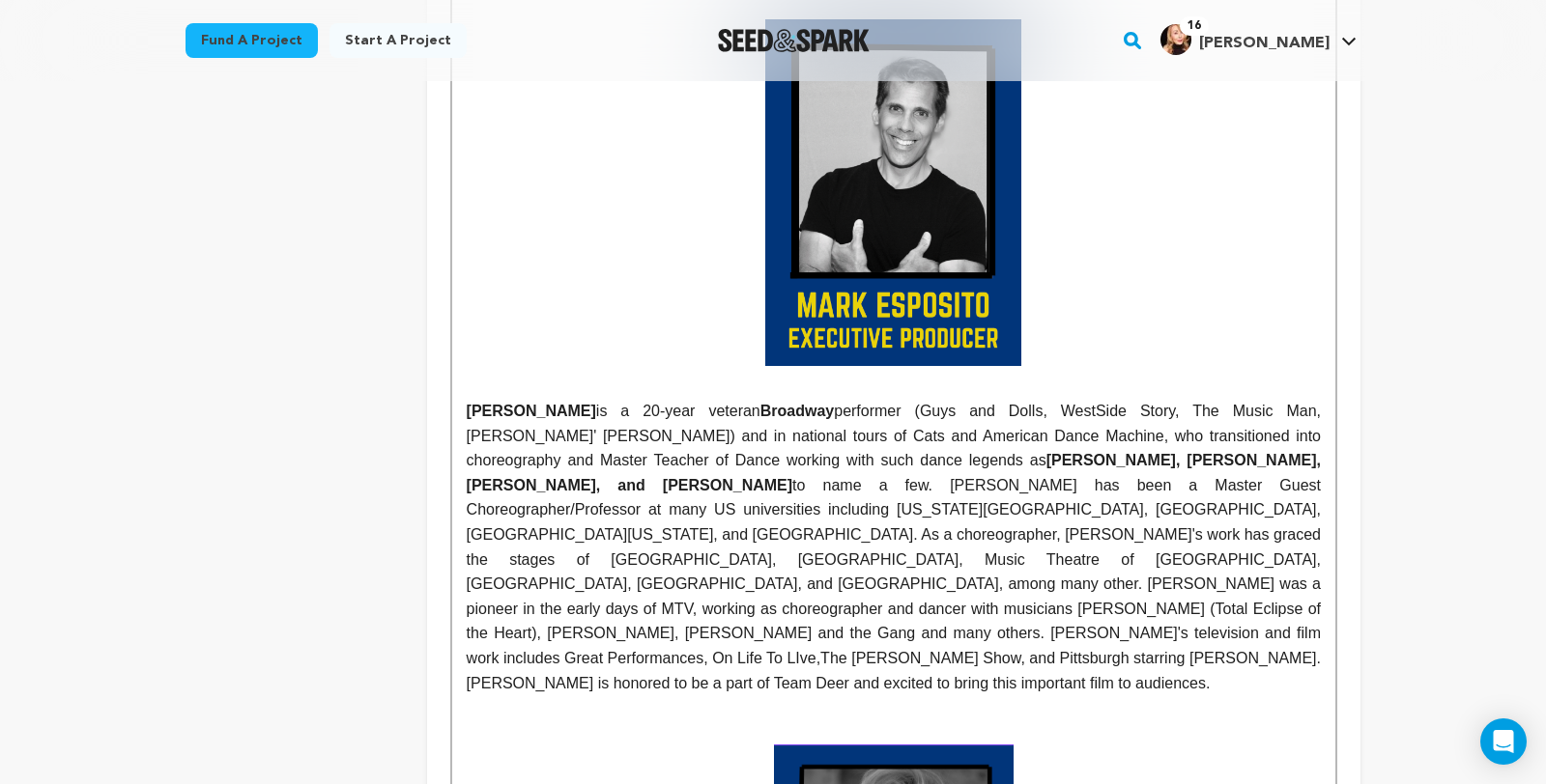
scroll to position [2309, 0]
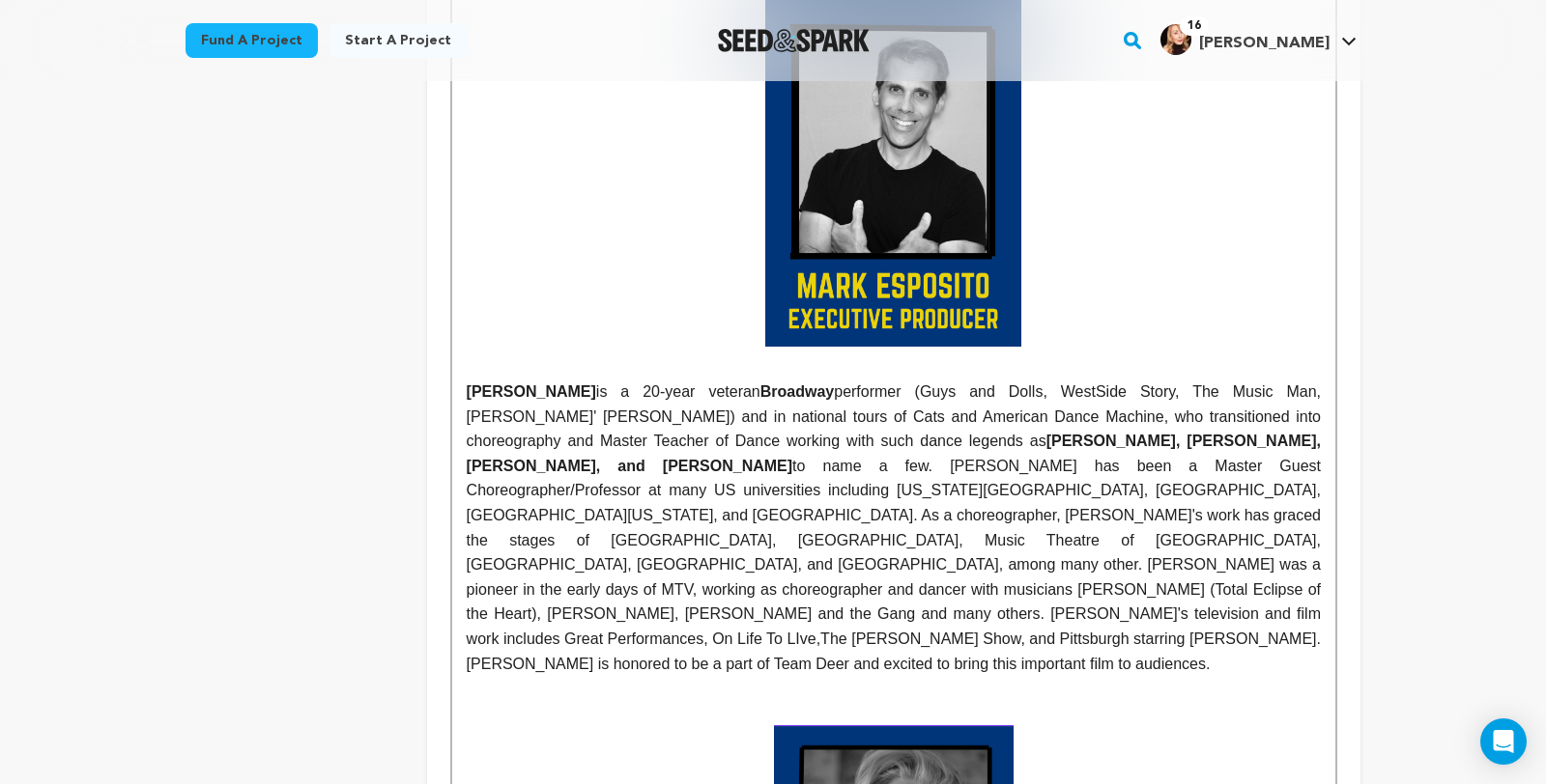
click at [1021, 347] on img at bounding box center [892, 173] width 256 height 347
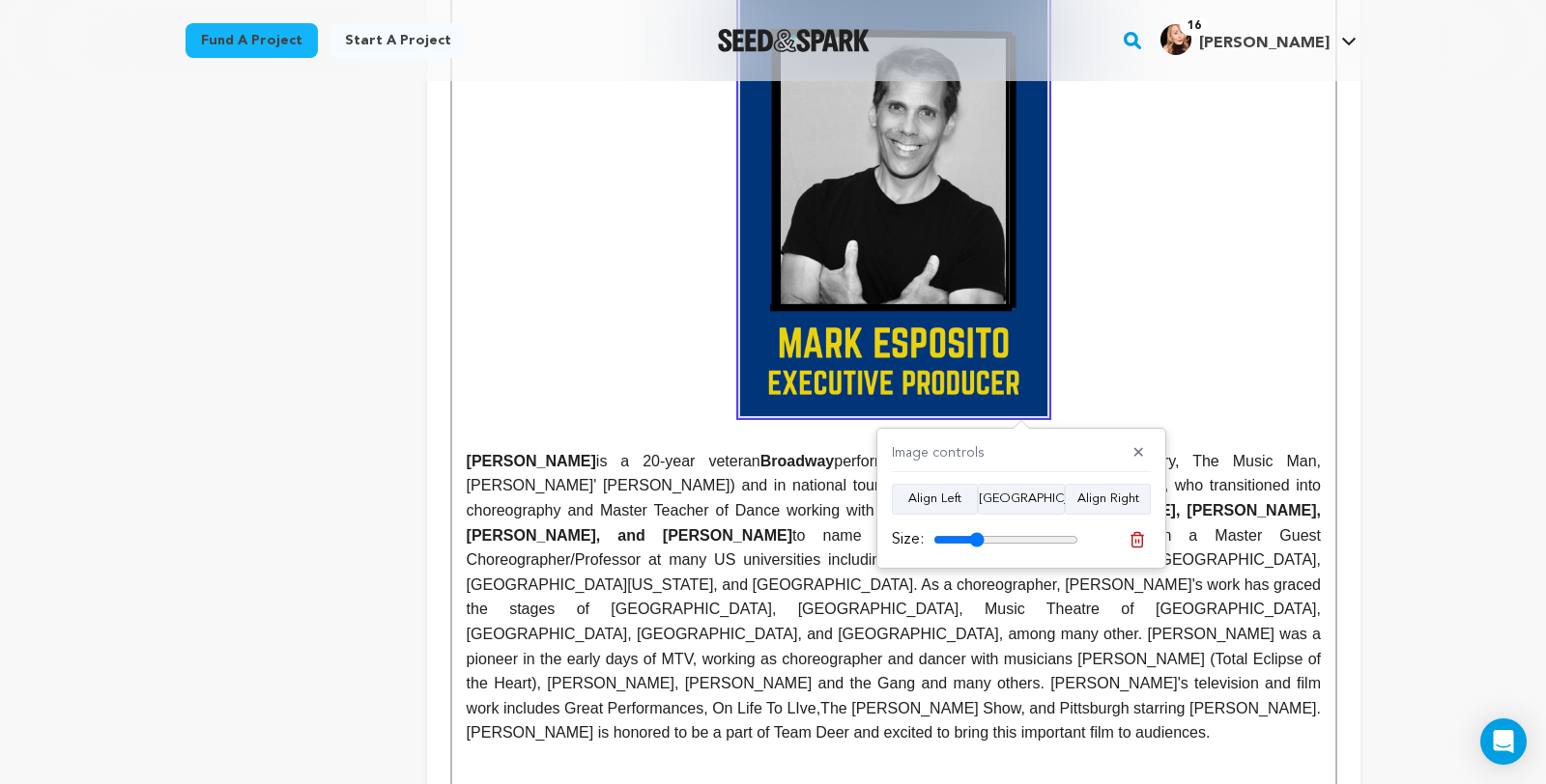
type input "35"
click at [980, 539] on input "range" at bounding box center [1006, 540] width 145 height 15
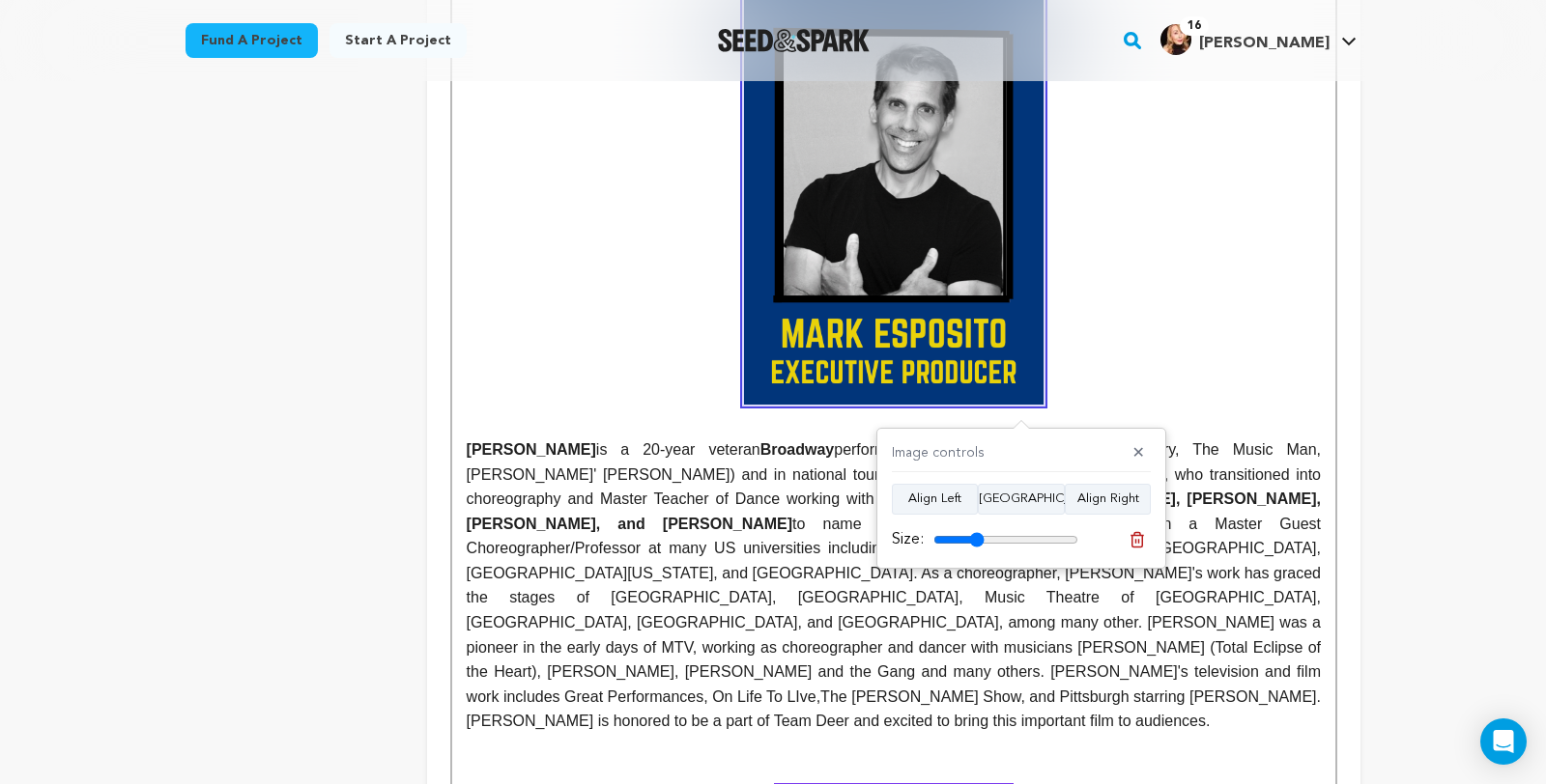
click at [1231, 405] on p at bounding box center [893, 202] width 854 height 405
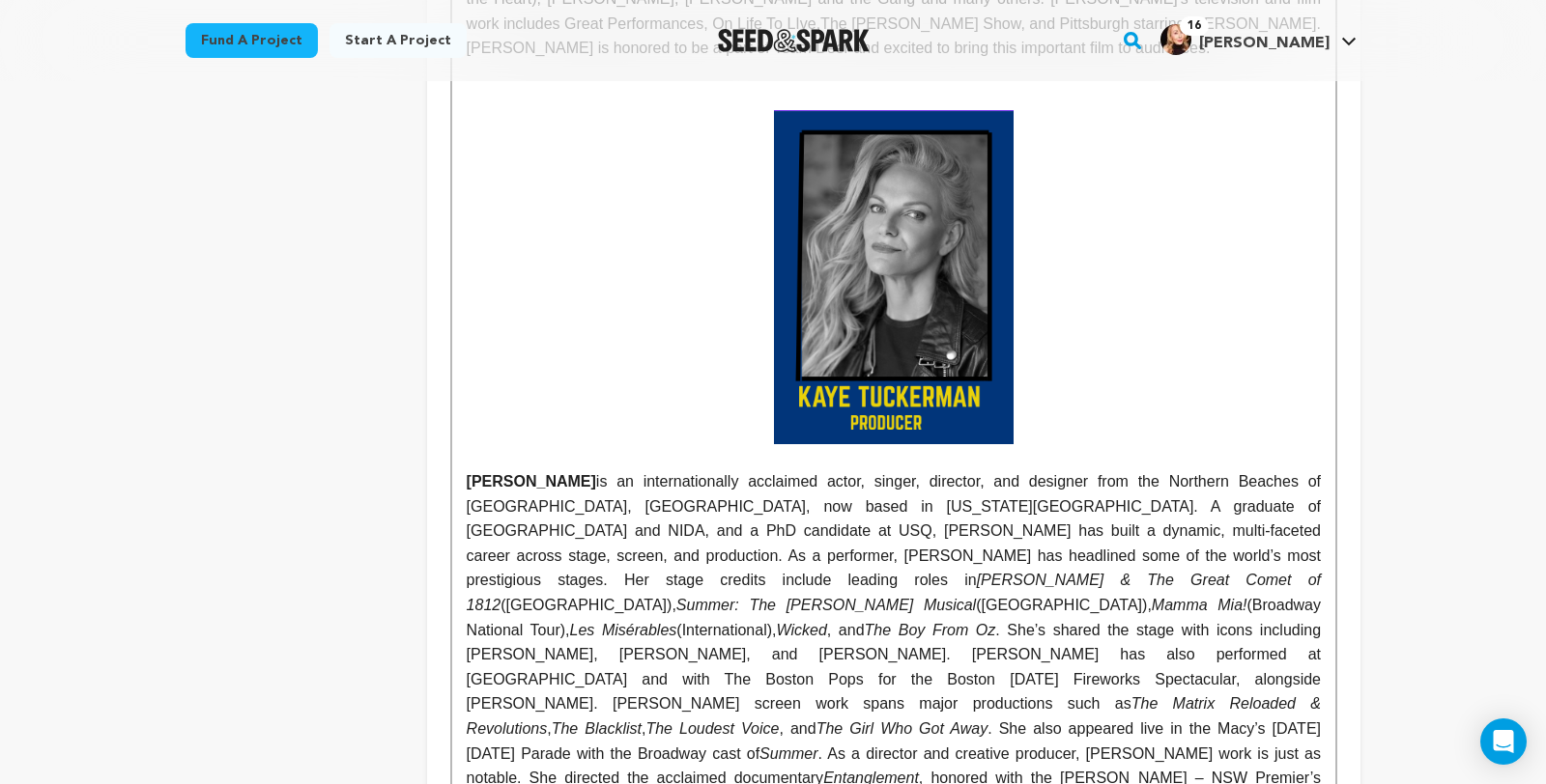
scroll to position [2985, 0]
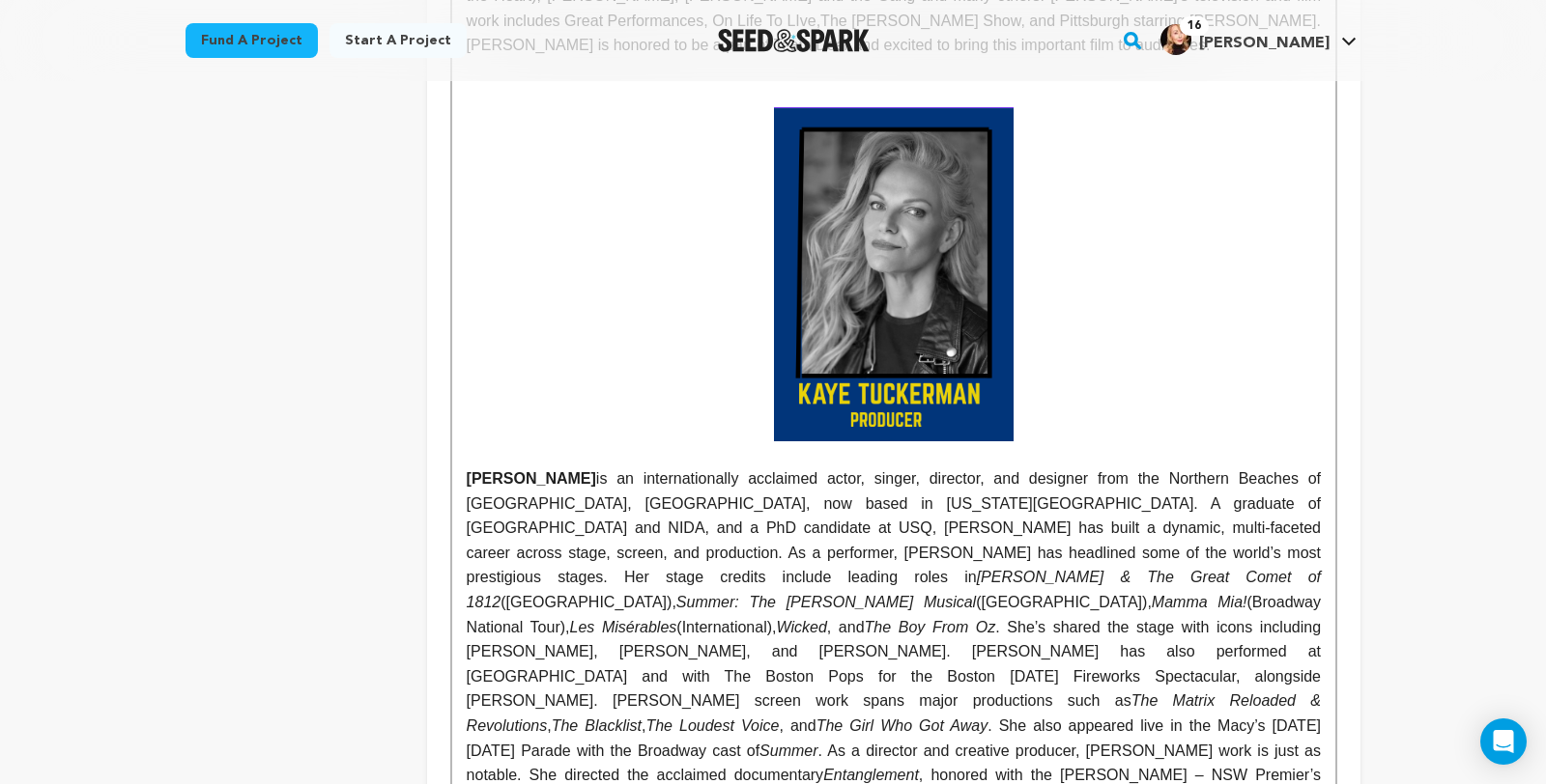
click at [1013, 442] on img at bounding box center [893, 275] width 240 height 334
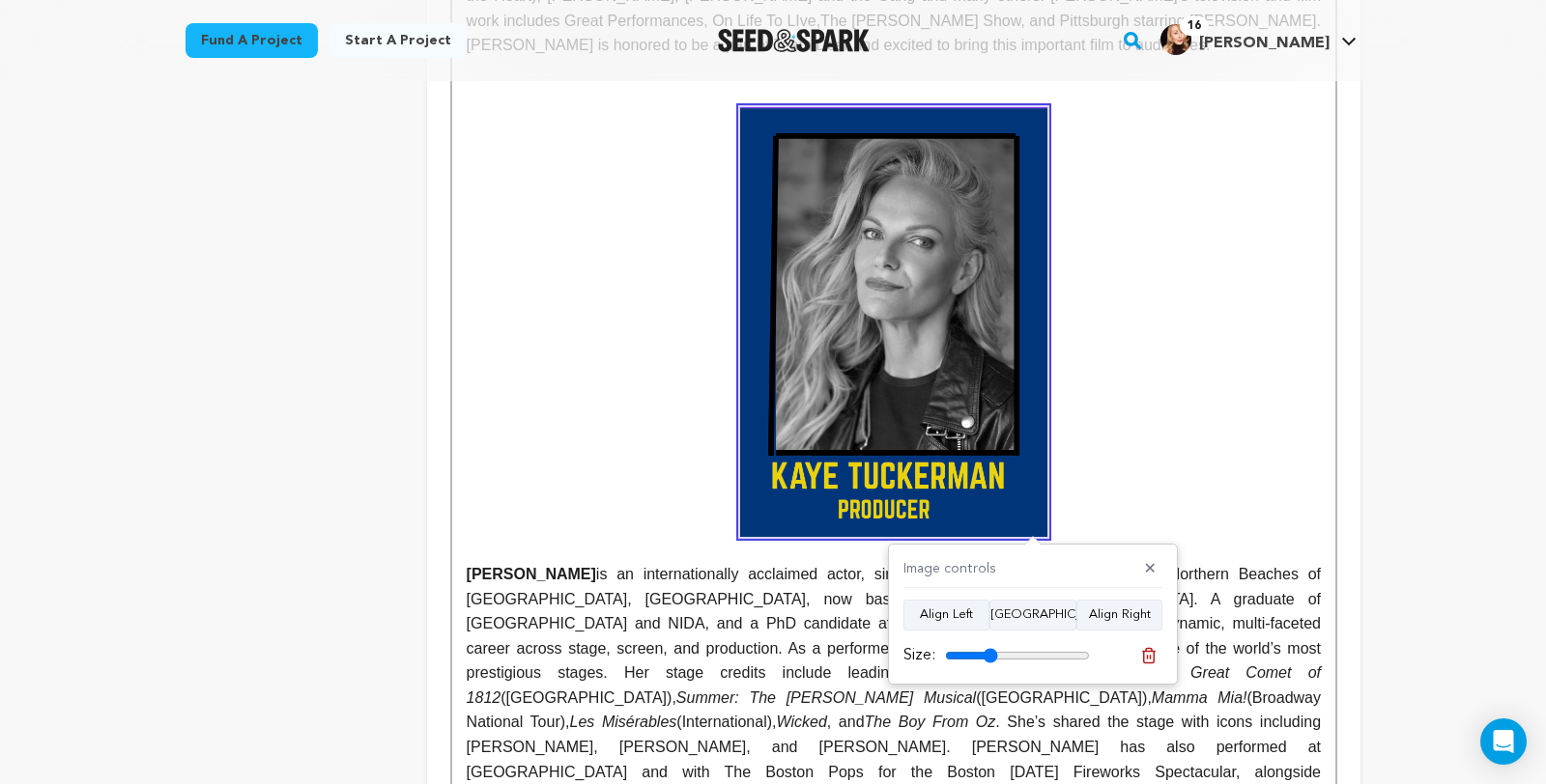
type input "36"
click at [993, 653] on input "range" at bounding box center [1017, 655] width 145 height 15
click at [1228, 479] on strong at bounding box center [893, 322] width 854 height 430
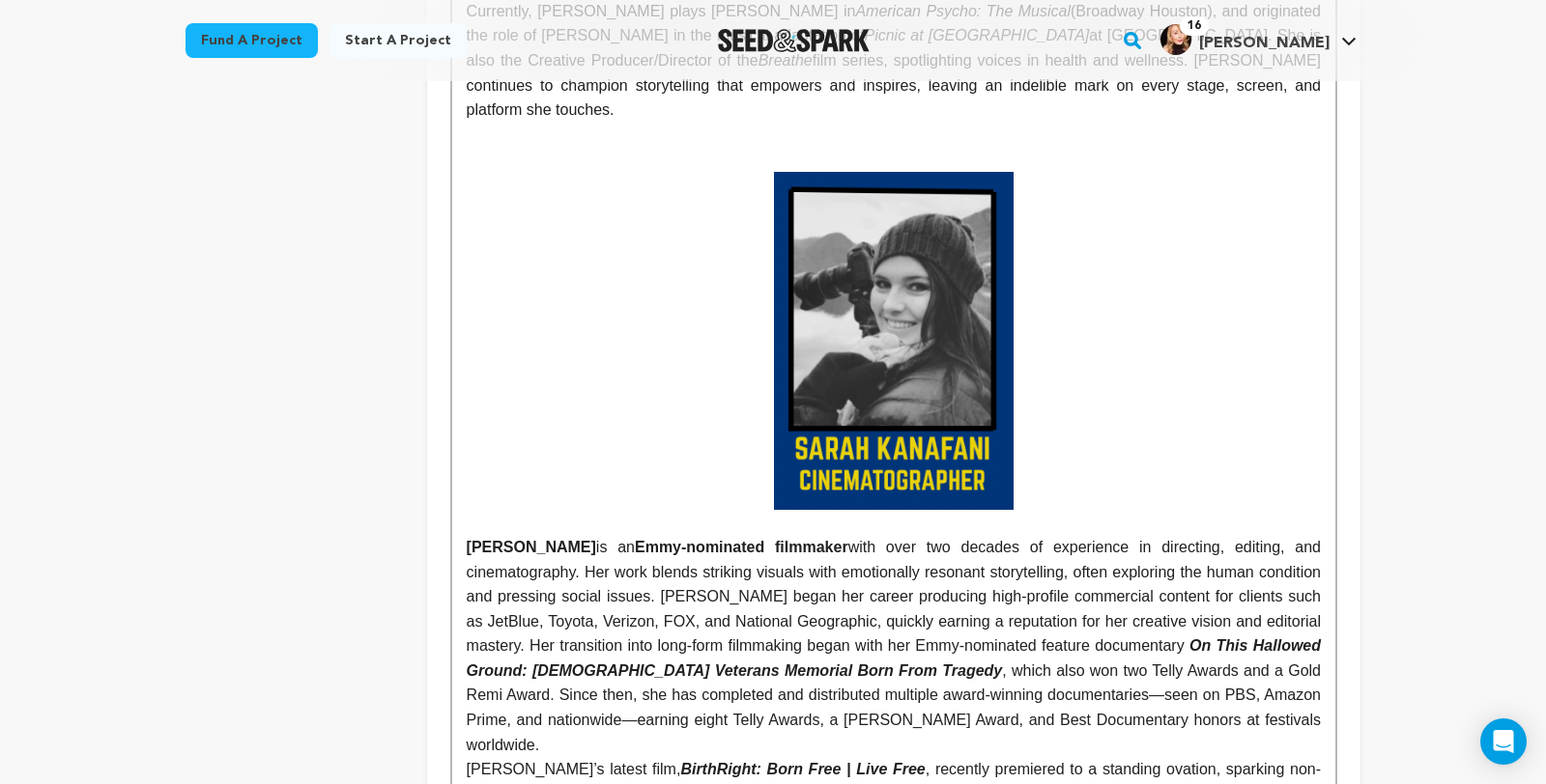
scroll to position [4050, 0]
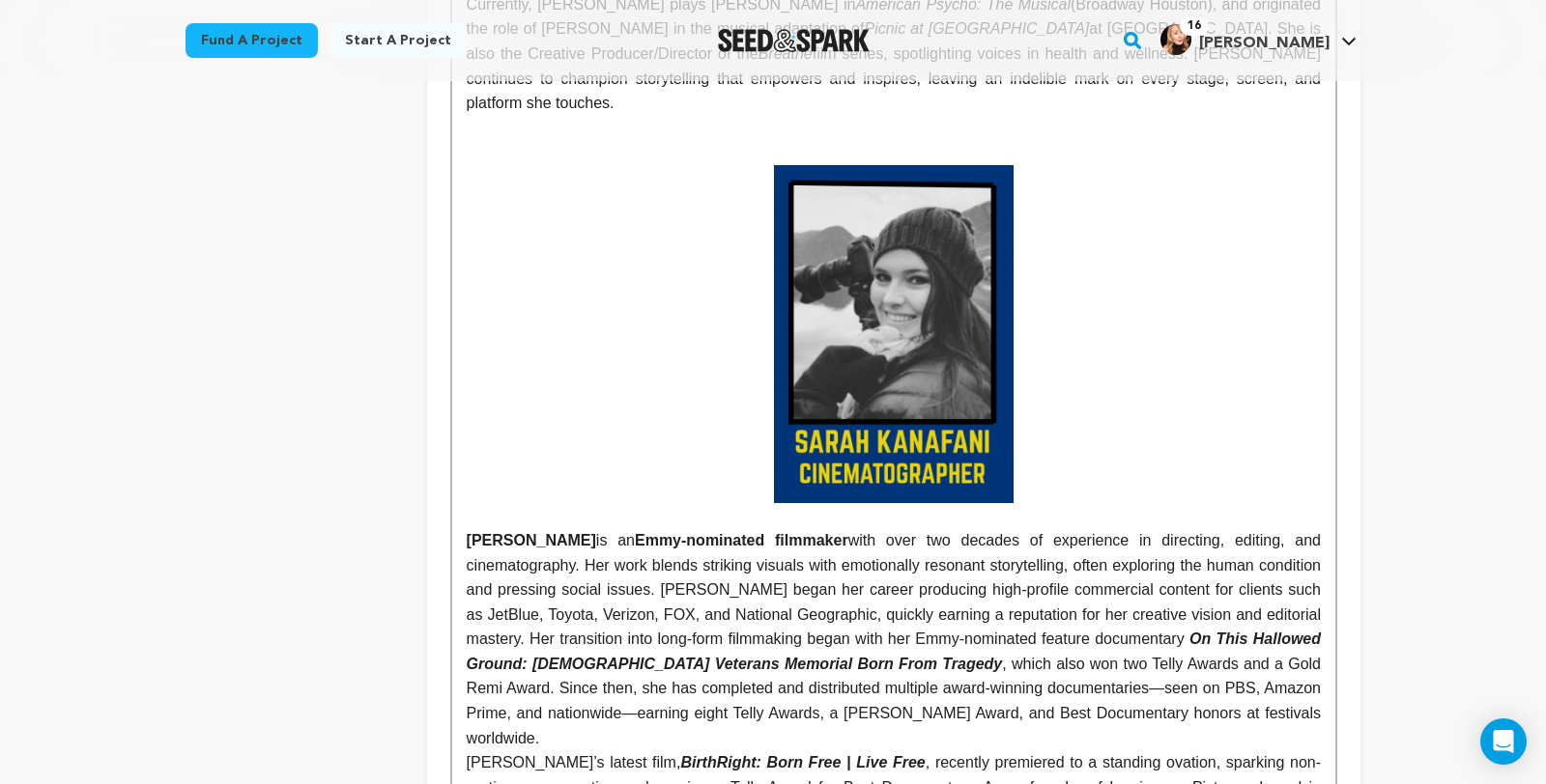
click at [1013, 504] on img at bounding box center [893, 334] width 240 height 338
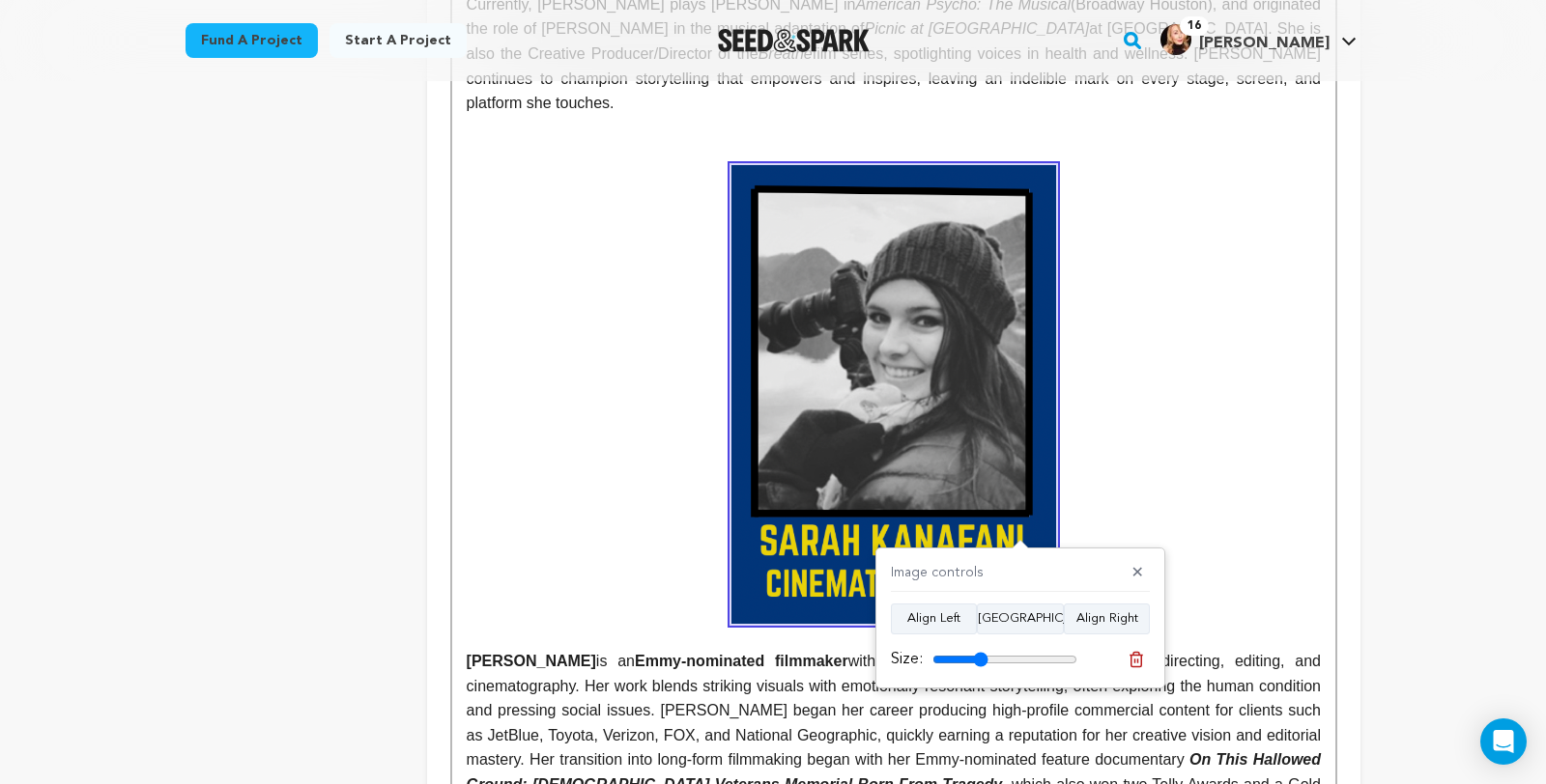
drag, startPoint x: 967, startPoint y: 661, endPoint x: 983, endPoint y: 661, distance: 16.0
type input "38"
click at [983, 661] on input "range" at bounding box center [1005, 659] width 145 height 15
click at [1185, 440] on p at bounding box center [893, 394] width 854 height 459
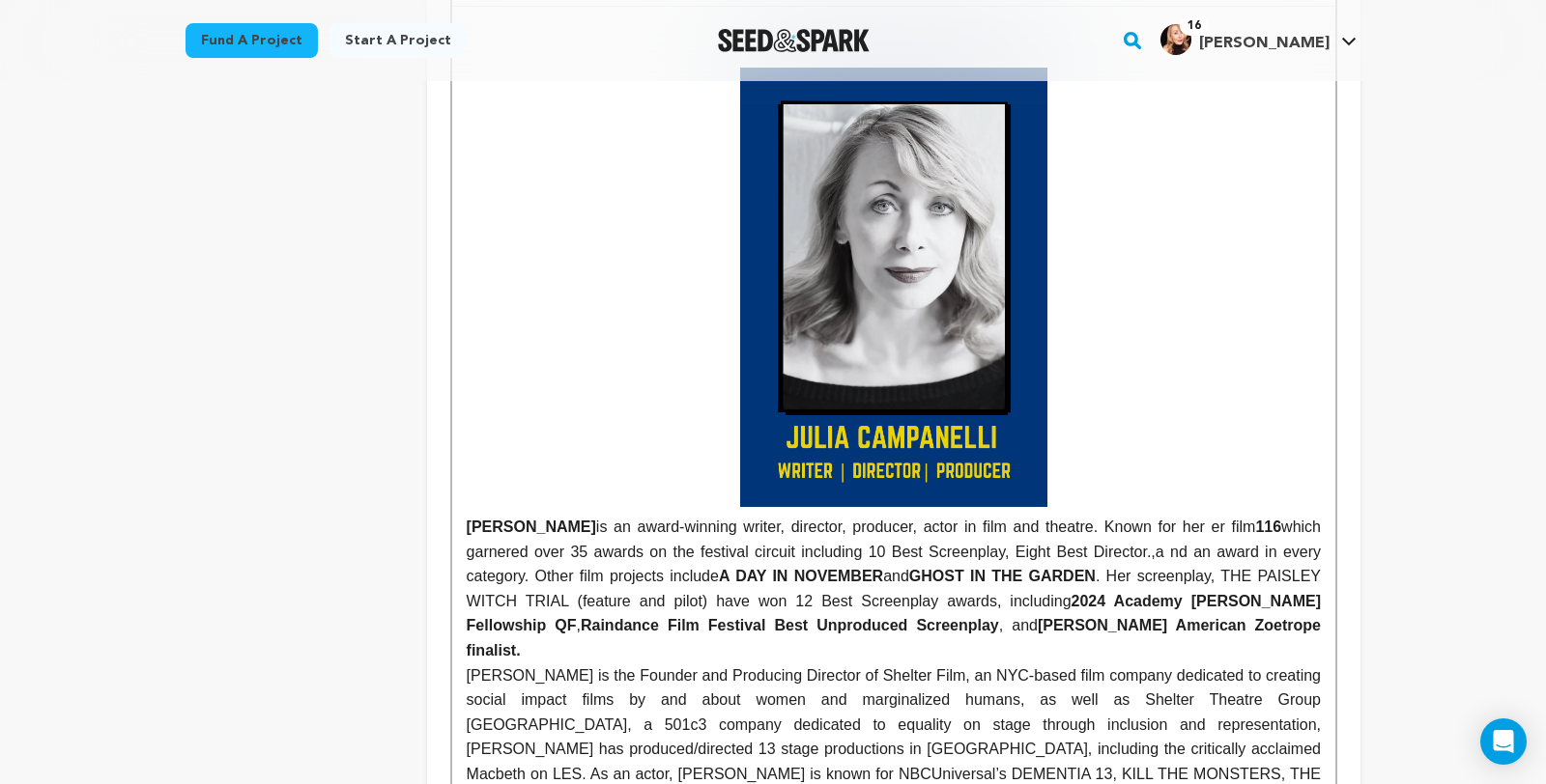
scroll to position [869, 0]
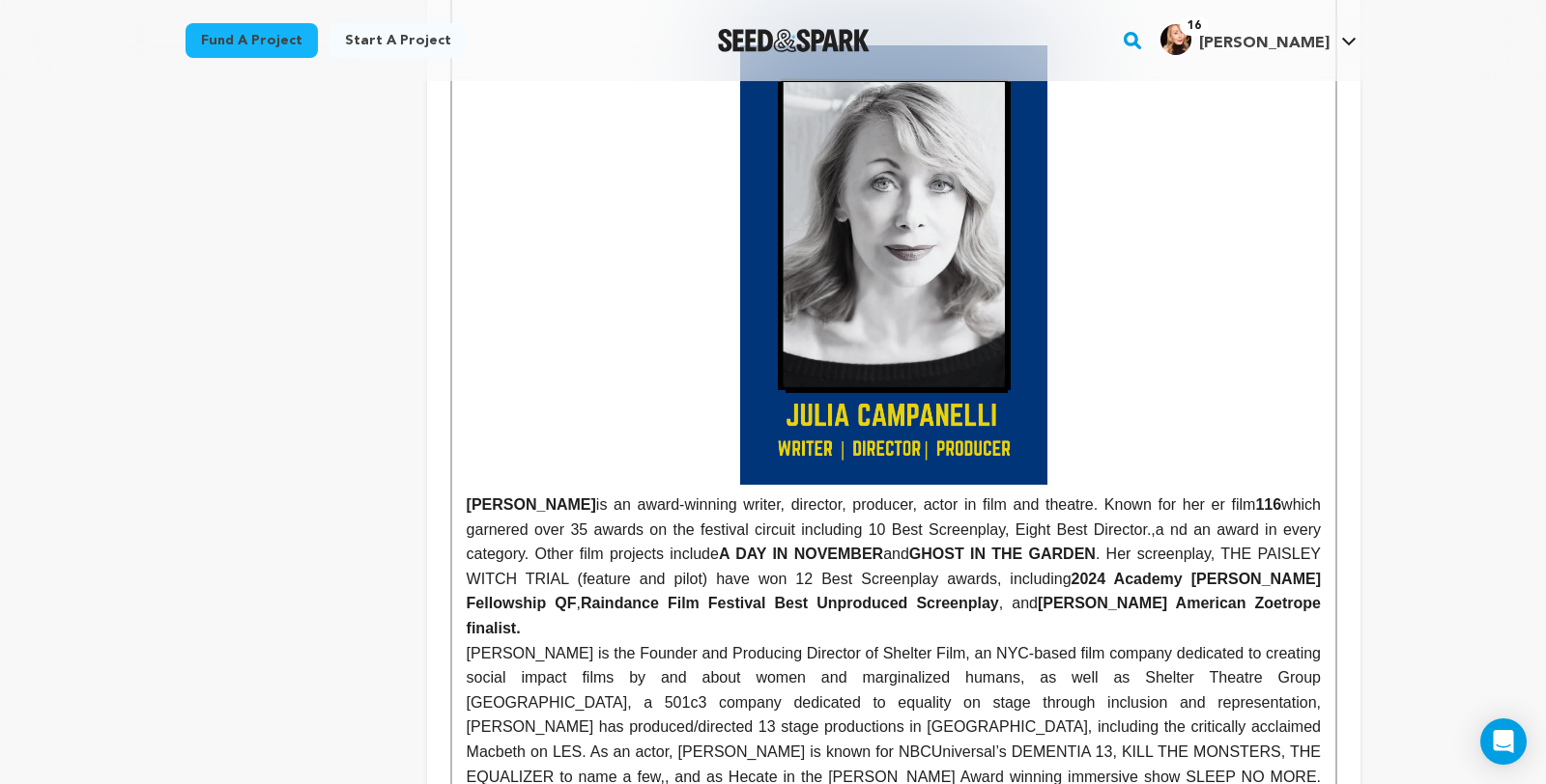
click at [1139, 251] on p at bounding box center [893, 265] width 854 height 440
click at [994, 301] on img at bounding box center [893, 265] width 307 height 440
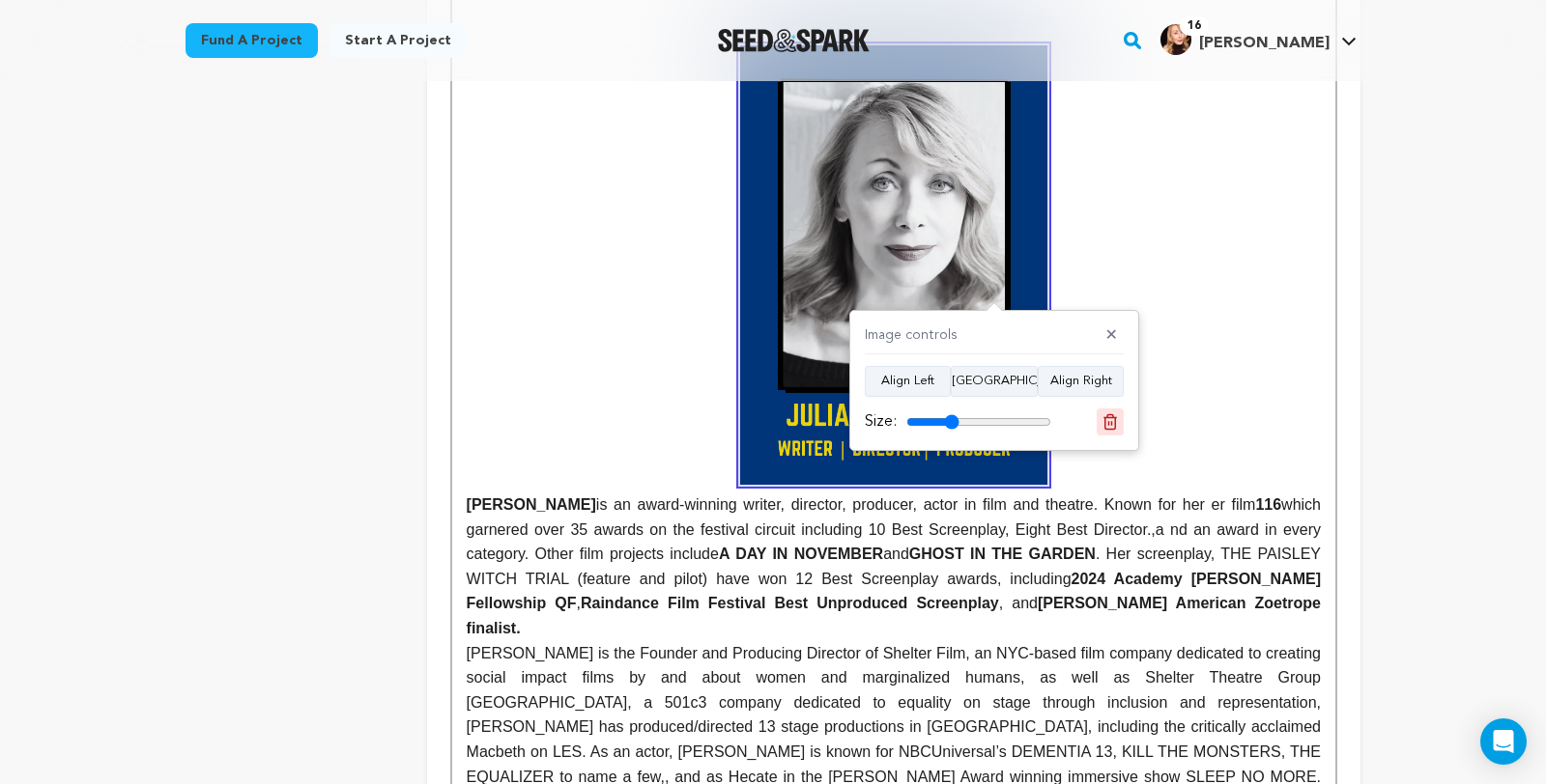
click at [1110, 421] on icon at bounding box center [1110, 422] width 17 height 17
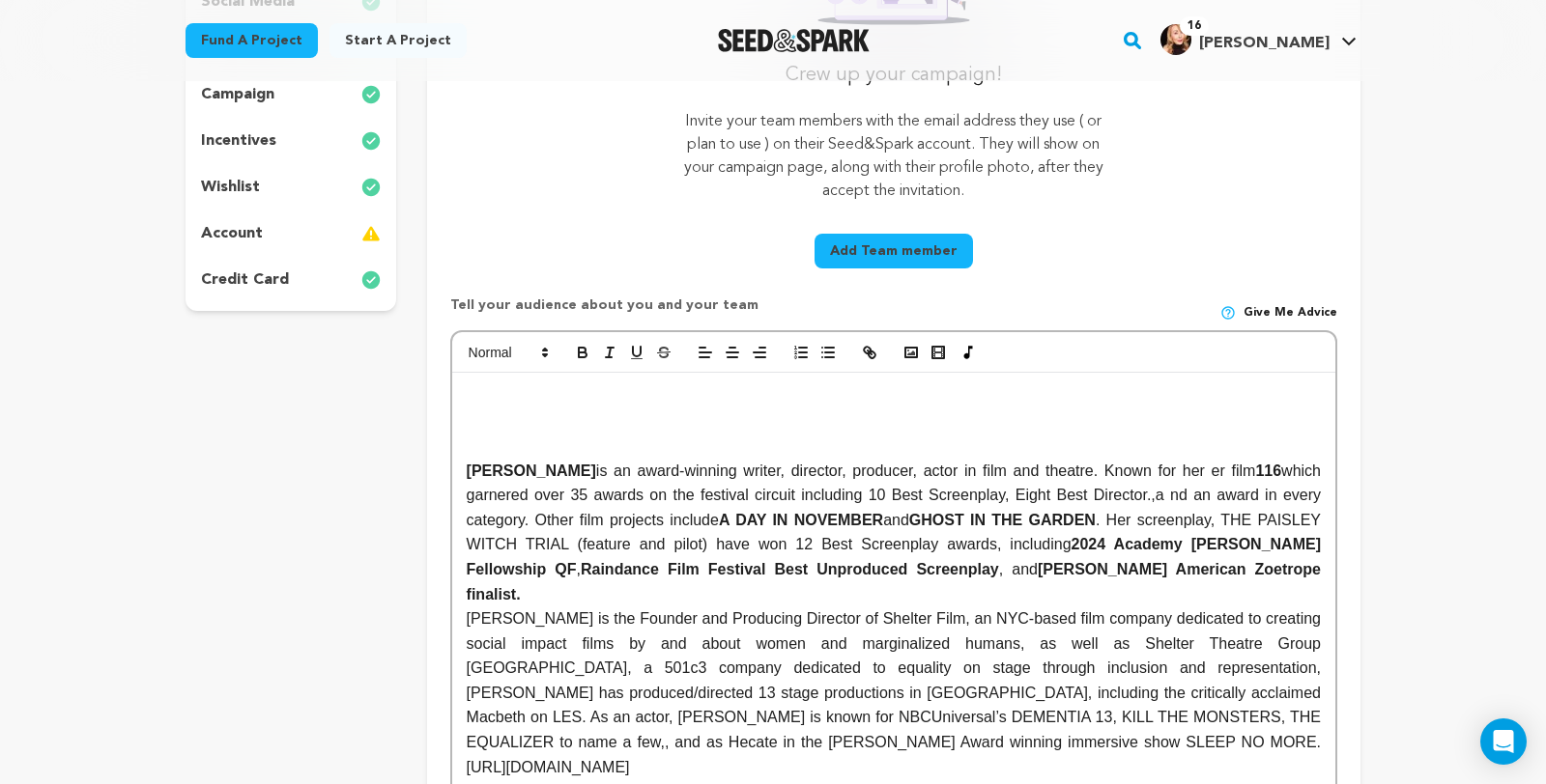
scroll to position [475, 0]
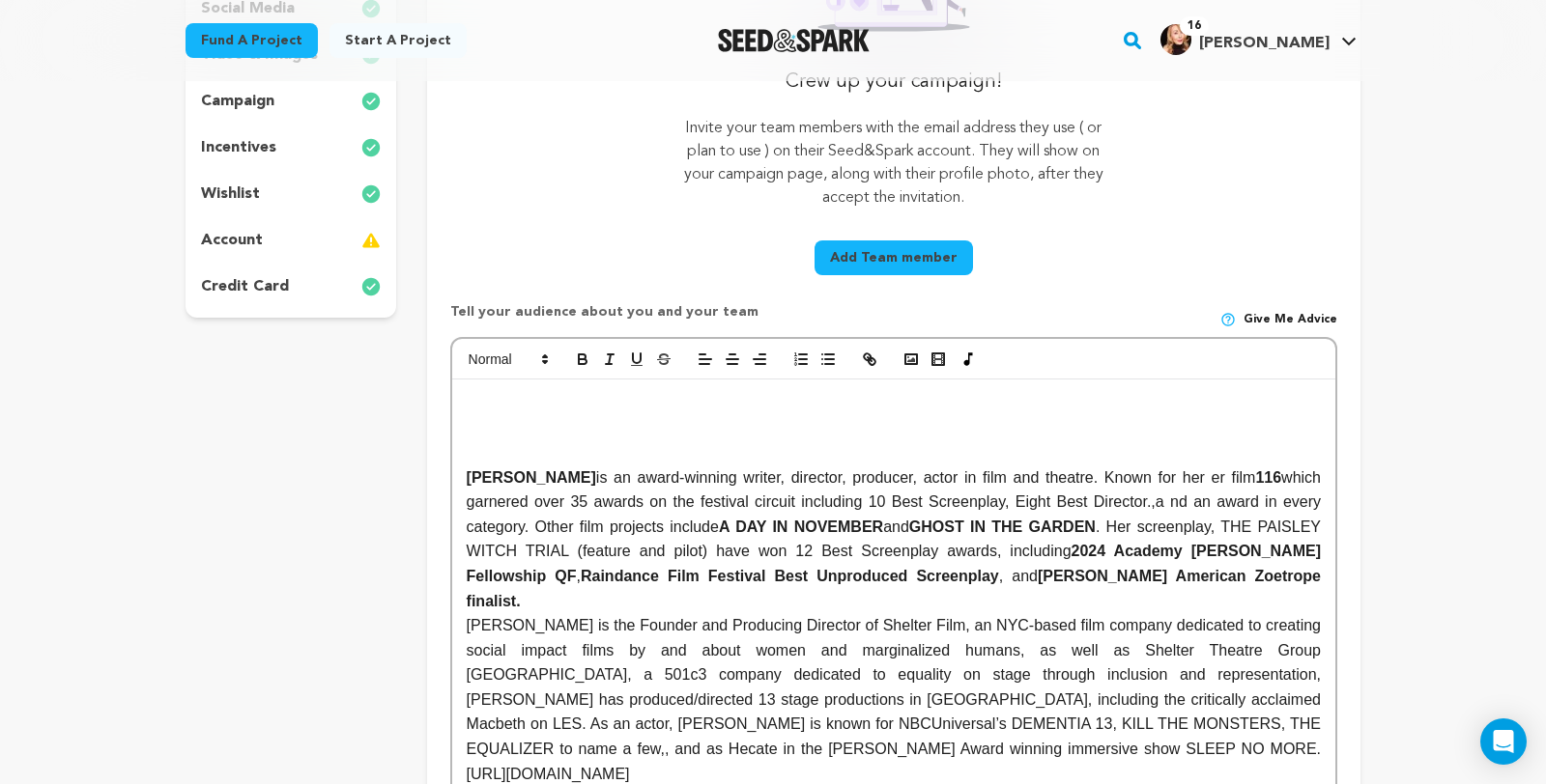
click at [954, 441] on p at bounding box center [893, 428] width 854 height 25
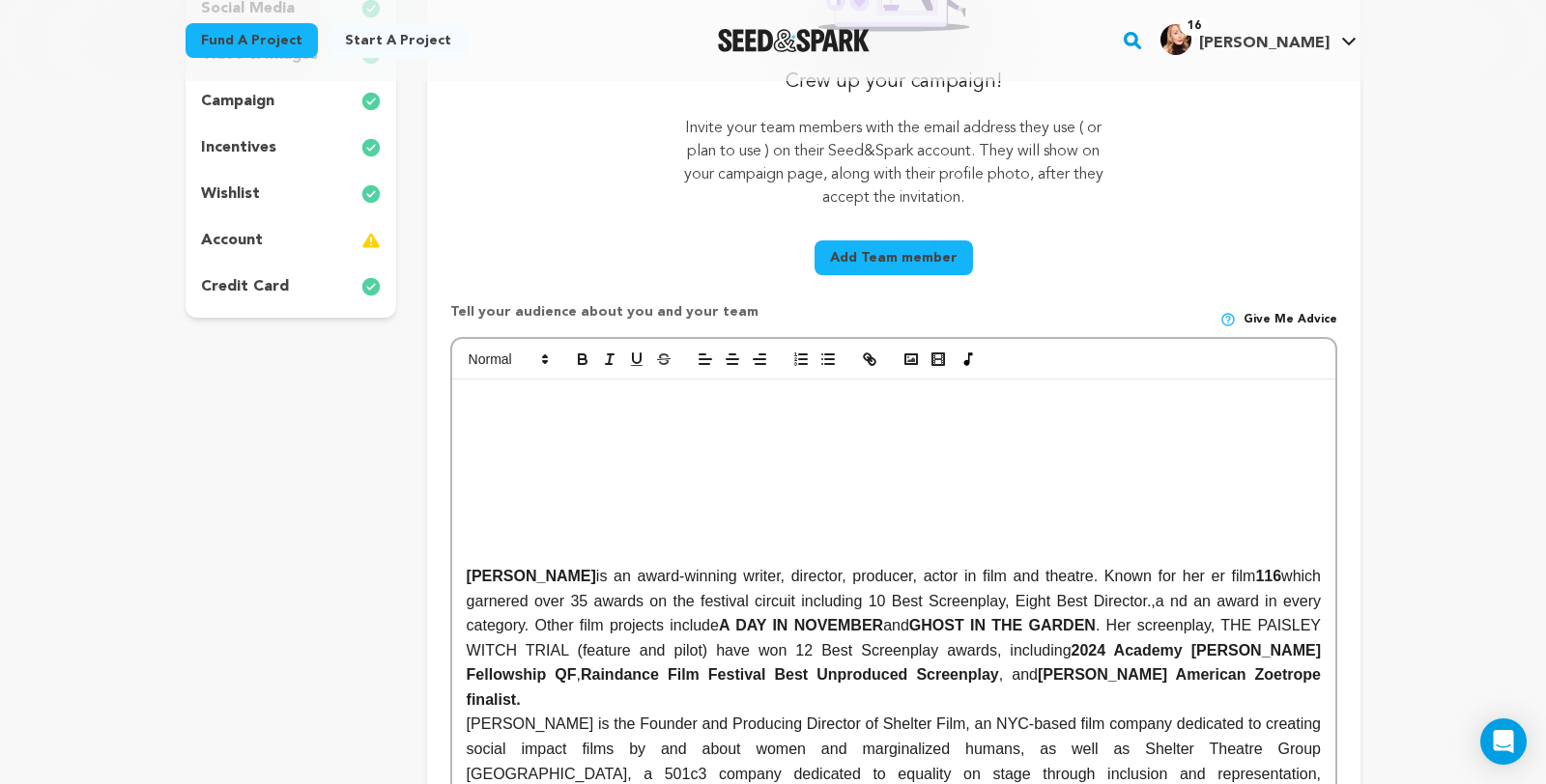
click at [467, 466] on p at bounding box center [893, 453] width 854 height 25
click at [907, 363] on polyline "button" at bounding box center [911, 360] width 8 height 5
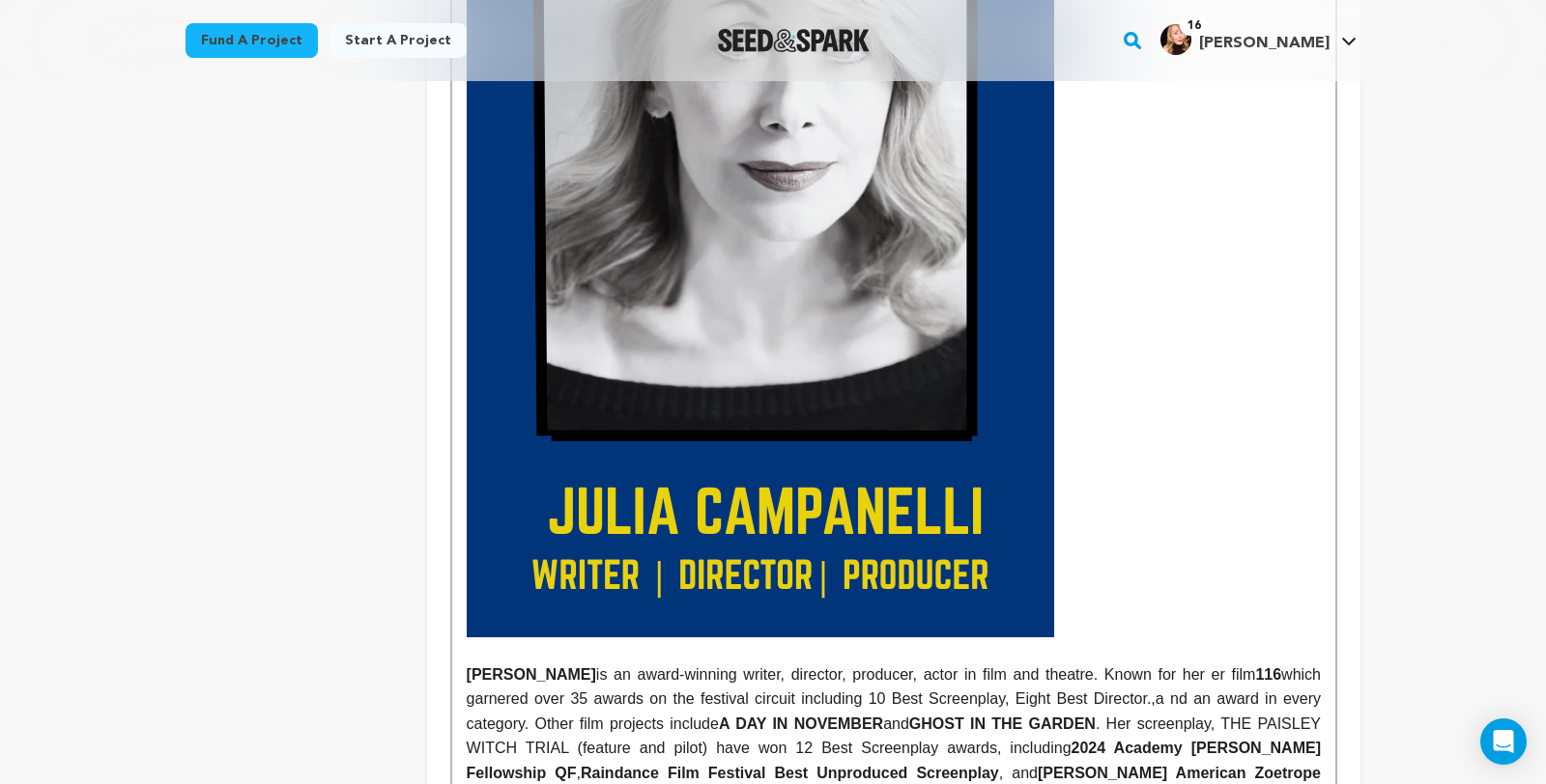
scroll to position [1123, 0]
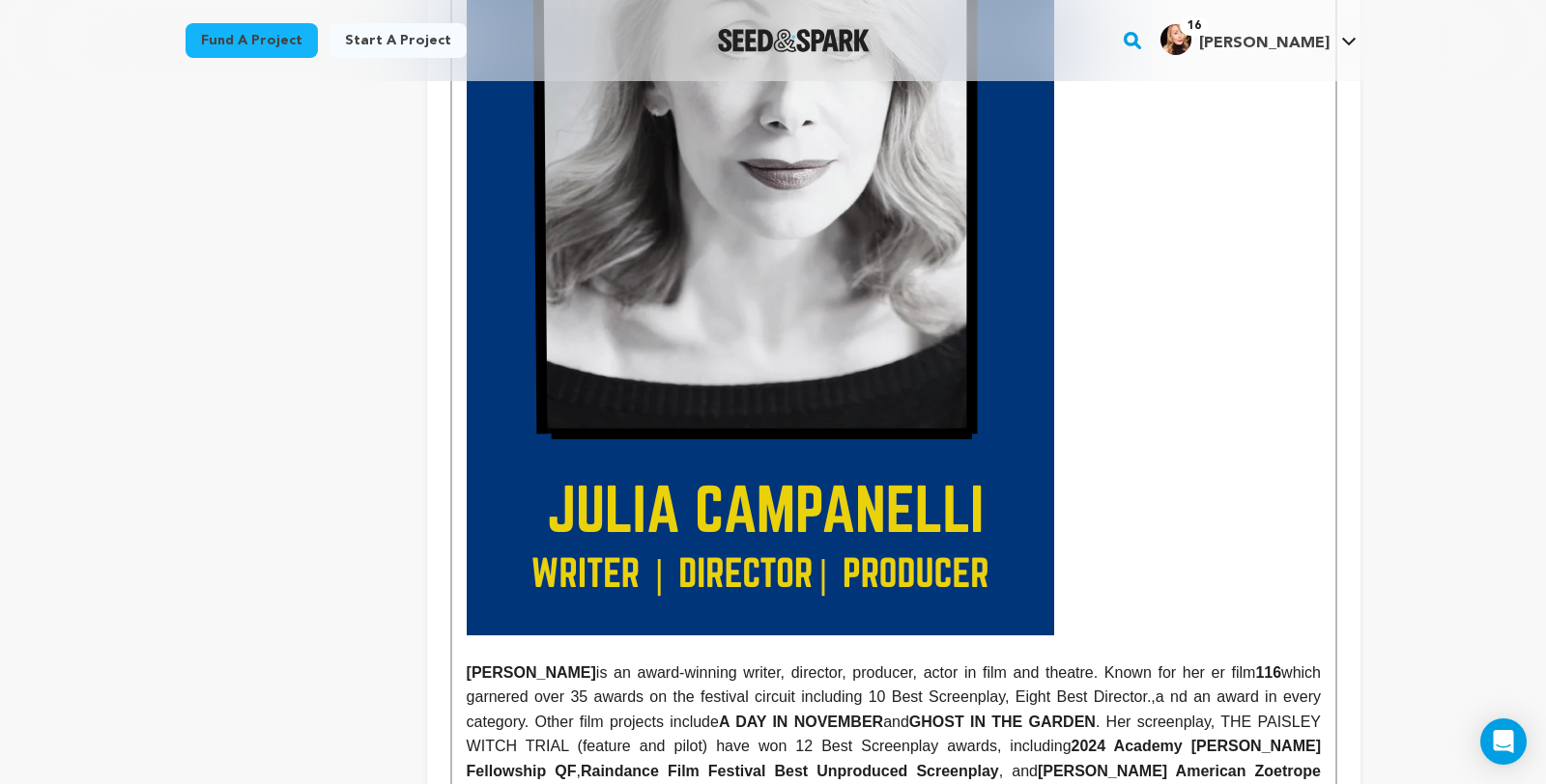
click at [993, 635] on img at bounding box center [760, 213] width 587 height 844
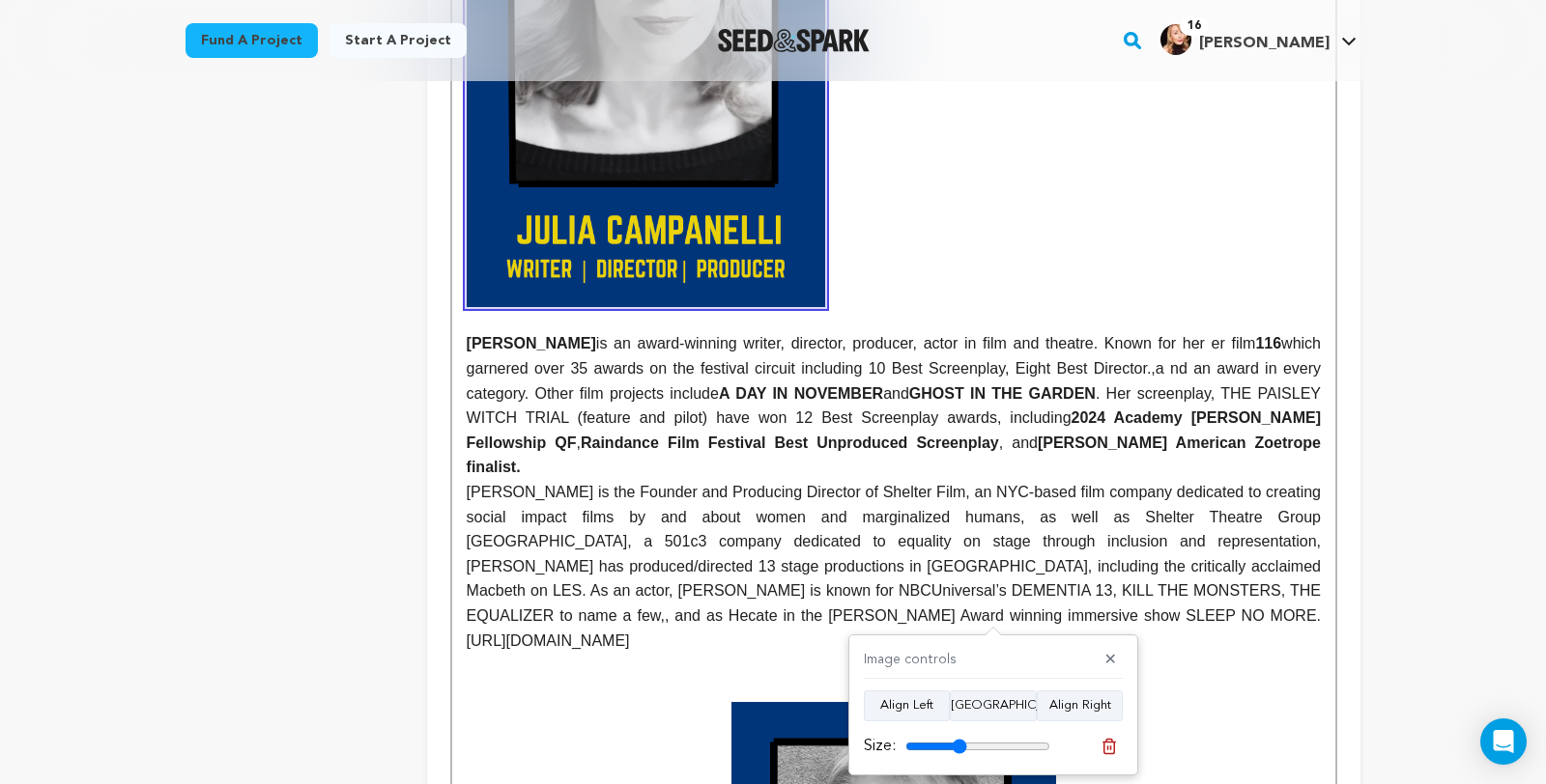
drag, startPoint x: 1045, startPoint y: 751, endPoint x: 961, endPoint y: 750, distance: 84.0
type input "42"
click at [961, 750] on input "range" at bounding box center [977, 746] width 145 height 15
click at [995, 709] on button "Align Center" at bounding box center [993, 706] width 87 height 31
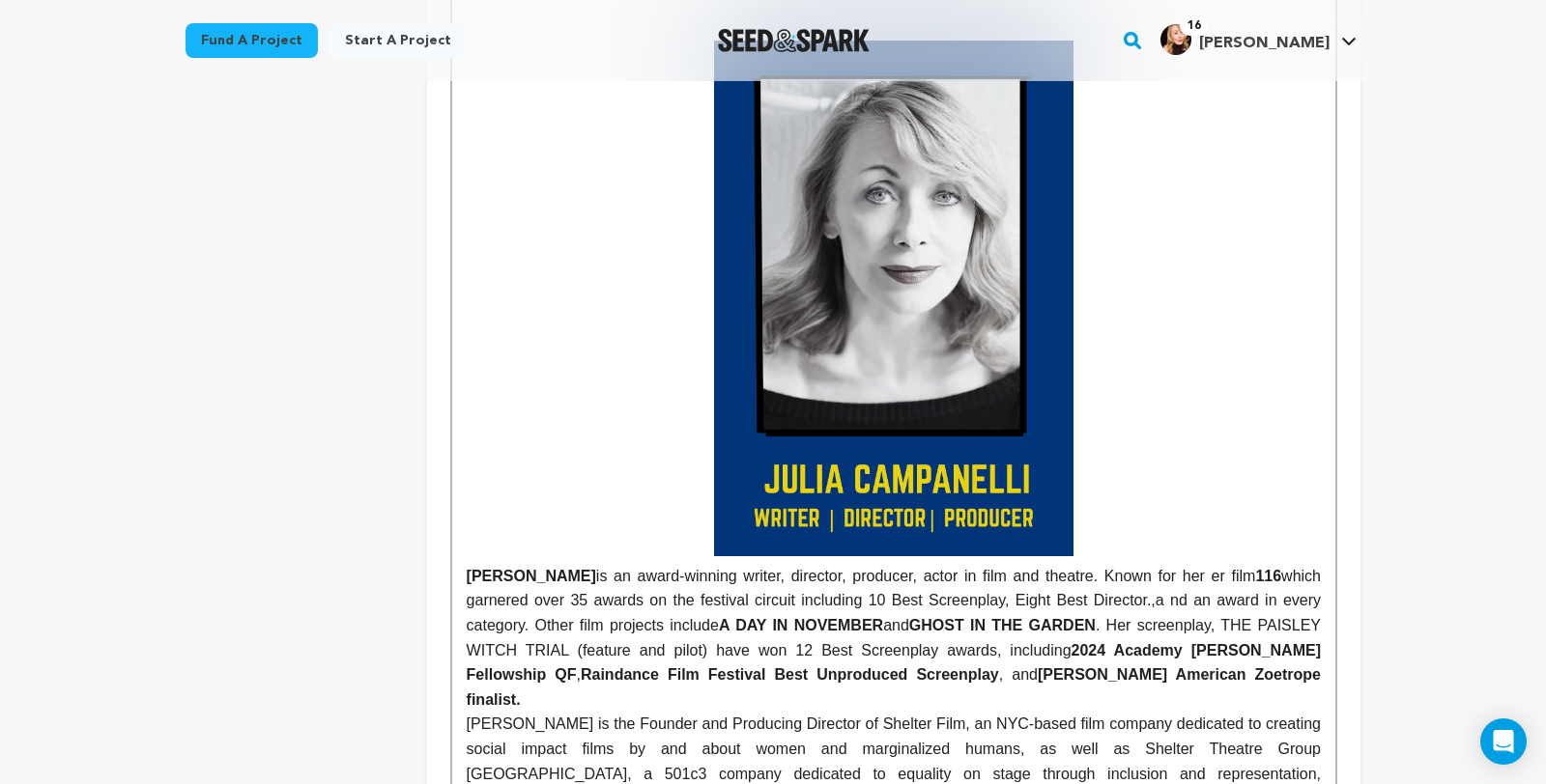
scroll to position [876, 0]
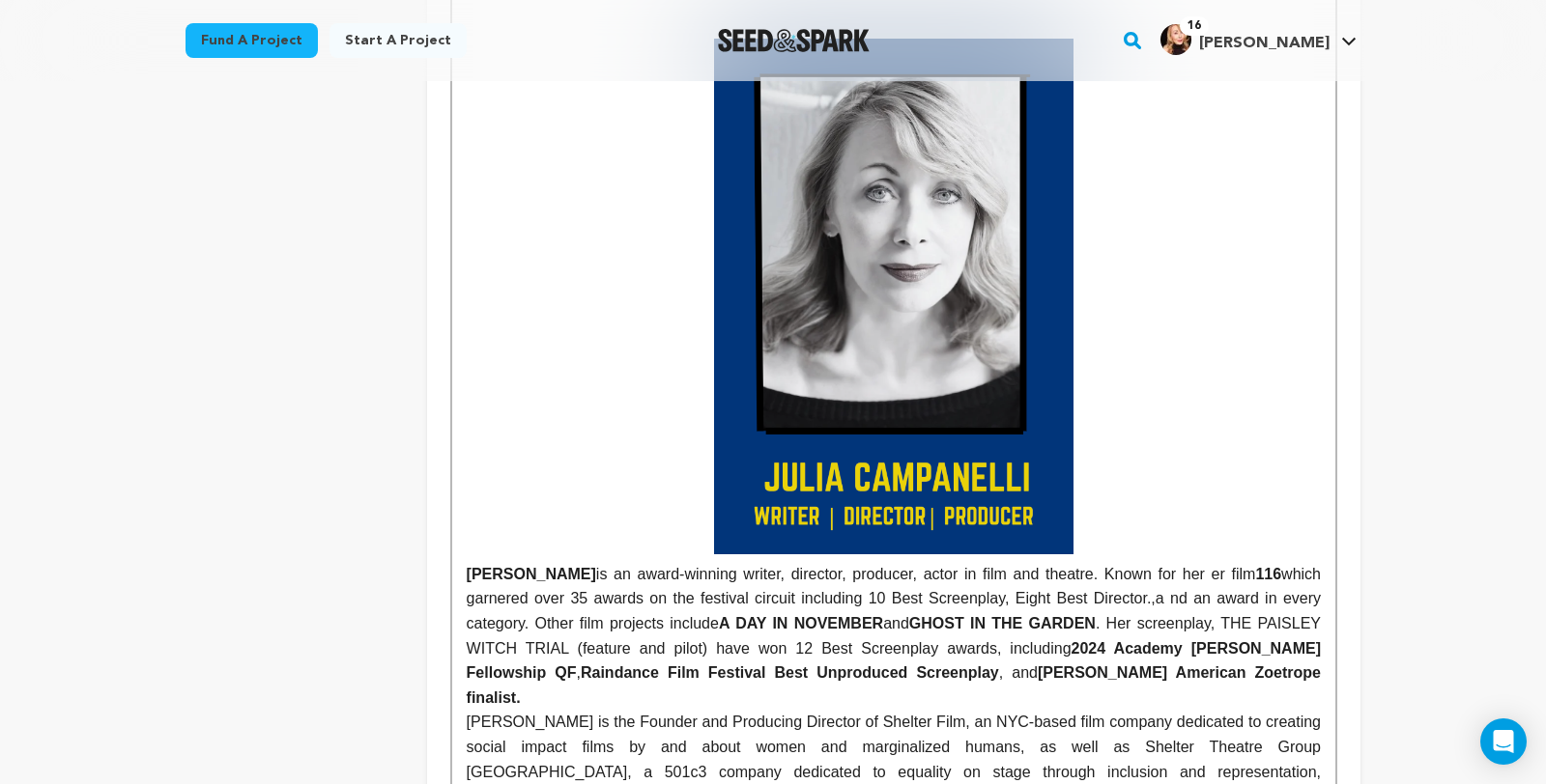
click at [1072, 555] on img at bounding box center [892, 297] width 359 height 516
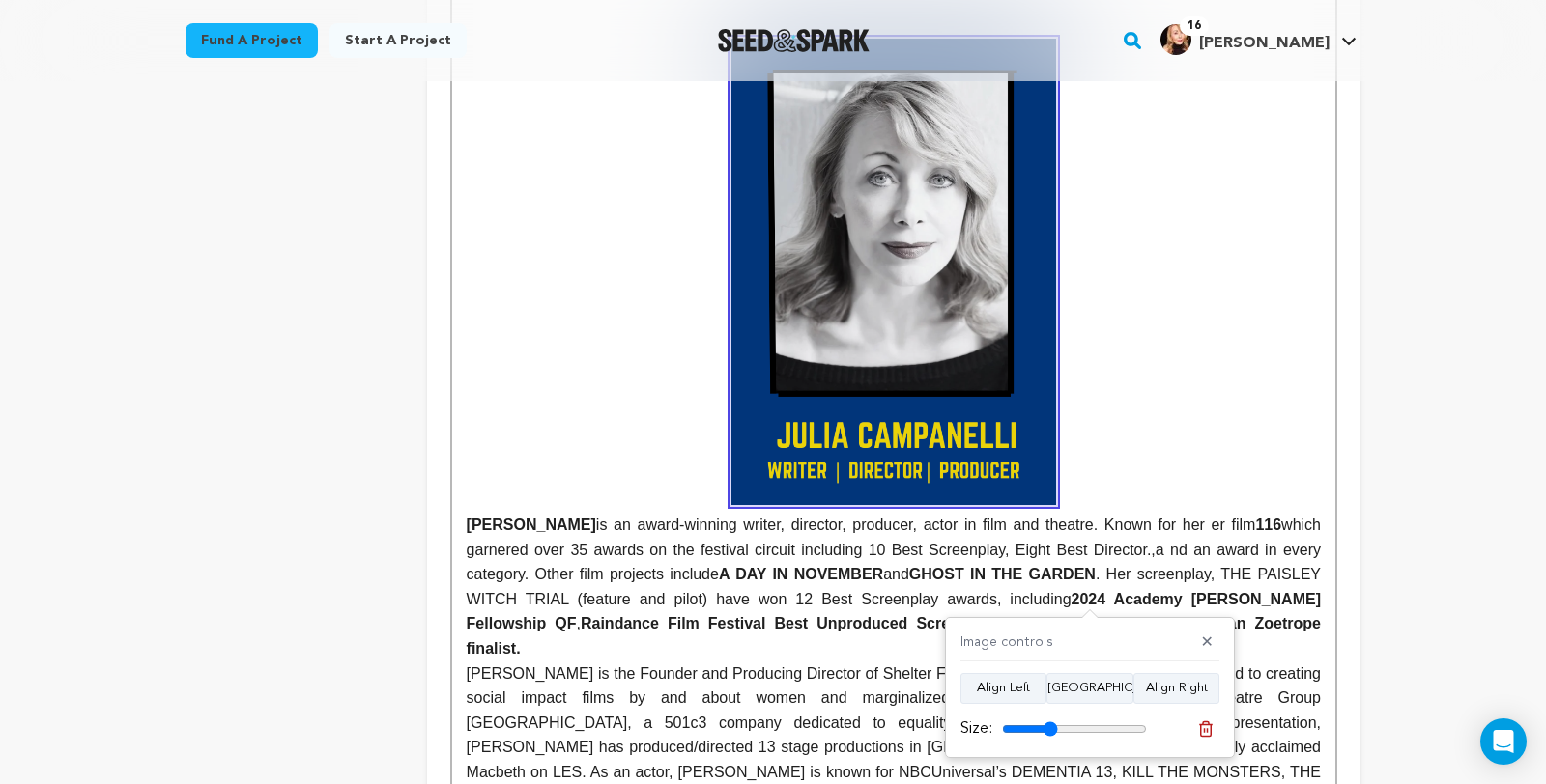
type input "38"
click at [1053, 725] on input "range" at bounding box center [1074, 729] width 145 height 15
click at [1295, 480] on p at bounding box center [893, 272] width 854 height 467
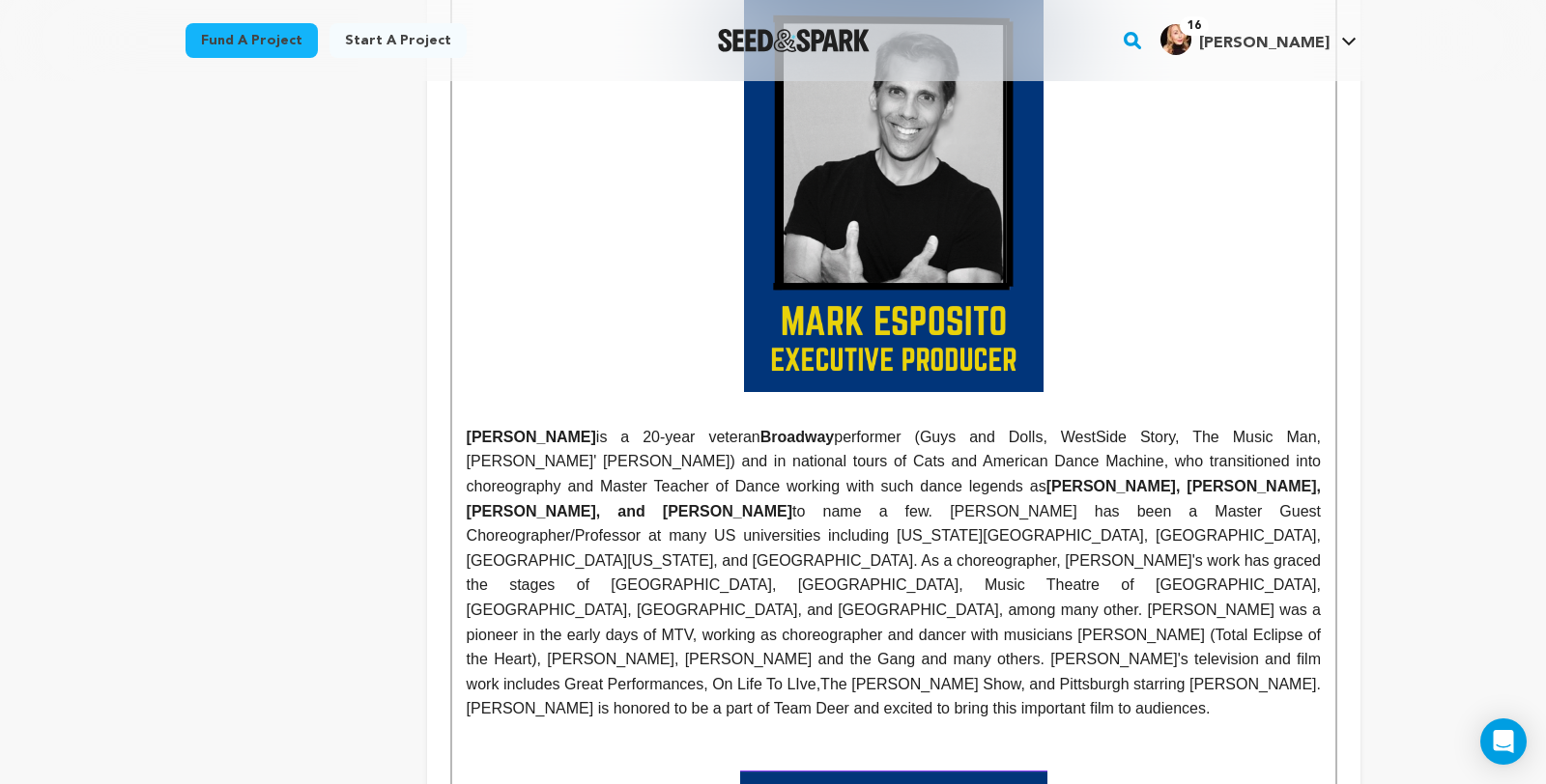
scroll to position [2384, 0]
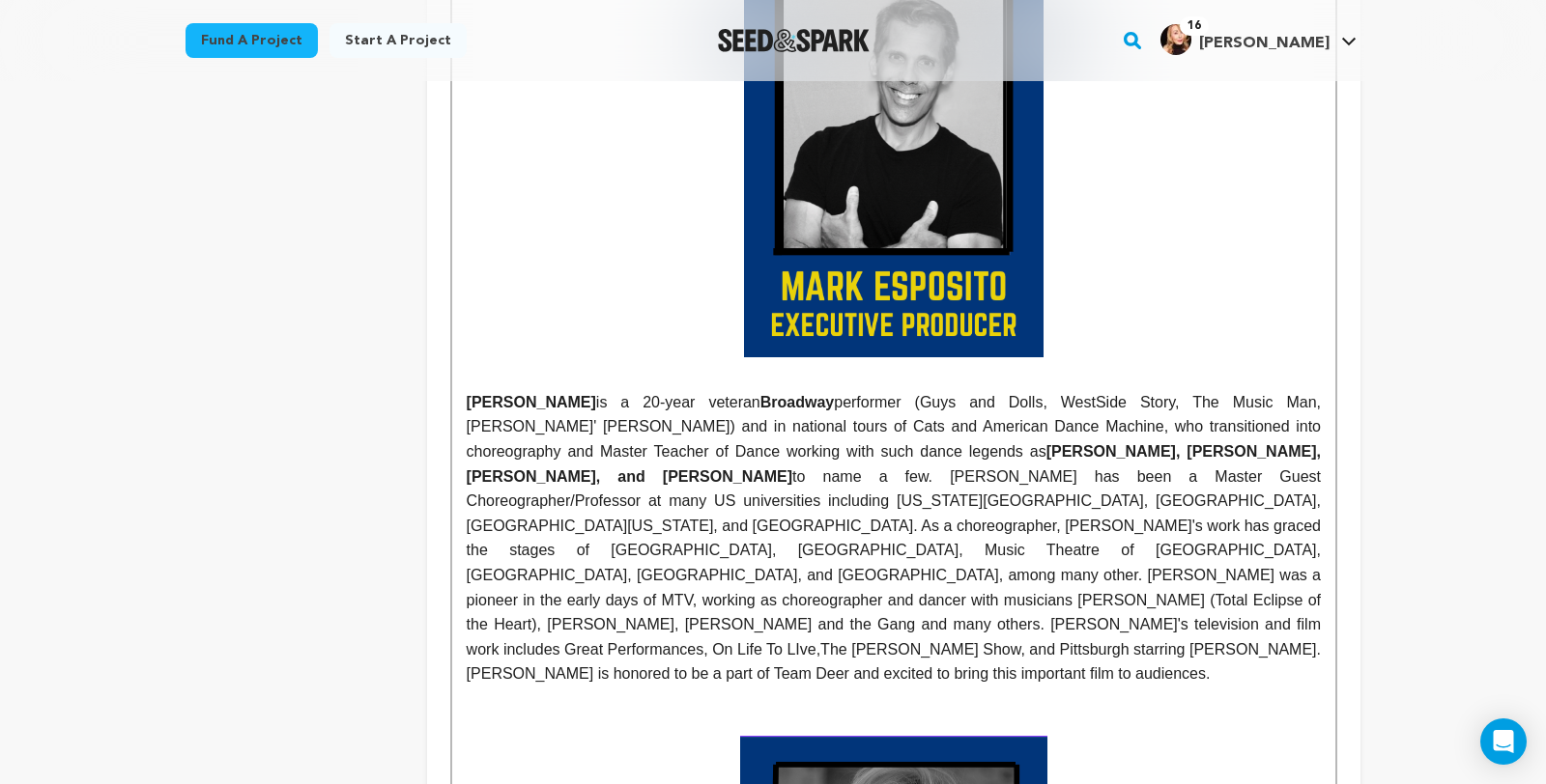
click at [452, 559] on div "JULIA CAMPANELLI is an award-winning writer, director, producer, actor in film …" at bounding box center [893, 596] width 883 height 4254
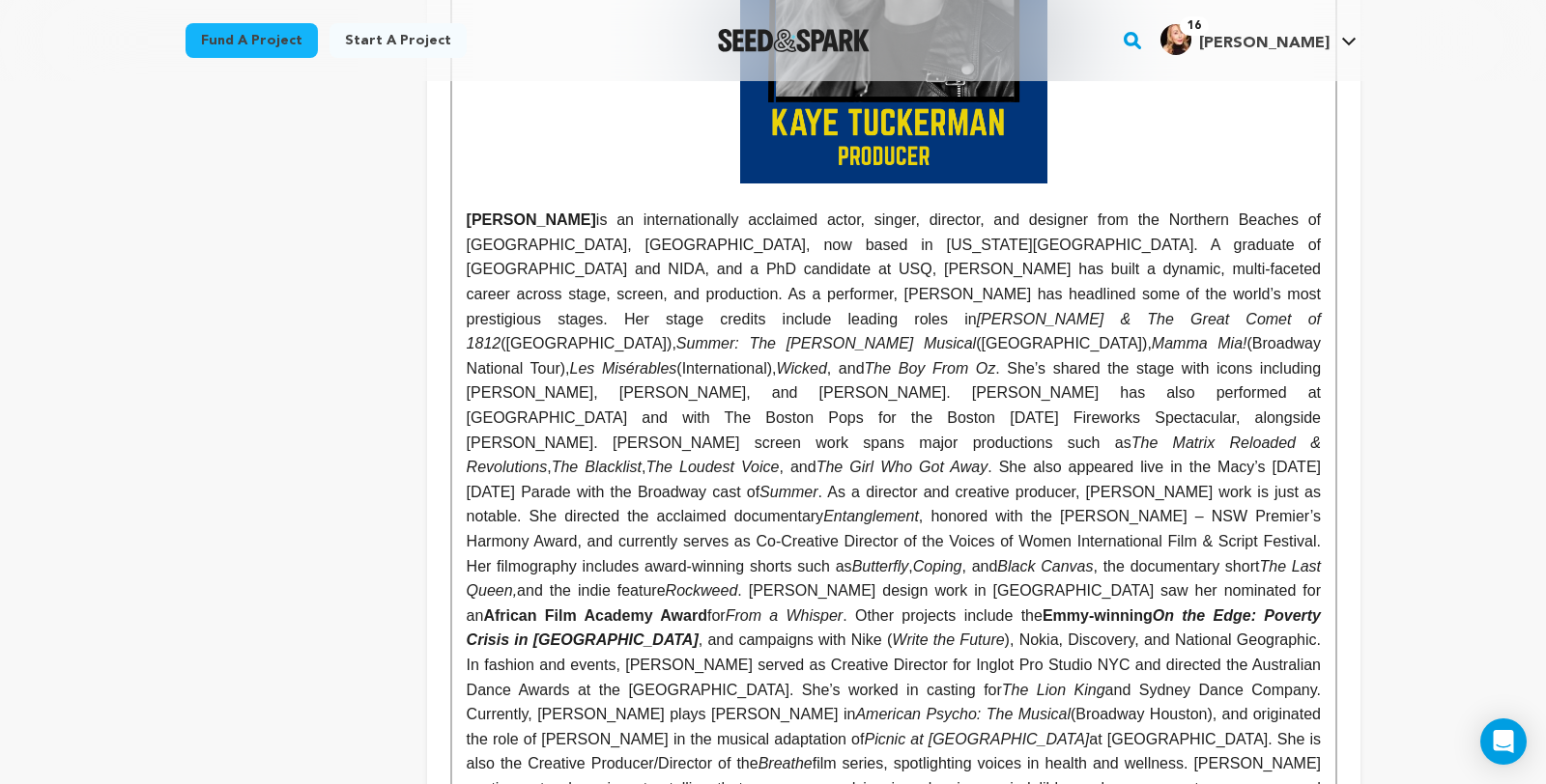
scroll to position [3339, 0]
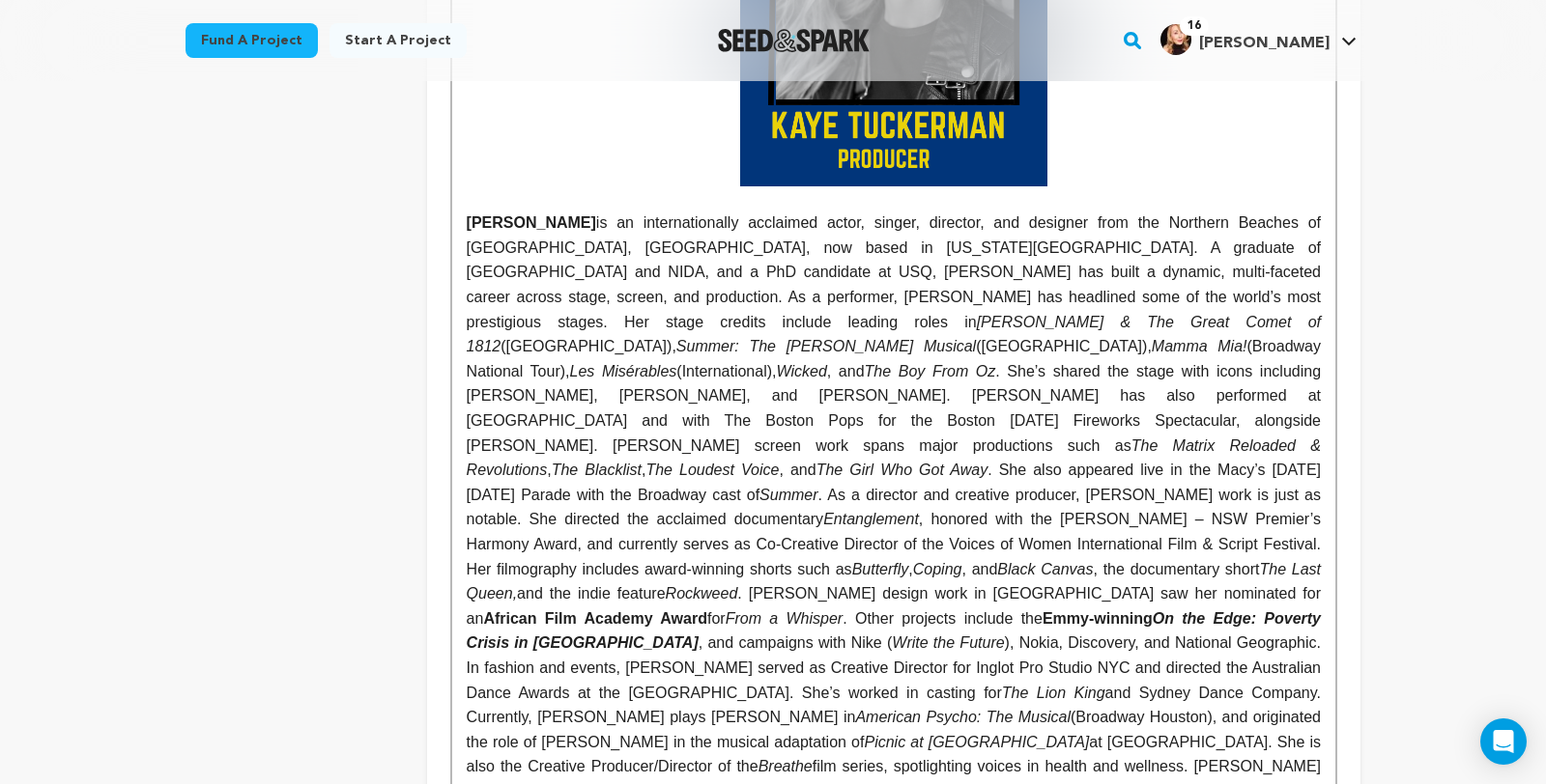
click at [467, 231] on strong "KAYE TUCKERMAN" at bounding box center [532, 222] width 130 height 16
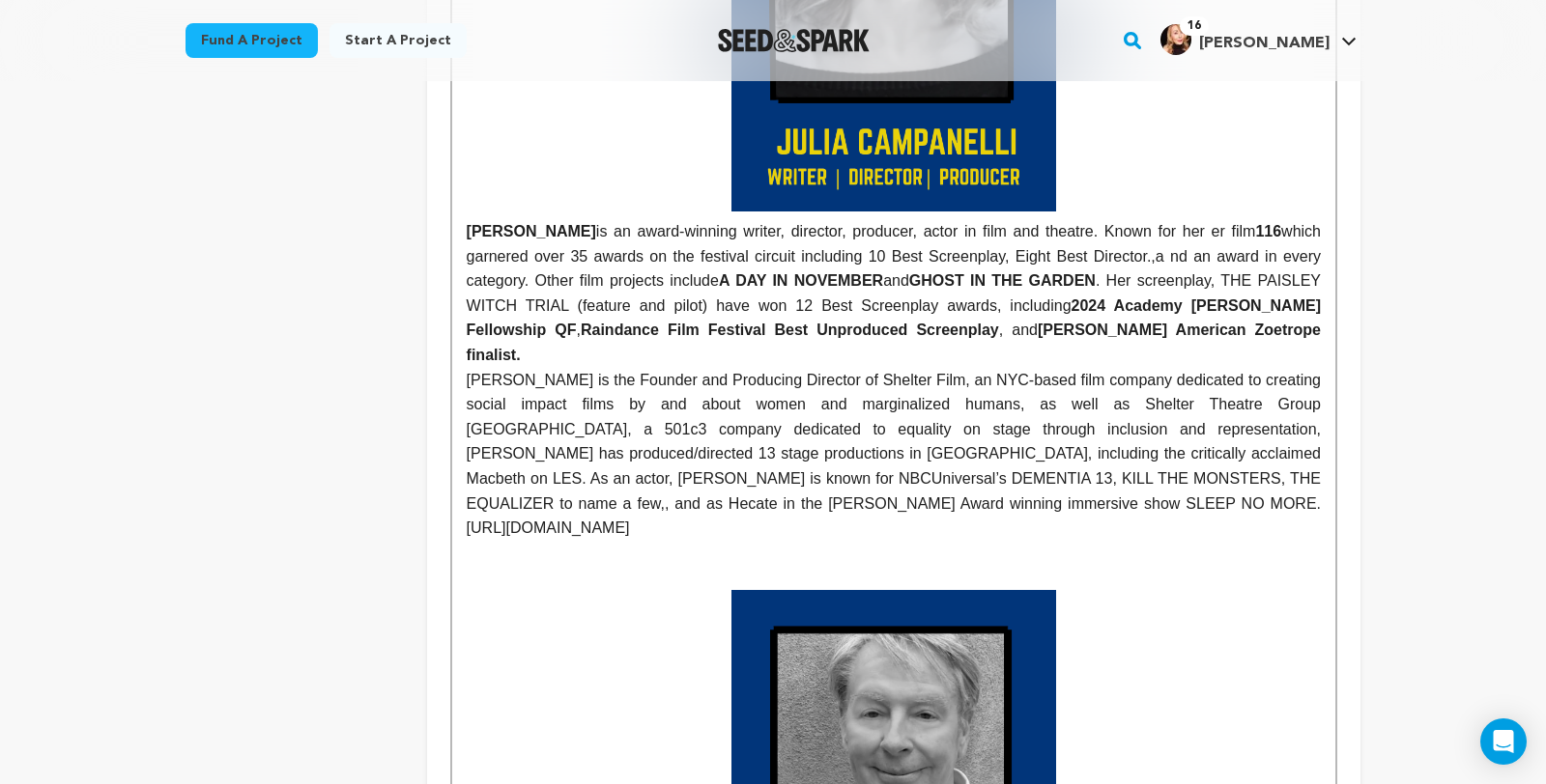
scroll to position [1160, 0]
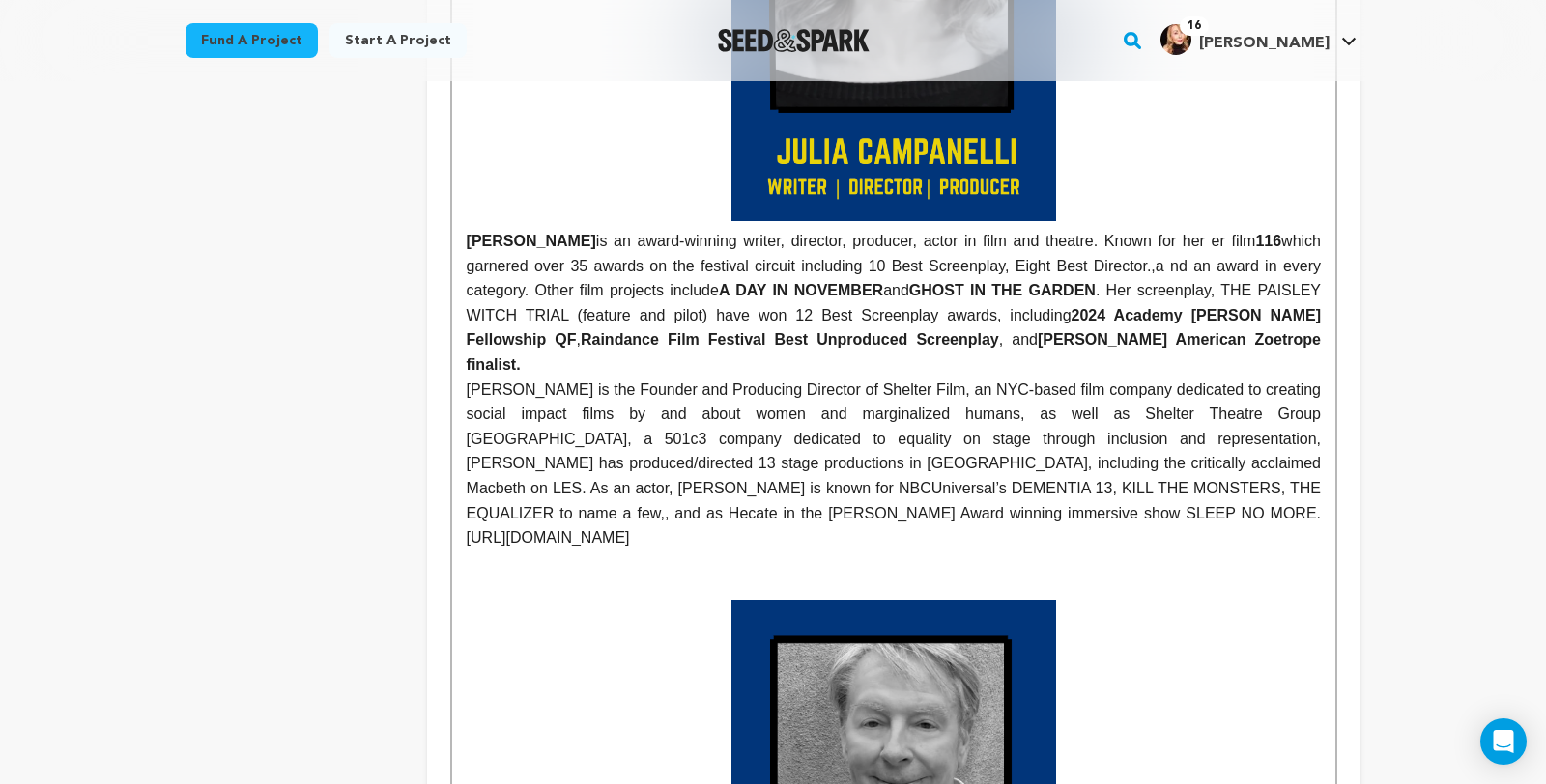
click at [467, 515] on p "Julia is the Founder and Producing Director of Shelter Film, an NYC-based film …" at bounding box center [893, 464] width 854 height 173
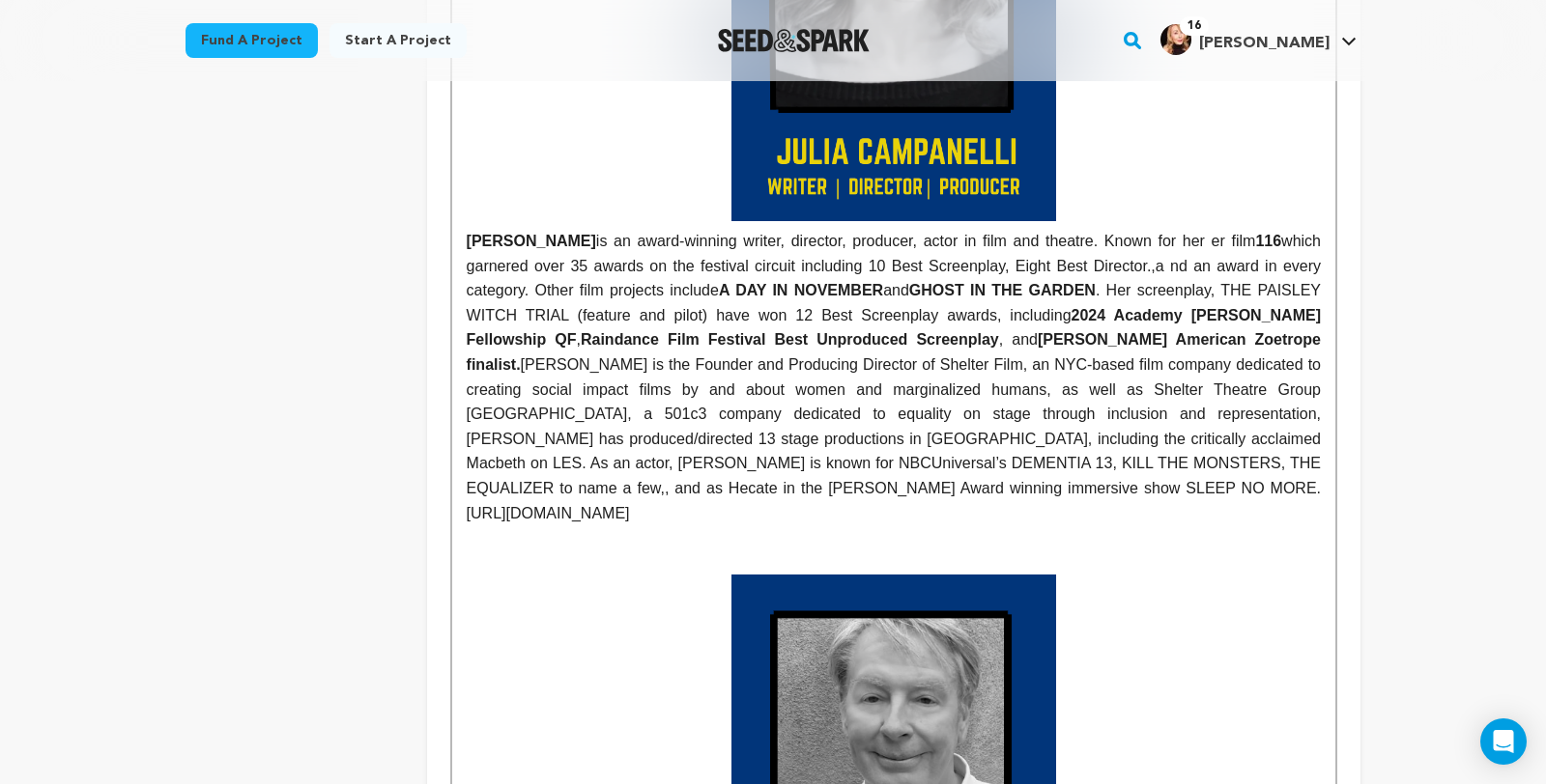
click at [1249, 575] on p at bounding box center [893, 564] width 854 height 25
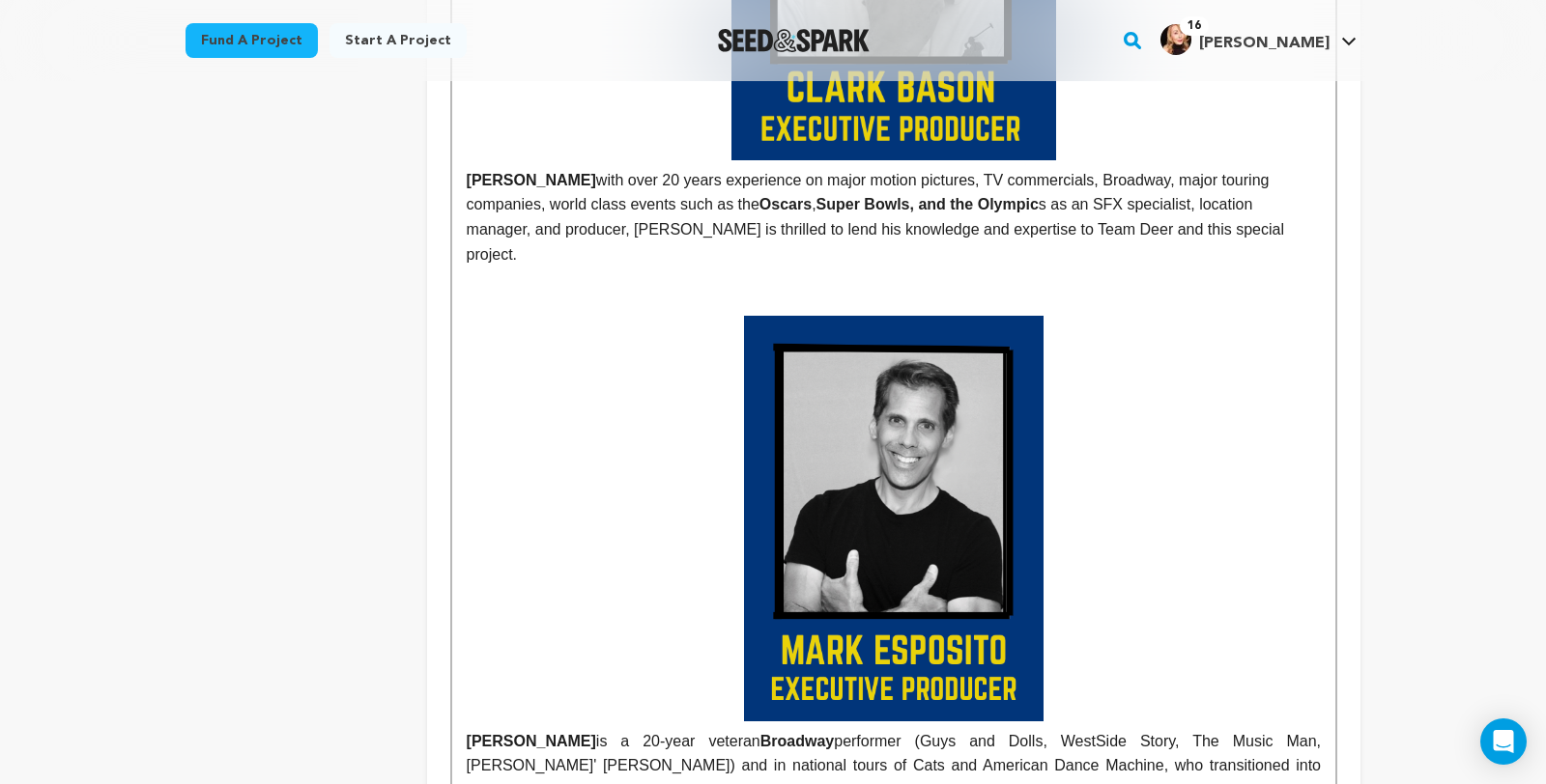
scroll to position [1997, 0]
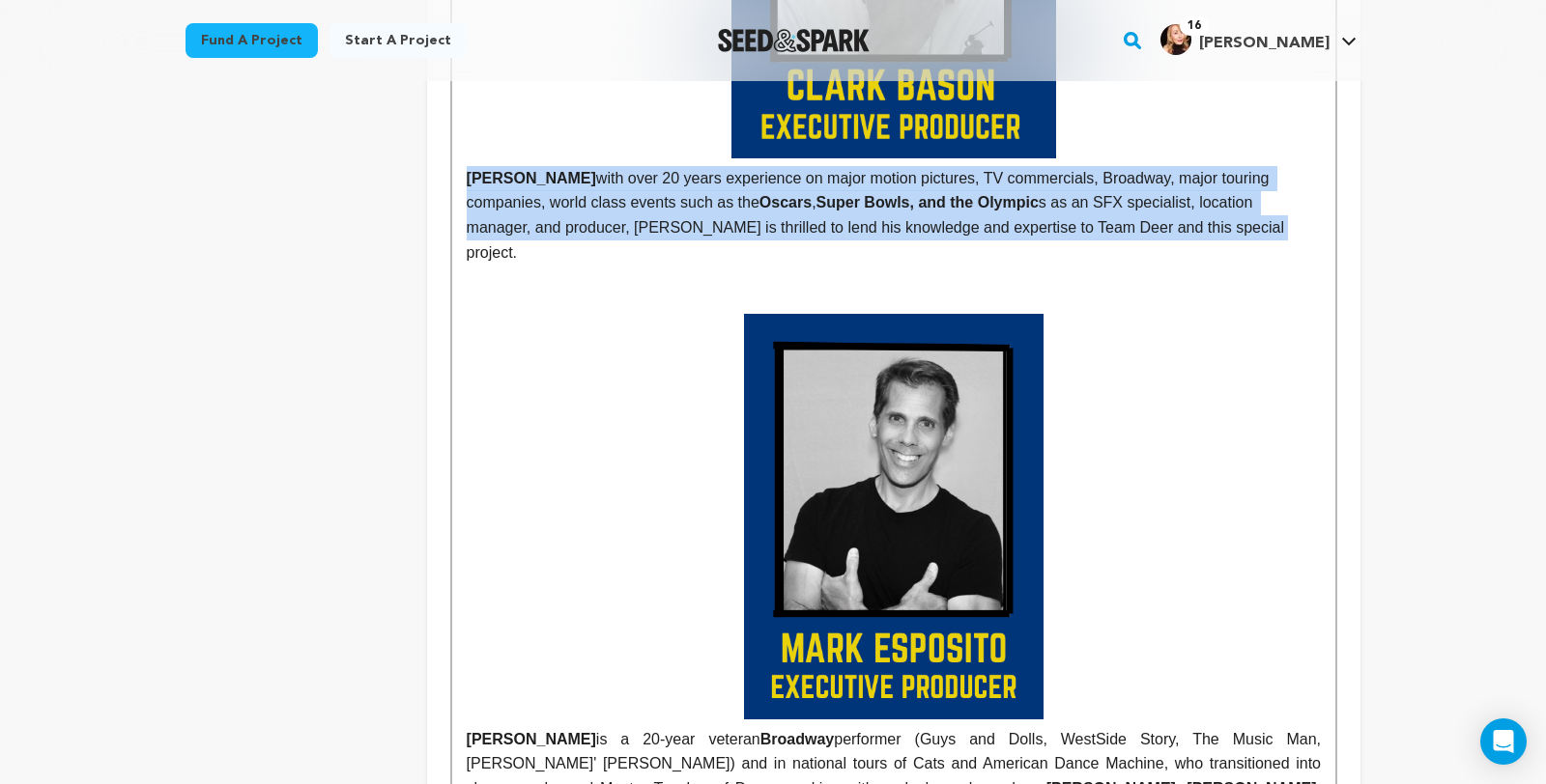
drag, startPoint x: 950, startPoint y: 379, endPoint x: 408, endPoint y: 334, distance: 543.9
click at [427, 332] on div "Crew up your campaign! Invite your team members with the email address they use…" at bounding box center [893, 734] width 933 height 4837
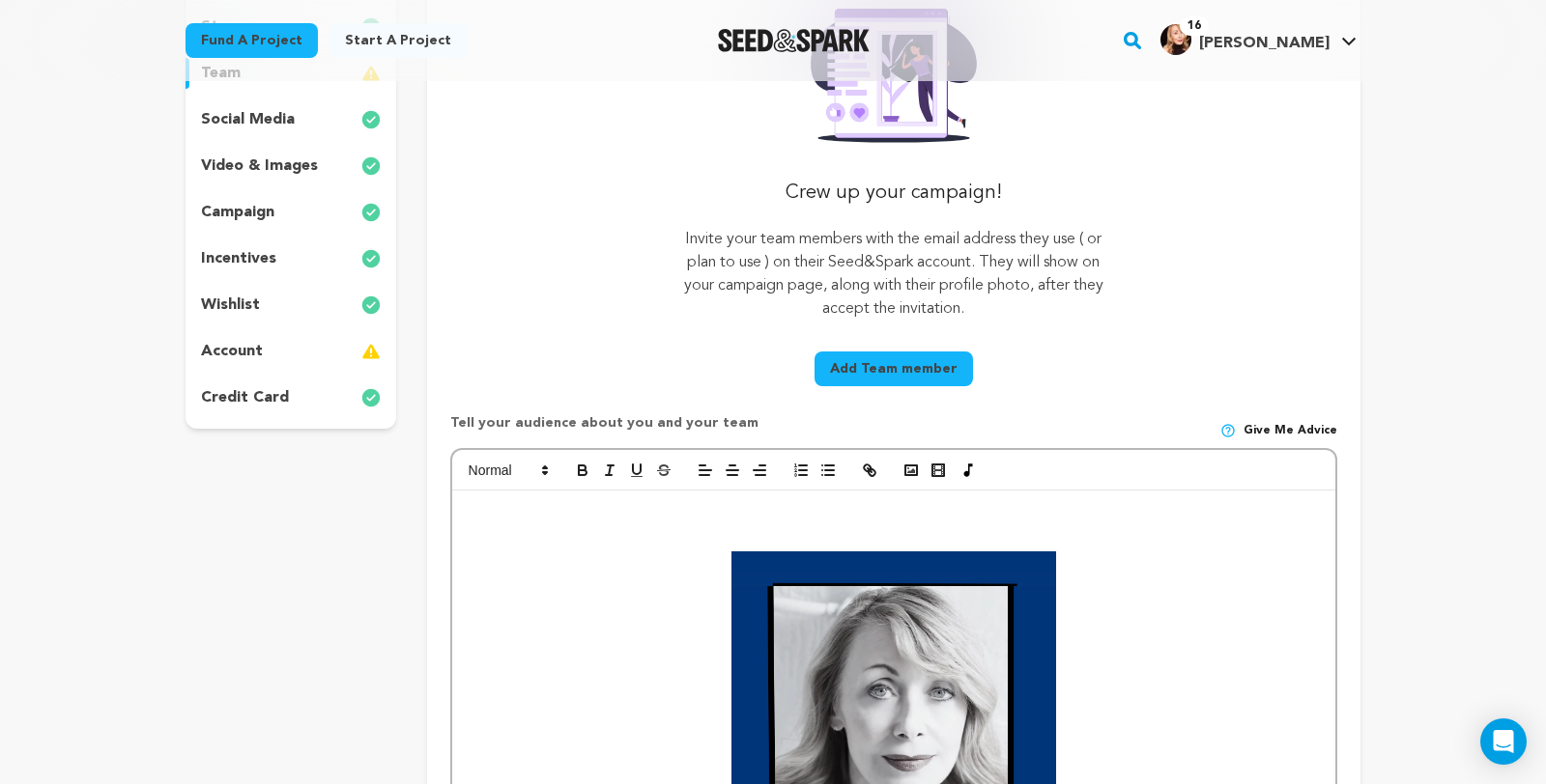
scroll to position [364, 0]
click at [696, 479] on icon "button" at bounding box center [705, 470] width 17 height 17
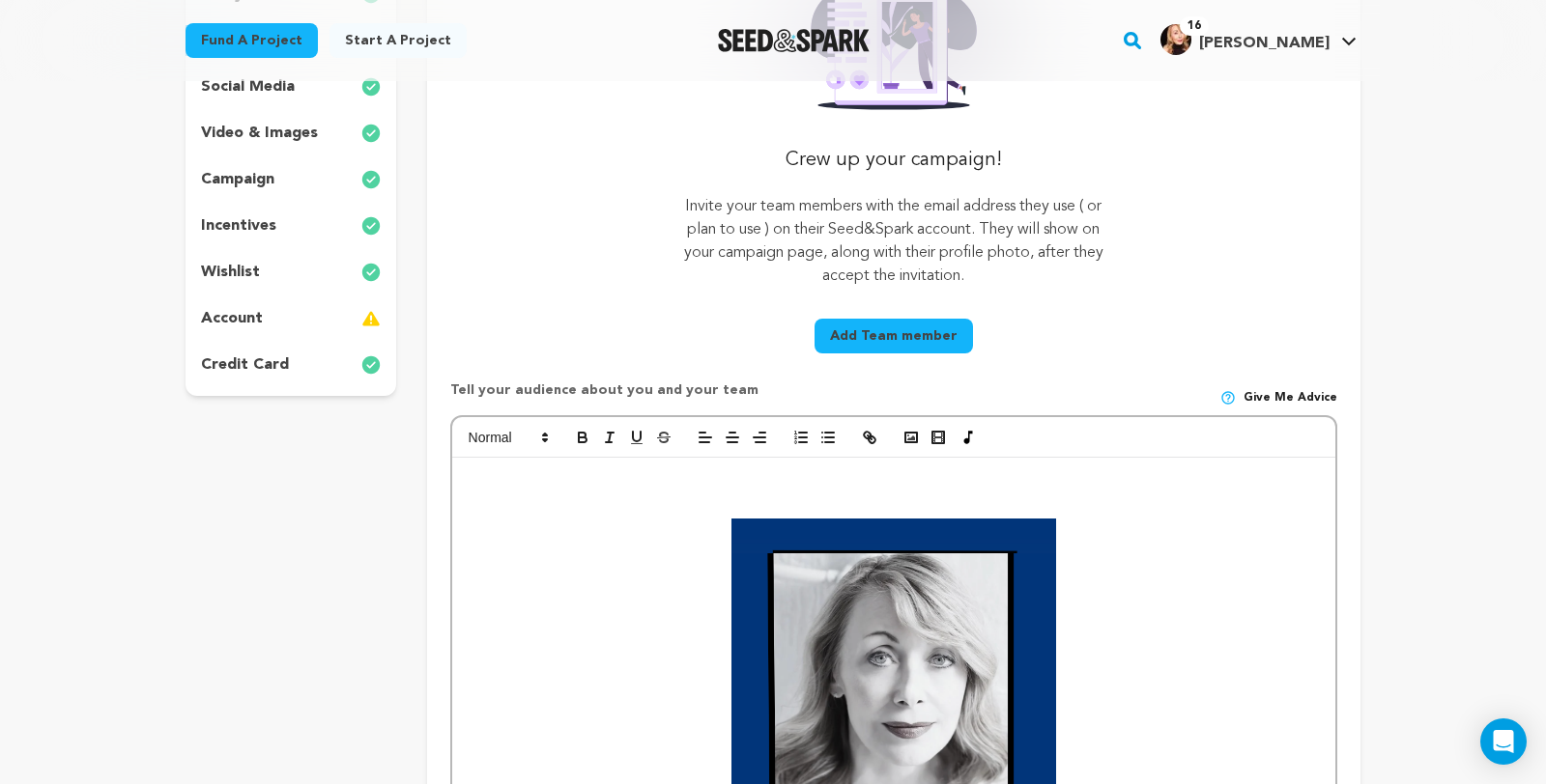
scroll to position [404, 0]
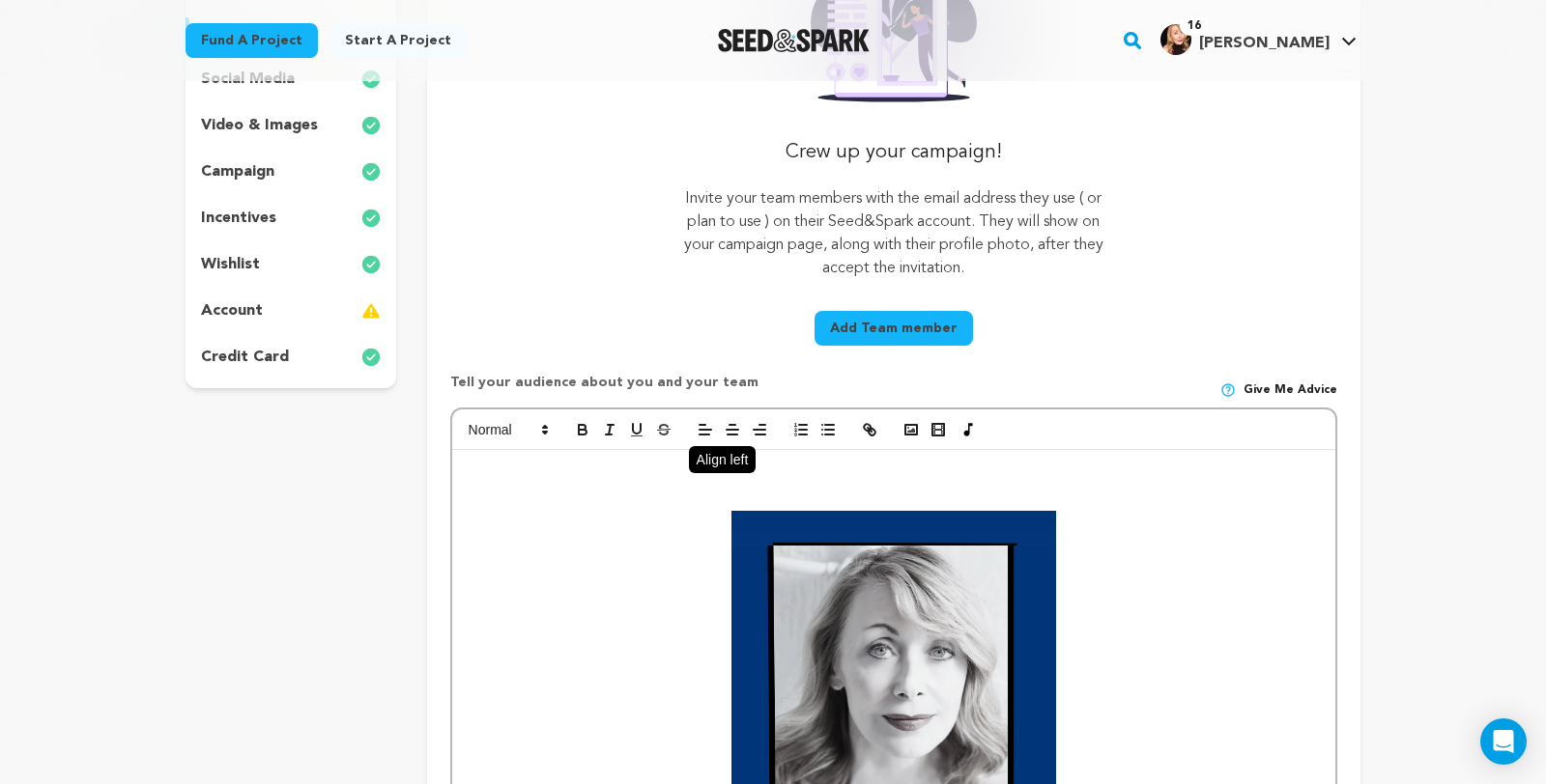
click at [696, 439] on icon "button" at bounding box center [705, 430] width 17 height 17
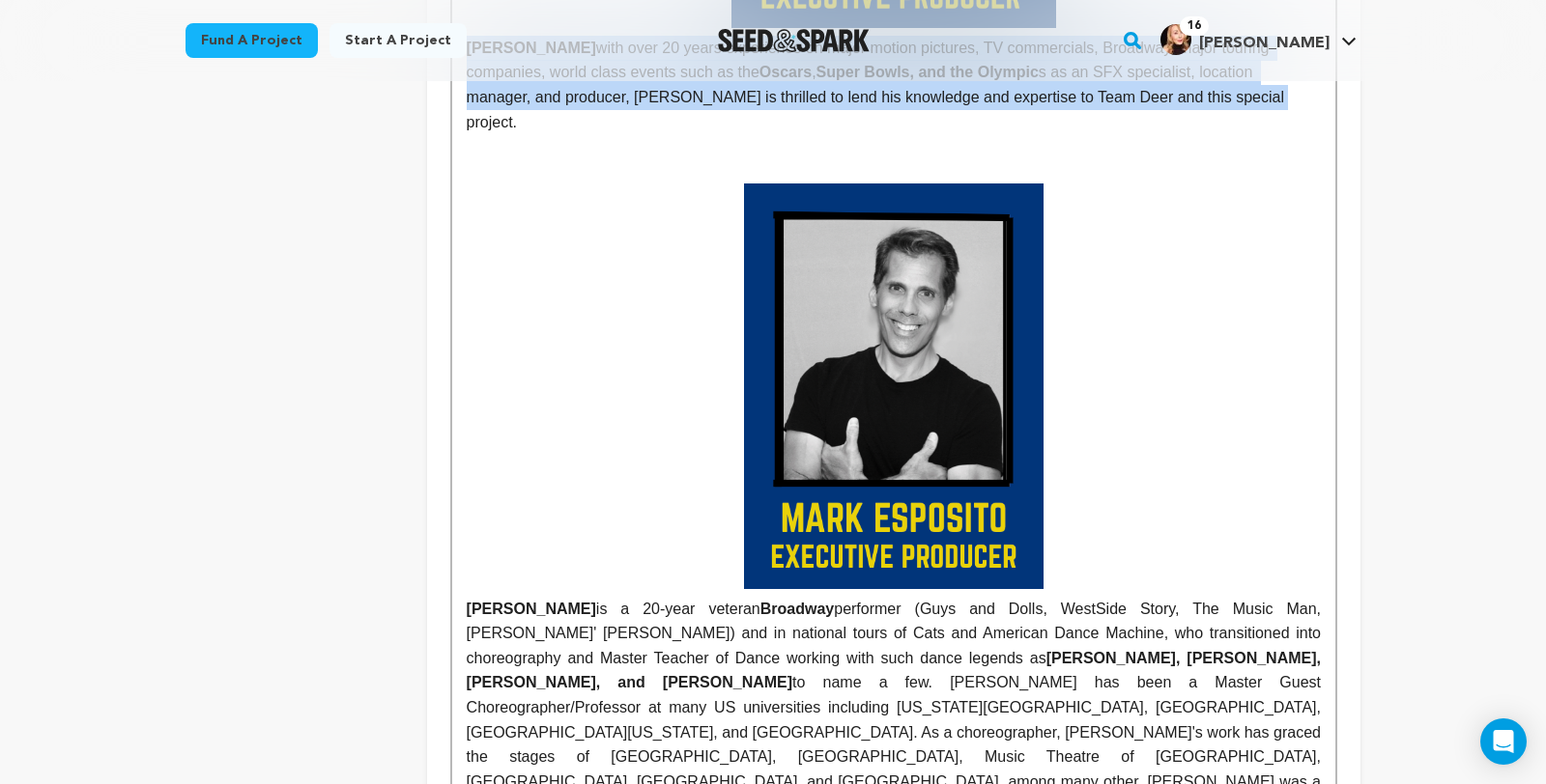
scroll to position [2131, 0]
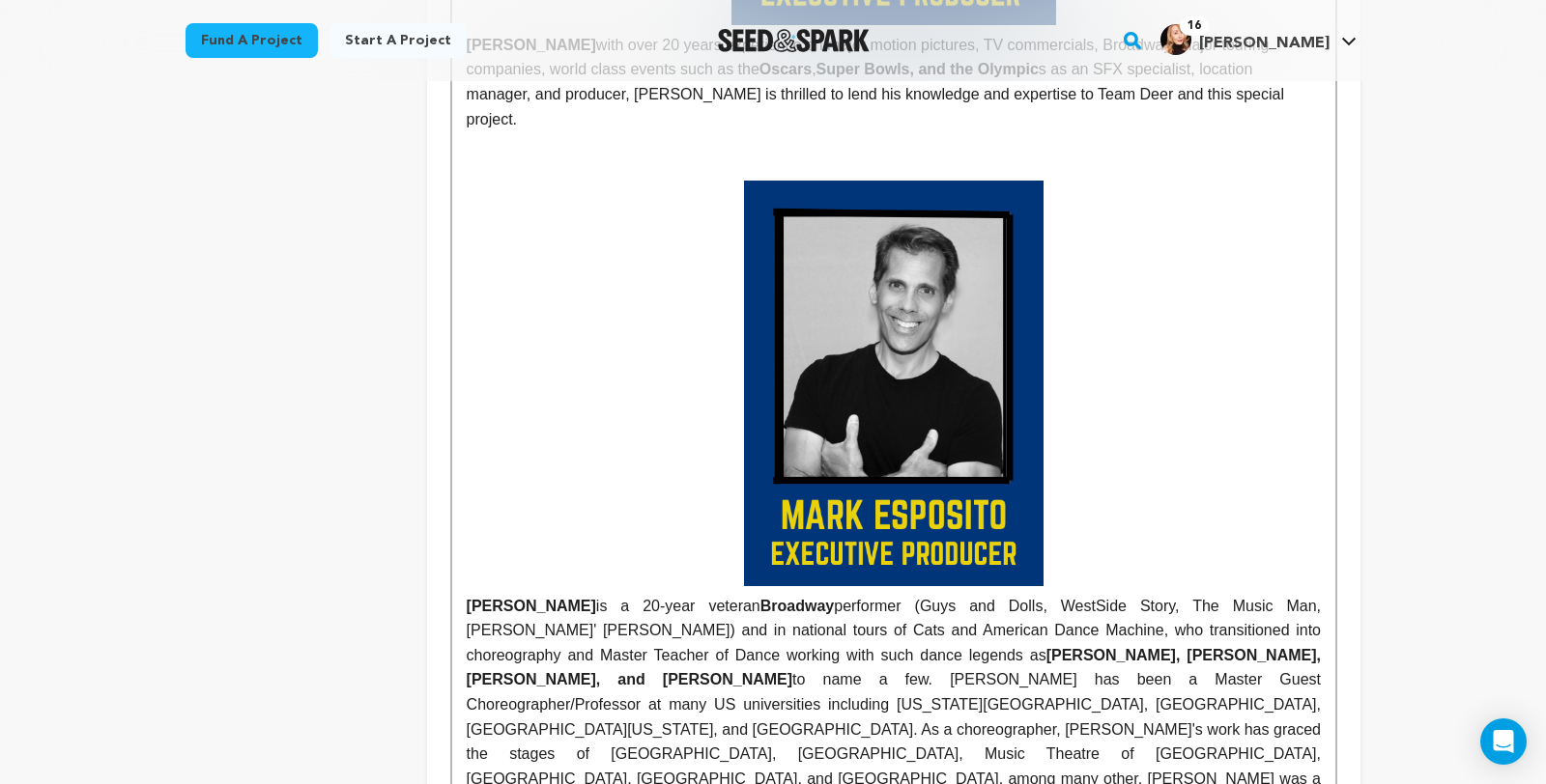
click at [684, 585] on p at bounding box center [893, 383] width 854 height 405
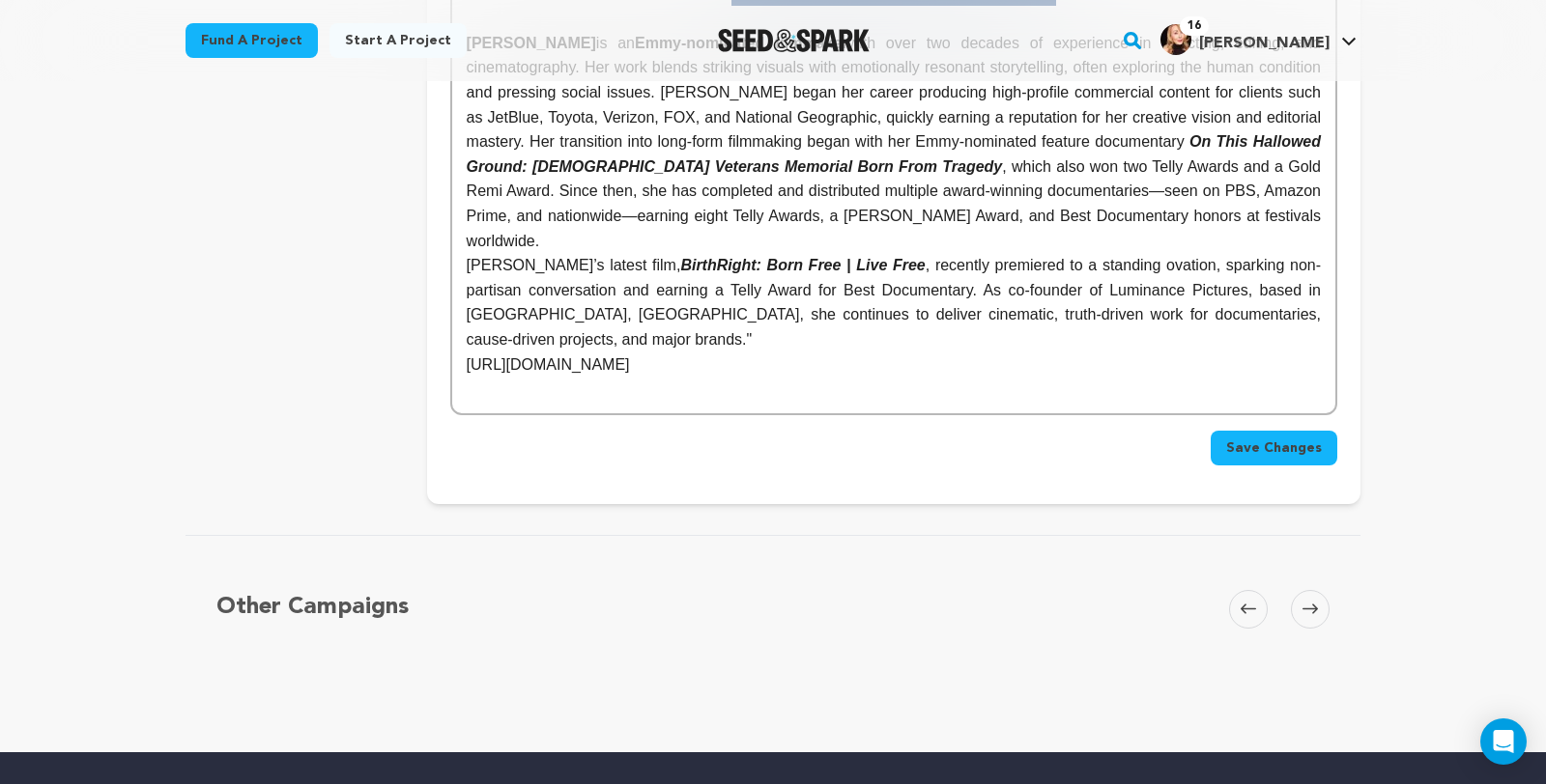
scroll to position [4668, 0]
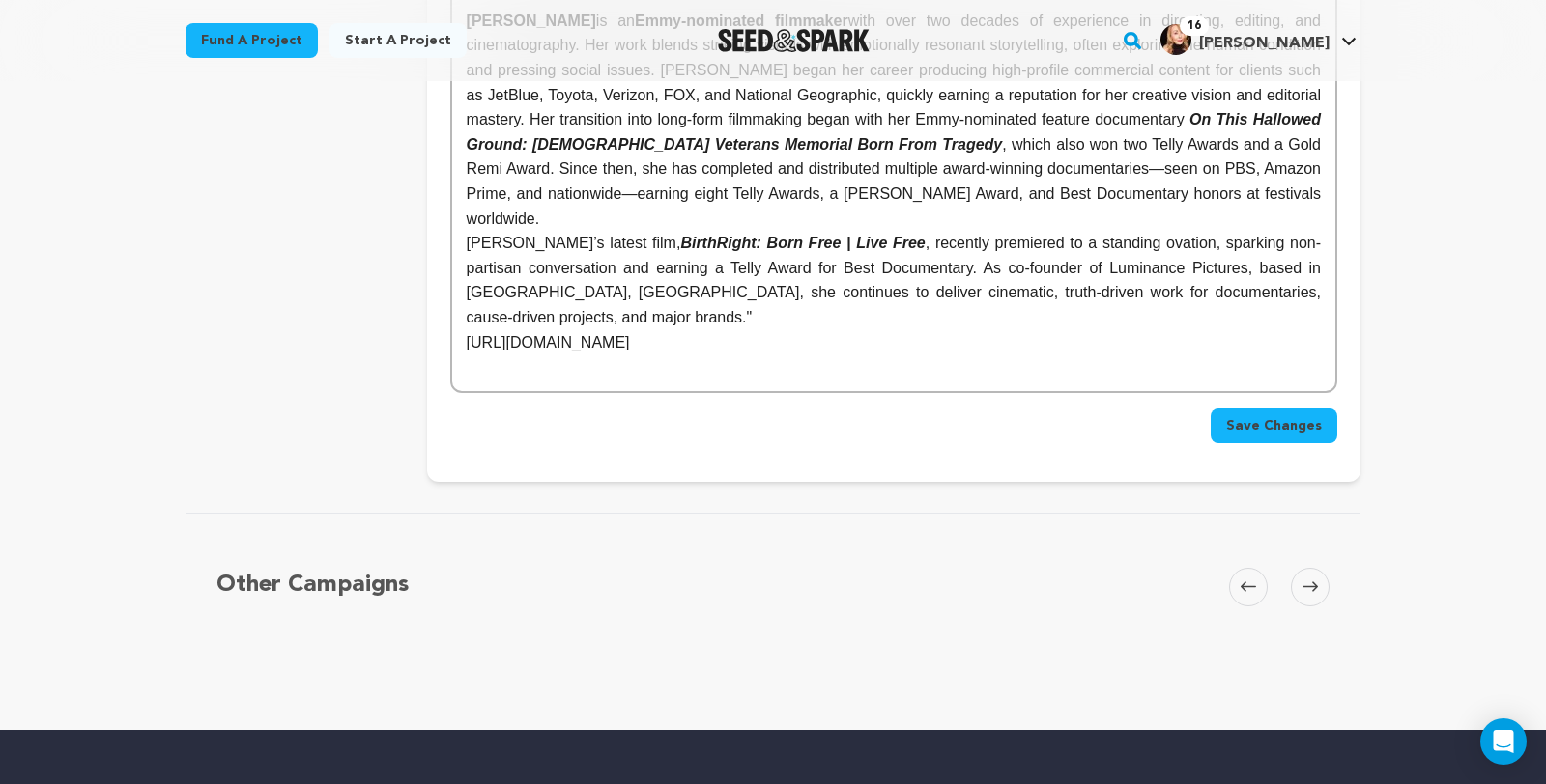
click at [1322, 436] on span "Save Changes" at bounding box center [1273, 426] width 96 height 19
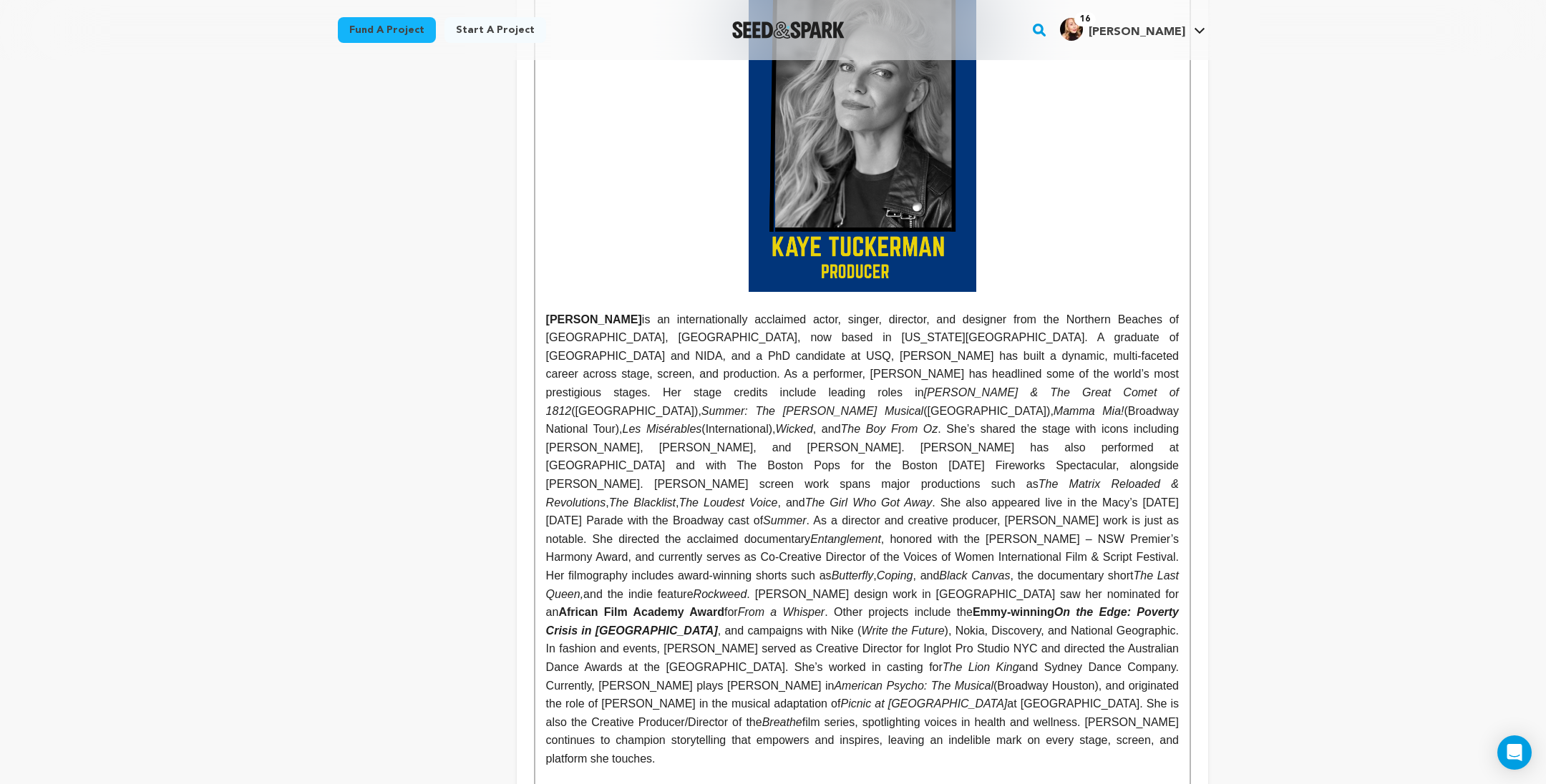
scroll to position [2268, 0]
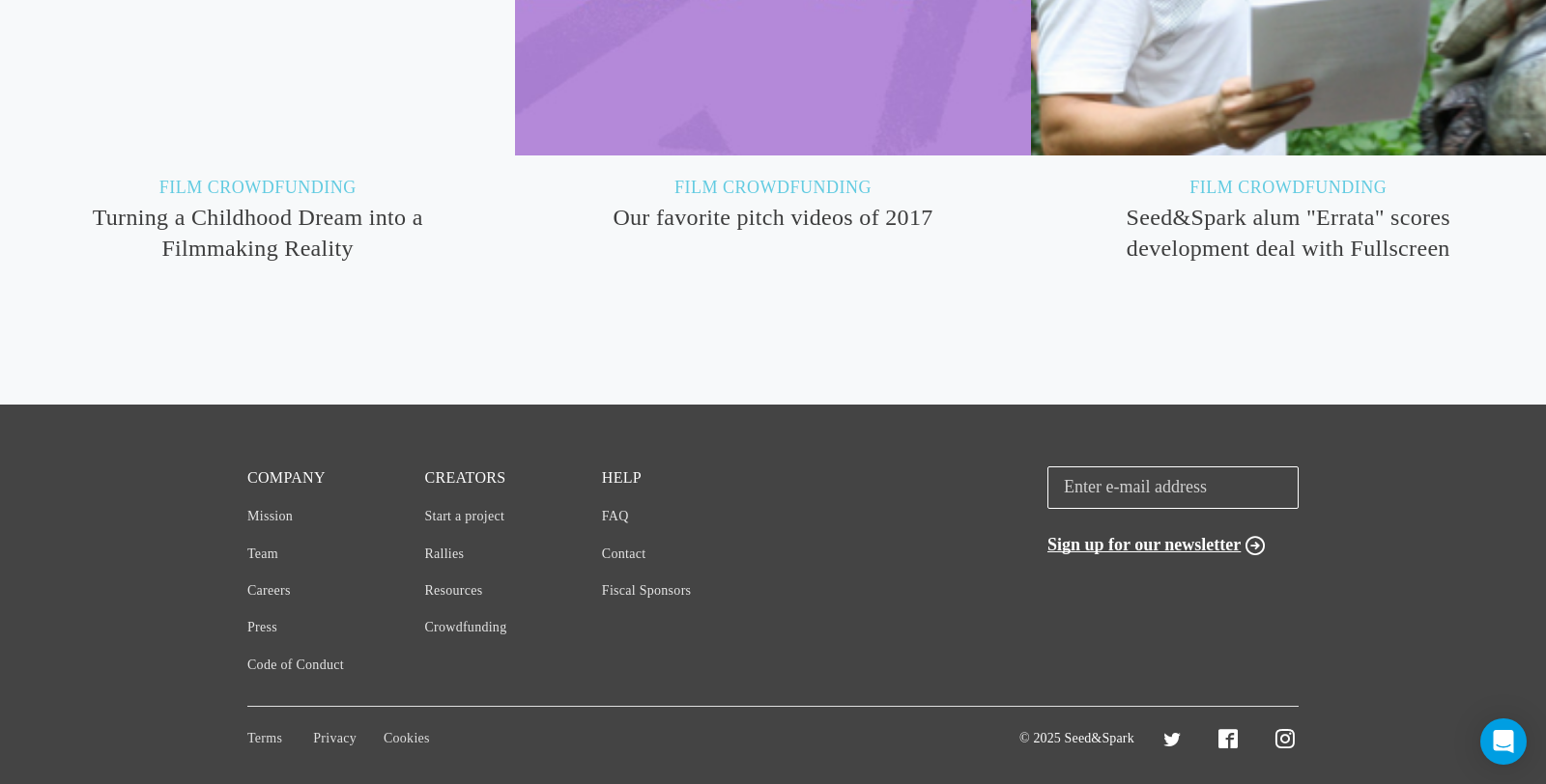
scroll to position [6426, 0]
